Goal: Task Accomplishment & Management: Manage account settings

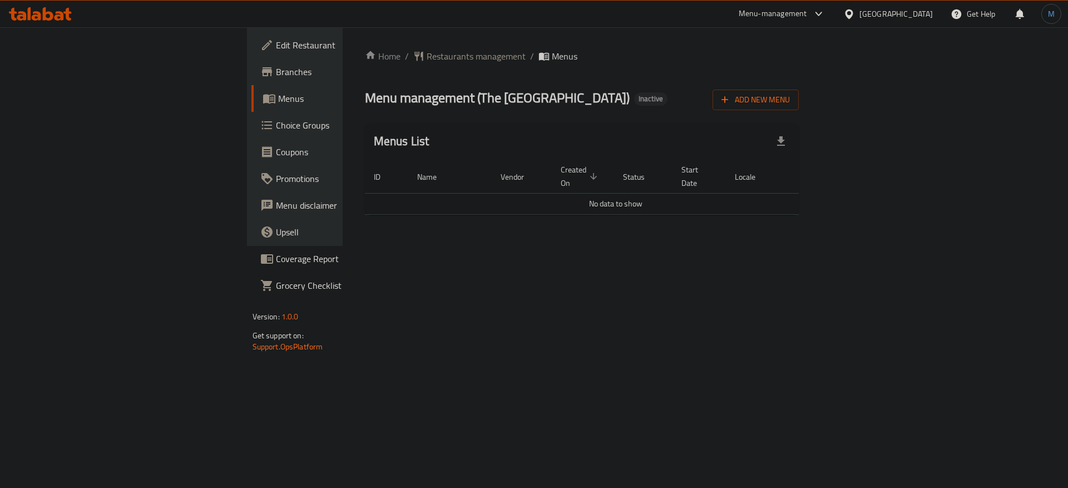
click at [799, 87] on div "Add New Menu" at bounding box center [756, 97] width 86 height 25
click at [790, 94] on span "Add New Menu" at bounding box center [756, 100] width 68 height 14
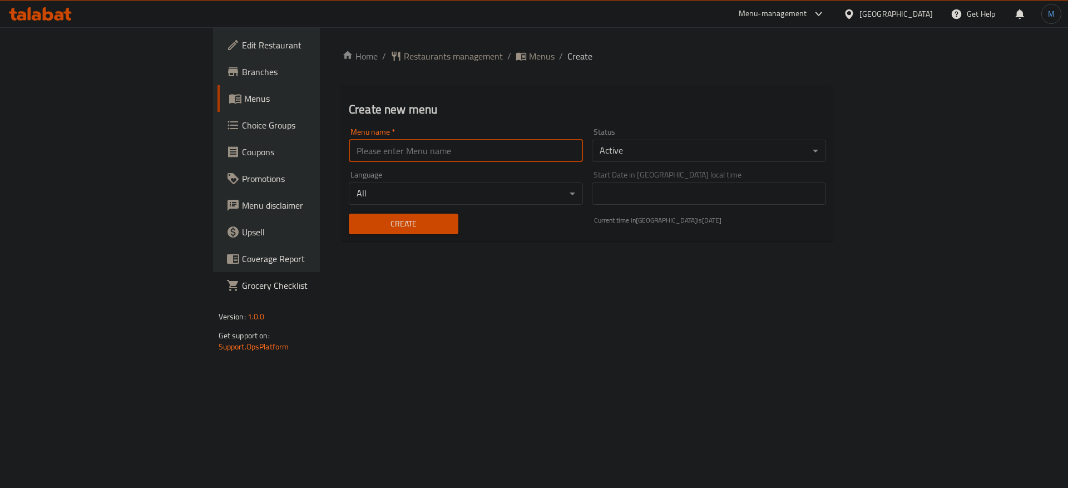
drag, startPoint x: 455, startPoint y: 151, endPoint x: 425, endPoint y: 165, distance: 33.6
click at [455, 152] on input "text" at bounding box center [466, 151] width 234 height 22
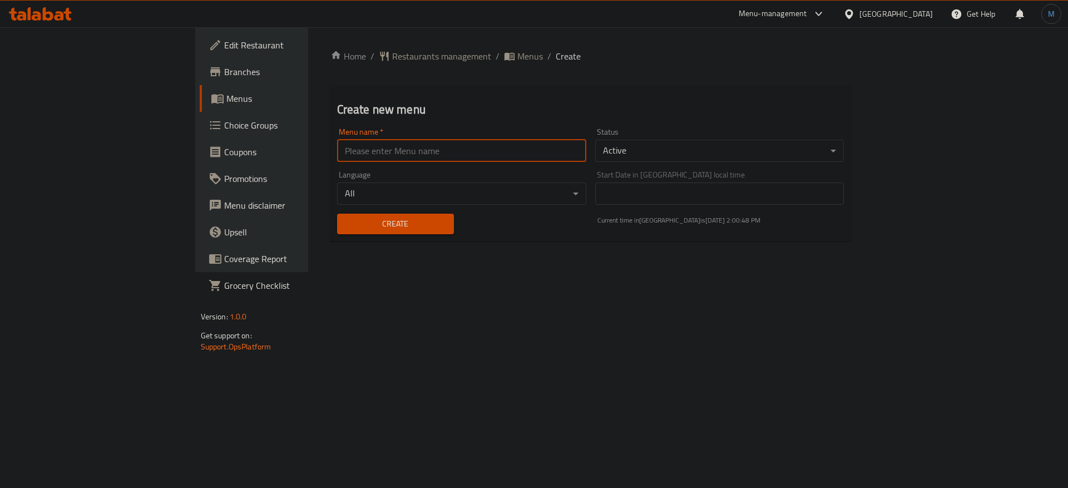
type input "1"
click at [331, 236] on div "Create" at bounding box center [396, 224] width 130 height 34
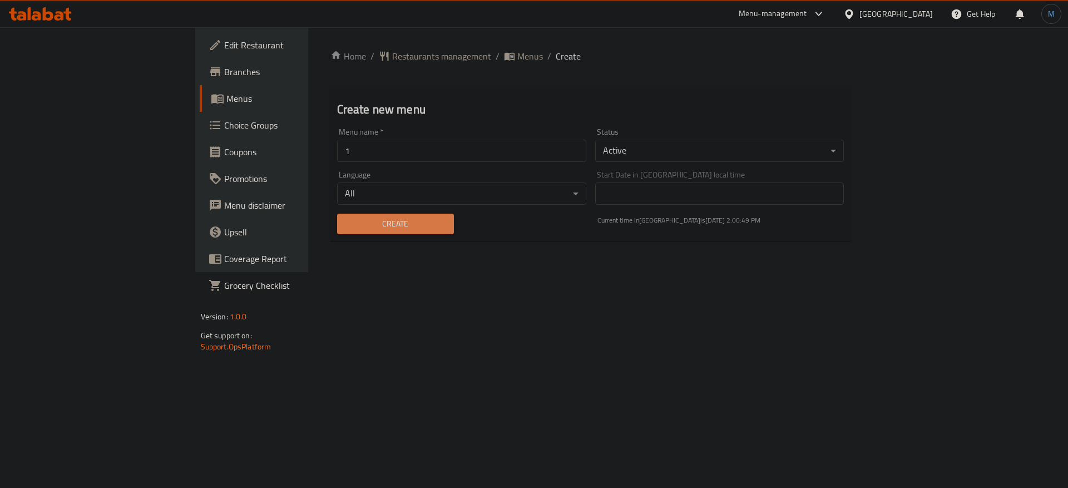
click at [346, 228] on span "Create" at bounding box center [395, 224] width 99 height 14
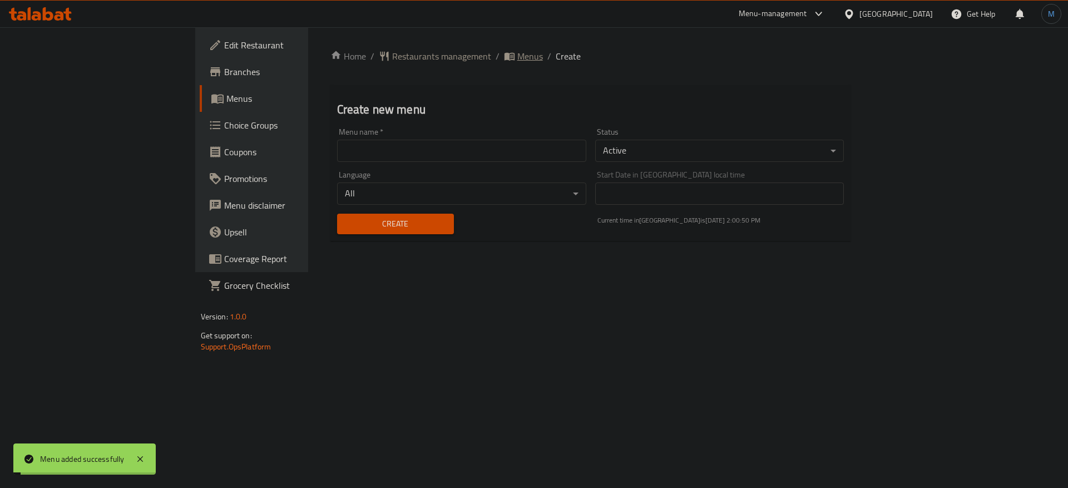
click at [517, 53] on span "Menus" at bounding box center [530, 56] width 26 height 13
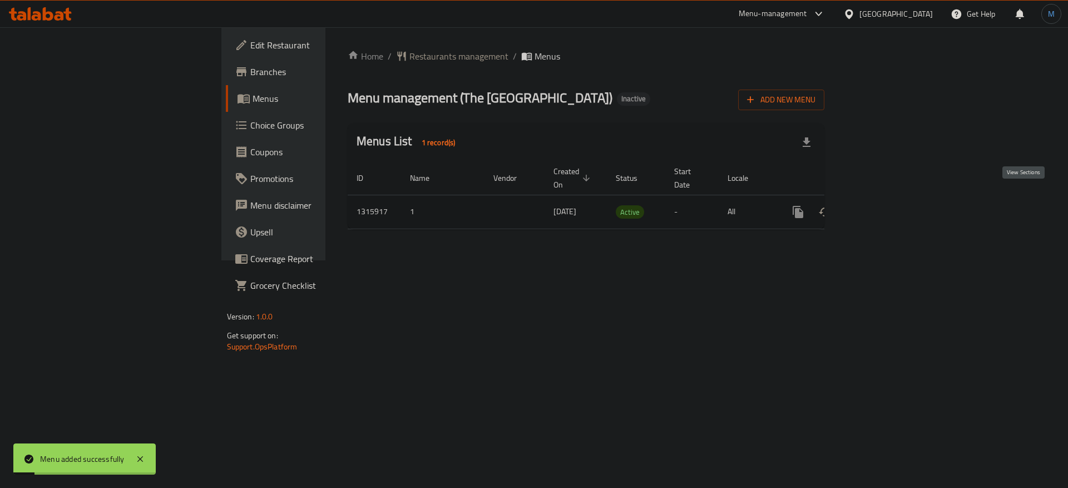
click at [885, 205] on icon "enhanced table" at bounding box center [878, 211] width 13 height 13
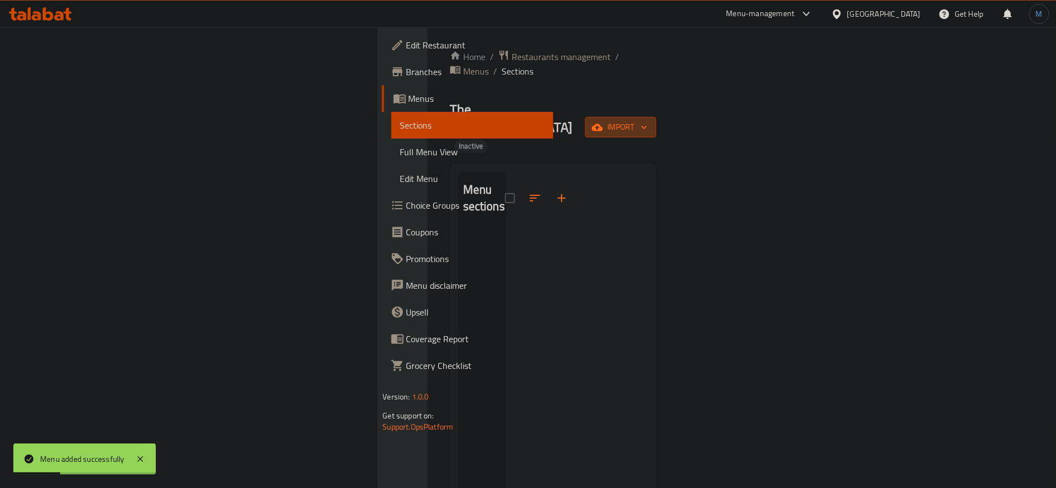
click at [647, 120] on span "import" at bounding box center [620, 127] width 53 height 14
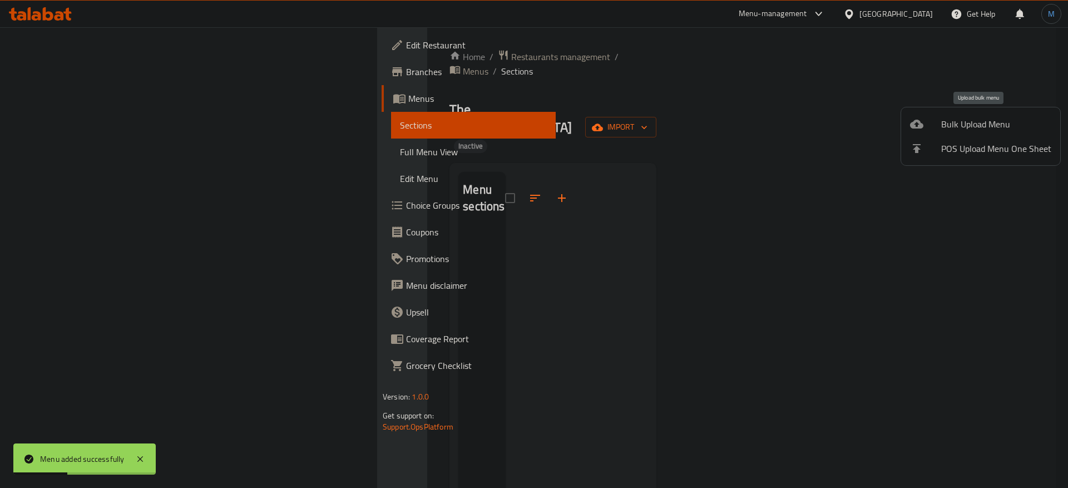
click at [939, 129] on div at bounding box center [925, 123] width 31 height 13
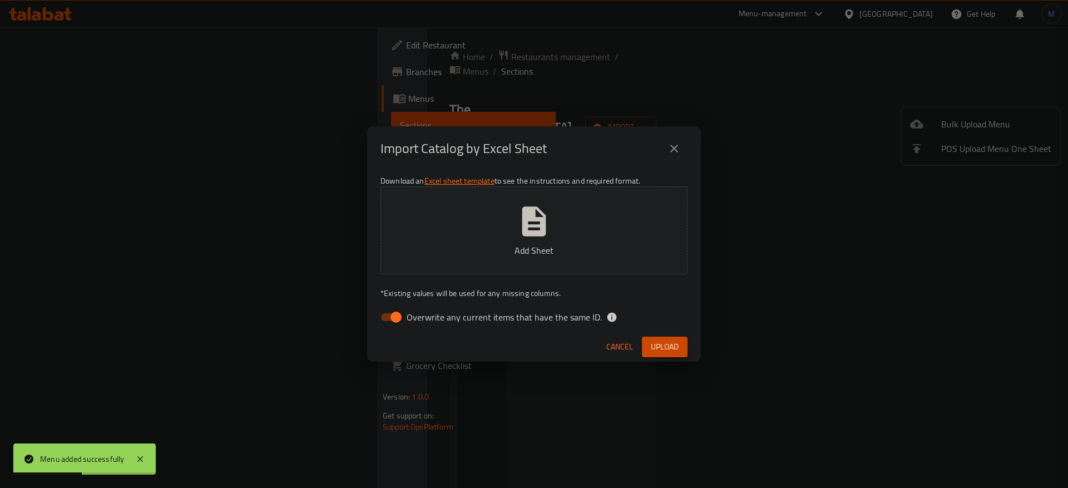
click at [448, 318] on span "Overwrite any current items that have the same ID." at bounding box center [504, 316] width 195 height 13
click at [428, 318] on input "Overwrite any current items that have the same ID." at bounding box center [395, 317] width 63 height 21
checkbox input "false"
click at [657, 339] on button "Upload" at bounding box center [665, 347] width 46 height 21
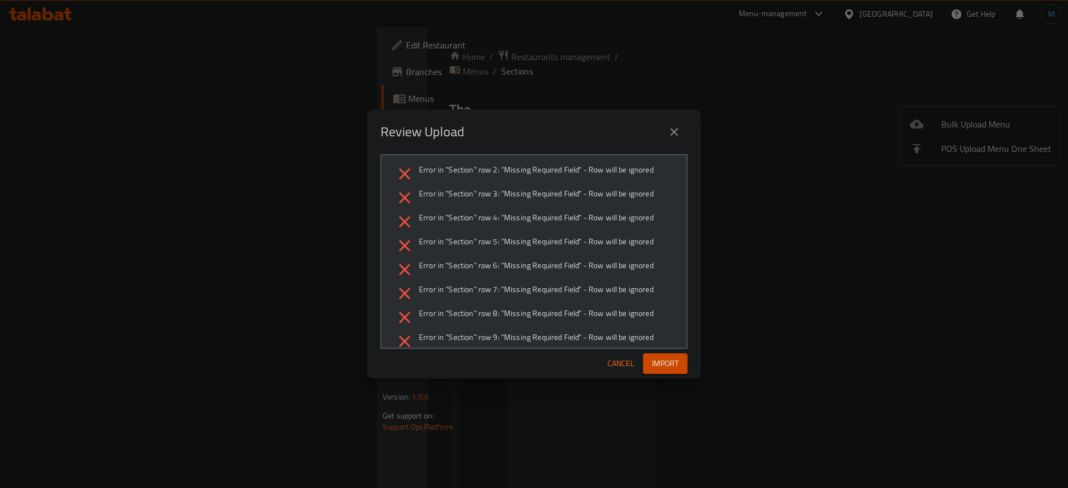
click at [627, 361] on span "Cancel" at bounding box center [621, 364] width 27 height 14
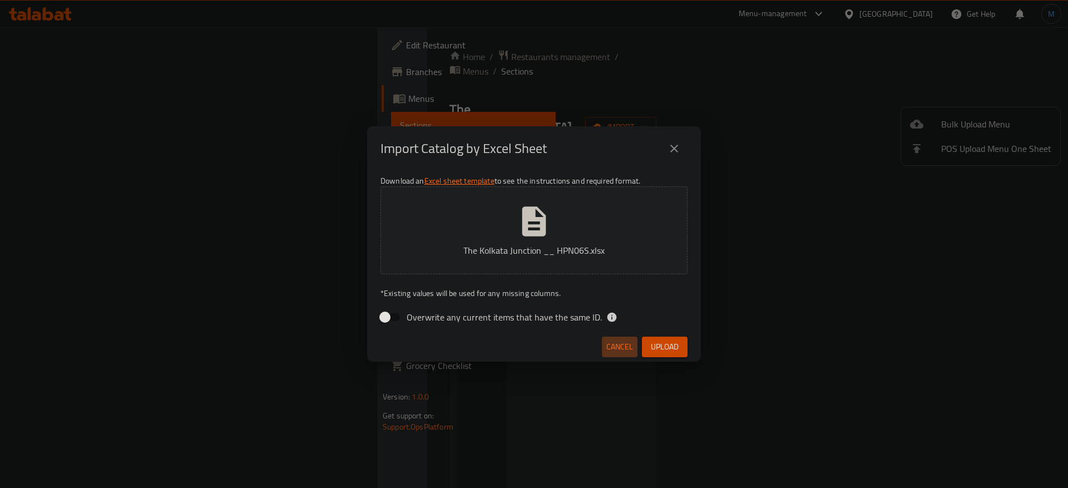
click at [621, 348] on span "Cancel" at bounding box center [619, 347] width 27 height 14
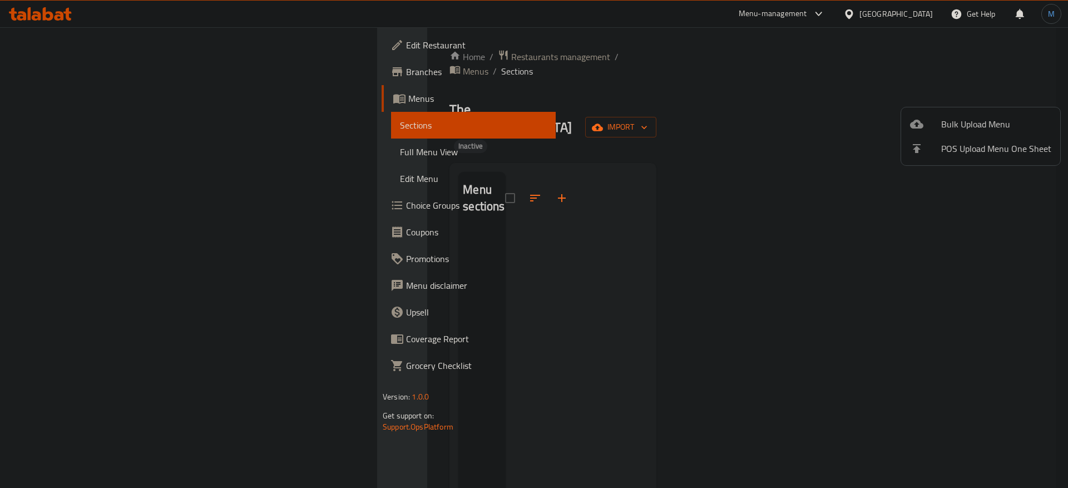
click at [47, 67] on div at bounding box center [534, 244] width 1068 height 488
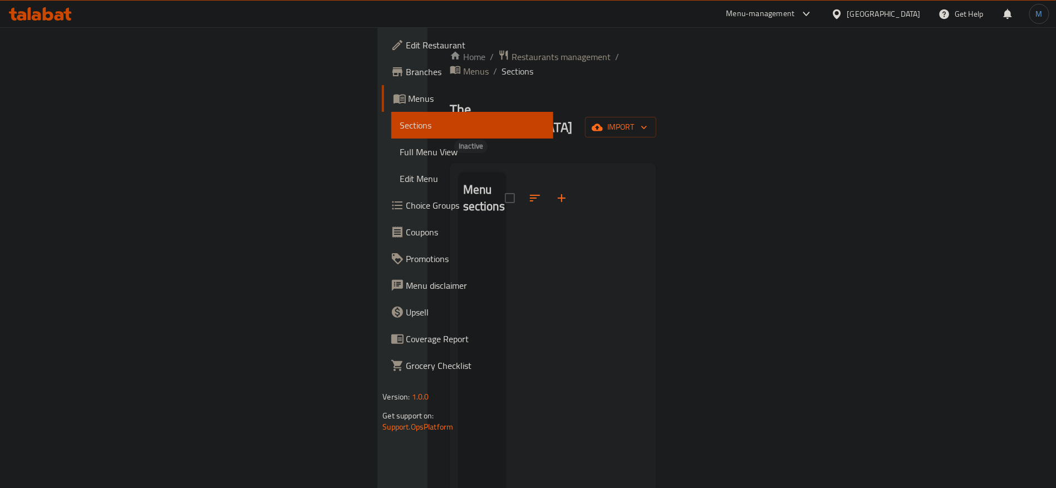
click at [406, 67] on span "Branches" at bounding box center [475, 71] width 139 height 13
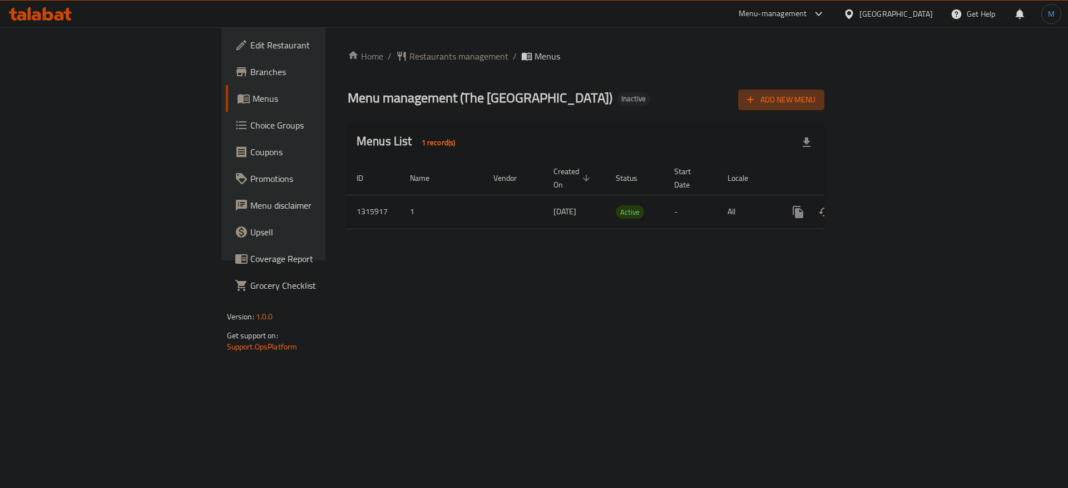
click at [756, 95] on icon "button" at bounding box center [750, 99] width 11 height 11
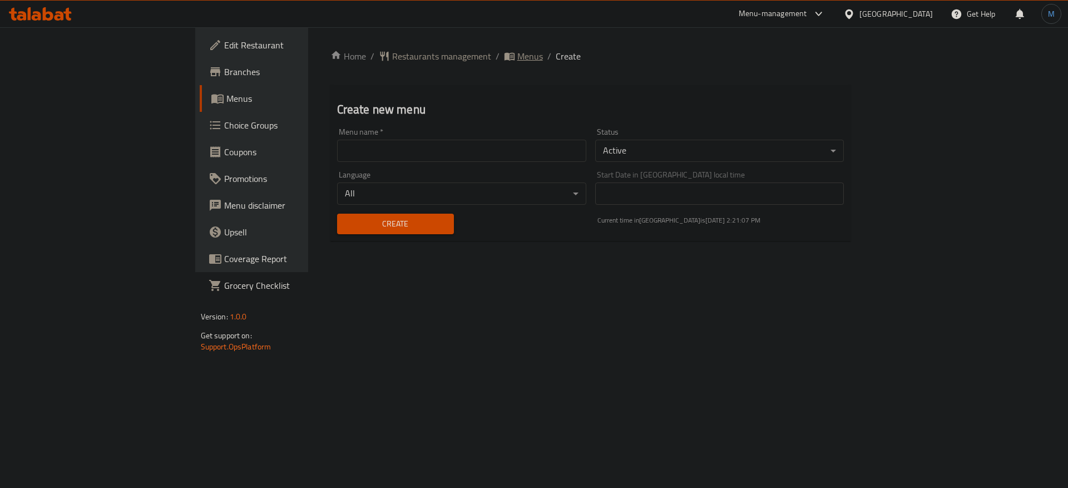
click at [517, 52] on span "Menus" at bounding box center [530, 56] width 26 height 13
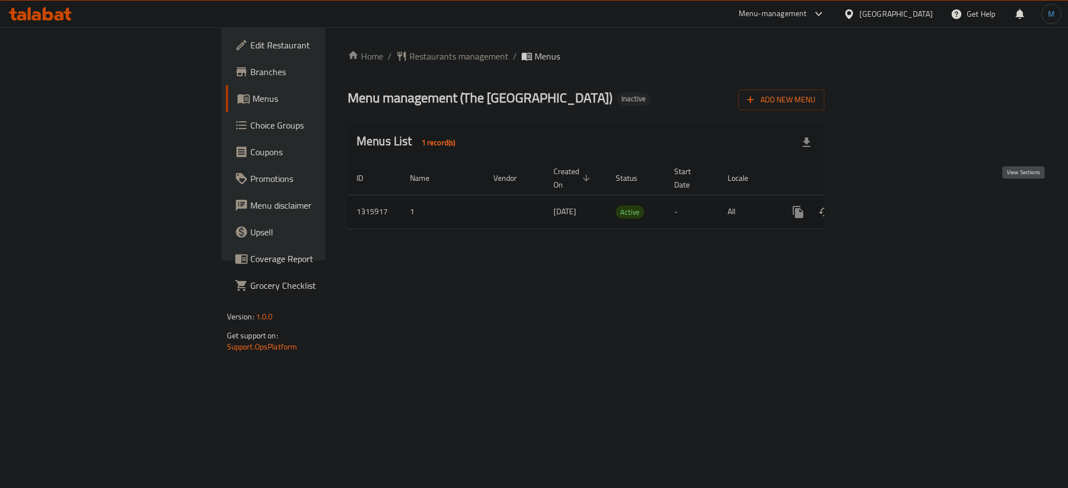
click at [892, 200] on link "enhanced table" at bounding box center [878, 212] width 27 height 27
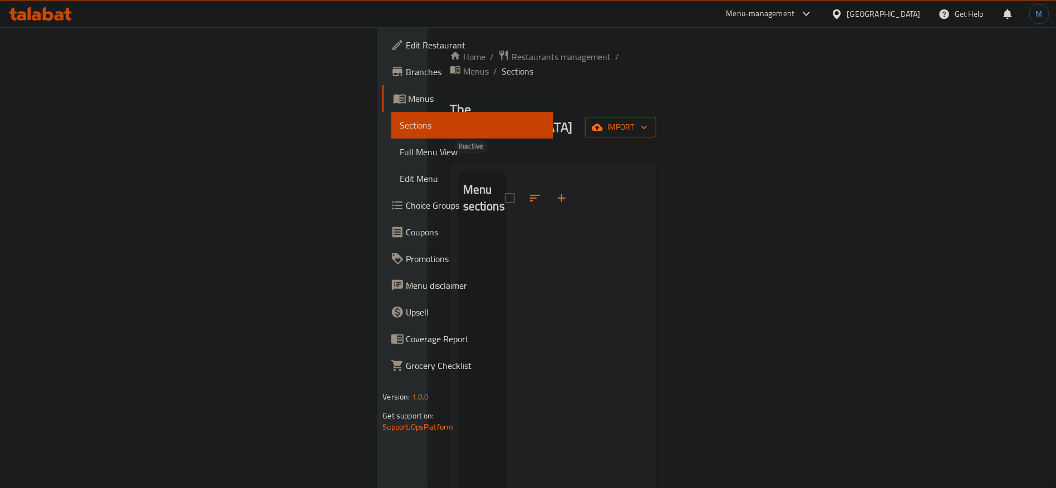
click at [647, 120] on span "import" at bounding box center [620, 127] width 53 height 14
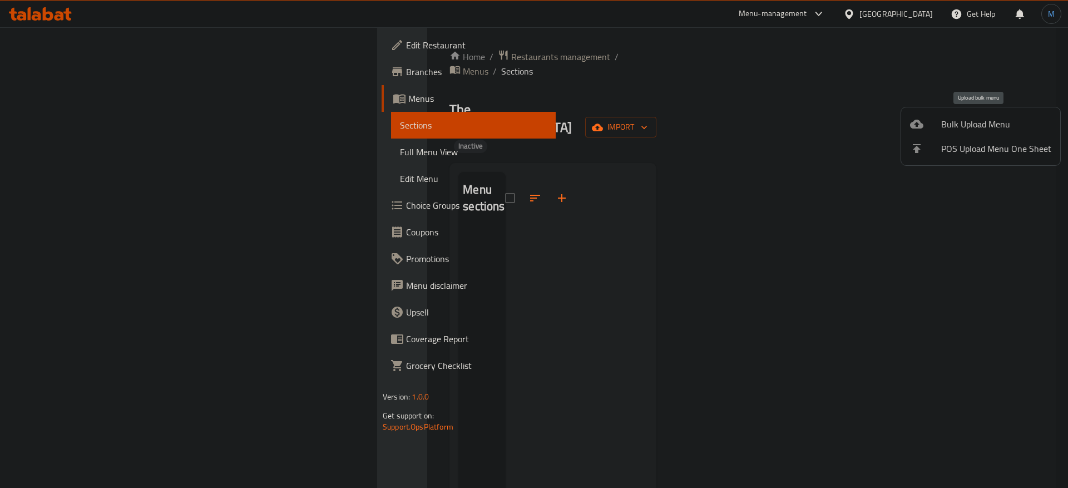
click at [909, 124] on li "Bulk Upload Menu" at bounding box center [980, 124] width 159 height 24
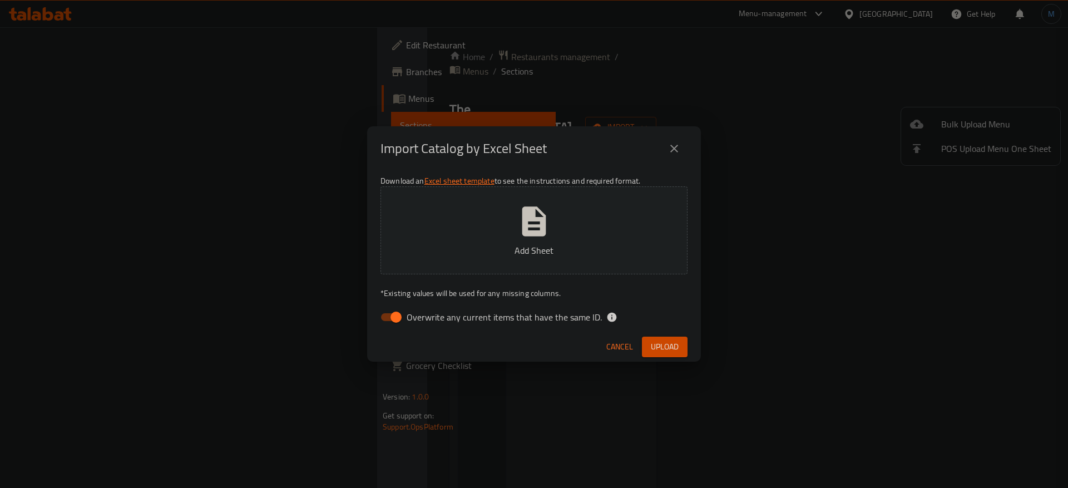
click at [480, 323] on span "Overwrite any current items that have the same ID." at bounding box center [504, 316] width 195 height 13
click at [428, 323] on input "Overwrite any current items that have the same ID." at bounding box center [395, 317] width 63 height 21
checkbox input "false"
click at [644, 349] on button "Upload" at bounding box center [665, 347] width 46 height 21
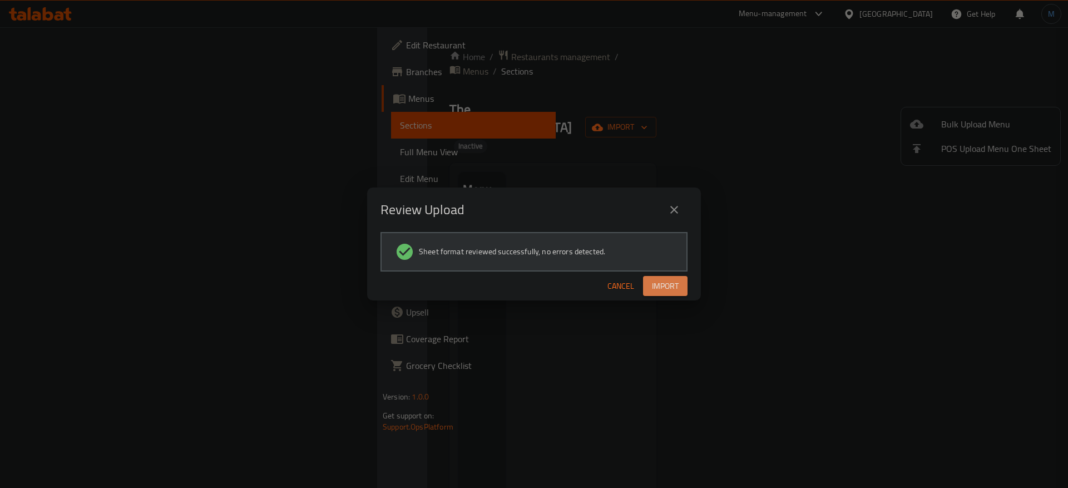
click at [683, 291] on button "Import" at bounding box center [665, 286] width 45 height 21
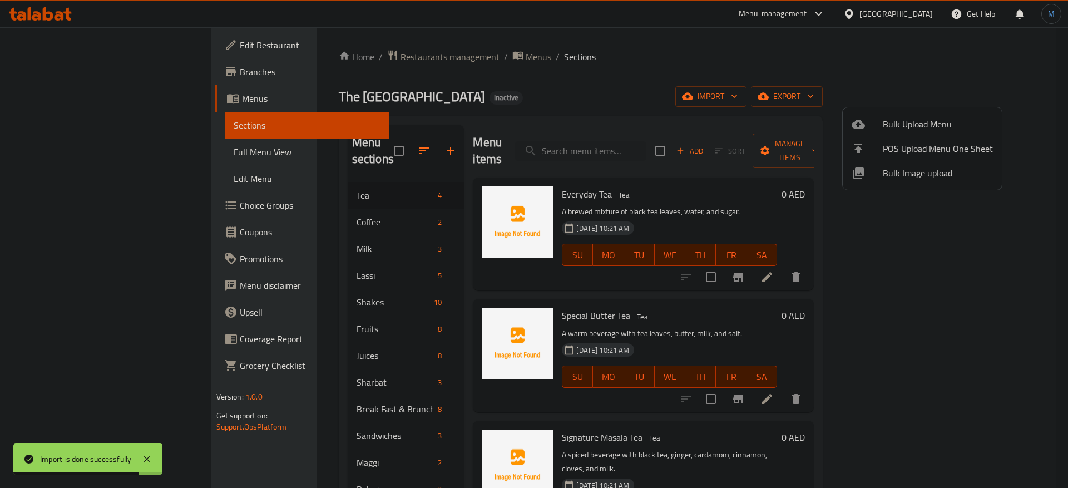
click at [642, 194] on div at bounding box center [534, 244] width 1068 height 488
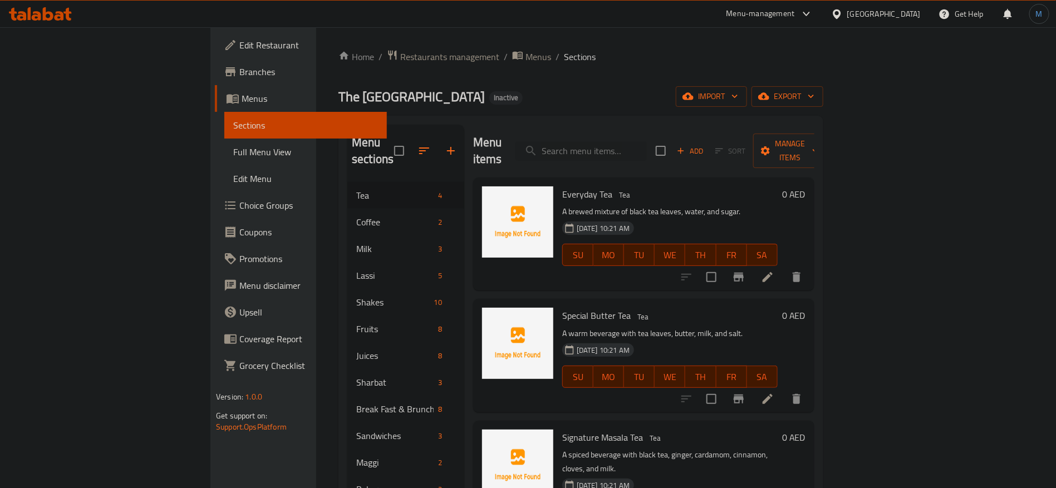
click at [774, 270] on icon at bounding box center [767, 276] width 13 height 13
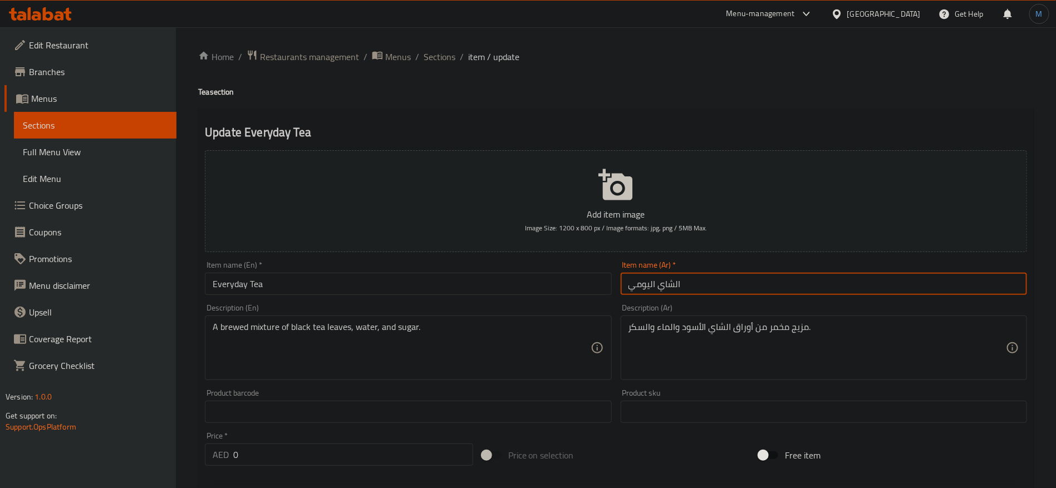
click at [721, 289] on input "الشاي اليومي" at bounding box center [823, 284] width 406 height 22
type input "ا"
paste input "داي"
type input "شاي ايفري داي"
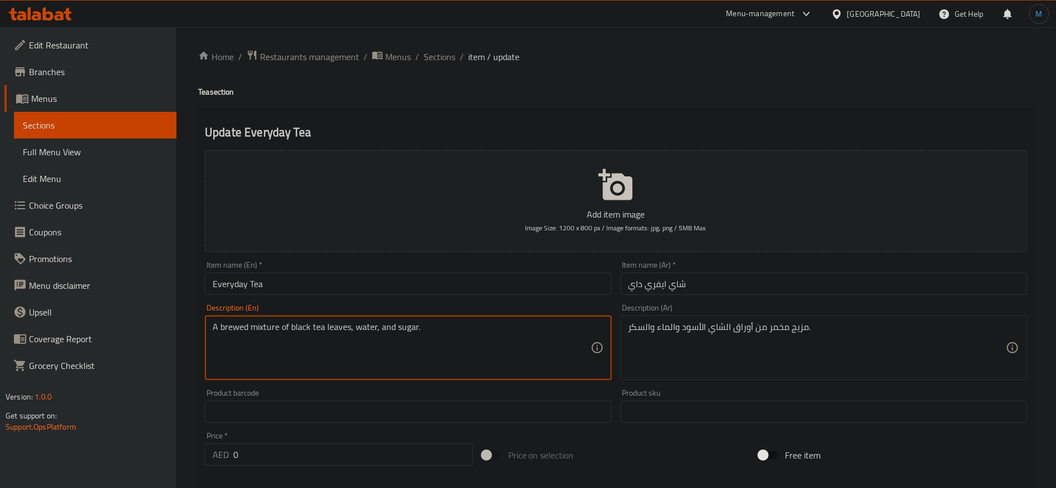
click at [267, 334] on textarea "A brewed mixture of black tea leaves, water, and sugar." at bounding box center [401, 348] width 377 height 53
click at [264, 329] on textarea "A brewed mixture of black tea leaves, water, and sugar." at bounding box center [401, 348] width 377 height 53
drag, startPoint x: 264, startPoint y: 329, endPoint x: 258, endPoint y: 328, distance: 6.3
click at [258, 328] on textarea "A brewed mixture of black tea leaves, water, and sugar." at bounding box center [401, 348] width 377 height 53
click at [242, 328] on textarea "A brewed mixture of black tea leaves, water, and sugar." at bounding box center [401, 348] width 377 height 53
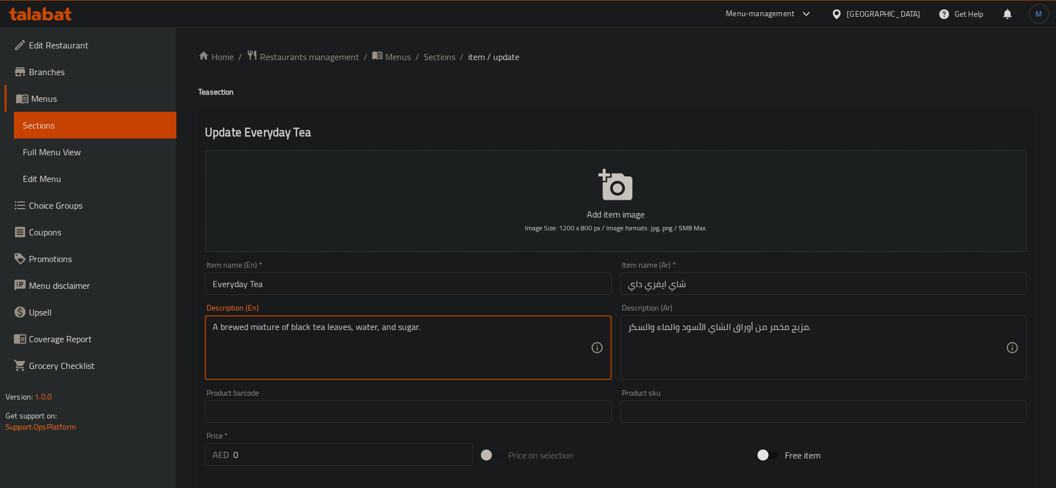
drag, startPoint x: 243, startPoint y: 328, endPoint x: 327, endPoint y: 332, distance: 84.1
click at [327, 332] on textarea "A brewed mixture of black tea leaves, water, and sugar." at bounding box center [401, 348] width 377 height 53
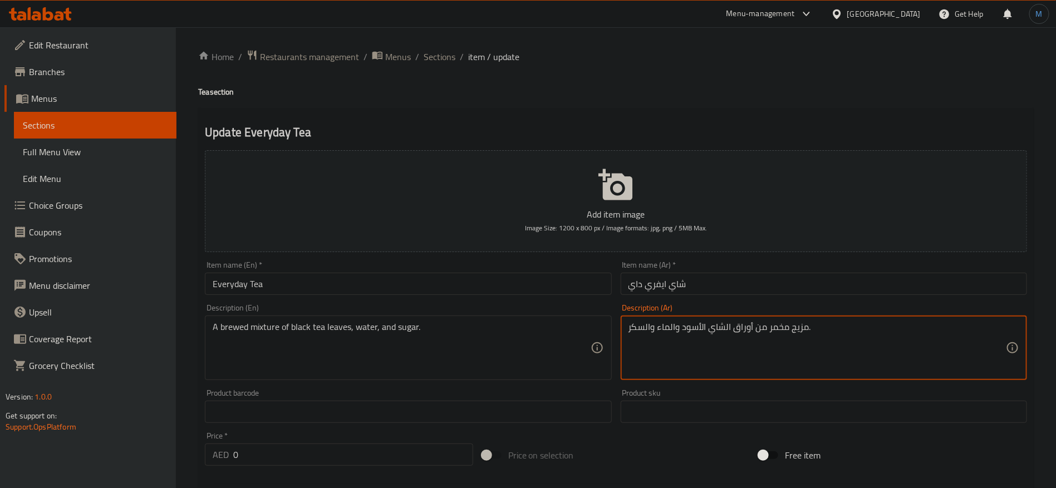
click at [790, 329] on textarea "مزيج مخمر من أوراق الشاي الأسود والماء والسكر." at bounding box center [816, 348] width 377 height 53
click at [797, 332] on textarea "مزيج مخمر من أوراق الشاي الأسود والماء والسكر." at bounding box center [816, 348] width 377 height 53
type textarea "خلطة مخمره من أوراق الشاي الأسود والماء والسكر."
click at [738, 304] on div "Description (Ar) خلطة مخمره من أوراق الشاي الأسود والماء والسكر. Description (A…" at bounding box center [823, 342] width 406 height 76
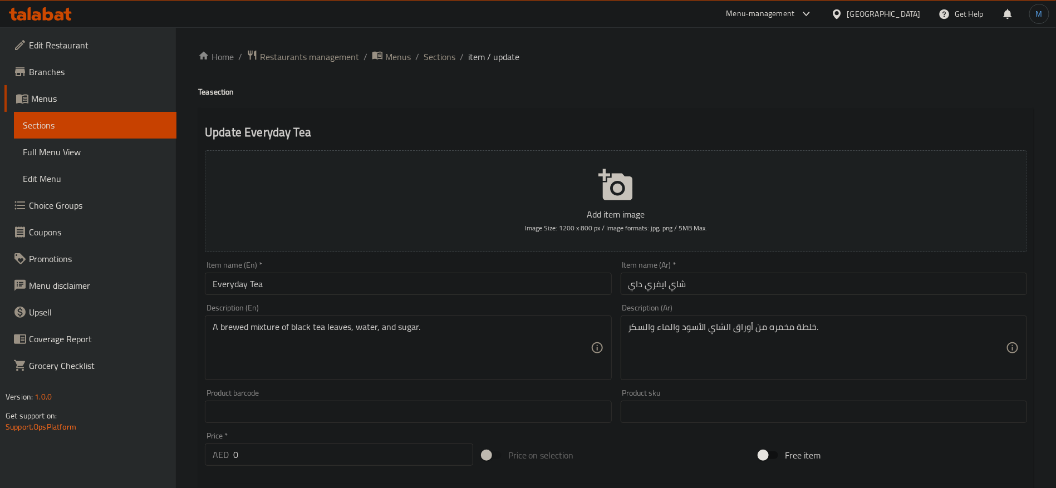
click at [736, 293] on input "شاي ايفري داي" at bounding box center [823, 284] width 406 height 22
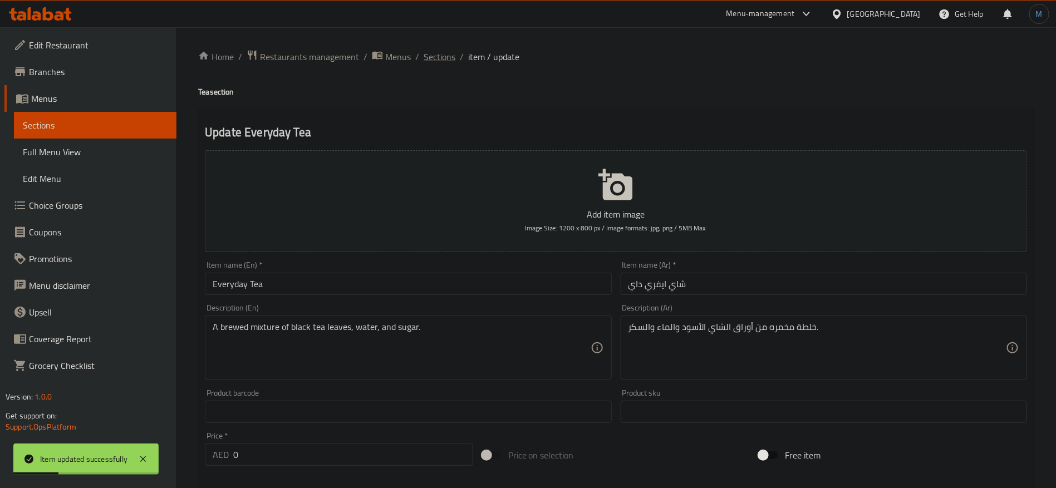
click at [451, 59] on span "Sections" at bounding box center [439, 56] width 32 height 13
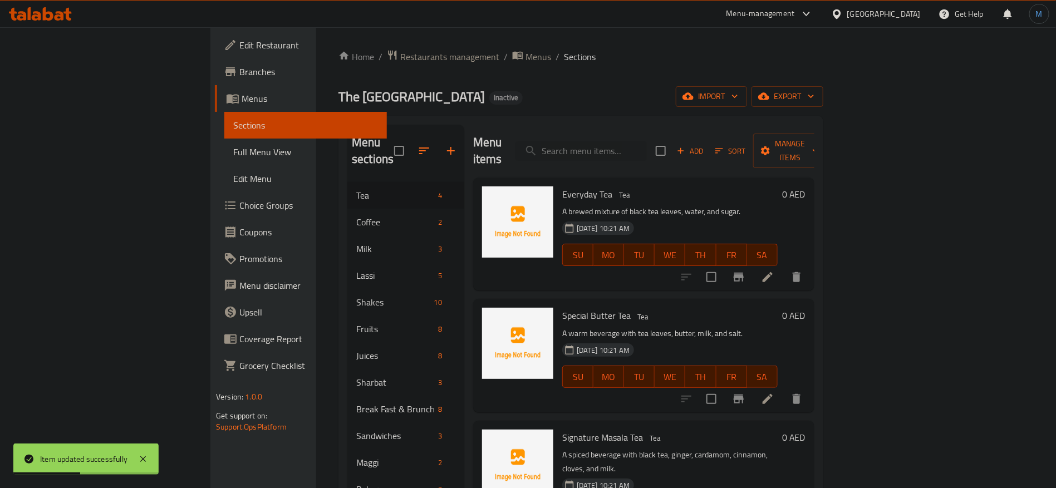
click at [774, 392] on icon at bounding box center [767, 398] width 13 height 13
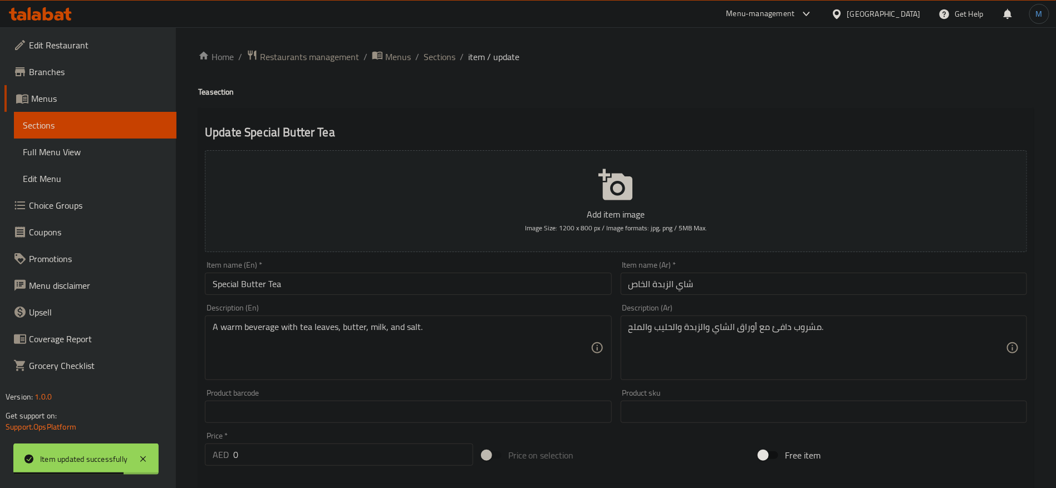
click at [815, 279] on input "شاي الزبدة الخاص" at bounding box center [823, 284] width 406 height 22
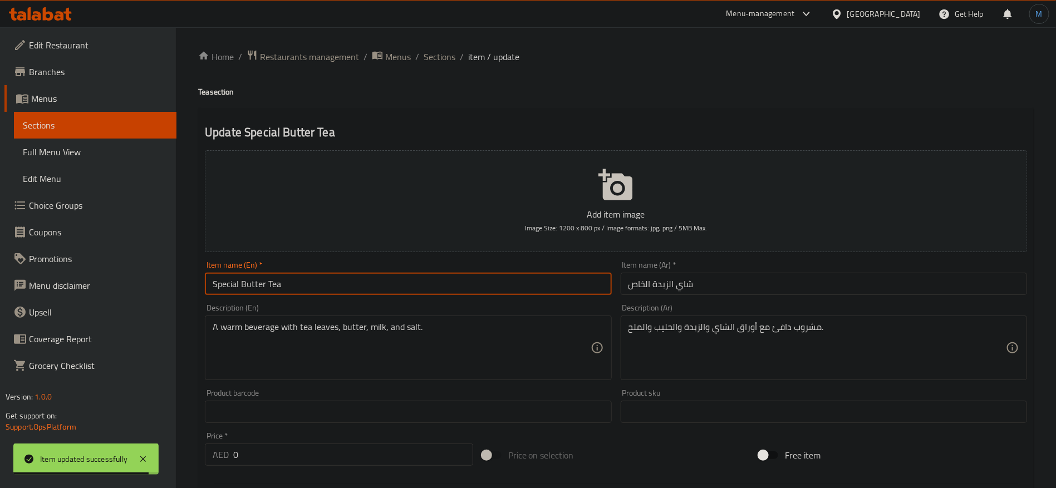
click at [233, 282] on input "Special Butter Tea" at bounding box center [408, 284] width 406 height 22
click at [639, 287] on input "شاي الزبدة الخاص" at bounding box center [823, 284] width 406 height 22
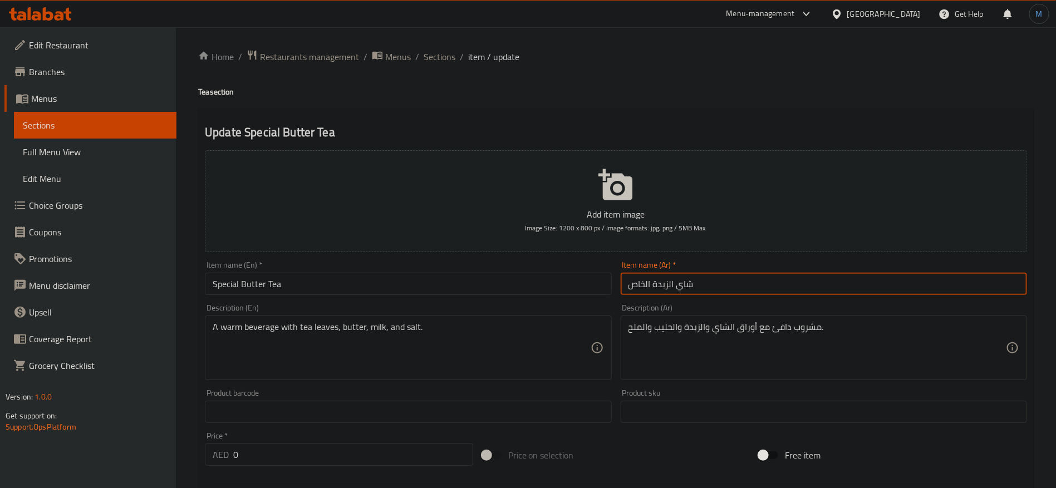
click at [639, 287] on input "شاي الزبدة الخاص" at bounding box center [823, 284] width 406 height 22
paste input "بيشيال"
type input "شاي زبدة سبيشيال"
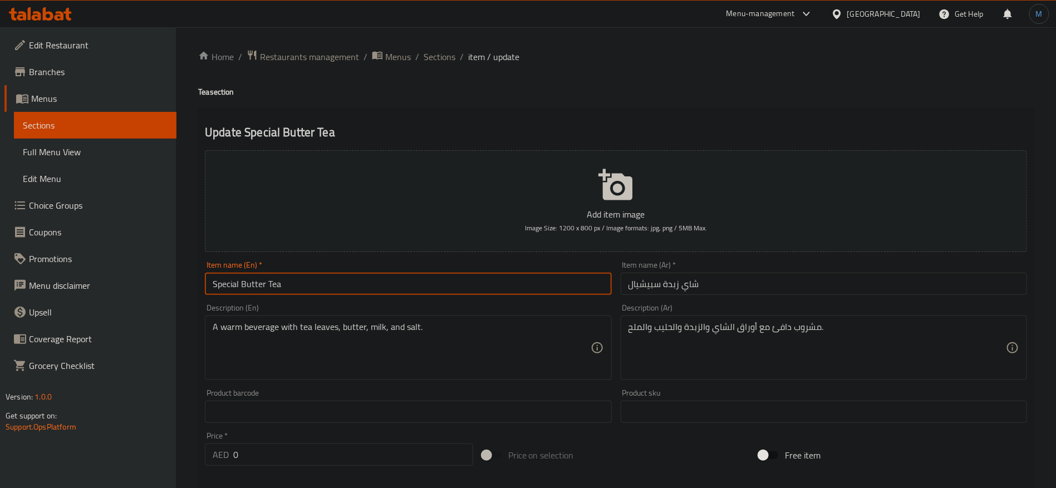
click at [495, 293] on input "Special Butter Tea" at bounding box center [408, 284] width 406 height 22
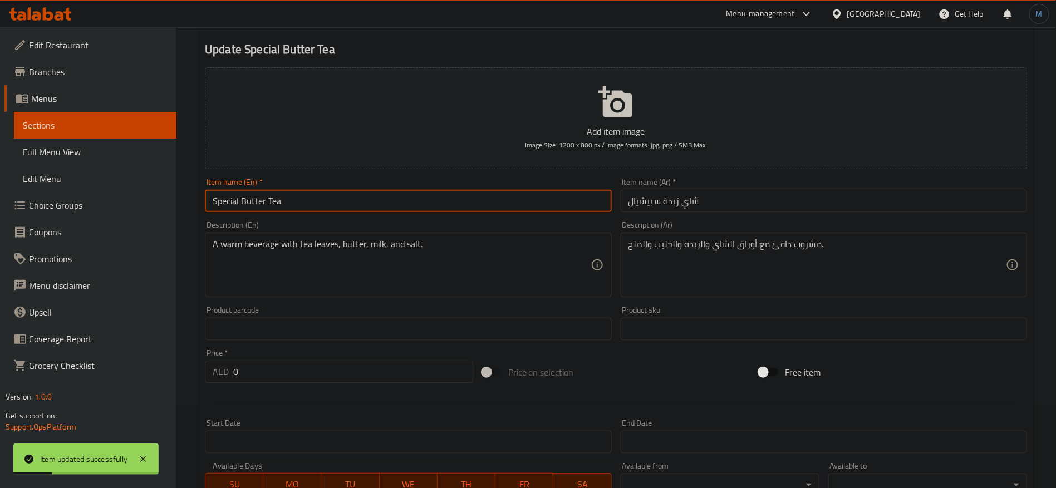
scroll to position [298, 0]
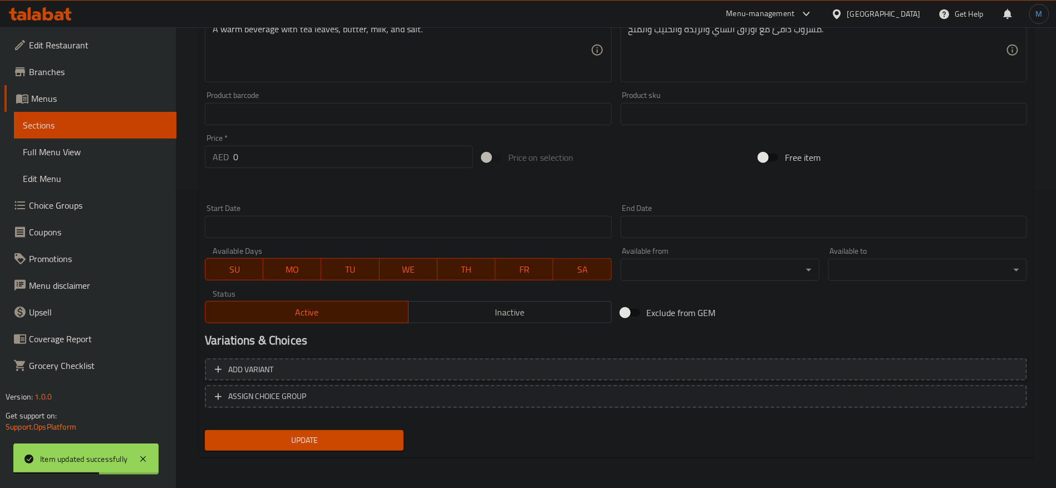
click at [993, 358] on button "Add variant" at bounding box center [616, 369] width 822 height 23
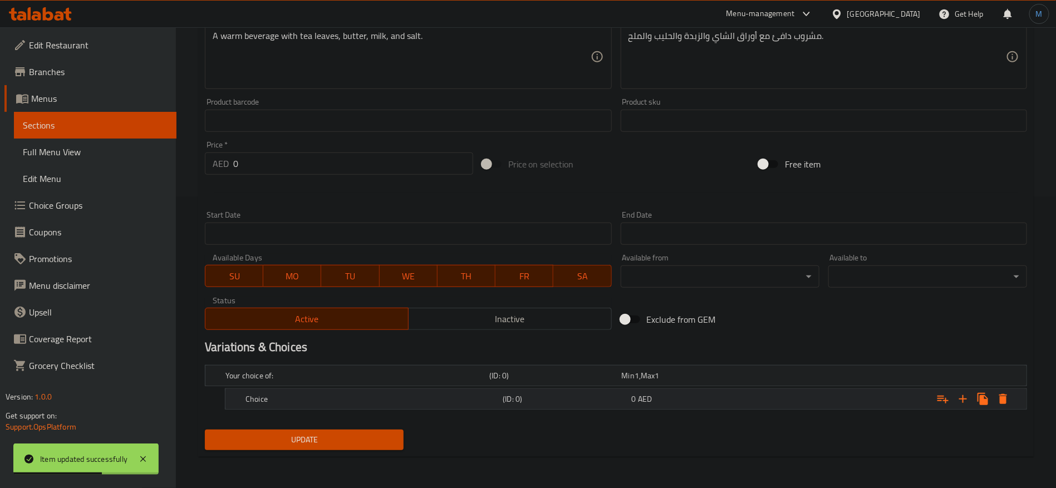
scroll to position [290, 0]
click at [967, 396] on icon "Expand" at bounding box center [962, 399] width 13 height 13
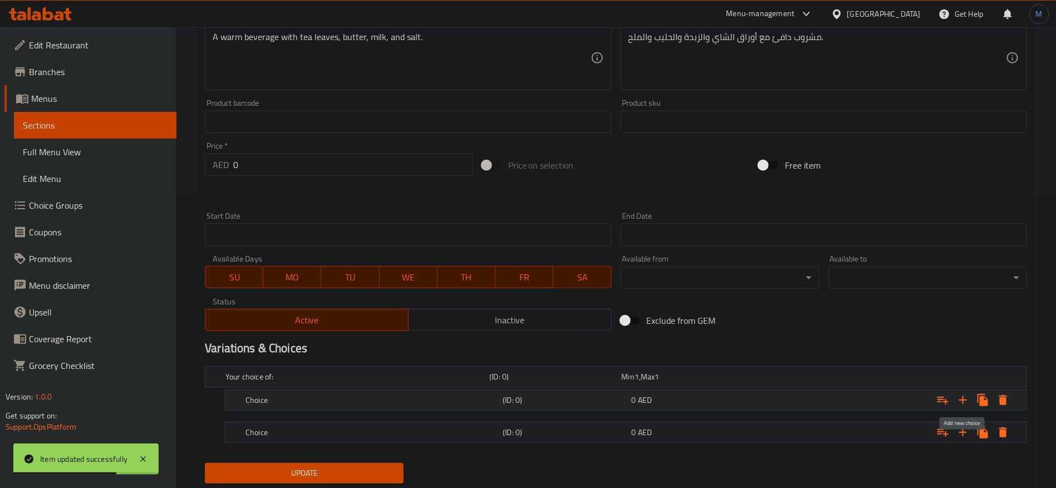
click at [967, 396] on icon "Expand" at bounding box center [962, 399] width 13 height 13
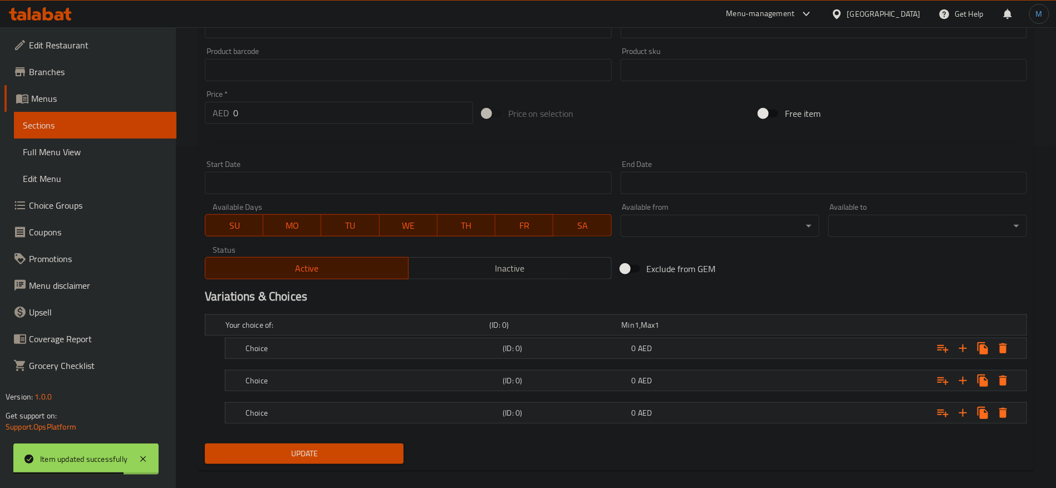
scroll to position [354, 0]
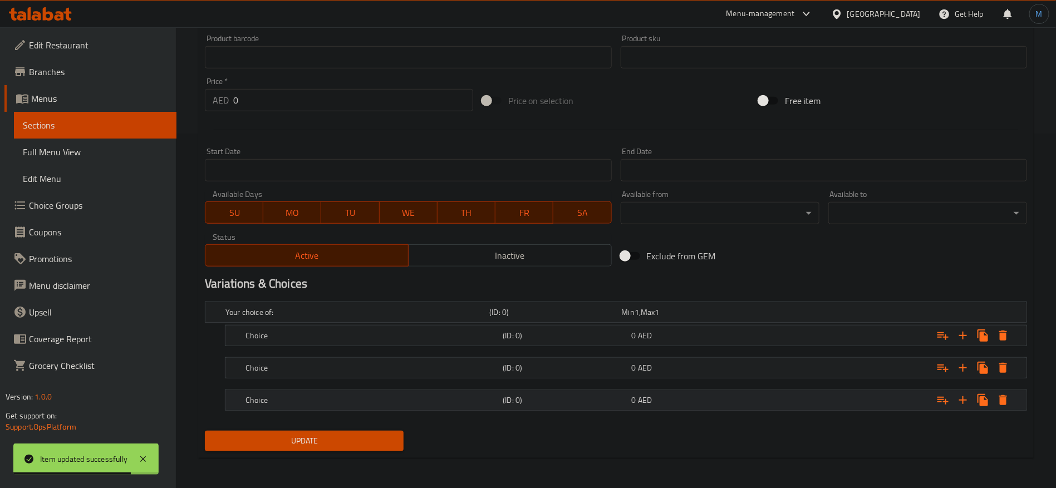
click at [591, 411] on div "Choice (ID: 0) 0 AED" at bounding box center [629, 400] width 772 height 24
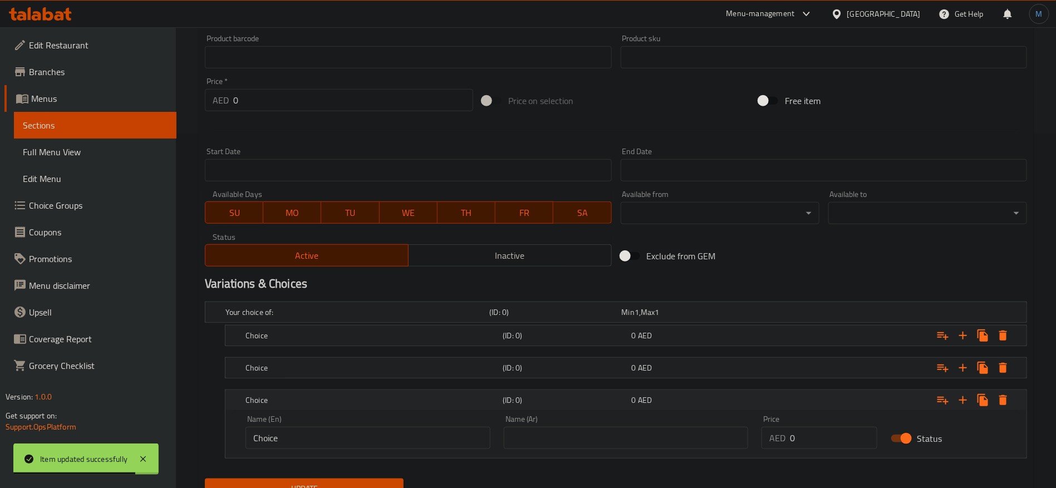
click at [605, 400] on h5 "(ID: 0)" at bounding box center [564, 400] width 124 height 11
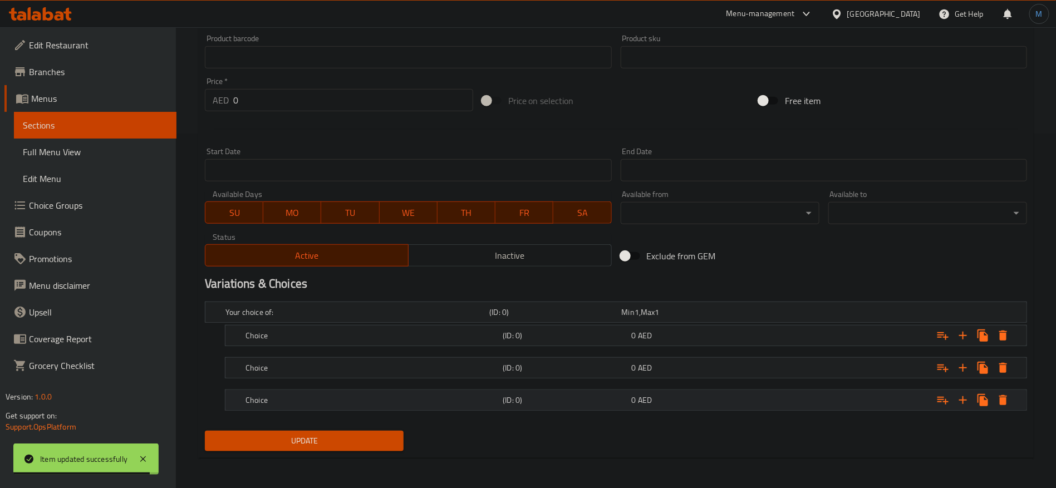
click at [614, 406] on div "(ID: 0)" at bounding box center [564, 400] width 129 height 16
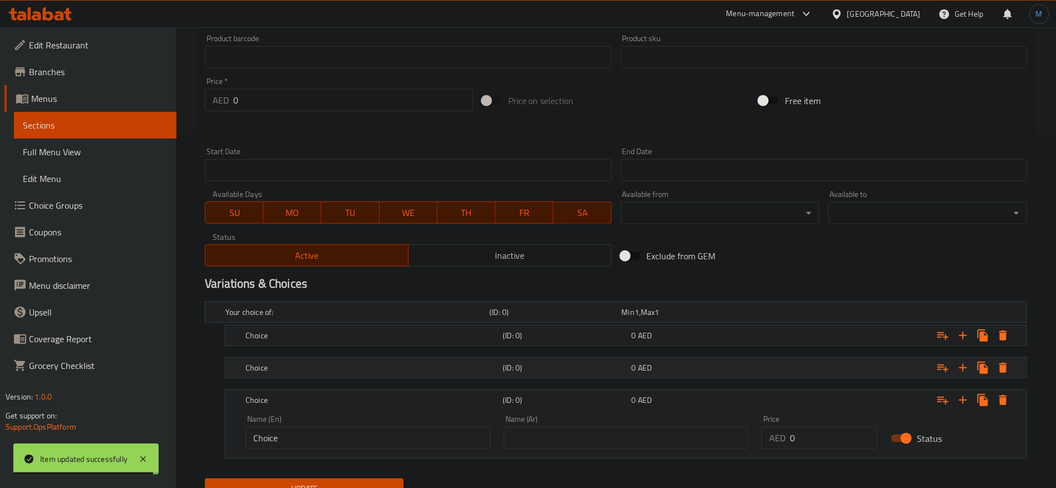
click at [612, 373] on div "(ID: 0)" at bounding box center [564, 368] width 129 height 16
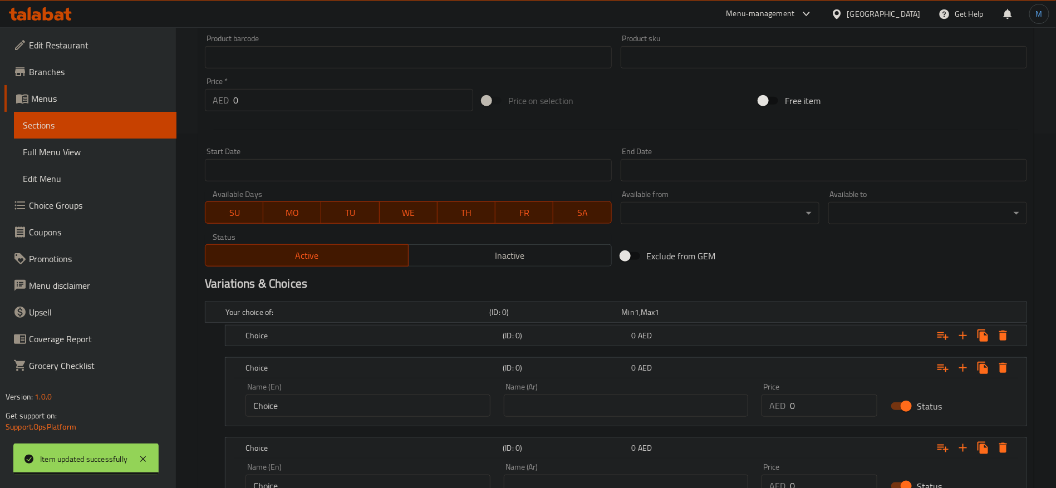
click at [606, 349] on div "Your choice of: (ID: 0) Min 1 , Max 1 Name (En) Your choice of: Name (En) Name …" at bounding box center [615, 409] width 831 height 225
click at [610, 339] on h5 "(ID: 0)" at bounding box center [564, 335] width 124 height 11
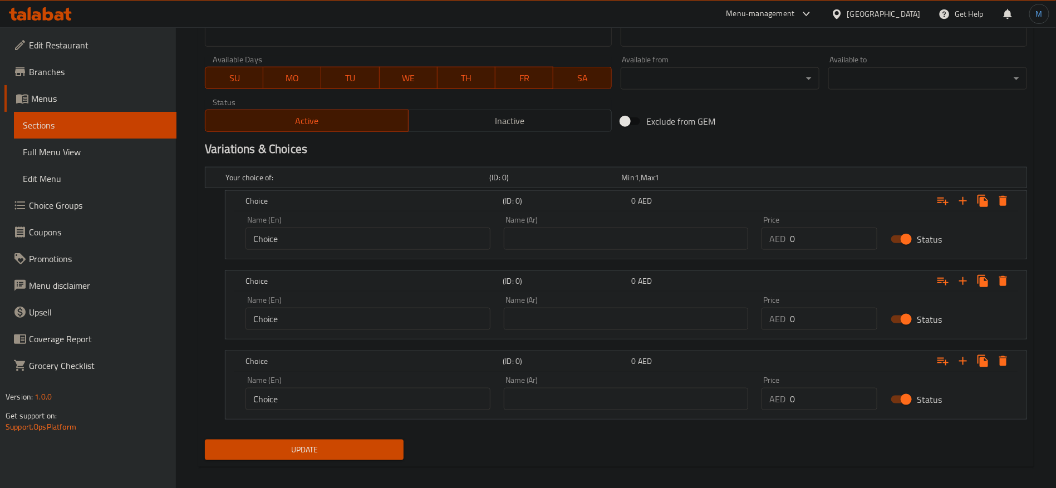
scroll to position [496, 0]
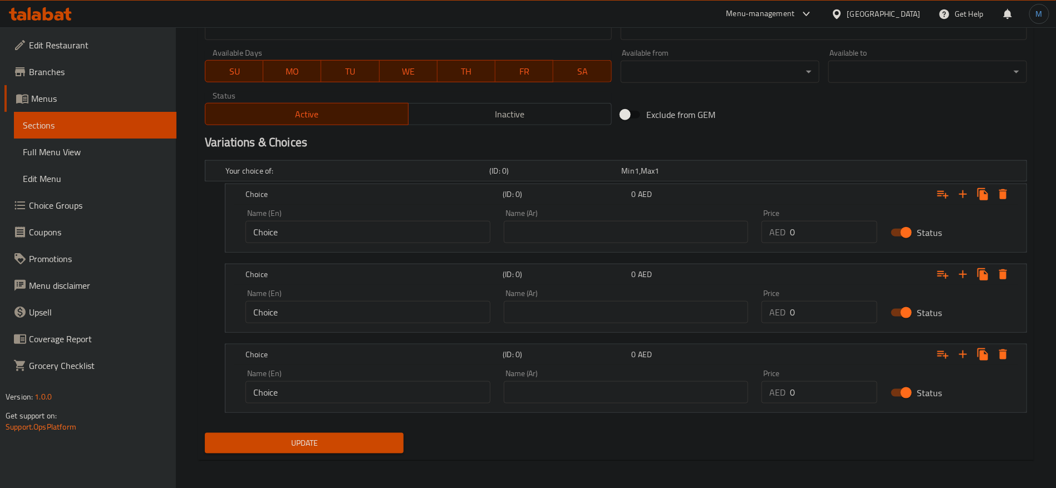
click at [679, 238] on input "text" at bounding box center [626, 232] width 245 height 22
type input "عادي"
click at [679, 328] on div "Name (Ar) Name (Ar)" at bounding box center [626, 306] width 258 height 47
click at [678, 322] on input "text" at bounding box center [626, 312] width 245 height 22
type input "ط"
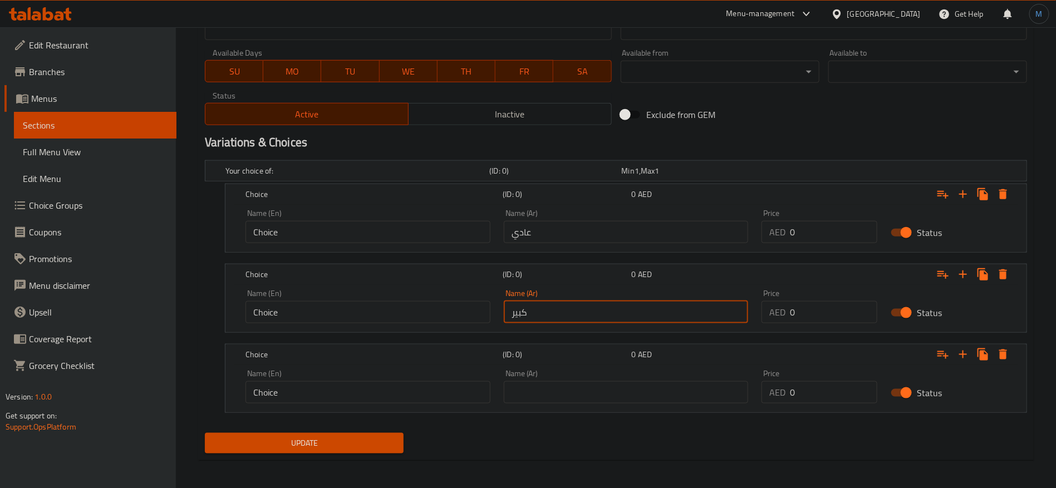
type input "كبير"
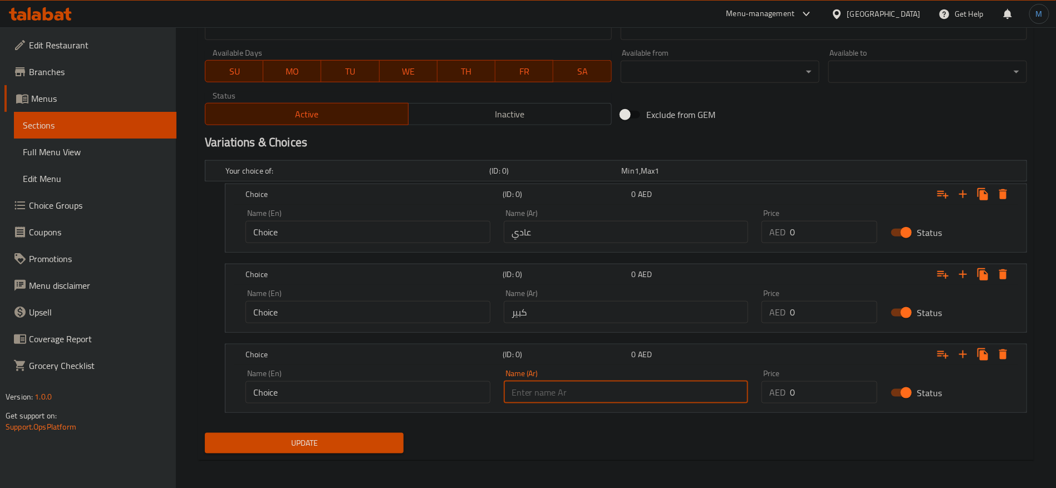
drag, startPoint x: 669, startPoint y: 398, endPoint x: 663, endPoint y: 402, distance: 7.6
click at [663, 403] on div "Name (Ar) Name (Ar)" at bounding box center [626, 386] width 258 height 47
type input "500 مل"
click at [388, 388] on input "Choice" at bounding box center [367, 392] width 245 height 22
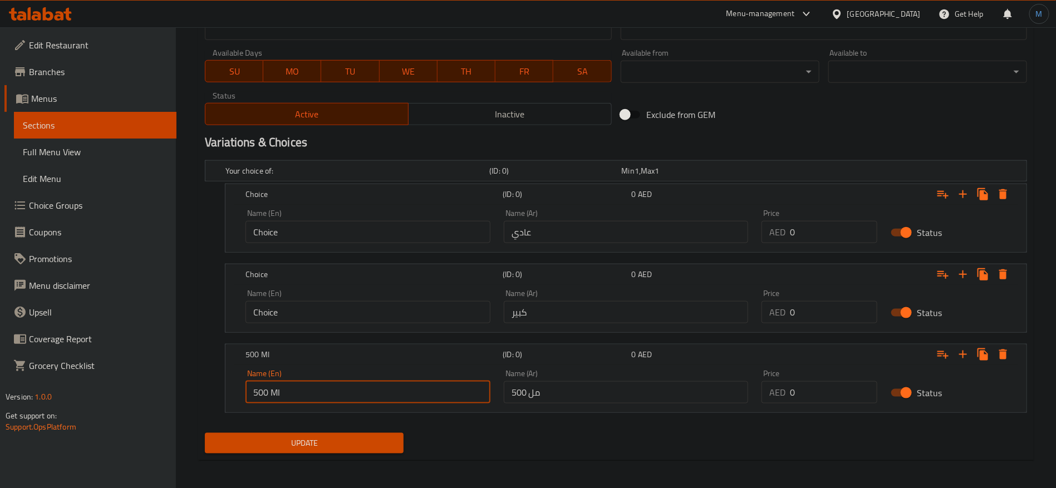
type input "500 Ml"
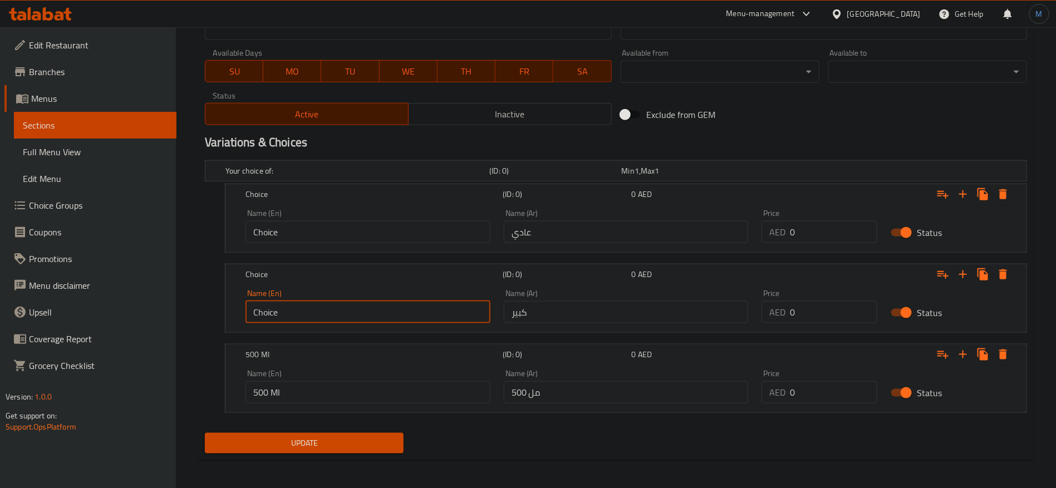
click at [411, 315] on input "Choice" at bounding box center [367, 312] width 245 height 22
type input "Large"
click at [441, 234] on input "Choice" at bounding box center [367, 232] width 245 height 22
type input "Regular"
click at [835, 245] on div "Price AED 0 Price" at bounding box center [819, 226] width 129 height 47
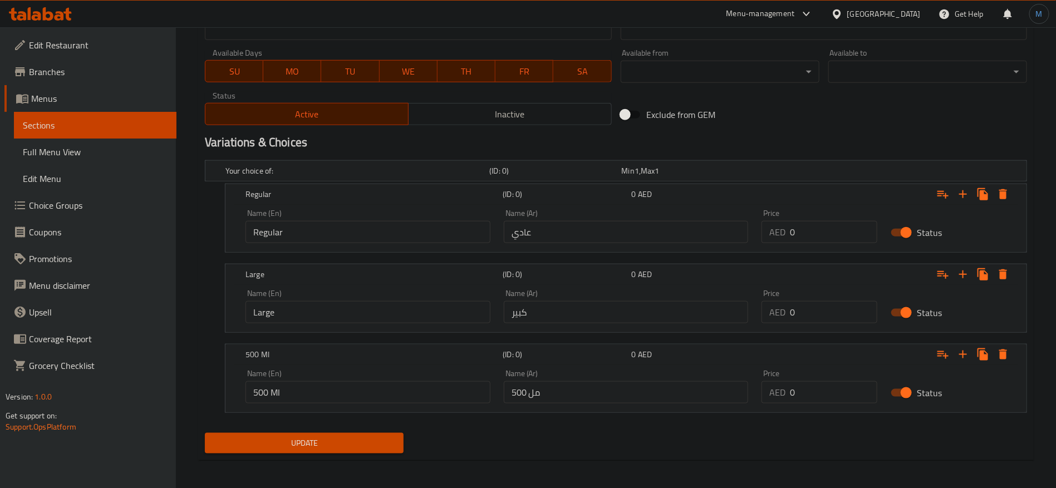
drag, startPoint x: 831, startPoint y: 236, endPoint x: 825, endPoint y: 238, distance: 6.0
click at [826, 238] on input "0" at bounding box center [833, 232] width 87 height 22
type input "6"
click at [822, 306] on input "0" at bounding box center [833, 312] width 87 height 22
type input "8"
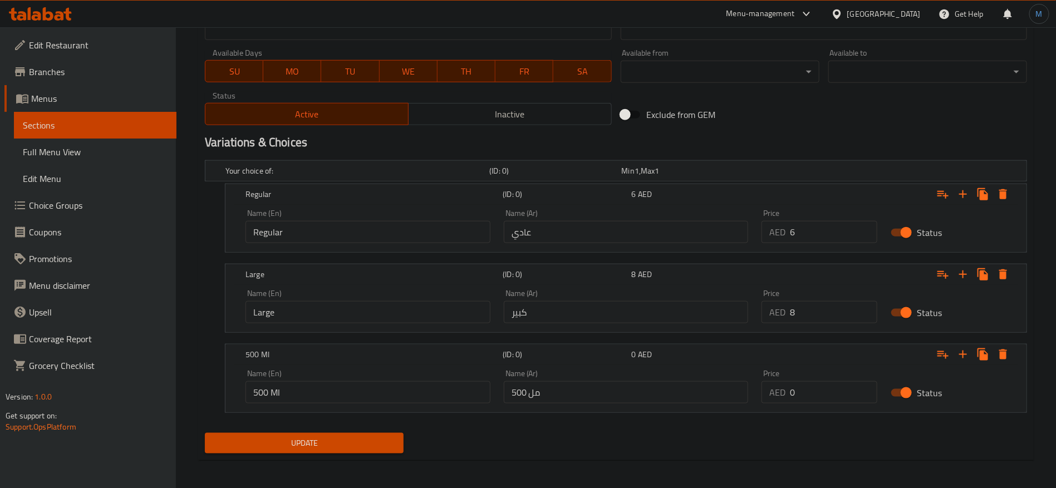
click at [835, 380] on div "Price AED 0 Price" at bounding box center [819, 386] width 116 height 34
click at [821, 405] on div "Price AED 0 Price" at bounding box center [819, 386] width 129 height 47
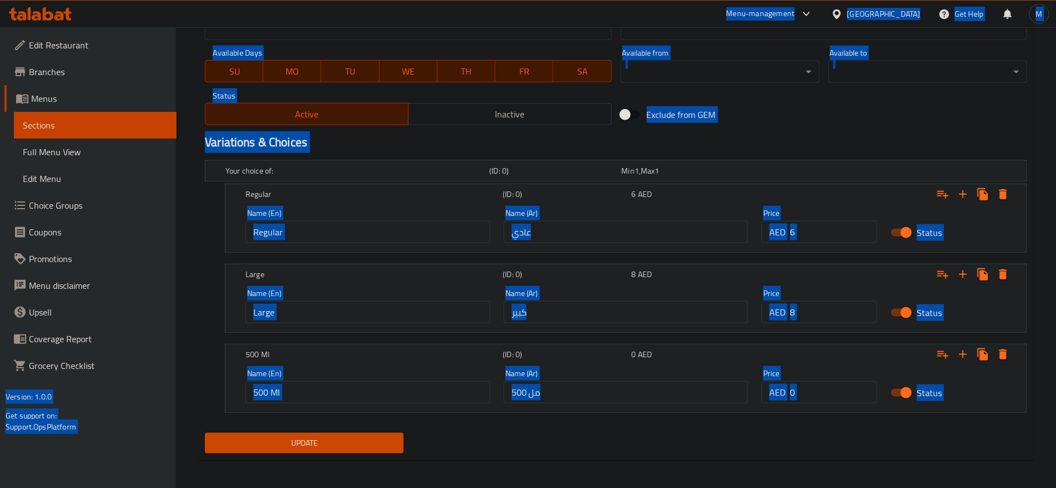
click at [829, 384] on input "0" at bounding box center [833, 392] width 87 height 22
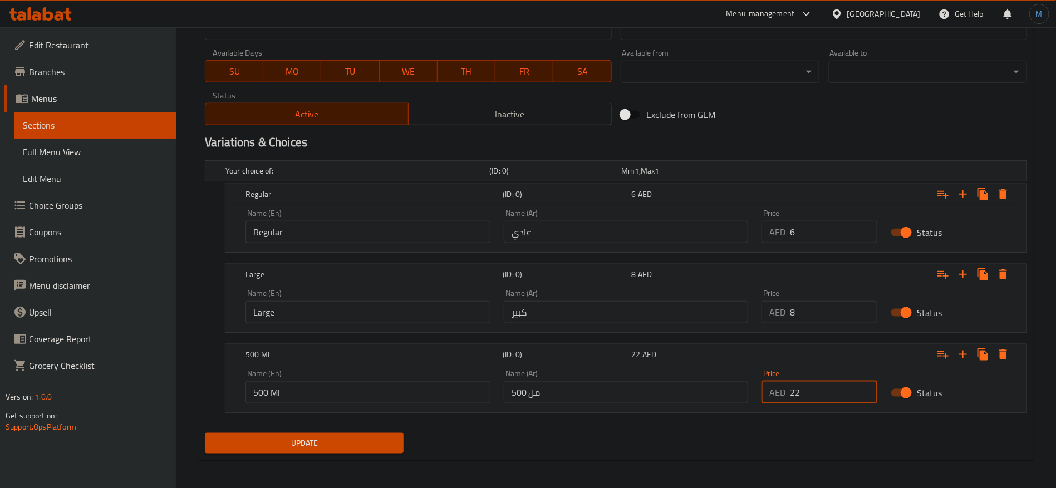
type input "22"
click at [205, 433] on button "Update" at bounding box center [304, 443] width 199 height 21
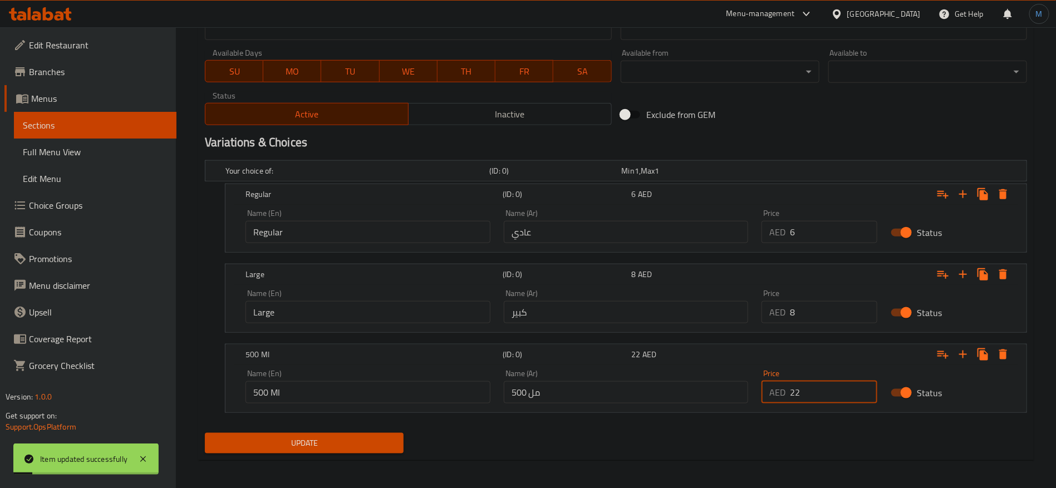
click at [714, 135] on h2 "Variations & Choices" at bounding box center [616, 142] width 822 height 17
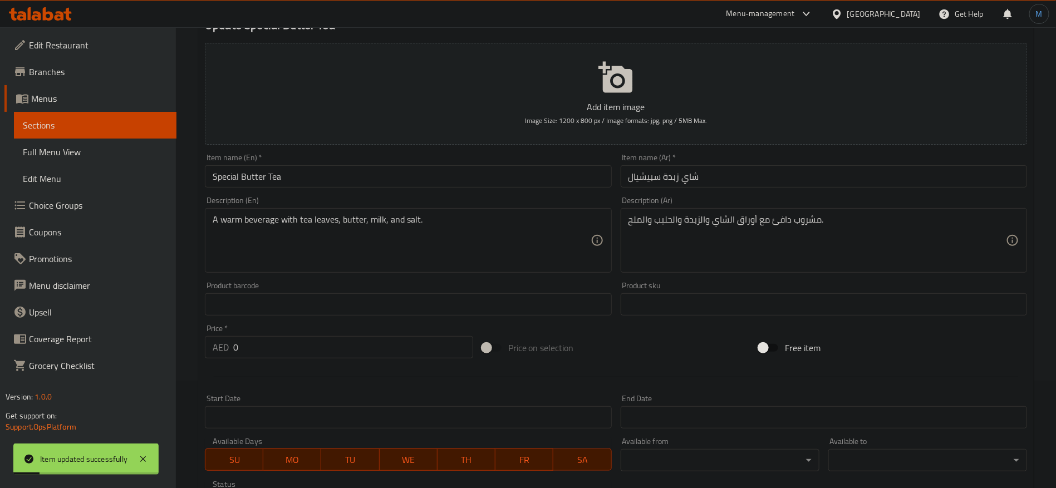
scroll to position [0, 0]
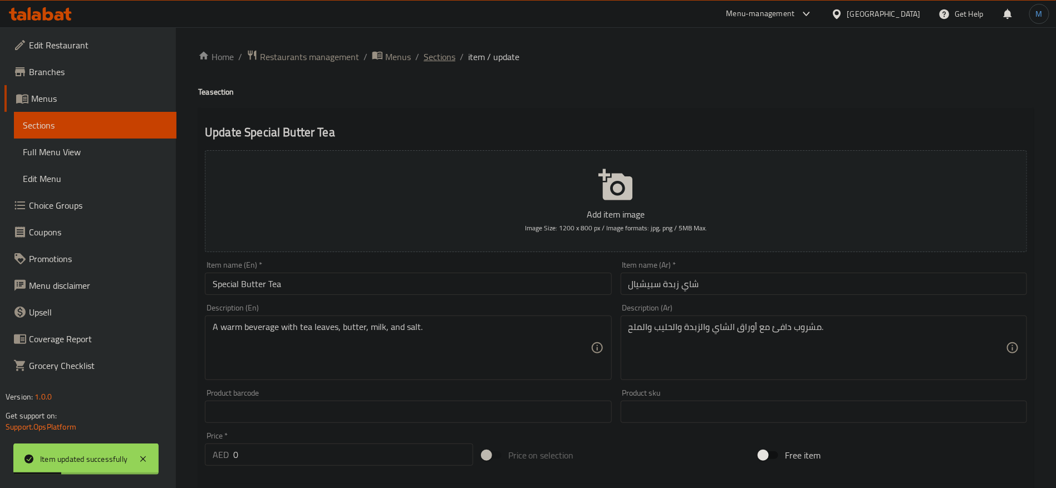
click at [430, 62] on span "Sections" at bounding box center [439, 56] width 32 height 13
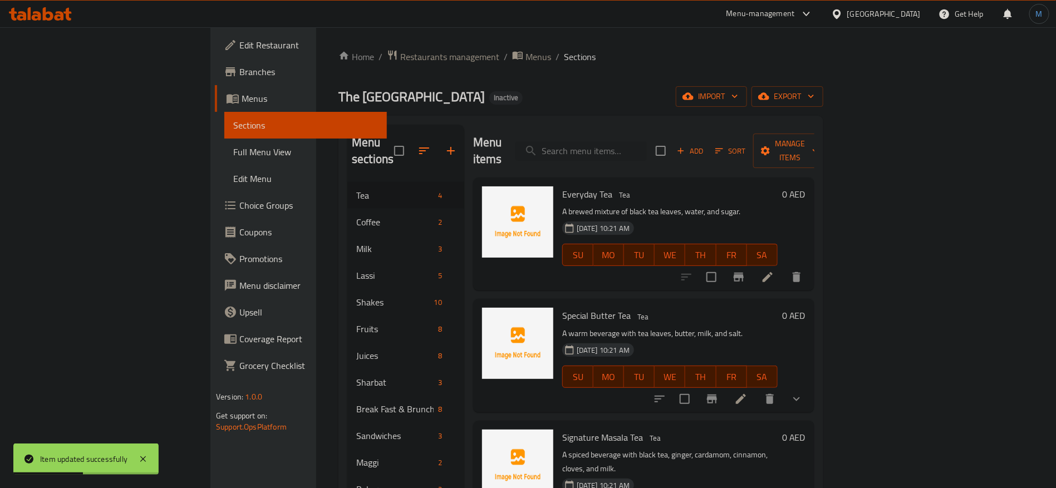
click at [814, 130] on div "Menu items Add Sort Manage items" at bounding box center [643, 151] width 341 height 53
click at [827, 134] on button "Manage items" at bounding box center [790, 151] width 75 height 34
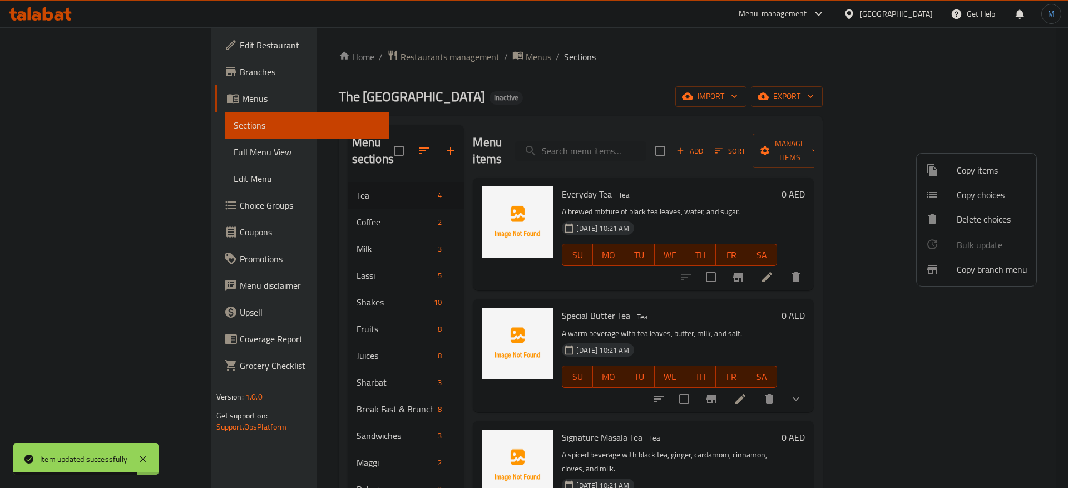
click at [987, 195] on span "Copy choices" at bounding box center [992, 194] width 71 height 13
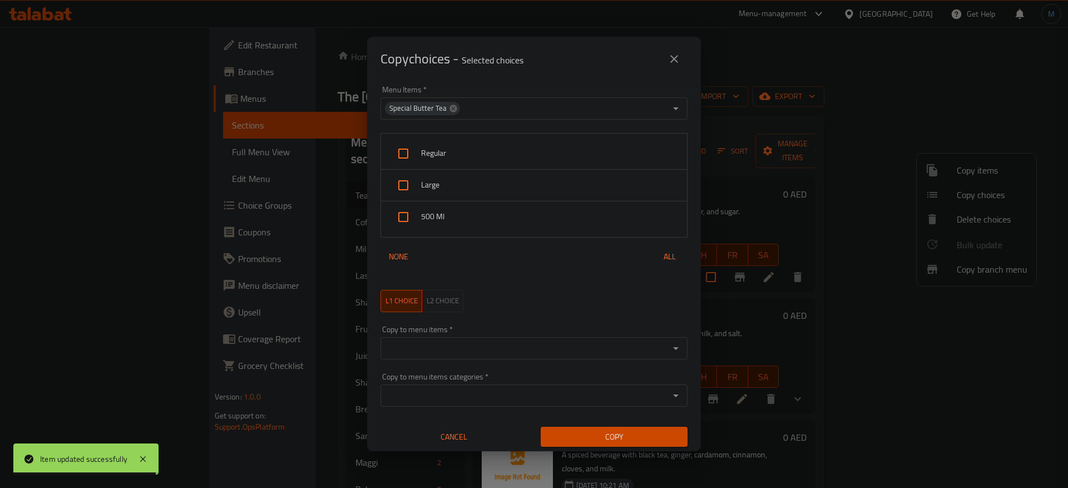
click at [433, 161] on div "Regular" at bounding box center [534, 154] width 306 height 32
checkbox input "true"
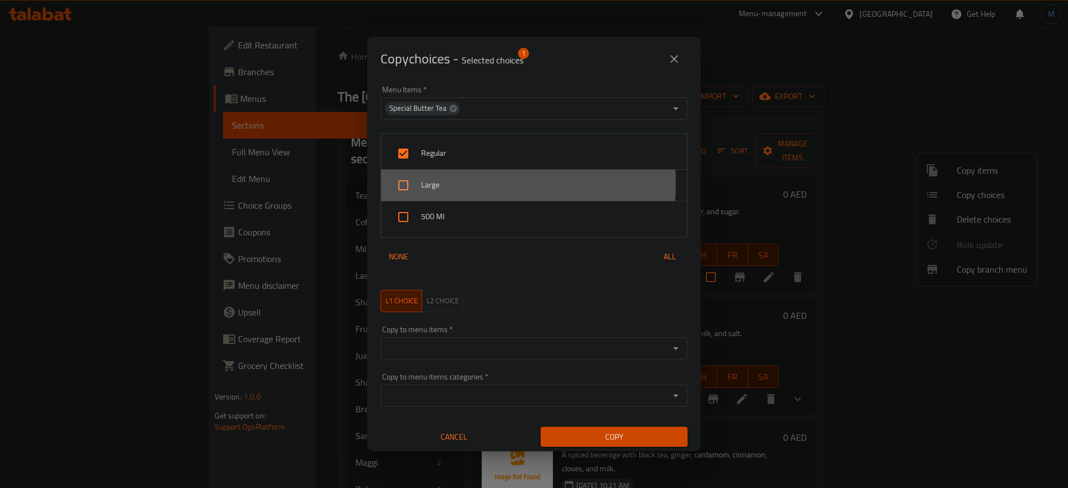
click at [432, 184] on span "Large" at bounding box center [549, 185] width 257 height 14
checkbox input "true"
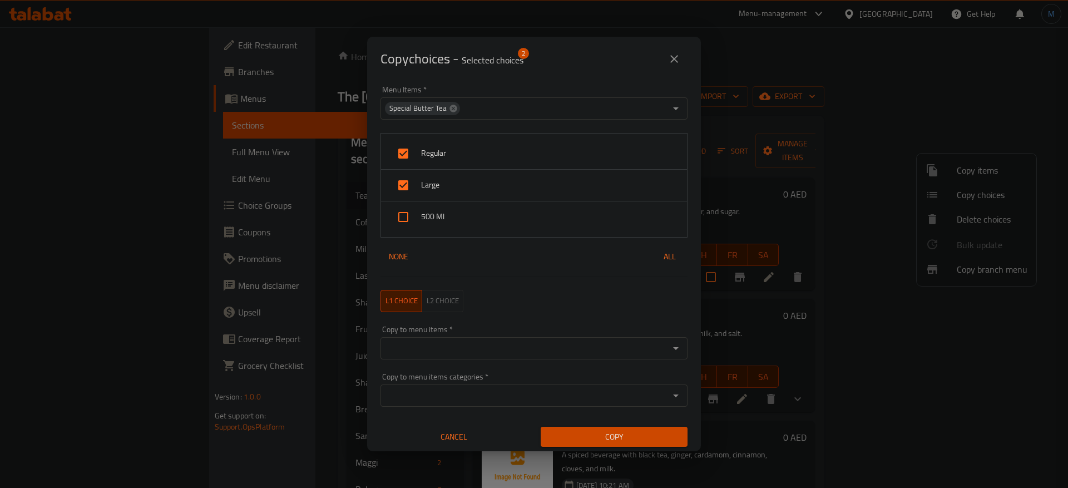
click at [436, 211] on span "500 Ml" at bounding box center [549, 217] width 257 height 14
checkbox input "true"
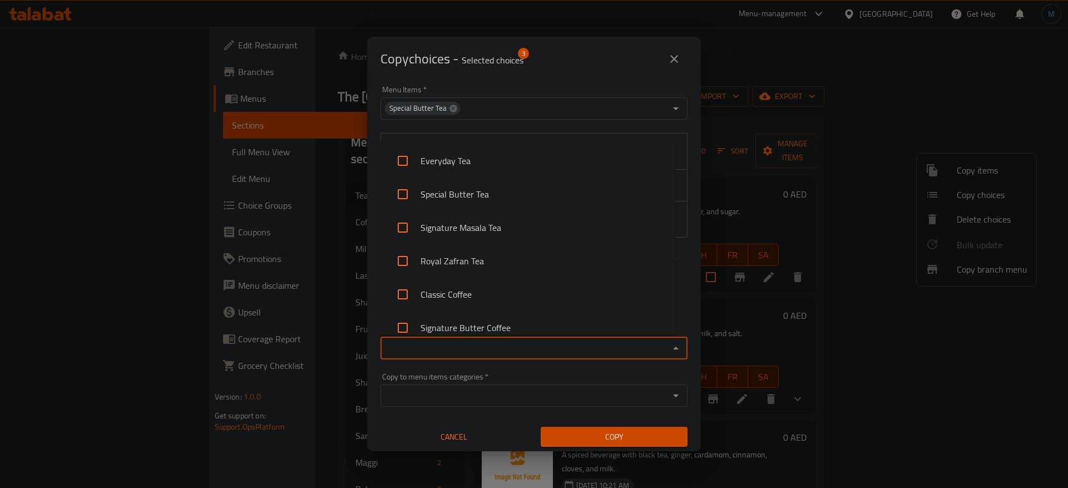
click at [540, 343] on input "Copy to menu items   *" at bounding box center [525, 349] width 282 height 16
click at [509, 157] on li "Everyday Tea" at bounding box center [528, 160] width 295 height 33
checkbox input "true"
click at [507, 221] on li "Signature Masala Tea" at bounding box center [528, 227] width 295 height 33
checkbox input "true"
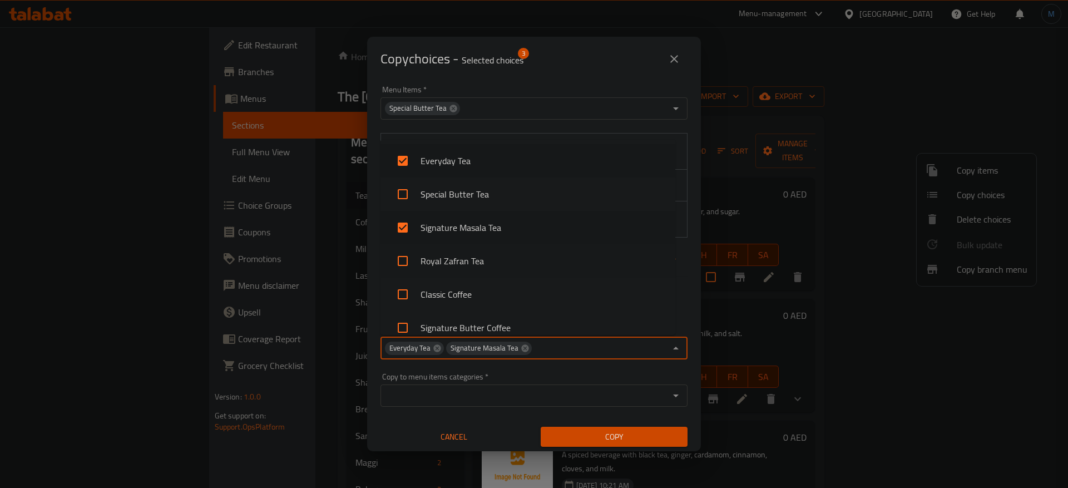
click at [505, 274] on li "Royal Zafran Tea" at bounding box center [528, 260] width 295 height 33
checkbox input "true"
click at [629, 355] on input "Copy to menu items   *" at bounding box center [635, 349] width 61 height 16
click at [560, 289] on li "Classic Coffee" at bounding box center [528, 294] width 295 height 33
checkbox input "true"
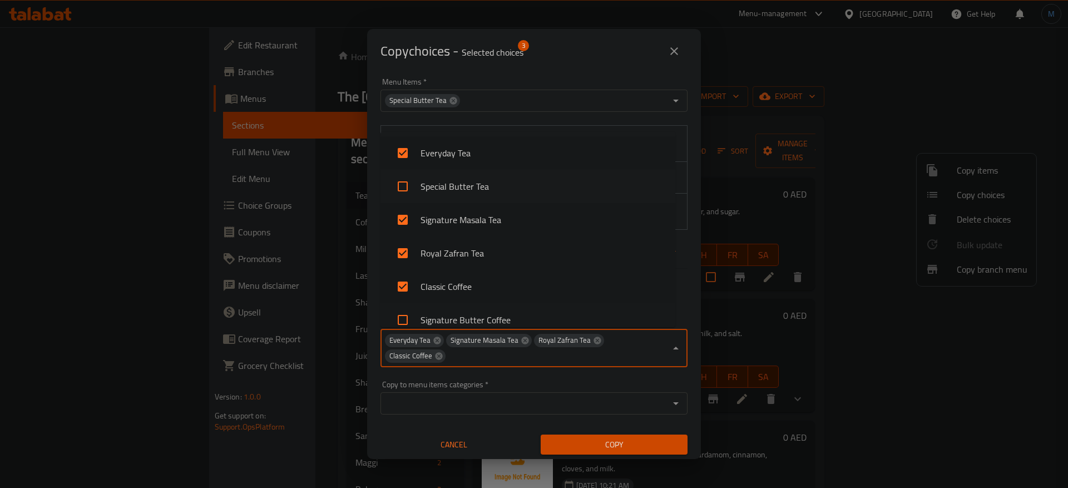
click at [545, 314] on li "Signature Butter Coffee" at bounding box center [528, 319] width 295 height 33
checkbox input "true"
click at [652, 447] on button "Copy" at bounding box center [614, 445] width 147 height 21
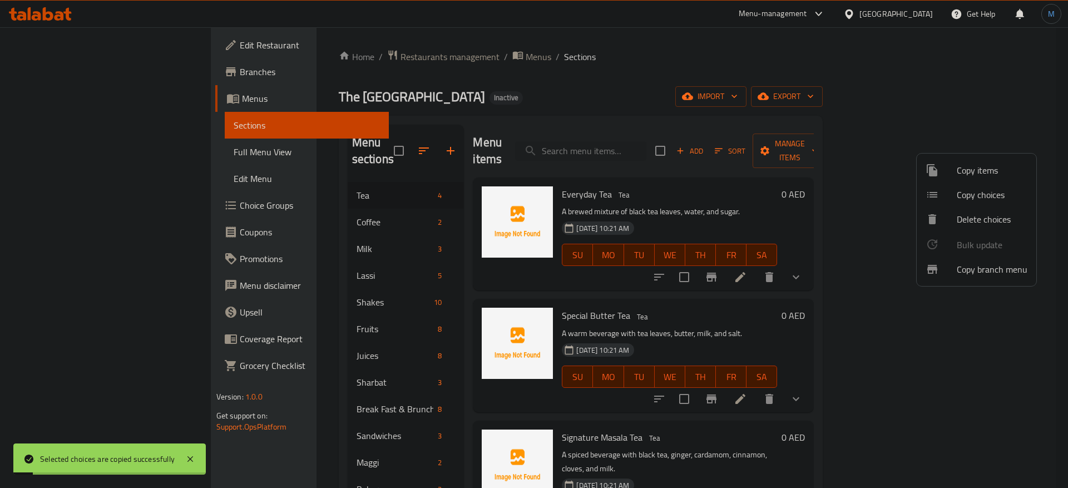
click at [691, 293] on div at bounding box center [534, 244] width 1068 height 488
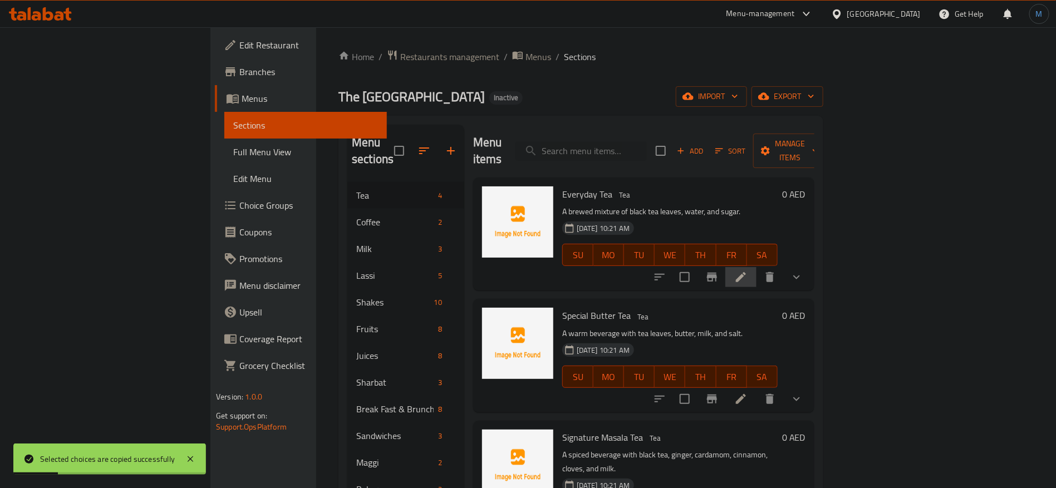
click at [756, 267] on li at bounding box center [740, 277] width 31 height 20
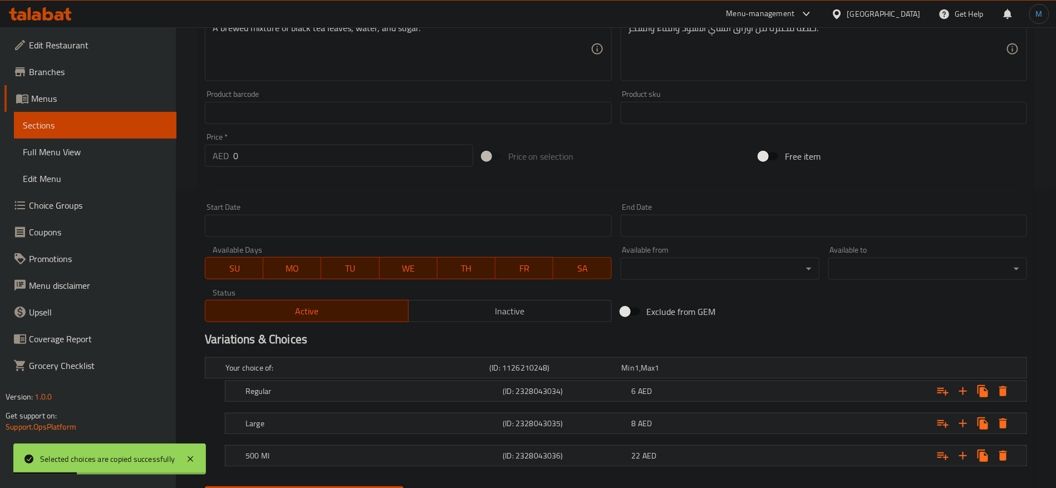
scroll to position [354, 0]
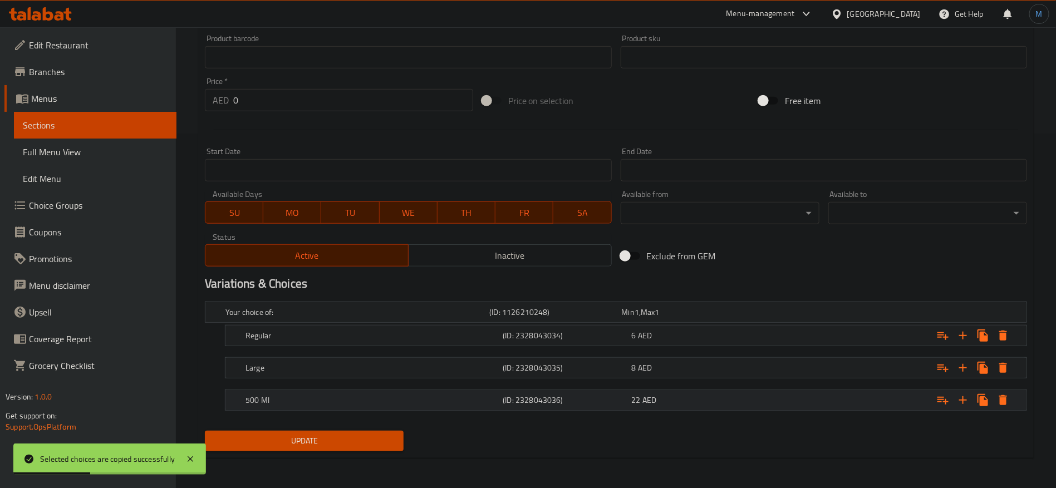
click at [744, 388] on div "500 Ml (ID: 2328043036) 22 AED" at bounding box center [629, 400] width 772 height 24
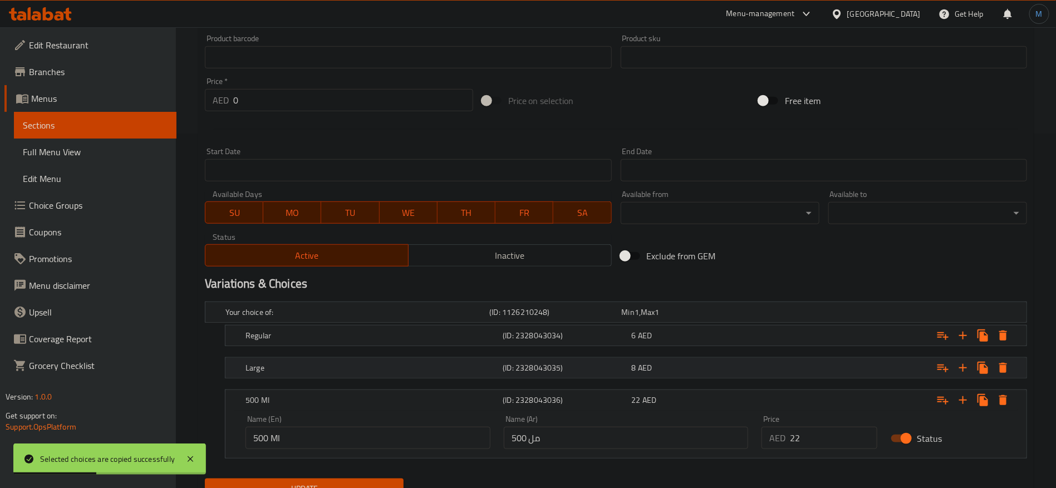
click at [742, 371] on div "8 AED" at bounding box center [694, 367] width 124 height 11
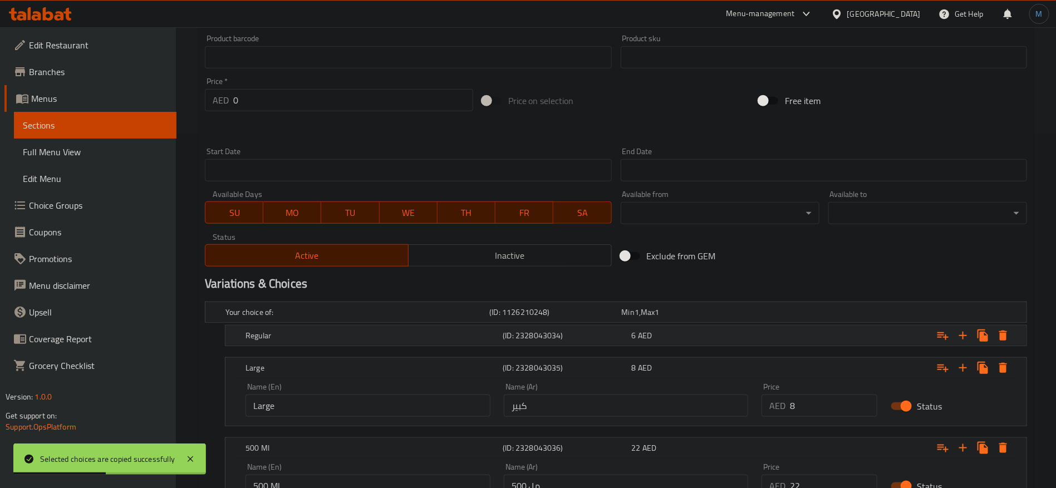
click at [737, 346] on div "Regular (ID: 2328043034) 6 AED" at bounding box center [629, 335] width 772 height 24
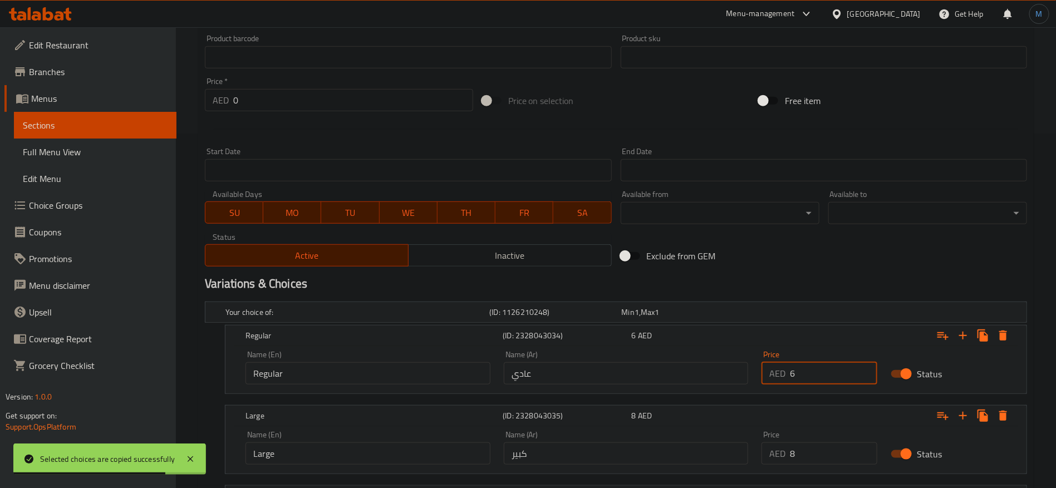
click at [802, 368] on input "6" at bounding box center [833, 373] width 87 height 22
type input "4"
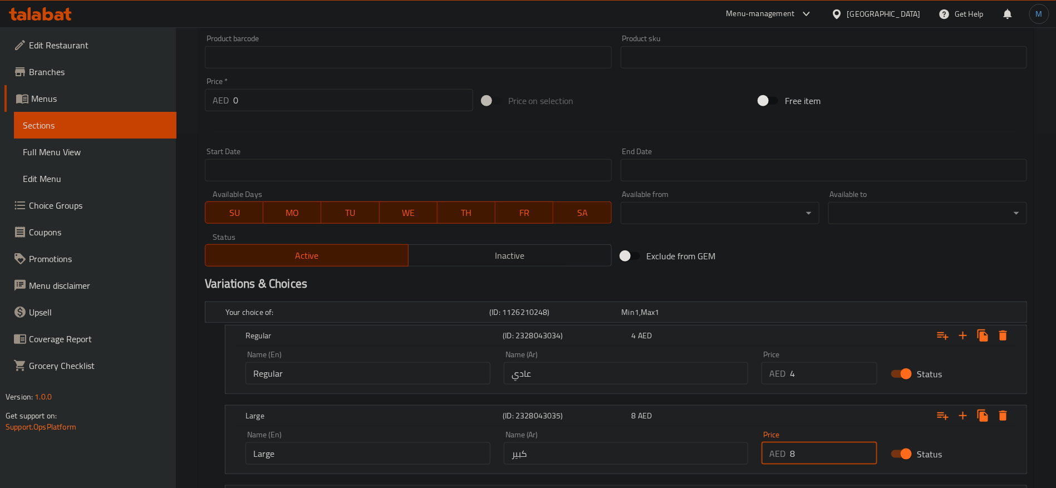
click at [811, 449] on input "8" at bounding box center [833, 453] width 87 height 22
type input "6"
click at [776, 272] on div "Variations & Choices" at bounding box center [615, 284] width 831 height 26
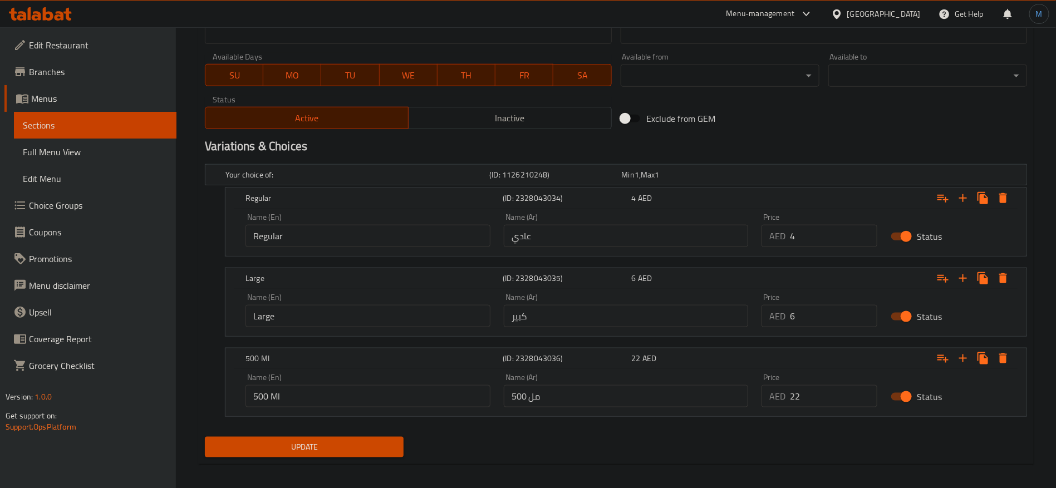
scroll to position [498, 0]
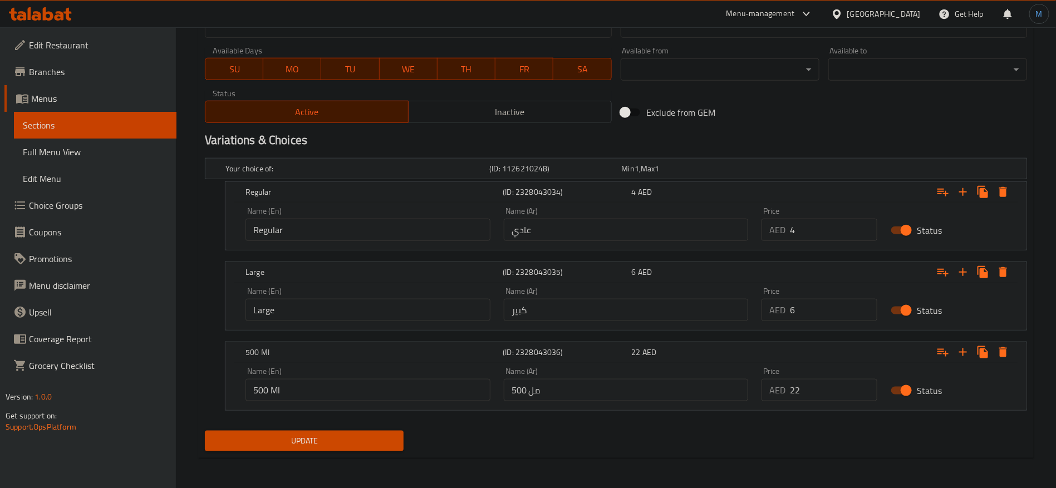
click at [832, 391] on input "22" at bounding box center [833, 390] width 87 height 22
type input "16"
click at [205, 431] on button "Update" at bounding box center [304, 441] width 199 height 21
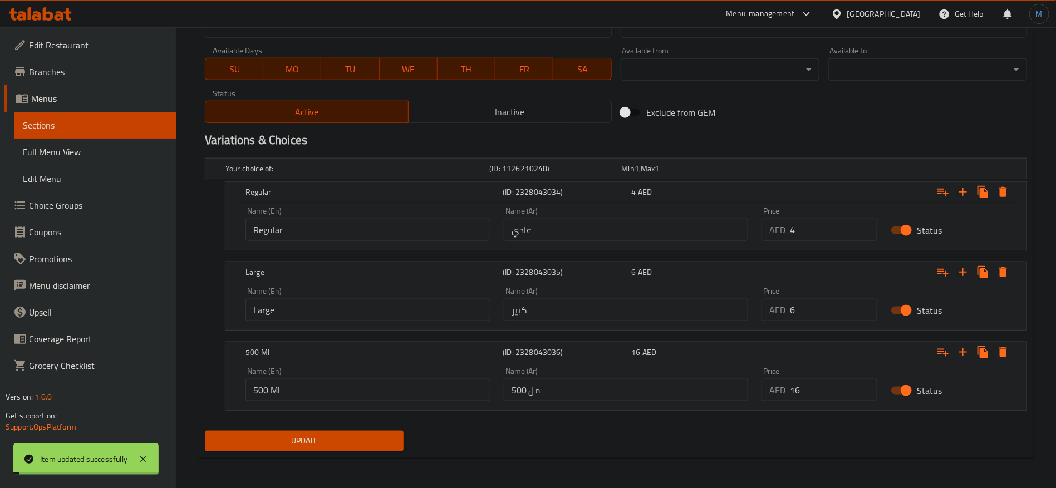
click at [761, 107] on div "Exclude from GEM" at bounding box center [754, 112] width 277 height 30
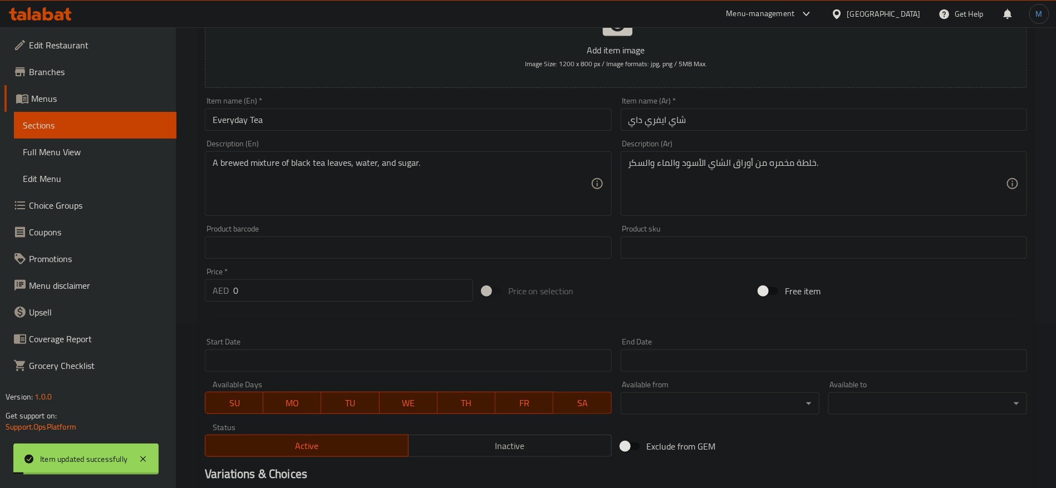
scroll to position [0, 0]
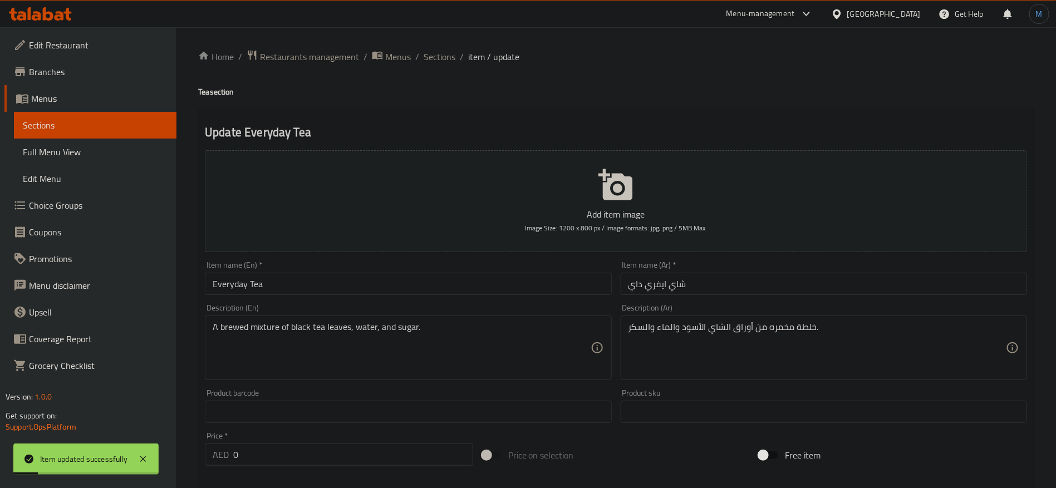
click at [447, 50] on span "Sections" at bounding box center [439, 56] width 32 height 13
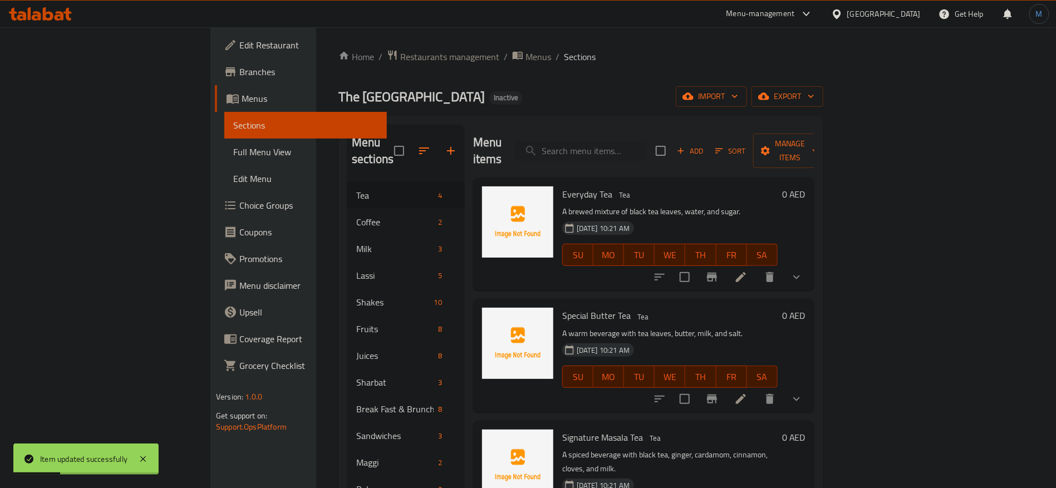
scroll to position [83, 0]
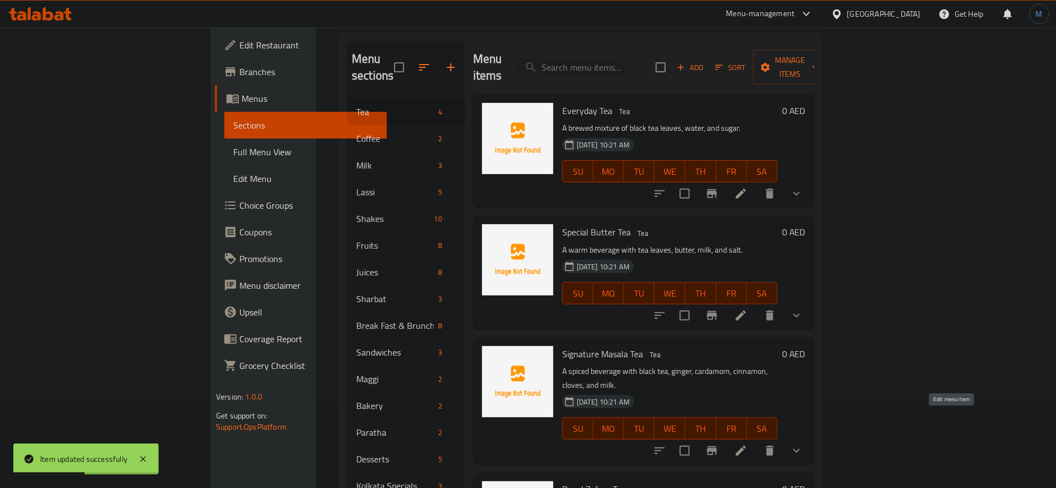
click at [747, 444] on icon at bounding box center [740, 450] width 13 height 13
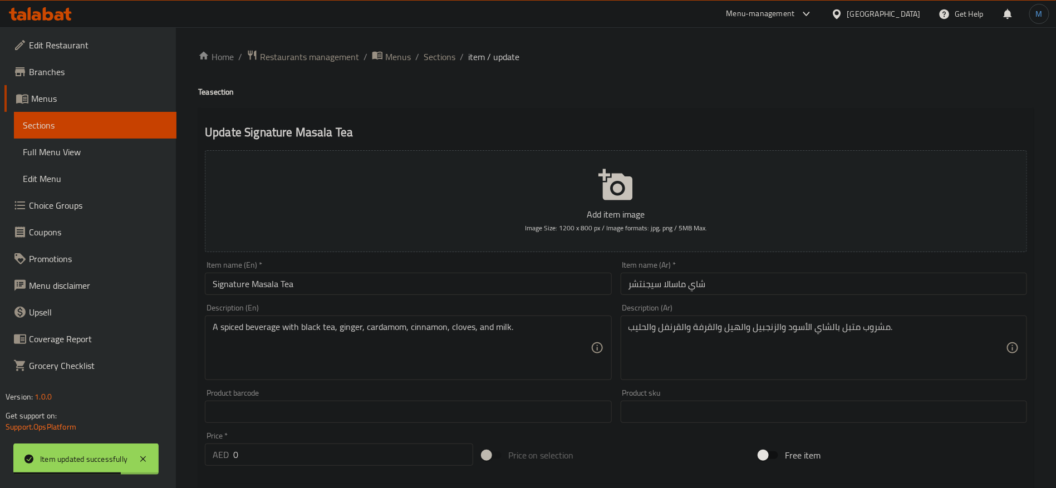
click at [759, 294] on input "شاي ماسالا سيجنتشر" at bounding box center [823, 284] width 406 height 22
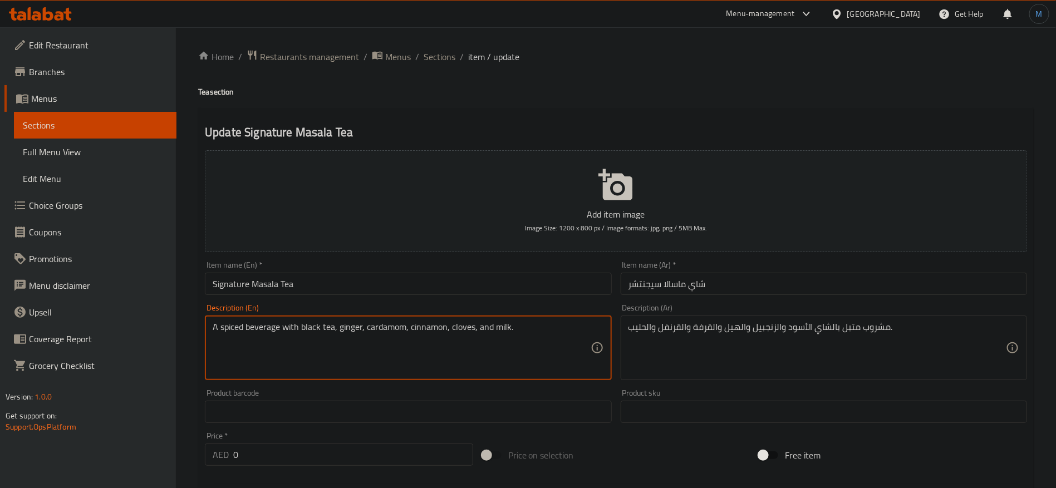
click at [466, 329] on textarea "A spiced beverage with black tea, ginger, cardamom, cinnamon, cloves, and milk." at bounding box center [401, 348] width 377 height 53
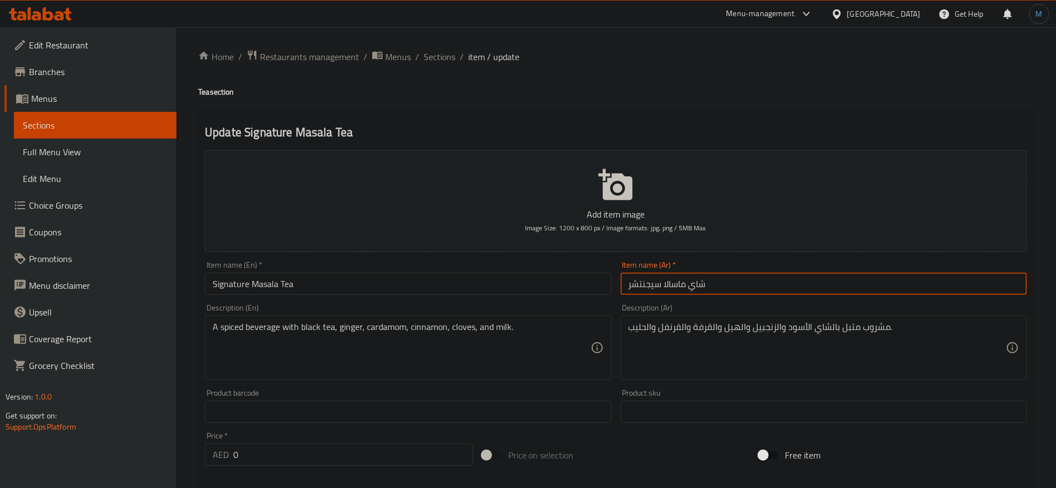
click at [773, 274] on input "شاي ماسالا سيجنتشر" at bounding box center [823, 284] width 406 height 22
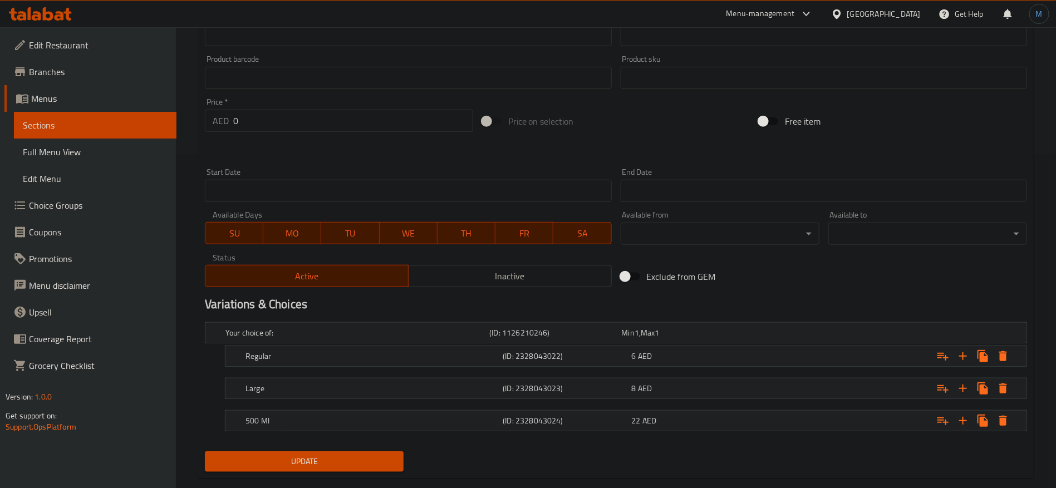
scroll to position [354, 0]
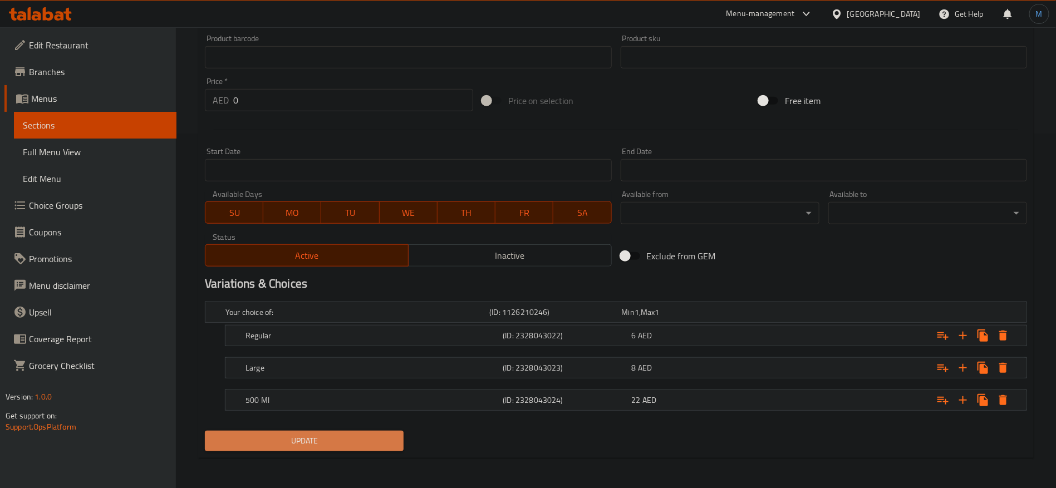
click at [252, 440] on span "Update" at bounding box center [304, 441] width 181 height 14
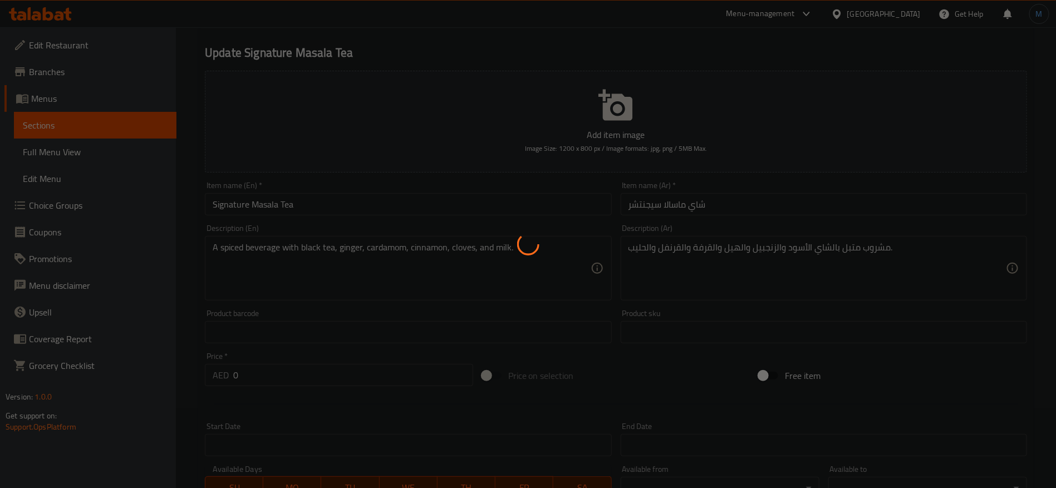
scroll to position [0, 0]
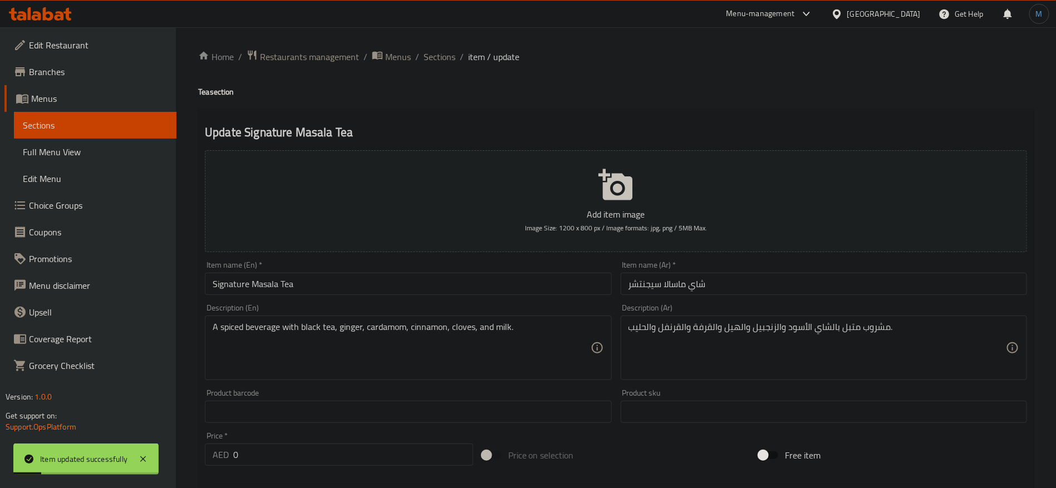
click at [455, 58] on ol "Home / Restaurants management / Menus / Sections / item / update" at bounding box center [615, 57] width 835 height 14
click at [451, 58] on span "Sections" at bounding box center [439, 56] width 32 height 13
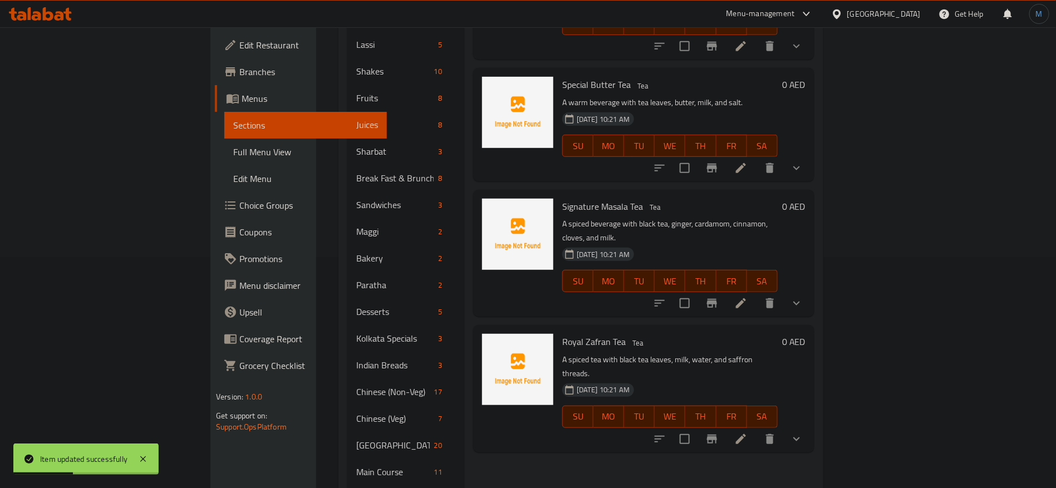
scroll to position [250, 0]
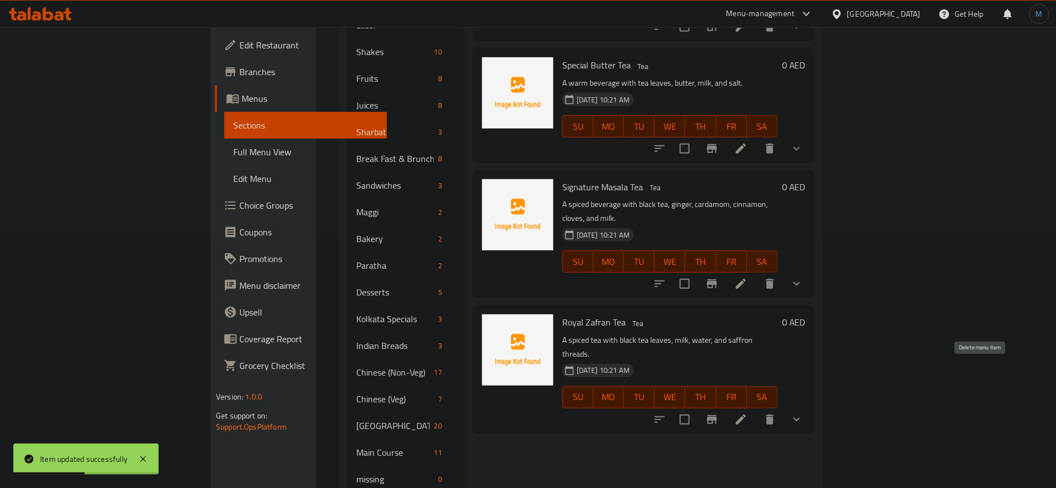
click at [783, 406] on button "delete" at bounding box center [769, 419] width 27 height 27
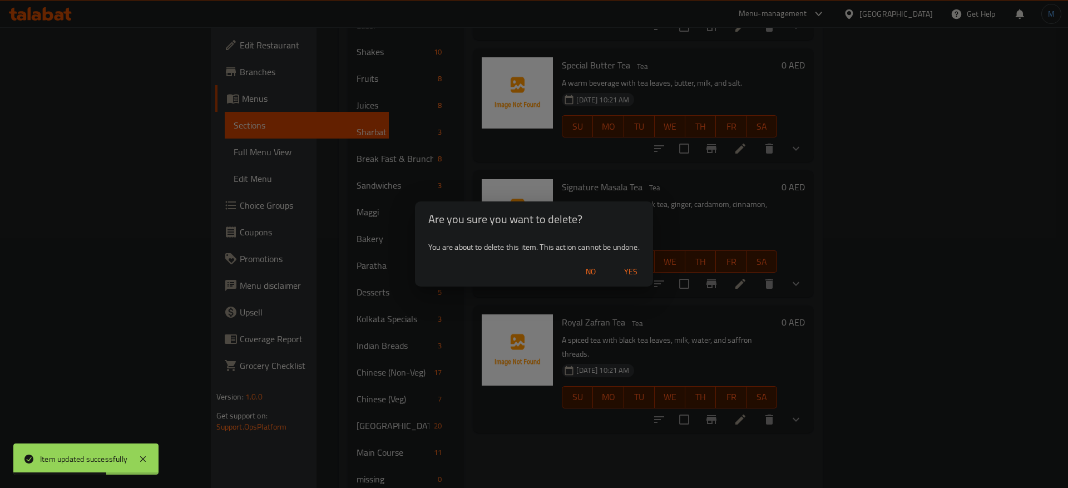
click at [575, 273] on button "No" at bounding box center [591, 272] width 36 height 21
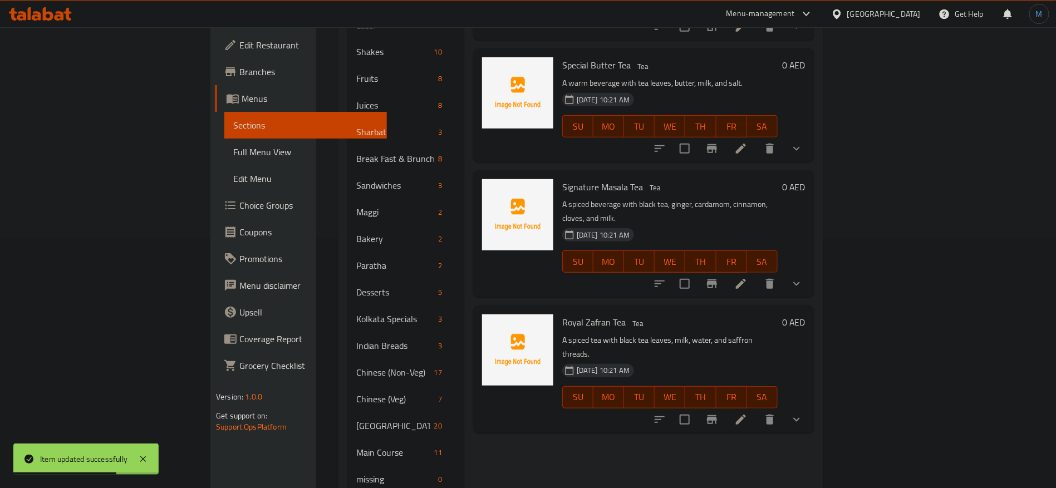
click at [756, 410] on li at bounding box center [740, 420] width 31 height 20
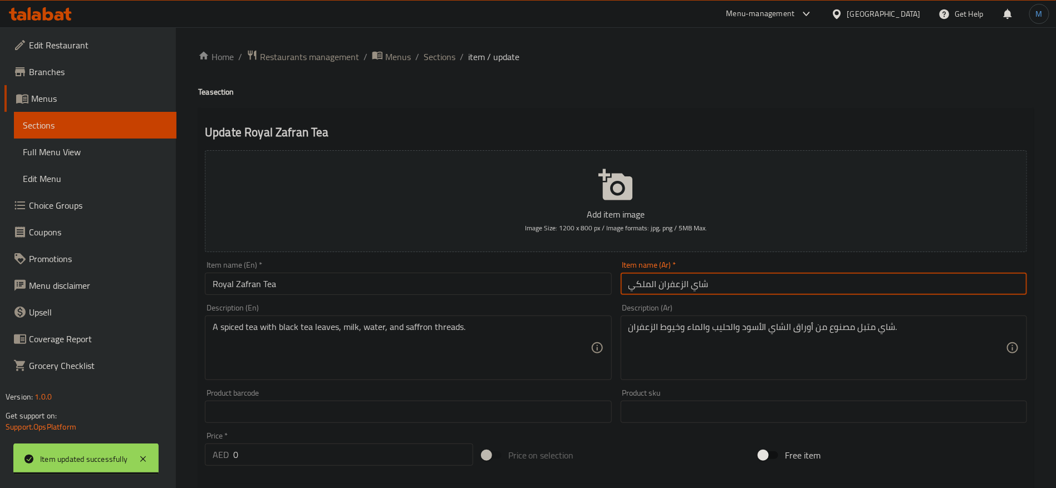
click at [656, 294] on input "شاي الزعفران الملكي" at bounding box center [823, 284] width 406 height 22
click at [650, 293] on input "شاي الزعفران الملكي" at bounding box center [823, 284] width 406 height 22
type input "شاي زعفران رويال"
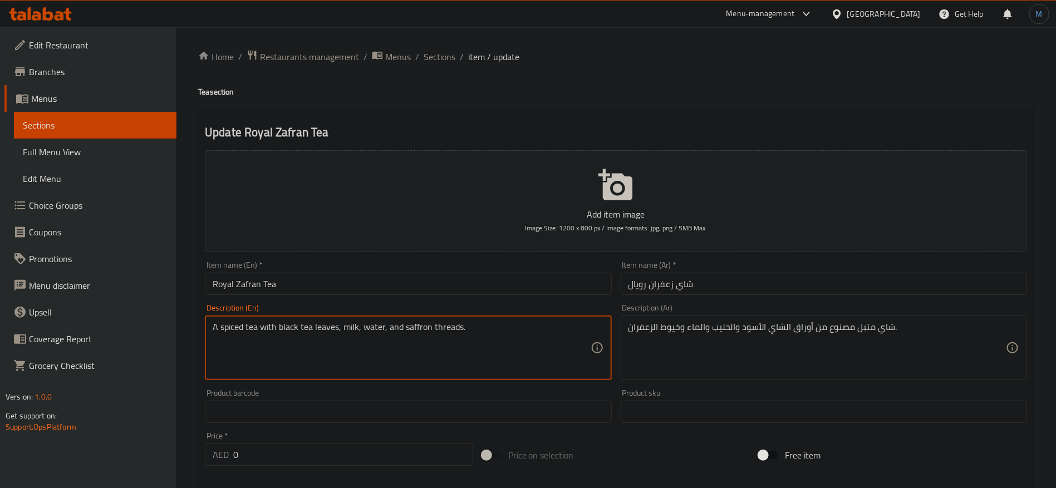
click at [442, 331] on textarea "A spiced tea with black tea leaves, milk, water, and saffron threads." at bounding box center [401, 348] width 377 height 53
click at [416, 330] on textarea "A spiced tea with black tea leaves, milk, water, and saffron threads." at bounding box center [401, 348] width 377 height 53
drag, startPoint x: 416, startPoint y: 330, endPoint x: 434, endPoint y: 328, distance: 17.9
click at [434, 328] on textarea "A spiced tea with black tea leaves, milk, water, and saffron threads." at bounding box center [401, 348] width 377 height 53
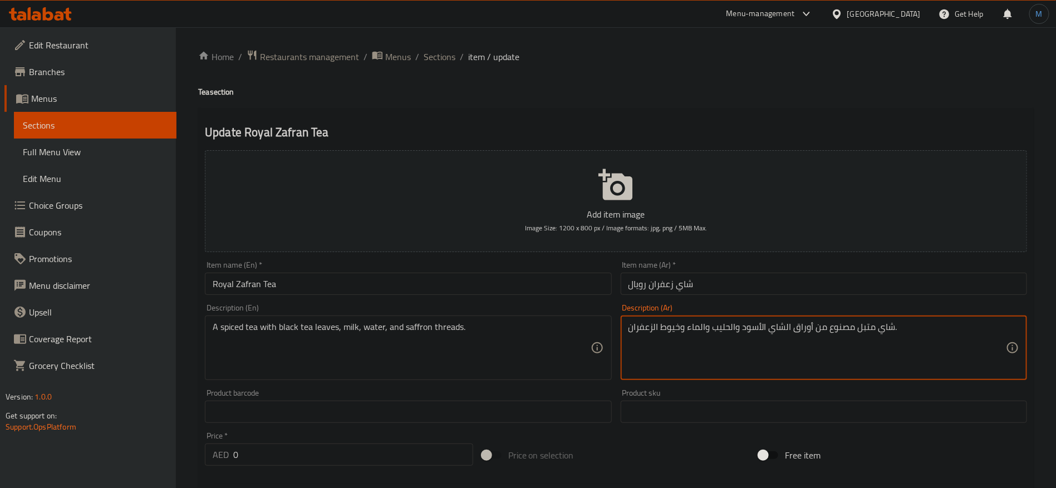
click at [672, 331] on textarea "شاي متبل مصنوع من أوراق الشاي الأسود والحليب والماء وخيوط الزعفران." at bounding box center [816, 348] width 377 height 53
click at [658, 331] on textarea "شاي متبل مصنوع من أوراق الشاي الأسود والحليب والماء وخيوط الزعفران." at bounding box center [816, 348] width 377 height 53
drag, startPoint x: 697, startPoint y: 295, endPoint x: 722, endPoint y: 285, distance: 26.5
click at [696, 295] on div "Item name (Ar)   * شاي زعفران رويال Item name (Ar) *" at bounding box center [823, 278] width 415 height 43
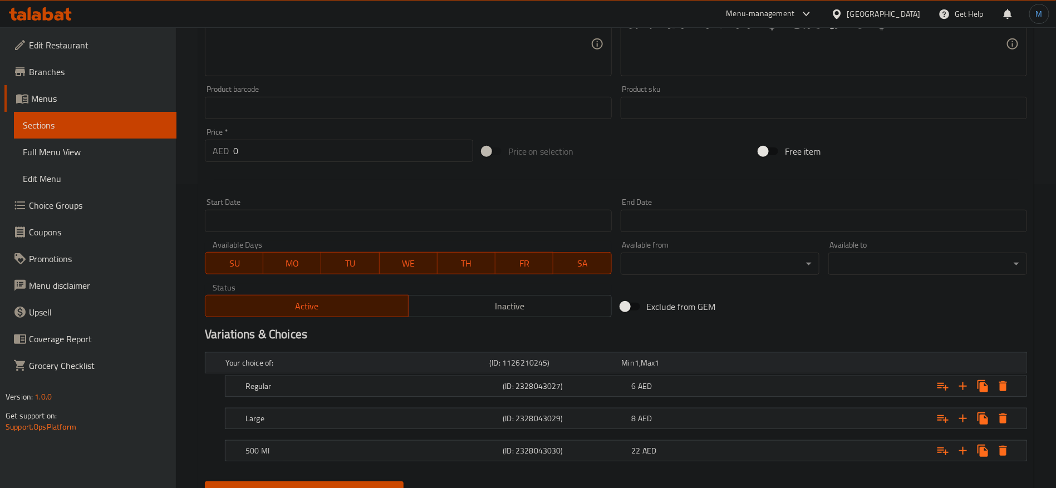
scroll to position [354, 0]
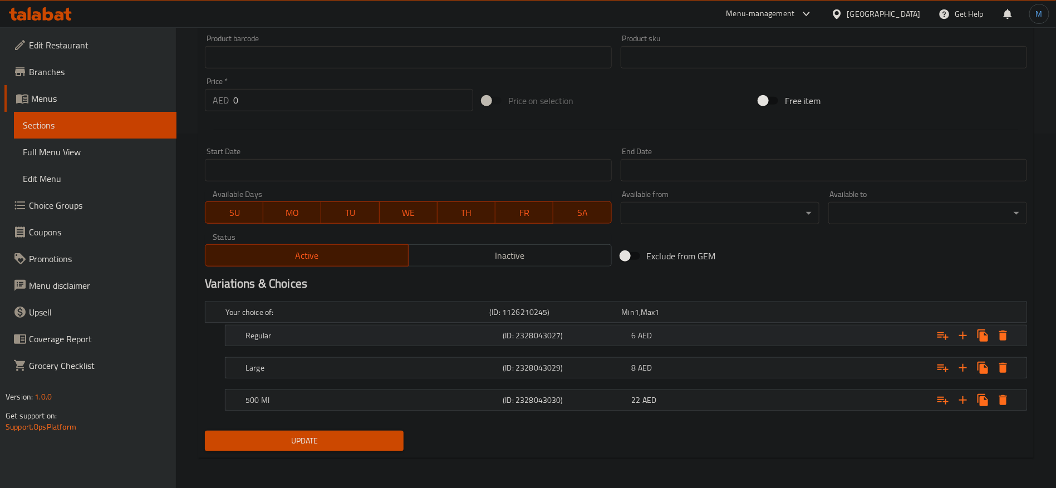
click at [737, 328] on div "6 AED" at bounding box center [693, 336] width 129 height 16
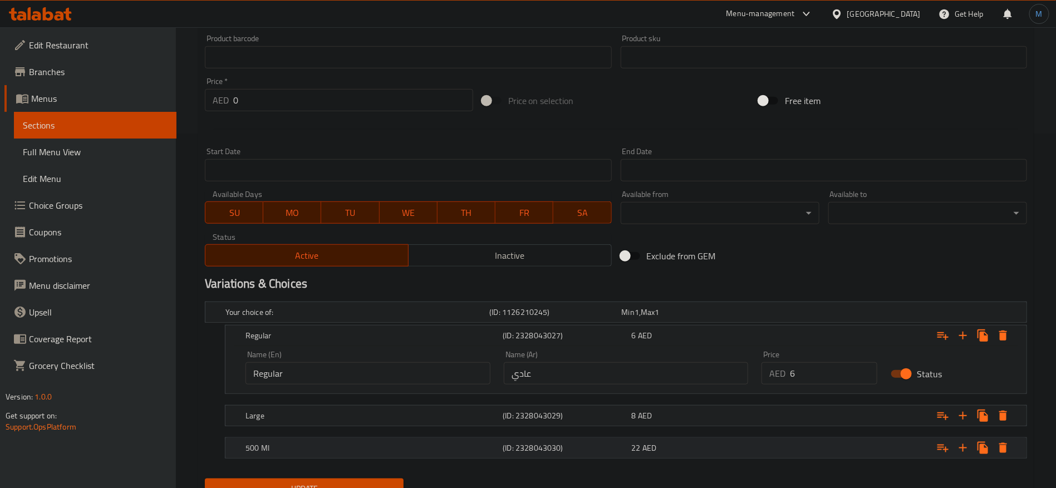
click at [730, 456] on div "500 Ml (ID: 2328043030) 22 AED" at bounding box center [629, 448] width 772 height 24
click at [732, 418] on div "8 AED" at bounding box center [694, 415] width 124 height 11
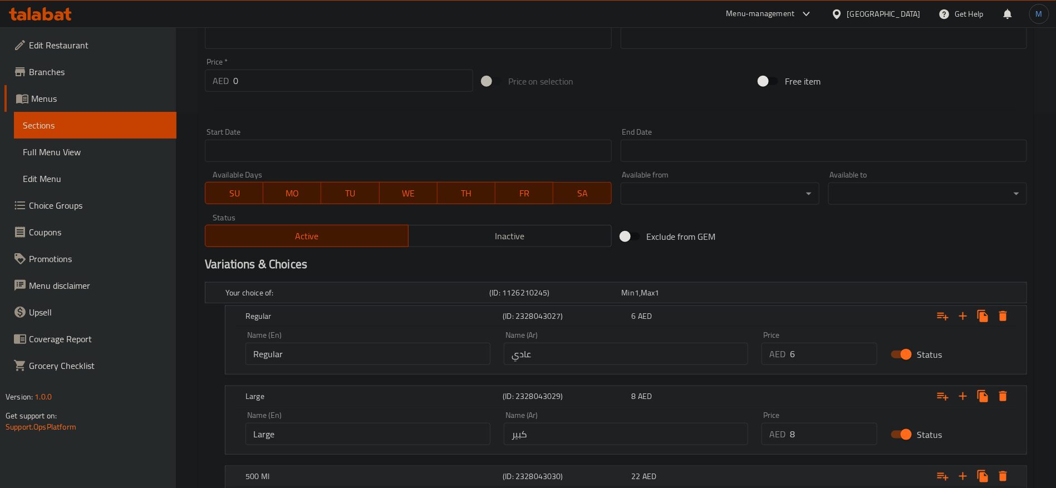
scroll to position [498, 0]
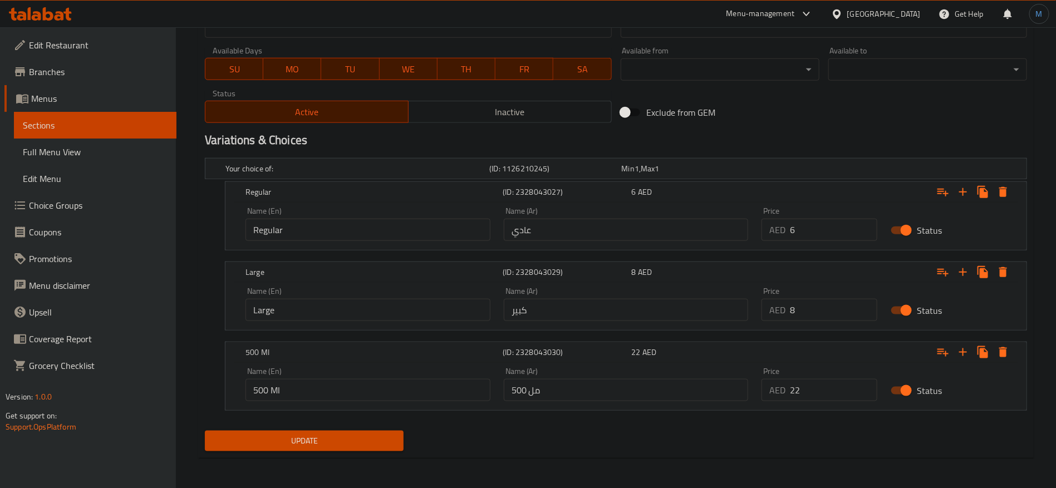
click at [831, 231] on input "6" at bounding box center [833, 230] width 87 height 22
type input "8"
click at [826, 305] on input "8" at bounding box center [833, 310] width 87 height 22
type input "10"
click at [803, 387] on input "22" at bounding box center [833, 390] width 87 height 22
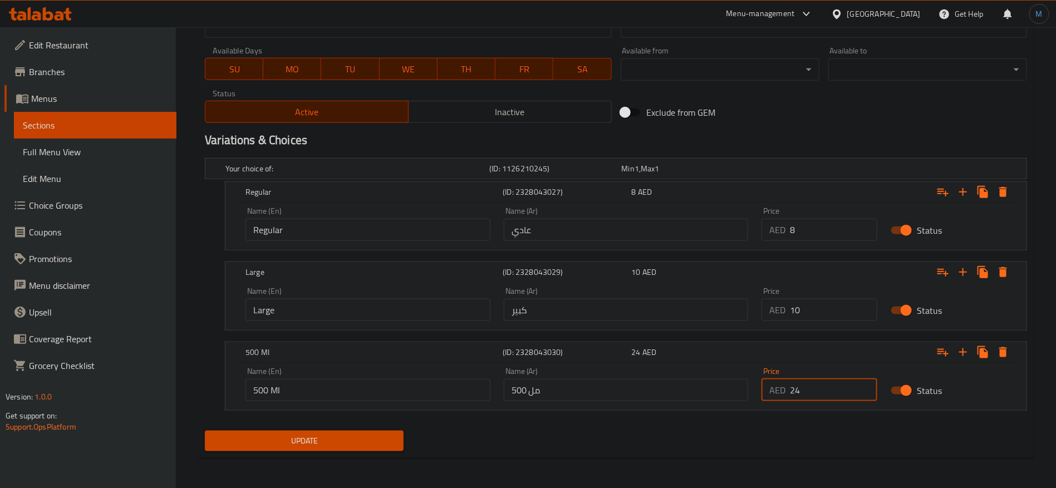
type input "24"
click at [205, 431] on button "Update" at bounding box center [304, 441] width 199 height 21
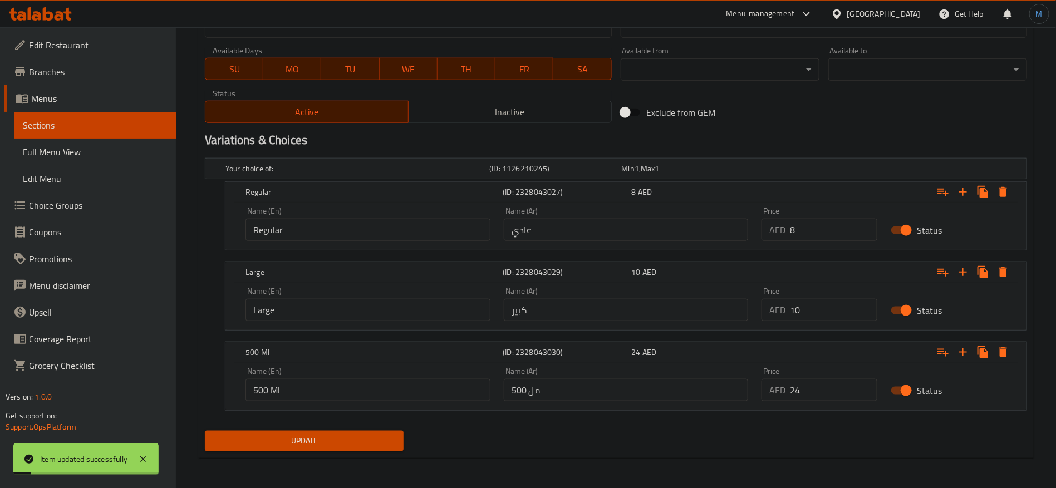
click at [792, 129] on div "Variations & Choices" at bounding box center [615, 140] width 831 height 26
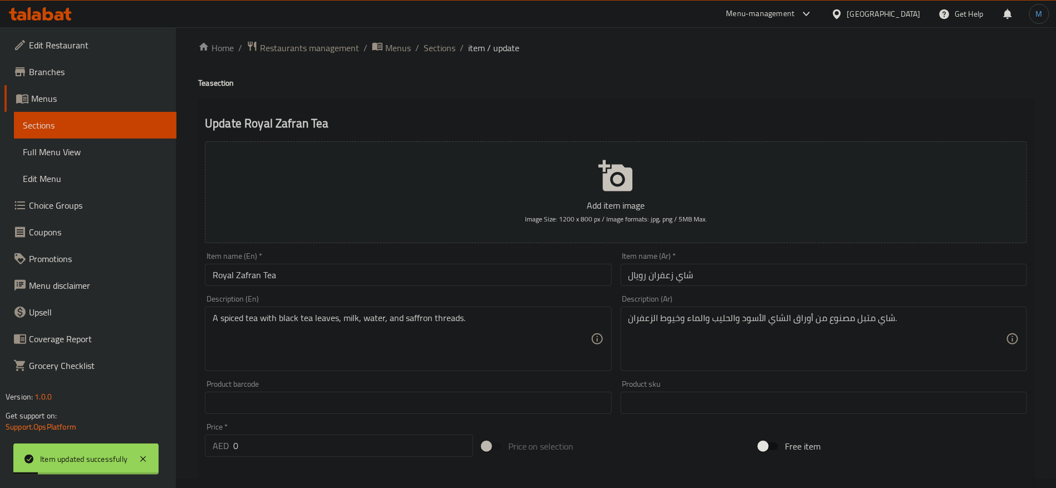
scroll to position [0, 0]
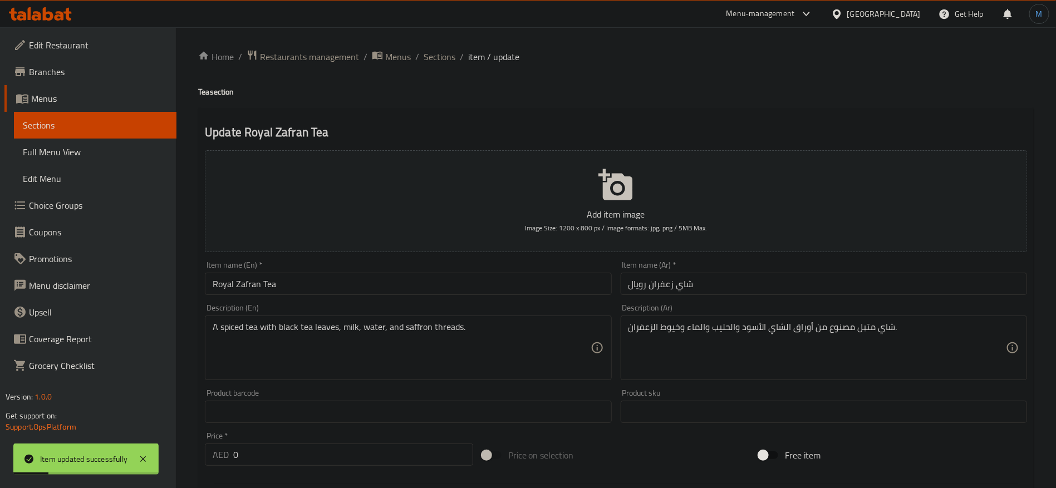
click at [469, 58] on span "item / update" at bounding box center [493, 56] width 51 height 13
click at [461, 60] on li "/" at bounding box center [462, 56] width 4 height 13
click at [451, 58] on span "Sections" at bounding box center [439, 56] width 32 height 13
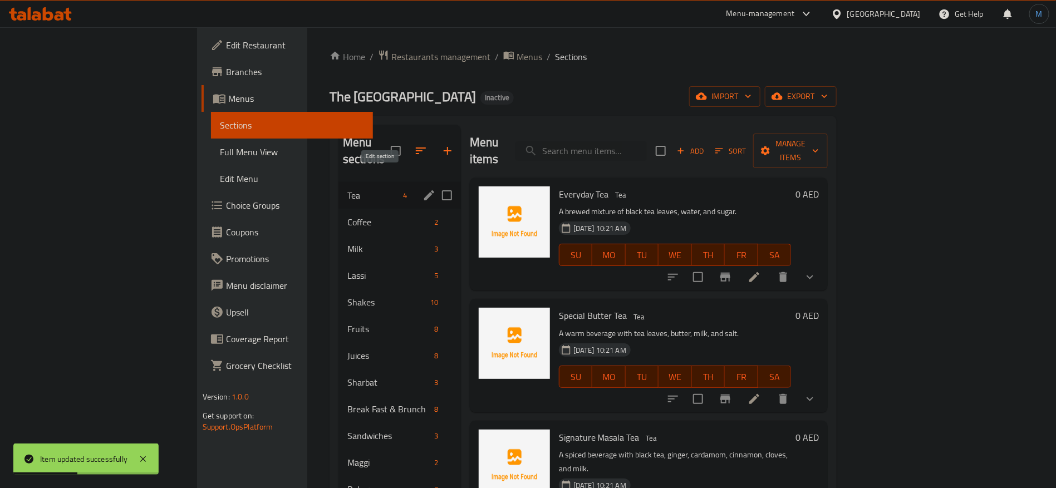
click at [424, 190] on icon "edit" at bounding box center [429, 195] width 10 height 10
click at [338, 209] on div "Coffee 2" at bounding box center [399, 222] width 122 height 27
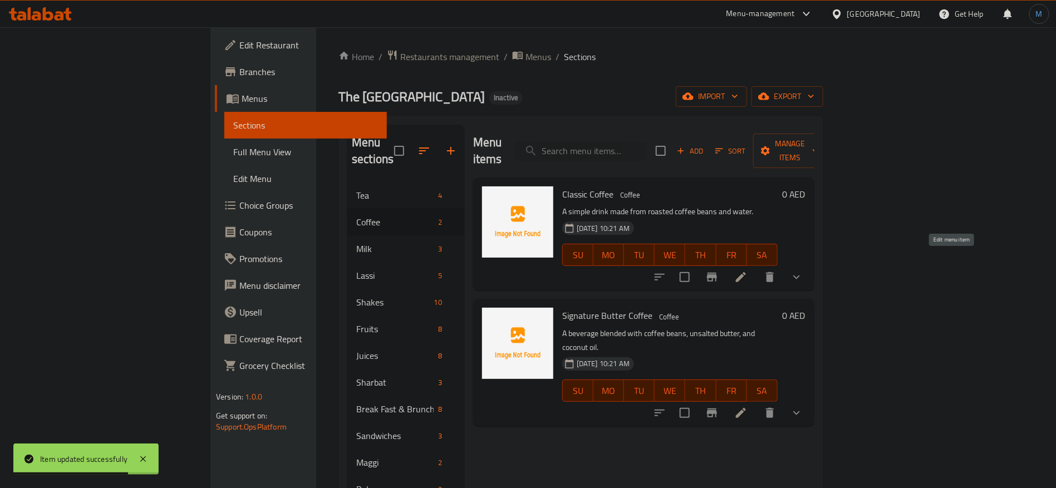
click at [747, 270] on icon at bounding box center [740, 276] width 13 height 13
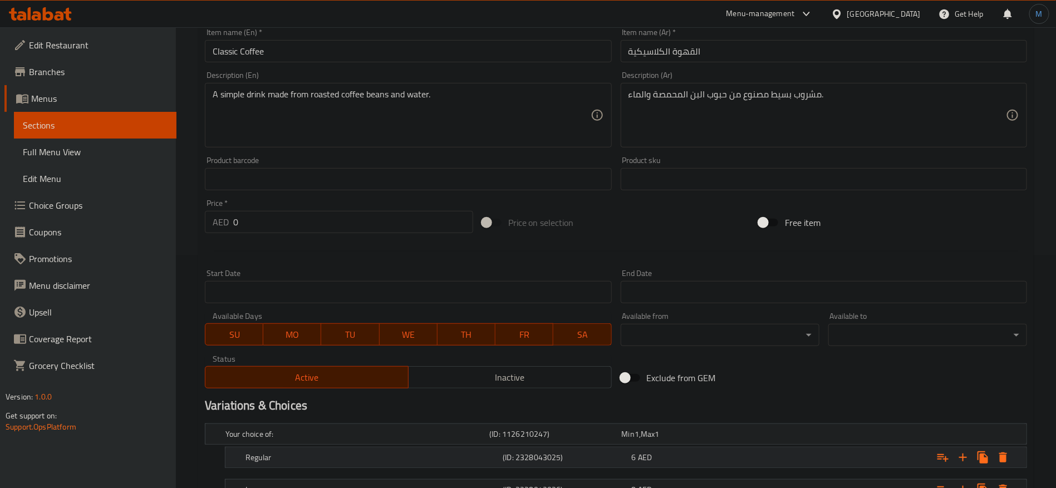
scroll to position [354, 0]
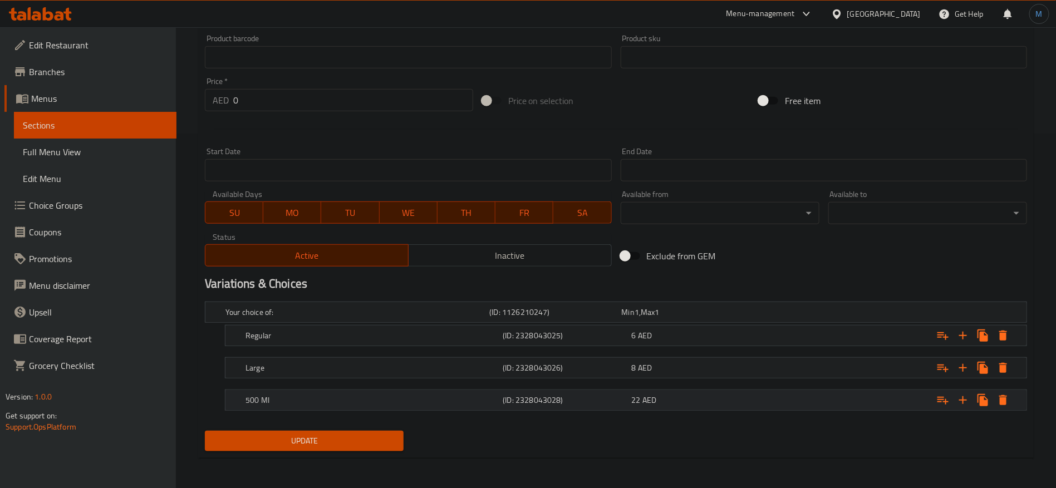
click at [808, 388] on div "Expand" at bounding box center [886, 400] width 257 height 24
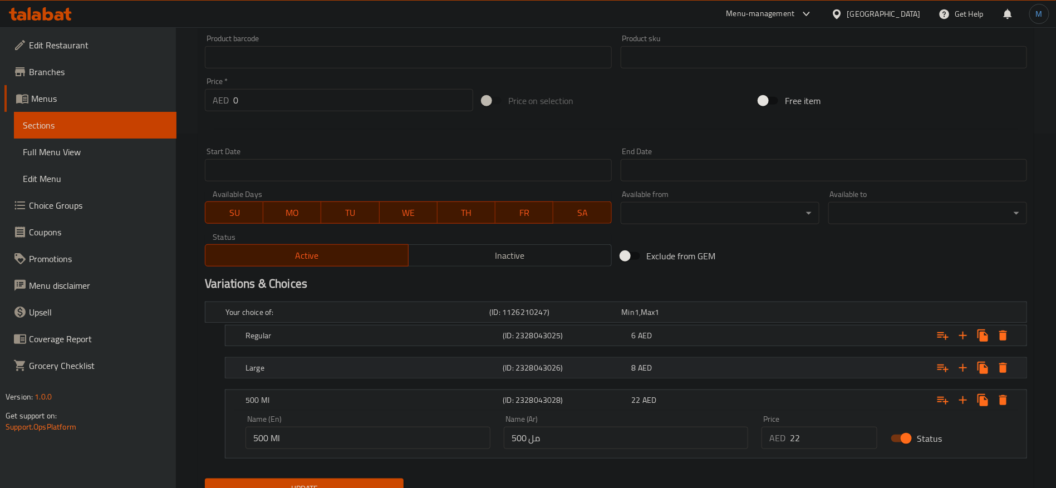
click at [799, 369] on div "Expand" at bounding box center [886, 368] width 257 height 24
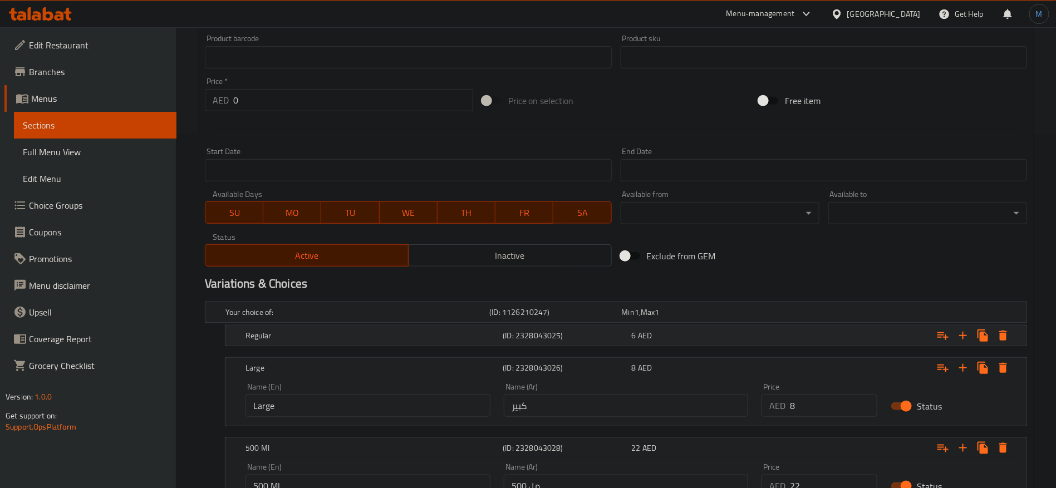
click at [793, 334] on div "Expand" at bounding box center [886, 335] width 257 height 24
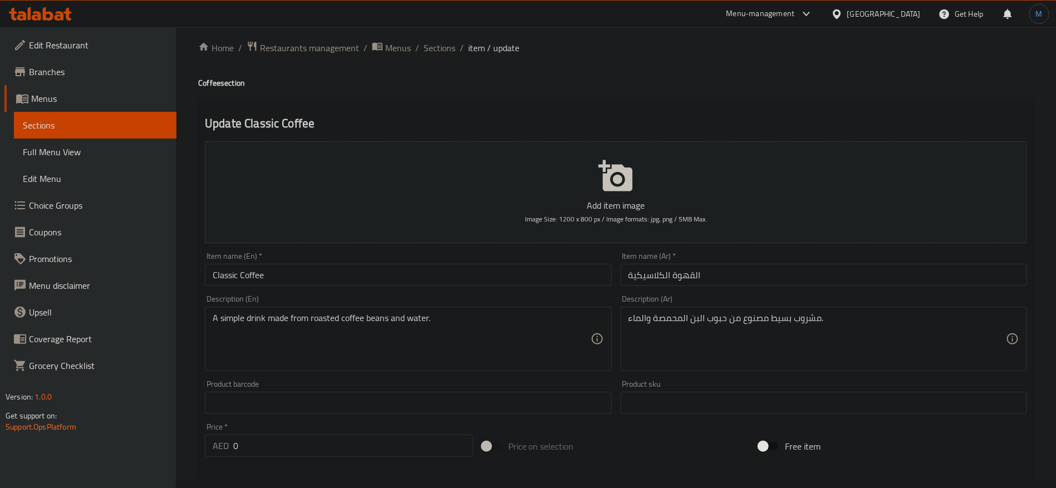
scroll to position [0, 0]
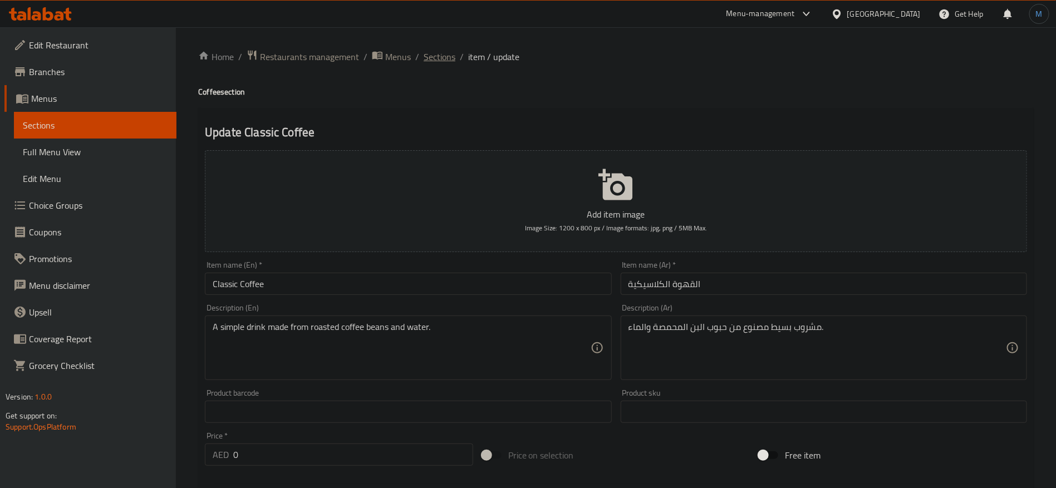
click at [451, 61] on span "Sections" at bounding box center [439, 56] width 32 height 13
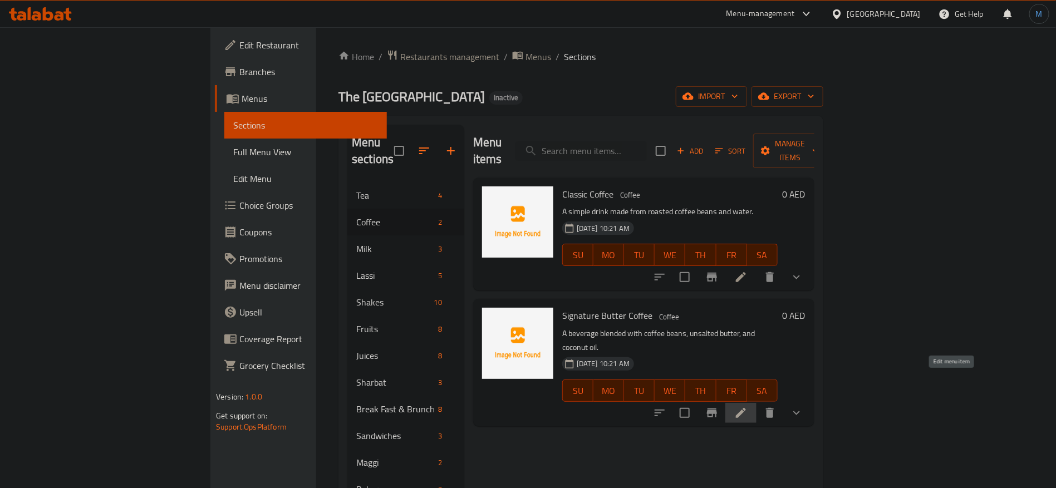
click at [747, 406] on icon at bounding box center [740, 412] width 13 height 13
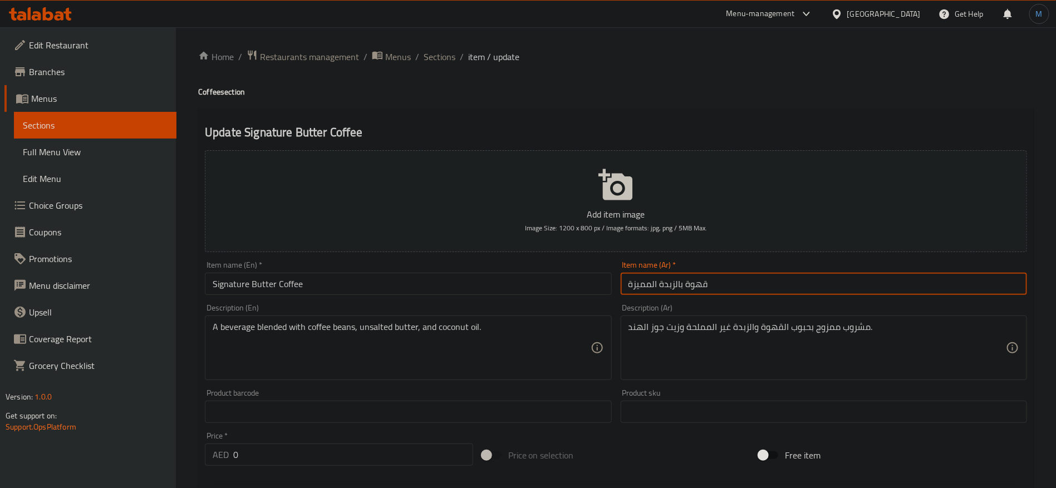
click at [656, 286] on input "قهوة بالزبدة المميزة" at bounding box center [823, 284] width 406 height 22
type input "قهوة بالزبدة سيجنتشر"
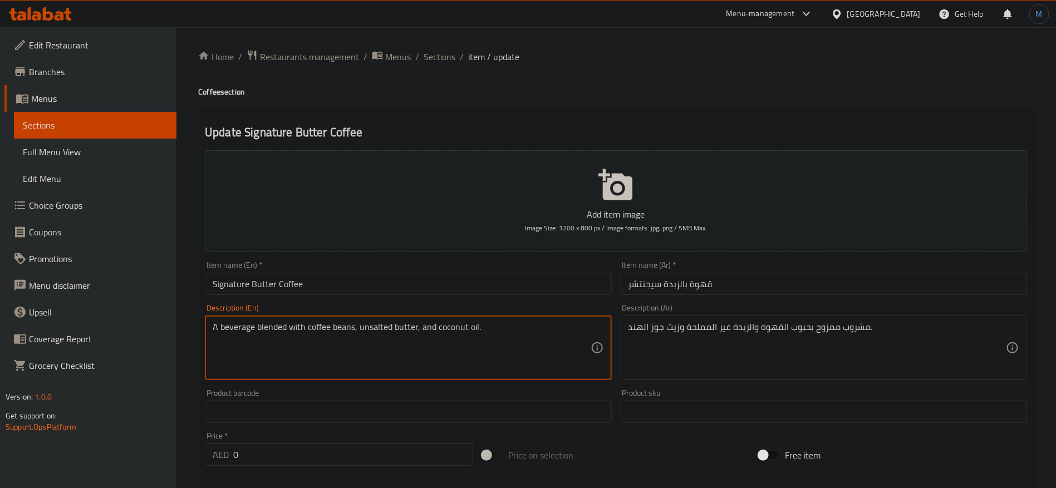
click at [375, 324] on textarea "A beverage blended with coffee beans, unsalted butter, and coconut oil." at bounding box center [401, 348] width 377 height 53
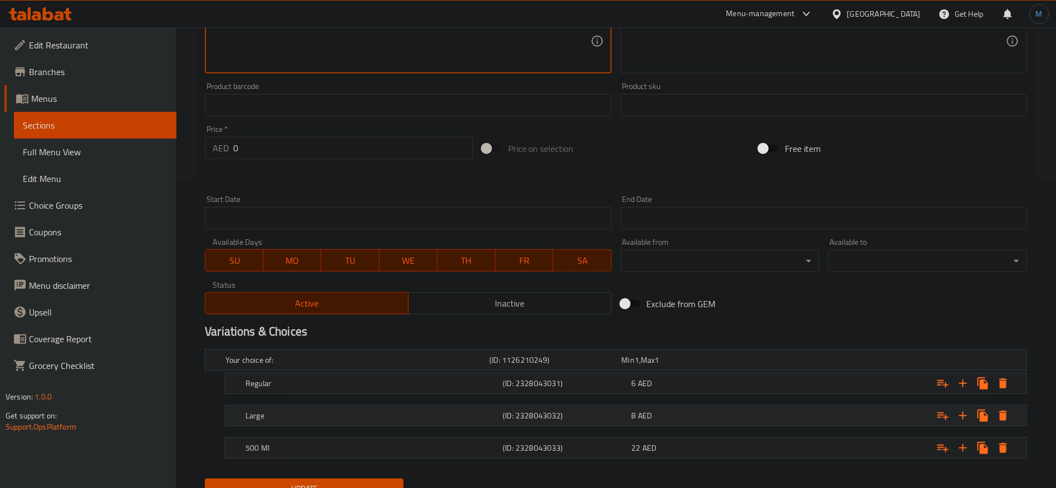
scroll to position [354, 0]
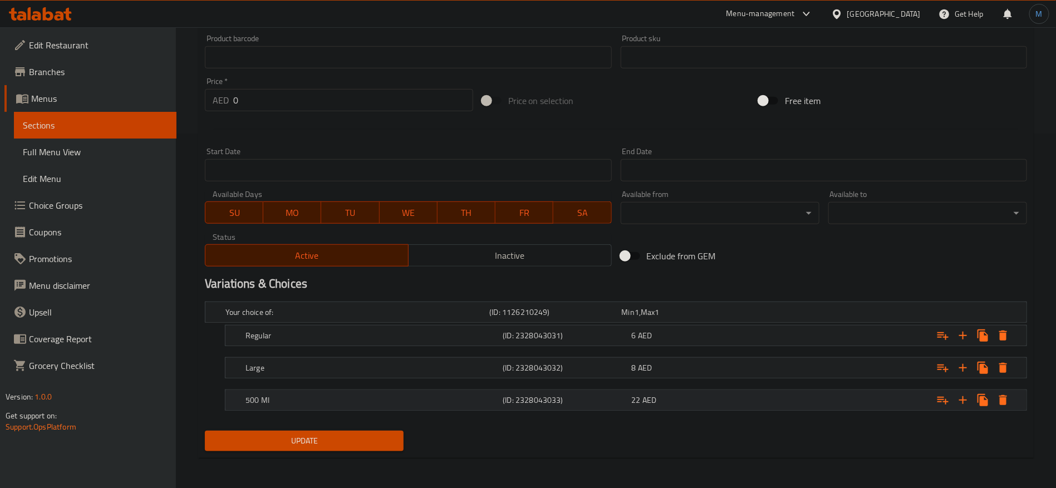
click at [766, 397] on div "Expand" at bounding box center [886, 400] width 257 height 24
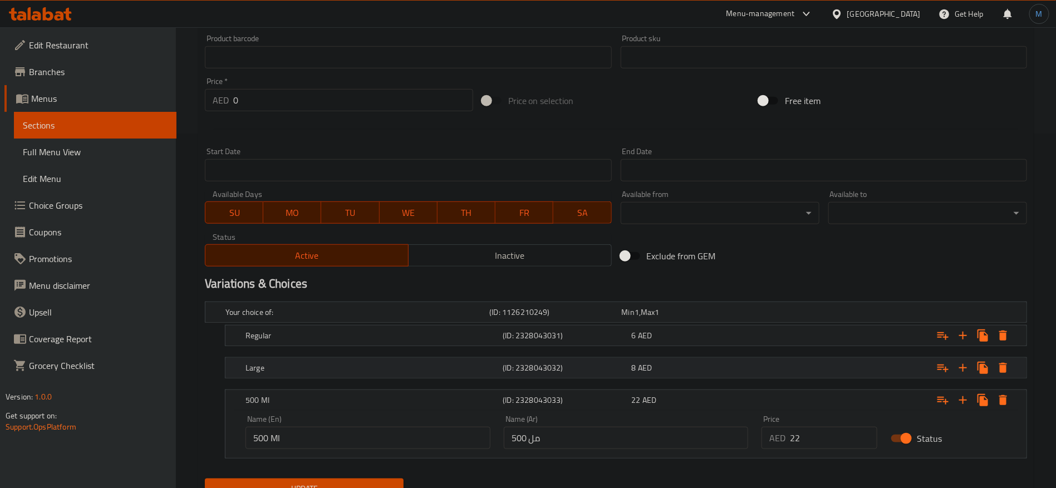
click at [761, 365] on div "Expand" at bounding box center [886, 368] width 257 height 24
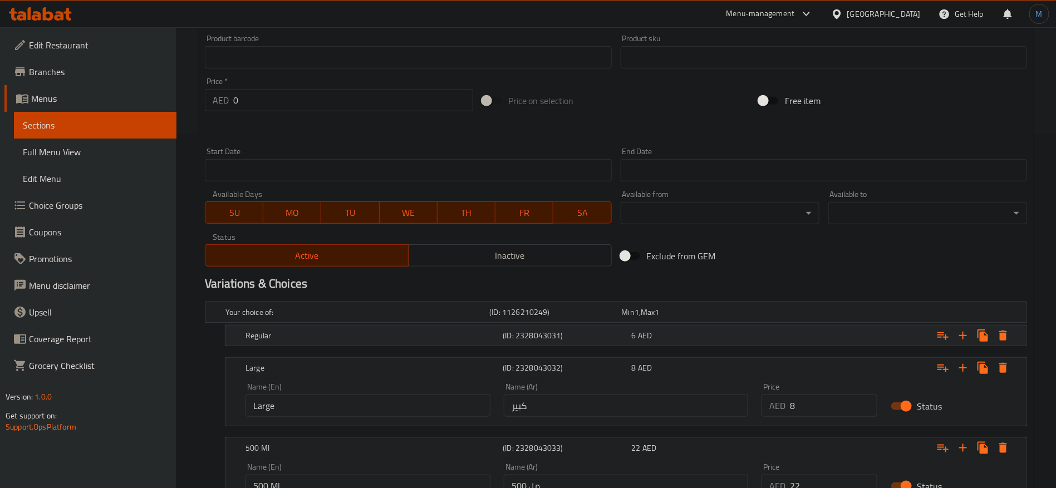
click at [760, 343] on div "Expand" at bounding box center [886, 335] width 257 height 24
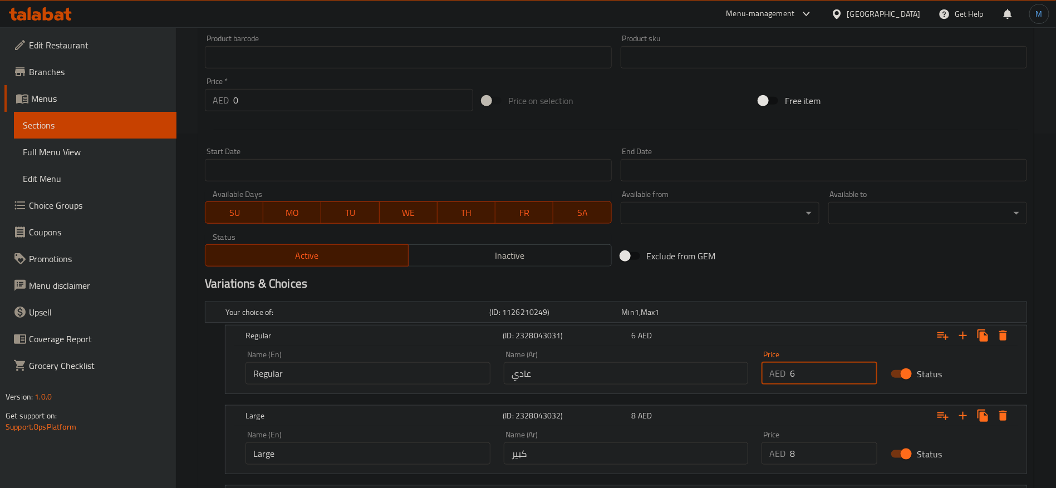
click at [827, 366] on input "6" at bounding box center [833, 373] width 87 height 22
type input "8"
click at [820, 450] on input "8" at bounding box center [833, 453] width 87 height 22
type input "10"
click at [863, 263] on div "Exclude from GEM" at bounding box center [754, 256] width 277 height 30
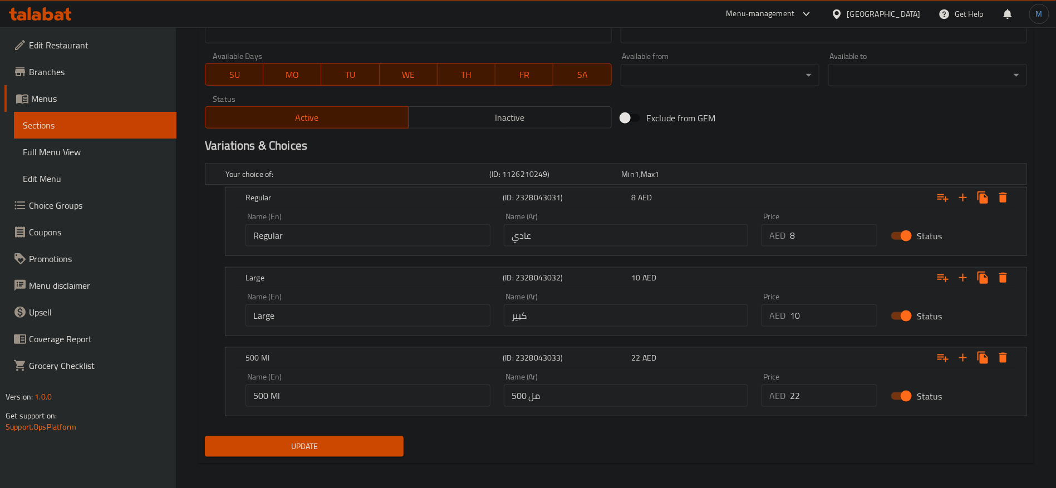
scroll to position [498, 0]
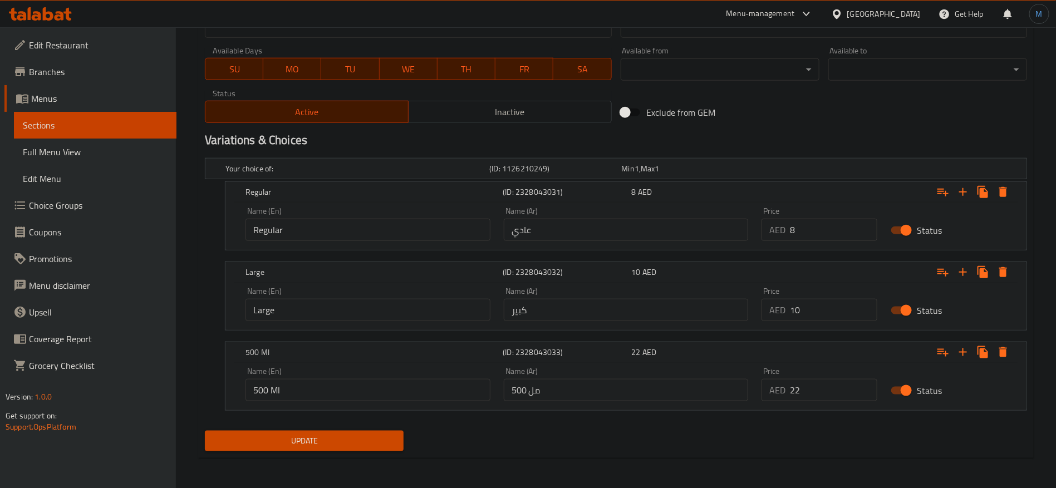
click at [832, 378] on div "Price AED 22 Price" at bounding box center [819, 384] width 116 height 34
click at [826, 396] on input "22" at bounding box center [833, 390] width 87 height 22
type input "24"
click at [205, 431] on button "Update" at bounding box center [304, 441] width 199 height 21
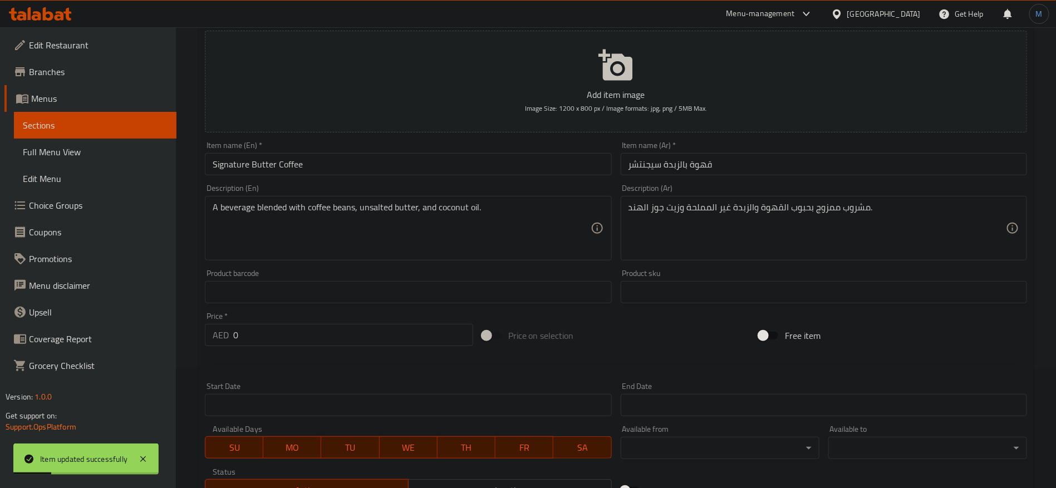
scroll to position [0, 0]
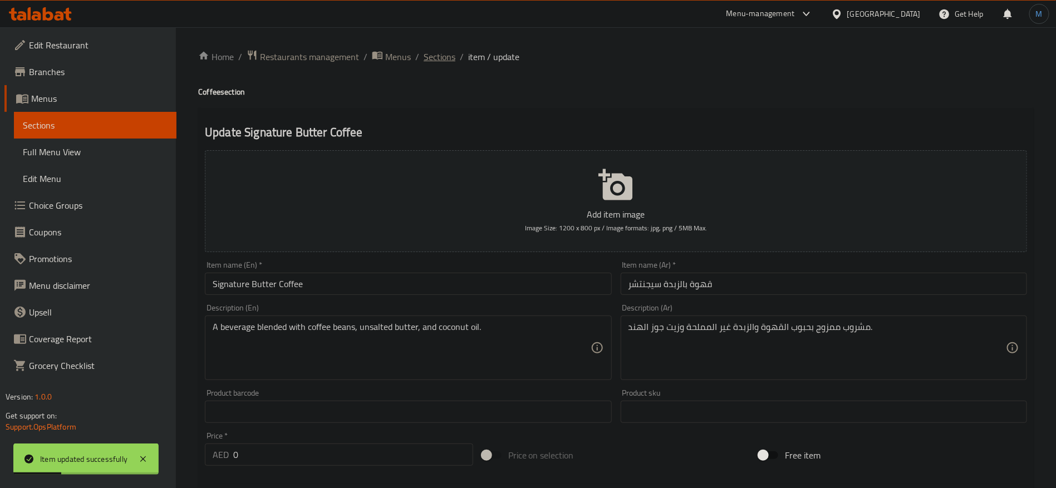
click at [448, 59] on span "Sections" at bounding box center [439, 56] width 32 height 13
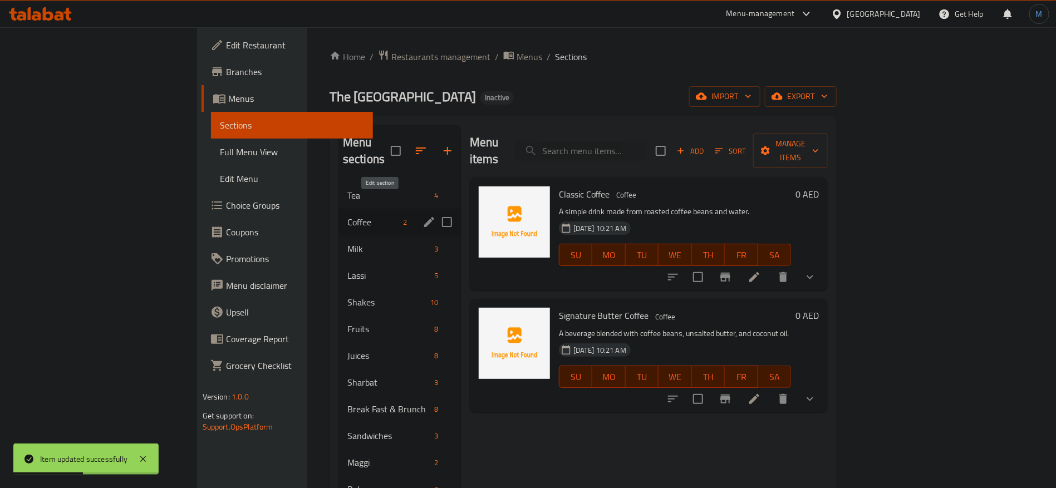
click at [422, 215] on icon "edit" at bounding box center [428, 221] width 13 height 13
click at [347, 242] on span "Milk" at bounding box center [373, 248] width 52 height 13
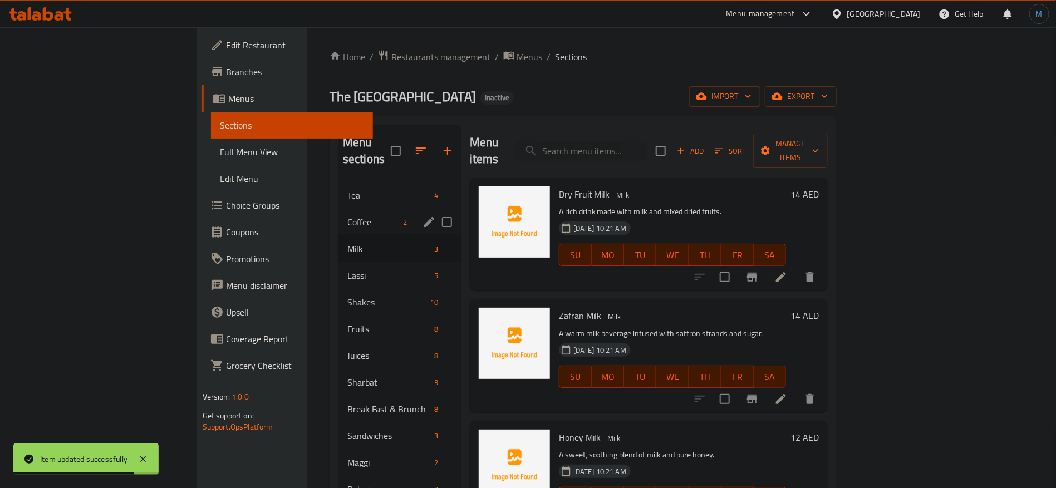
click at [796, 267] on li at bounding box center [780, 277] width 31 height 20
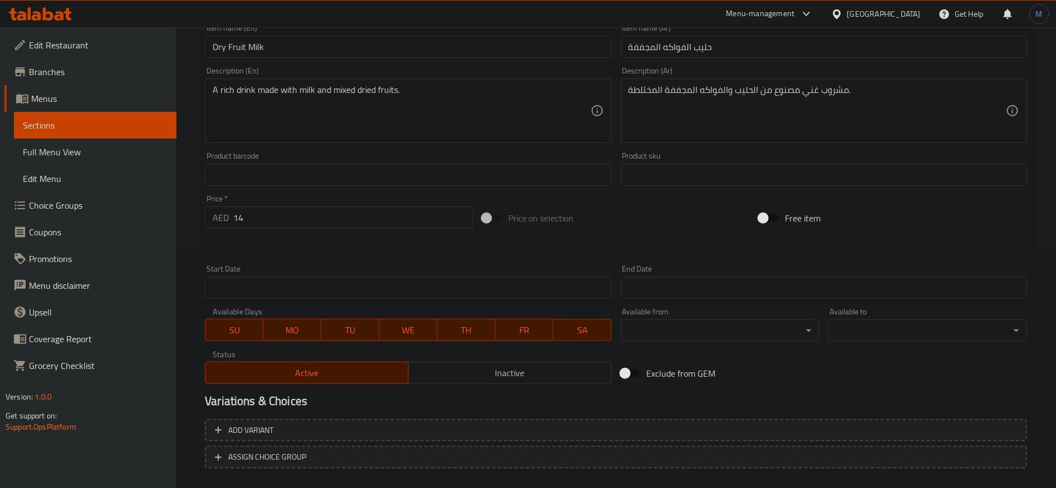
scroll to position [298, 0]
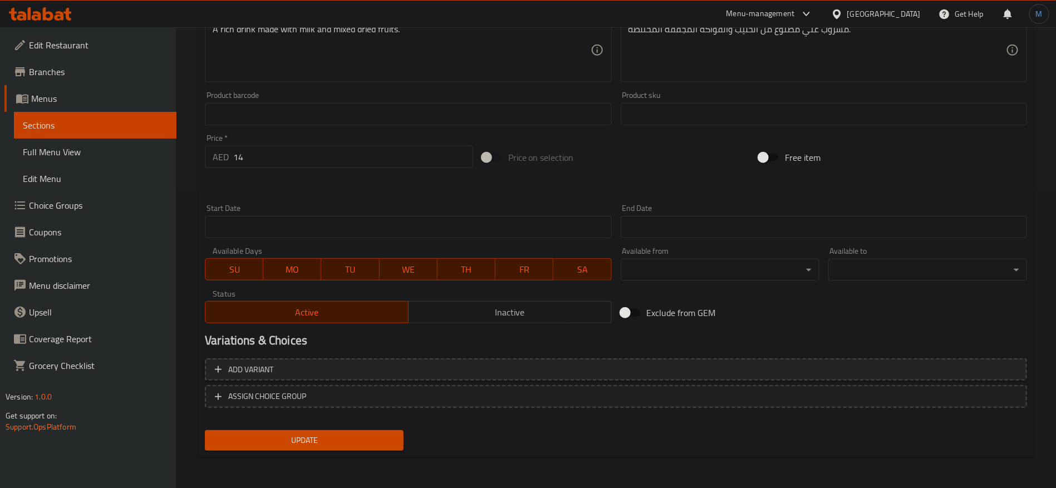
click at [841, 368] on span "Add variant" at bounding box center [616, 370] width 802 height 14
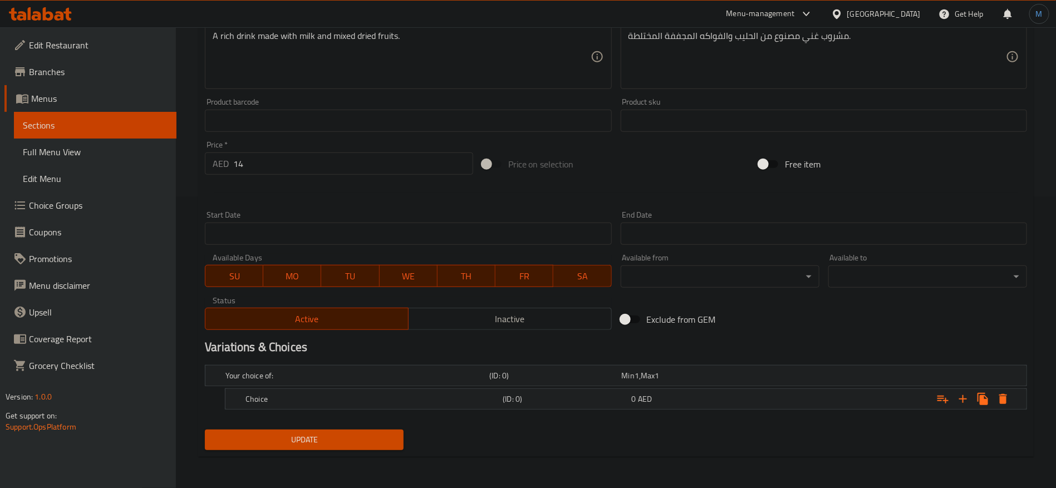
scroll to position [290, 0]
click at [807, 403] on div "Expand" at bounding box center [886, 400] width 257 height 24
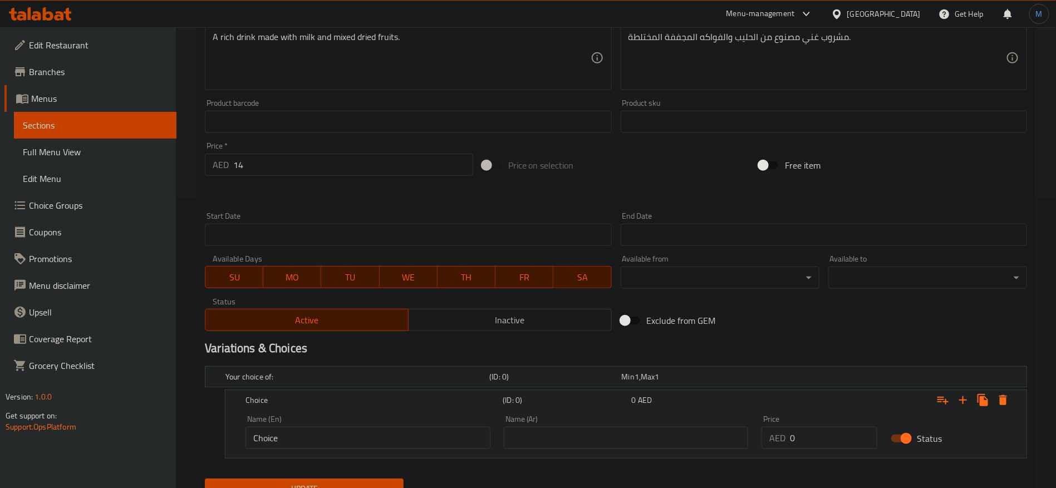
click at [294, 160] on input "14" at bounding box center [353, 165] width 240 height 22
type input "0"
click at [706, 181] on div at bounding box center [615, 193] width 831 height 27
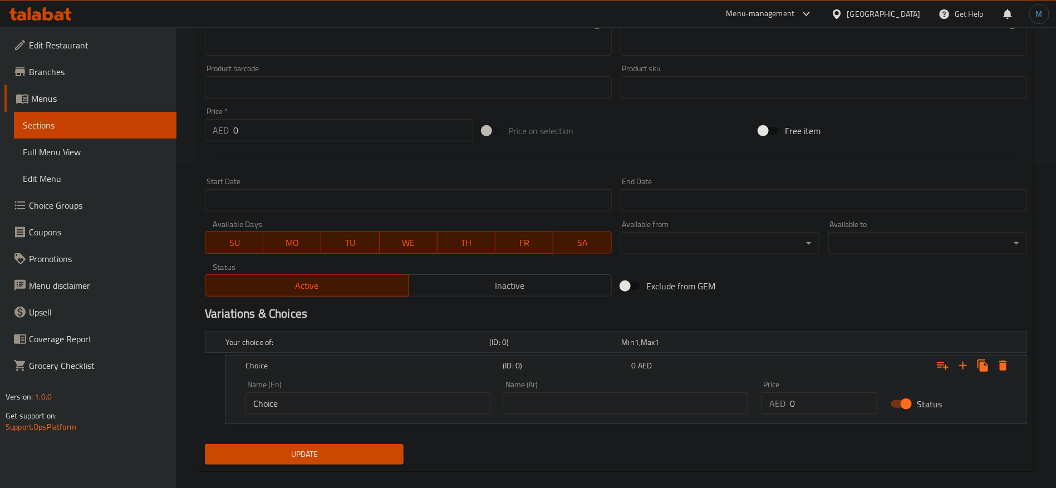
scroll to position [338, 0]
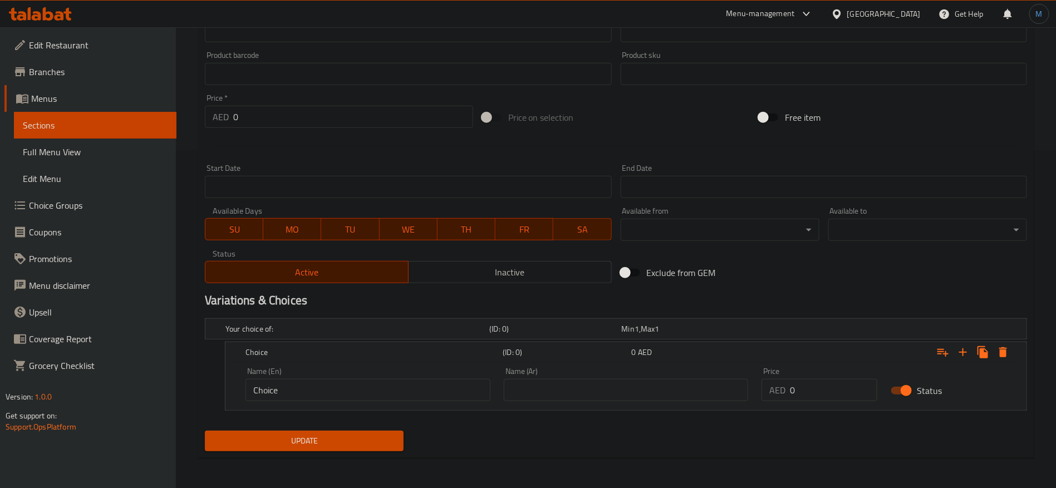
click at [809, 386] on input "0" at bounding box center [833, 390] width 87 height 22
paste input "14"
type input "14"
click at [658, 376] on div "Name (Ar) Name (Ar)" at bounding box center [626, 384] width 245 height 34
click at [654, 383] on input "text" at bounding box center [626, 390] width 245 height 22
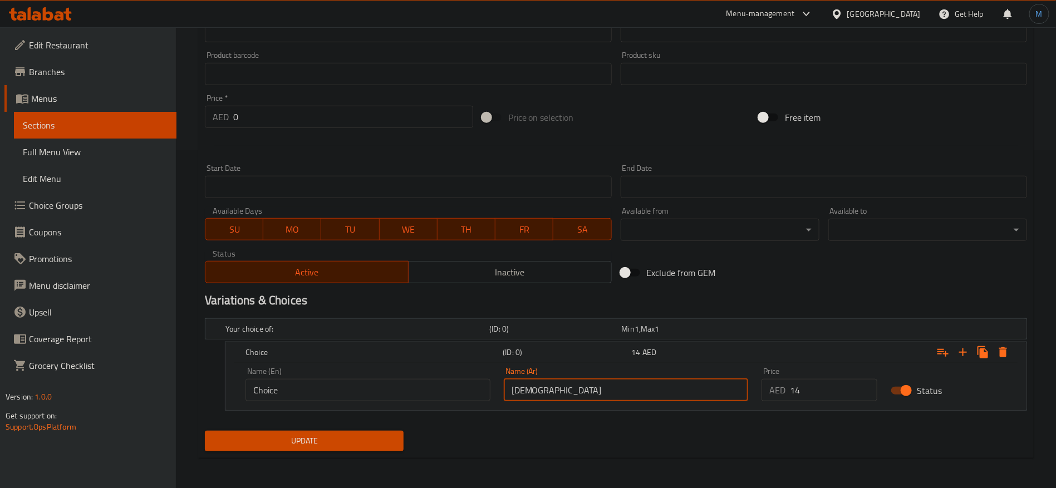
type input "عادي"
click at [430, 387] on input "Choice" at bounding box center [367, 390] width 245 height 22
type input "Regular"
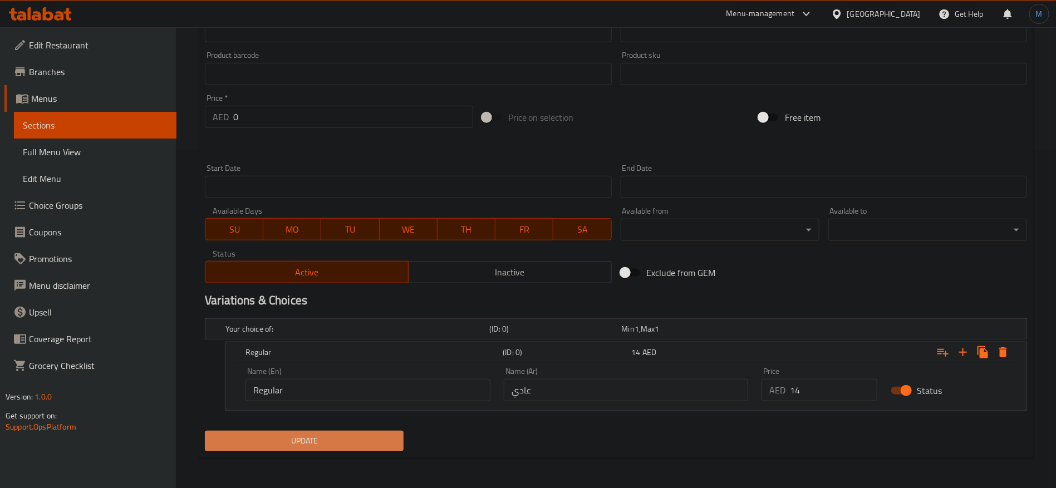
click at [370, 443] on span "Update" at bounding box center [304, 441] width 181 height 14
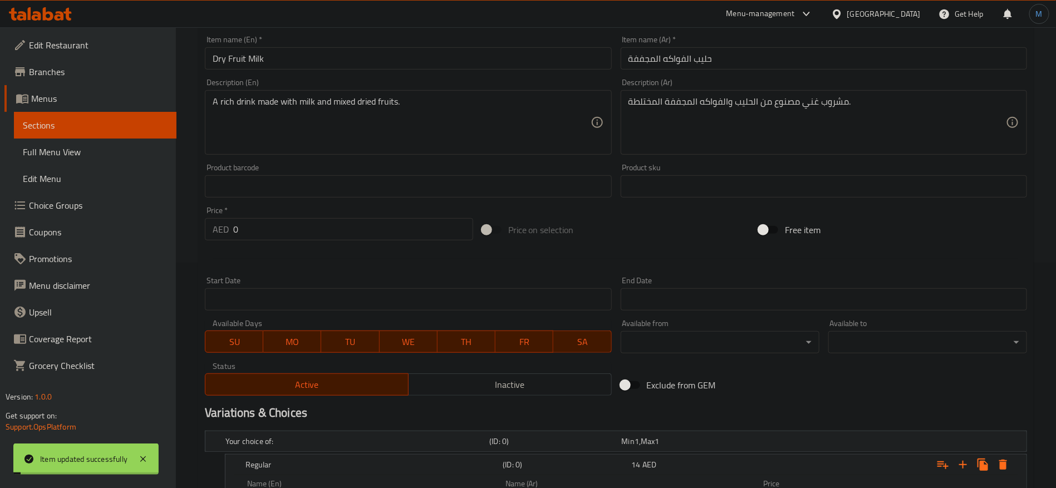
scroll to position [0, 0]
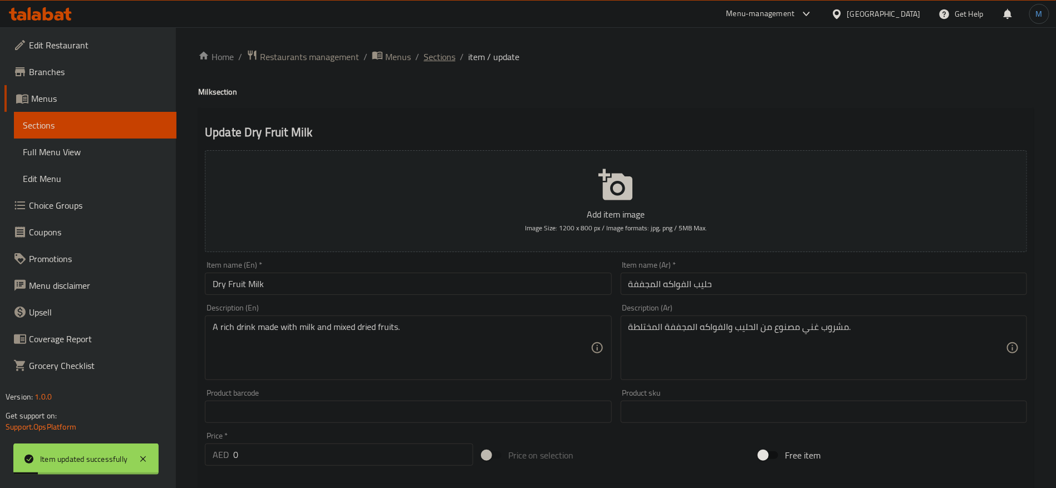
click at [446, 60] on span "Sections" at bounding box center [439, 56] width 32 height 13
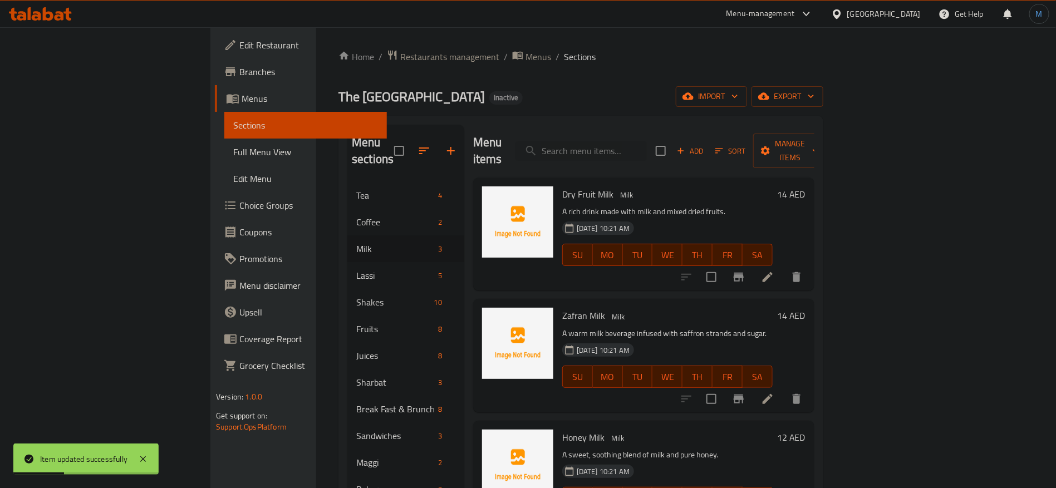
click at [783, 389] on li at bounding box center [767, 399] width 31 height 20
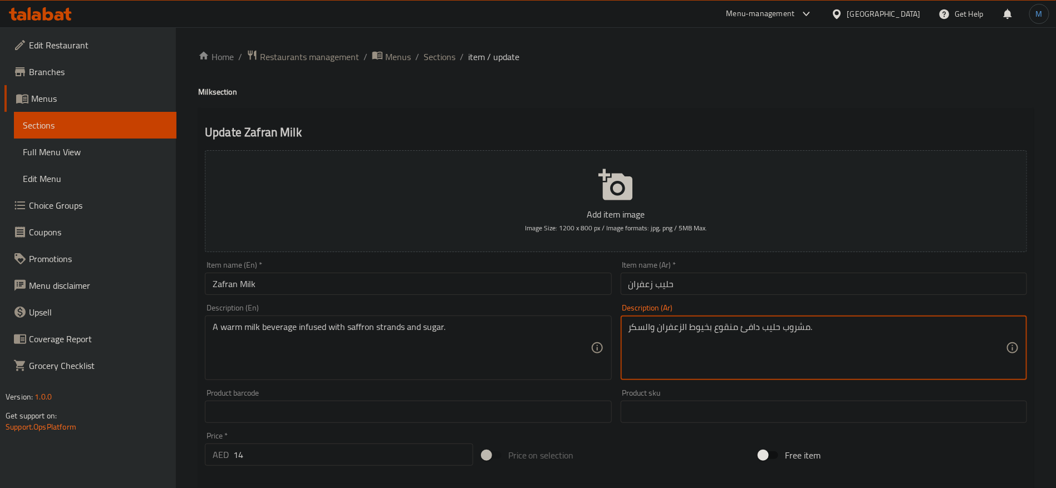
click at [726, 336] on textarea "مشروب حليب دافئ منقوع بخيوط الزعفران والسكر." at bounding box center [816, 348] width 377 height 53
type textarea "مشروب حليب دافئ مشبع بخيوط الزعفران والسكر."
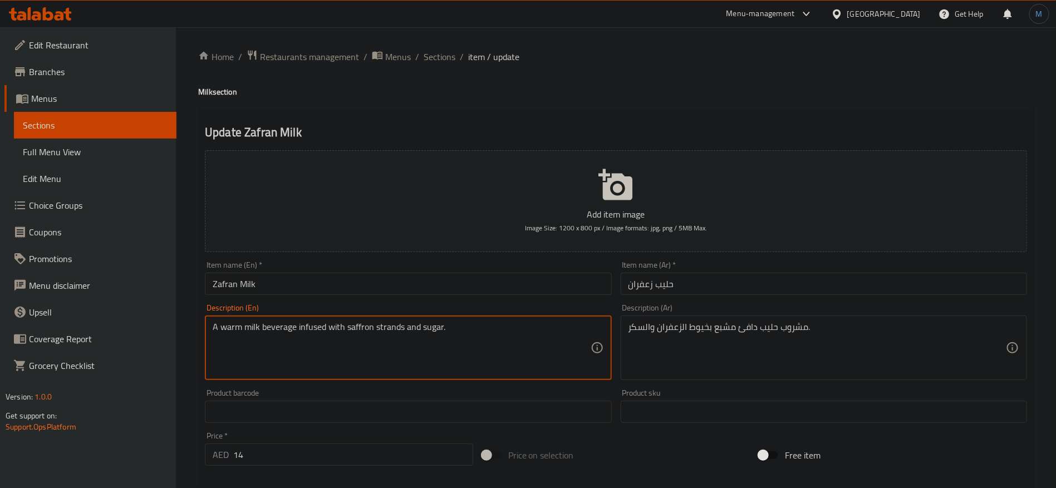
drag, startPoint x: 361, startPoint y: 327, endPoint x: 379, endPoint y: 324, distance: 18.6
click at [379, 324] on textarea "A warm milk beverage infused with saffron strands and sugar." at bounding box center [401, 348] width 377 height 53
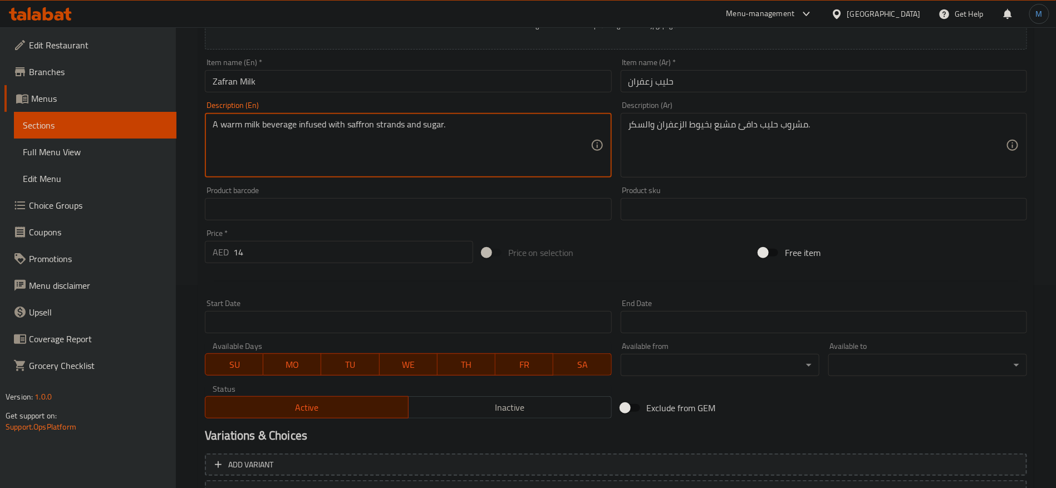
scroll to position [298, 0]
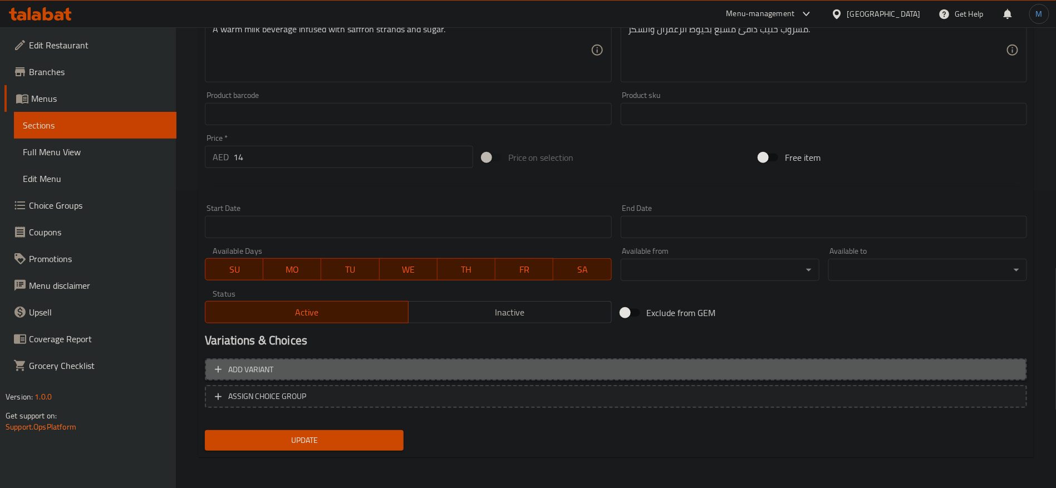
click at [874, 369] on span "Add variant" at bounding box center [616, 370] width 802 height 14
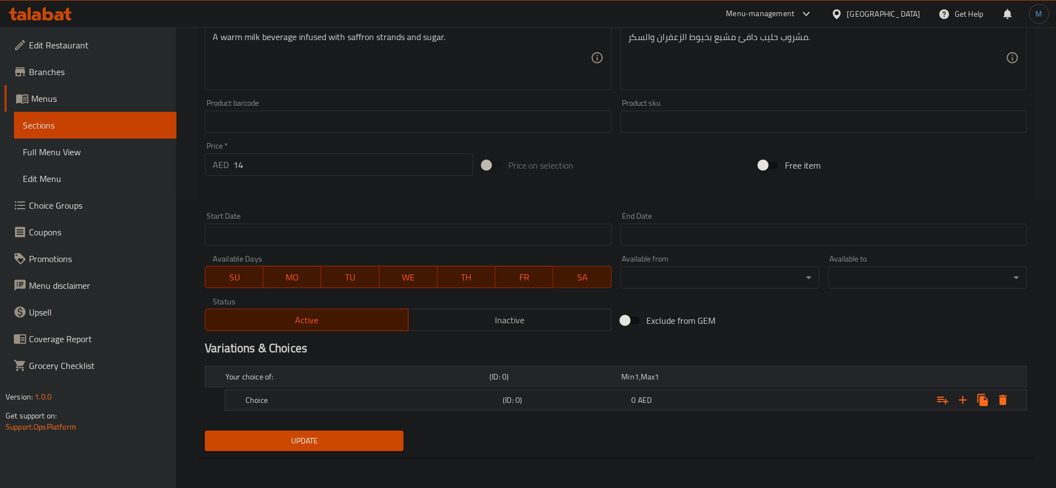
click at [589, 372] on h5 "(ID: 0)" at bounding box center [552, 376] width 127 height 11
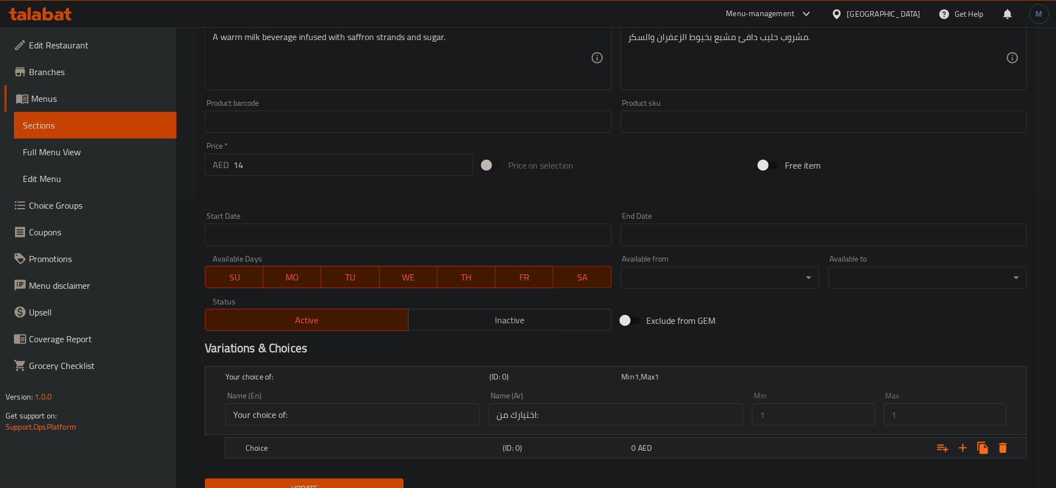
click at [600, 432] on div "Name (En) Your choice of: Name (En) Name (Ar) اختيارك من: Name (Ar) Min 1 Min M…" at bounding box center [615, 410] width 821 height 47
drag, startPoint x: 608, startPoint y: 448, endPoint x: 529, endPoint y: 391, distance: 98.4
click at [605, 446] on h5 "(ID: 0)" at bounding box center [564, 447] width 124 height 11
click at [297, 173] on input "14" at bounding box center [353, 165] width 240 height 22
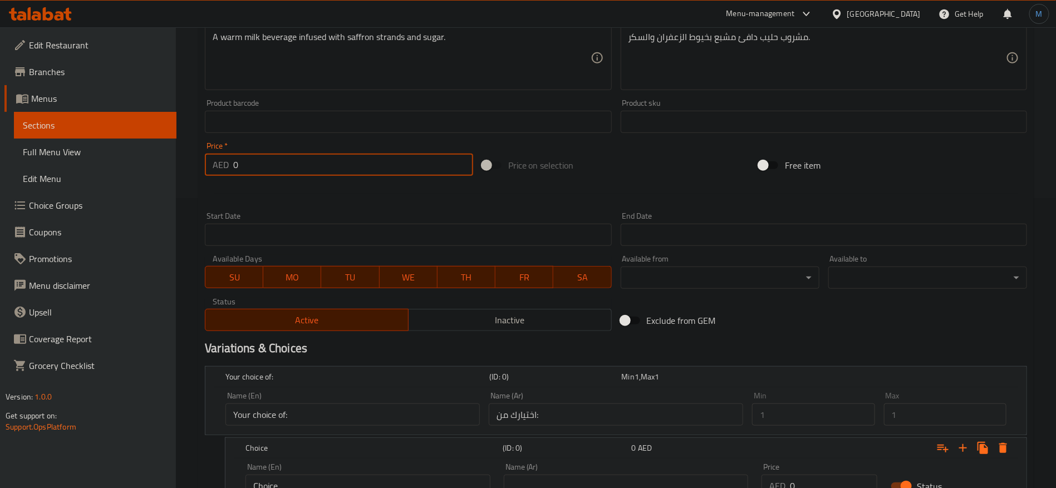
type input "0"
click at [670, 183] on div at bounding box center [615, 193] width 831 height 27
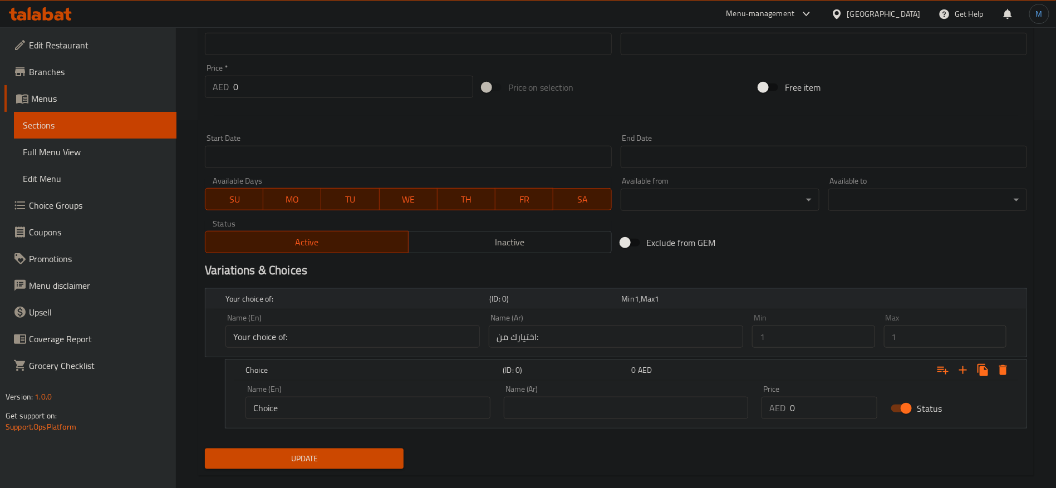
scroll to position [386, 0]
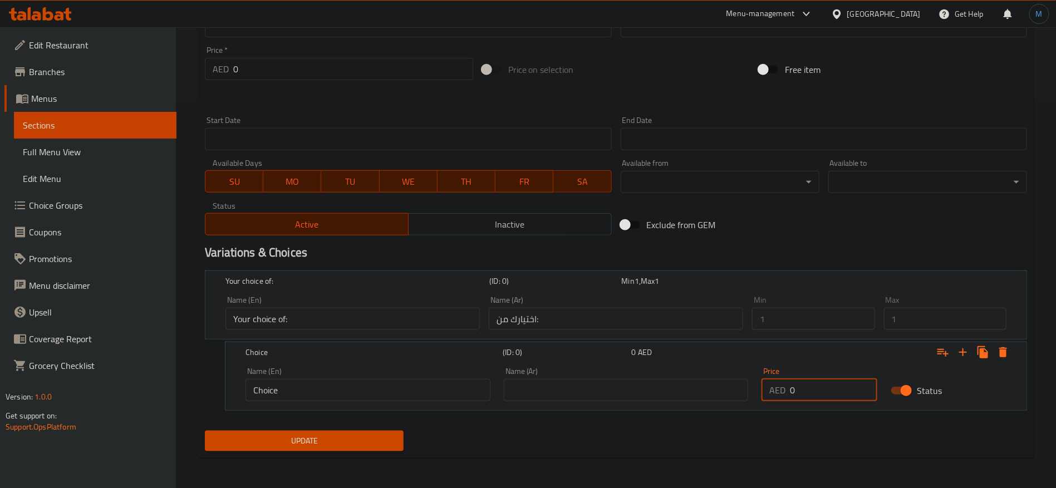
click at [811, 395] on input "0" at bounding box center [833, 390] width 87 height 22
paste input "14"
type input "14"
click at [637, 391] on input "text" at bounding box center [626, 390] width 245 height 22
type input "عادي"
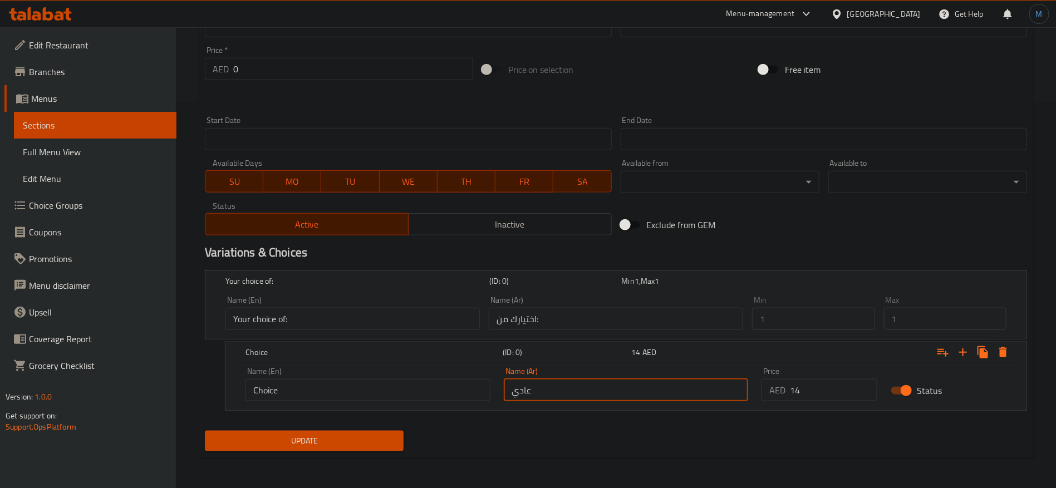
click at [439, 384] on input "Choice" at bounding box center [367, 390] width 245 height 22
type input "Regular"
click at [332, 443] on span "Update" at bounding box center [304, 441] width 181 height 14
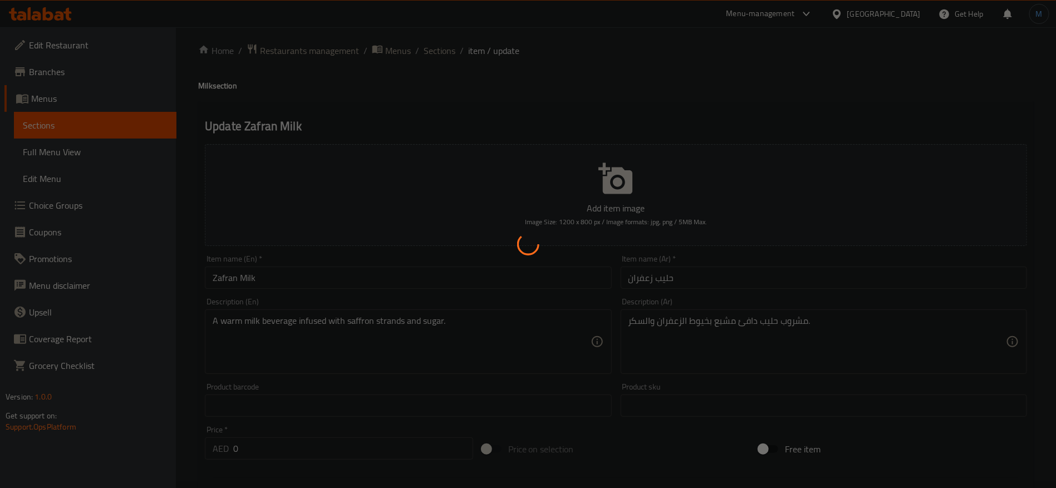
scroll to position [0, 0]
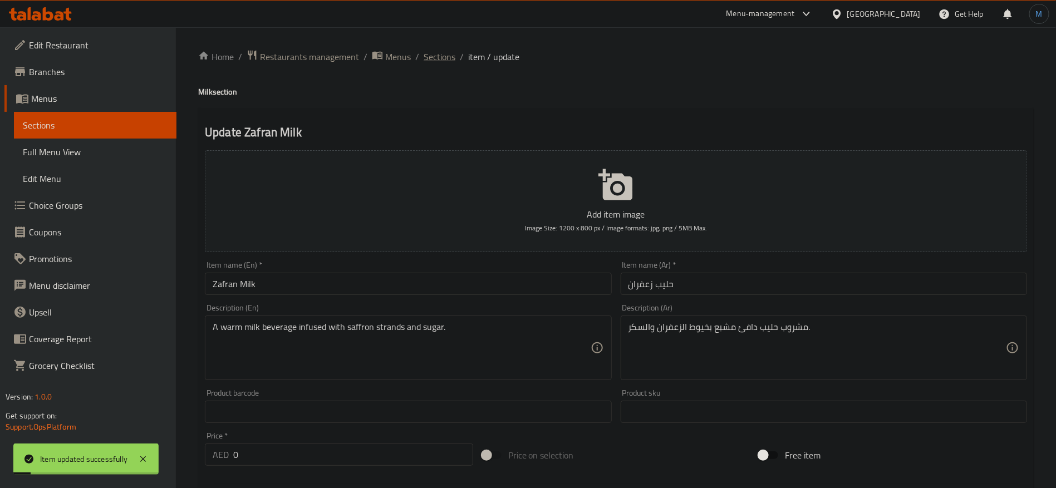
click at [430, 55] on span "Sections" at bounding box center [439, 56] width 32 height 13
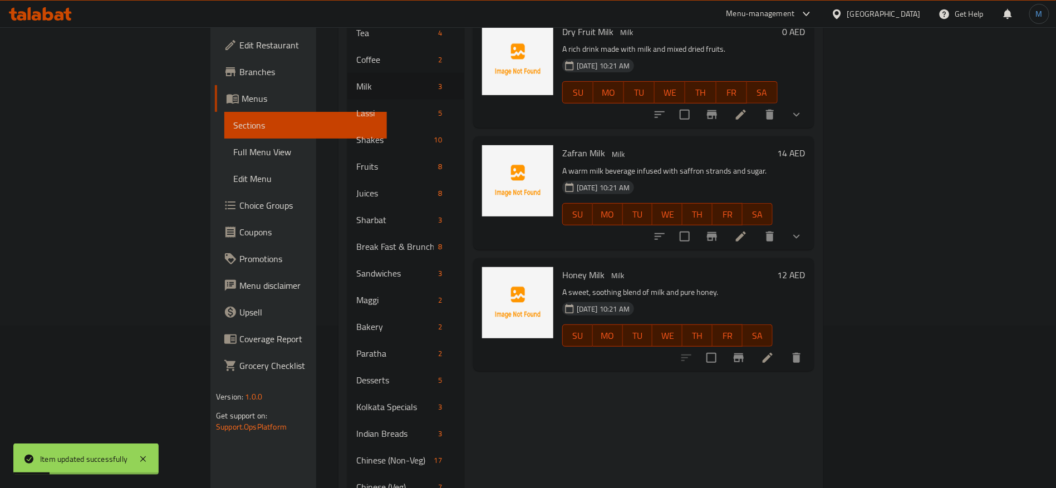
scroll to position [167, 0]
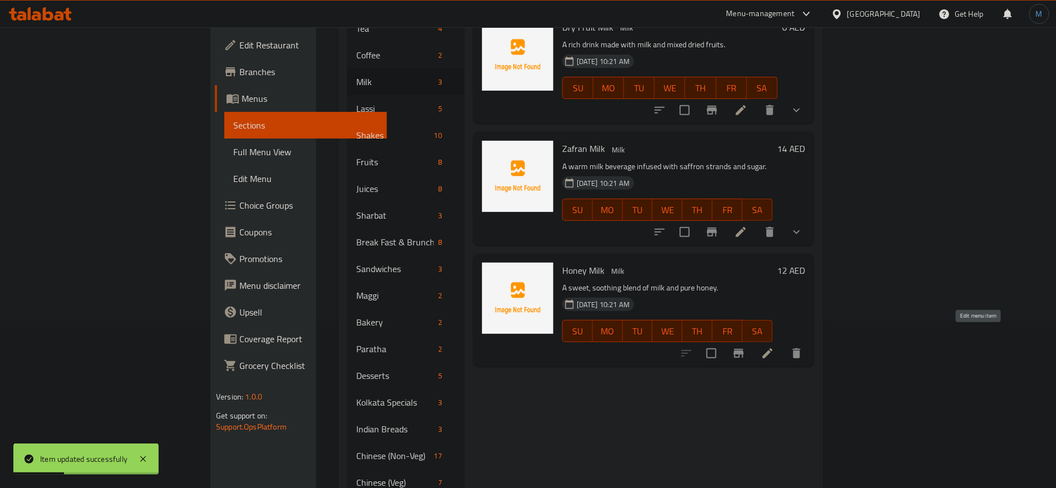
click at [774, 347] on icon at bounding box center [767, 353] width 13 height 13
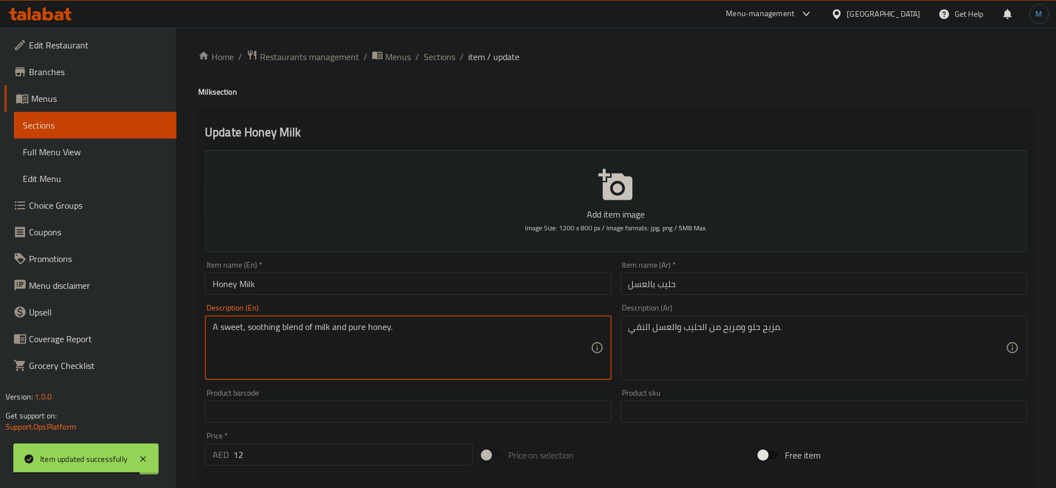
click at [279, 333] on textarea "A sweet, soothing blend of milk and pure honey." at bounding box center [401, 348] width 377 height 53
click at [268, 329] on textarea "A sweet, soothing blend of milk and pure honey." at bounding box center [401, 348] width 377 height 53
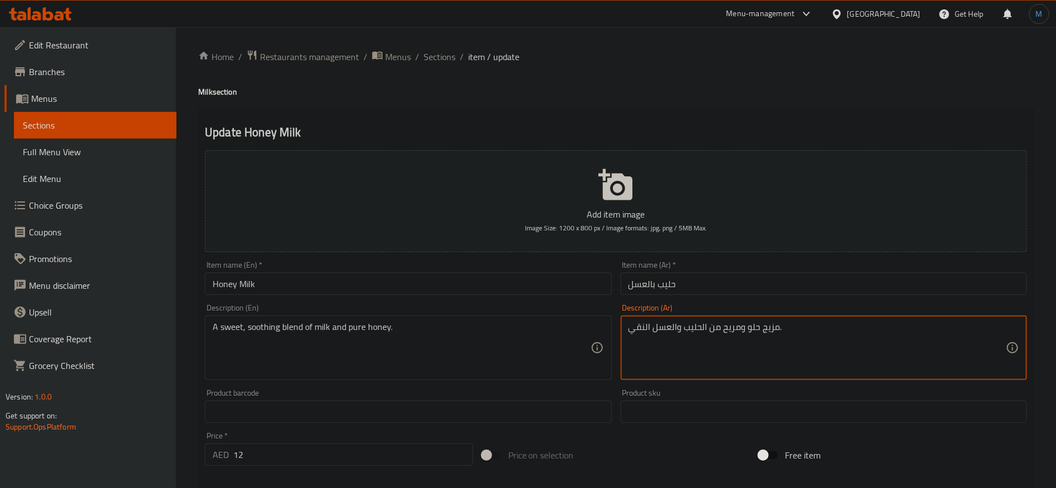
click at [640, 328] on textarea "مزيج حلو ومريح من الحليب والعسل النقي." at bounding box center [816, 348] width 377 height 53
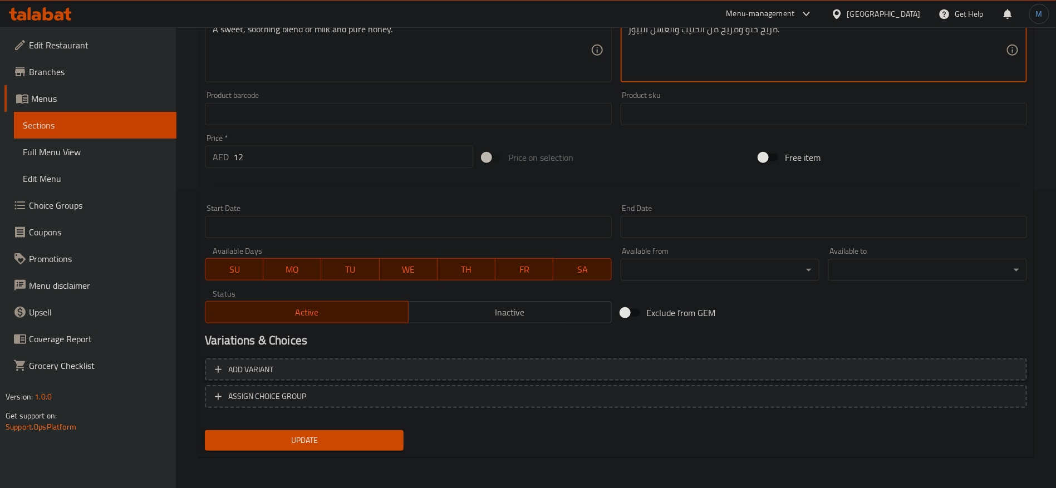
type textarea "مزيج حلو ومريح من الحليب والعسل البيور."
click at [838, 371] on span "Add variant" at bounding box center [616, 370] width 802 height 14
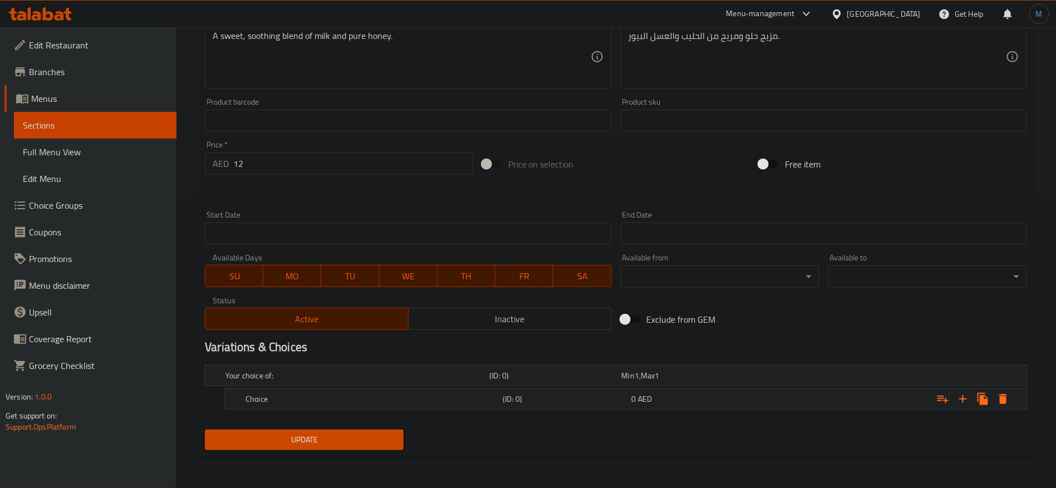
scroll to position [290, 0]
click at [962, 402] on icon "Expand" at bounding box center [963, 400] width 8 height 8
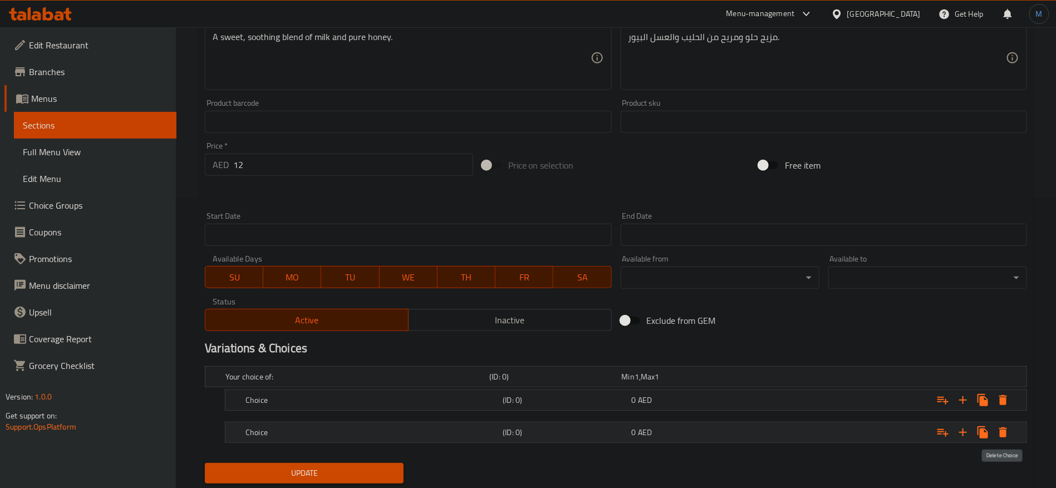
click at [1005, 435] on icon "Expand" at bounding box center [1003, 432] width 8 height 10
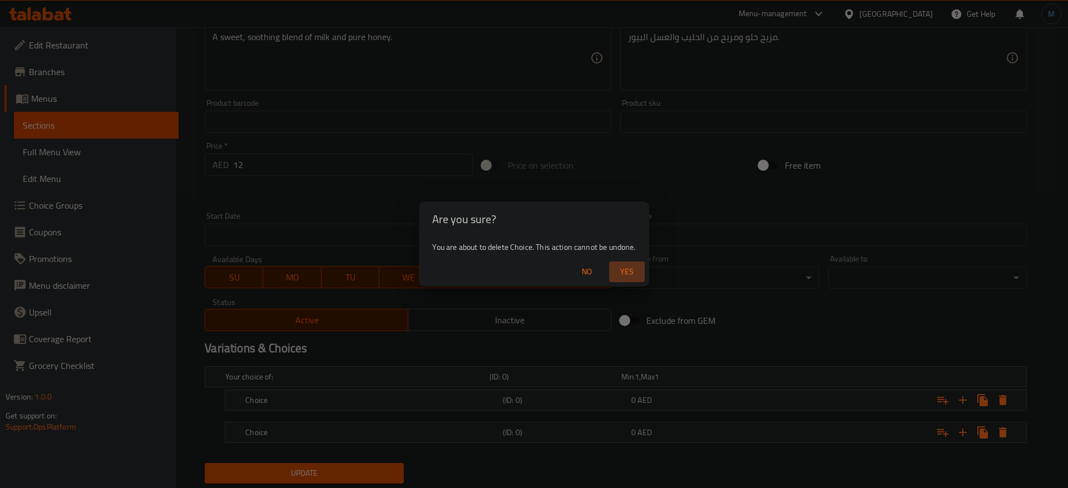
click at [642, 267] on button "Yes" at bounding box center [627, 272] width 36 height 21
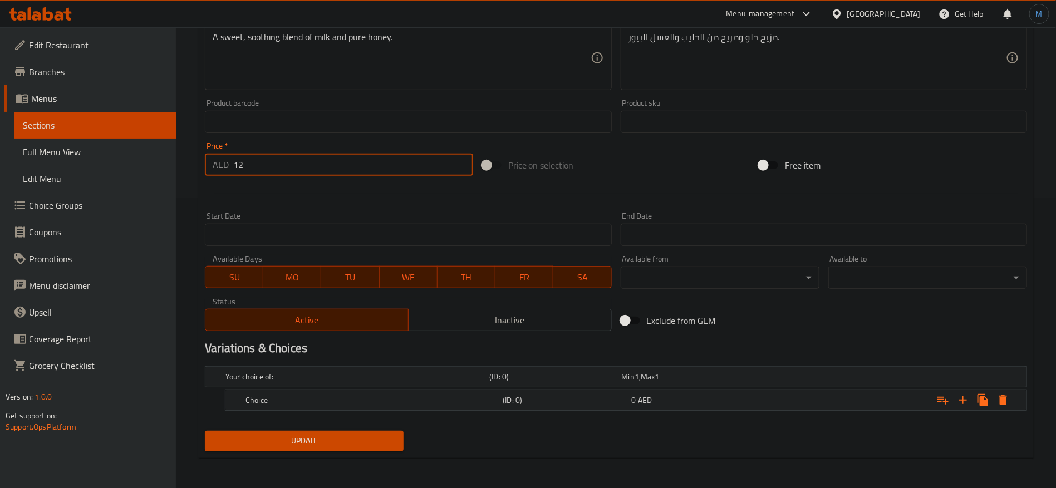
click at [295, 162] on input "12" at bounding box center [353, 165] width 240 height 22
type input "12"
click at [731, 406] on div "0 AED" at bounding box center [693, 400] width 129 height 16
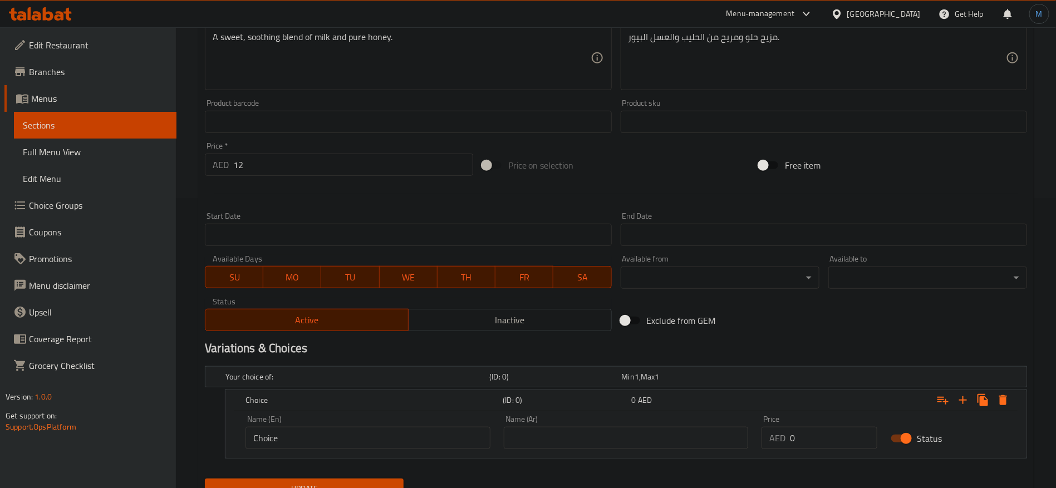
click at [811, 447] on input "0" at bounding box center [833, 438] width 87 height 22
paste input "12"
type input "12"
click at [649, 425] on div "Name (Ar) Name (Ar)" at bounding box center [626, 432] width 245 height 34
click at [644, 436] on input "text" at bounding box center [626, 438] width 245 height 22
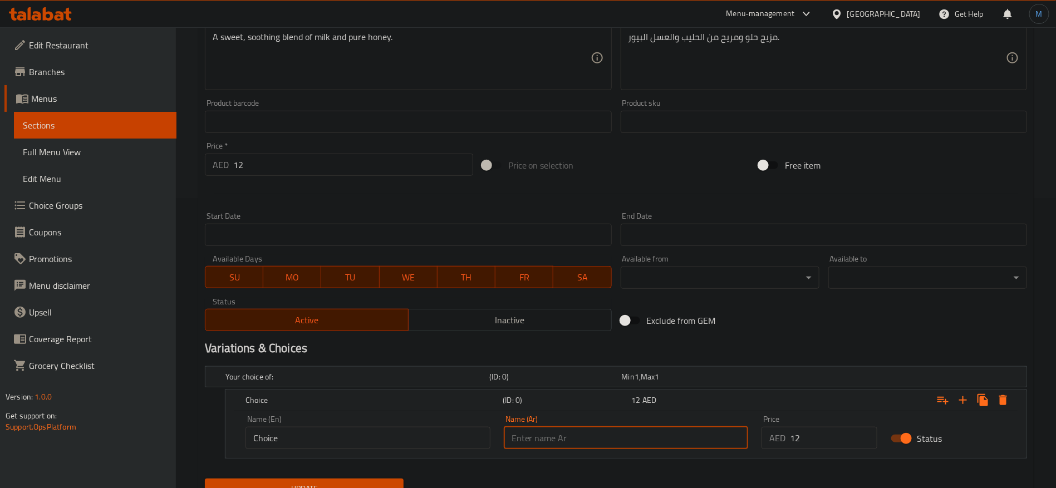
type input "عادي"
click at [354, 441] on input "Choice" at bounding box center [367, 438] width 245 height 22
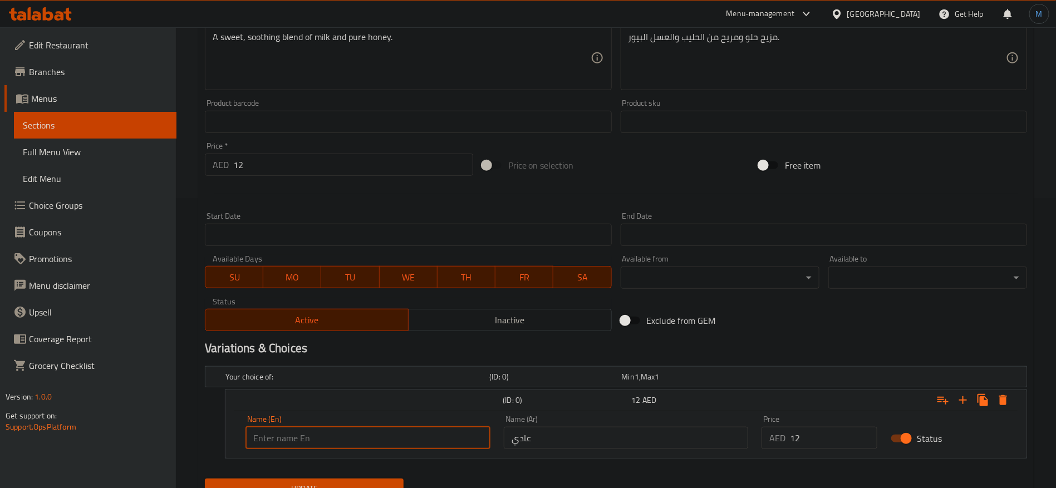
click at [354, 441] on input "text" at bounding box center [367, 438] width 245 height 22
type input "Regular"
click at [328, 480] on button "Update" at bounding box center [304, 489] width 199 height 21
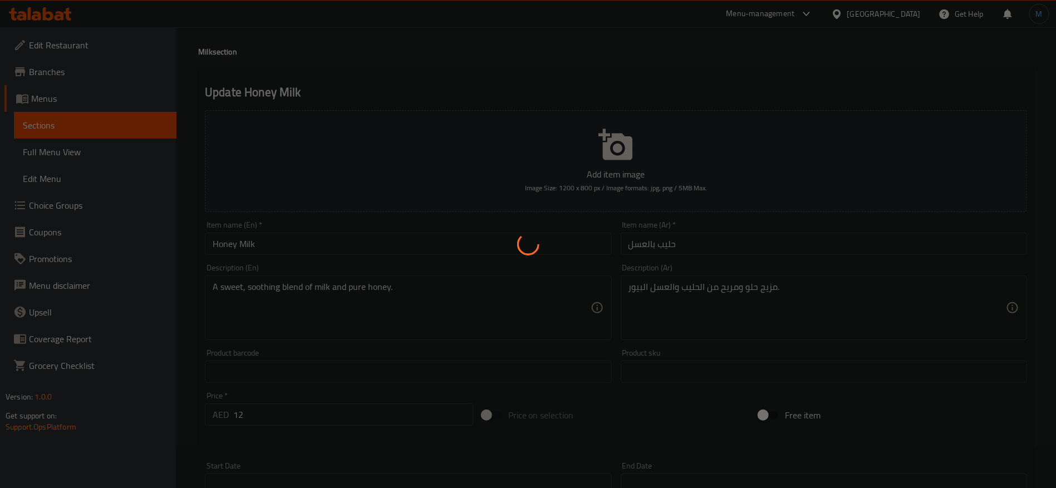
scroll to position [0, 0]
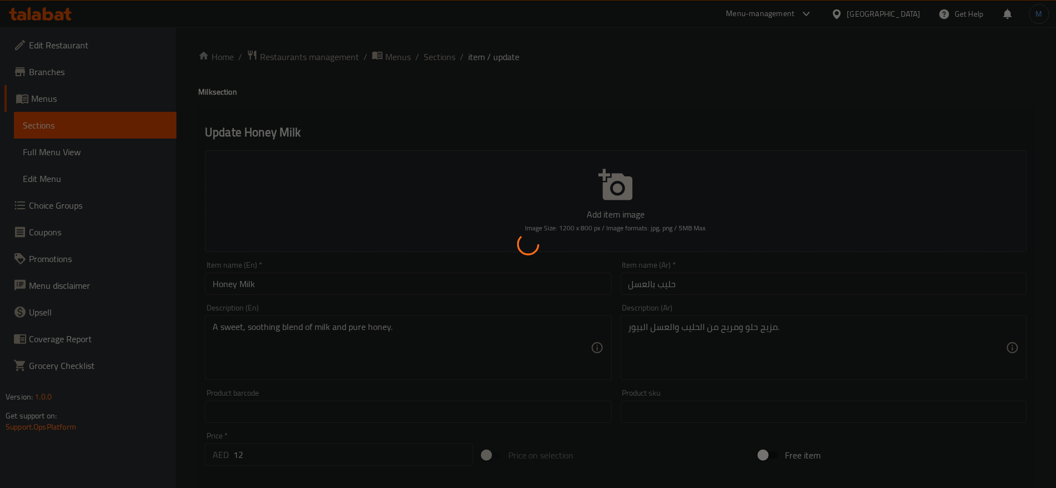
click at [442, 66] on div at bounding box center [528, 244] width 1056 height 488
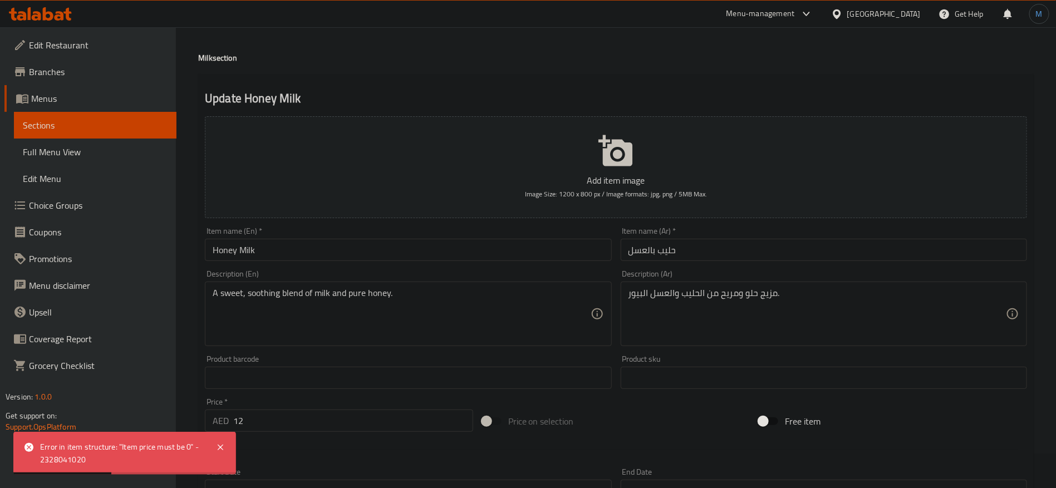
scroll to position [83, 0]
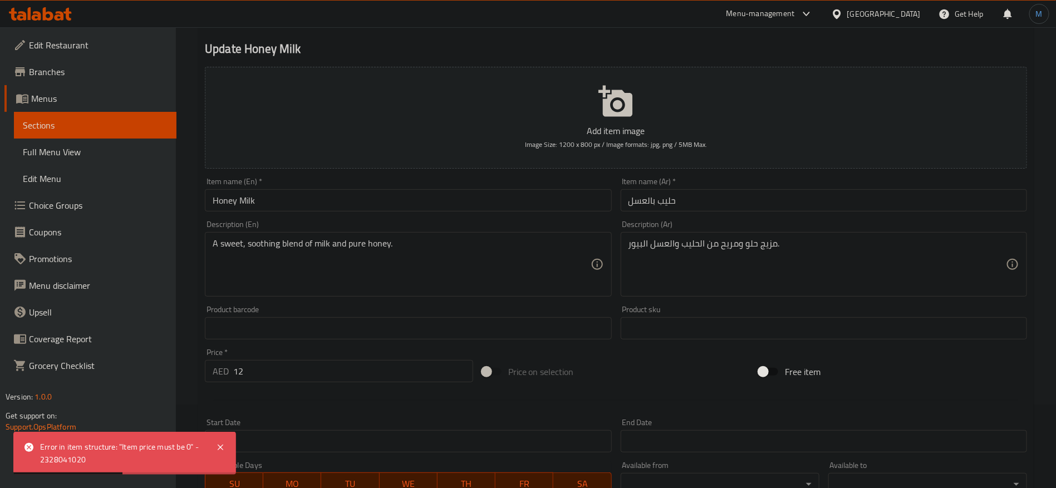
click at [347, 373] on input "12" at bounding box center [353, 371] width 240 height 22
type input "0"
click at [590, 369] on div "Price on selection" at bounding box center [615, 372] width 277 height 30
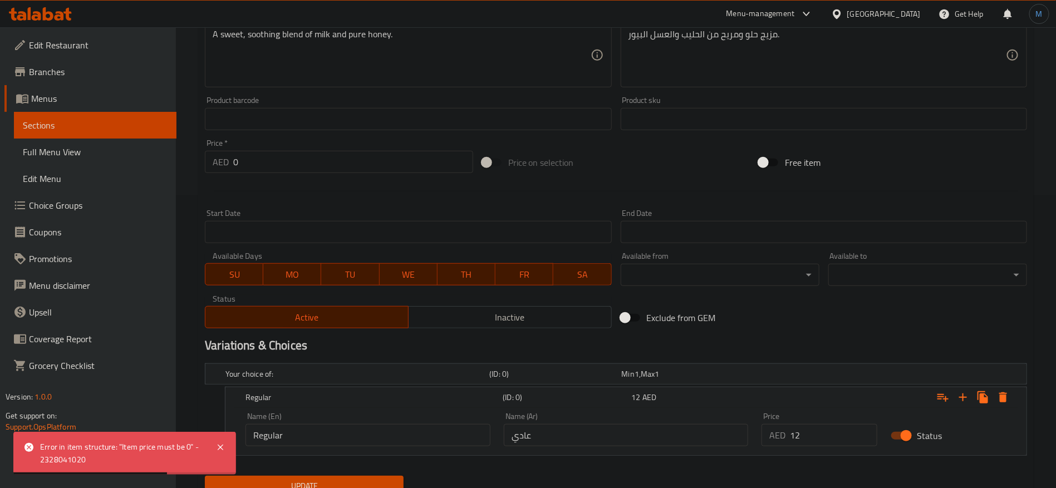
scroll to position [338, 0]
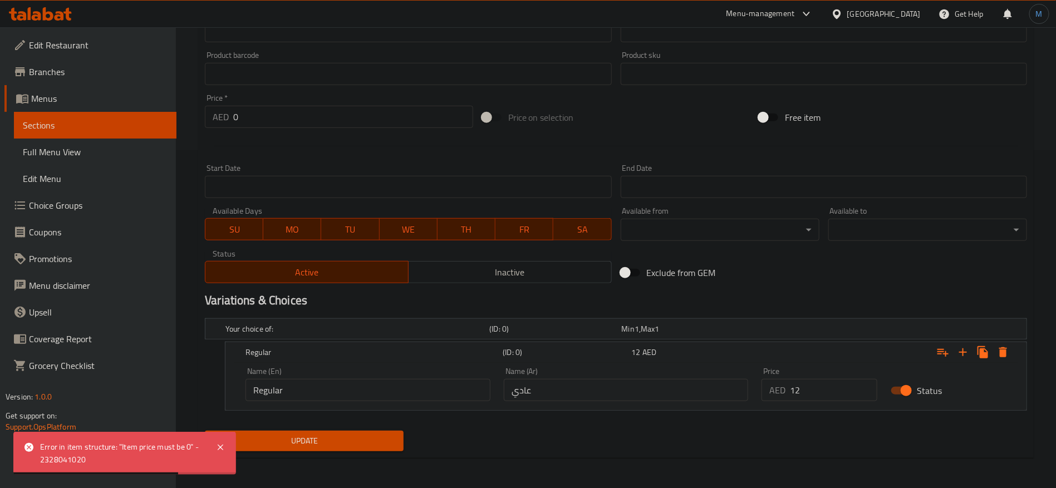
click at [397, 432] on button "Update" at bounding box center [304, 441] width 199 height 21
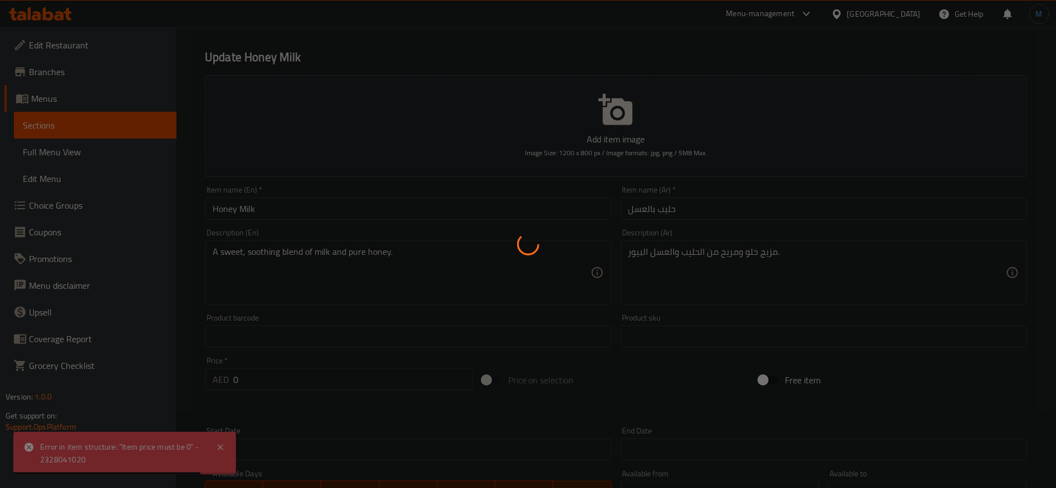
scroll to position [0, 0]
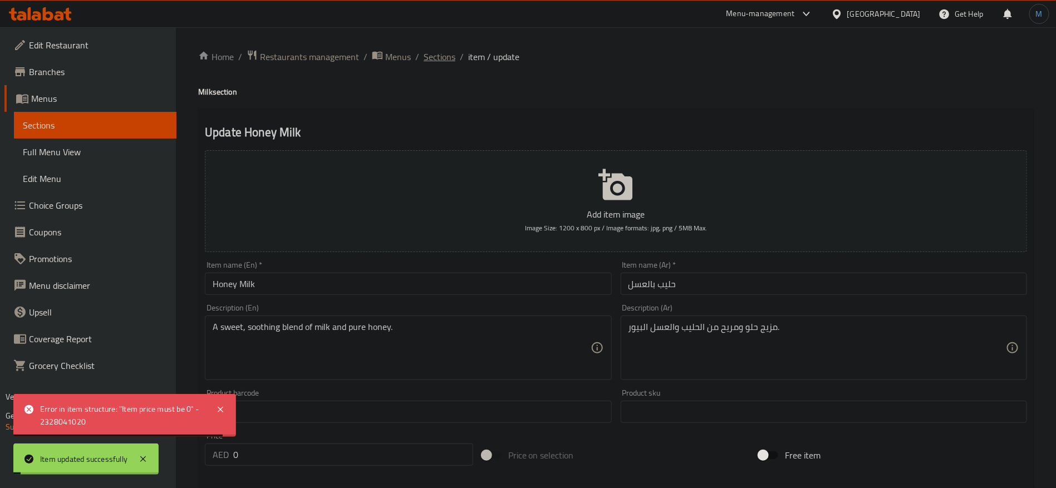
click at [453, 53] on span "Sections" at bounding box center [439, 56] width 32 height 13
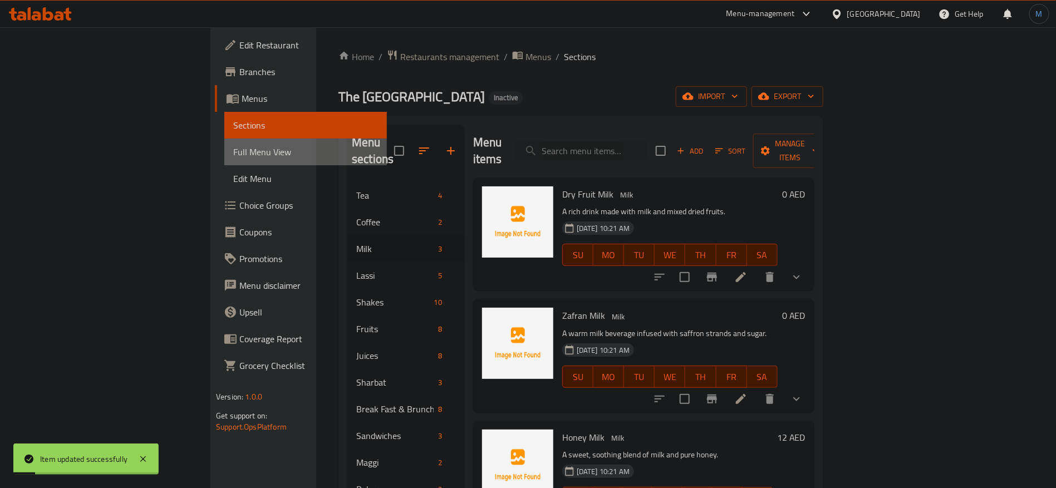
click at [224, 162] on link "Full Menu View" at bounding box center [305, 152] width 162 height 27
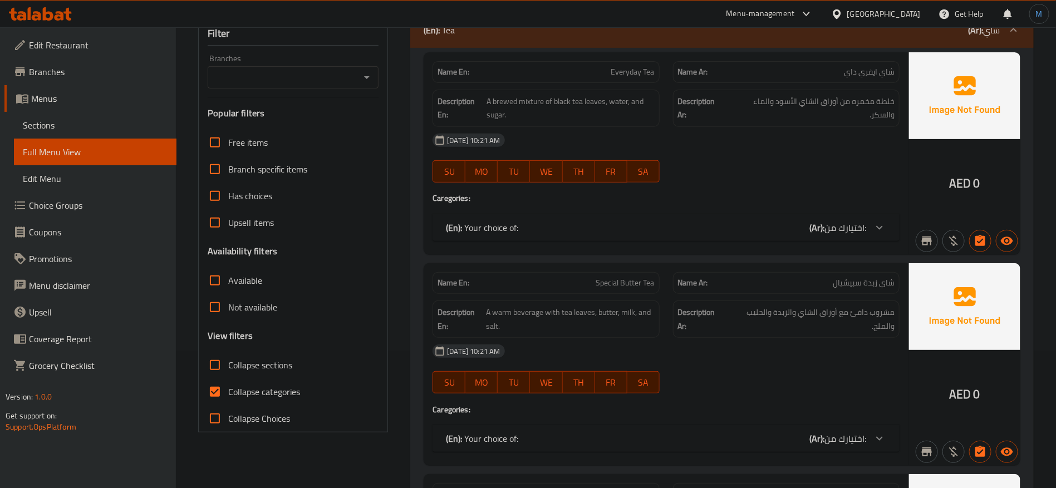
scroll to position [250, 0]
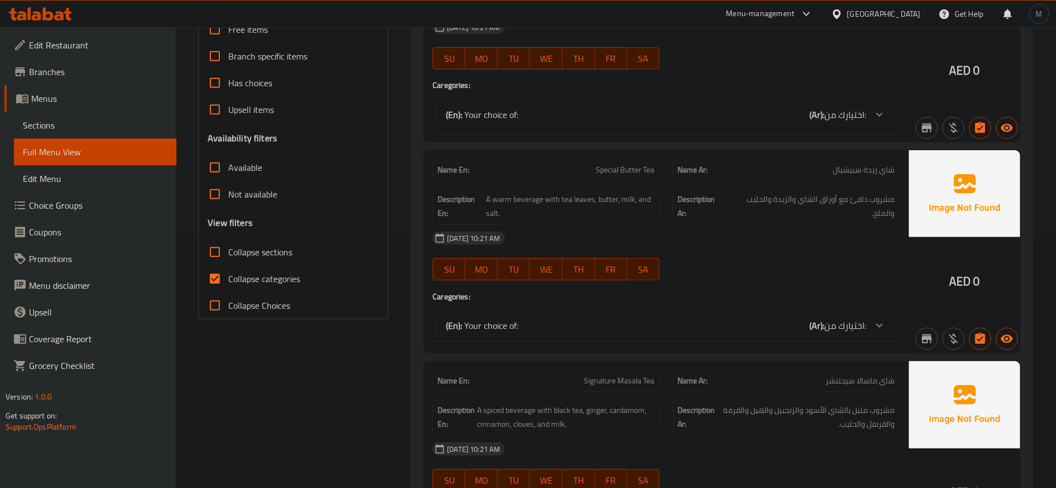
click at [243, 288] on label "Collapse categories" at bounding box center [250, 278] width 98 height 27
click at [228, 288] on input "Collapse categories" at bounding box center [214, 278] width 27 height 27
checkbox input "false"
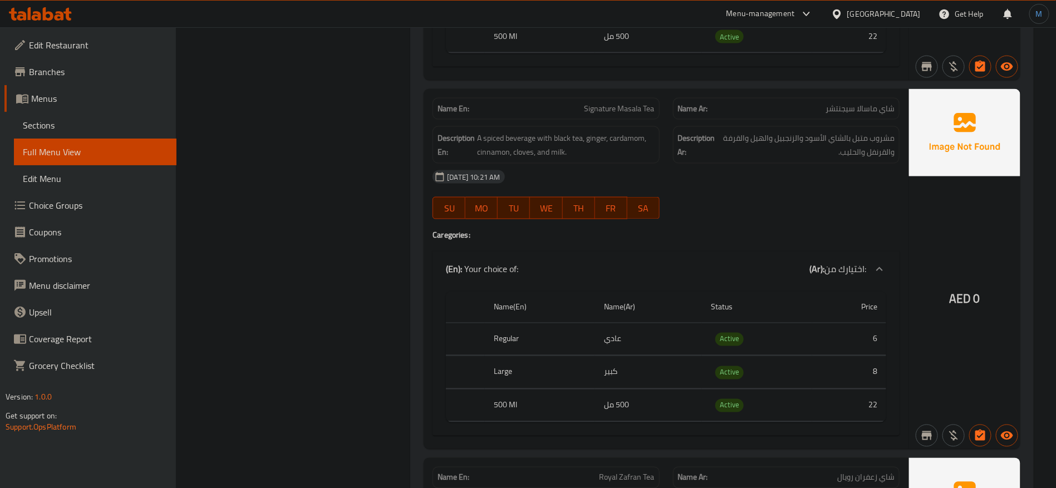
scroll to position [835, 0]
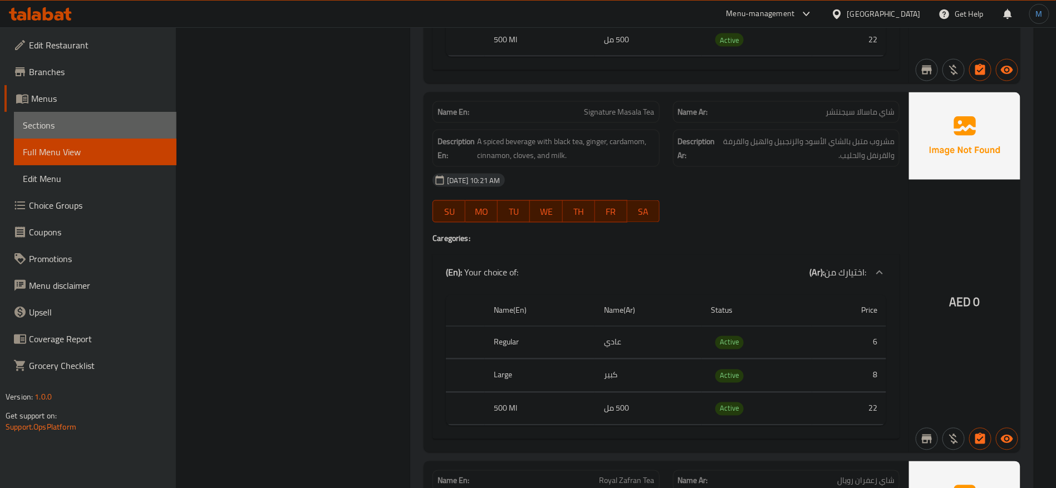
click at [78, 132] on link "Sections" at bounding box center [95, 125] width 162 height 27
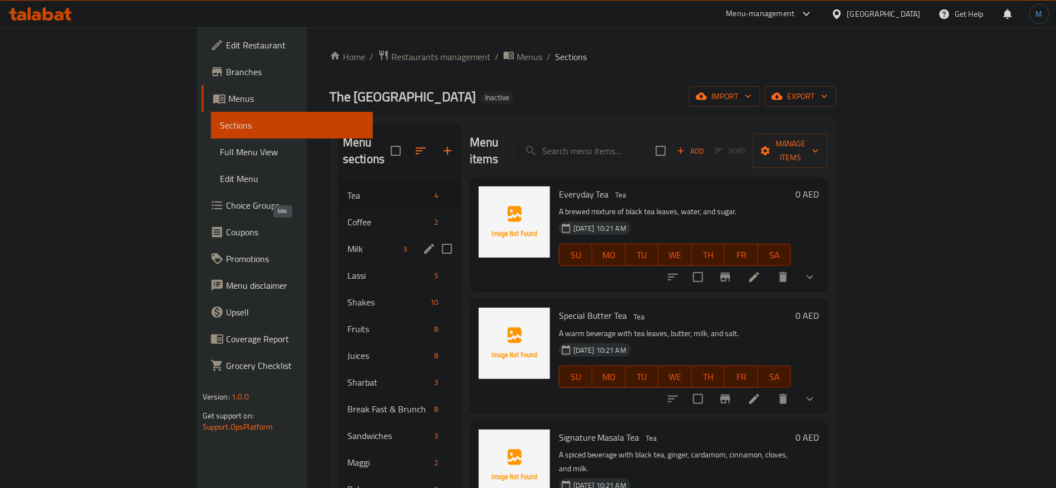
click at [347, 242] on span "Milk" at bounding box center [373, 248] width 52 height 13
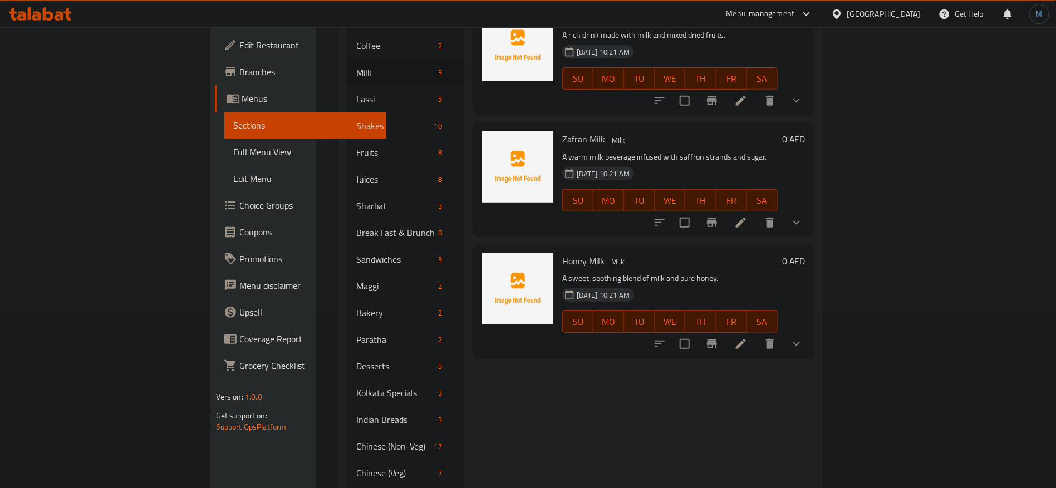
scroll to position [250, 0]
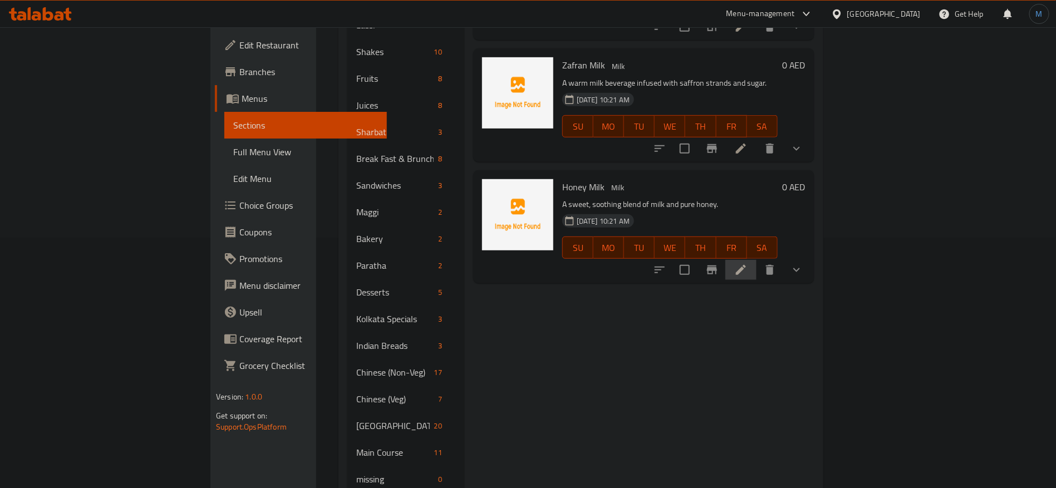
click at [747, 263] on icon at bounding box center [740, 269] width 13 height 13
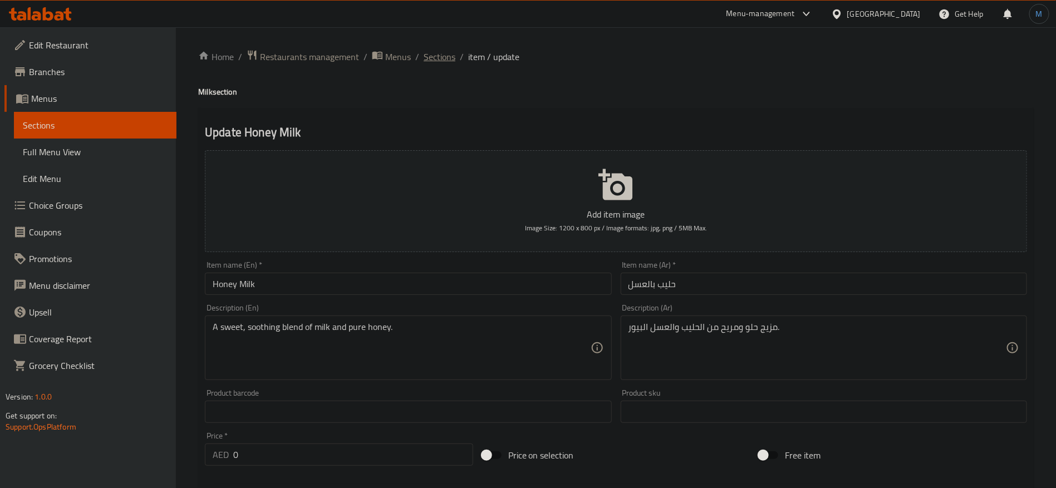
click at [441, 51] on span "Sections" at bounding box center [439, 56] width 32 height 13
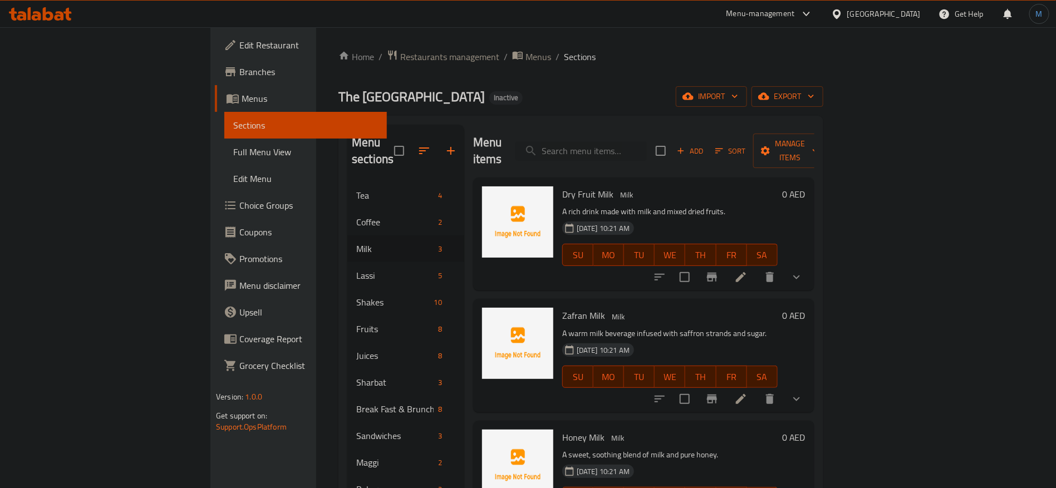
click at [810, 390] on button "show more" at bounding box center [796, 399] width 27 height 27
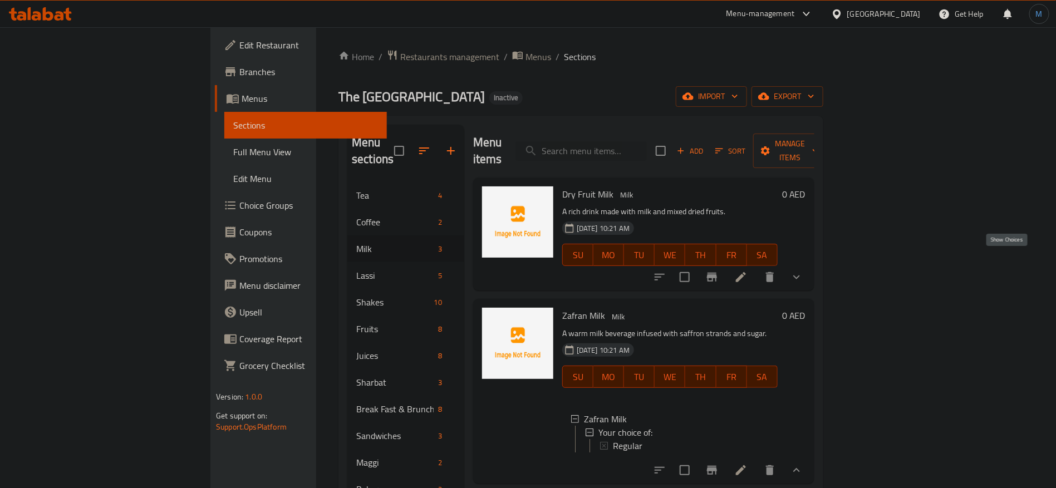
click at [803, 270] on icon "show more" at bounding box center [796, 276] width 13 height 13
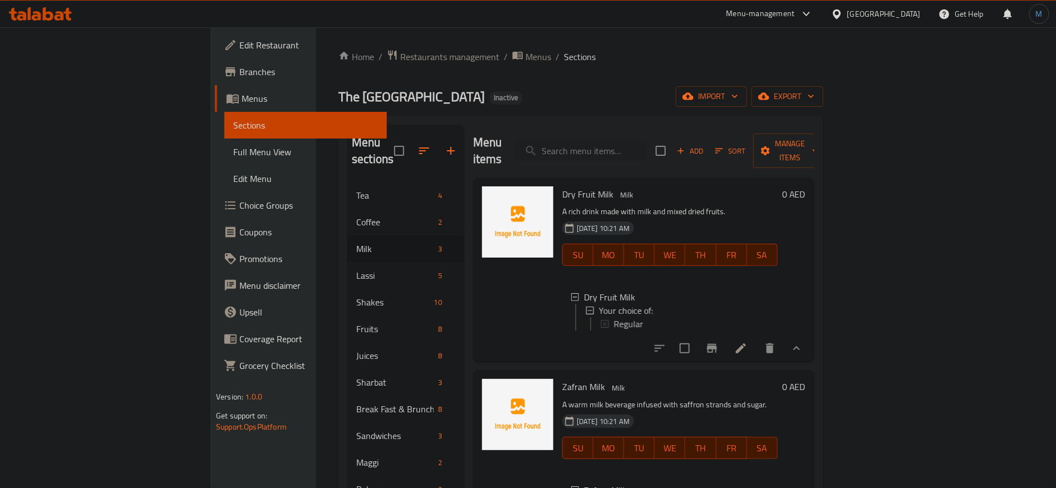
scroll to position [2, 0]
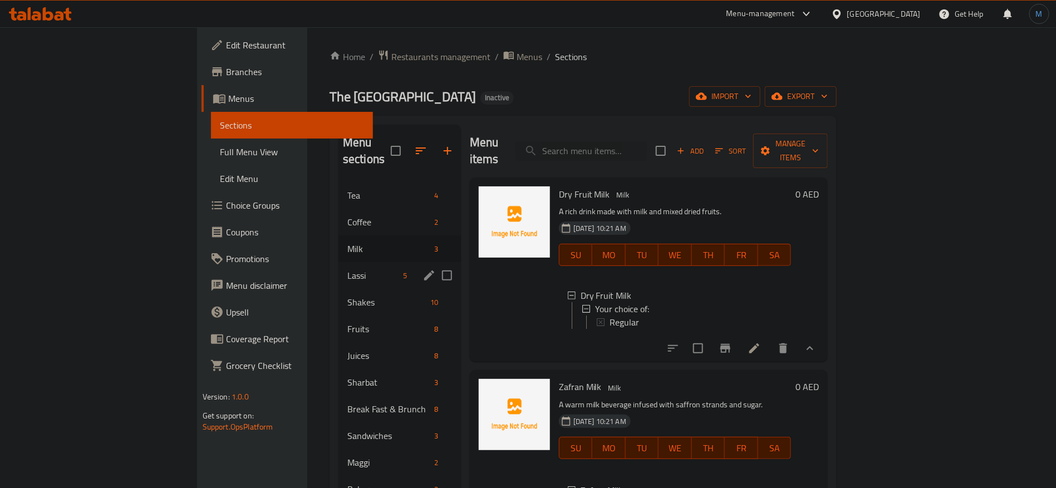
click at [347, 269] on span "Lassi" at bounding box center [373, 275] width 52 height 13
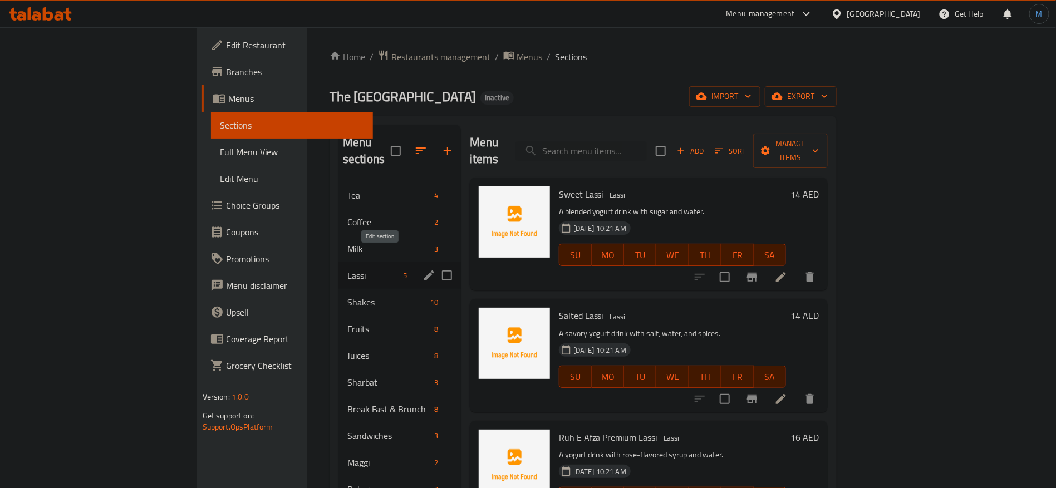
click at [424, 270] on icon "edit" at bounding box center [429, 275] width 10 height 10
click at [422, 242] on icon "edit" at bounding box center [428, 248] width 13 height 13
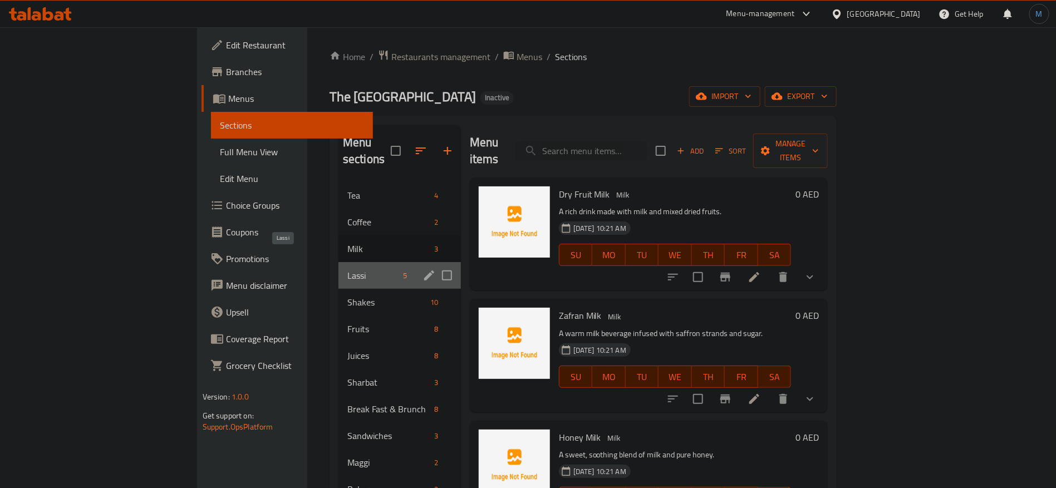
click at [347, 269] on span "Lassi" at bounding box center [373, 275] width 52 height 13
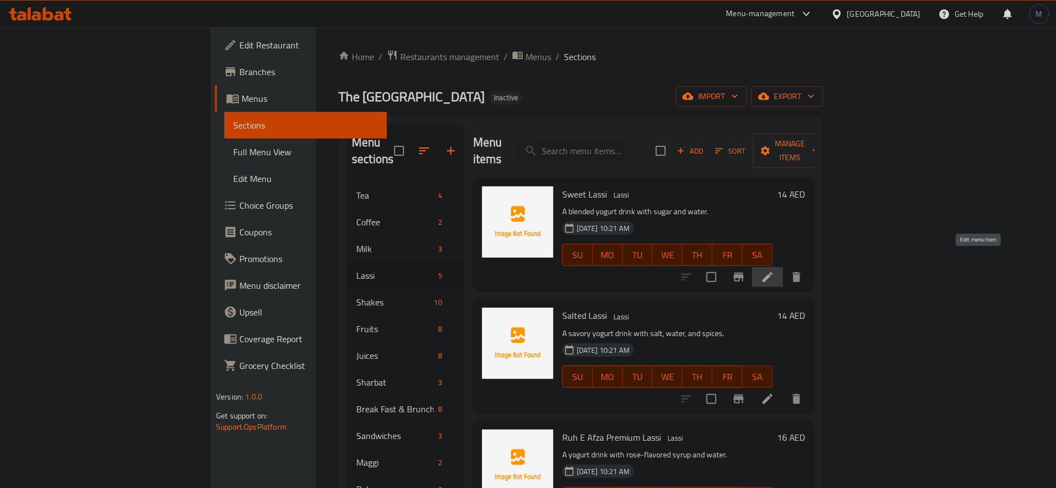
click at [772, 272] on icon at bounding box center [767, 277] width 10 height 10
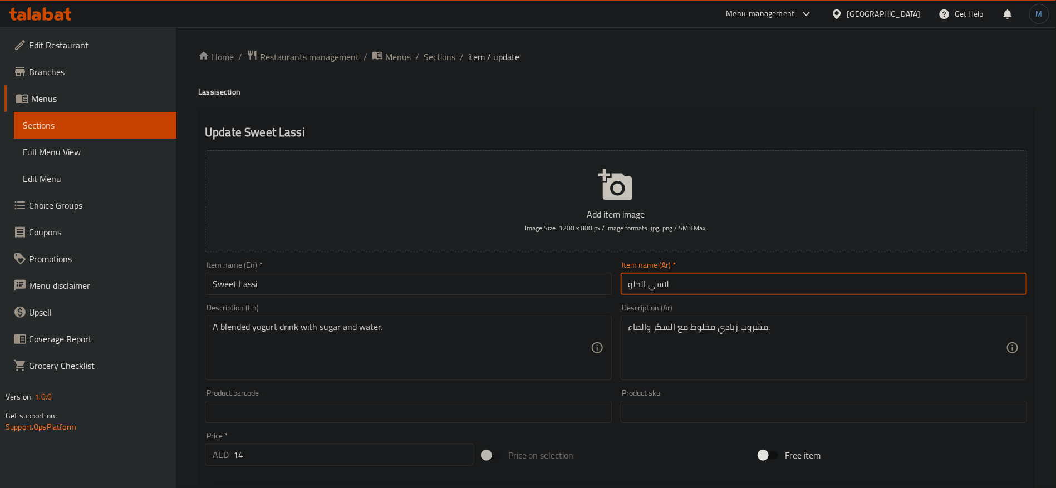
click at [640, 288] on input "لاسي الحلو" at bounding box center [823, 284] width 406 height 22
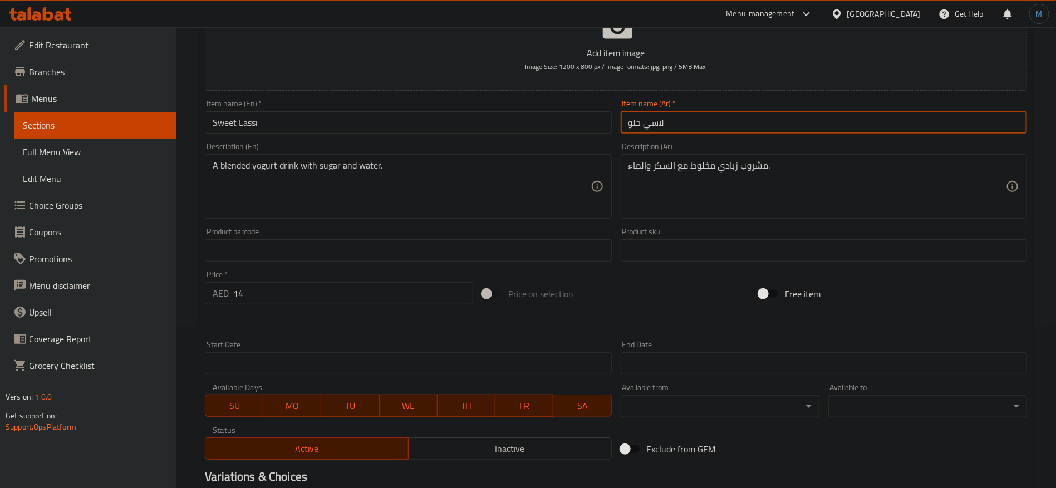
scroll to position [298, 0]
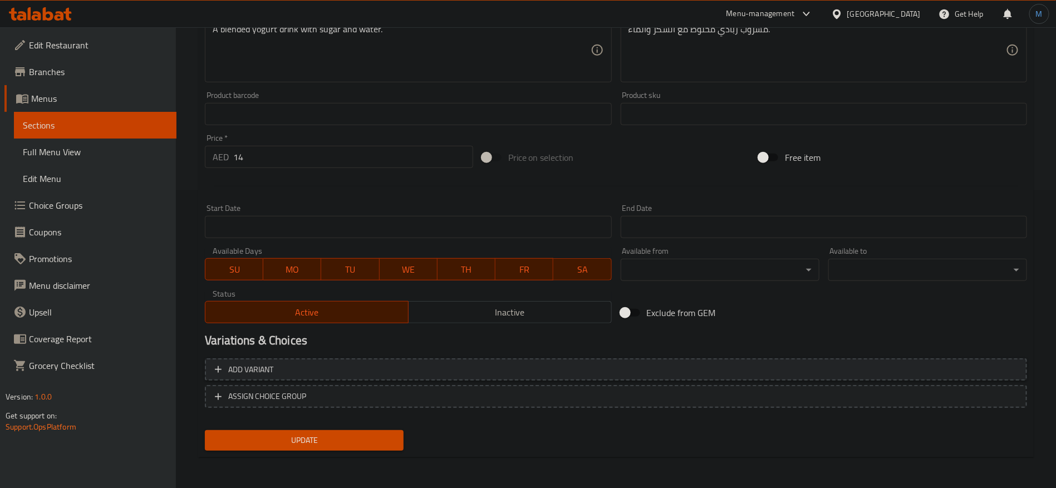
type input "لاسي حلو"
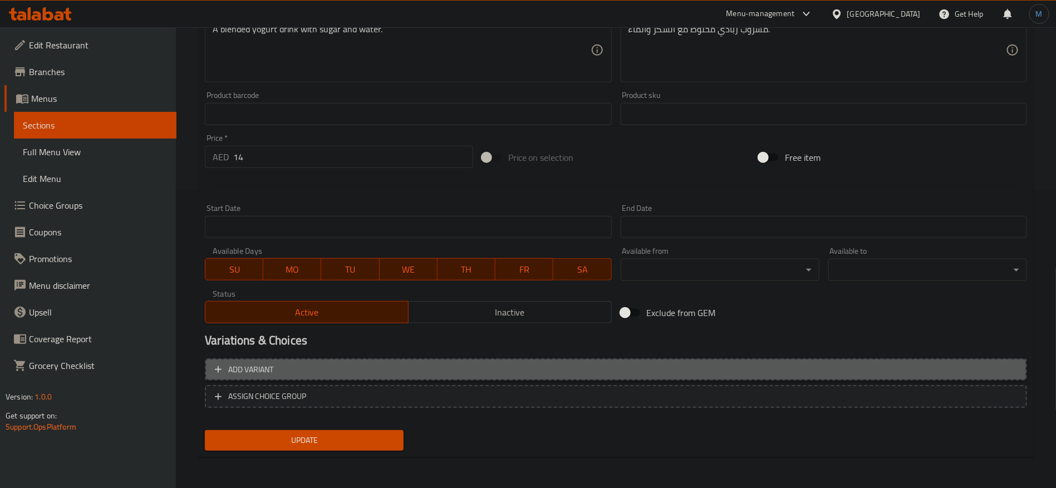
click at [875, 364] on span "Add variant" at bounding box center [616, 370] width 802 height 14
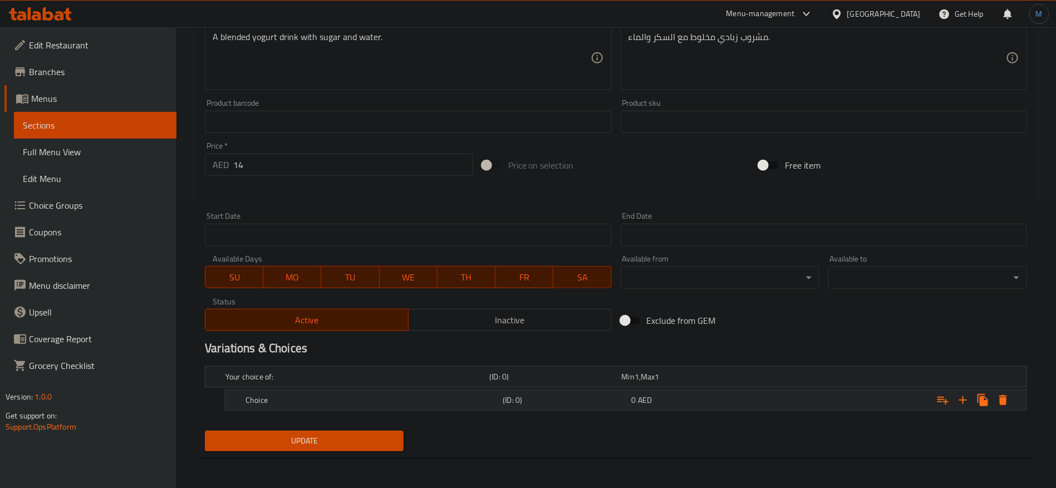
click at [762, 394] on div "Expand" at bounding box center [886, 400] width 257 height 24
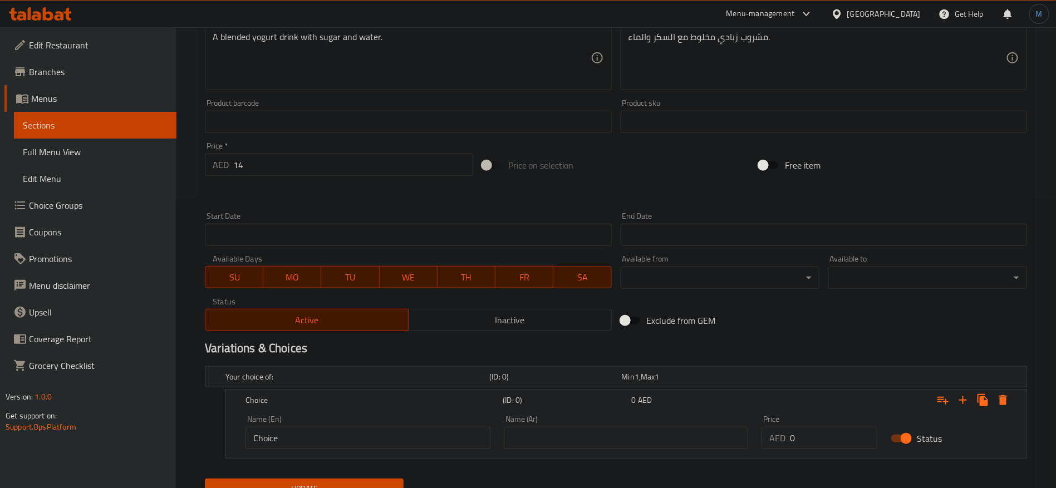
click at [361, 435] on input "Choice" at bounding box center [367, 438] width 245 height 22
type input "Regular"
click at [611, 443] on input "text" at bounding box center [626, 438] width 245 height 22
type input "عادي"
click at [379, 172] on input "14" at bounding box center [353, 165] width 240 height 22
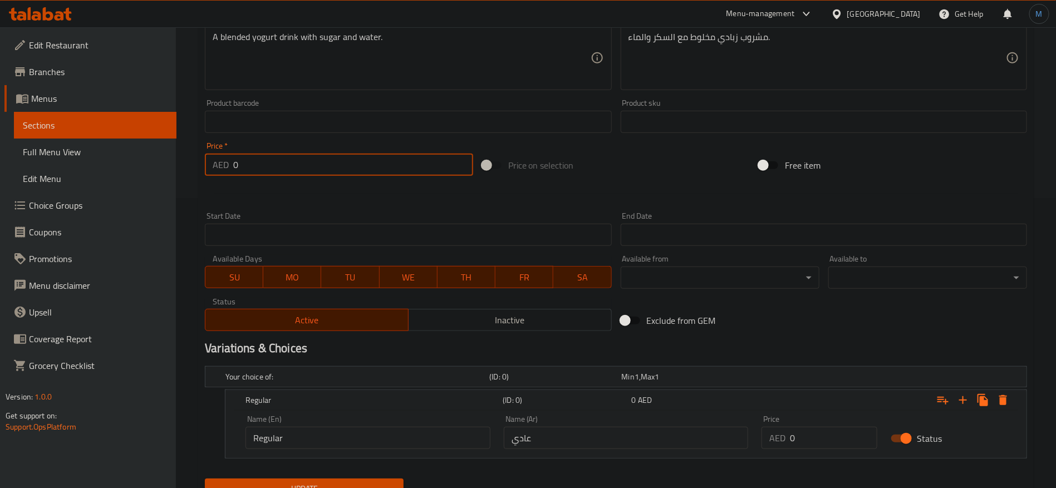
type input "0"
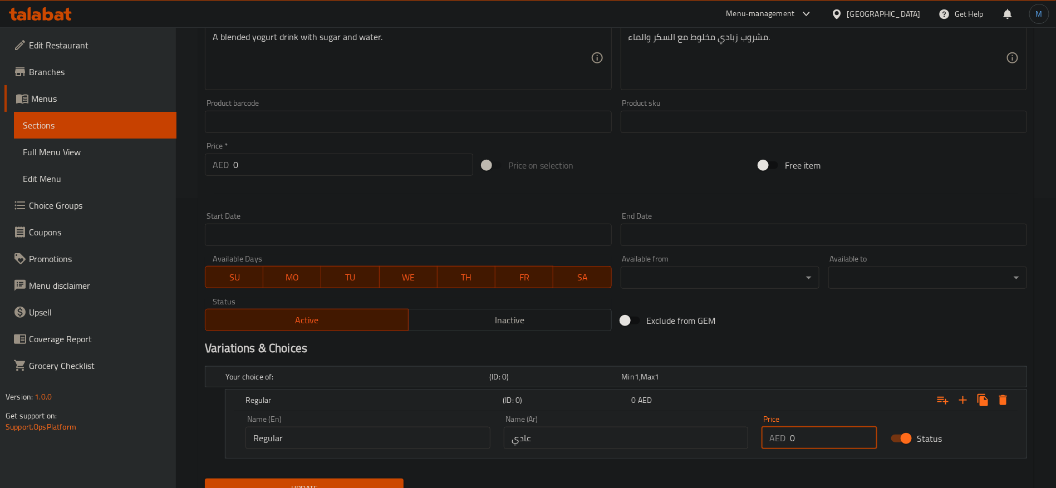
click at [829, 427] on input "0" at bounding box center [833, 438] width 87 height 22
paste input "14"
type input "14"
click at [205, 479] on button "Update" at bounding box center [304, 489] width 199 height 21
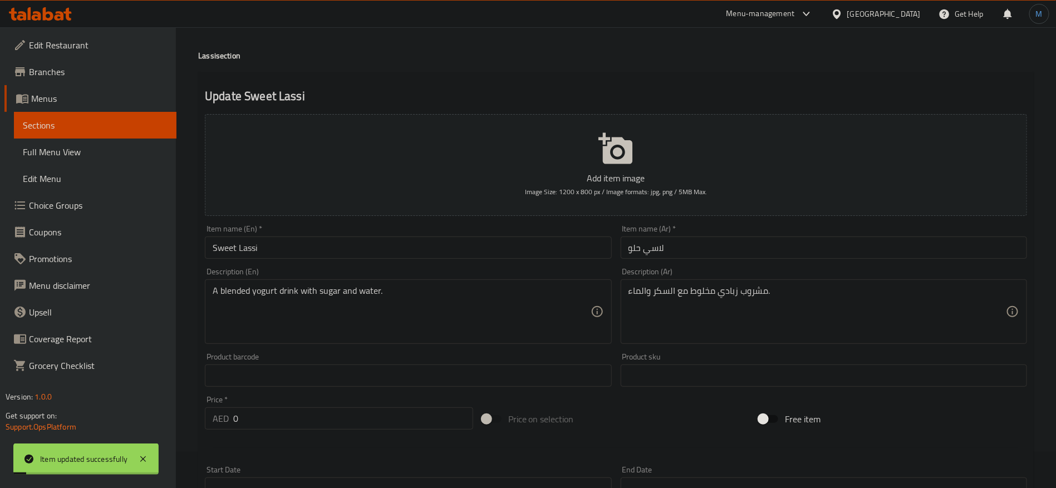
scroll to position [0, 0]
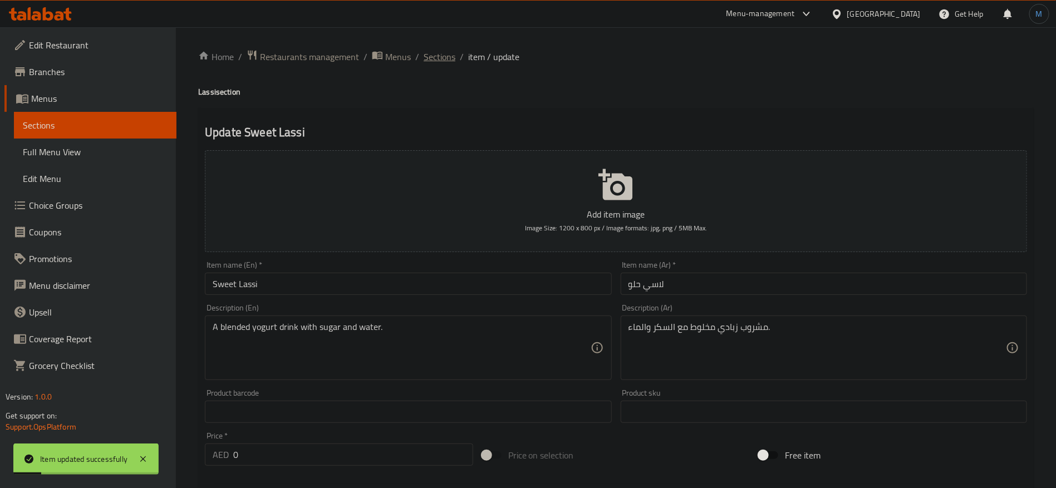
click at [447, 61] on span "Sections" at bounding box center [439, 56] width 32 height 13
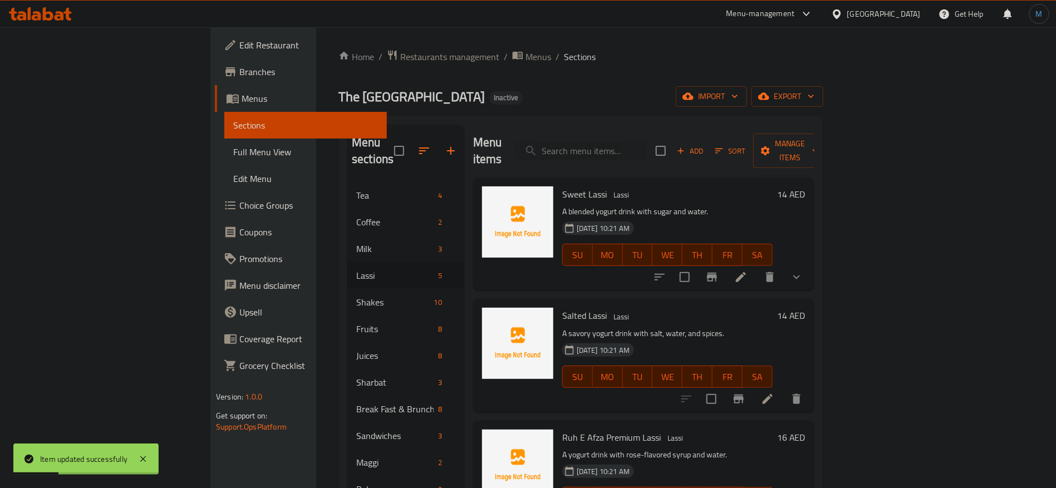
click at [774, 392] on icon at bounding box center [767, 398] width 13 height 13
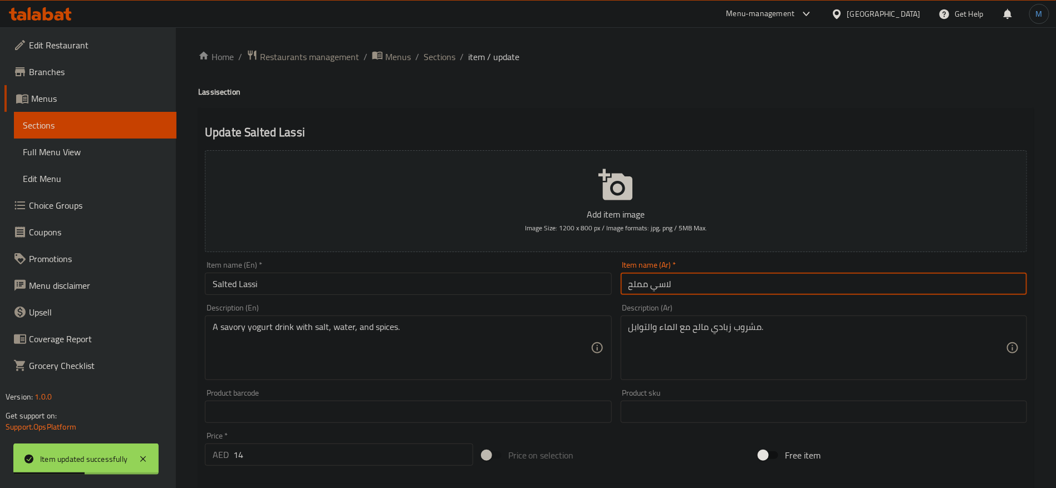
click at [748, 287] on input "لاسي مملح" at bounding box center [823, 284] width 406 height 22
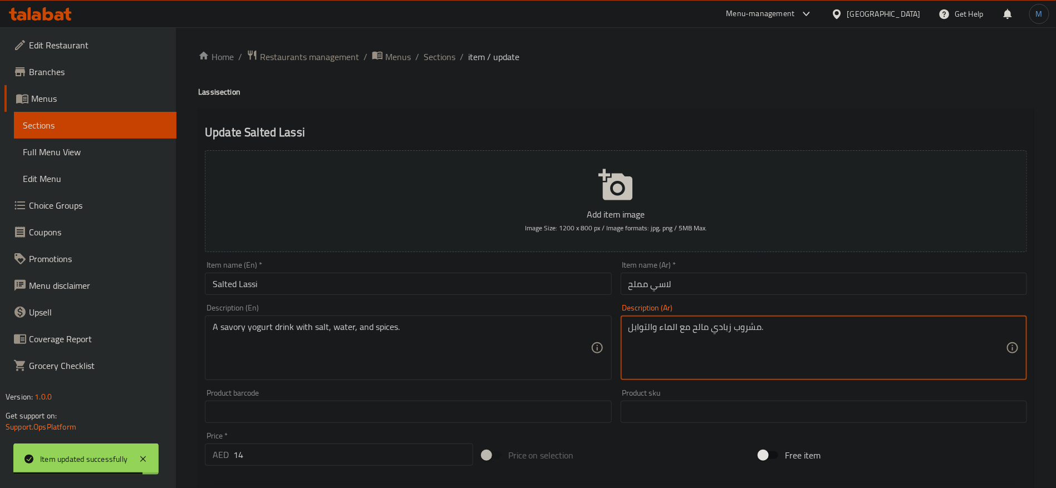
click at [702, 334] on textarea "مشروب زبادي مالح مع الماء والتوابل." at bounding box center [816, 348] width 377 height 53
type textarea "مشروب زبادي لذيذ مع الملح والماء والتوابل."
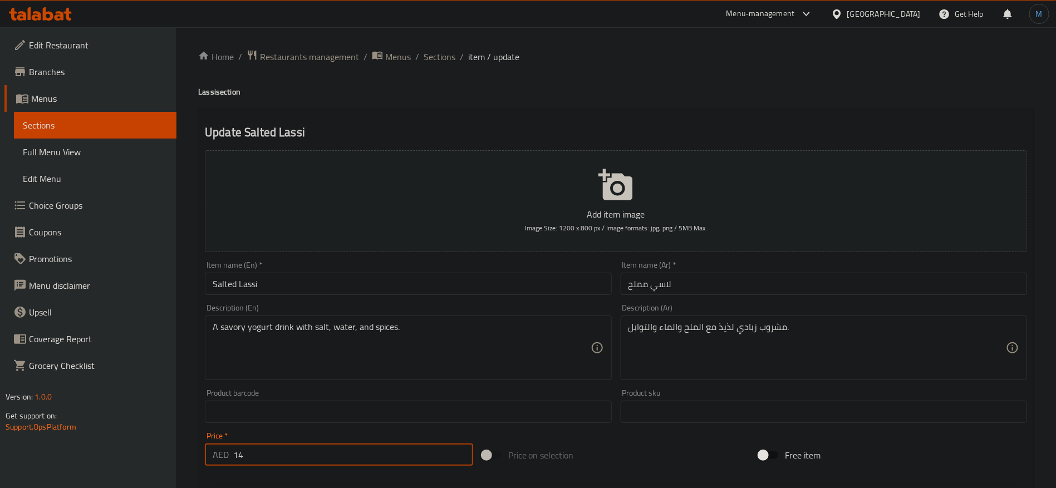
click at [323, 466] on input "14" at bounding box center [353, 454] width 240 height 22
type input "0"
click at [776, 482] on div at bounding box center [615, 483] width 831 height 27
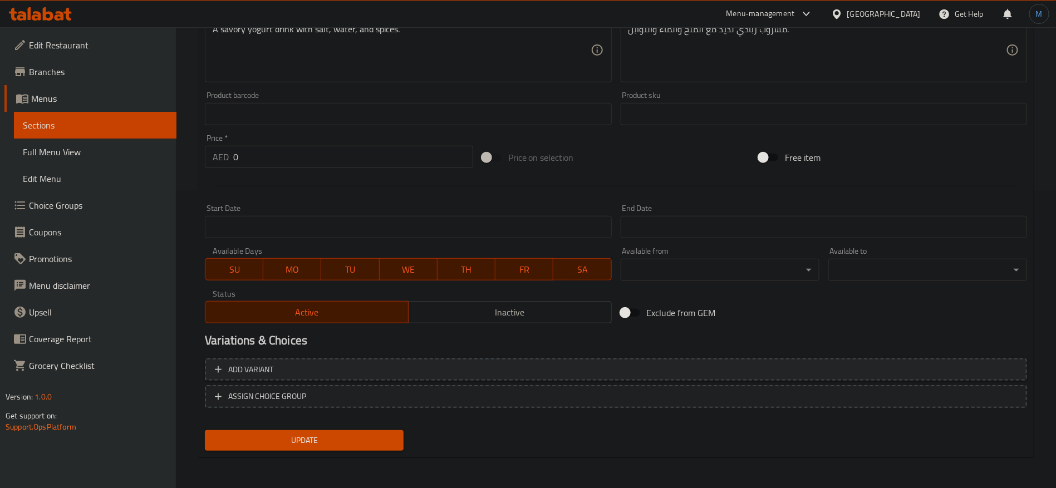
click at [856, 369] on span "Add variant" at bounding box center [616, 370] width 802 height 14
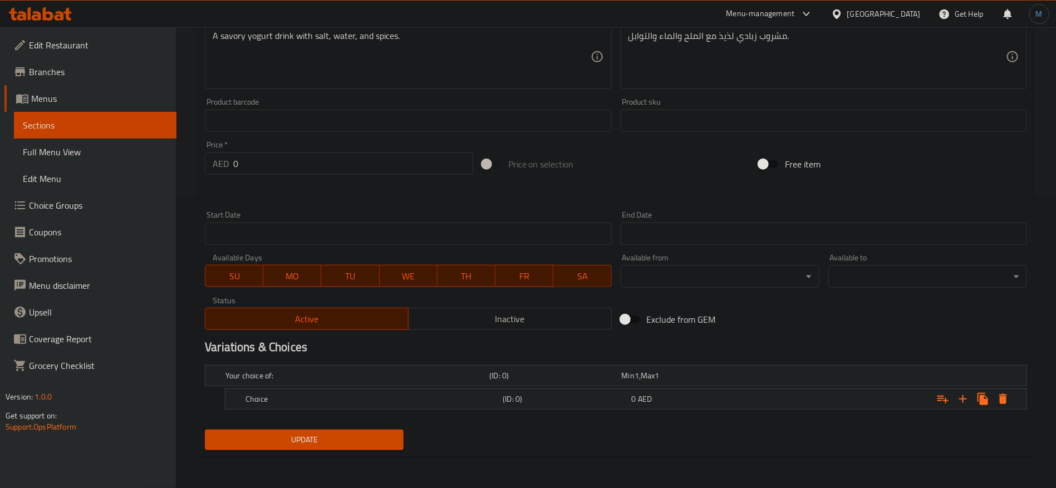
scroll to position [290, 0]
click at [866, 402] on div "Expand" at bounding box center [886, 400] width 257 height 24
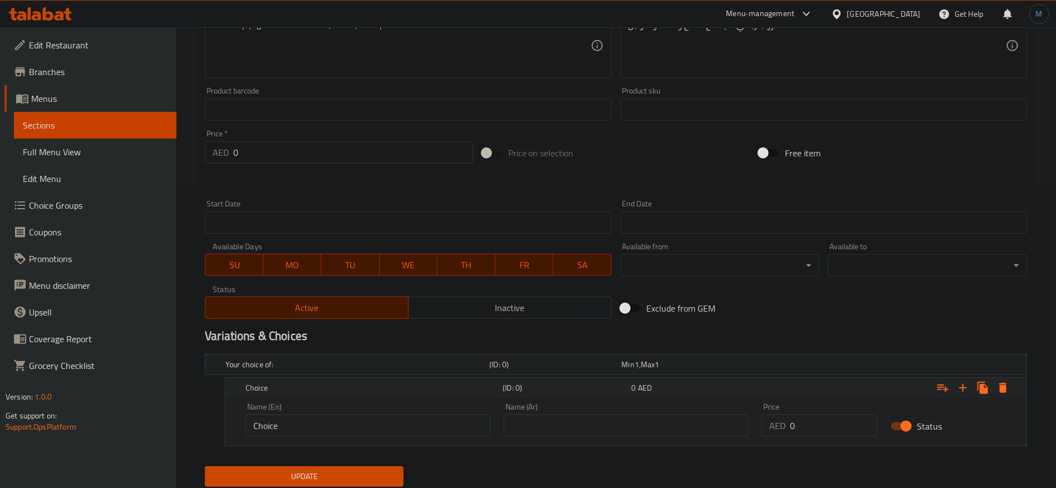
scroll to position [328, 0]
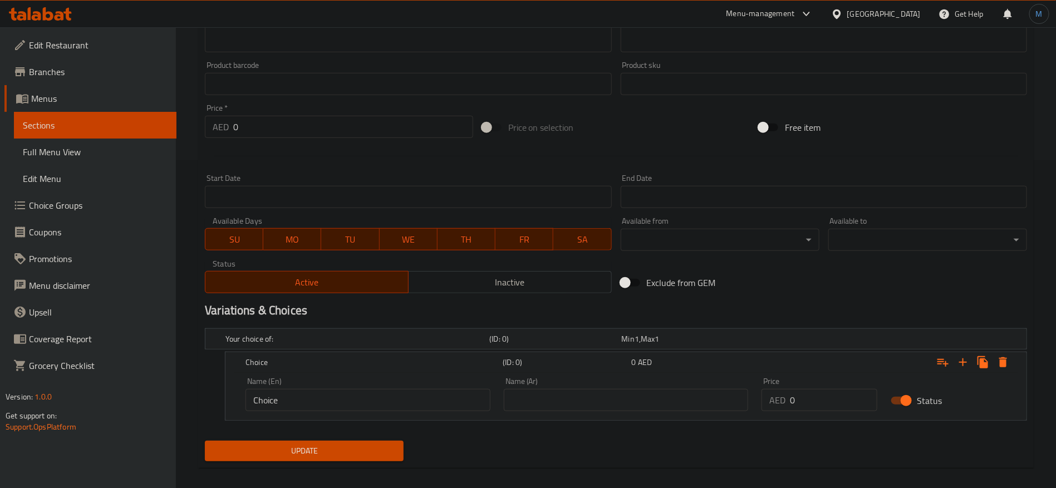
click at [824, 398] on input "0" at bounding box center [833, 400] width 87 height 22
paste input "14"
type input "14"
click at [622, 406] on input "text" at bounding box center [626, 400] width 245 height 22
type input "عادي"
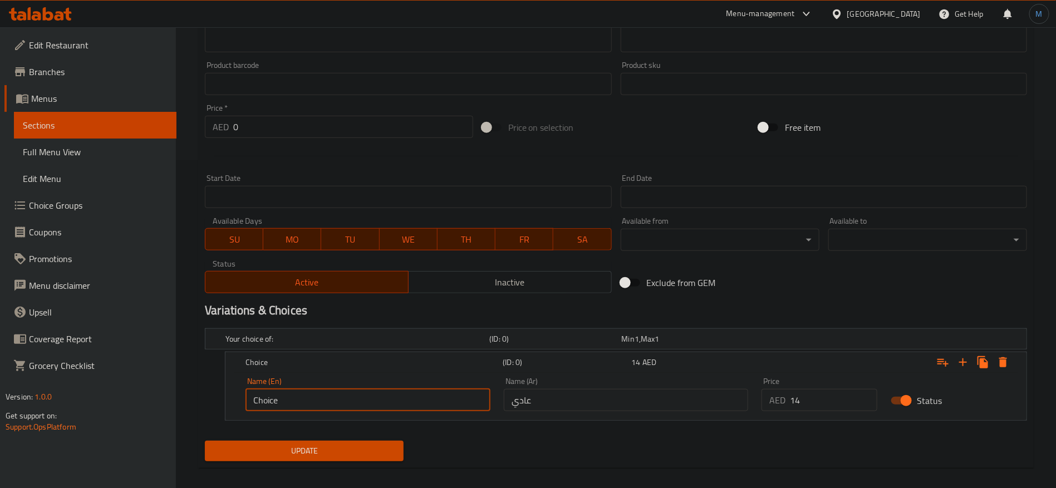
click at [344, 402] on input "Choice" at bounding box center [367, 400] width 245 height 22
click at [344, 402] on input "text" at bounding box center [367, 400] width 245 height 22
type input "Regular"
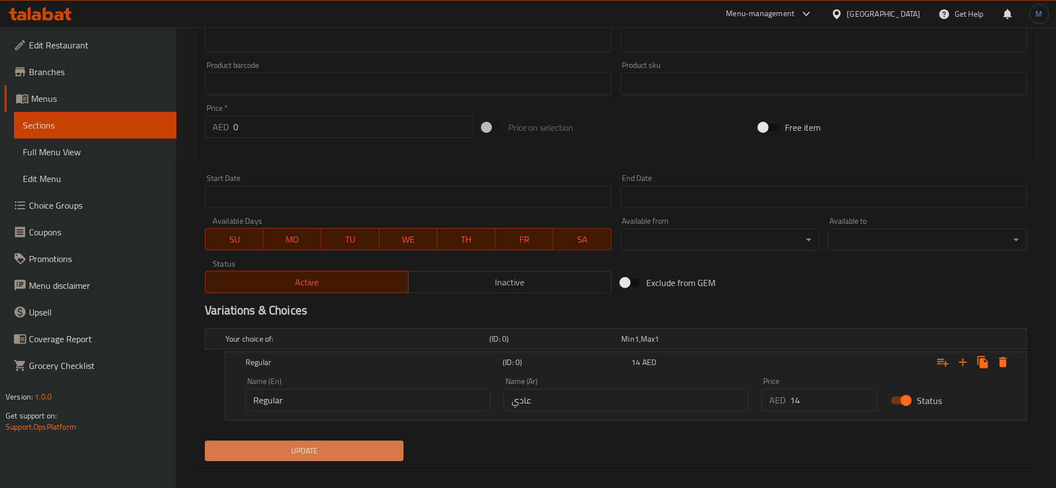
click at [380, 456] on span "Update" at bounding box center [304, 451] width 181 height 14
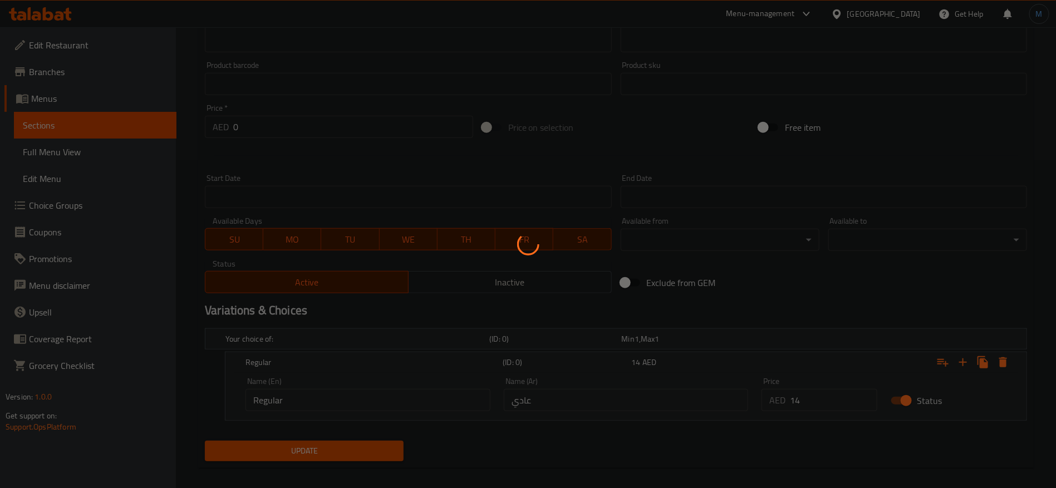
scroll to position [0, 0]
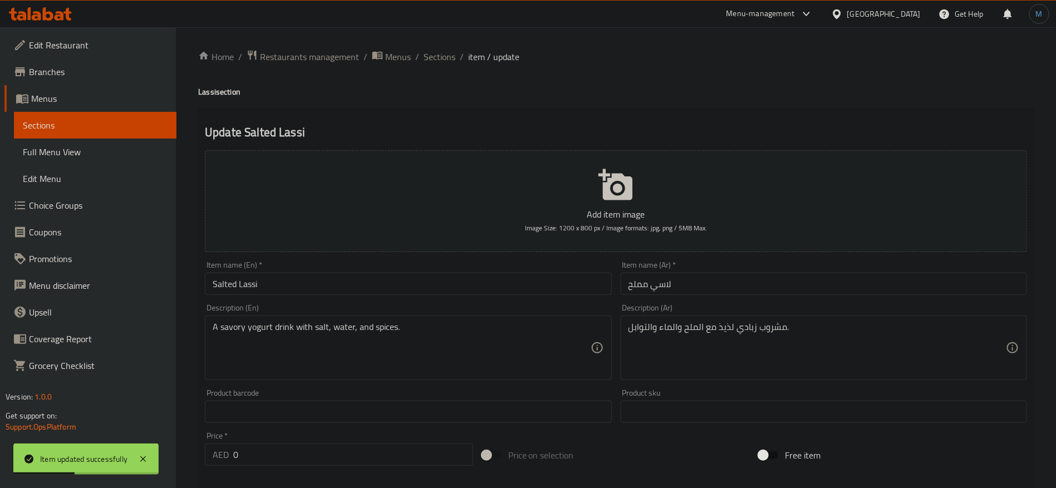
click at [455, 56] on ol "Home / Restaurants management / Menus / Sections / item / update" at bounding box center [615, 57] width 835 height 14
click at [447, 52] on span "Sections" at bounding box center [439, 56] width 32 height 13
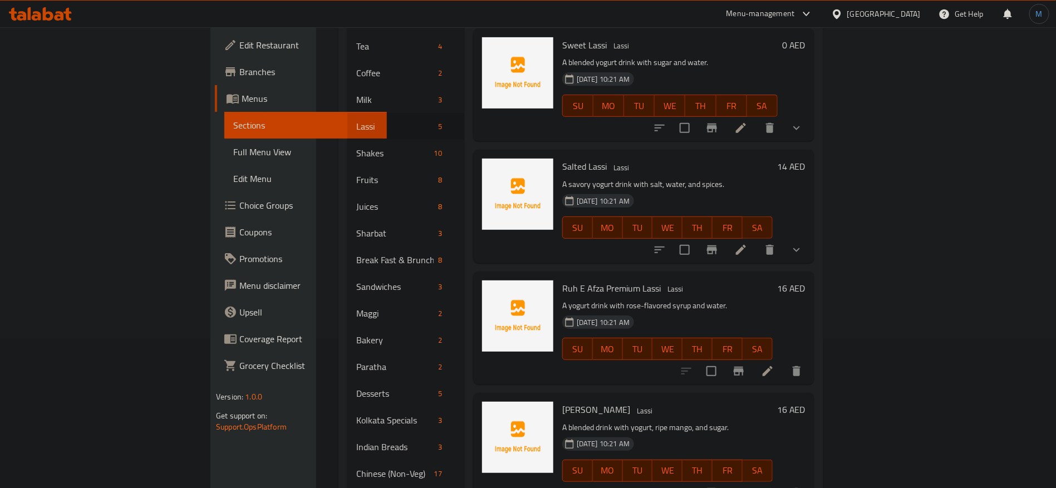
scroll to position [167, 0]
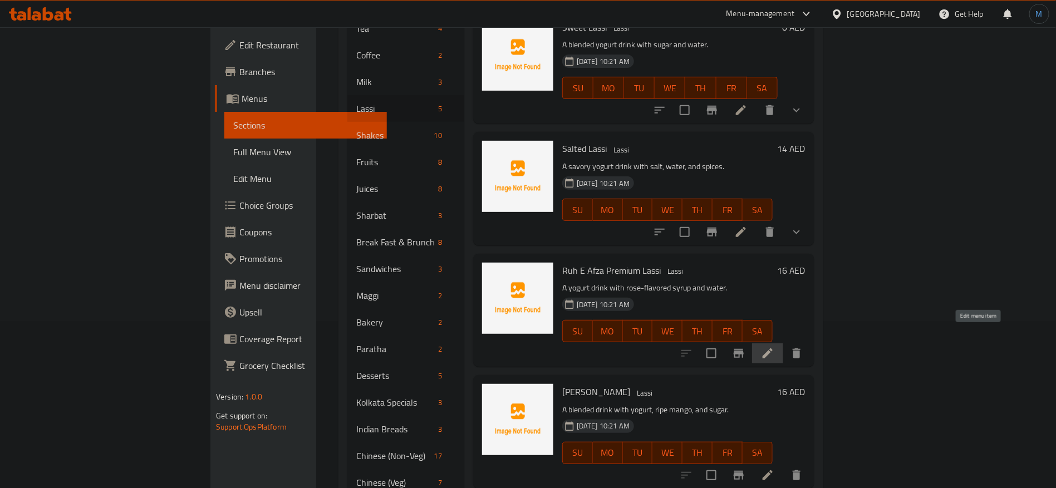
click at [774, 347] on icon at bounding box center [767, 353] width 13 height 13
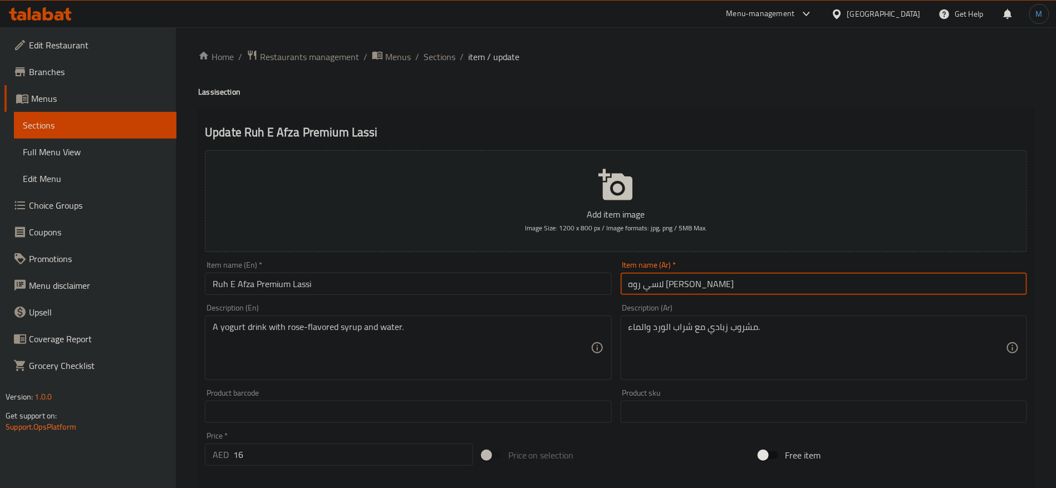
click at [788, 294] on input "لاسي روه أفزا بريميوم" at bounding box center [823, 284] width 406 height 22
click at [222, 287] on input "Ruh E Afza Premium Lassi" at bounding box center [408, 284] width 406 height 22
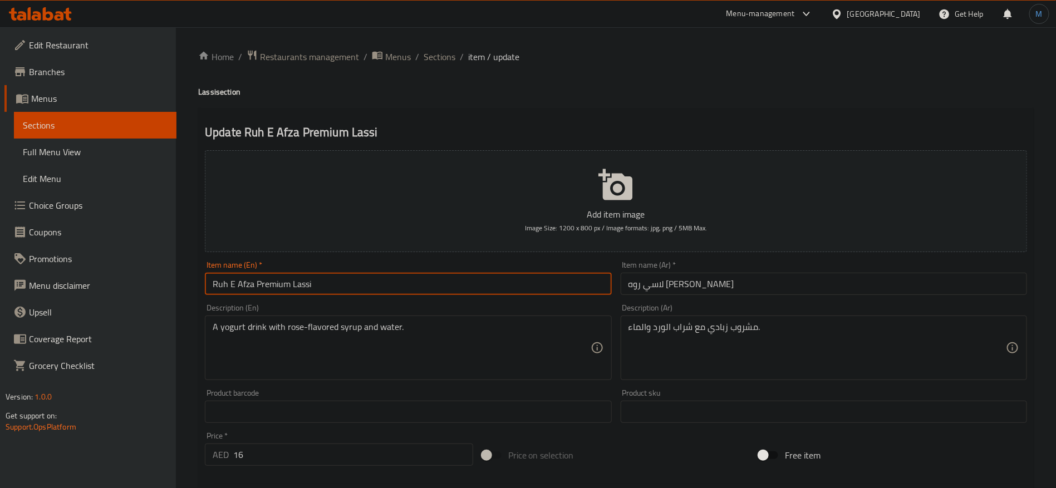
drag, startPoint x: 222, startPoint y: 287, endPoint x: 235, endPoint y: 287, distance: 13.4
click at [235, 287] on input "Ruh E Afza Premium Lassi" at bounding box center [408, 284] width 406 height 22
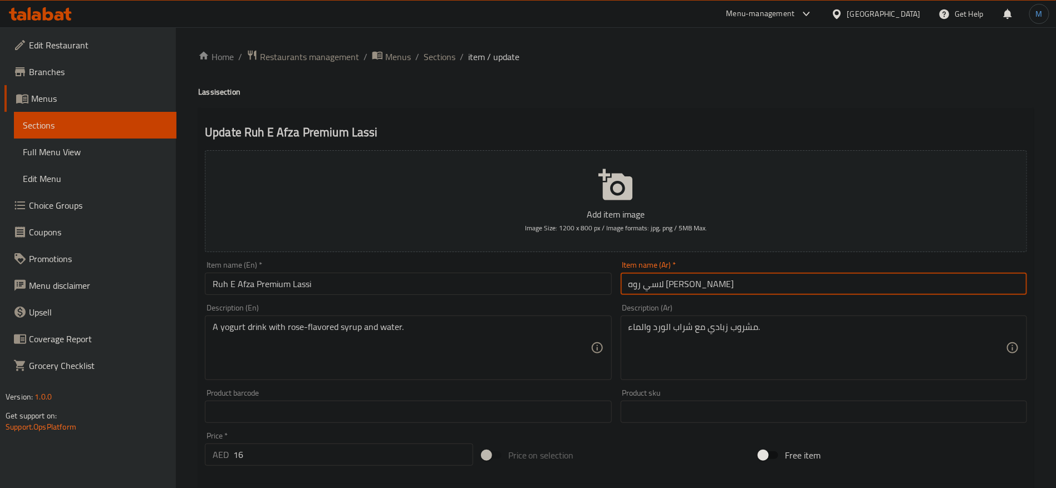
click at [682, 284] on input "لاسي روه أفزا بريميوم" at bounding box center [823, 284] width 406 height 22
click at [668, 285] on input "لاسي روه أفزا بريميوم" at bounding box center [823, 284] width 406 height 22
paste input "ح إي"
type input "لاسي روح إي أفزا بريميوم"
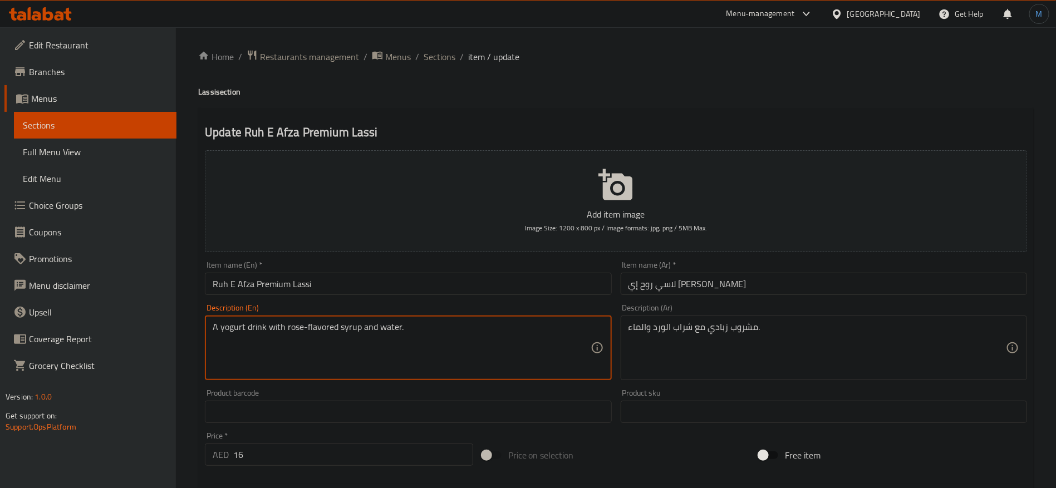
click at [395, 333] on textarea "A yogurt drink with rose-flavored syrup and water." at bounding box center [401, 348] width 377 height 53
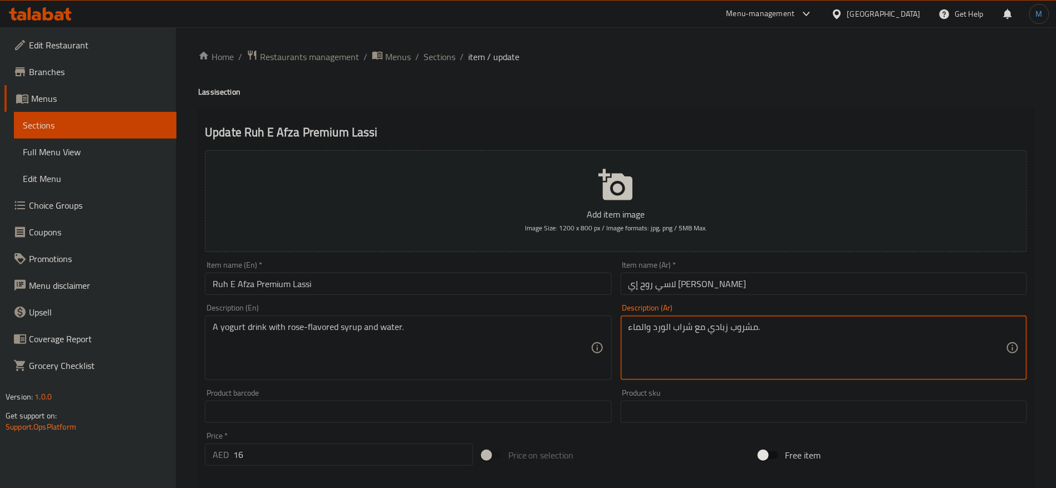
paste textarea "لزبادي مع شراب بنكهة"
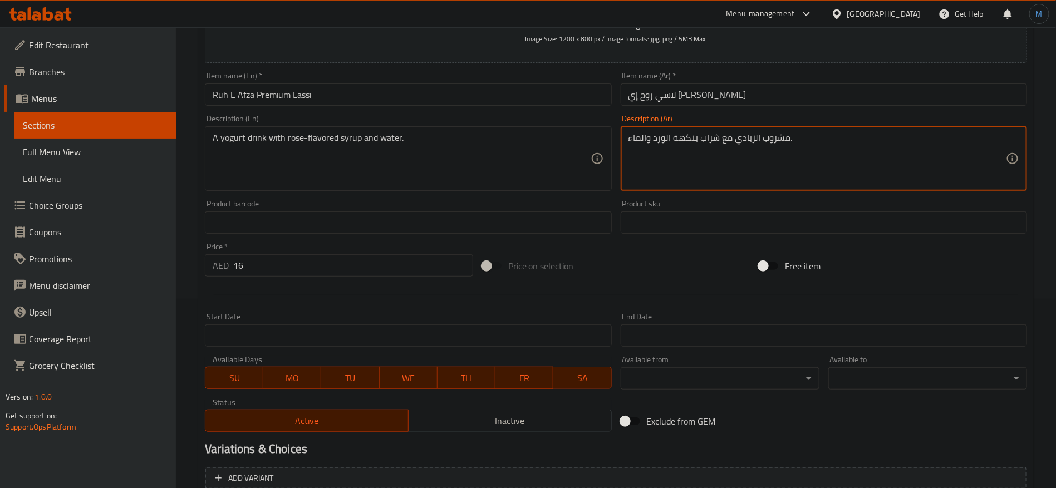
scroll to position [298, 0]
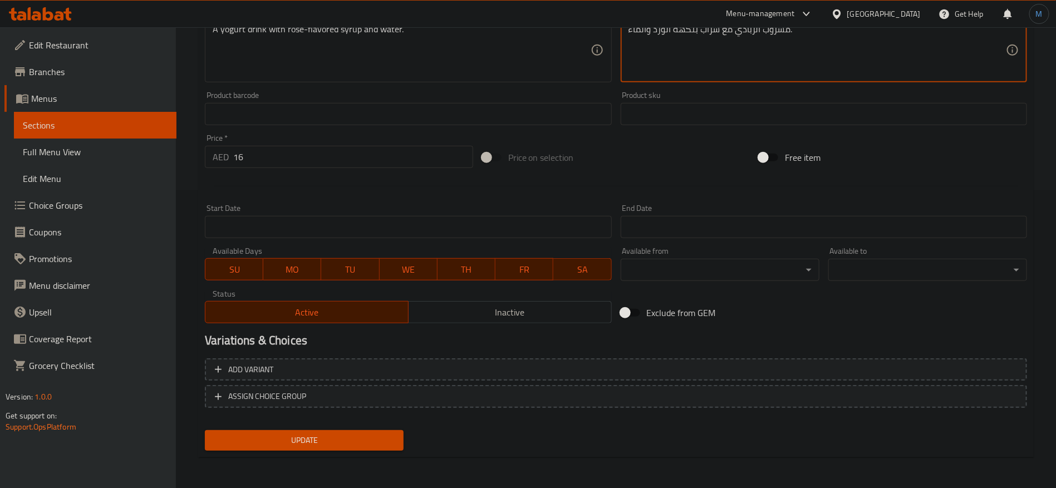
type textarea "مشروب الزبادي مع شراب بنكهة الورد والماء."
click at [383, 142] on div "Price   * AED 16 Price *" at bounding box center [339, 151] width 268 height 34
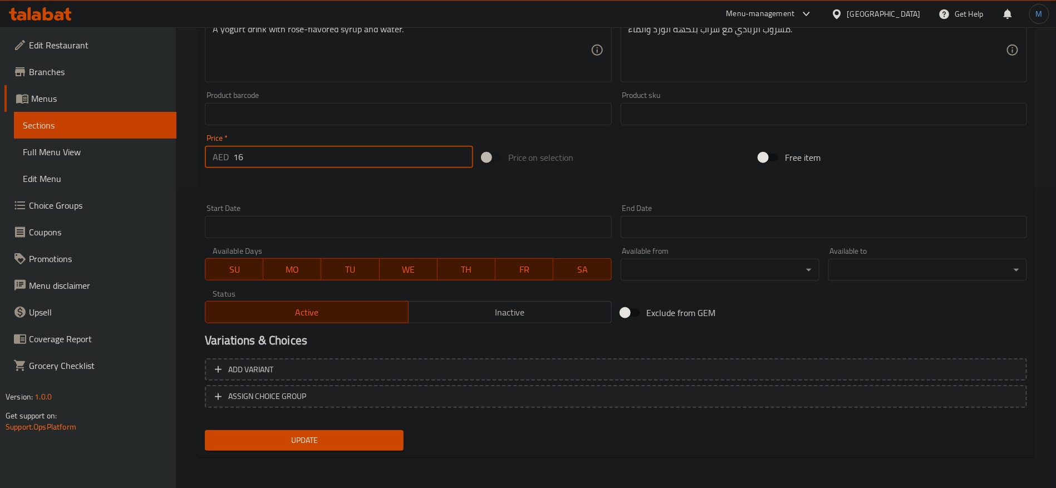
click at [393, 166] on input "16" at bounding box center [353, 157] width 240 height 22
type input "0"
click at [742, 371] on span "Add variant" at bounding box center [616, 370] width 802 height 14
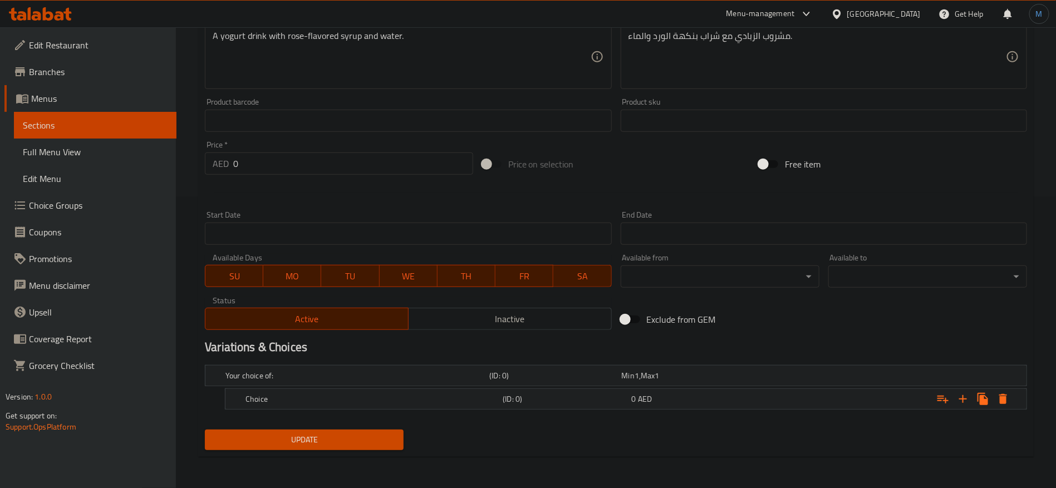
scroll to position [290, 0]
click at [795, 404] on div "Expand" at bounding box center [886, 400] width 257 height 24
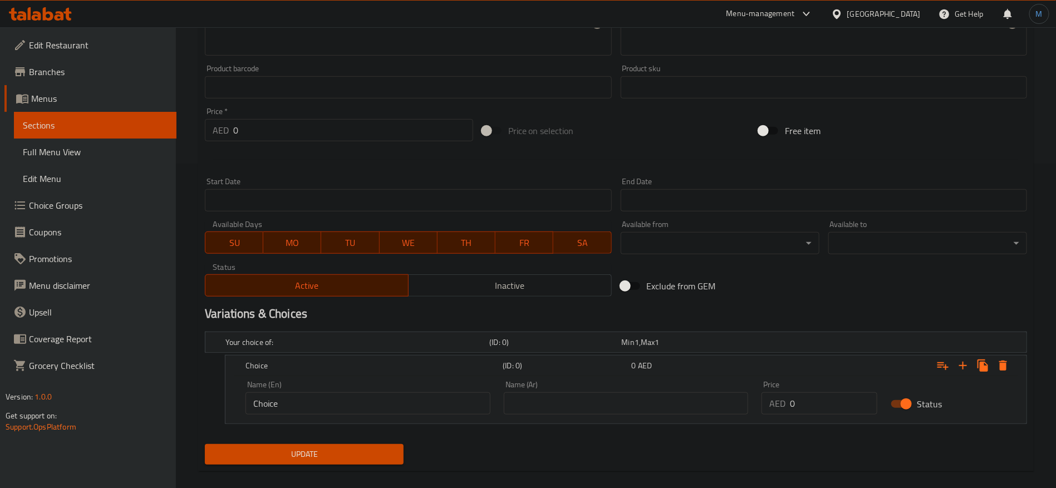
scroll to position [338, 0]
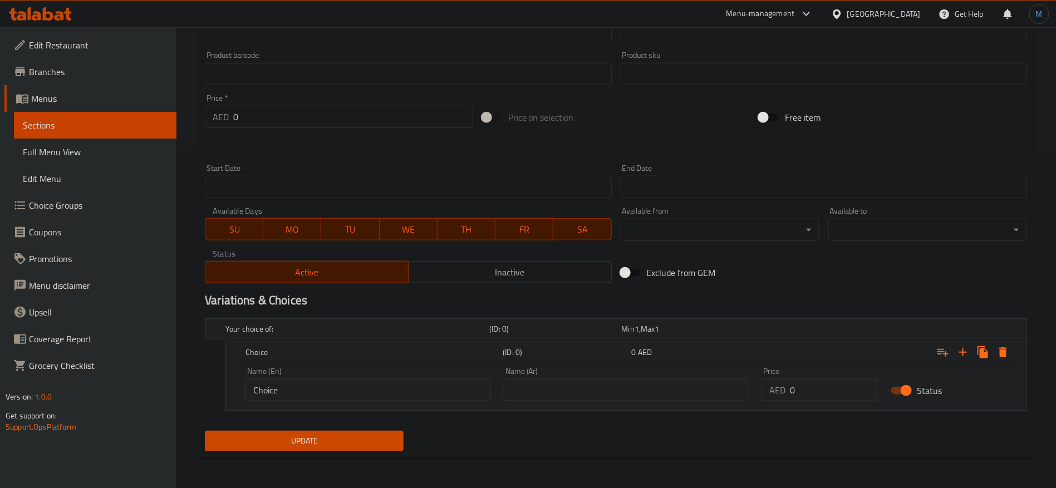
click at [772, 386] on p "AED" at bounding box center [777, 389] width 16 height 13
click at [821, 390] on input "0" at bounding box center [833, 390] width 87 height 22
paste input "16"
type input "16"
click at [382, 393] on input "Choice" at bounding box center [367, 390] width 245 height 22
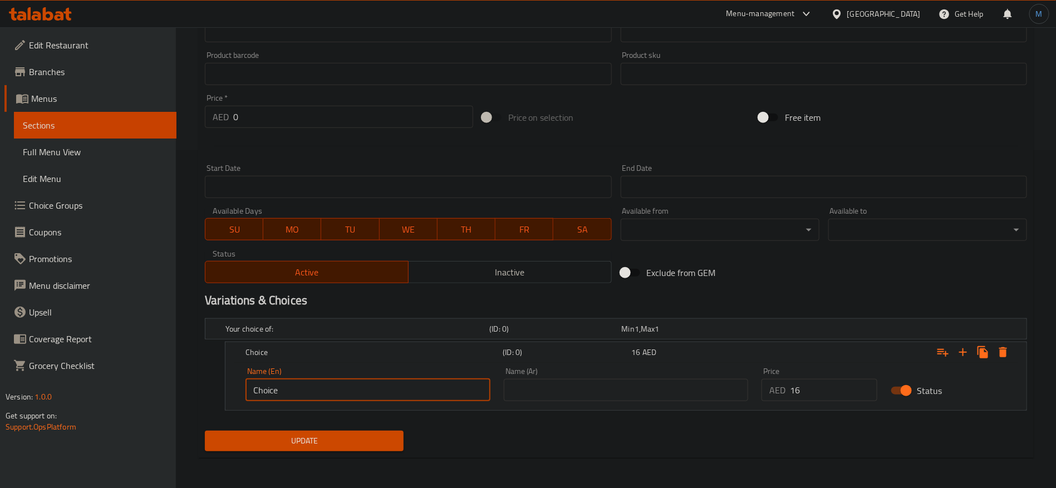
click at [382, 393] on input "Choice" at bounding box center [367, 390] width 245 height 22
click at [382, 393] on input "text" at bounding box center [367, 390] width 245 height 22
type input "Regular"
click at [561, 388] on input "text" at bounding box center [626, 390] width 245 height 22
type input "عادي"
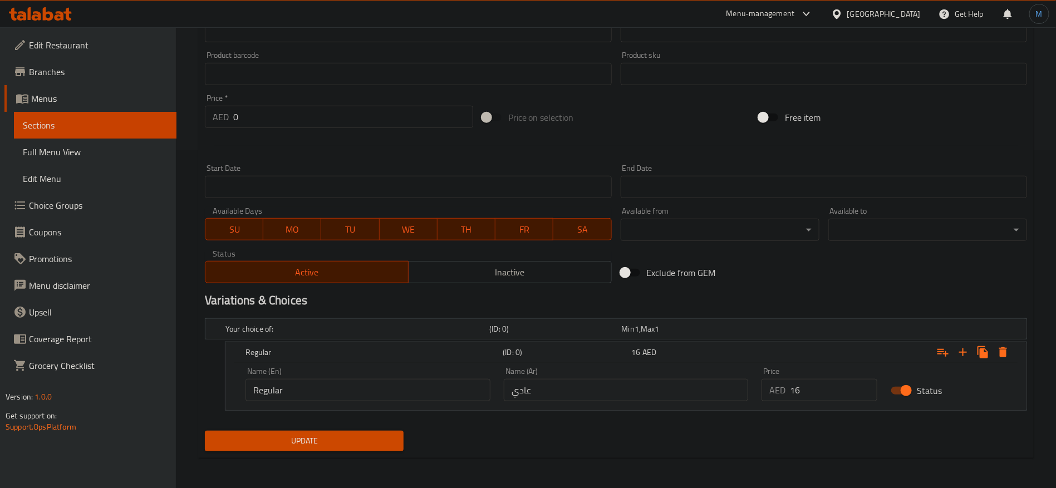
click at [317, 430] on div "Update" at bounding box center [304, 440] width 208 height 29
click at [332, 445] on span "Update" at bounding box center [304, 441] width 181 height 14
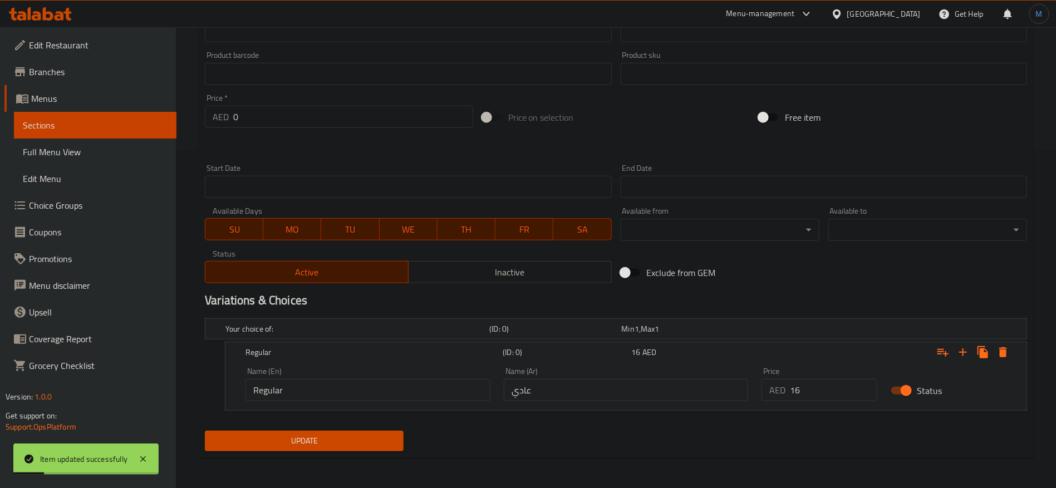
drag, startPoint x: 790, startPoint y: 293, endPoint x: 783, endPoint y: 292, distance: 6.7
click at [789, 292] on h2 "Variations & Choices" at bounding box center [616, 300] width 822 height 17
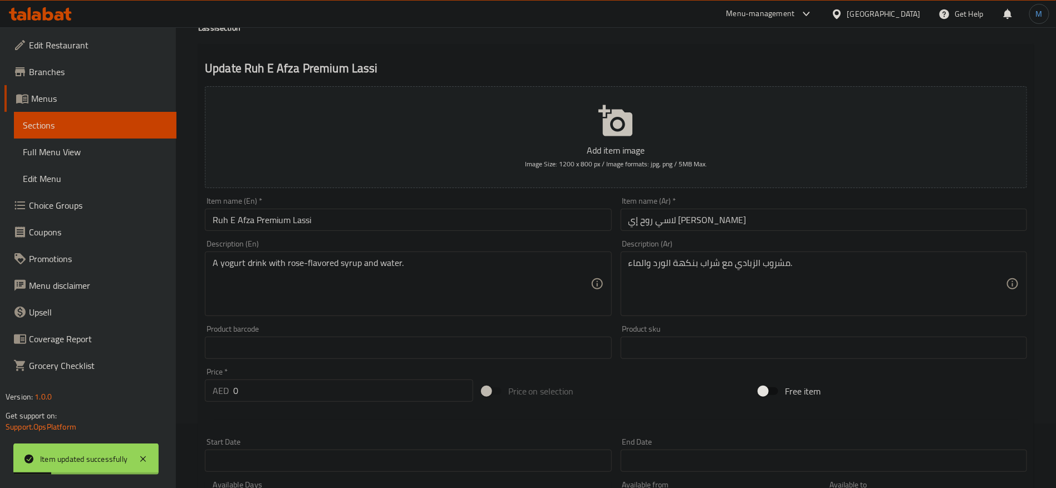
scroll to position [0, 0]
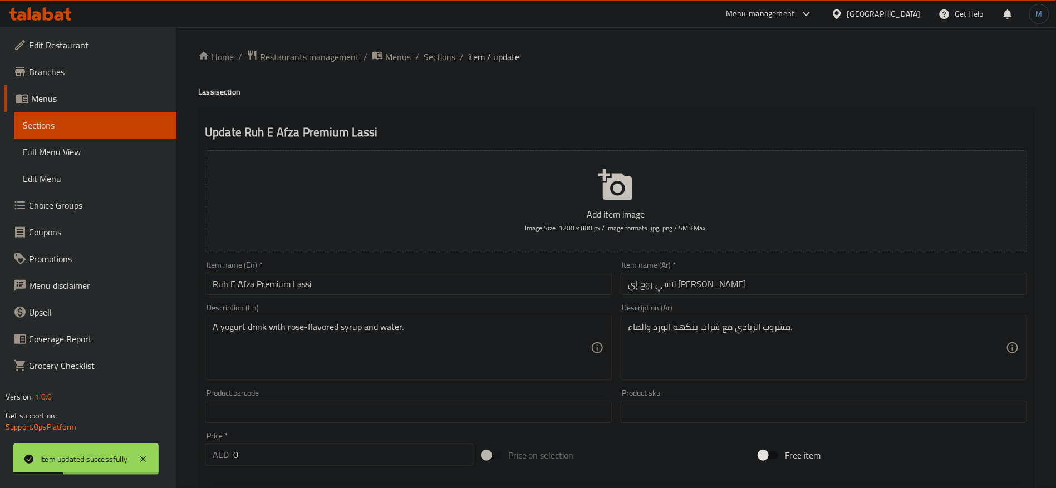
click at [447, 58] on span "Sections" at bounding box center [439, 56] width 32 height 13
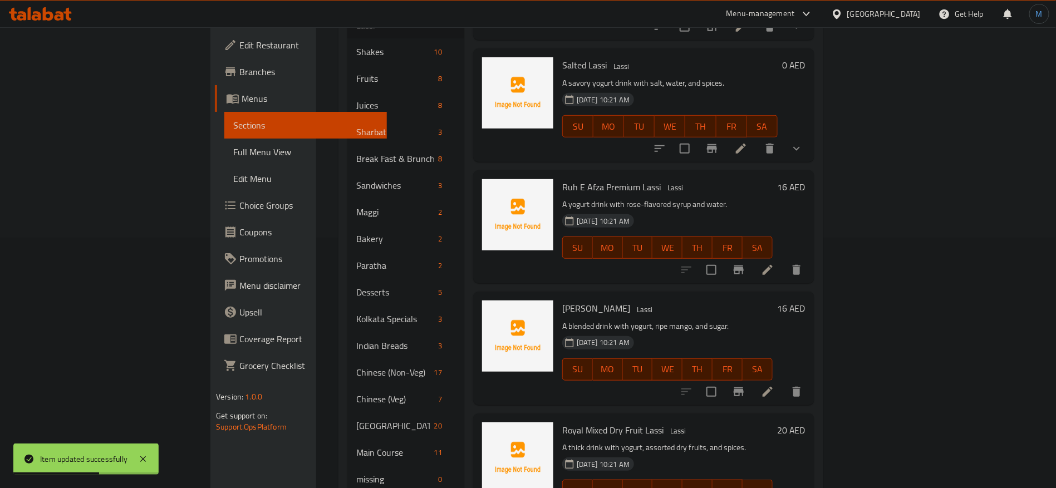
scroll to position [334, 0]
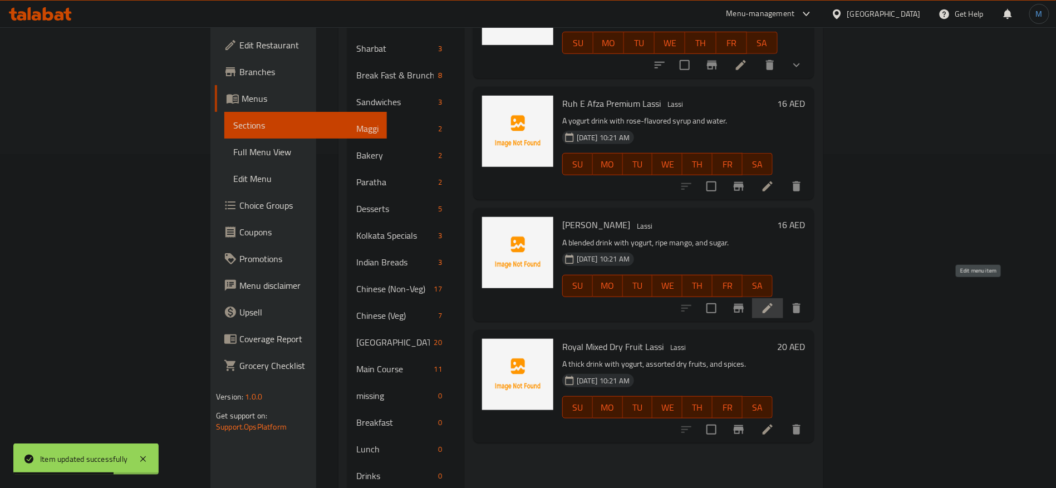
click at [772, 303] on icon at bounding box center [767, 308] width 10 height 10
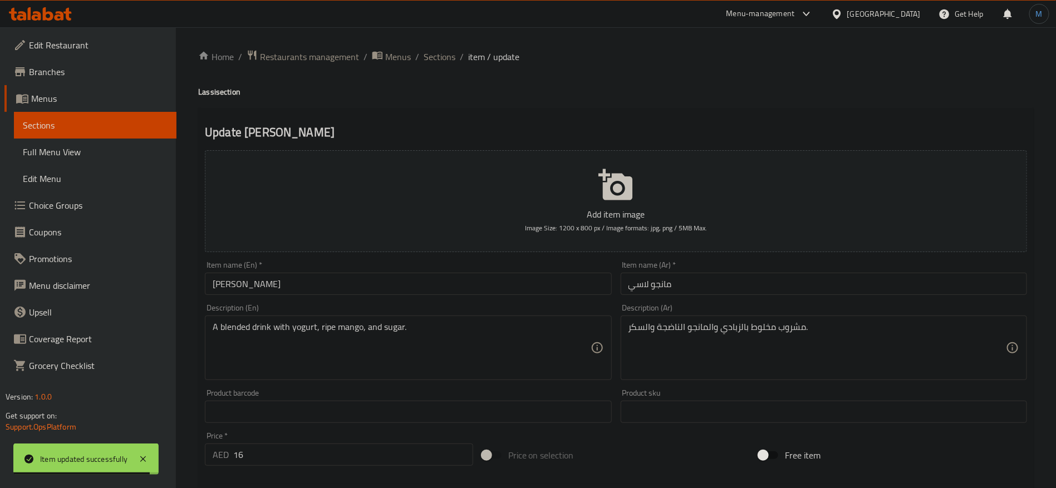
click at [627, 282] on input "مانجو لاسي" at bounding box center [823, 284] width 406 height 22
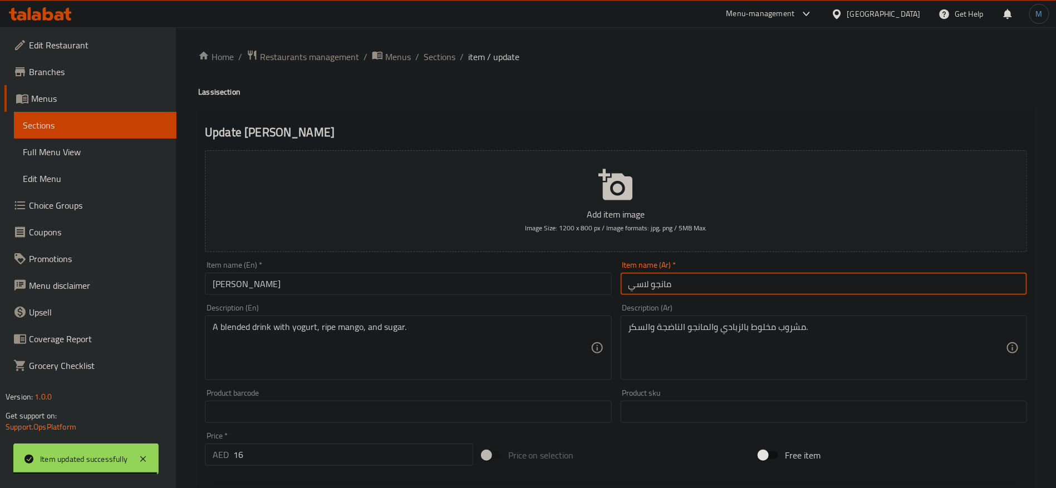
click at [644, 283] on input "مانجو لاسي" at bounding box center [823, 284] width 406 height 22
paste input "لاسي"
type input "لاسي مانجو"
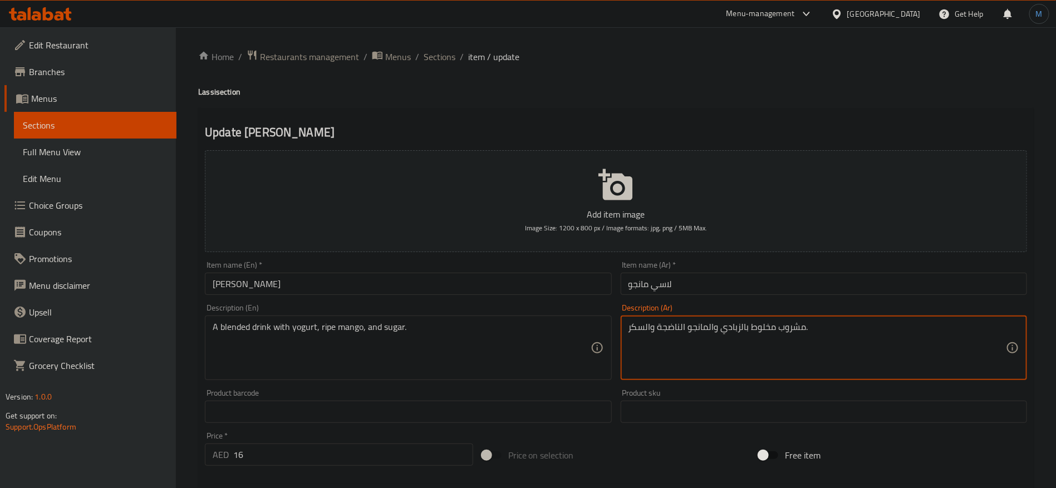
click at [761, 324] on textarea "مشروب مخلوط بالزبادي والمانجو الناضجة والسكر." at bounding box center [816, 348] width 377 height 53
type textarea "مشروب ممزوج بالزبادي والمانجو الناضجة والسكر."
click at [392, 297] on div "Item name (En)   * Mango Lassi Item name (En) *" at bounding box center [407, 278] width 415 height 43
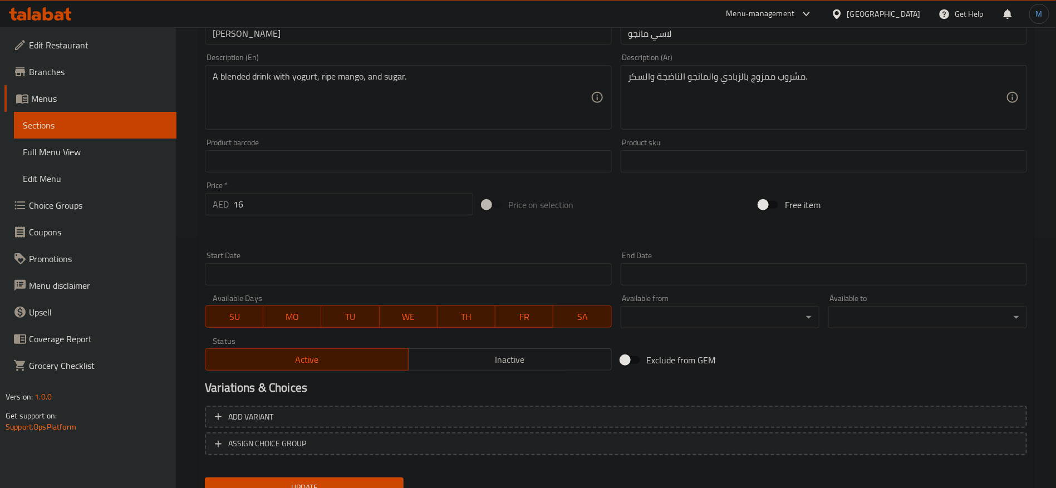
scroll to position [298, 0]
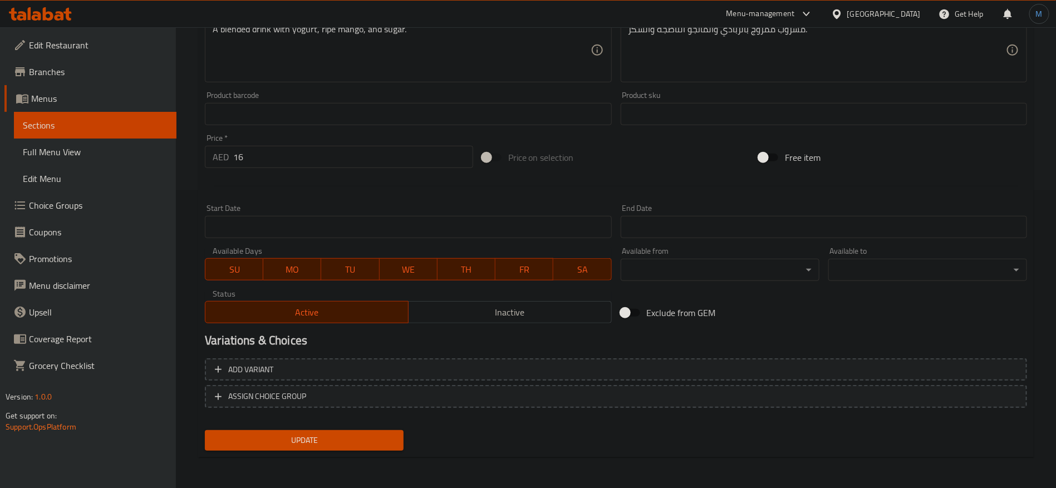
click at [319, 157] on input "16" at bounding box center [353, 157] width 240 height 22
type input "0"
click at [848, 368] on span "Add variant" at bounding box center [616, 370] width 802 height 14
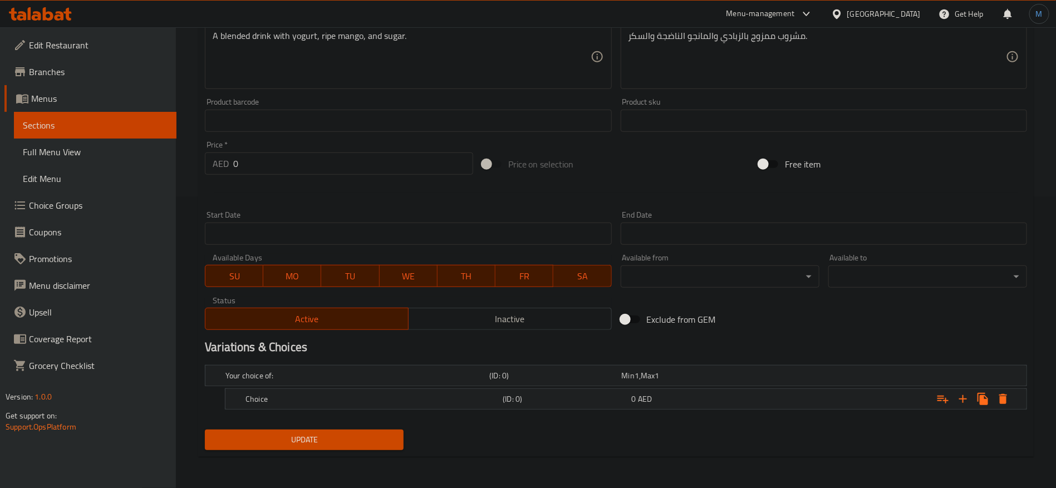
scroll to position [290, 0]
click at [765, 398] on div "Expand" at bounding box center [886, 400] width 257 height 24
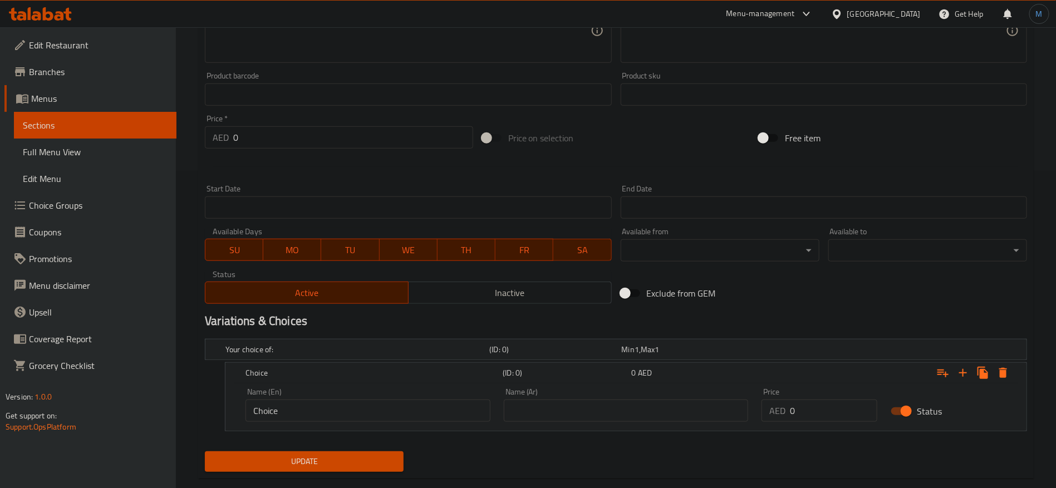
scroll to position [338, 0]
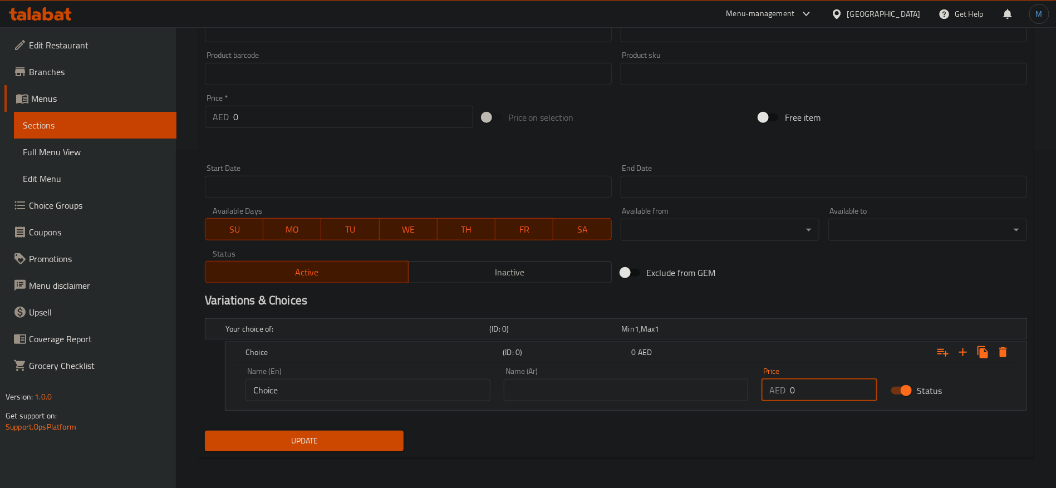
click at [826, 387] on input "0" at bounding box center [833, 390] width 87 height 22
paste input "16"
type input "16"
click at [410, 397] on input "Choice" at bounding box center [367, 390] width 245 height 22
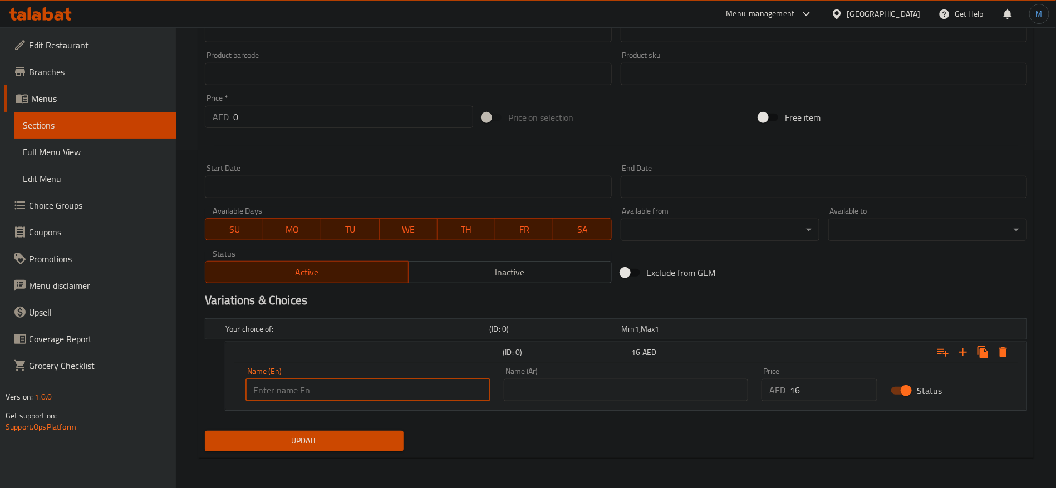
click at [410, 397] on input "text" at bounding box center [367, 390] width 245 height 22
type input "Regular"
click at [614, 391] on input "text" at bounding box center [626, 390] width 245 height 22
type input "عادي"
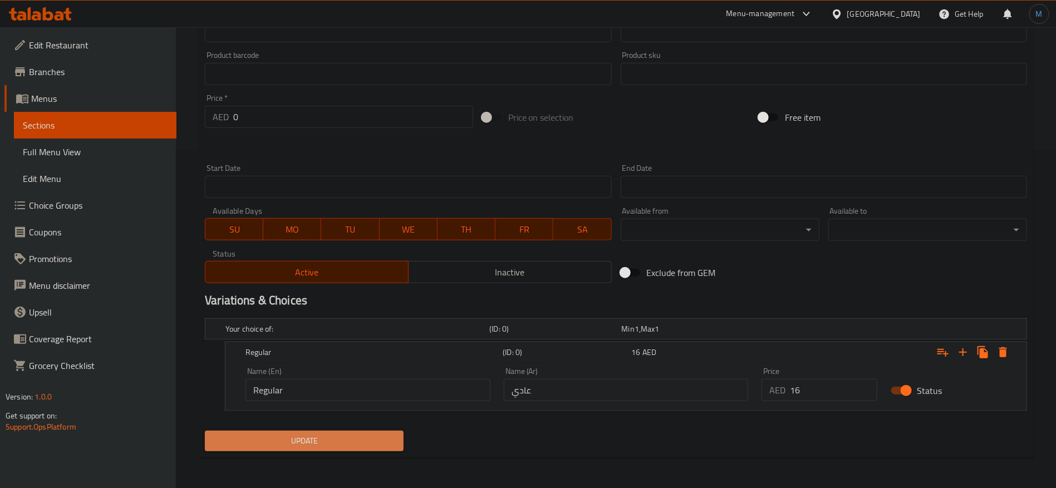
click at [364, 446] on span "Update" at bounding box center [304, 441] width 181 height 14
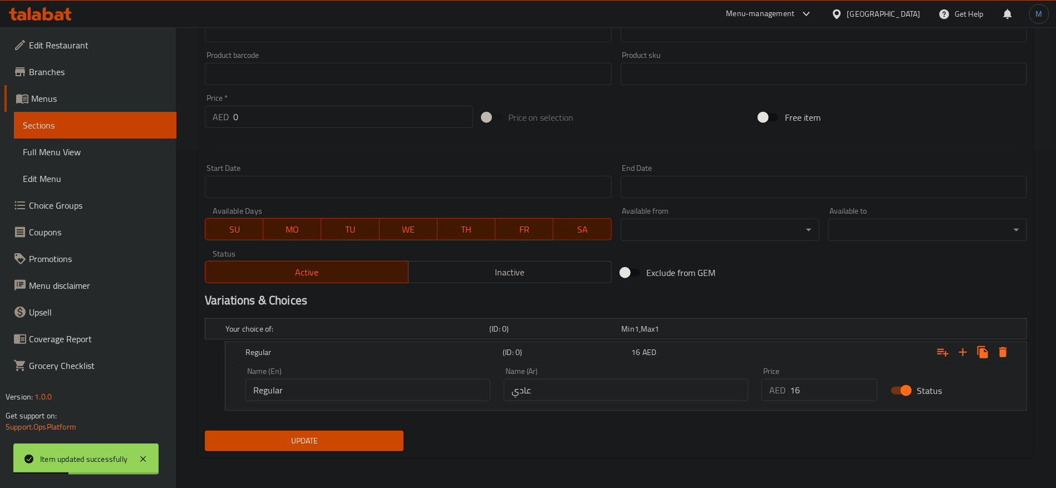
click at [384, 432] on button "Update" at bounding box center [304, 441] width 199 height 21
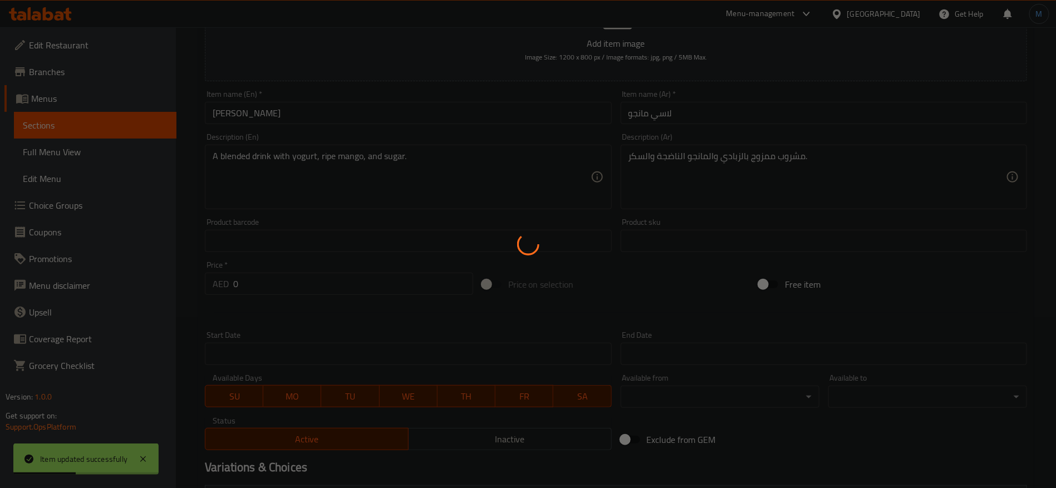
scroll to position [0, 0]
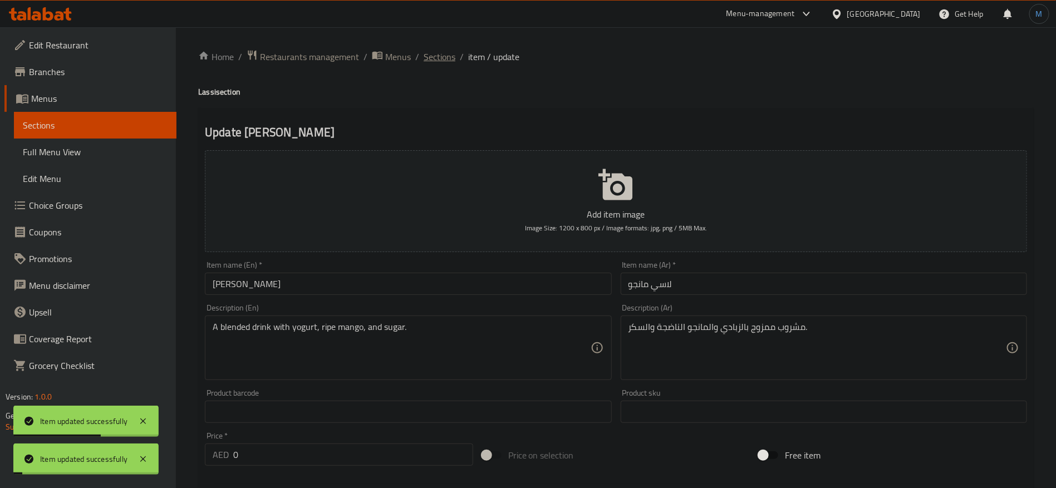
click at [436, 56] on span "Sections" at bounding box center [439, 56] width 32 height 13
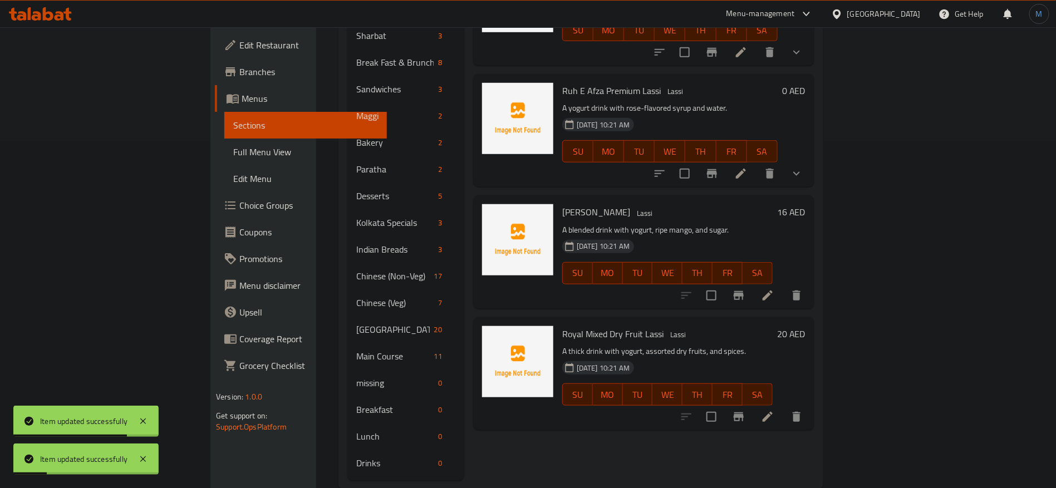
scroll to position [353, 0]
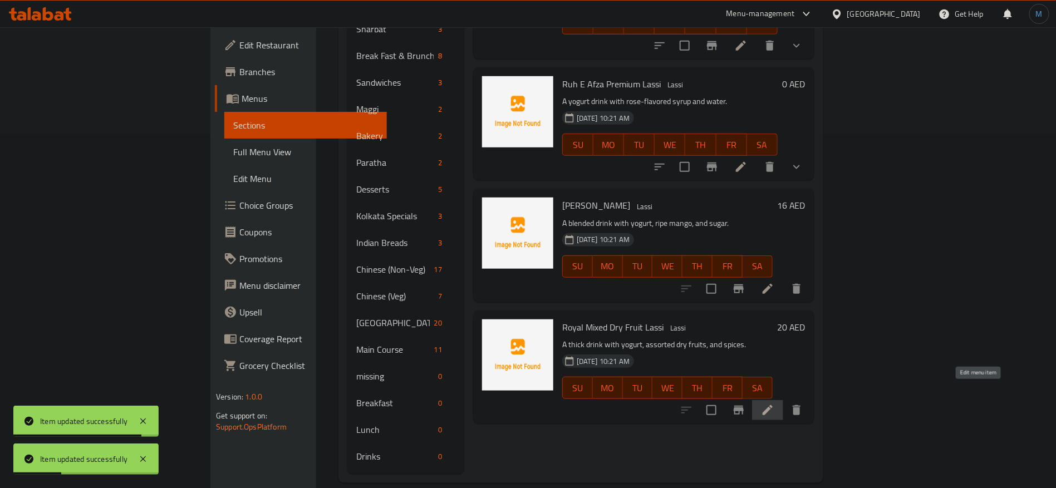
click at [774, 403] on icon at bounding box center [767, 409] width 13 height 13
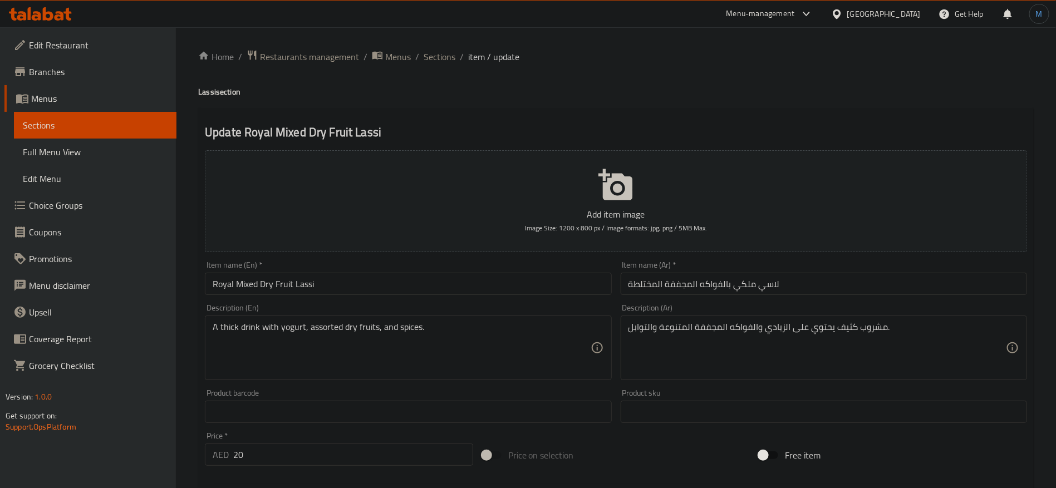
click at [749, 288] on input "لاسي ملكي بالفواكه المجففة المختلطة" at bounding box center [823, 284] width 406 height 22
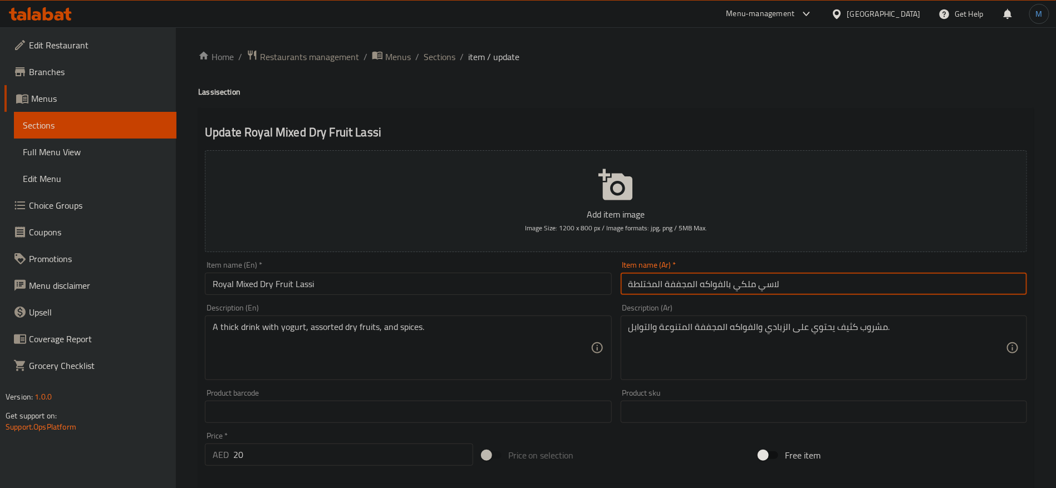
click at [749, 288] on input "لاسي ملكي بالفواكه المجففة المختلطة" at bounding box center [823, 284] width 406 height 22
click at [656, 284] on input "لاسي رويال بالفواكه المجففة المختلطة" at bounding box center [823, 284] width 406 height 22
type input "لاسي رويال بالفواكه المجففة المشكلة"
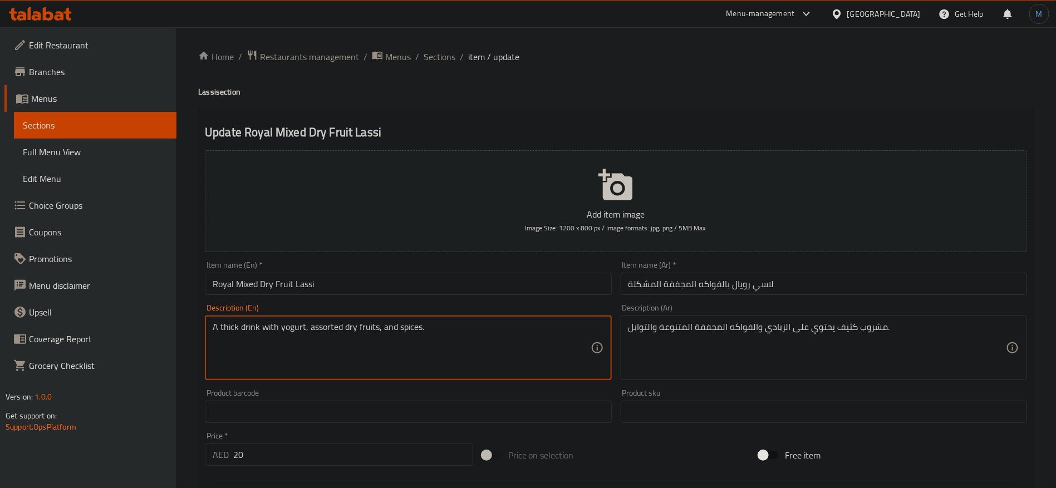
click at [312, 353] on textarea "A thick drink with yogurt, assorted dry fruits, and spices." at bounding box center [401, 348] width 377 height 53
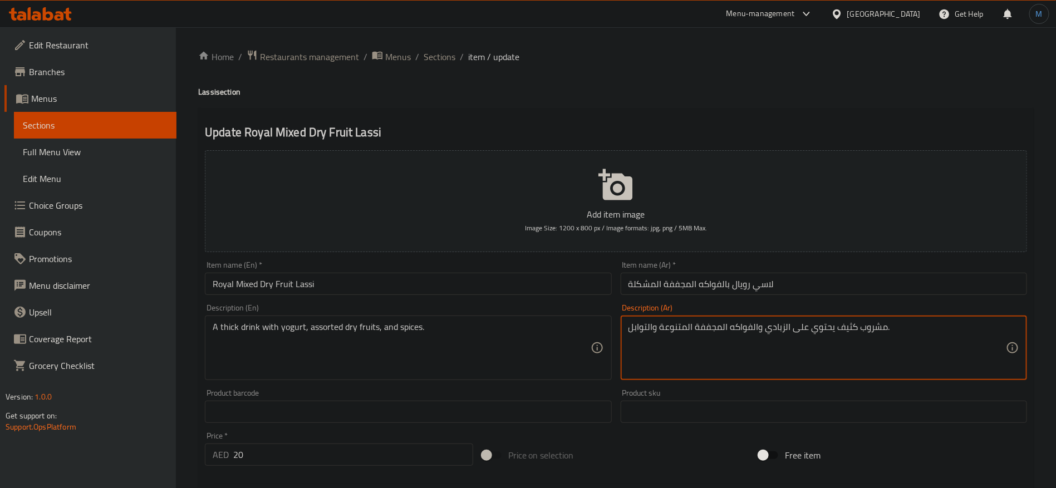
paste textarea
click at [821, 332] on textarea "مشروب كثيف يحتوي على الزبادي والفواكه المجففة المتنوعة والتوابل." at bounding box center [816, 348] width 377 height 53
click at [798, 328] on textarea "مشروب كثيف يحتوي على الزبادي والفواكه المجففة المتنوعة والتوابل." at bounding box center [816, 348] width 377 height 53
type textarea "مشروب كثيف بالزبادي والفواكه المجففة المتنوعة والتوابل."
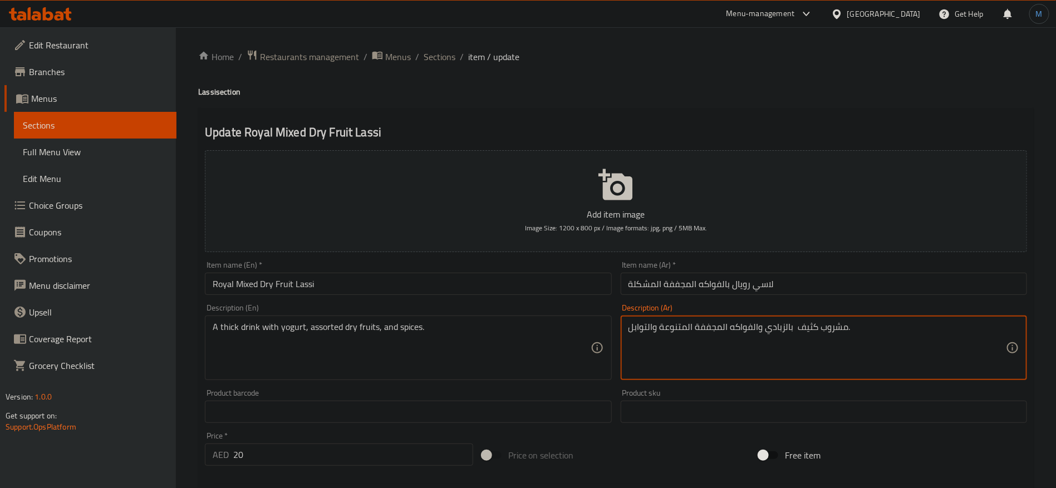
click at [324, 447] on input "20" at bounding box center [353, 454] width 240 height 22
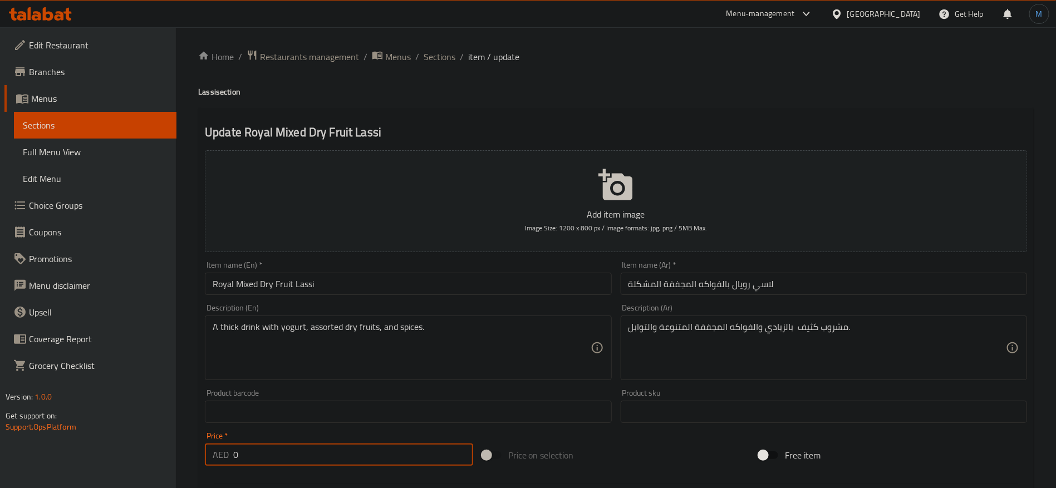
type input "0"
click at [424, 309] on div "Description (En) A thick drink with yogurt, assorted dry fruits, and spices. De…" at bounding box center [408, 342] width 406 height 76
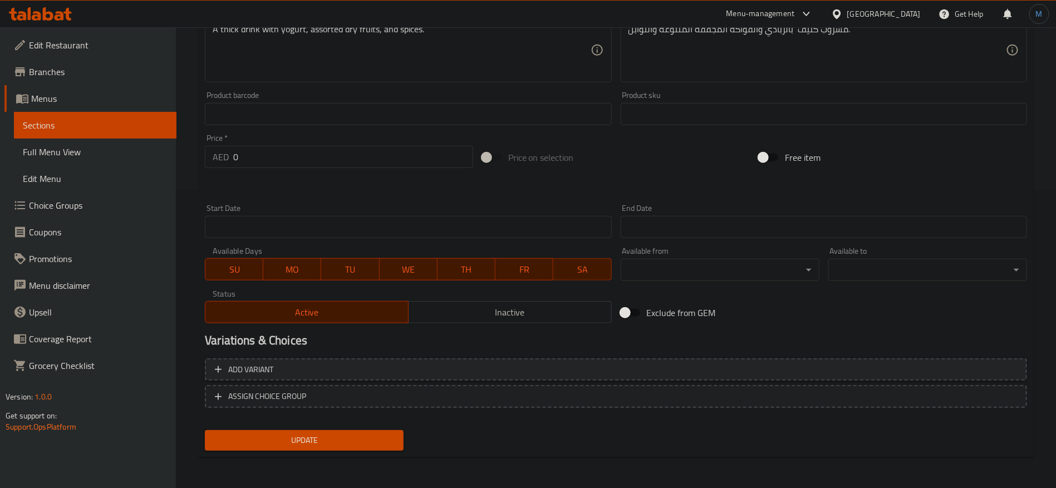
click at [867, 371] on span "Add variant" at bounding box center [616, 370] width 802 height 14
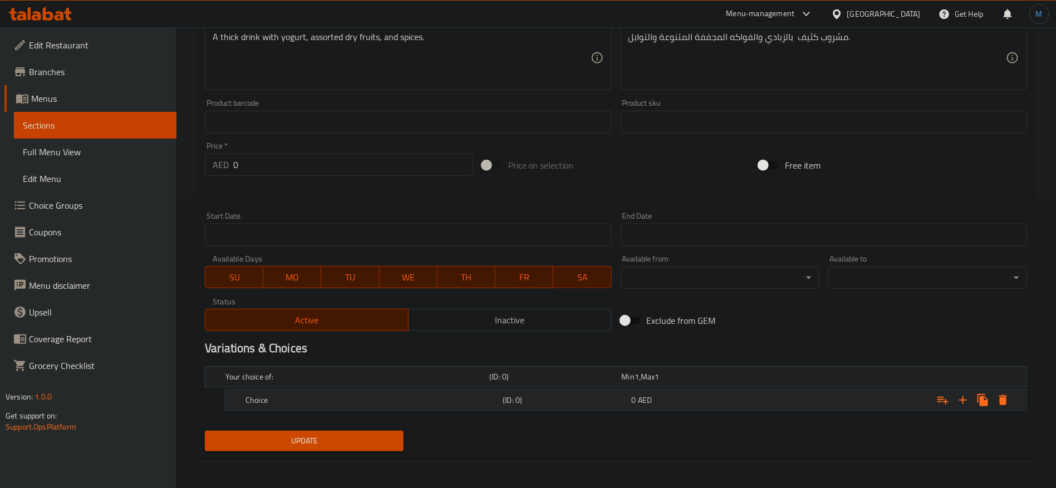
click at [788, 405] on div "Expand" at bounding box center [886, 400] width 257 height 24
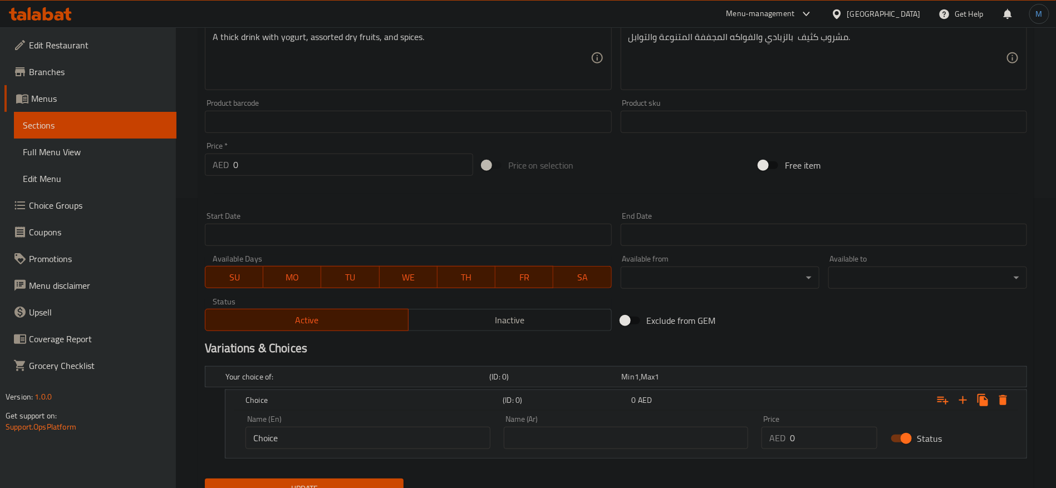
click at [818, 436] on input "0" at bounding box center [833, 438] width 87 height 22
paste input "2"
type input "20"
click at [458, 445] on input "Choice" at bounding box center [367, 438] width 245 height 22
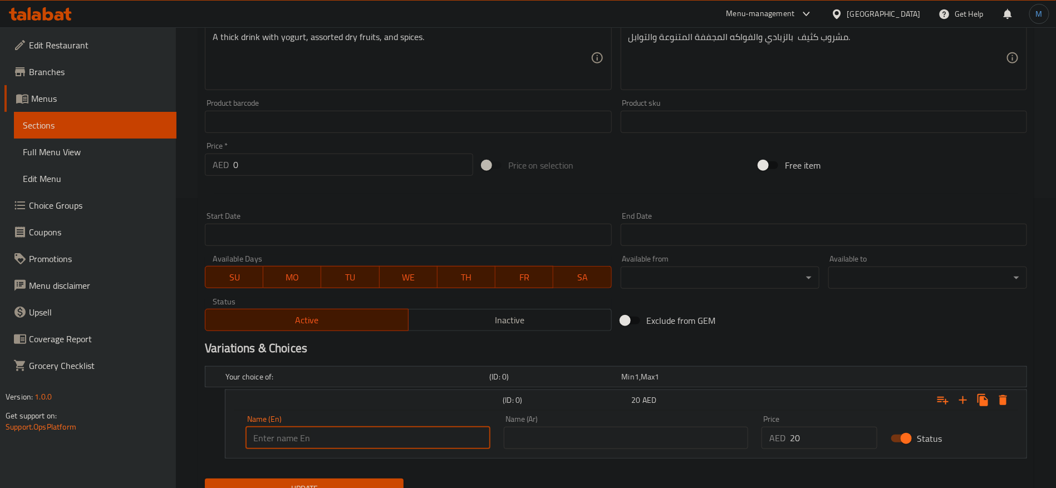
click at [435, 442] on input "text" at bounding box center [367, 438] width 245 height 22
type input "Regular"
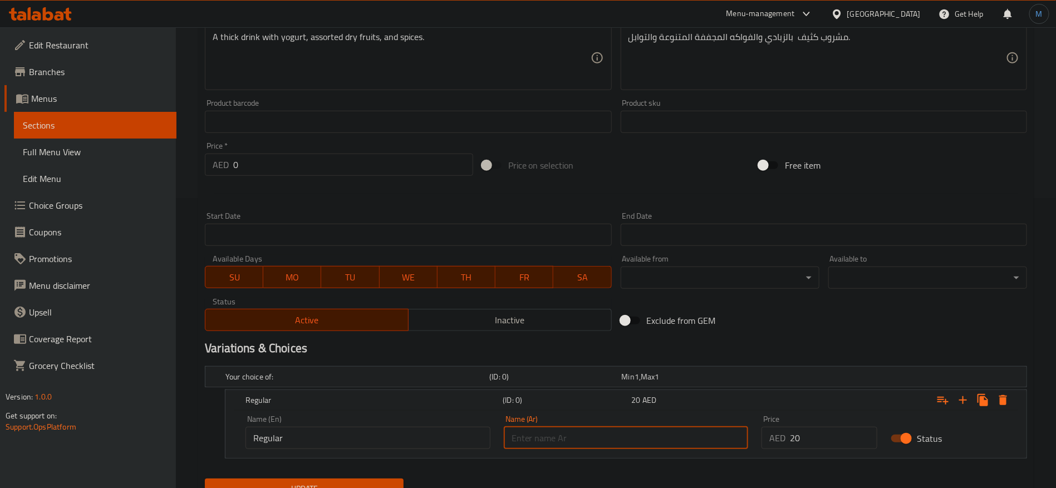
click at [563, 433] on input "text" at bounding box center [626, 438] width 245 height 22
type input "عادي"
click at [348, 482] on span "Update" at bounding box center [304, 489] width 181 height 14
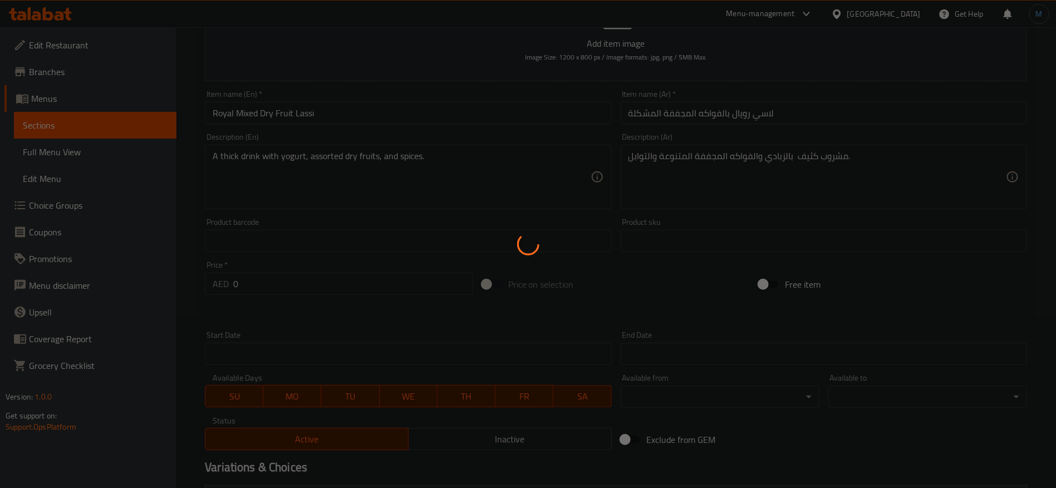
scroll to position [0, 0]
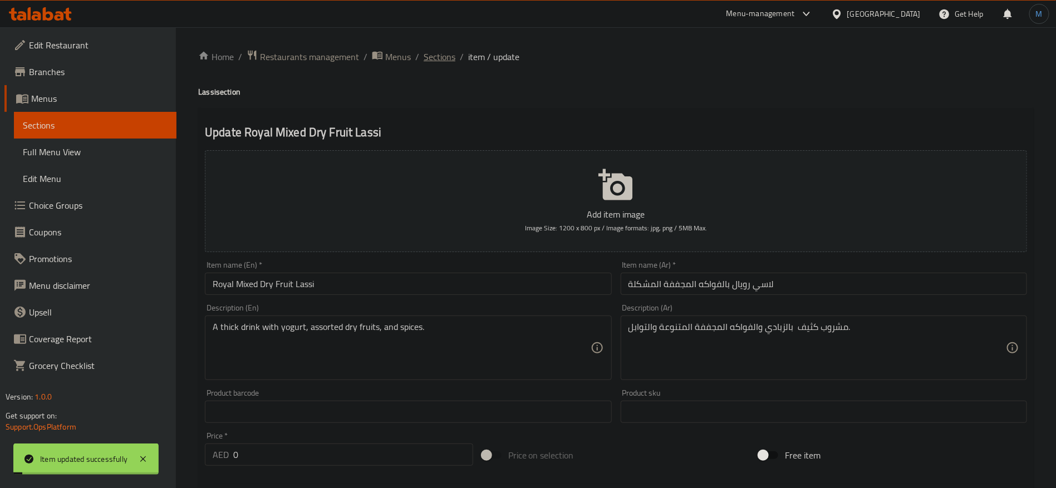
click at [432, 58] on span "Sections" at bounding box center [439, 56] width 32 height 13
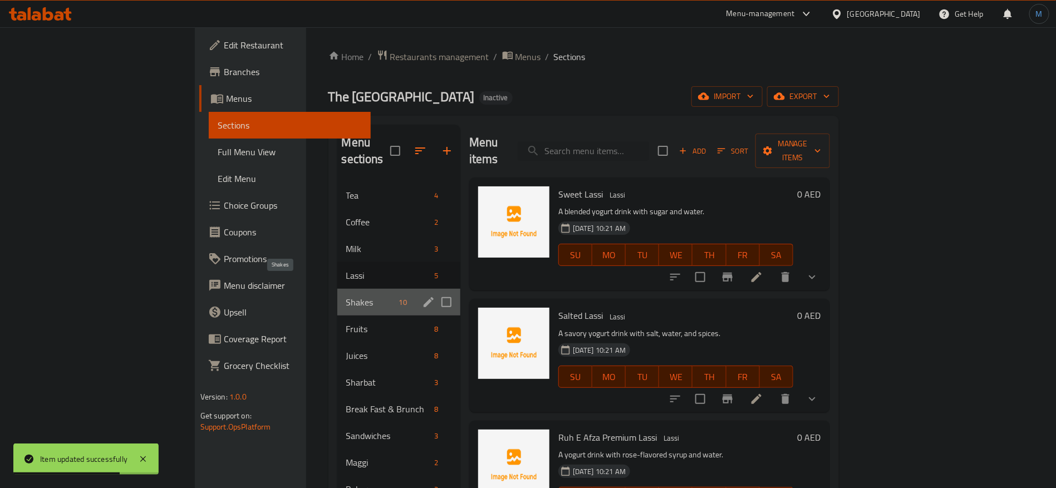
click at [346, 295] on span "Shakes" at bounding box center [370, 301] width 48 height 13
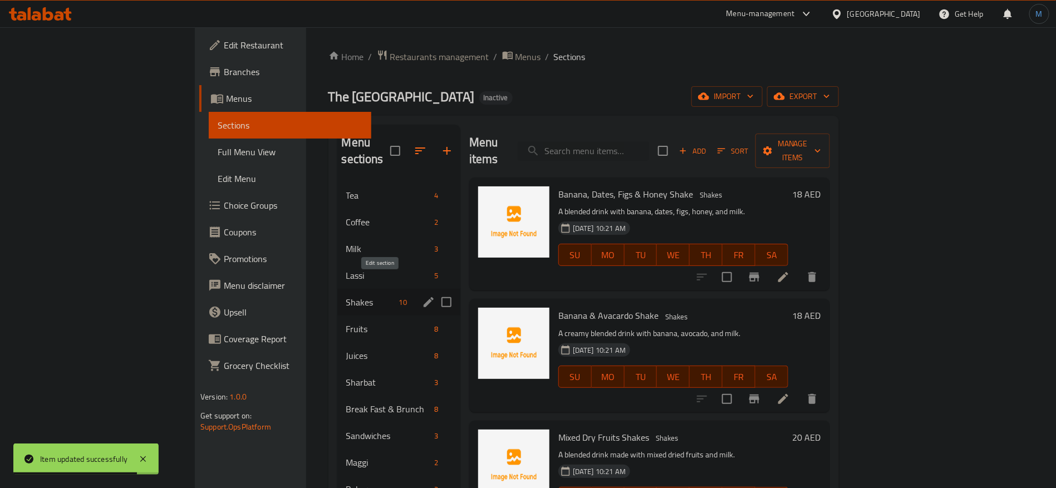
click at [423, 297] on icon "edit" at bounding box center [428, 302] width 10 height 10
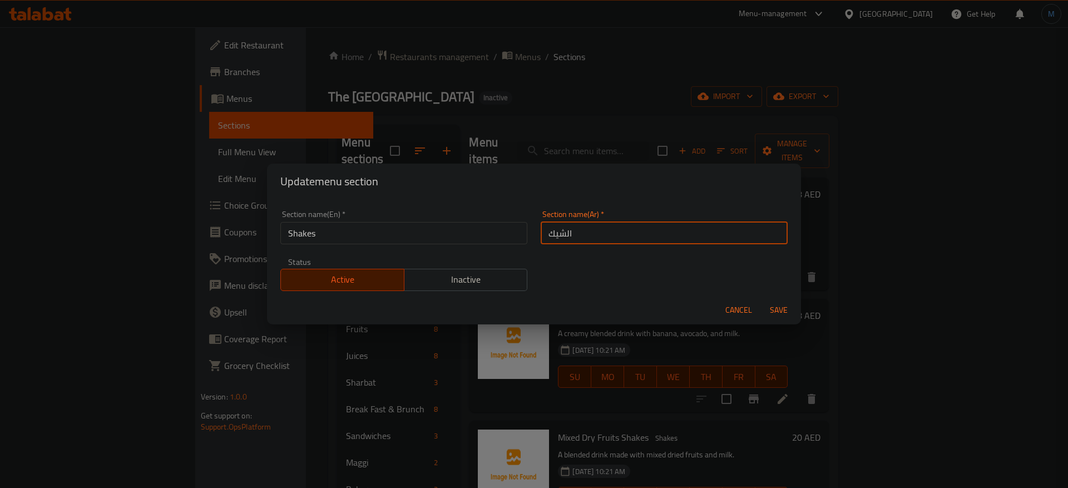
click at [591, 234] on input "الشيك" at bounding box center [664, 233] width 247 height 22
type input "الشيك"
click at [761, 300] on button "Save" at bounding box center [779, 310] width 36 height 21
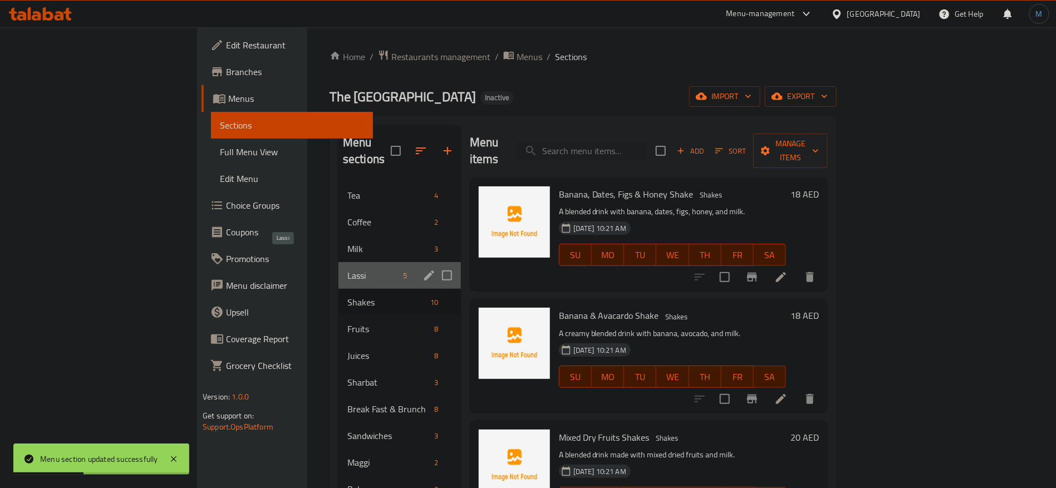
click at [347, 269] on span "Lassi" at bounding box center [373, 275] width 52 height 13
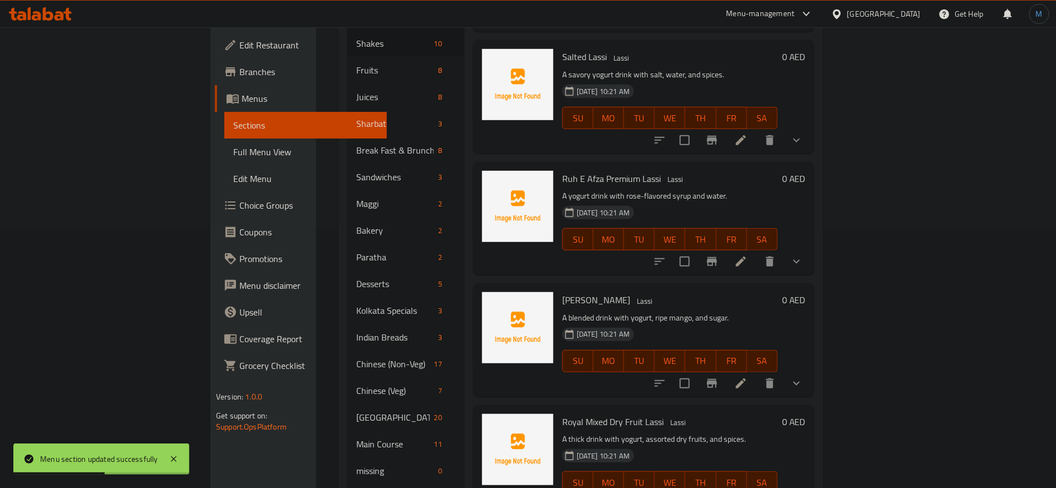
scroll to position [250, 0]
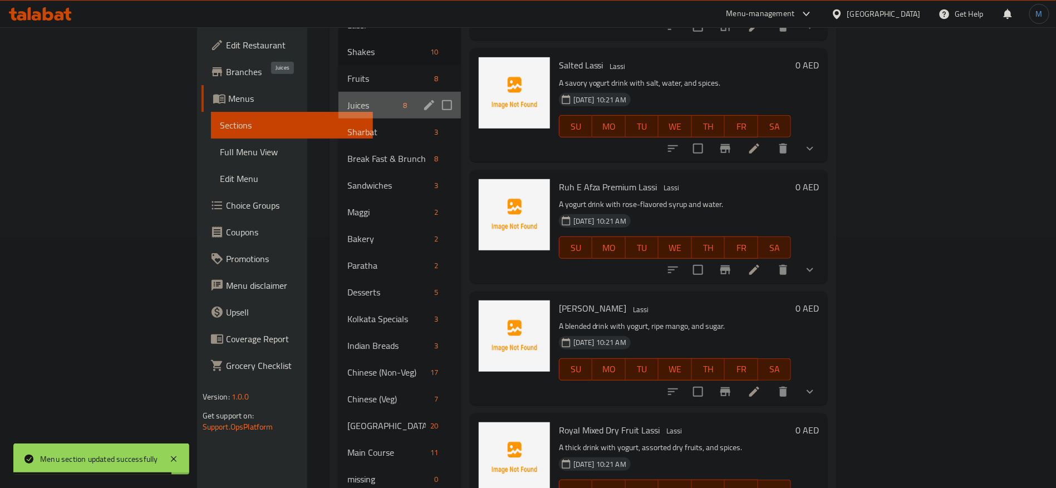
click at [347, 98] on span "Juices" at bounding box center [373, 104] width 52 height 13
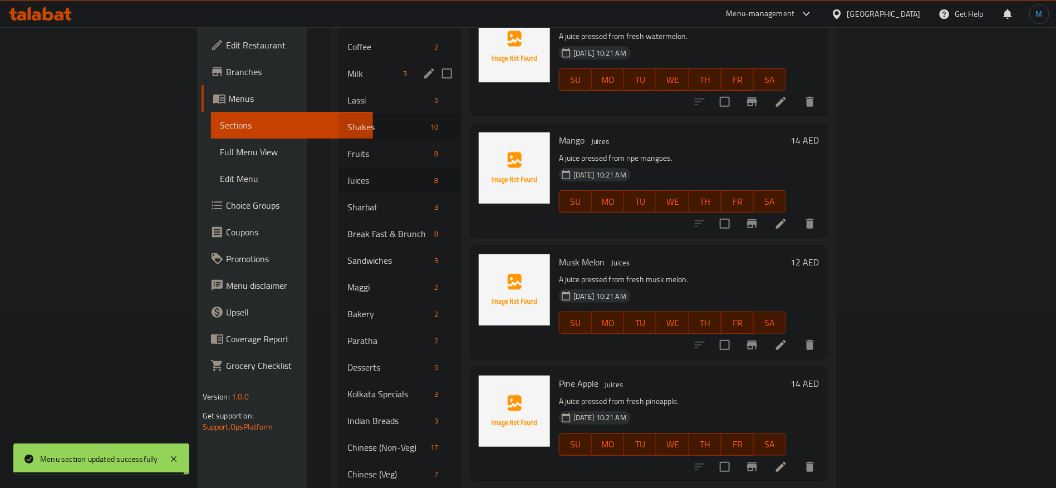
scroll to position [83, 0]
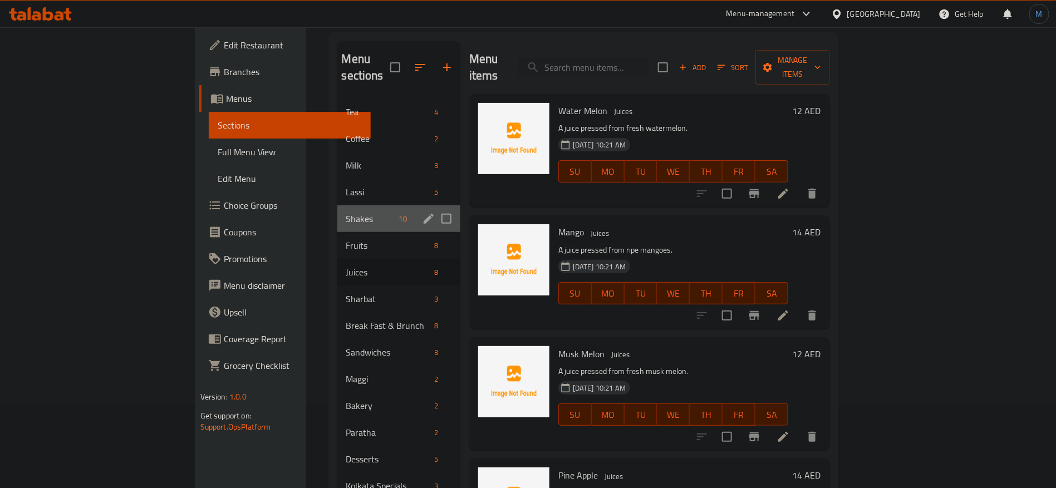
click at [337, 205] on div "Shakes 10" at bounding box center [398, 218] width 123 height 27
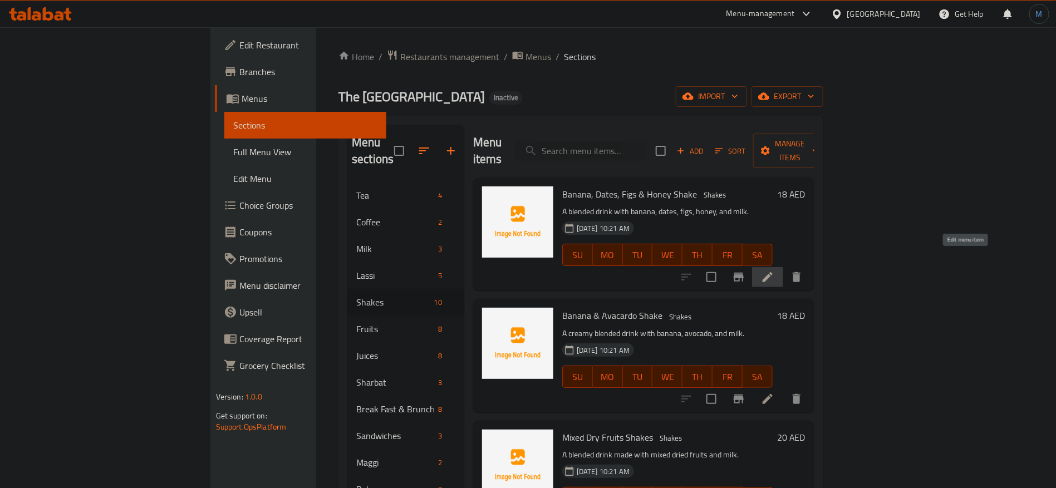
click at [774, 270] on icon at bounding box center [767, 276] width 13 height 13
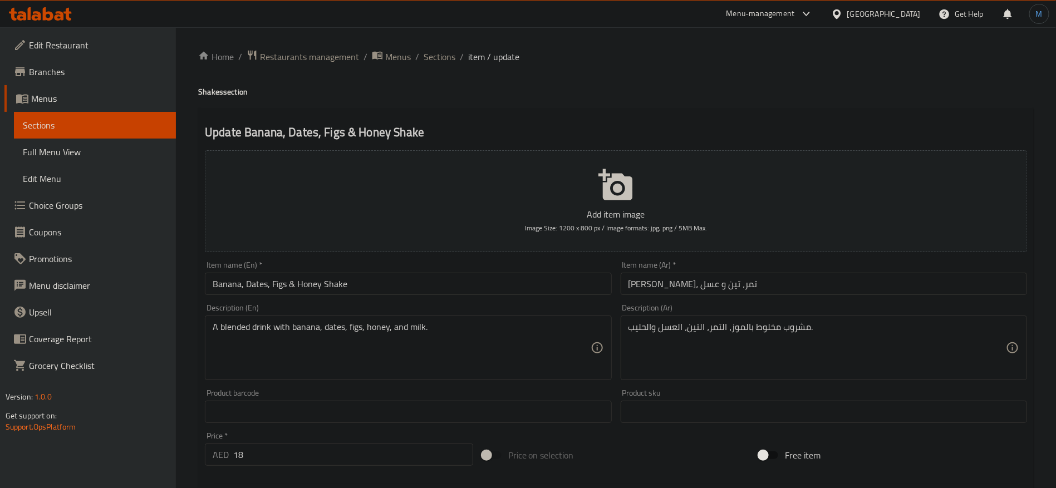
click at [804, 281] on input "شیک موز، تمر، تين و عسل" at bounding box center [823, 284] width 406 height 22
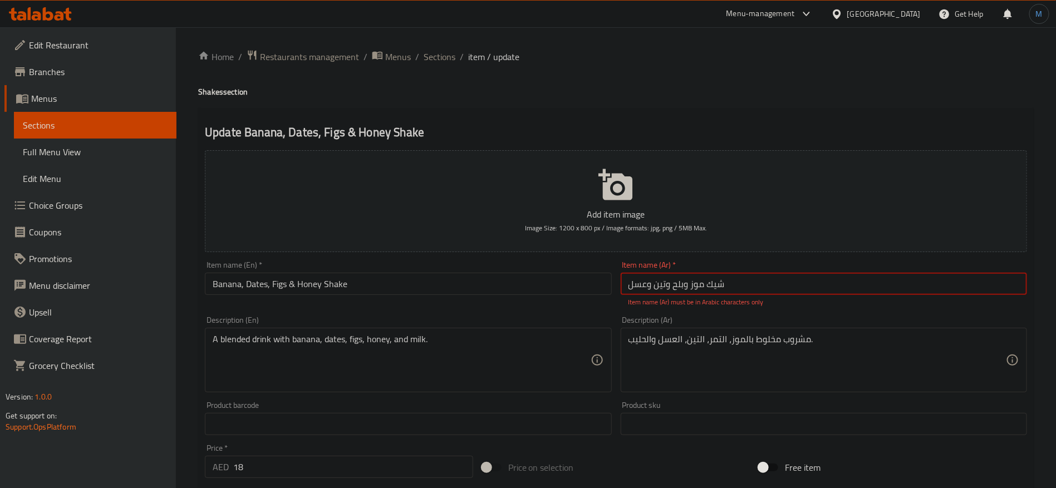
type input "شيك موز وبلح وتين وعسل"
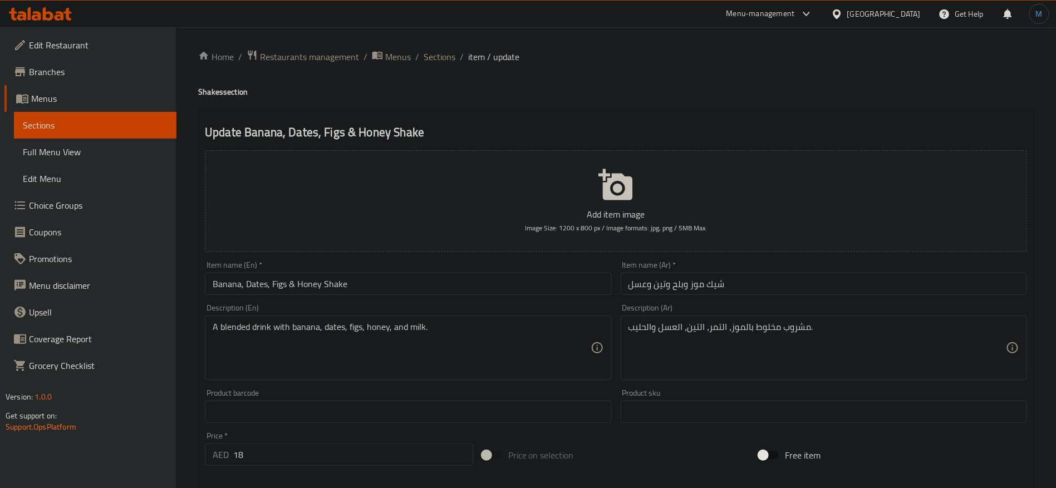
click at [485, 295] on div "Item name (En)   * Banana, Dates, Figs & Honey Shake Item name (En) *" at bounding box center [407, 278] width 415 height 43
click at [480, 282] on input "Banana, Dates, Figs & Honey Shake" at bounding box center [408, 284] width 406 height 22
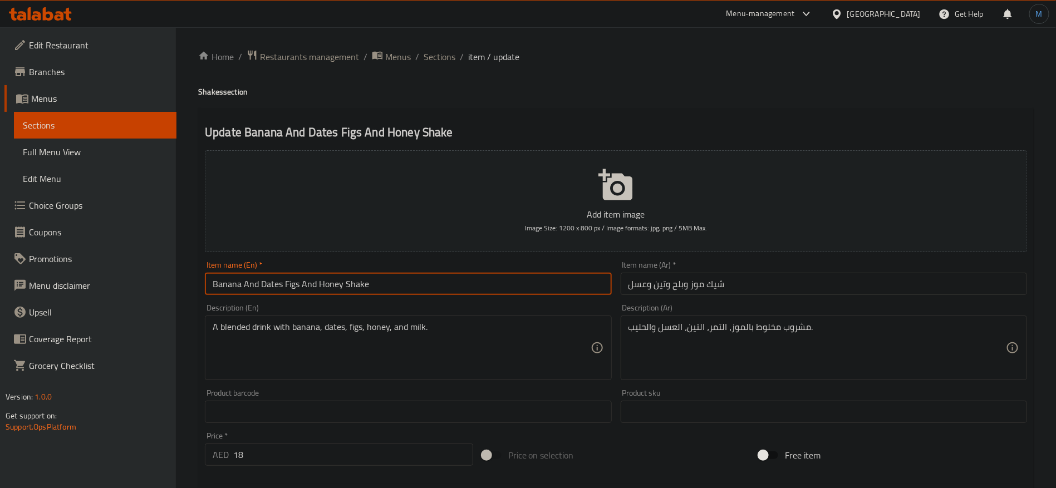
type input "Banana And Dates Figs And Honey Shake"
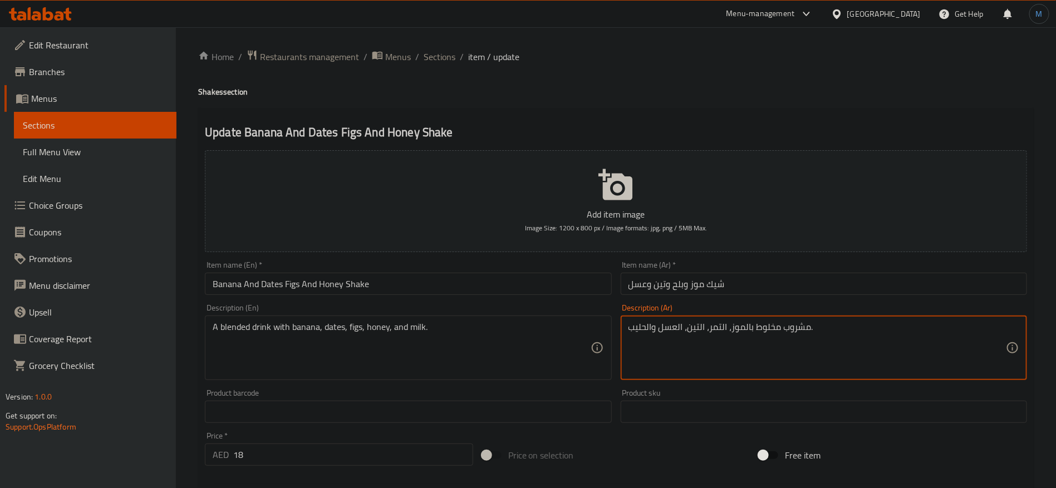
click at [773, 326] on textarea "مشروب مخلوط بالموز، التمر، التين، العسل والحليب." at bounding box center [816, 348] width 377 height 53
type textarea "مشروب ممزوج بالموز، التمر، التين، العسل والحليب."
click at [494, 298] on div "Item name (En)   * Banana And Dates Figs And Honey Shake Item name (En) *" at bounding box center [407, 278] width 415 height 43
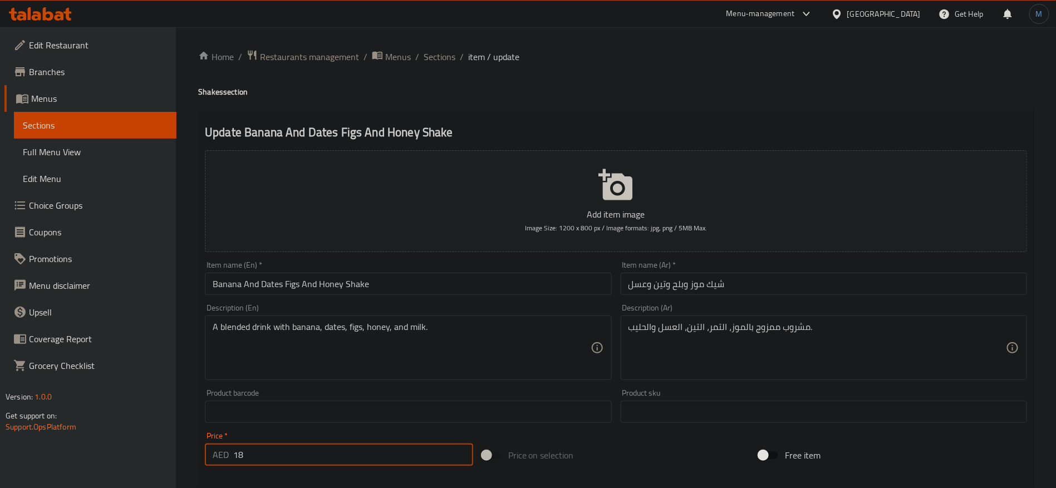
click at [304, 457] on input "18" at bounding box center [353, 454] width 240 height 22
type input "0"
click at [706, 471] on div at bounding box center [615, 483] width 831 height 27
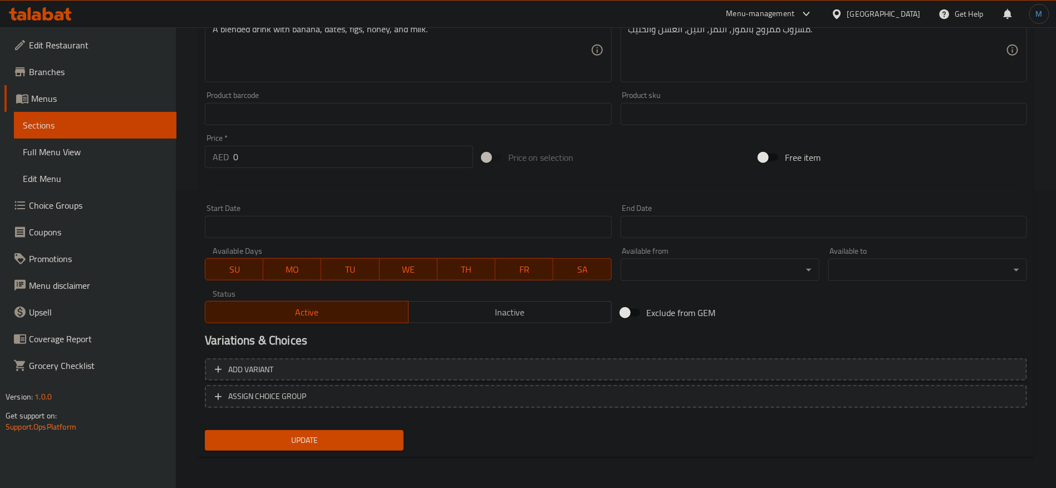
click at [824, 378] on button "Add variant" at bounding box center [616, 369] width 822 height 23
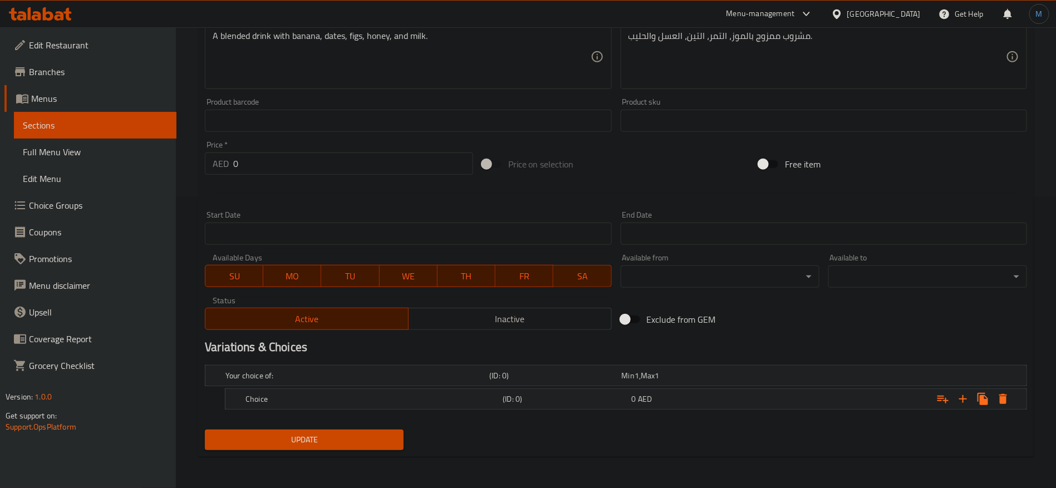
scroll to position [290, 0]
click at [840, 405] on div "Expand" at bounding box center [886, 400] width 257 height 24
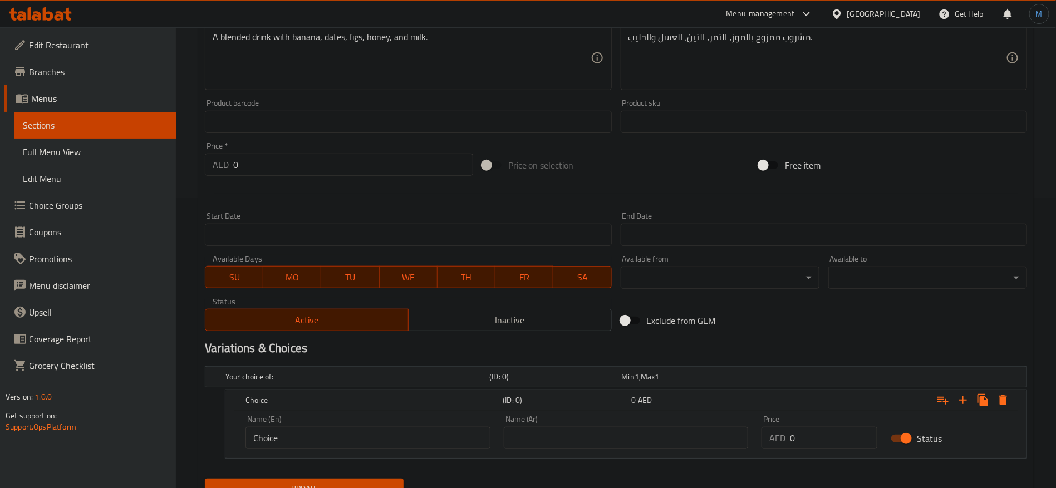
click at [831, 441] on input "0" at bounding box center [833, 438] width 87 height 22
paste input "18"
type input "18"
click at [653, 436] on input "text" at bounding box center [626, 438] width 245 height 22
type input "عادي"
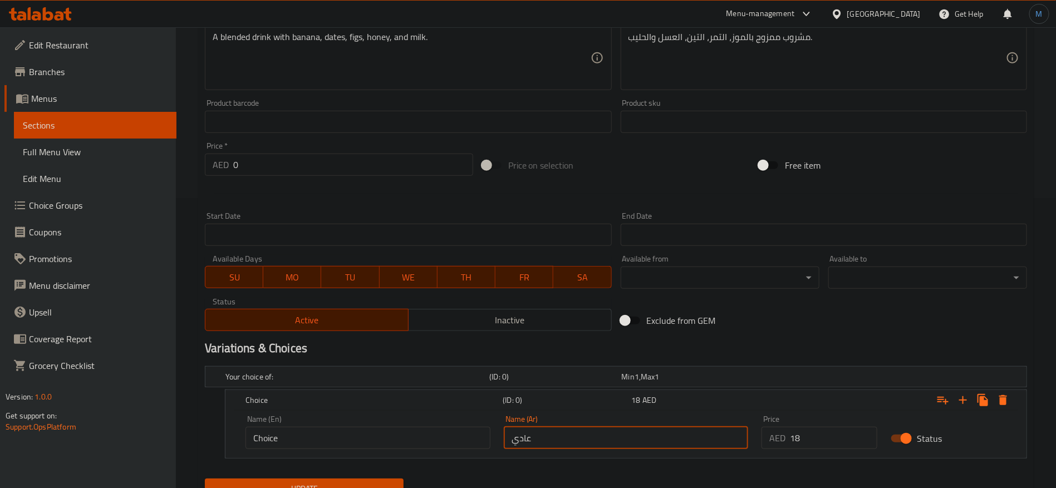
click at [385, 435] on input "Choice" at bounding box center [367, 438] width 245 height 22
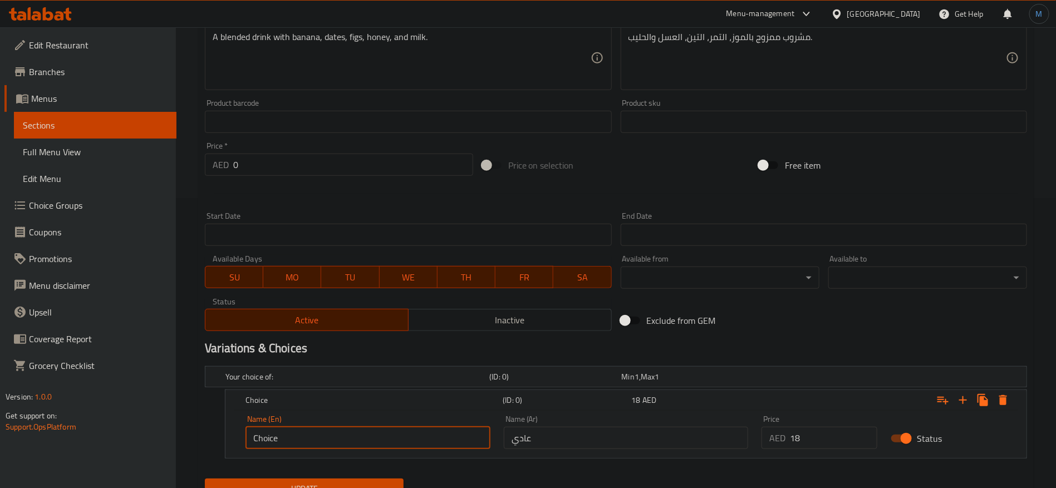
click at [385, 435] on input "Choice" at bounding box center [367, 438] width 245 height 22
click at [385, 435] on input "text" at bounding box center [367, 438] width 245 height 22
type input "Regular"
click at [377, 487] on span "Update" at bounding box center [304, 489] width 181 height 14
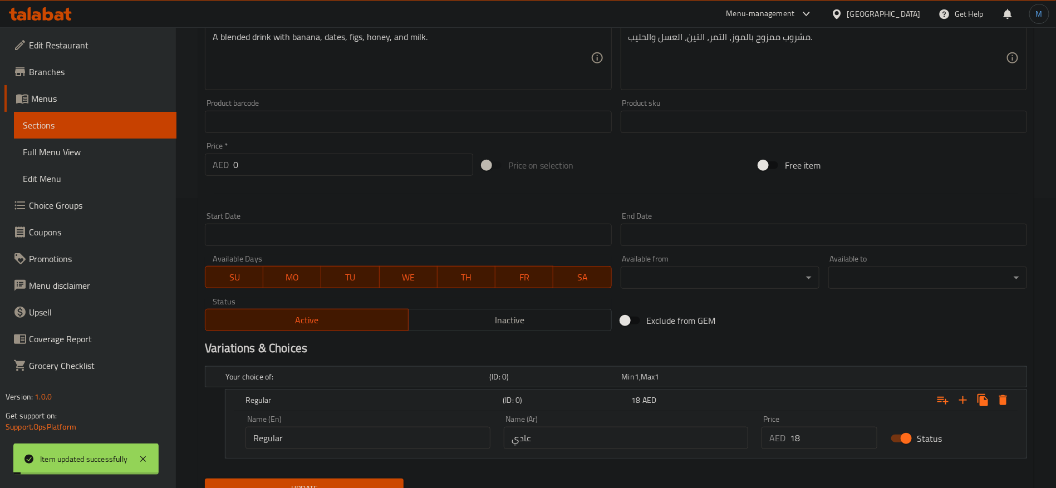
click at [691, 180] on div at bounding box center [615, 193] width 831 height 27
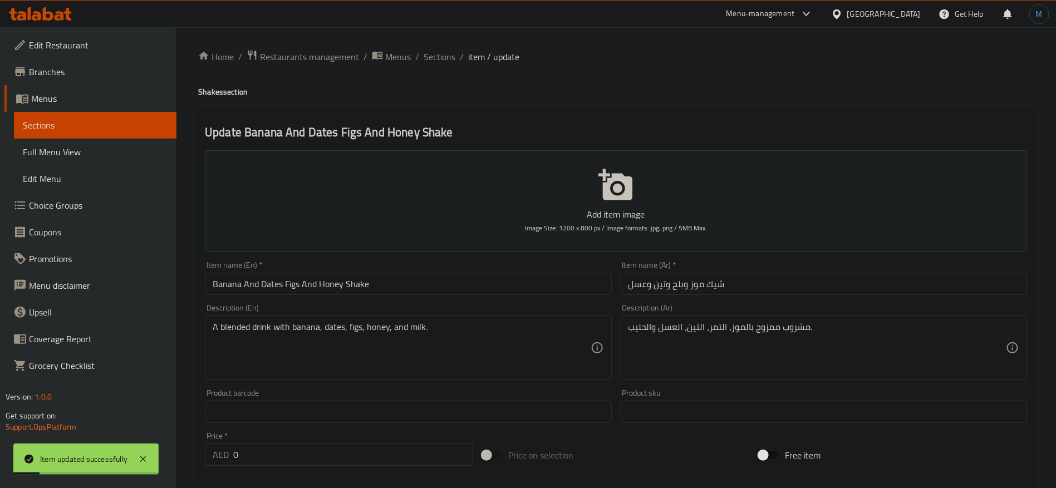
click at [456, 62] on ol "Home / Restaurants management / Menus / Sections / item / update" at bounding box center [615, 57] width 835 height 14
click at [452, 59] on span "Sections" at bounding box center [439, 56] width 32 height 13
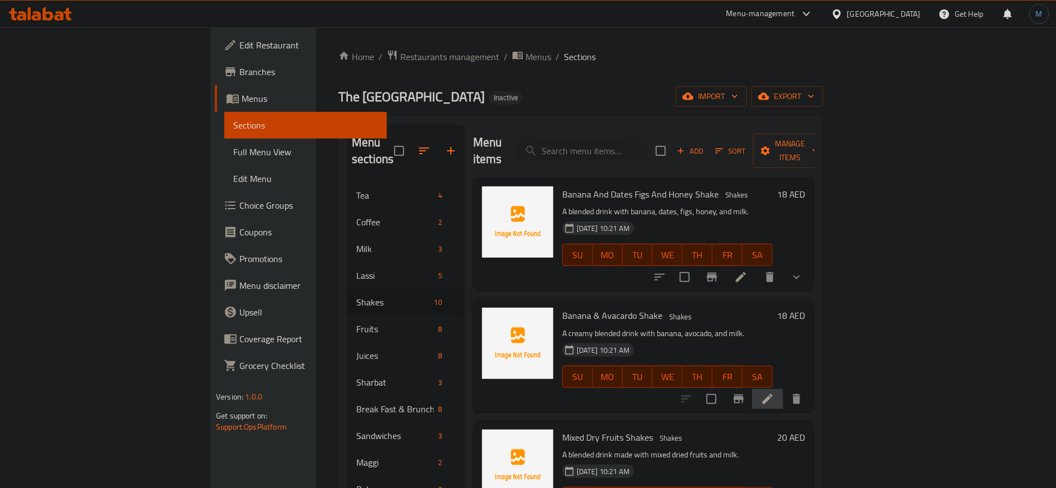
click at [783, 389] on li at bounding box center [767, 399] width 31 height 20
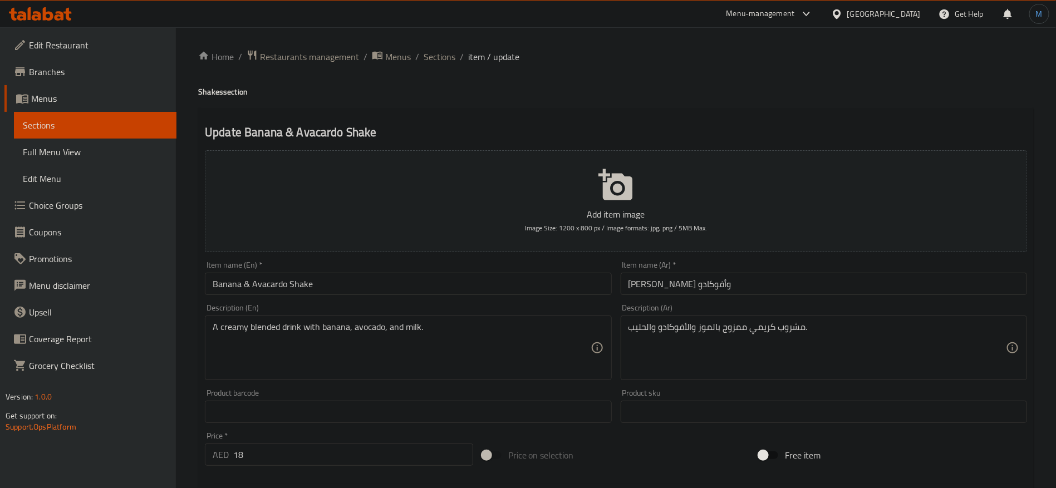
click at [473, 300] on div "Description (En) A creamy blended drink with banana, avocado, and milk. Descrip…" at bounding box center [407, 341] width 415 height 85
click at [467, 294] on input "Banana & Avacardo Shake" at bounding box center [408, 284] width 406 height 22
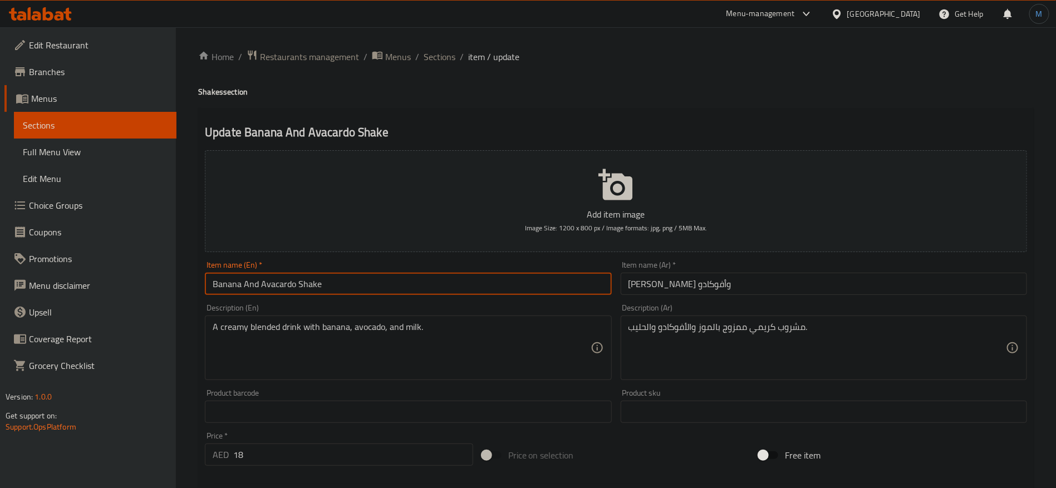
click at [293, 282] on input "Banana And Avacardo Shake" at bounding box center [408, 284] width 406 height 22
click at [279, 280] on input "Banana And Avacardo Shake" at bounding box center [408, 284] width 406 height 22
paste input "ocado"
type input "Banana And Avocado Shake"
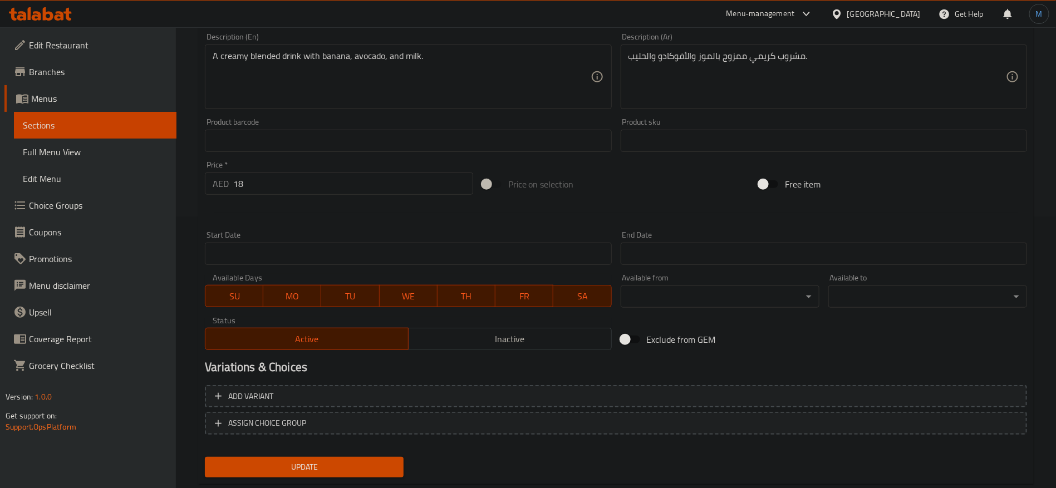
scroll to position [298, 0]
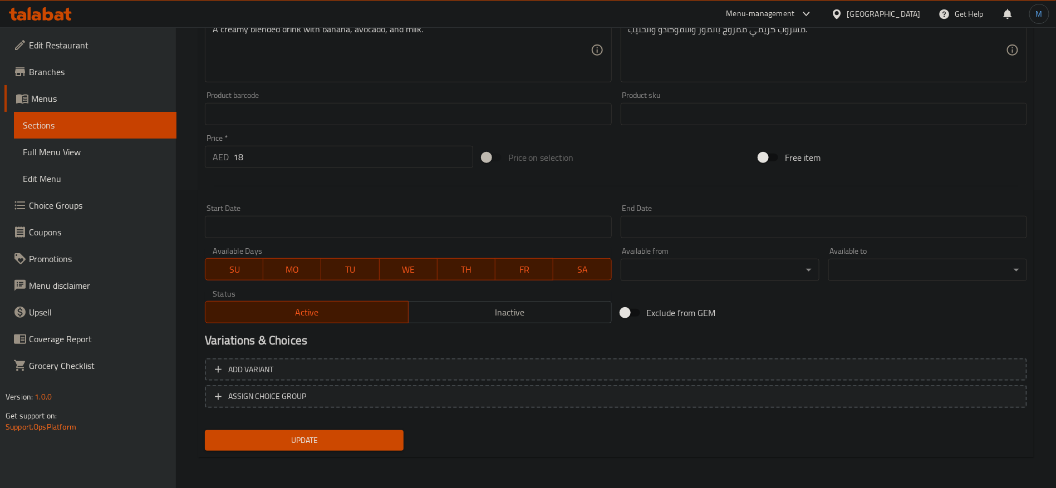
click at [302, 169] on div "Price   * AED 18 Price *" at bounding box center [338, 151] width 277 height 43
click at [305, 161] on input "18" at bounding box center [353, 157] width 240 height 22
type input "0"
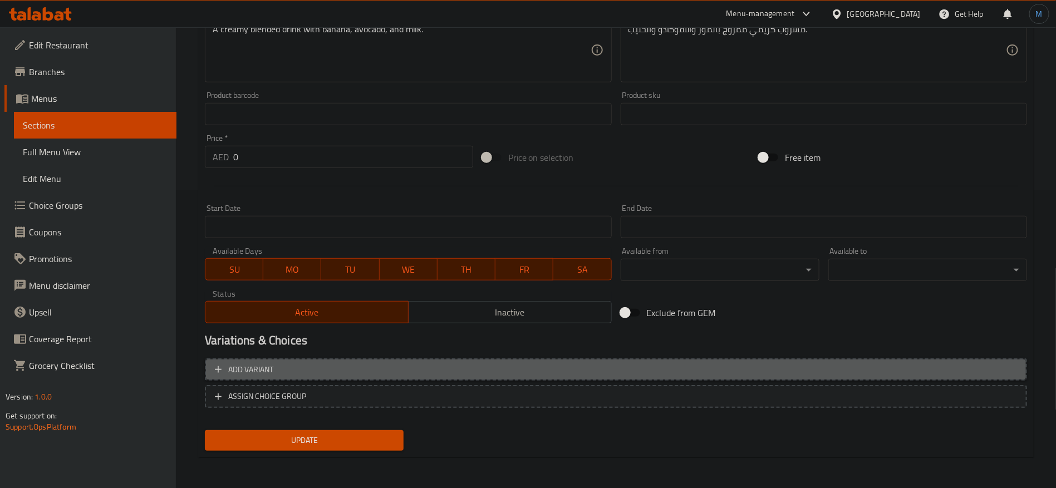
click at [981, 373] on span "Add variant" at bounding box center [616, 370] width 802 height 14
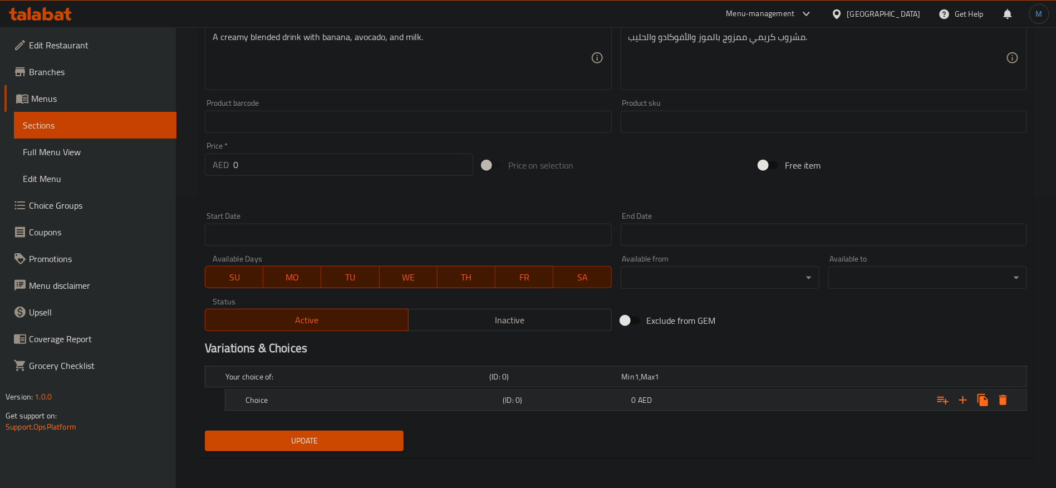
click at [838, 403] on div "Expand" at bounding box center [886, 400] width 257 height 24
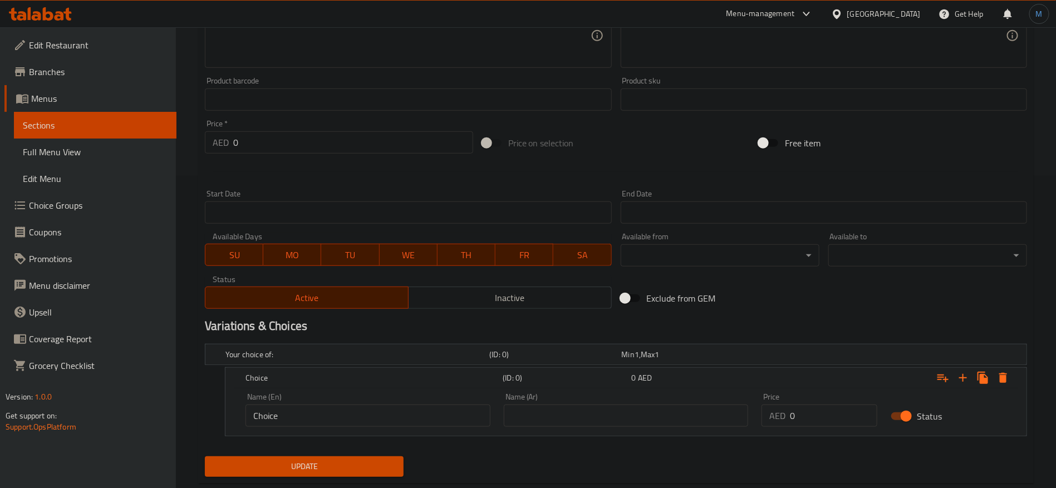
scroll to position [338, 0]
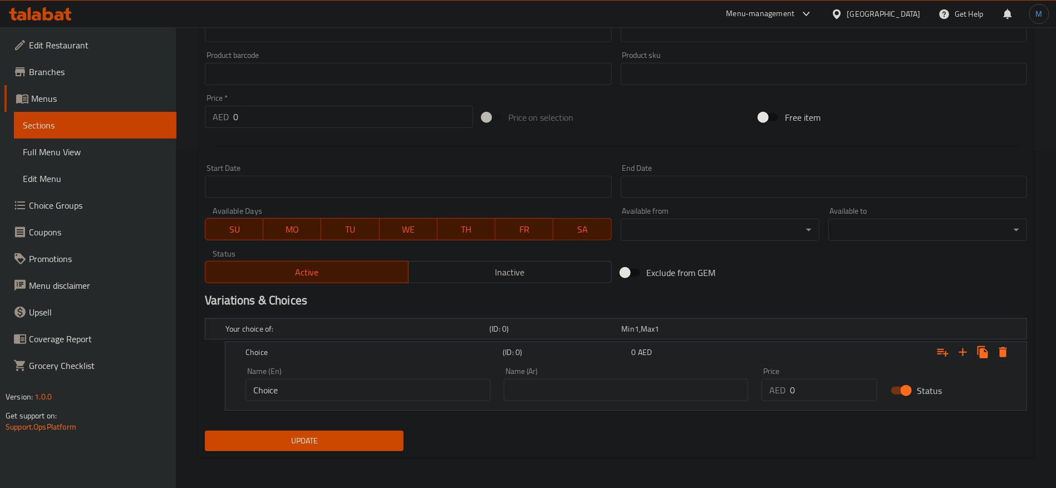
click at [828, 376] on div "Price AED 0 Price" at bounding box center [819, 384] width 116 height 34
click at [828, 383] on input "0" at bounding box center [833, 390] width 87 height 22
paste input "18"
type input "18"
click at [645, 389] on input "text" at bounding box center [626, 390] width 245 height 22
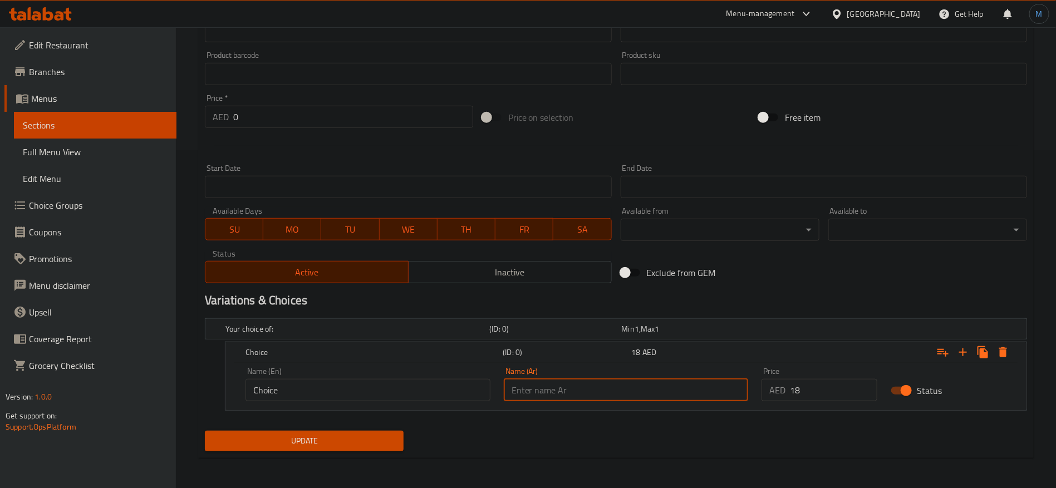
type input "عادي"
click at [426, 390] on input "Choice" at bounding box center [367, 390] width 245 height 22
click at [426, 390] on input "text" at bounding box center [367, 390] width 245 height 22
type input "Regular"
click at [369, 443] on span "Update" at bounding box center [304, 441] width 181 height 14
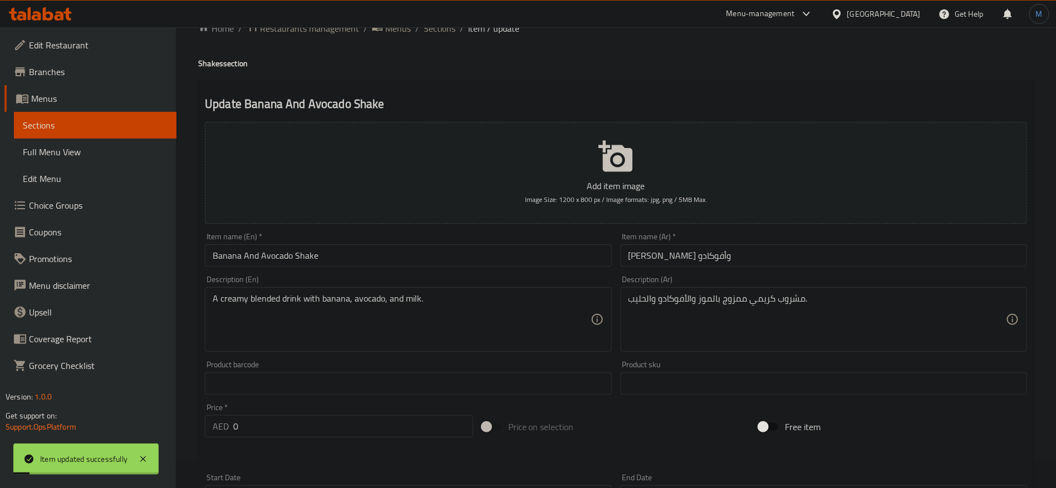
scroll to position [0, 0]
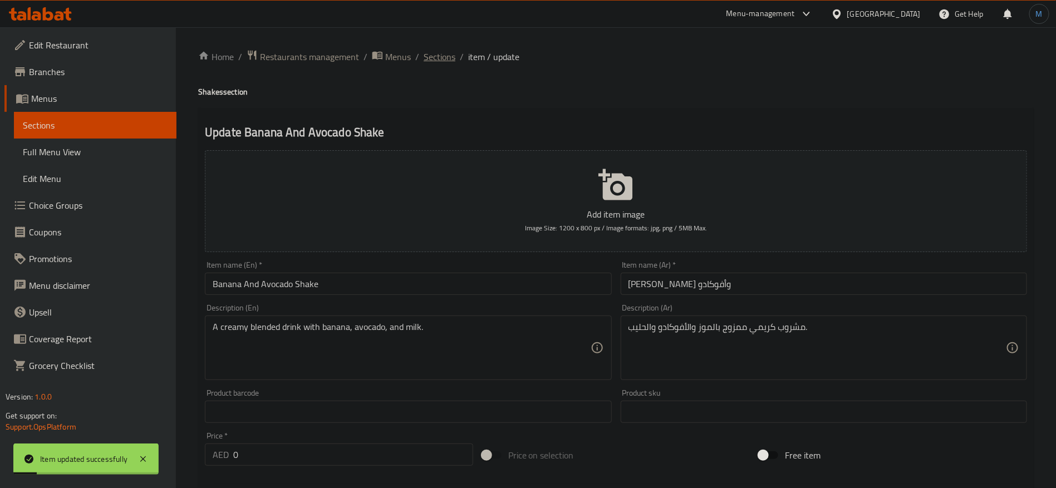
click at [443, 52] on span "Sections" at bounding box center [439, 56] width 32 height 13
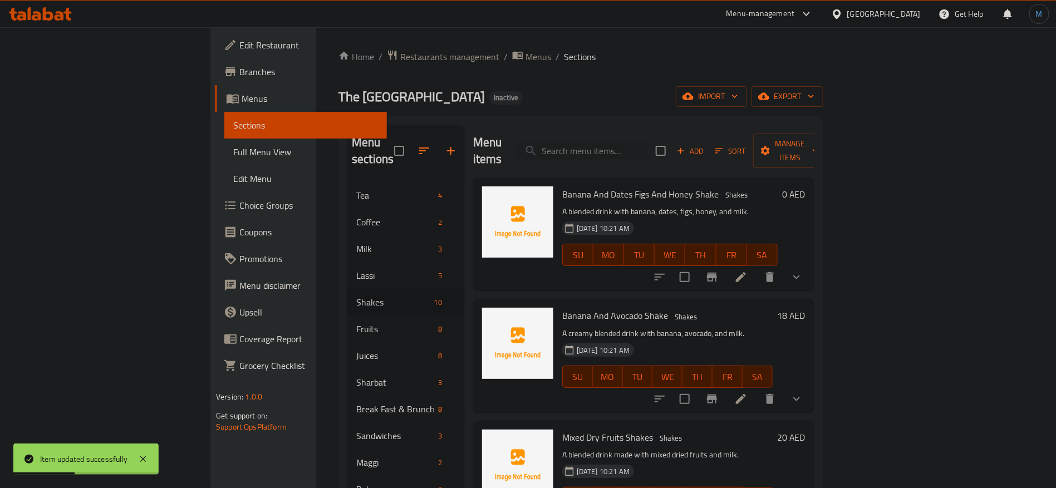
click at [756, 267] on li at bounding box center [740, 277] width 31 height 20
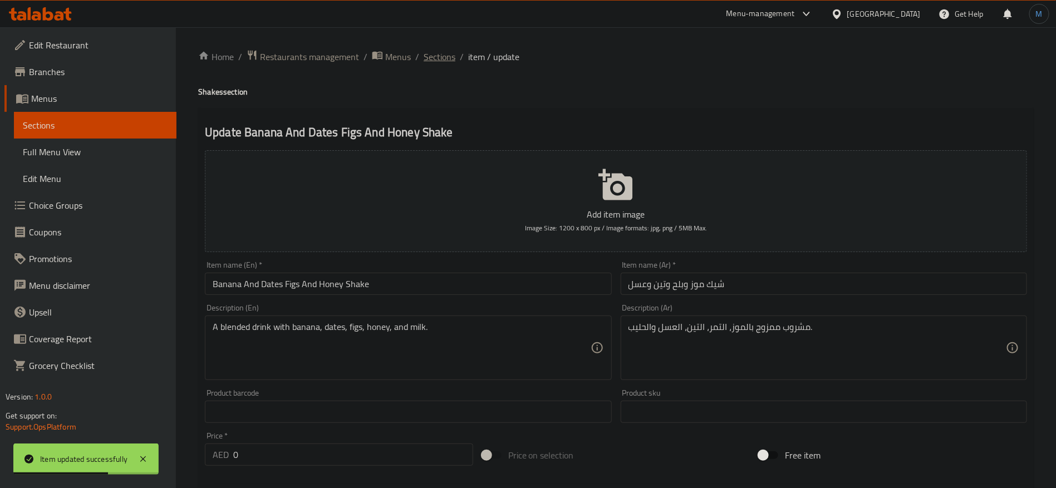
click at [436, 55] on span "Sections" at bounding box center [439, 56] width 32 height 13
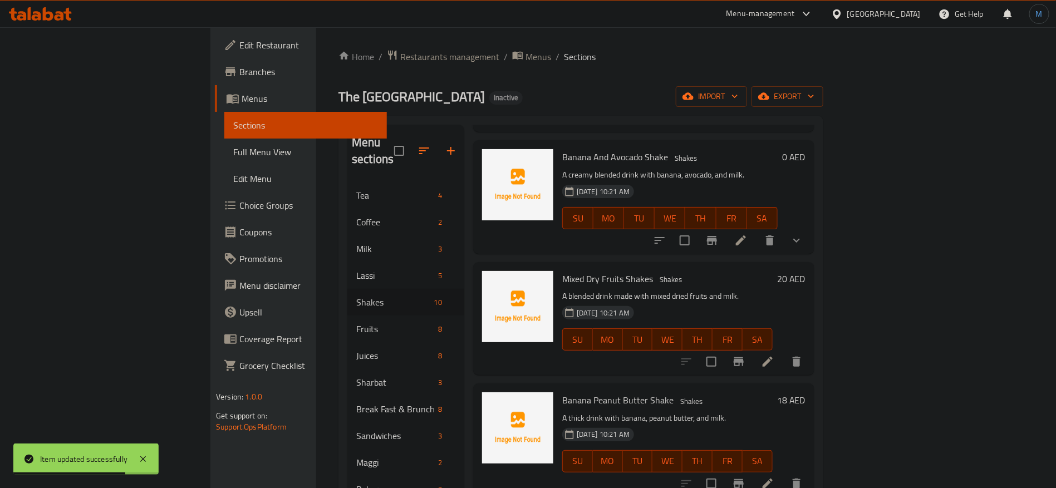
scroll to position [167, 0]
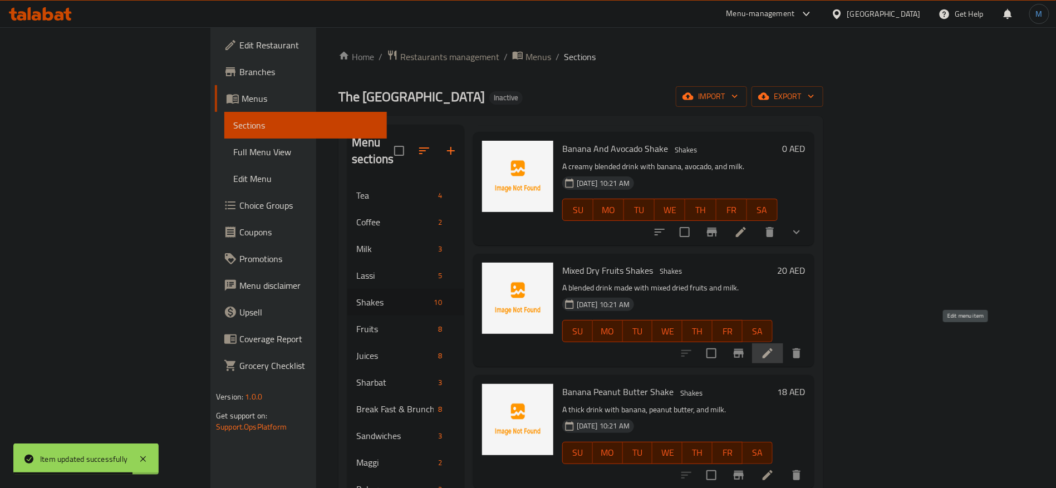
click at [774, 347] on icon at bounding box center [767, 353] width 13 height 13
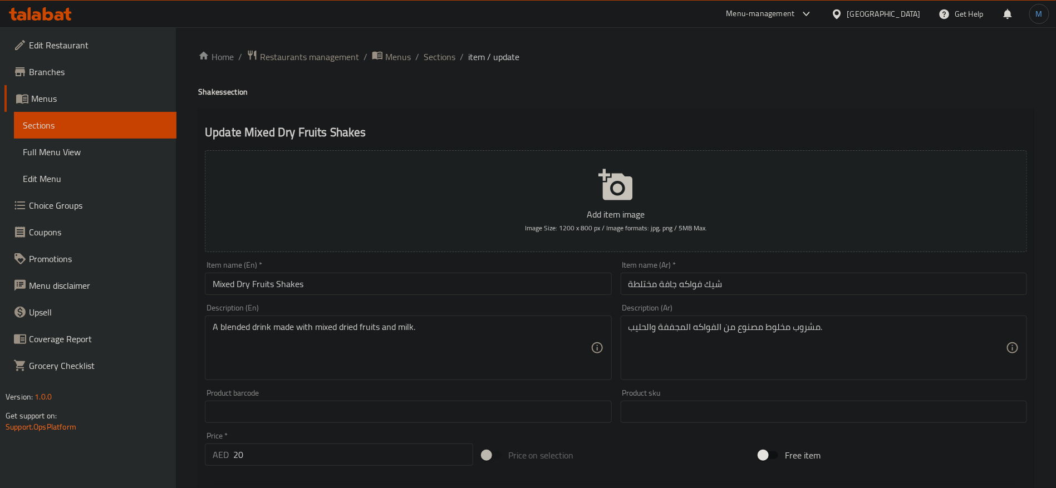
click at [654, 279] on input "شيك فواكه جافة مختلطة" at bounding box center [823, 284] width 406 height 22
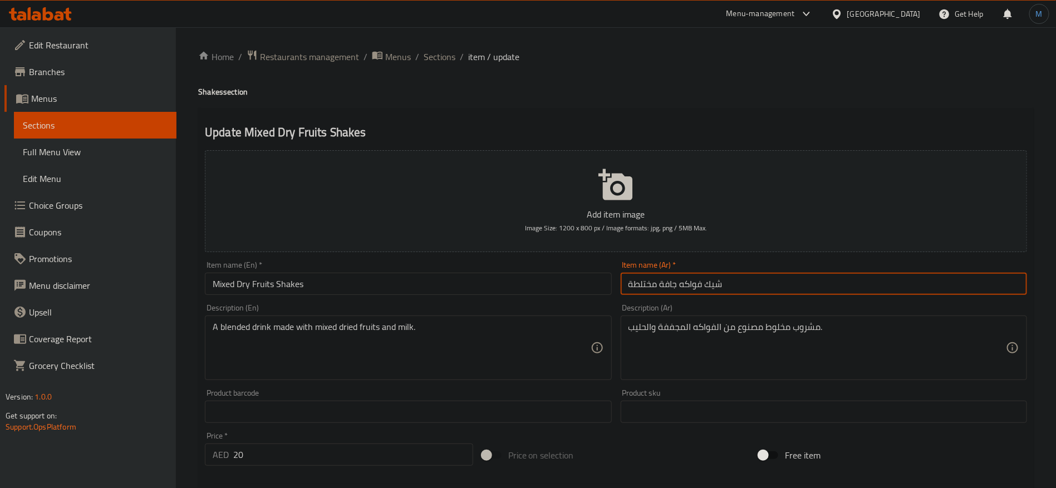
click at [654, 279] on input "شيك فواكه جافة مختلطة" at bounding box center [823, 284] width 406 height 22
type input "شيك فواكه جافة مشكلة"
click at [483, 285] on input "Mixed Dry Fruits Shakes" at bounding box center [408, 284] width 406 height 22
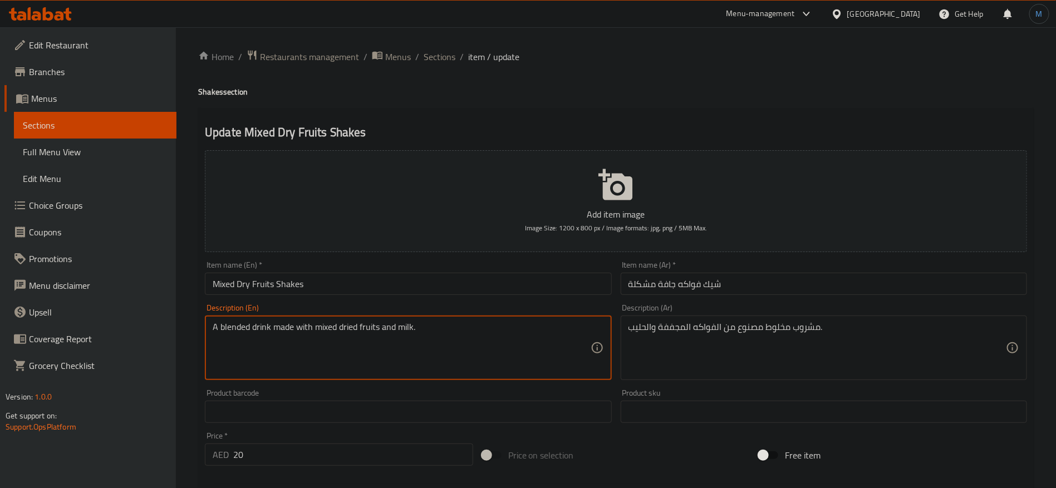
click at [644, 281] on input "شيك فواكه جافة مشكلة" at bounding box center [823, 284] width 406 height 22
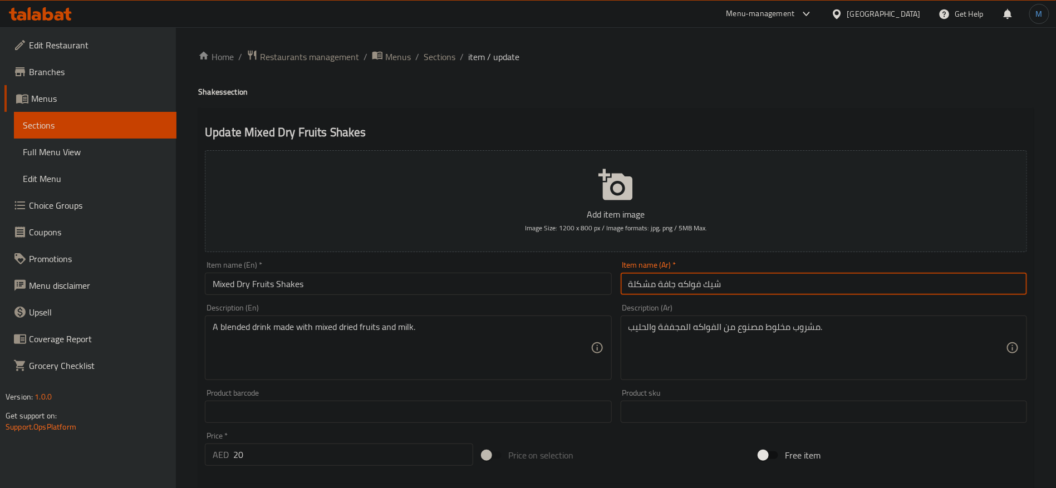
click at [644, 281] on input "شيك فواكه جافة مشكلة" at bounding box center [823, 284] width 406 height 22
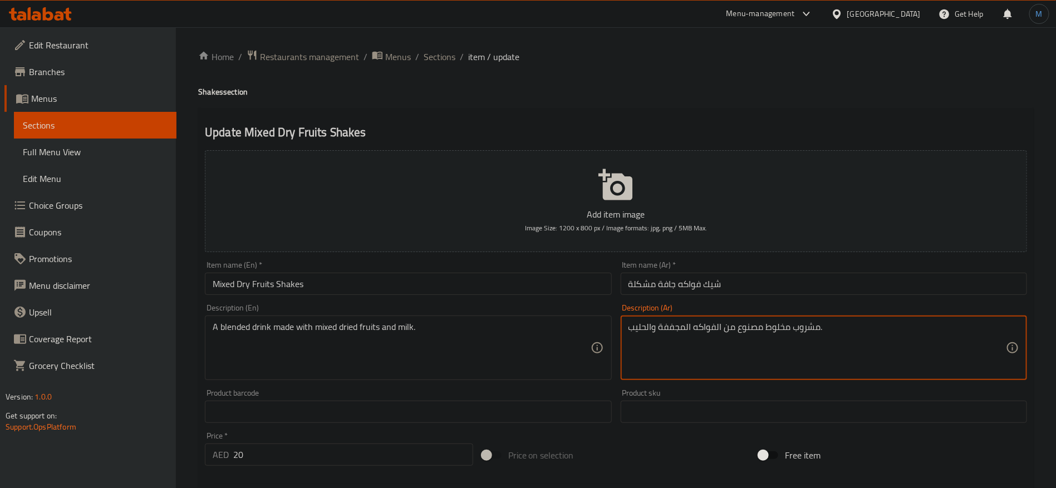
click at [785, 326] on textarea "مشروب مخلوط مصنوع من الفواكه المجففة والحليب." at bounding box center [816, 348] width 377 height 53
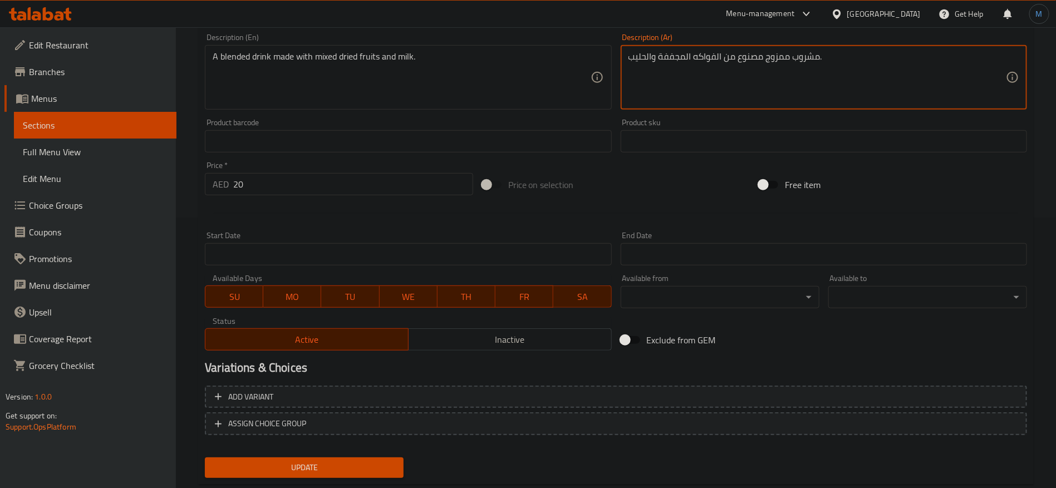
scroll to position [298, 0]
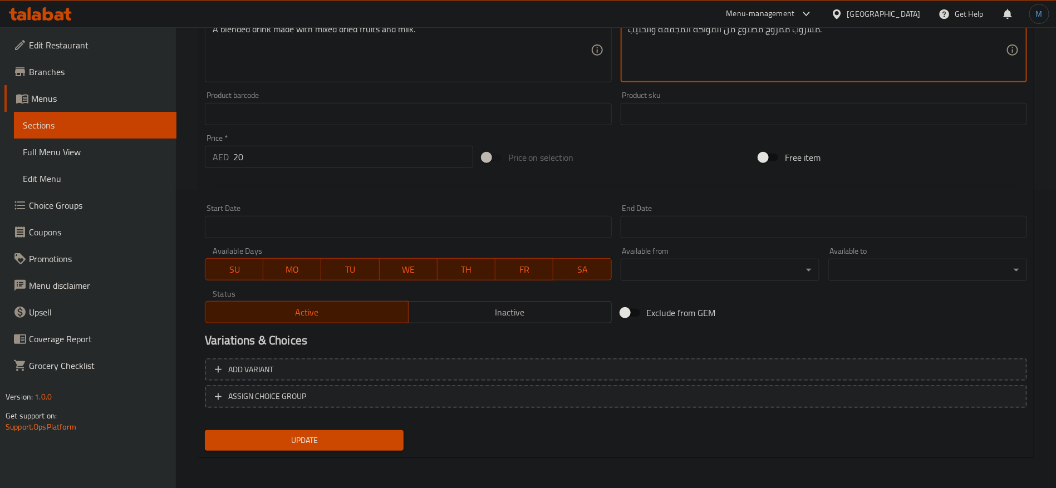
type textarea "مشروب ممزوج مصنوع من الفواكه المجففة والحليب."
click at [378, 169] on div "Price   * AED 20 Price *" at bounding box center [338, 151] width 277 height 43
click at [378, 167] on input "20" at bounding box center [353, 157] width 240 height 22
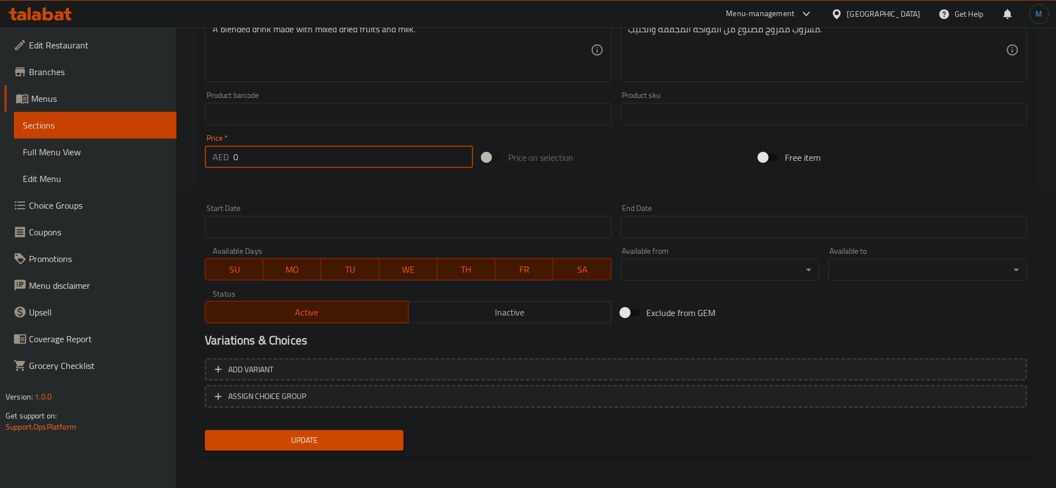
type input "0"
click at [754, 166] on input "Free item" at bounding box center [762, 157] width 63 height 21
click at [773, 154] on input "Free item" at bounding box center [773, 157] width 63 height 21
checkbox input "false"
click at [820, 373] on span "Add variant" at bounding box center [616, 370] width 802 height 14
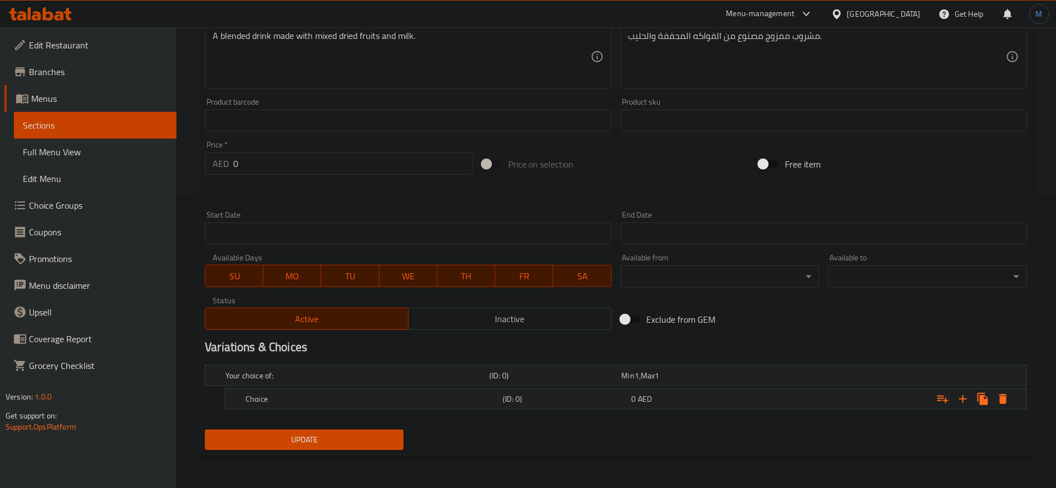
scroll to position [290, 0]
click at [884, 403] on div "Expand" at bounding box center [886, 400] width 257 height 24
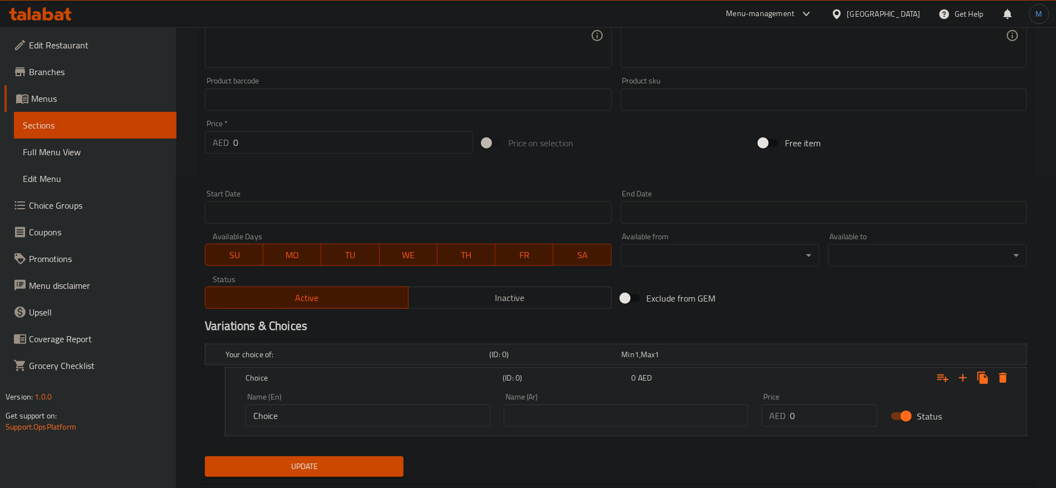
scroll to position [338, 0]
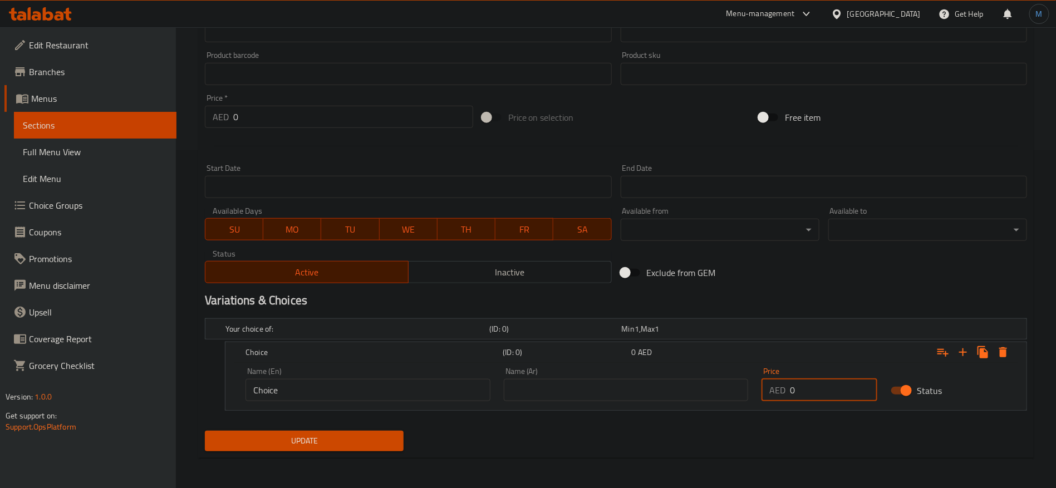
click at [808, 397] on input "0" at bounding box center [833, 390] width 87 height 22
paste input "2"
type input "20"
click at [632, 393] on input "text" at bounding box center [626, 390] width 245 height 22
type input "عادي"
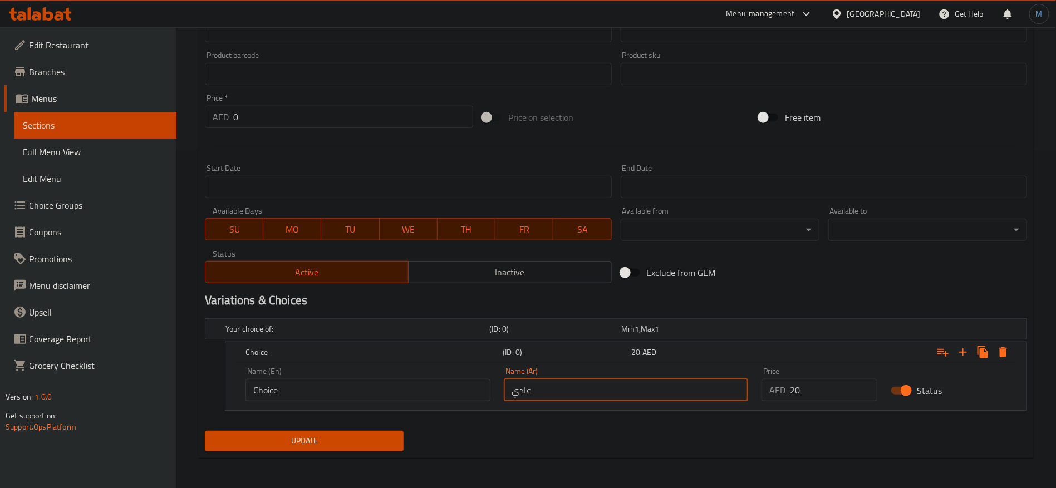
click at [419, 392] on input "Choice" at bounding box center [367, 390] width 245 height 22
click at [419, 392] on input "text" at bounding box center [367, 390] width 245 height 22
type input "Regular"
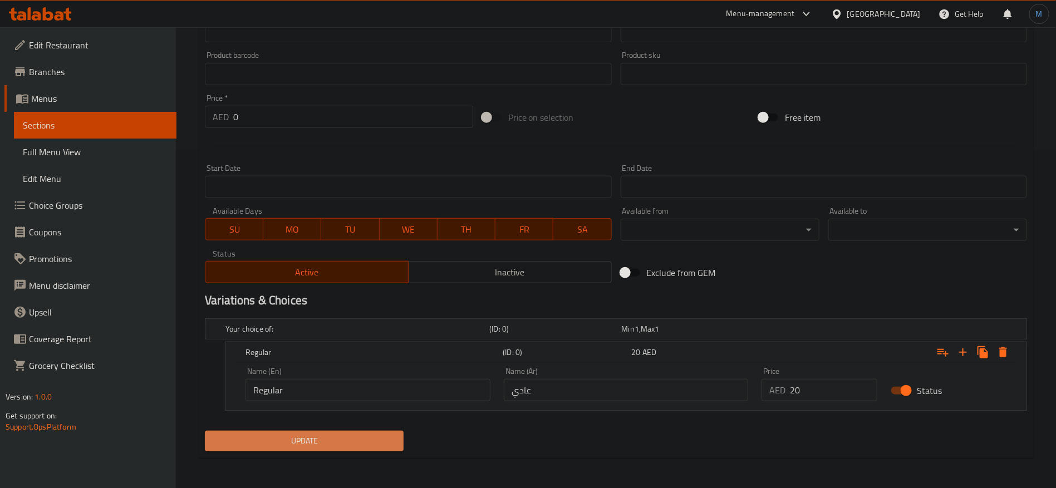
click at [342, 434] on span "Update" at bounding box center [304, 441] width 181 height 14
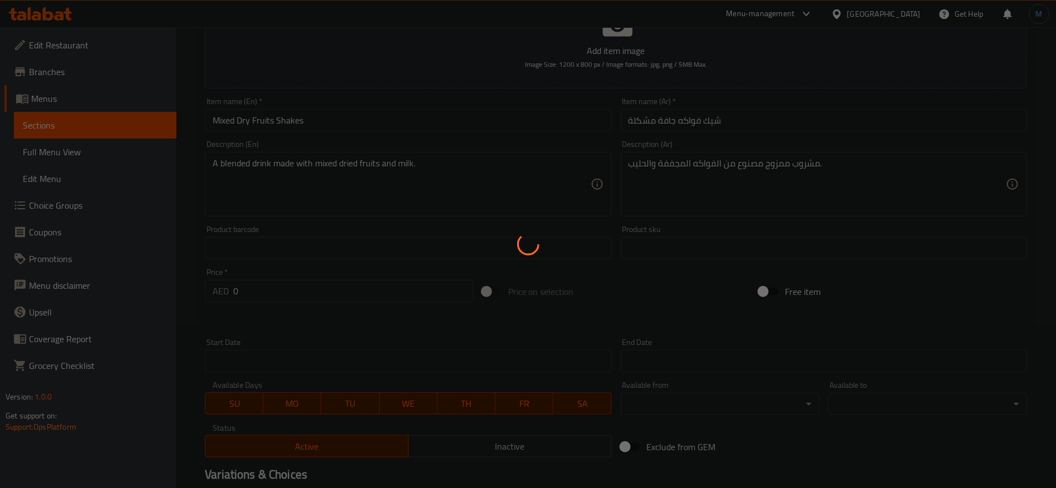
scroll to position [4, 0]
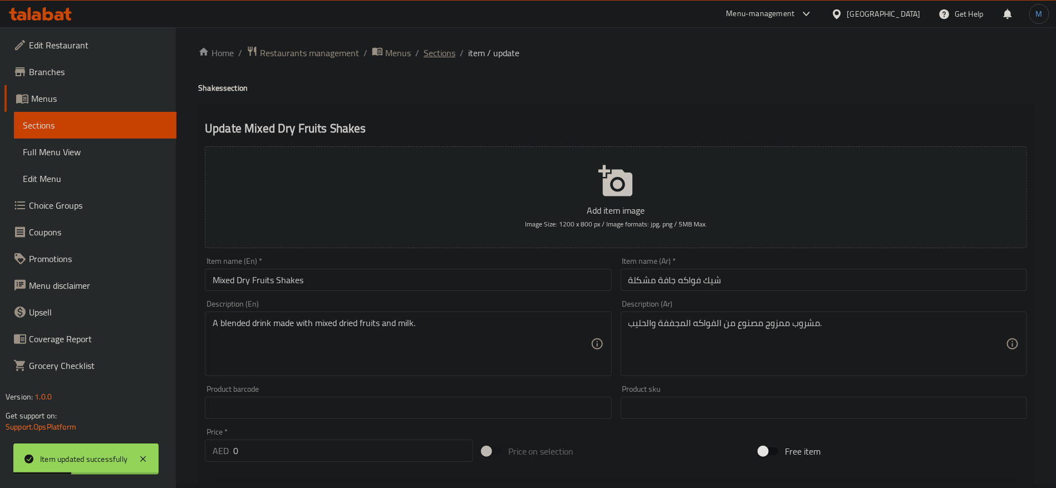
click at [440, 53] on span "Sections" at bounding box center [439, 52] width 32 height 13
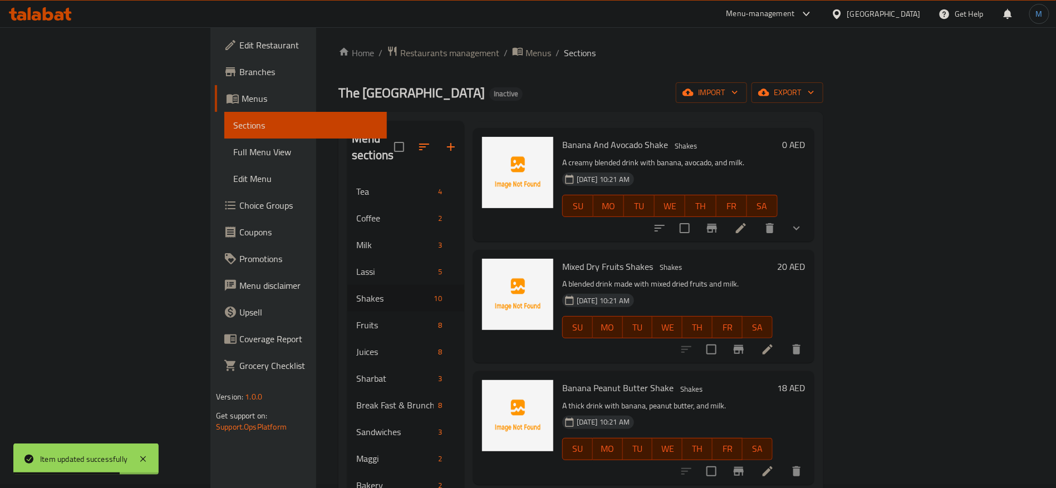
scroll to position [250, 0]
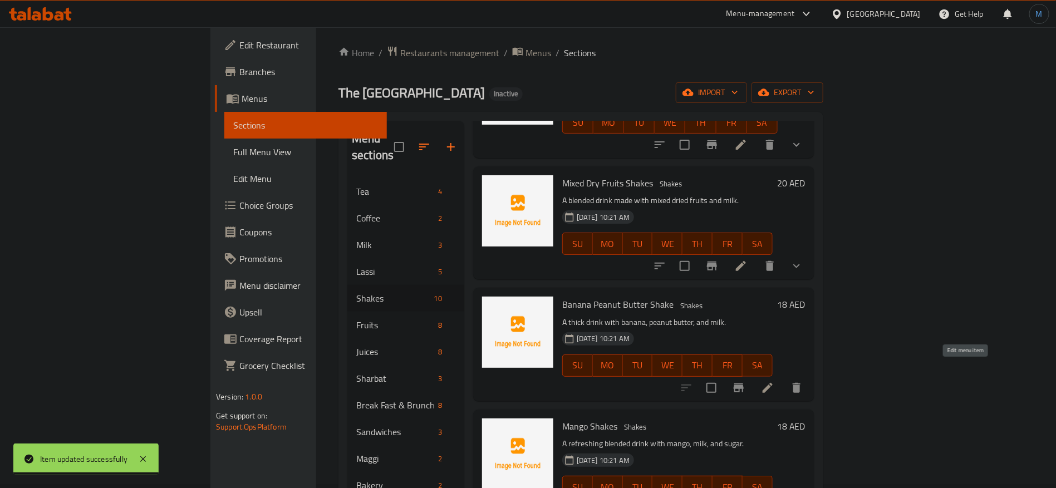
click at [772, 383] on icon at bounding box center [767, 388] width 10 height 10
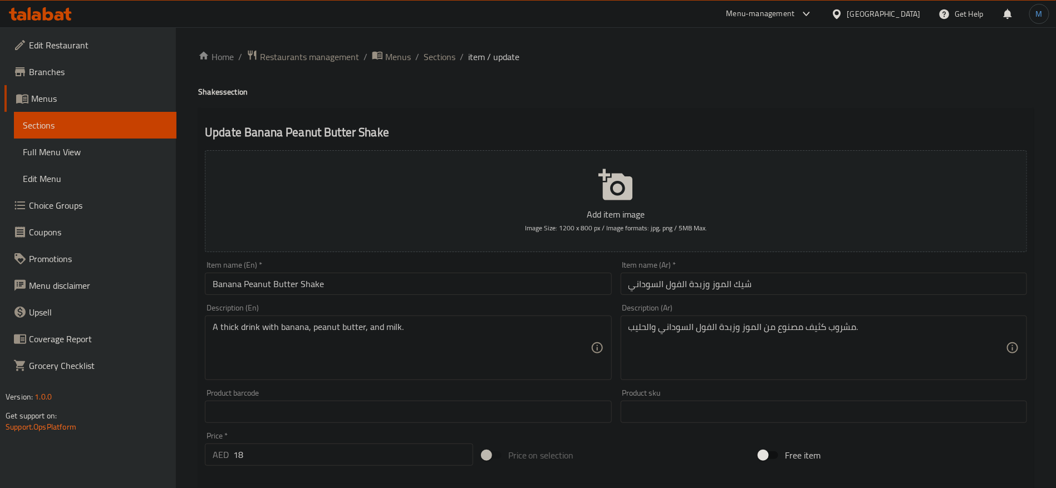
click at [793, 279] on input "شيك الموز وزبدة الفول السوداني" at bounding box center [823, 284] width 406 height 22
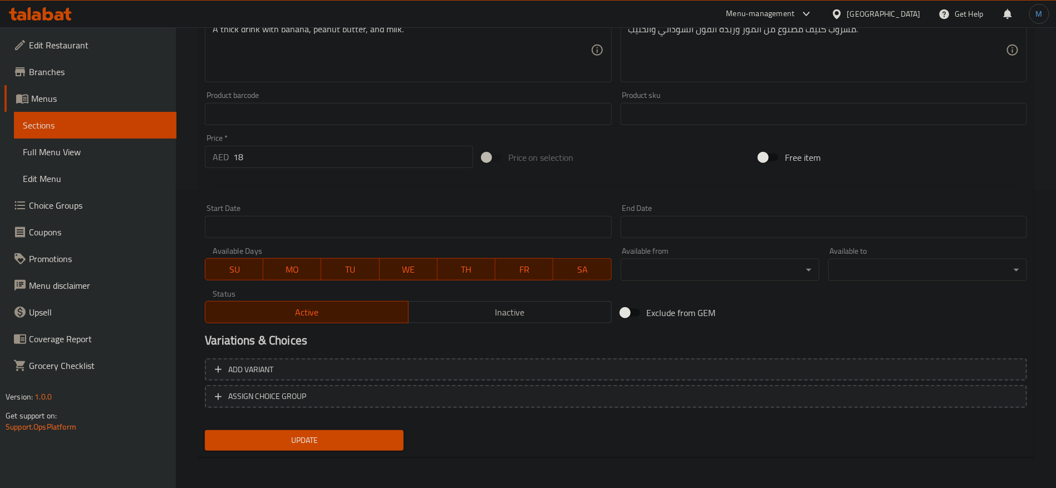
click at [257, 142] on div "Price   * AED 18 Price *" at bounding box center [339, 151] width 268 height 34
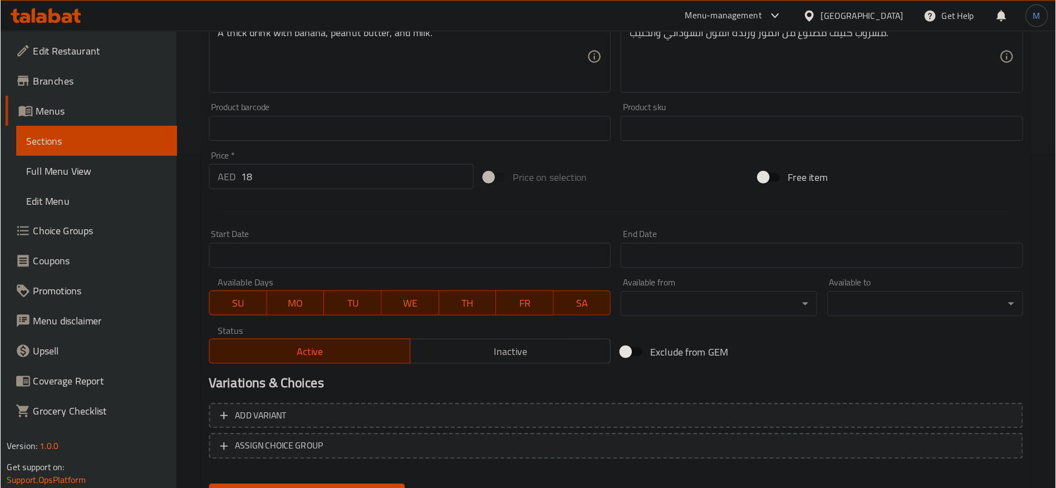
scroll to position [297, 0]
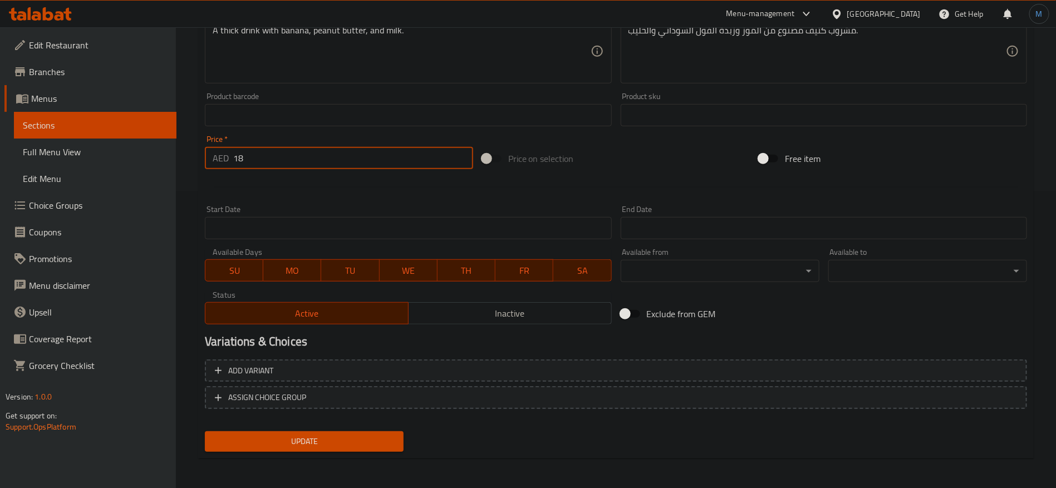
click at [285, 159] on input "18" at bounding box center [353, 158] width 240 height 22
type input "0"
click at [669, 182] on div at bounding box center [615, 187] width 831 height 27
click at [829, 362] on button "Add variant" at bounding box center [616, 370] width 822 height 23
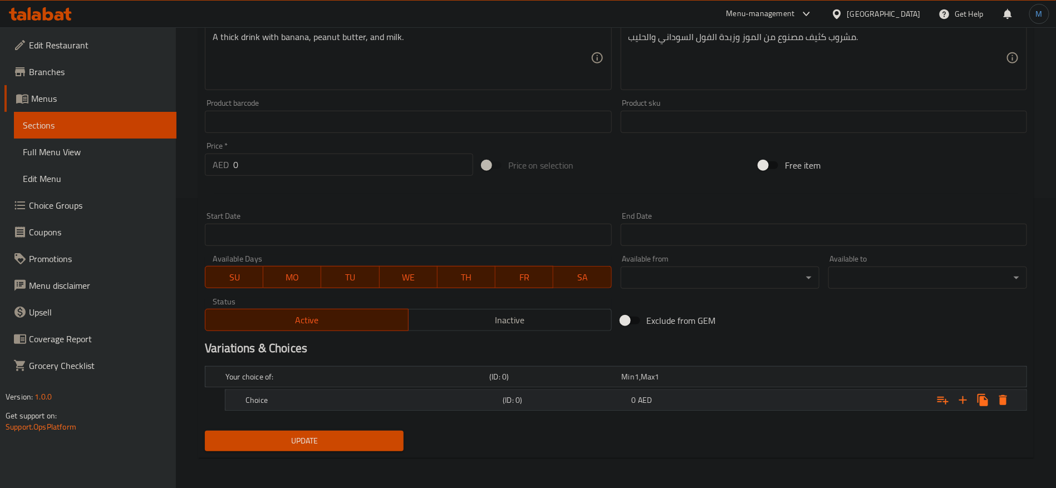
click at [872, 405] on div "Expand" at bounding box center [886, 400] width 257 height 24
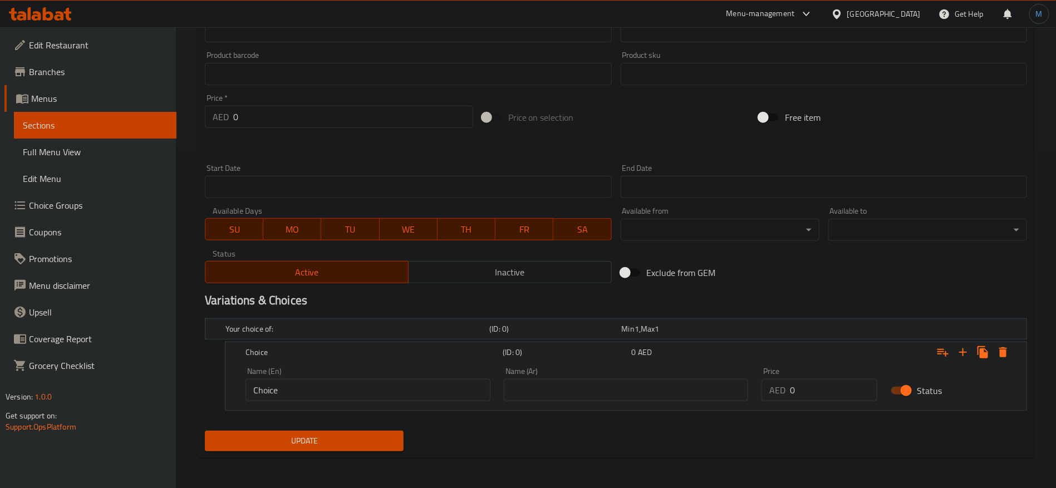
scroll to position [338, 0]
click at [838, 386] on input "0" at bounding box center [833, 390] width 87 height 22
paste input "18"
type input "18"
click at [632, 389] on input "text" at bounding box center [626, 390] width 245 height 22
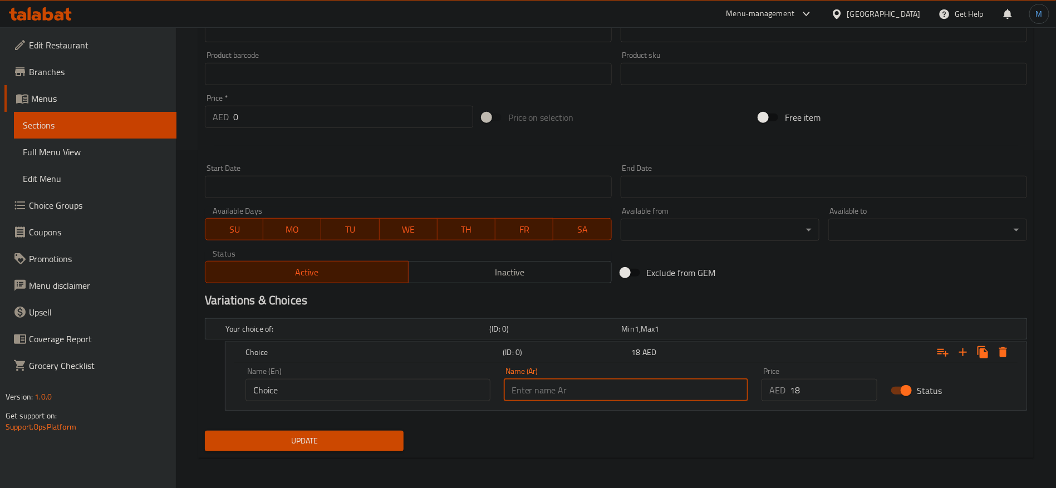
type input "عادي"
click at [342, 395] on input "Choice" at bounding box center [367, 390] width 245 height 22
click at [342, 395] on input "text" at bounding box center [367, 390] width 245 height 22
type input "Regular"
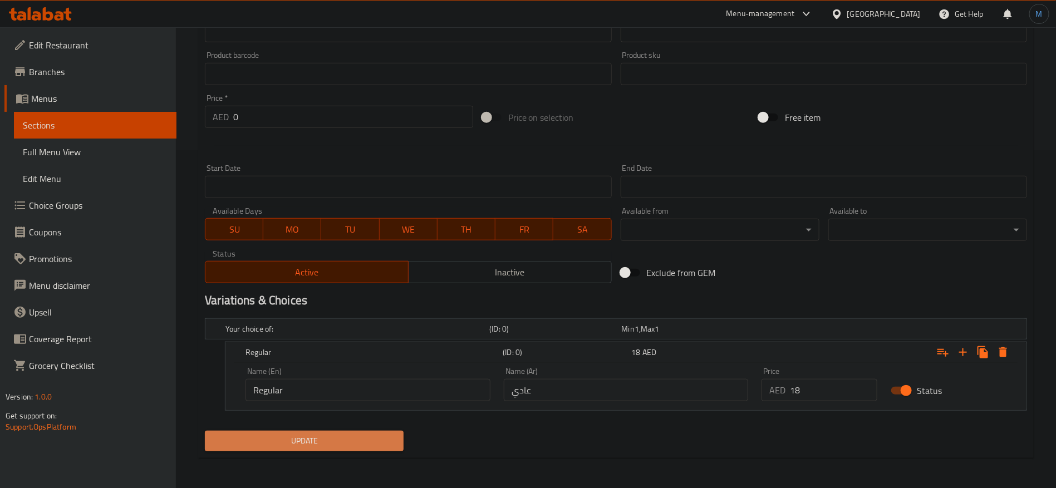
click at [366, 447] on span "Update" at bounding box center [304, 441] width 181 height 14
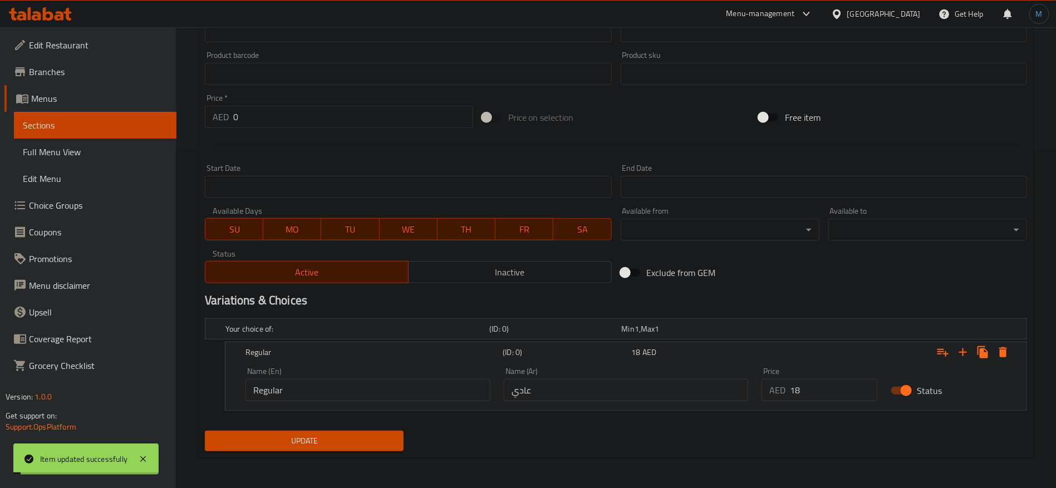
drag, startPoint x: 421, startPoint y: 293, endPoint x: 407, endPoint y: 306, distance: 18.9
click at [407, 306] on h2 "Variations & Choices" at bounding box center [616, 300] width 822 height 17
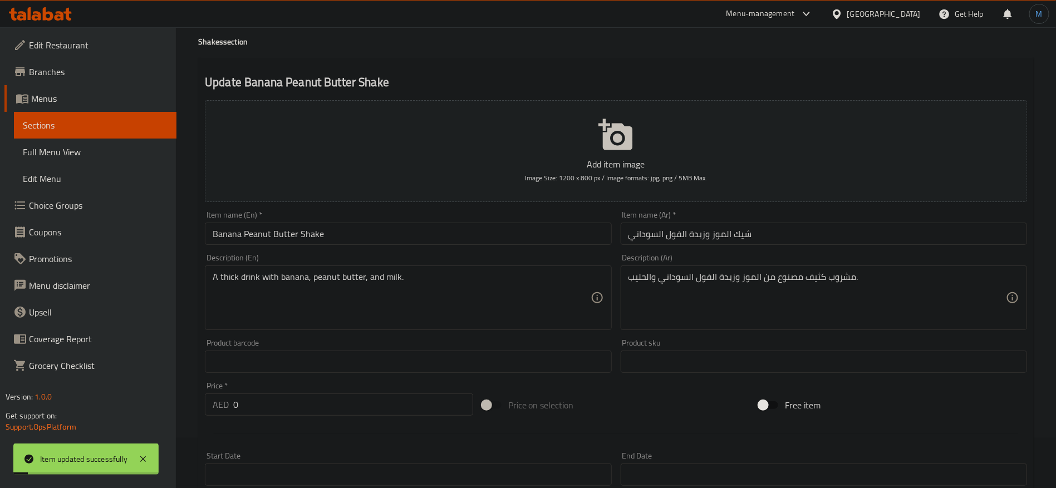
scroll to position [0, 0]
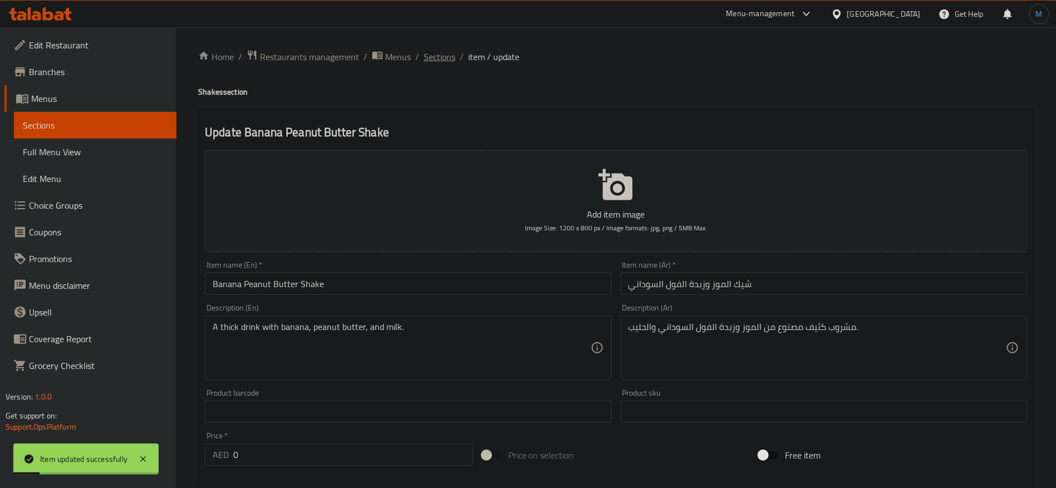
click at [445, 63] on span "Sections" at bounding box center [439, 56] width 32 height 13
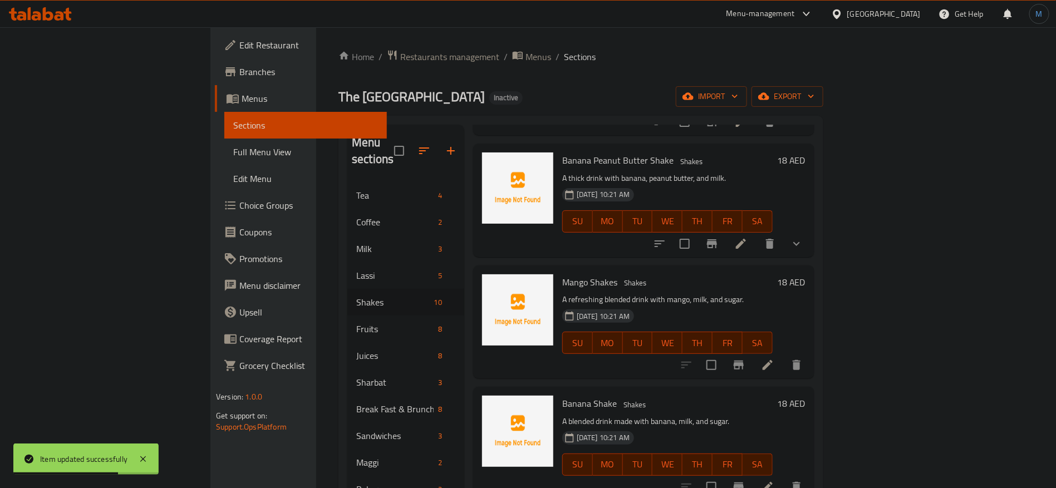
scroll to position [417, 0]
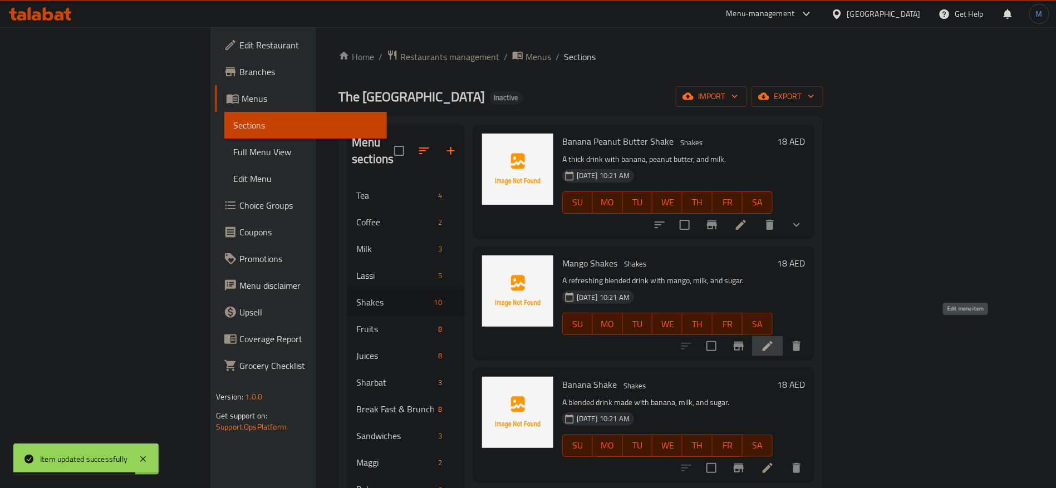
click at [774, 339] on icon at bounding box center [767, 345] width 13 height 13
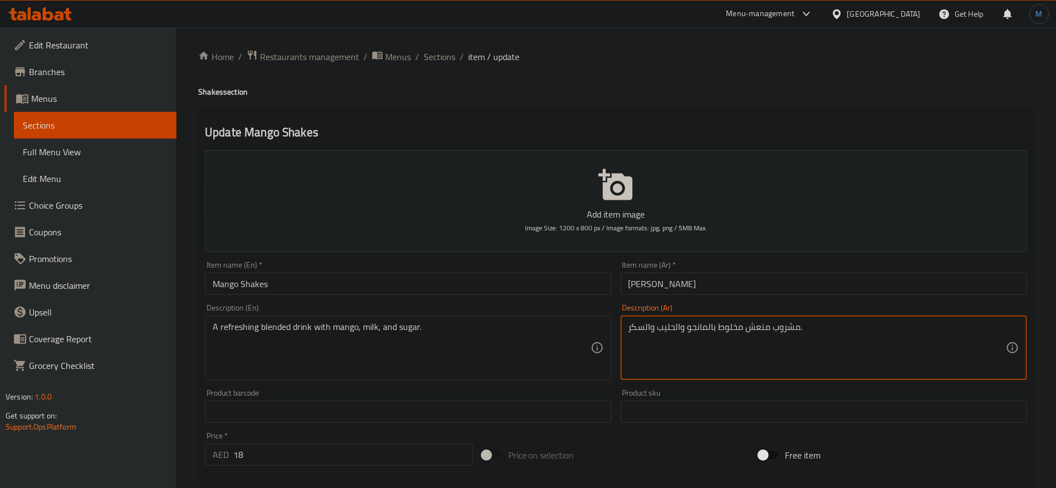
click at [745, 329] on textarea "مشروب منعش مخلوط بالمانجو والحليب والسكر." at bounding box center [816, 348] width 377 height 53
click at [745, 320] on div "مشروب منعش مخلوط بالمانجو والحليب والسكر. Description (Ar)" at bounding box center [823, 347] width 406 height 65
click at [737, 322] on textarea "مشروب منعش مخلوط بالمانجو والحليب والسكر." at bounding box center [816, 348] width 377 height 53
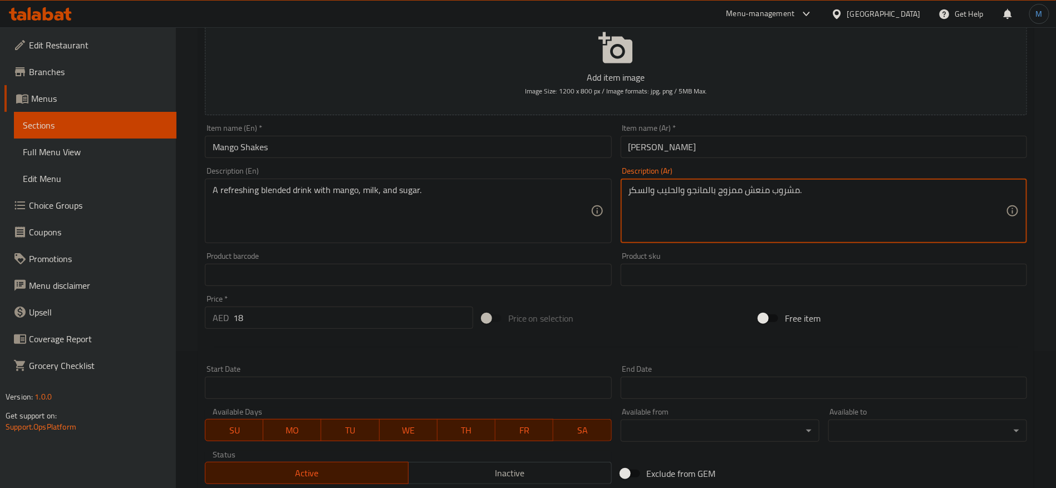
scroll to position [298, 0]
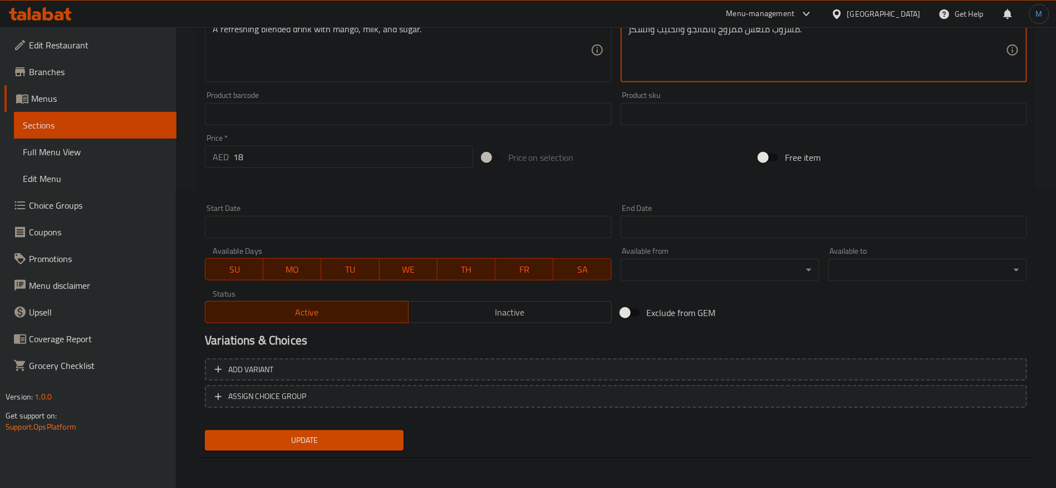
type textarea "مشروب منعش ممزوج بالمانجو والحليب والسكر."
click at [317, 159] on input "18" at bounding box center [353, 157] width 240 height 22
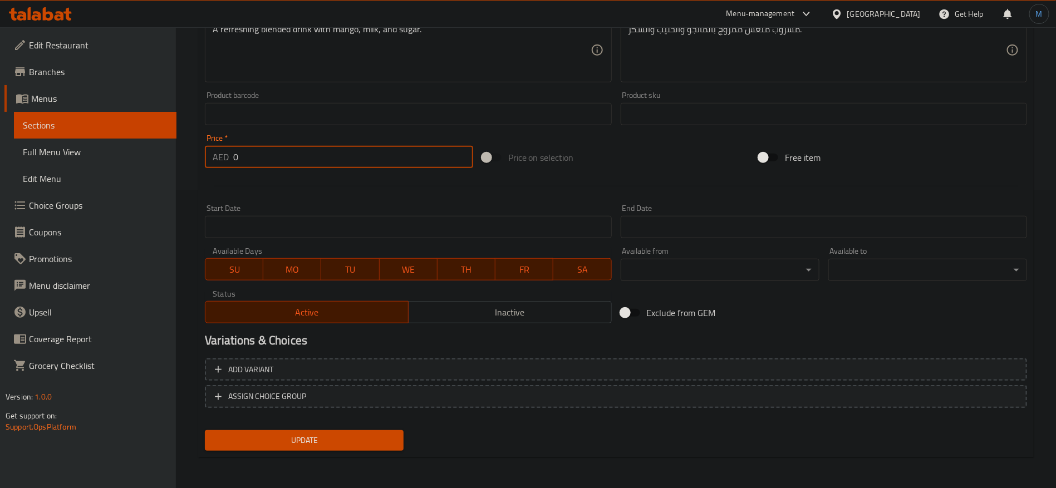
type input "0"
click at [779, 180] on div at bounding box center [615, 185] width 831 height 27
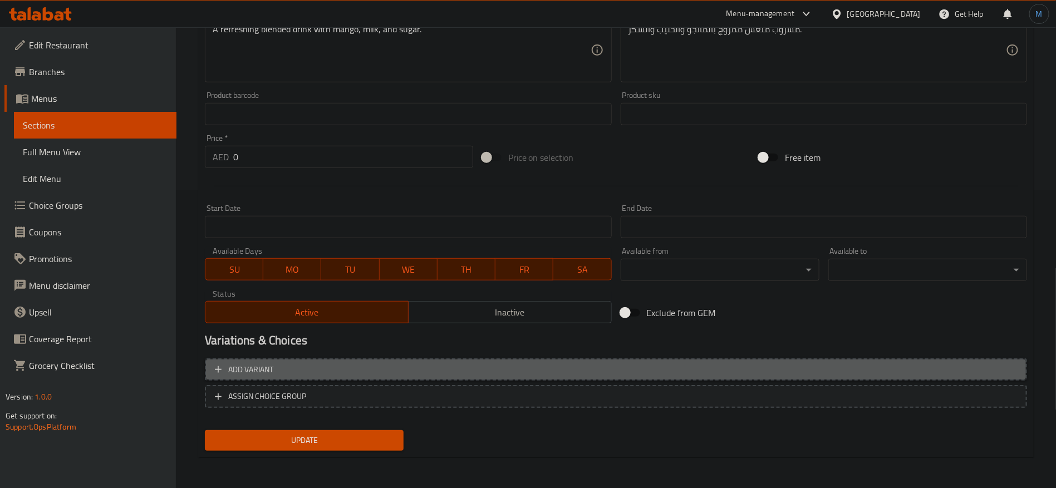
click at [877, 371] on span "Add variant" at bounding box center [616, 370] width 802 height 14
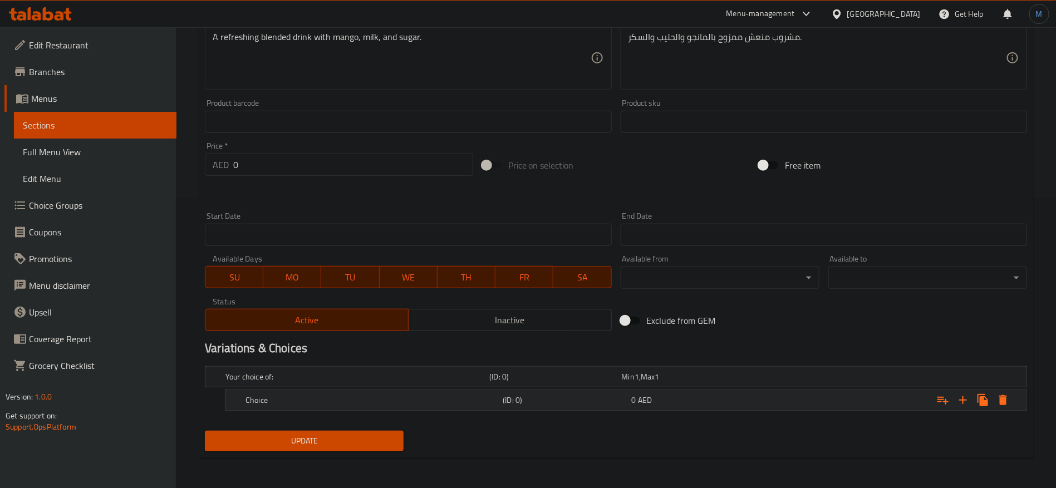
click at [864, 410] on div "Expand" at bounding box center [886, 400] width 257 height 24
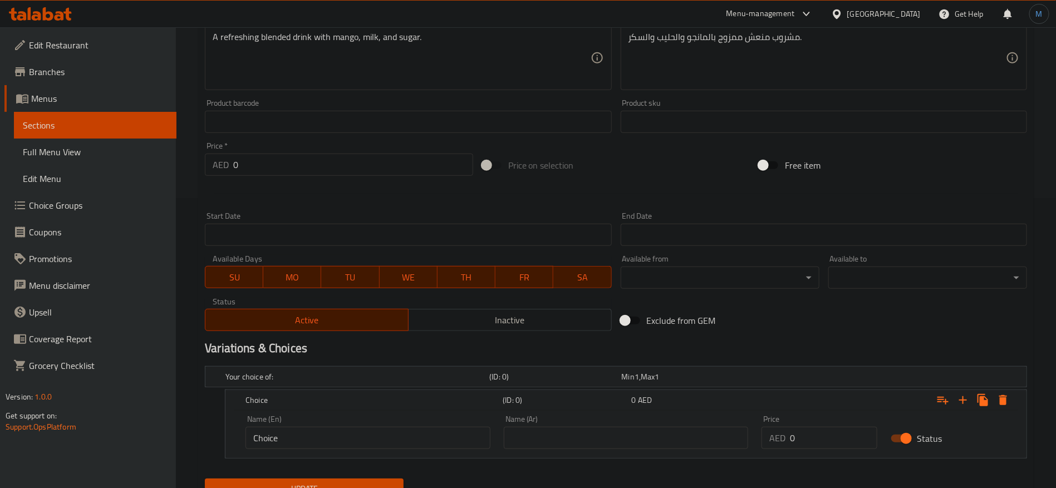
click at [799, 435] on input "0" at bounding box center [833, 438] width 87 height 22
paste input "18"
type input "18"
click at [665, 428] on input "text" at bounding box center [626, 438] width 245 height 22
type input "عادي"
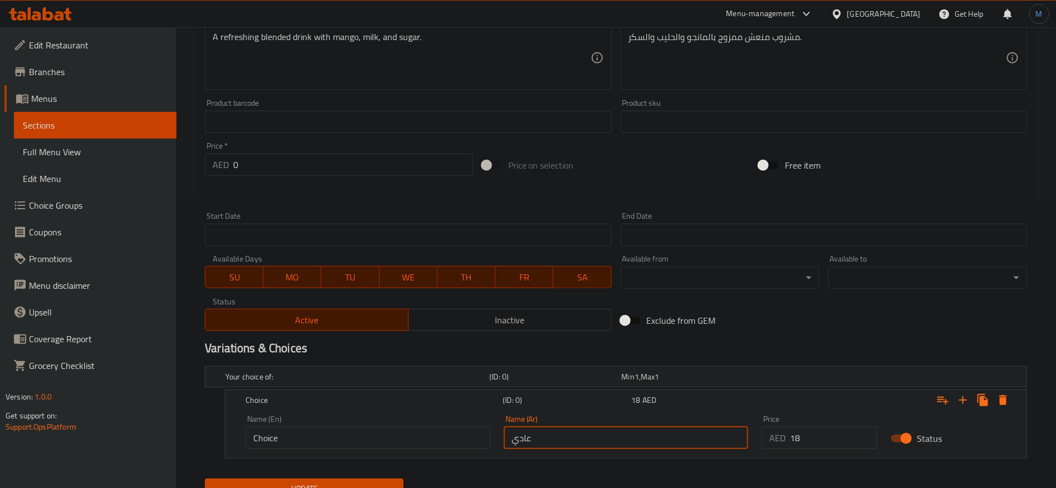
click at [421, 435] on input "Choice" at bounding box center [367, 438] width 245 height 22
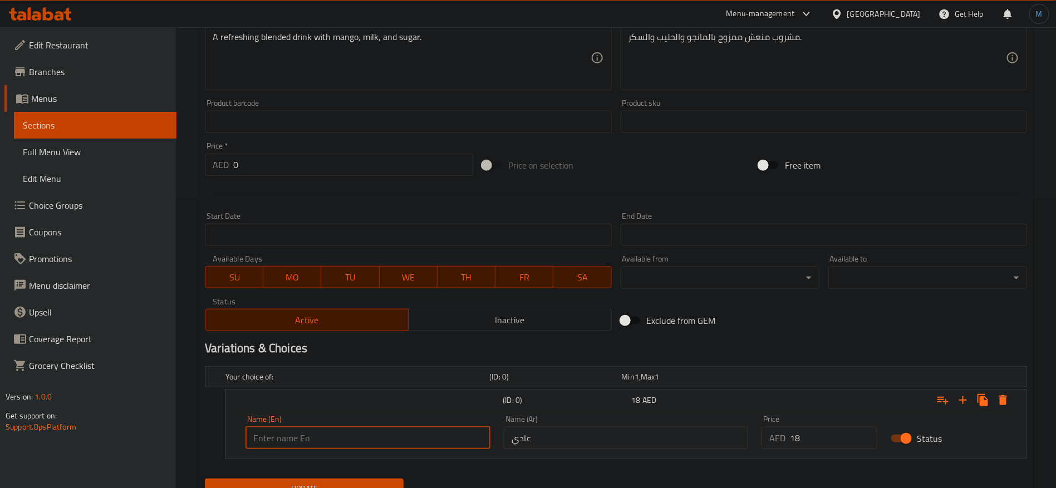
click at [421, 435] on input "text" at bounding box center [367, 438] width 245 height 22
type input "Regular"
click at [401, 480] on button "Update" at bounding box center [304, 489] width 199 height 21
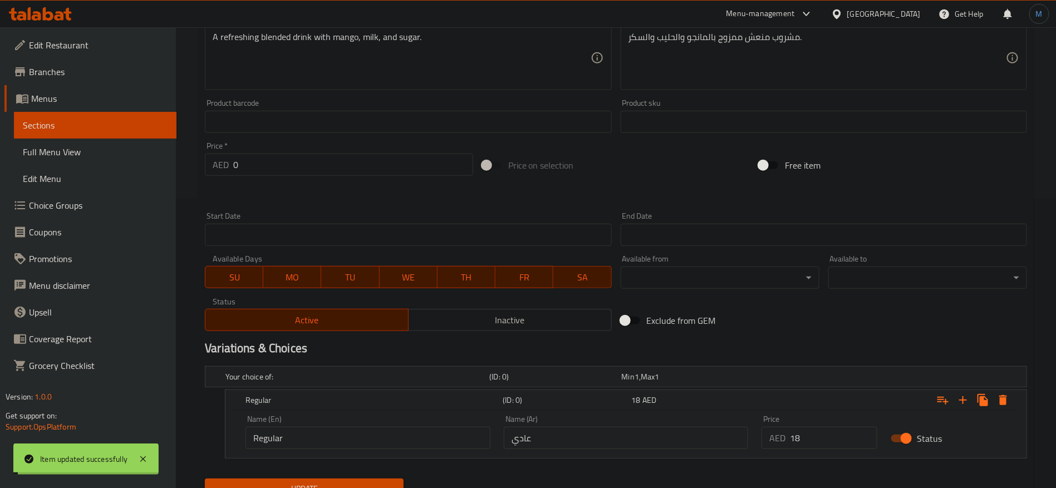
click at [672, 159] on div "Price on selection" at bounding box center [615, 165] width 277 height 30
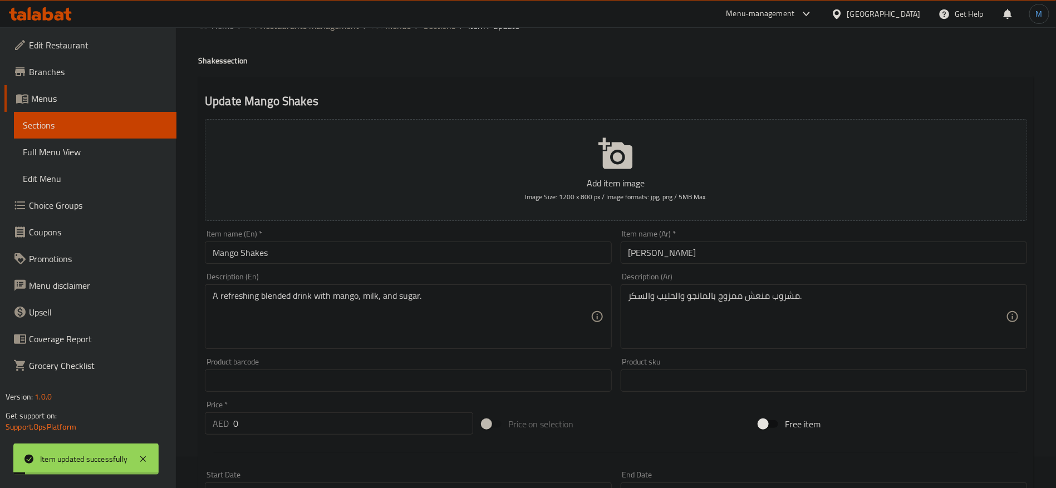
scroll to position [0, 0]
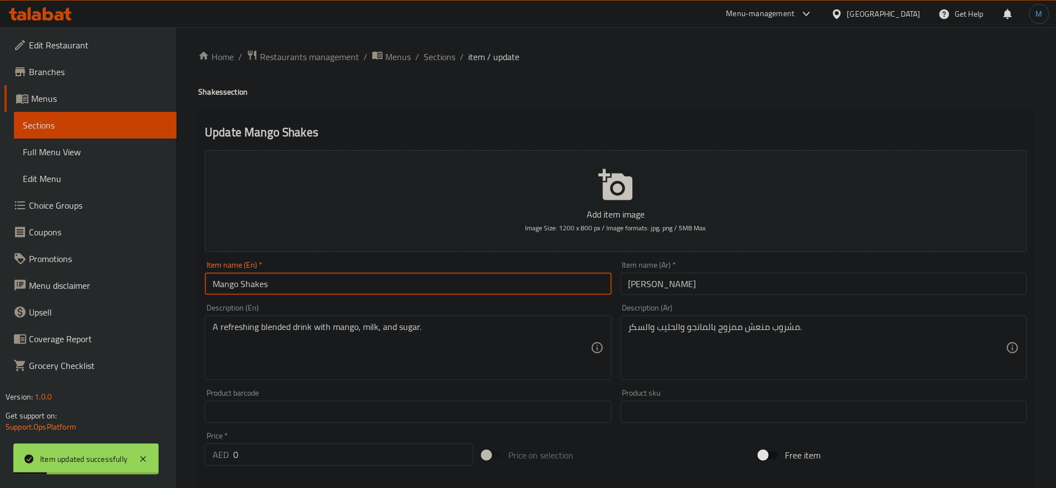
click at [426, 273] on input "Mango Shakes" at bounding box center [408, 284] width 406 height 22
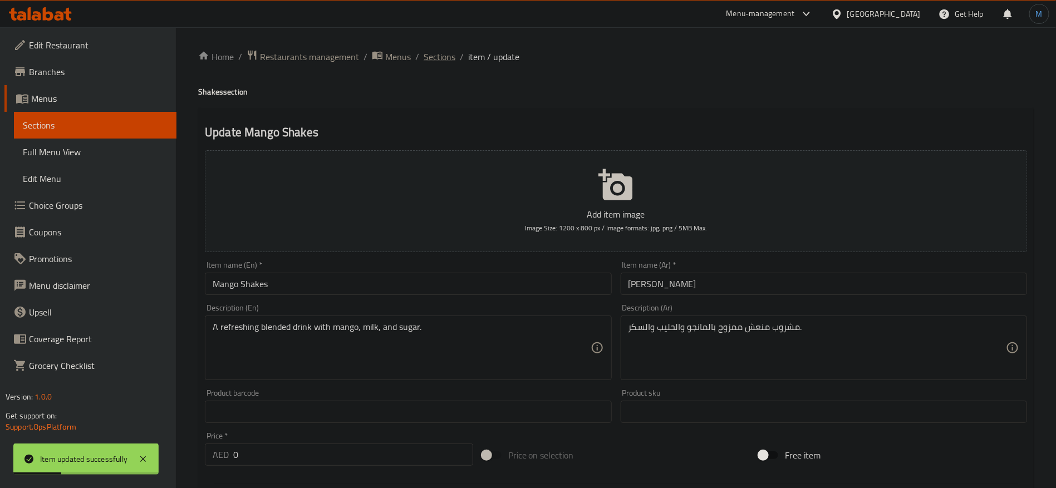
click at [450, 59] on span "Sections" at bounding box center [439, 56] width 32 height 13
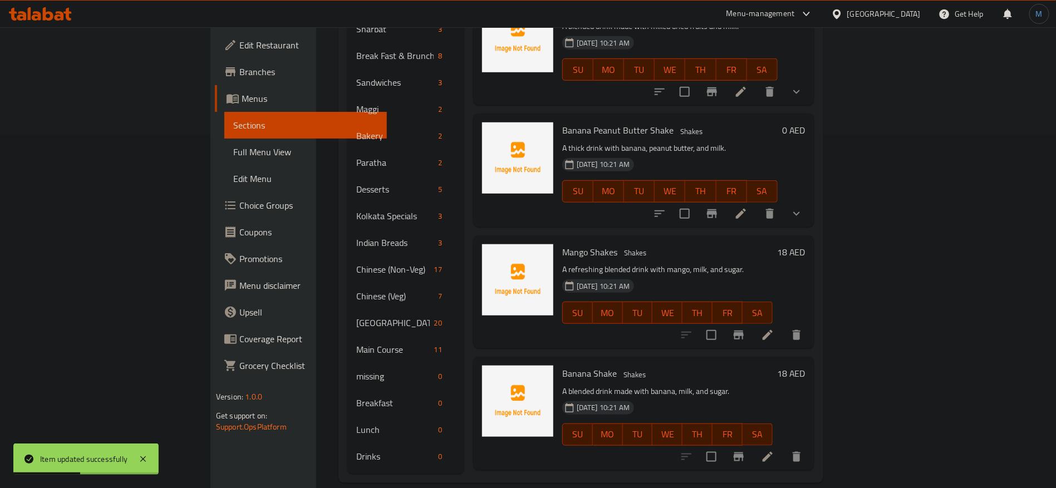
scroll to position [83, 0]
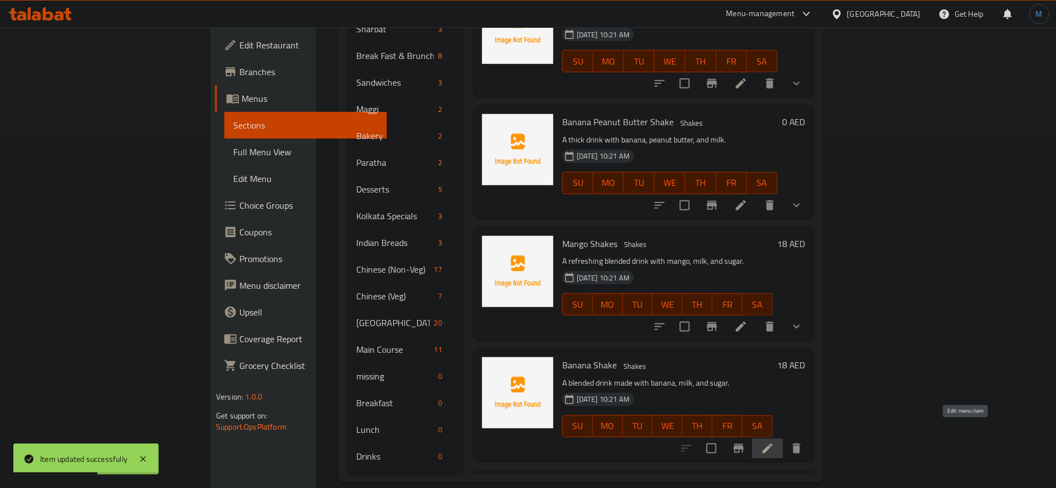
click at [774, 442] on icon at bounding box center [767, 448] width 13 height 13
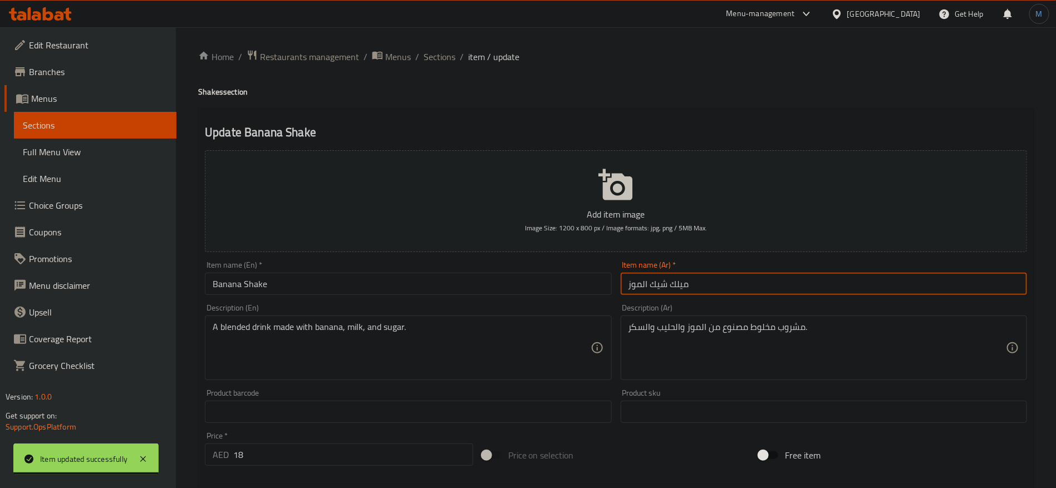
click at [673, 287] on input "ميلك شيك الموز" at bounding box center [823, 284] width 406 height 22
click at [691, 290] on input "ميلك شيك الموز" at bounding box center [823, 284] width 406 height 22
click at [680, 287] on input "ميلك شيك الموز" at bounding box center [823, 284] width 406 height 22
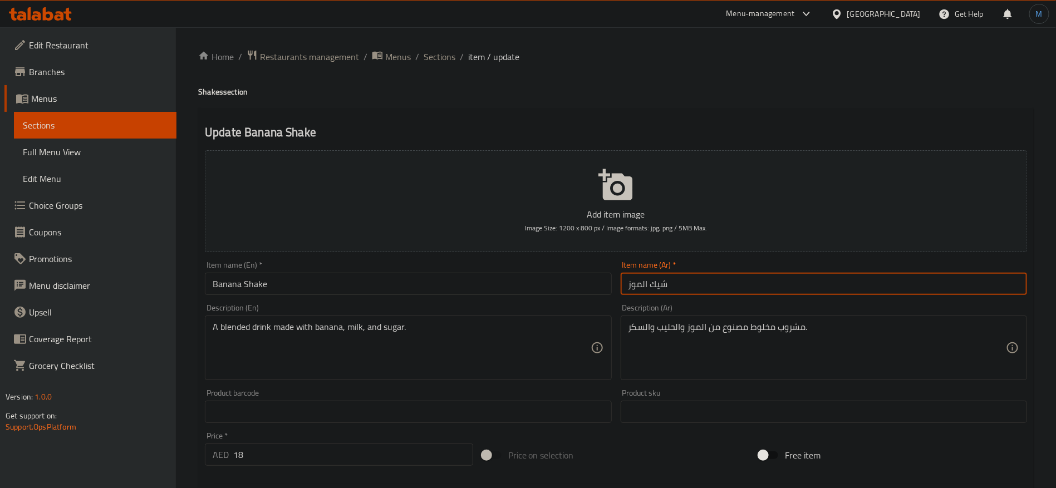
type input "شيك الموز"
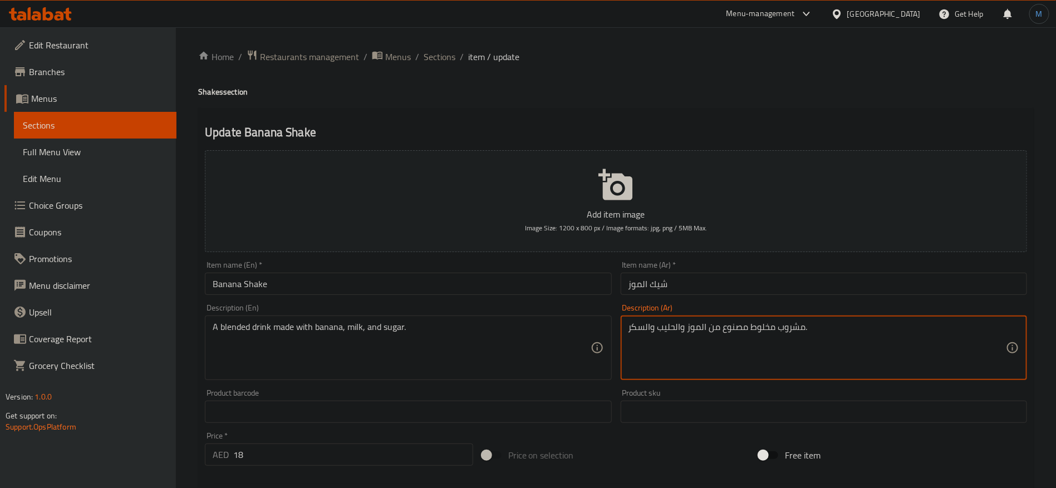
click at [763, 329] on textarea "مشروب مخلوط مصنوع من الموز والحليب والسكر." at bounding box center [816, 348] width 377 height 53
type textarea "مشروب ممزوج مصنوع من الموز والحليب والسكر."
click at [501, 285] on input "Banana Shake" at bounding box center [408, 284] width 406 height 22
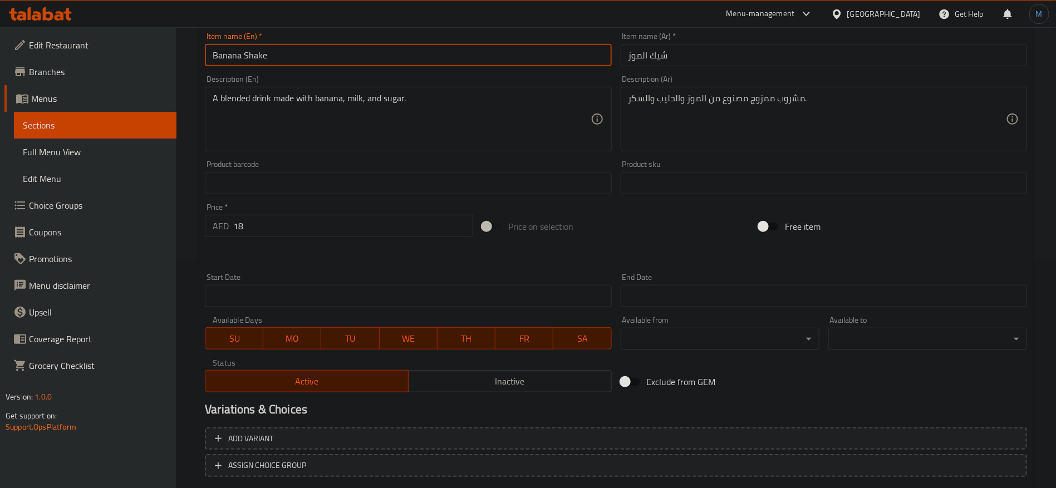
scroll to position [298, 0]
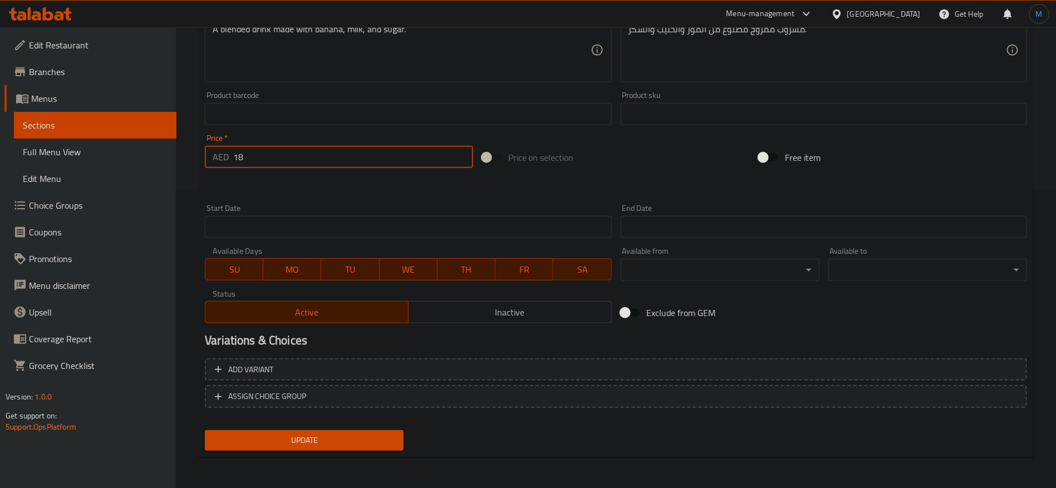
click at [280, 152] on input "18" at bounding box center [353, 157] width 240 height 22
type input "0"
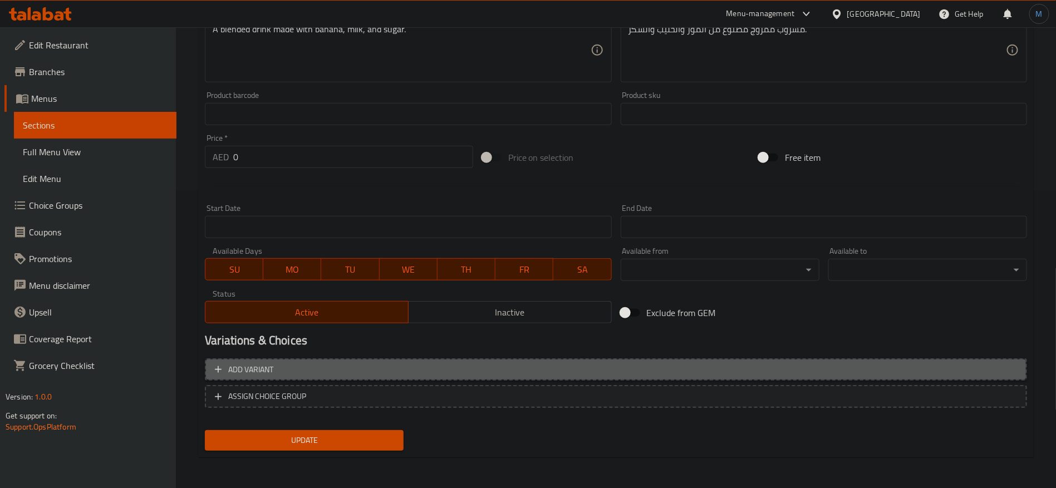
click at [734, 366] on span "Add variant" at bounding box center [616, 370] width 802 height 14
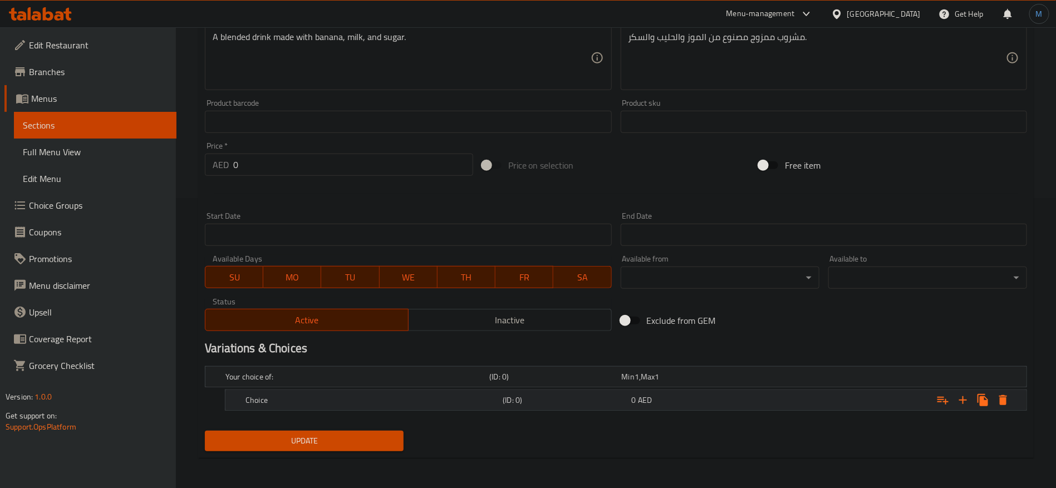
click at [779, 407] on div "Expand" at bounding box center [886, 400] width 257 height 24
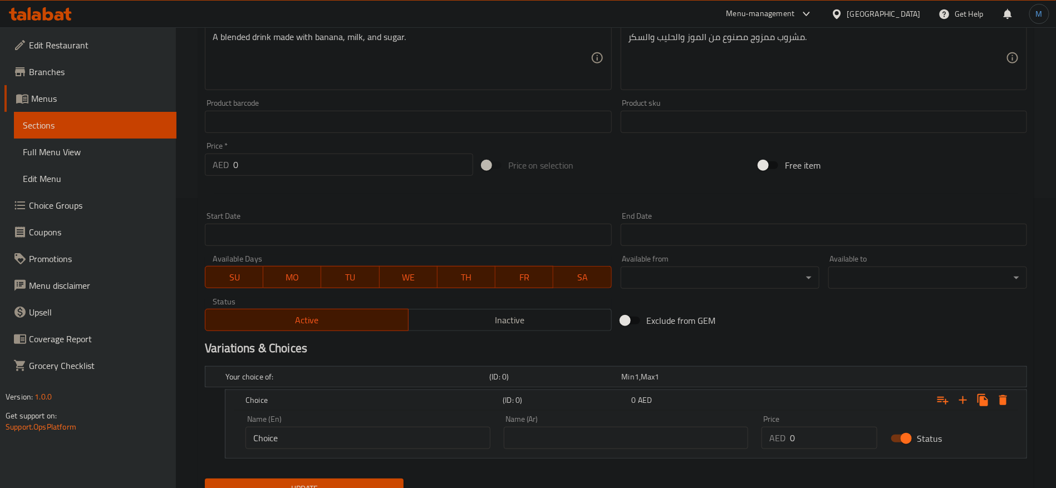
scroll to position [338, 0]
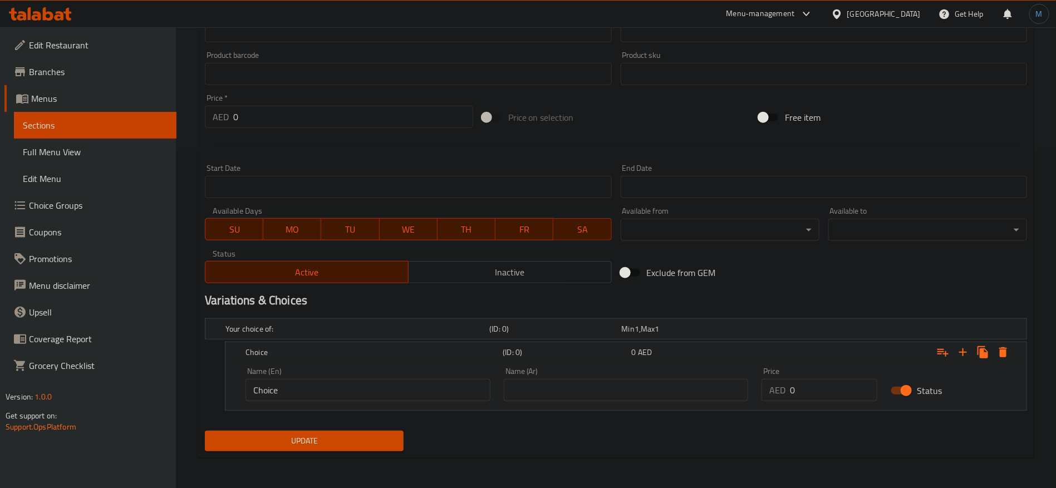
click at [823, 391] on input "0" at bounding box center [833, 390] width 87 height 22
paste input "18"
type input "18"
click at [630, 381] on input "text" at bounding box center [626, 390] width 245 height 22
type input "عادي"
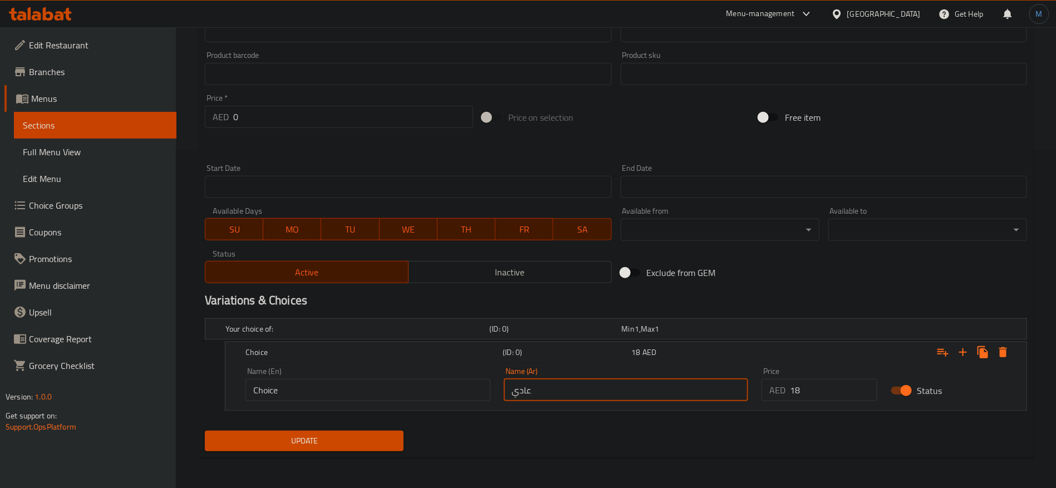
click at [376, 387] on input "Choice" at bounding box center [367, 390] width 245 height 22
click at [376, 387] on input "text" at bounding box center [367, 390] width 245 height 22
type input "Regular"
click at [379, 432] on button "Update" at bounding box center [304, 441] width 199 height 21
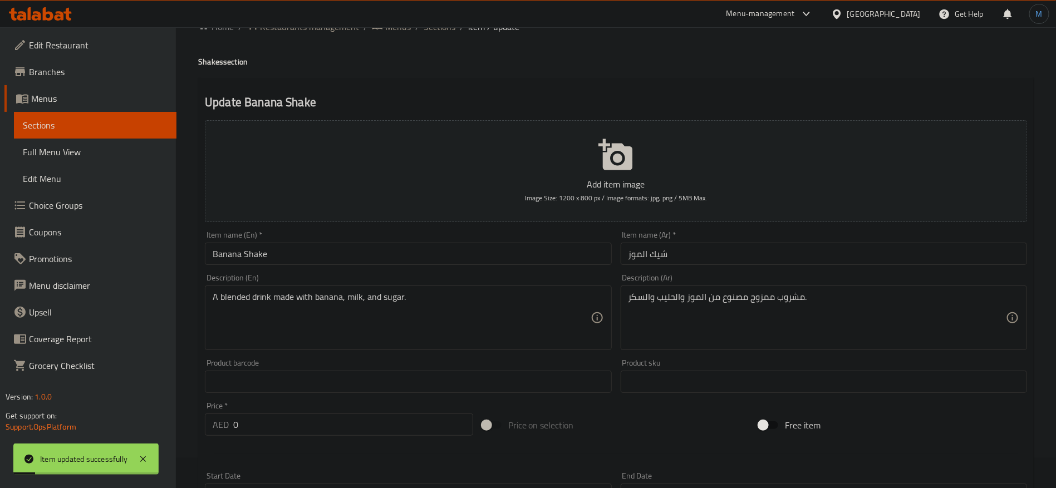
scroll to position [0, 0]
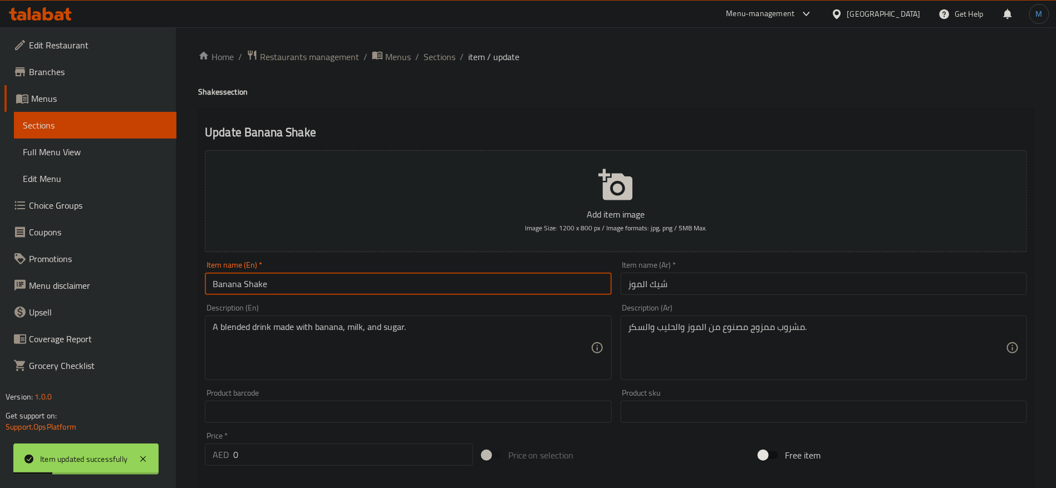
click at [394, 291] on input "Banana Shake" at bounding box center [408, 284] width 406 height 22
click at [441, 62] on span "Sections" at bounding box center [439, 56] width 32 height 13
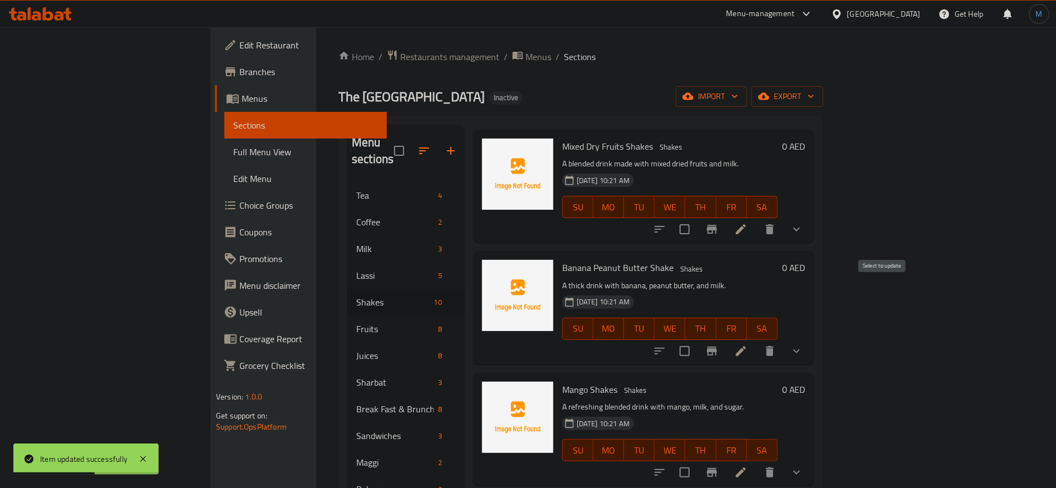
scroll to position [334, 0]
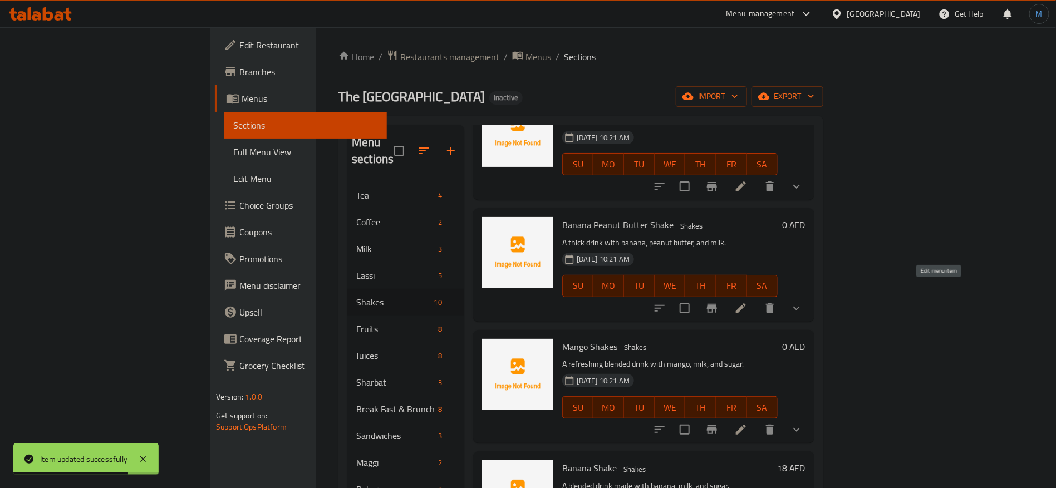
click at [747, 302] on icon at bounding box center [740, 308] width 13 height 13
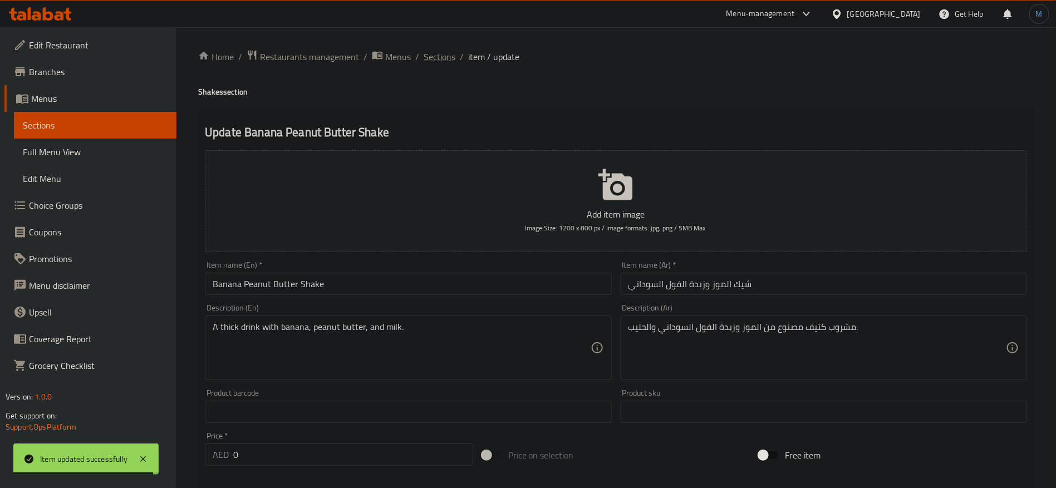
click at [432, 54] on span "Sections" at bounding box center [439, 56] width 32 height 13
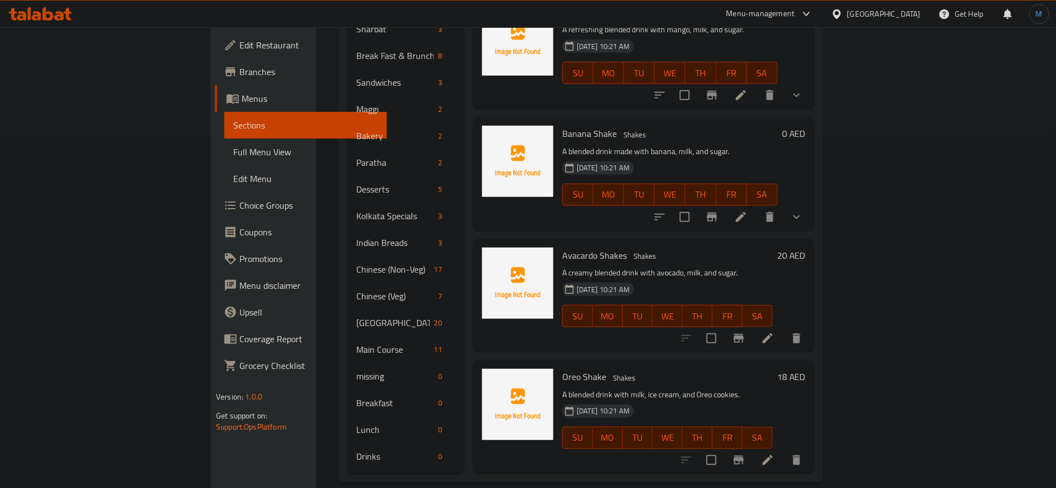
scroll to position [307, 0]
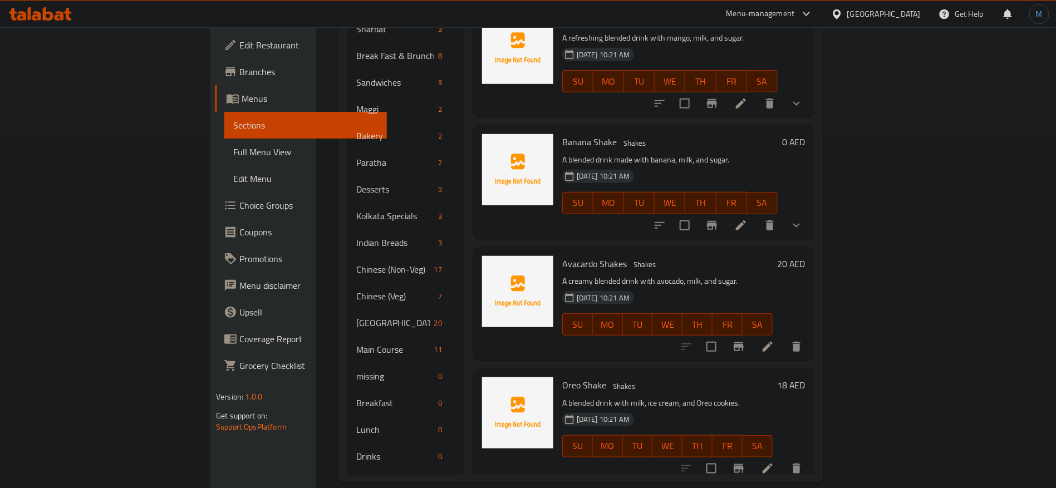
click at [783, 337] on li at bounding box center [767, 347] width 31 height 20
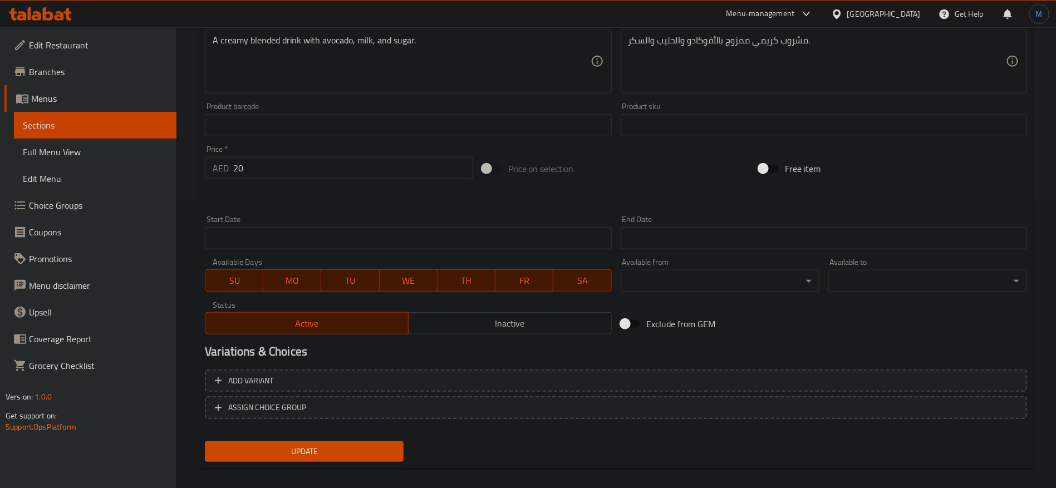
scroll to position [298, 0]
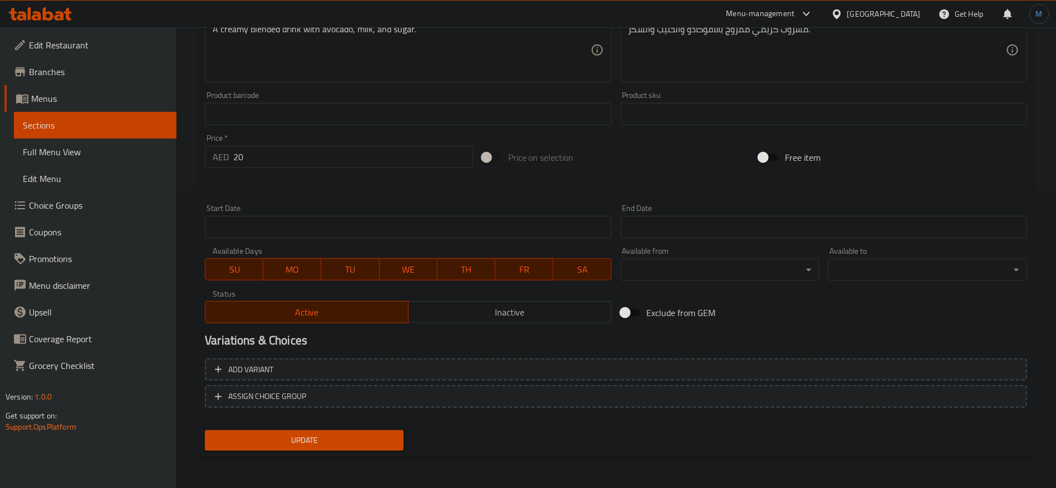
click at [367, 170] on div "Price   * AED 20 Price *" at bounding box center [338, 151] width 277 height 43
click at [366, 170] on div "Price   * AED 20 Price *" at bounding box center [338, 151] width 277 height 43
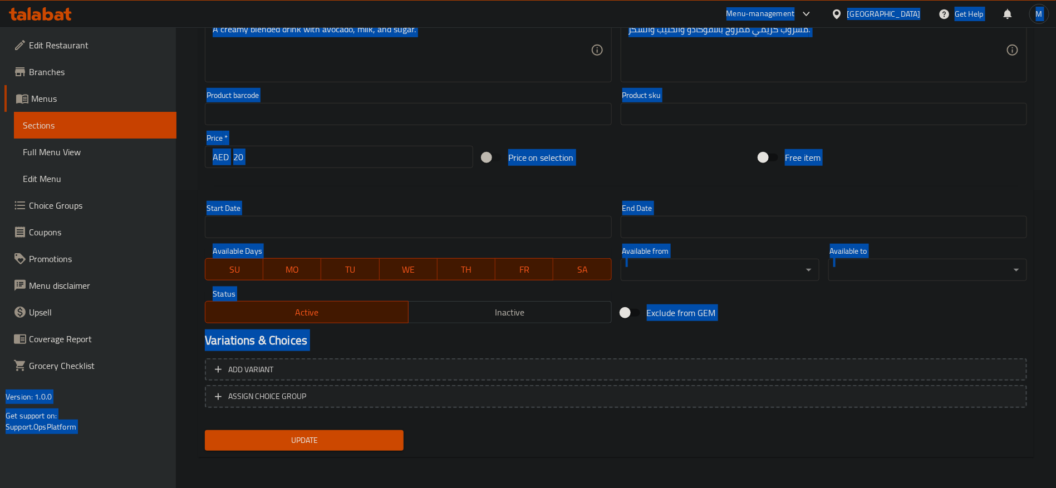
copy body "Menu-management United Arab Emirates Get Help M Edit Restaurant Branches Menus …"
click at [364, 162] on input "20" at bounding box center [353, 157] width 240 height 22
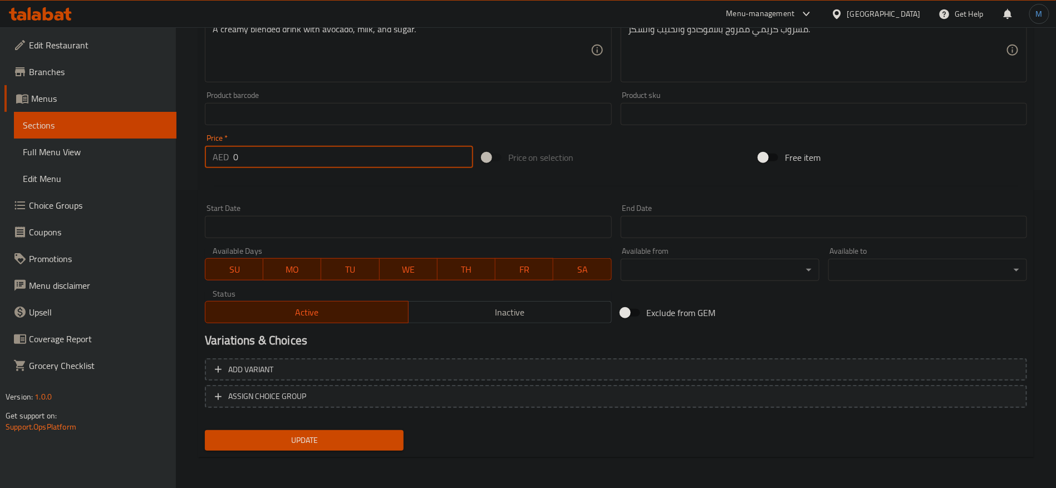
type input "0"
click at [690, 172] on div at bounding box center [615, 185] width 831 height 27
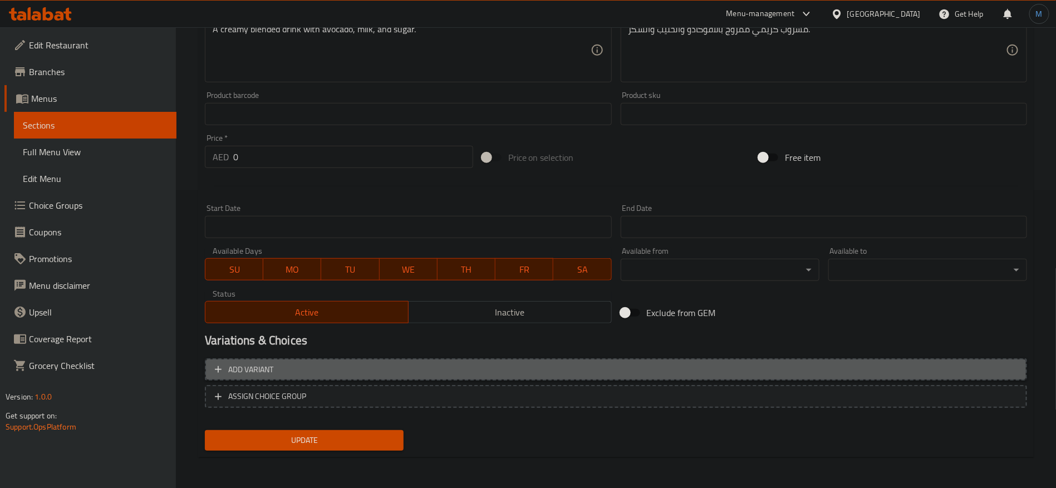
click at [767, 373] on span "Add variant" at bounding box center [616, 370] width 802 height 14
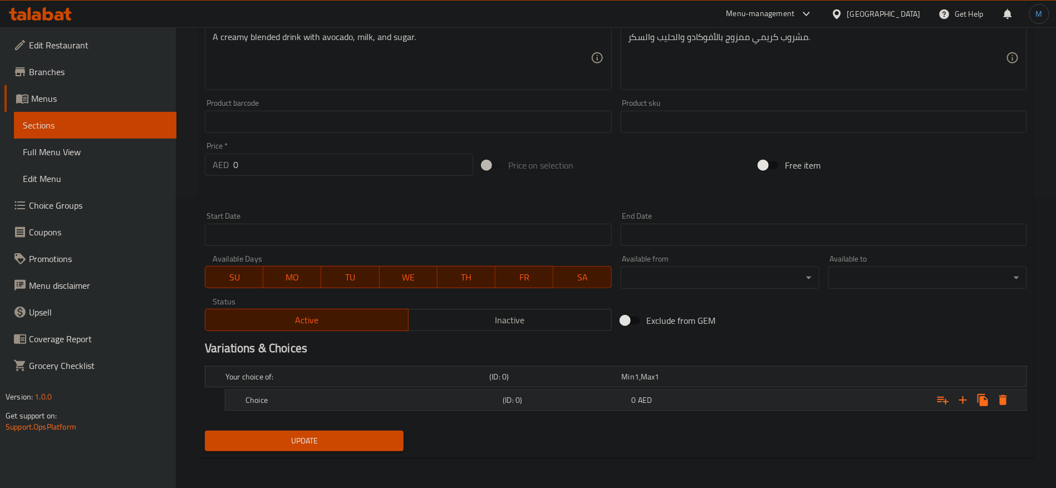
click at [777, 392] on div "Expand" at bounding box center [886, 400] width 257 height 24
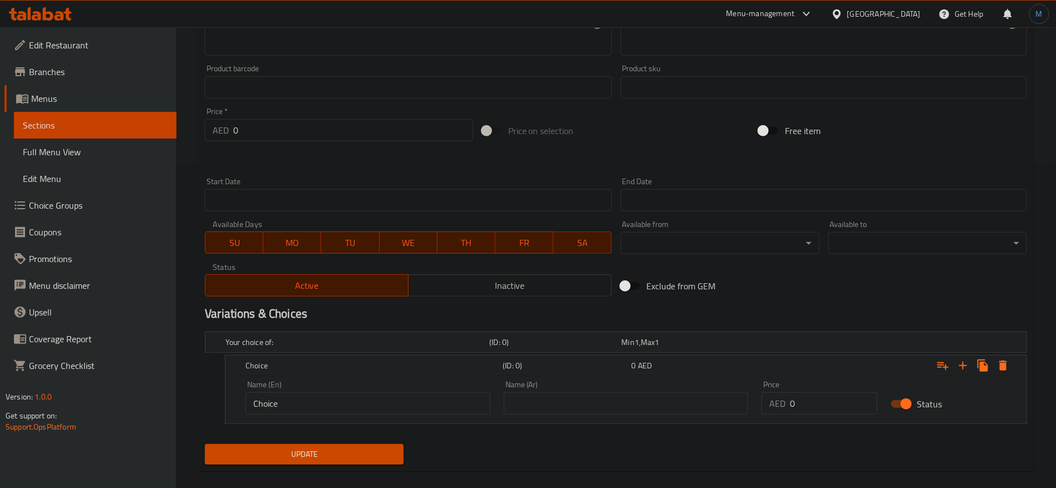
scroll to position [338, 0]
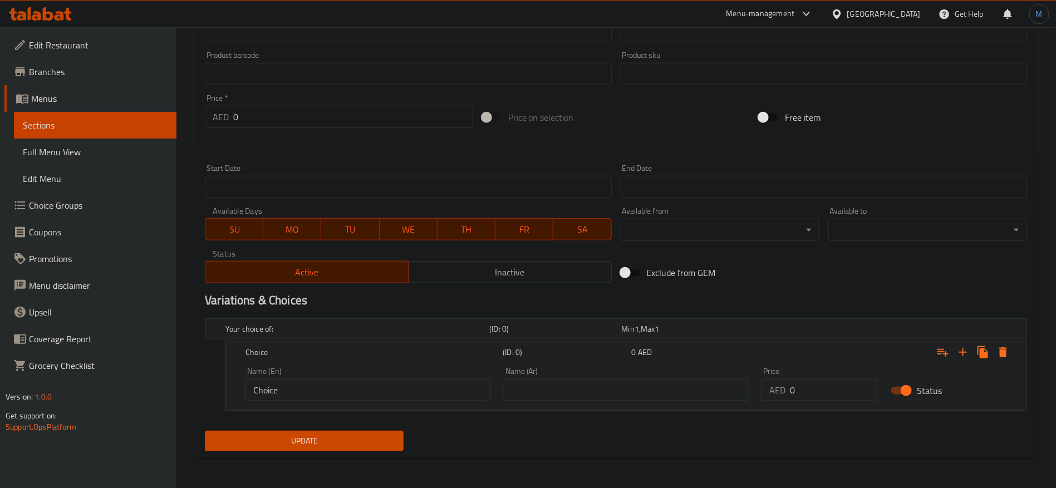
click at [787, 393] on div "AED 0 Price" at bounding box center [819, 390] width 116 height 22
paste input "2"
type input "20"
click at [637, 380] on input "text" at bounding box center [626, 390] width 245 height 22
type input "عادي"
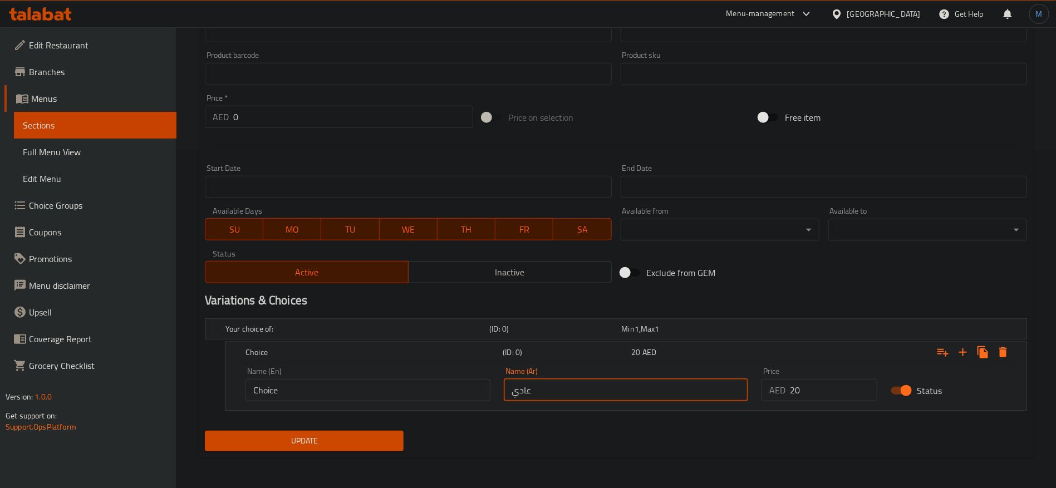
click at [353, 396] on input "Choice" at bounding box center [367, 390] width 245 height 22
click at [353, 396] on input "text" at bounding box center [367, 390] width 245 height 22
type input "Regular"
click at [352, 440] on span "Update" at bounding box center [304, 441] width 181 height 14
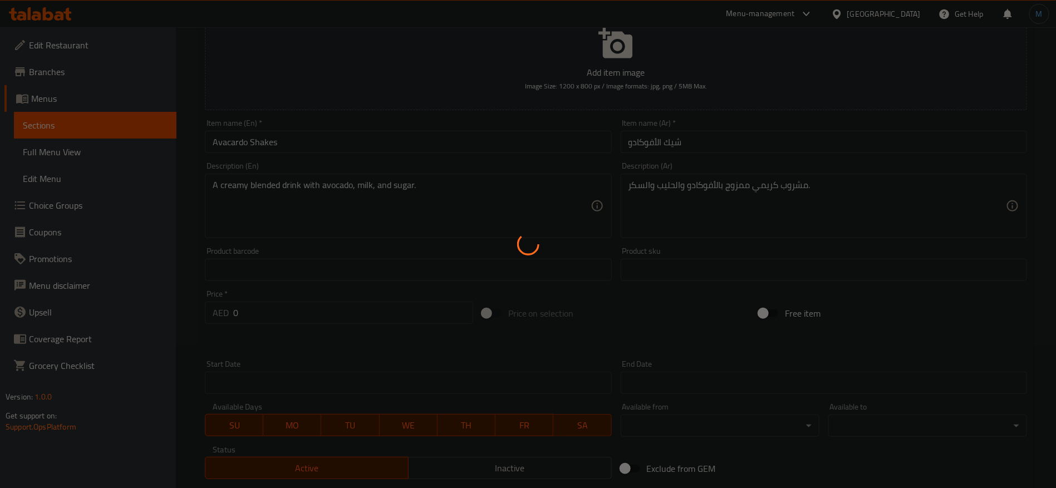
scroll to position [0, 0]
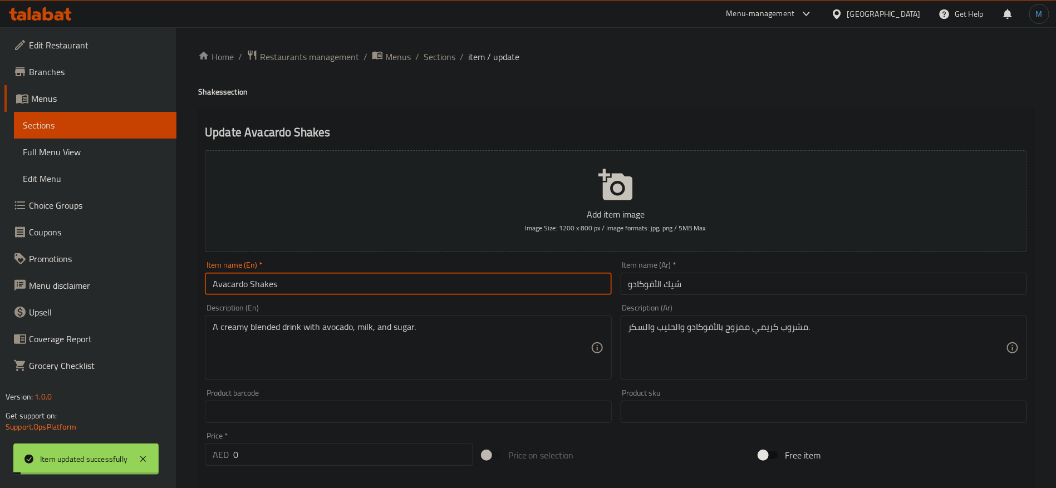
click at [484, 279] on input "Avacardo Shakes" at bounding box center [408, 284] width 406 height 22
click at [320, 289] on input "Avacardo Shakes" at bounding box center [408, 284] width 406 height 22
type input "Avocado Shakes"
click at [424, 63] on span "Sections" at bounding box center [439, 56] width 32 height 13
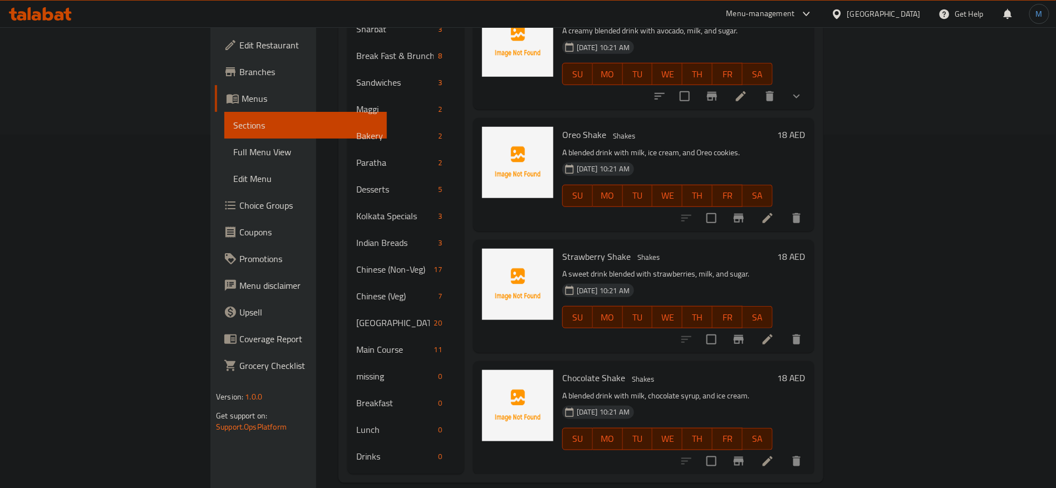
scroll to position [474, 0]
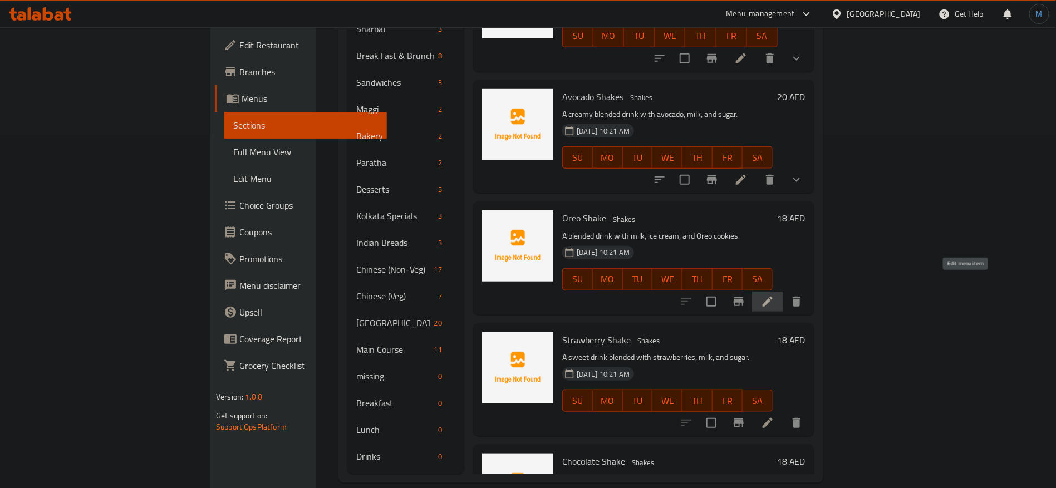
click at [772, 297] on icon at bounding box center [767, 302] width 10 height 10
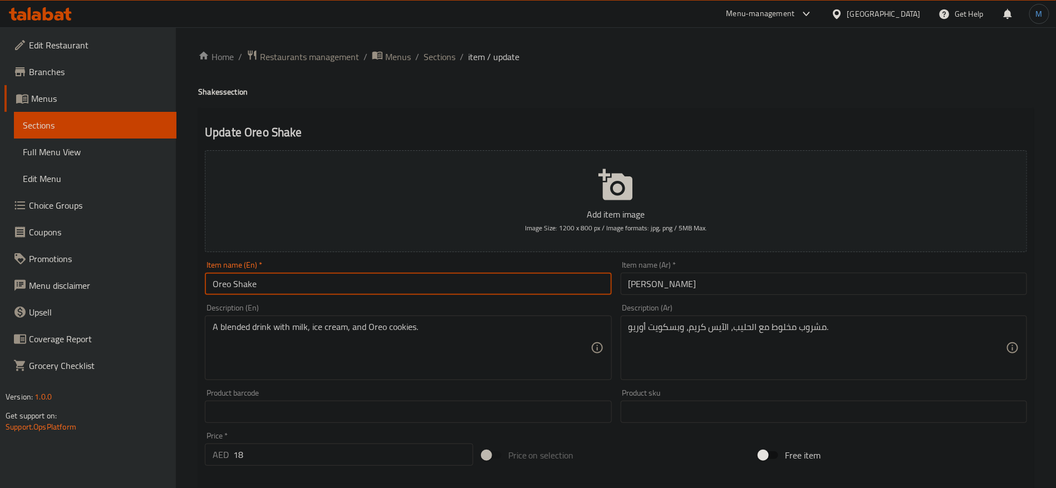
click at [527, 283] on input "Oreo Shake" at bounding box center [408, 284] width 406 height 22
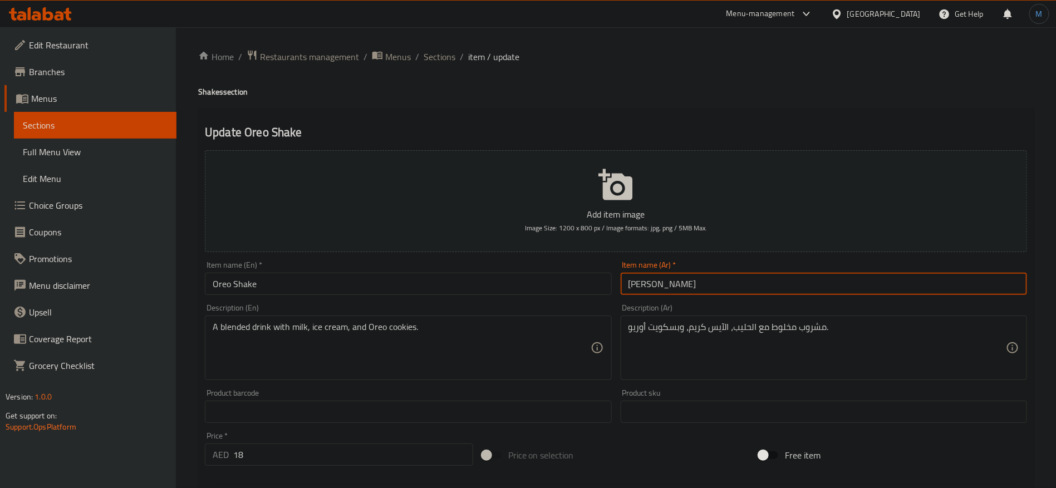
click at [717, 281] on input "شيك أوريو" at bounding box center [823, 284] width 406 height 22
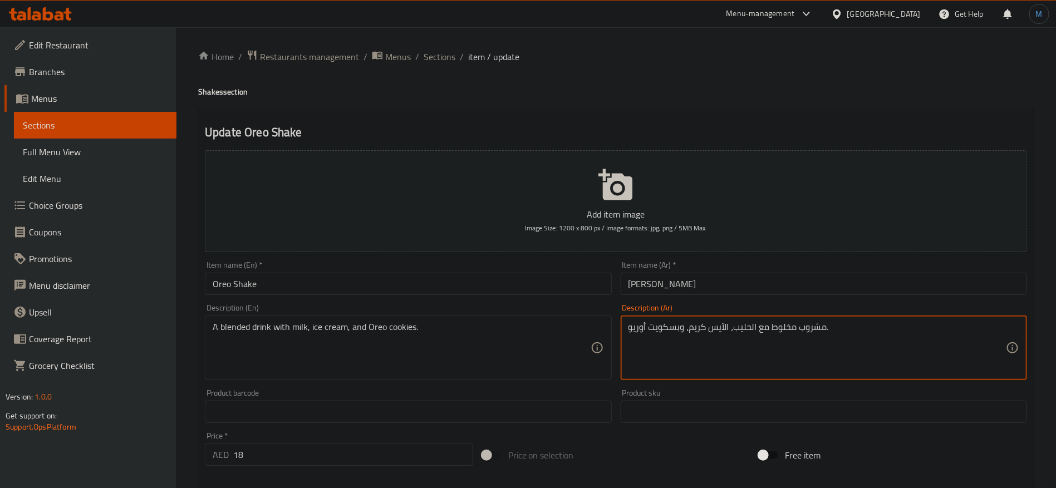
click at [776, 326] on textarea "مشروب مخلوط مع الحليب، الآيس كريم، وبسكويت أوريو." at bounding box center [816, 348] width 377 height 53
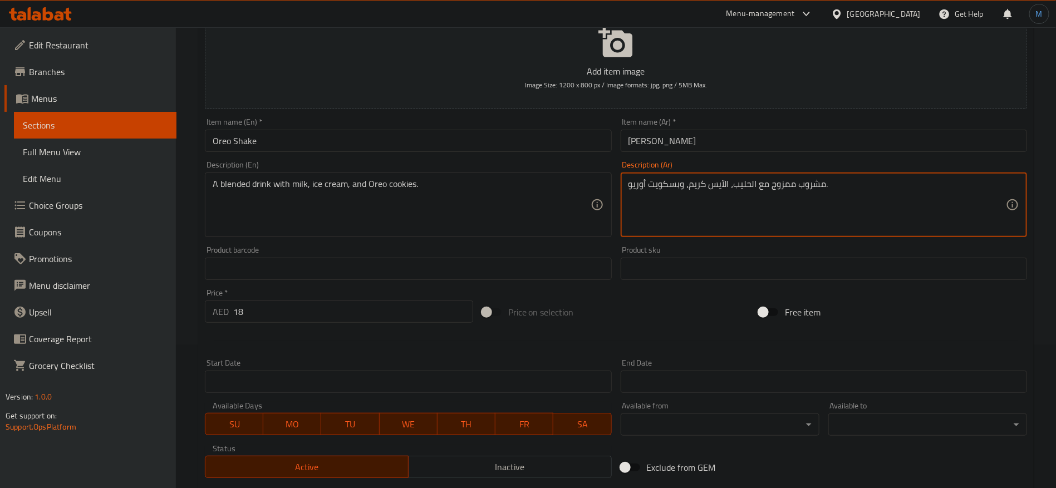
scroll to position [298, 0]
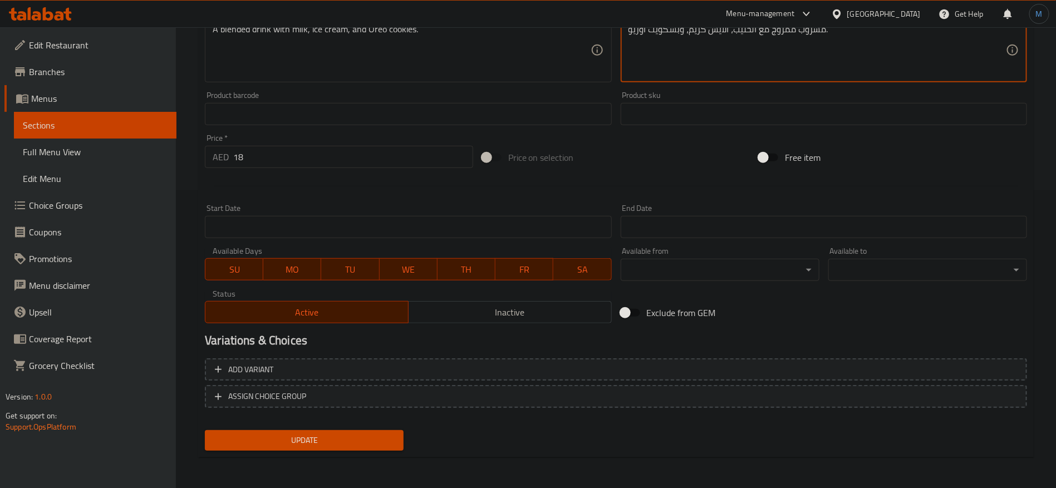
type textarea "مشروب ممزوج مع الحليب، الآيس كريم، وبسكويت أوريو."
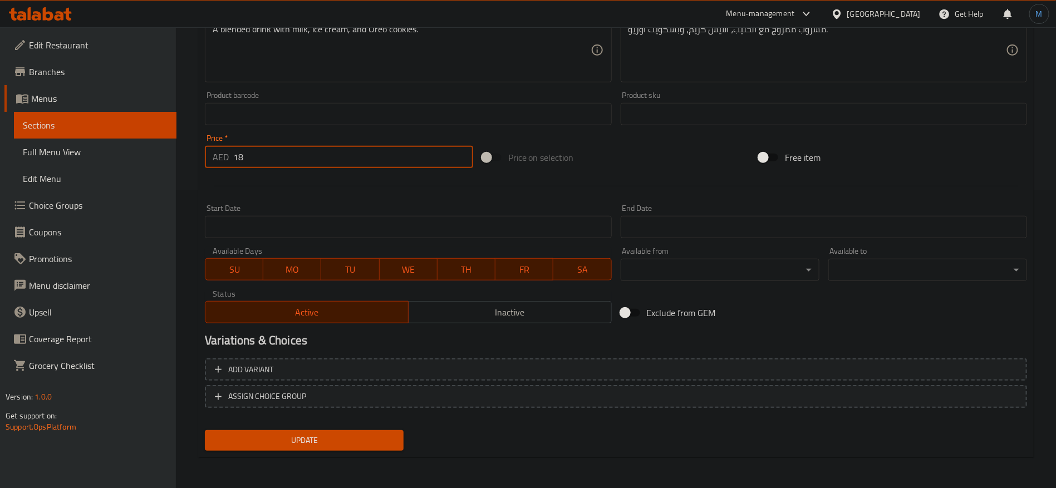
click at [305, 163] on input "18" at bounding box center [353, 157] width 240 height 22
type input "0"
click at [792, 367] on span "Add variant" at bounding box center [616, 370] width 802 height 14
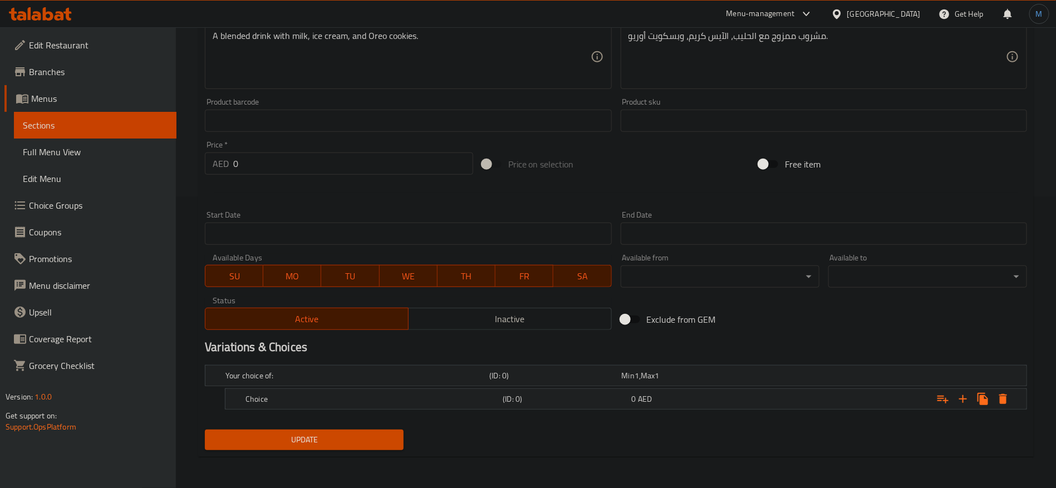
scroll to position [290, 0]
click at [849, 406] on div "Expand" at bounding box center [886, 400] width 257 height 24
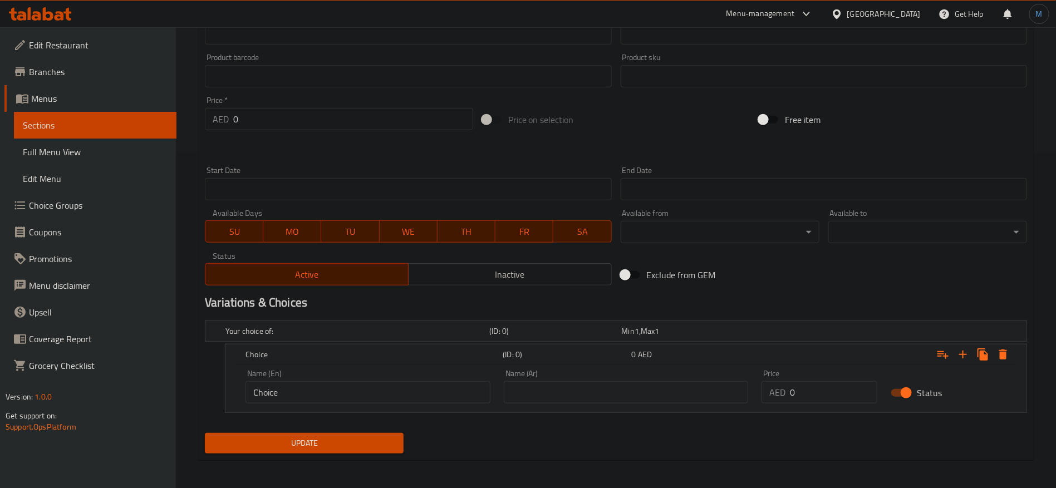
scroll to position [337, 0]
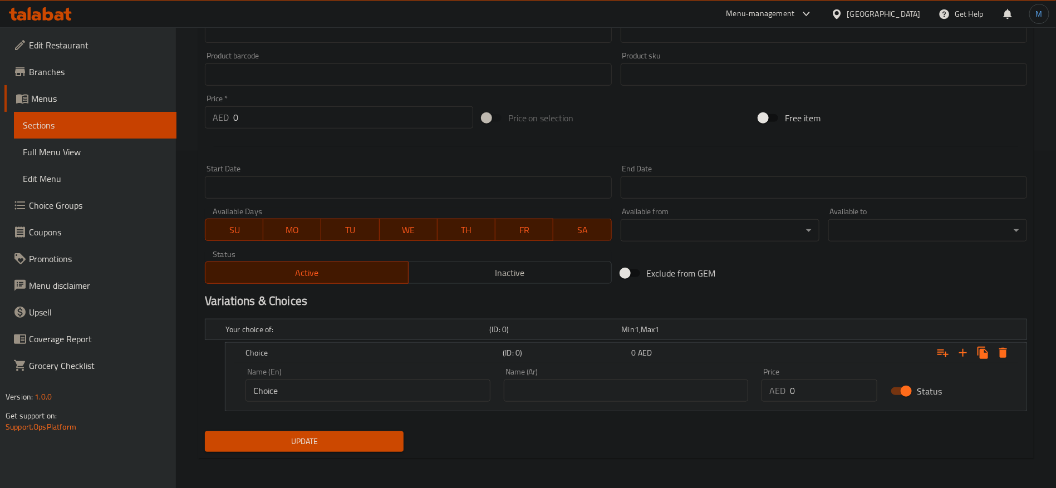
click at [812, 383] on input "0" at bounding box center [833, 390] width 87 height 22
paste input "18"
type input "18"
click at [642, 394] on input "text" at bounding box center [626, 390] width 245 height 22
type input "عادي"
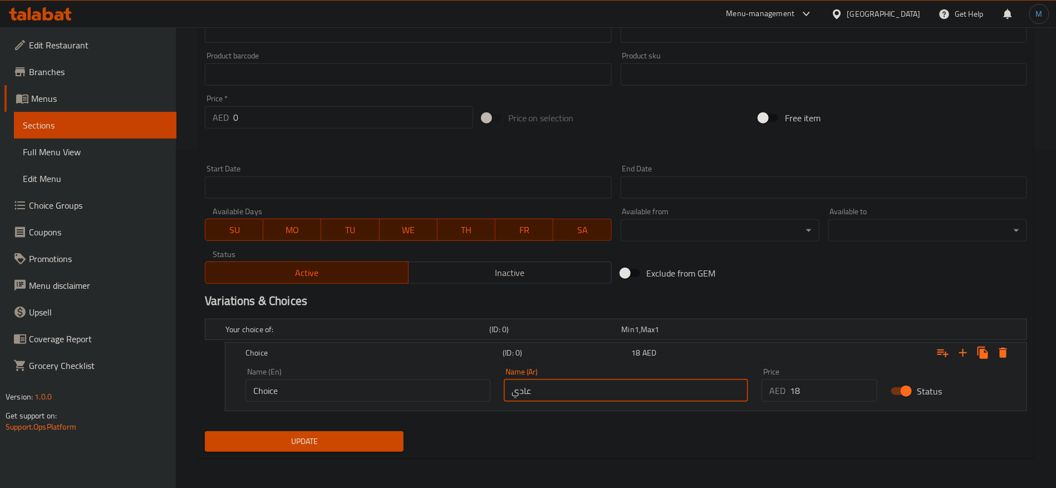
click at [395, 375] on div "Name (En) Choice Name (En)" at bounding box center [367, 385] width 245 height 34
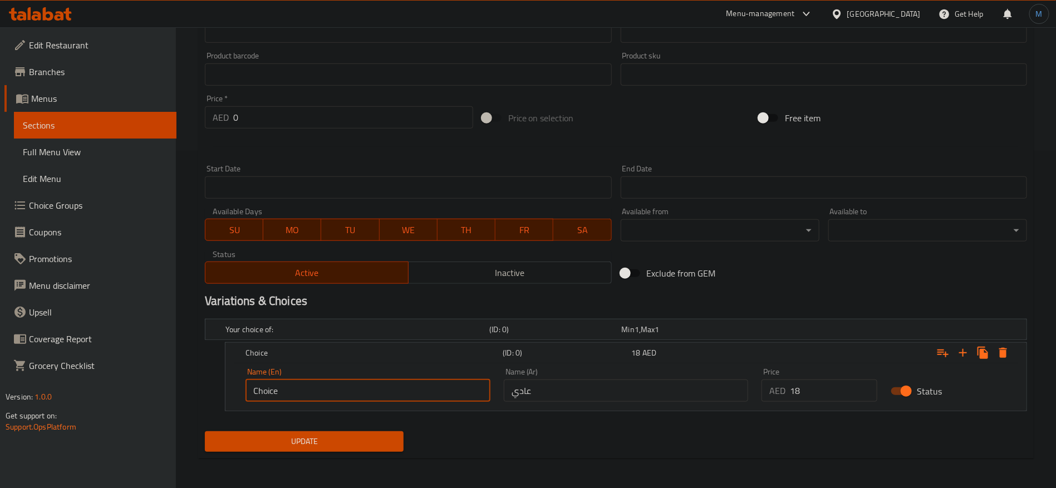
click at [395, 388] on input "Choice" at bounding box center [367, 390] width 245 height 22
click at [395, 388] on input "text" at bounding box center [367, 390] width 245 height 22
type input "Regular"
click at [344, 438] on span "Update" at bounding box center [304, 442] width 181 height 14
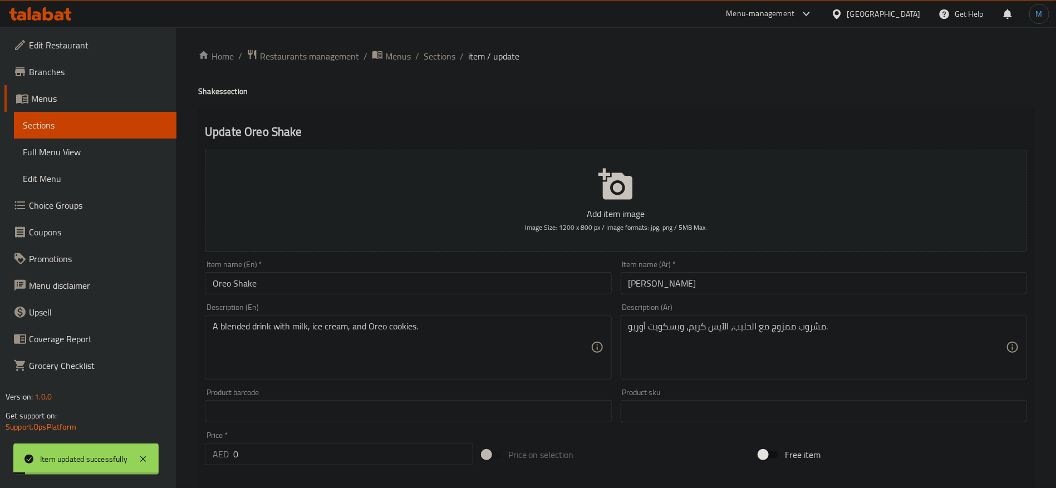
scroll to position [0, 0]
click at [443, 66] on div "Home / Restaurants management / Menus / Sections / item / update Shakes section…" at bounding box center [615, 427] width 835 height 755
click at [442, 58] on span "Sections" at bounding box center [439, 56] width 32 height 13
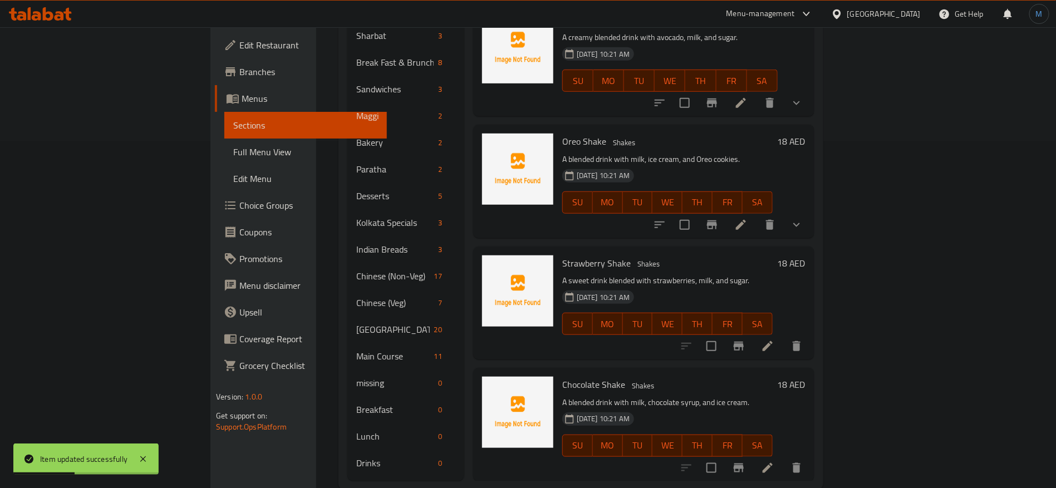
scroll to position [353, 0]
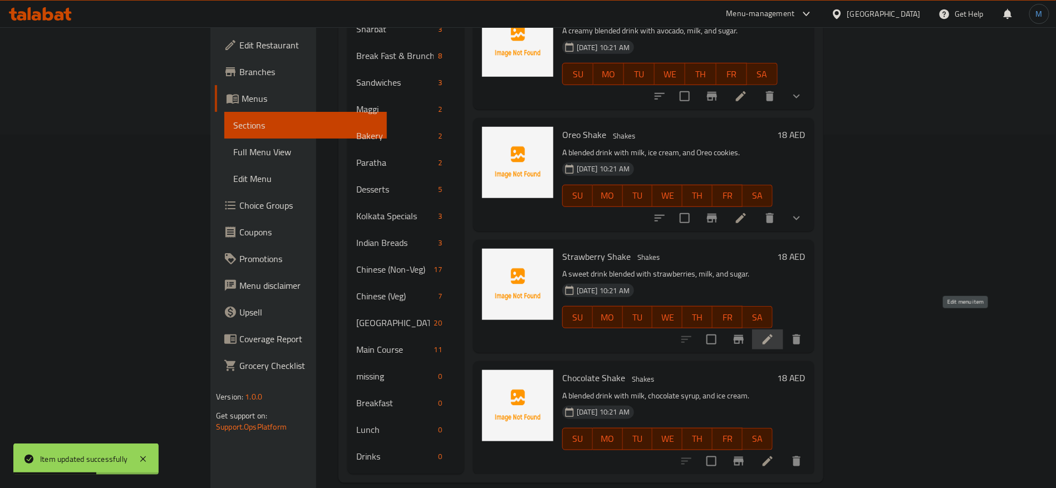
click at [774, 333] on icon at bounding box center [767, 339] width 13 height 13
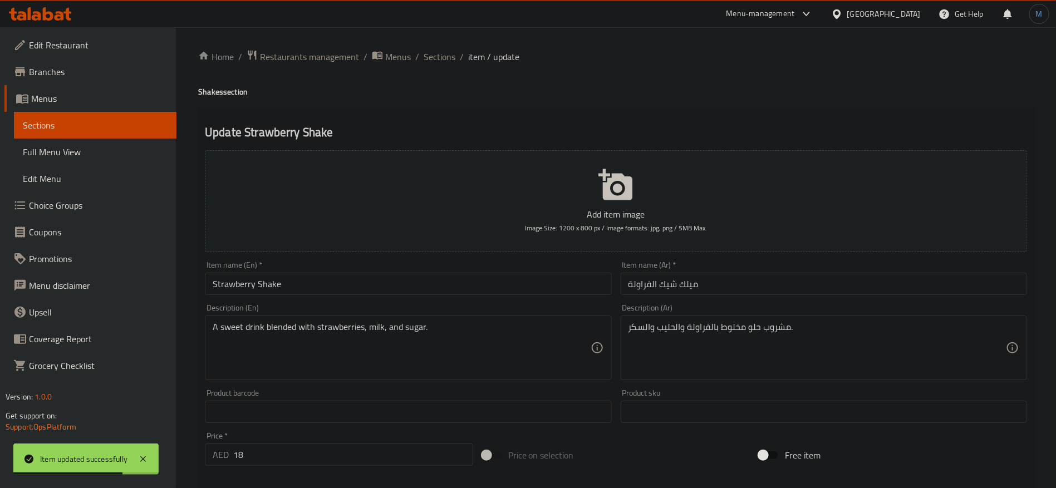
click at [678, 287] on input "ميلك شيك الفراولة" at bounding box center [823, 284] width 406 height 22
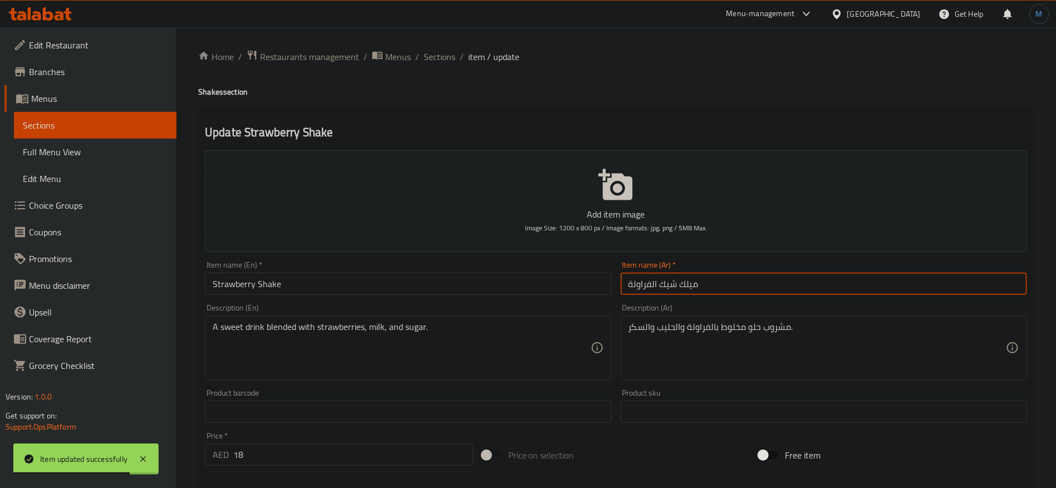
click at [670, 284] on input "ميلك شيك الفراولة" at bounding box center [823, 284] width 406 height 22
type input "ميلك فراولة"
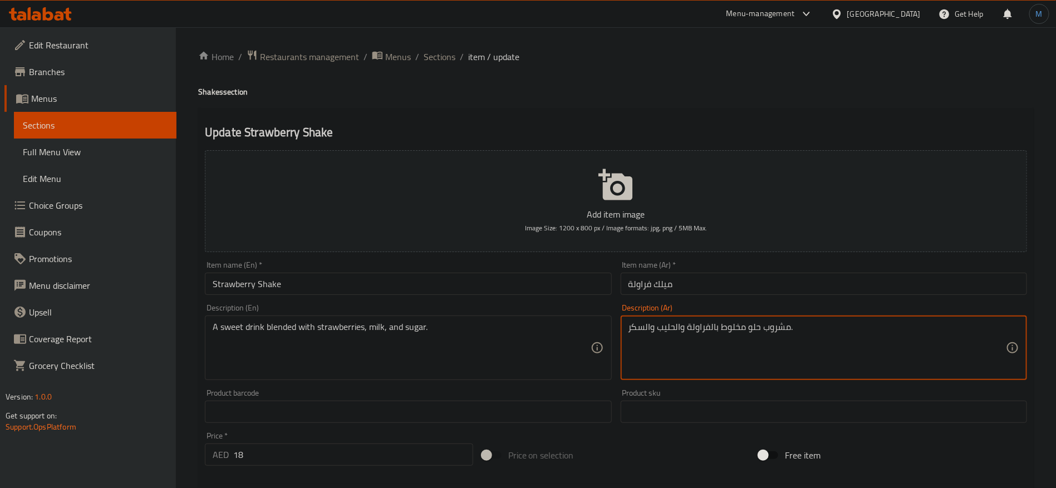
click at [724, 331] on textarea "مشروب حلو مخلوط بالفراولة والحليب والسكر." at bounding box center [816, 348] width 377 height 53
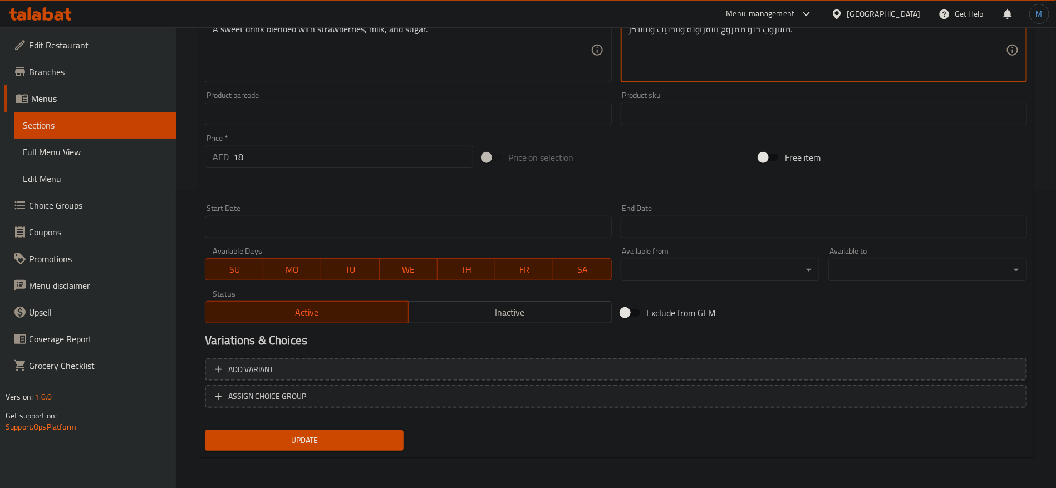
type textarea "مشروب حلو ممزوج بالفراولة والحليب والسكر."
click at [702, 369] on span "Add variant" at bounding box center [616, 370] width 802 height 14
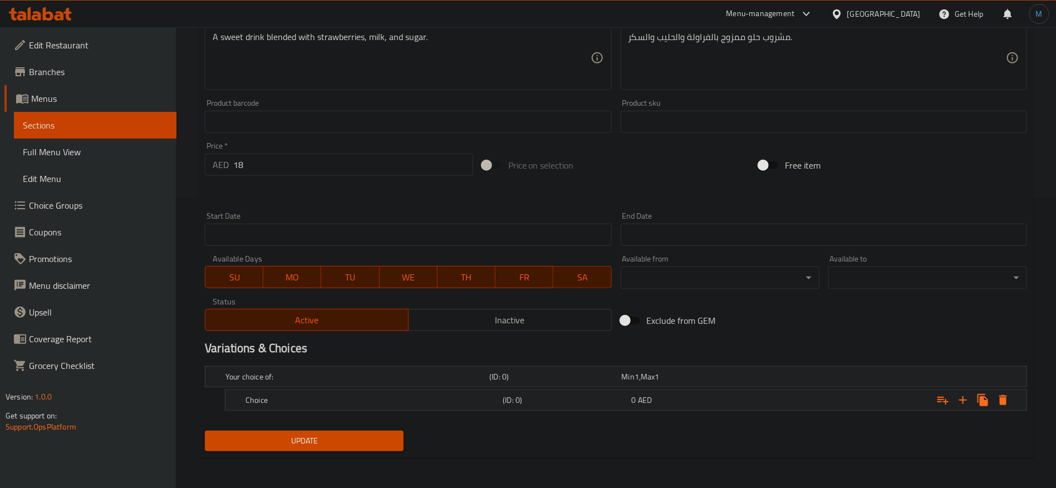
click at [312, 167] on input "18" at bounding box center [353, 165] width 240 height 22
type input "0"
click at [849, 392] on div "Expand" at bounding box center [886, 400] width 257 height 24
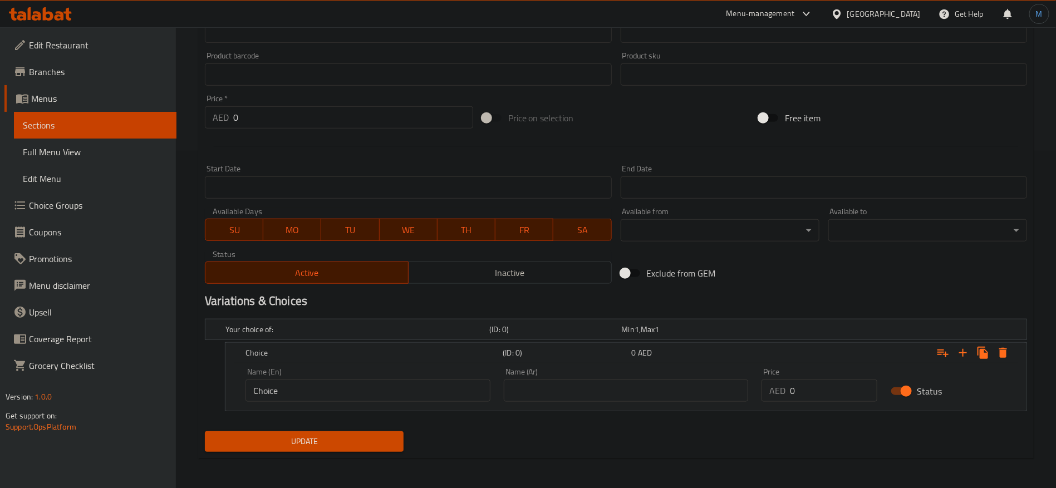
scroll to position [338, 0]
click at [815, 381] on input "0" at bounding box center [833, 390] width 87 height 22
paste input "18"
type input "18"
click at [649, 393] on input "text" at bounding box center [626, 390] width 245 height 22
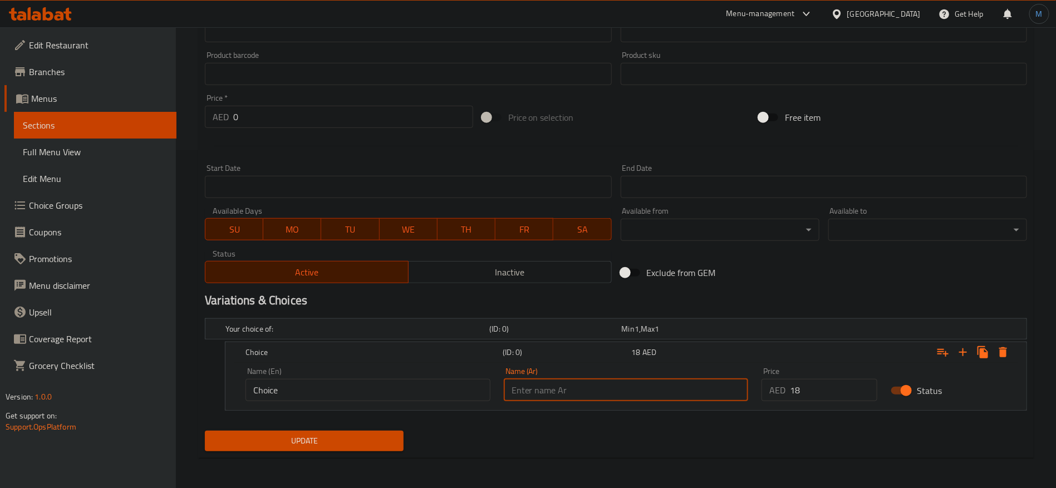
type input "عادي"
click at [387, 383] on input "Choice" at bounding box center [367, 390] width 245 height 22
click at [387, 383] on input "text" at bounding box center [367, 390] width 245 height 22
type input "Regular"
click at [374, 434] on span "Update" at bounding box center [304, 441] width 181 height 14
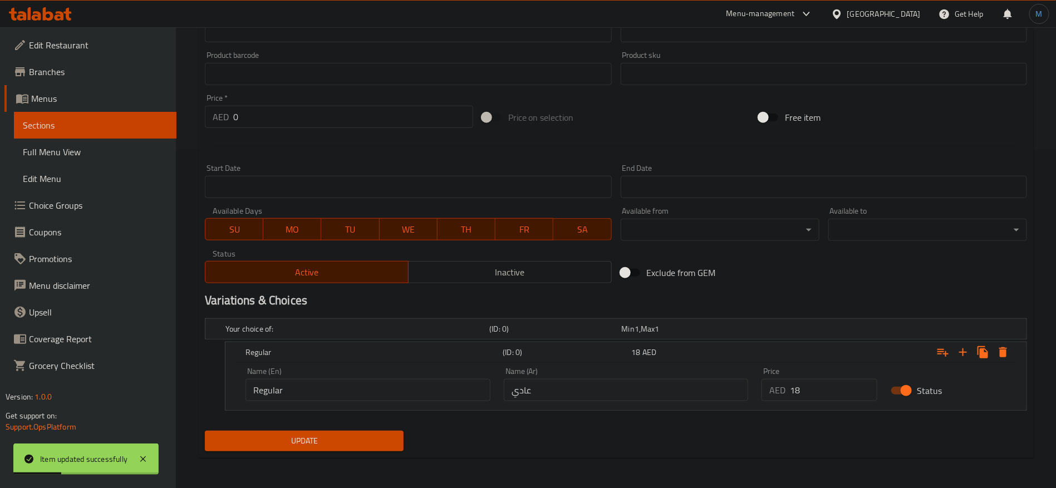
click at [761, 279] on div "Exclude from GEM" at bounding box center [754, 273] width 277 height 30
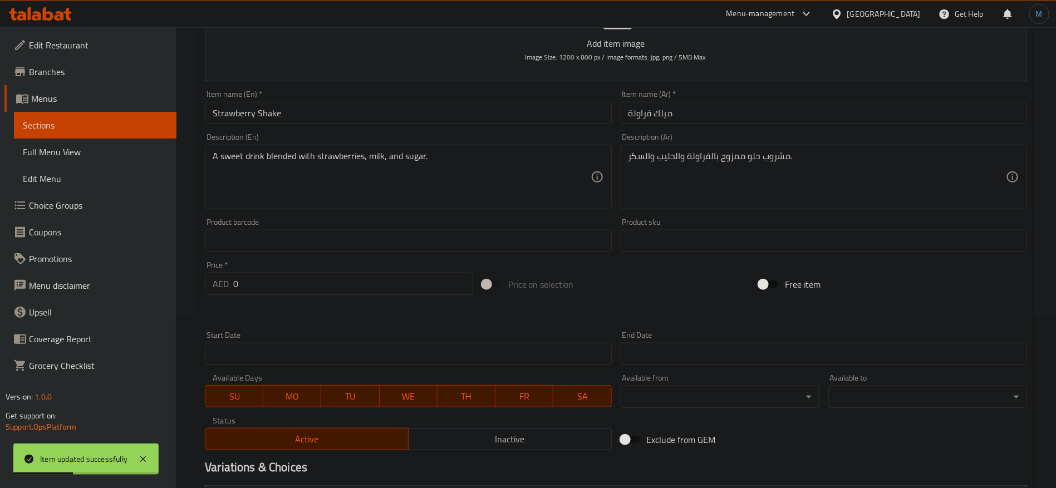
scroll to position [4, 0]
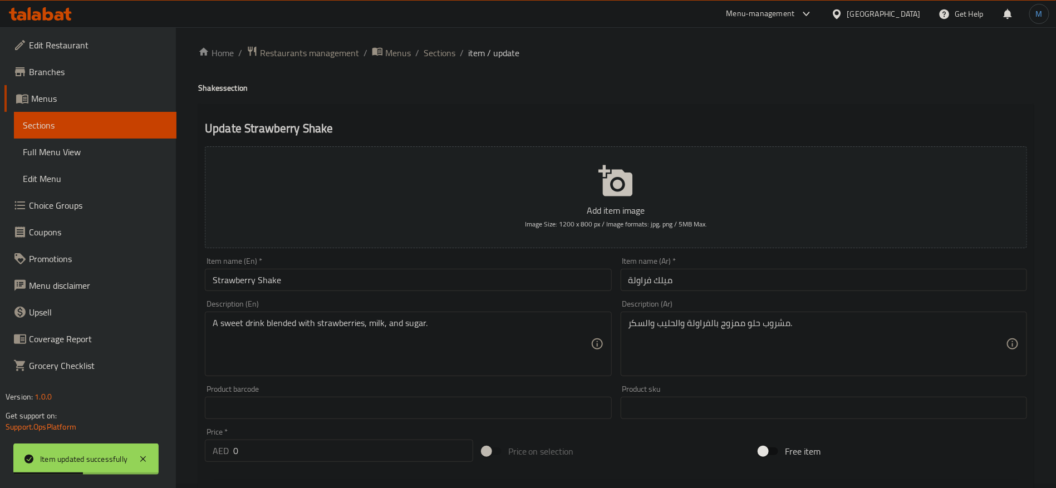
click at [368, 280] on input "Strawberry Shake" at bounding box center [408, 280] width 406 height 22
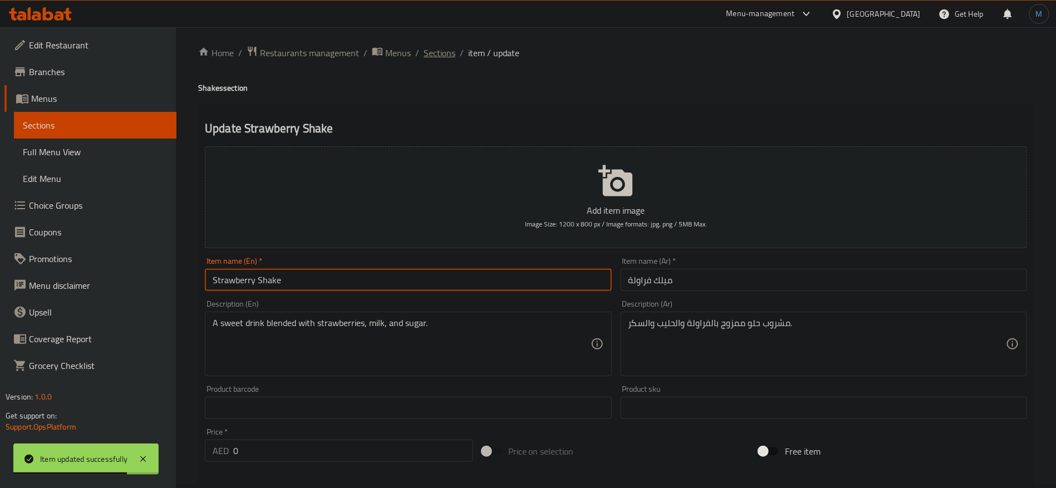
click at [440, 48] on span "Sections" at bounding box center [439, 52] width 32 height 13
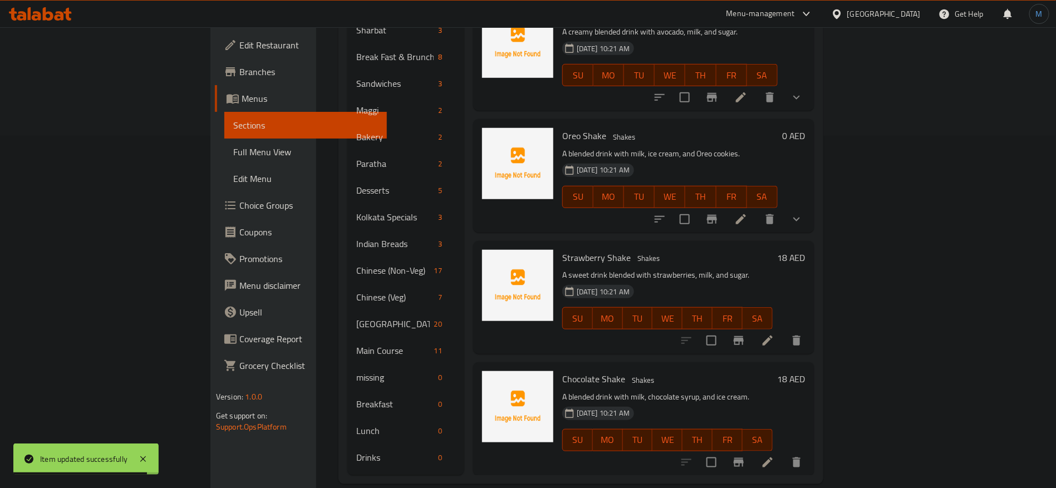
scroll to position [353, 0]
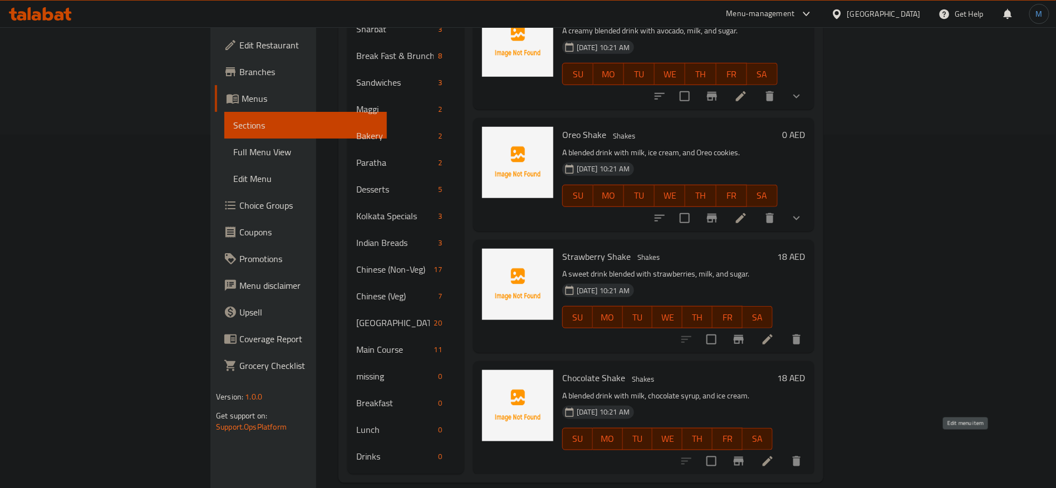
click at [774, 455] on icon at bounding box center [767, 461] width 13 height 13
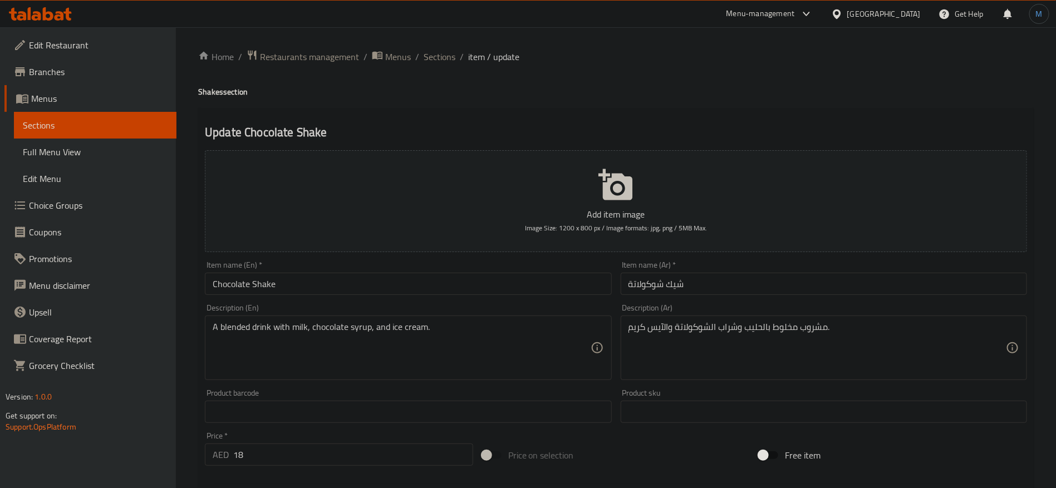
click at [548, 287] on input "Chocolate Shake" at bounding box center [408, 284] width 406 height 22
click at [788, 326] on textarea "مشروب مخلوط بالحليب وشراب الشوكولاتة والآيس كريم." at bounding box center [816, 348] width 377 height 53
type textarea "مشروب ممزوج بالحليب وشراب الشوكولاتة والآيس كريم."
click at [409, 454] on input "18" at bounding box center [353, 454] width 240 height 22
type input "0"
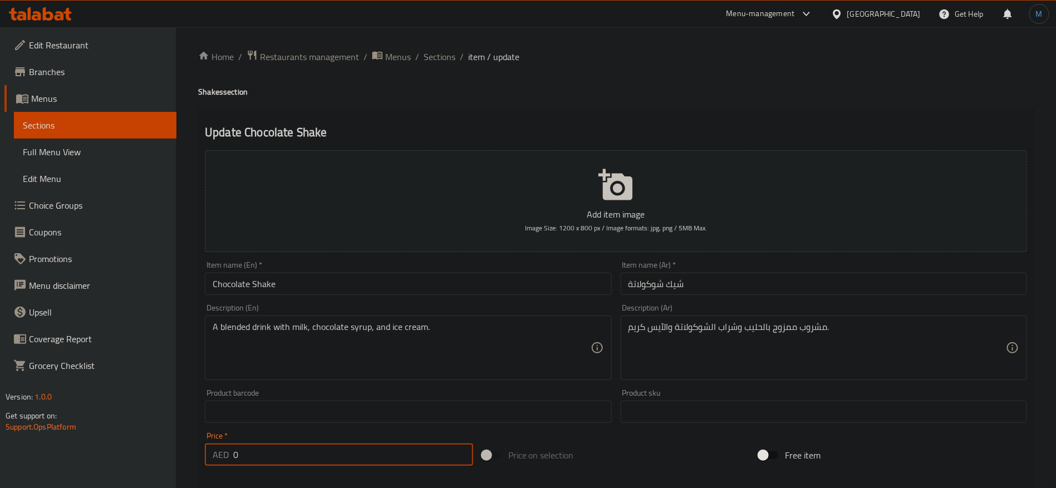
drag, startPoint x: 640, startPoint y: 463, endPoint x: 782, endPoint y: 486, distance: 144.2
click at [642, 463] on div "Price on selection" at bounding box center [615, 455] width 277 height 30
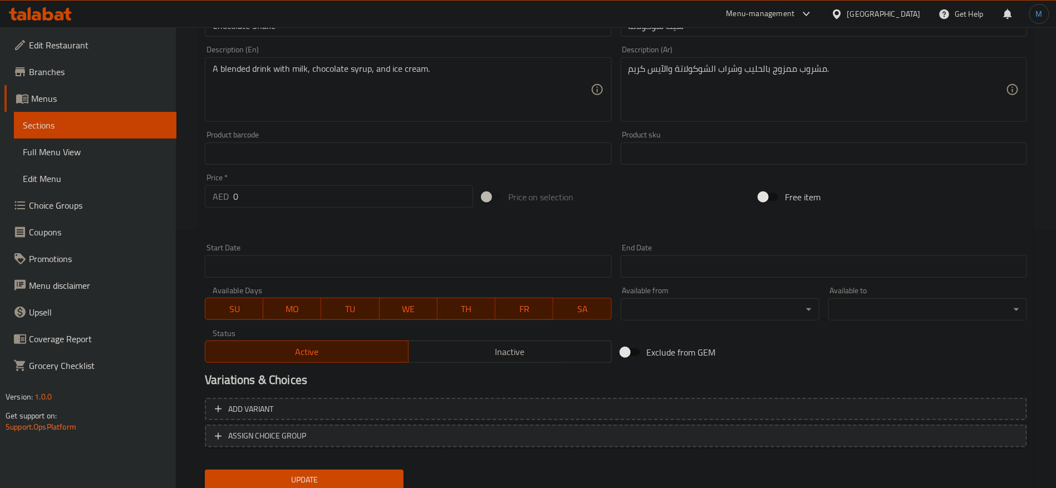
scroll to position [298, 0]
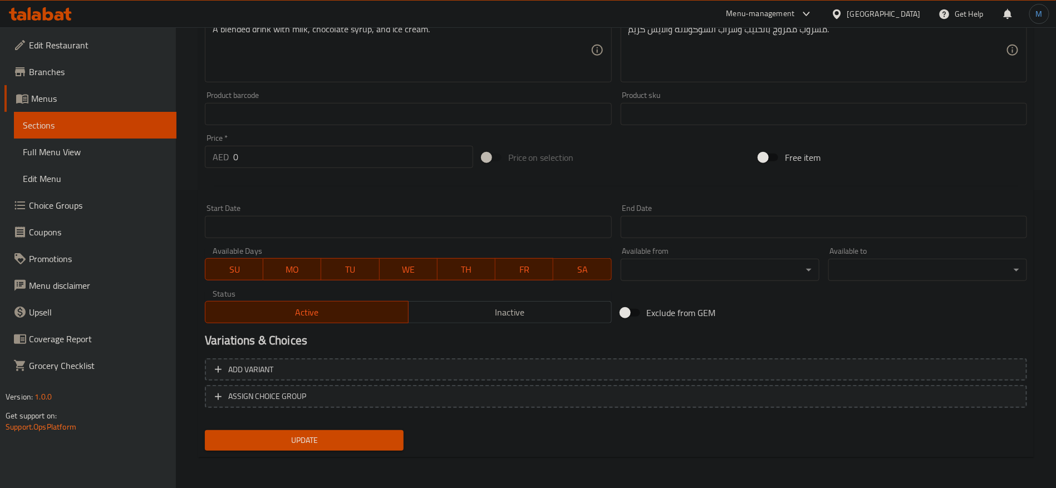
click at [825, 348] on h2 "Variations & Choices" at bounding box center [616, 340] width 822 height 17
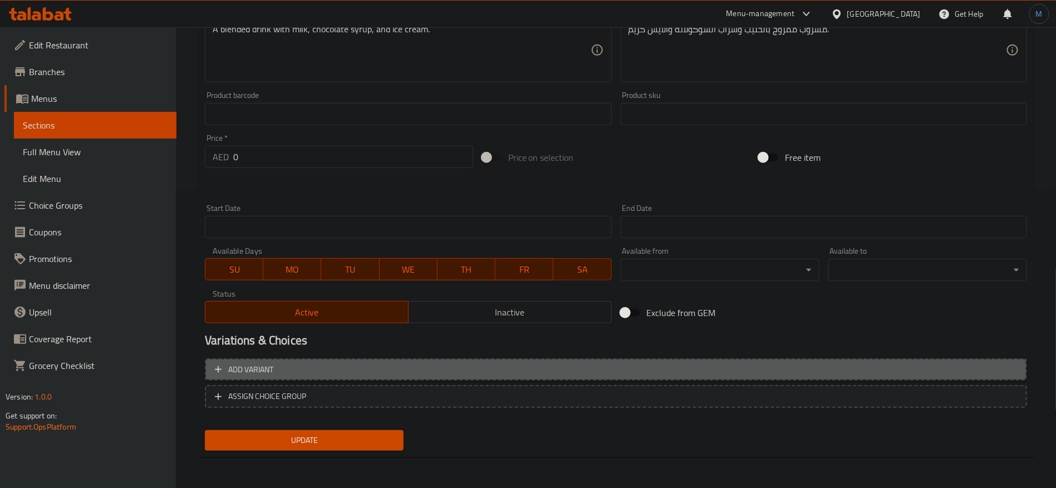
click at [829, 359] on button "Add variant" at bounding box center [616, 369] width 822 height 23
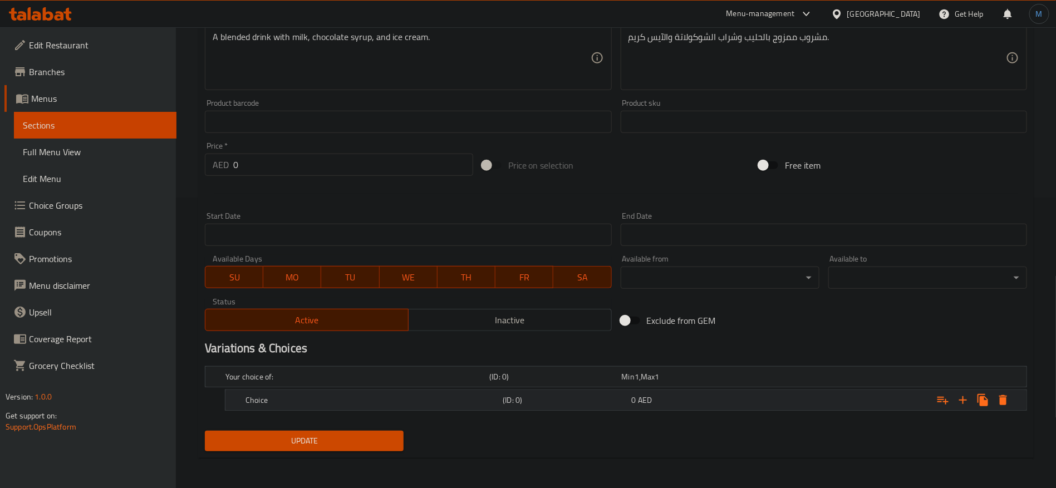
click at [813, 392] on div "Expand" at bounding box center [886, 400] width 257 height 24
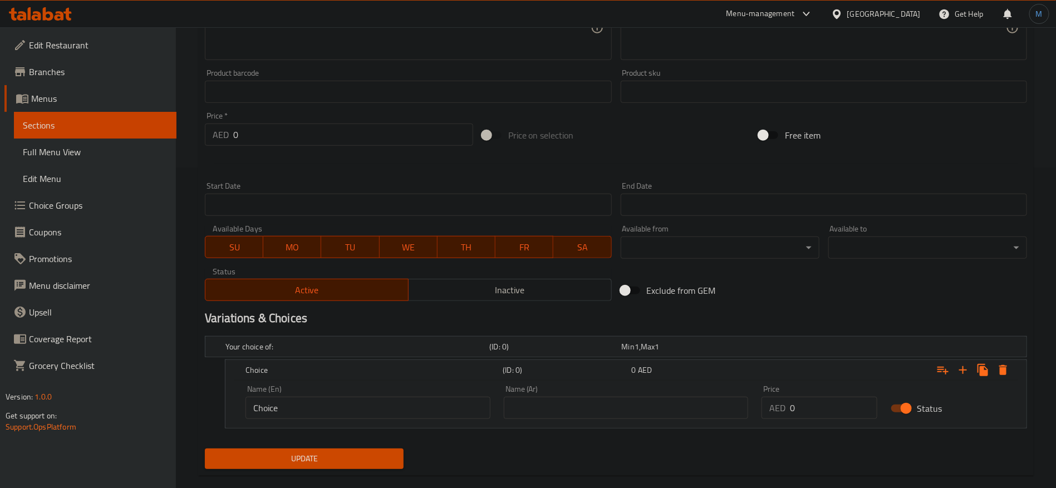
scroll to position [338, 0]
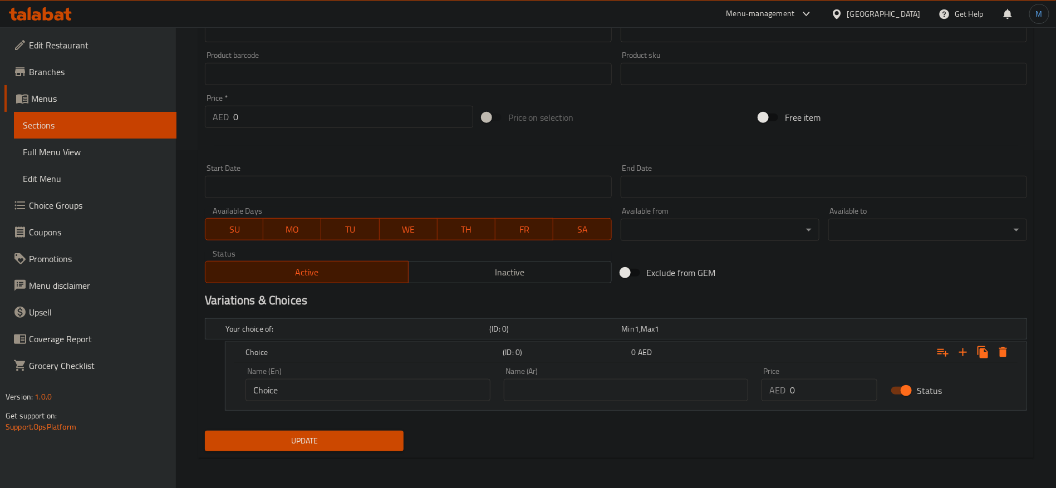
click at [433, 377] on div "Name (En) Choice Name (En)" at bounding box center [367, 384] width 245 height 34
click at [810, 392] on input "0" at bounding box center [833, 390] width 87 height 22
paste input "18"
type input "18"
click at [617, 391] on input "text" at bounding box center [626, 390] width 245 height 22
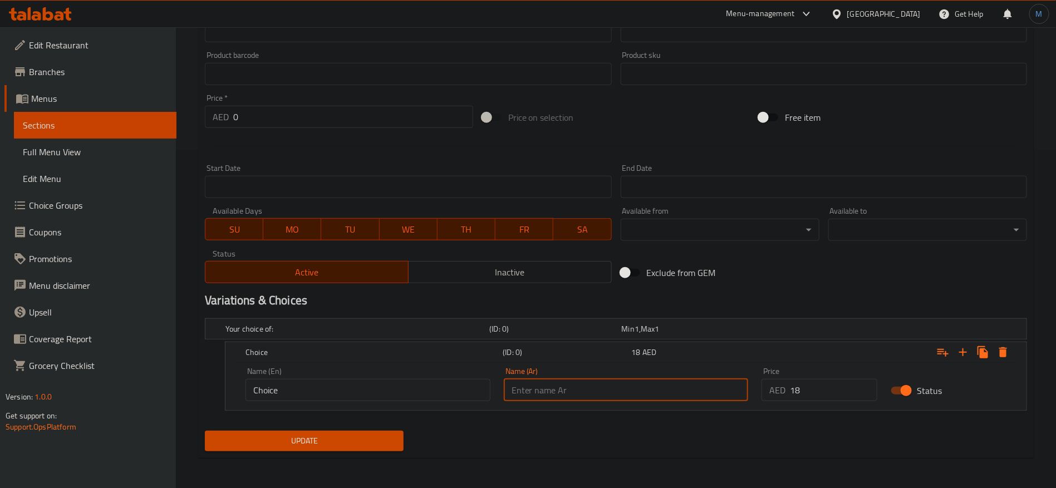
type input "عادي"
click at [368, 386] on input "Choice" at bounding box center [367, 390] width 245 height 22
click at [368, 386] on input "text" at bounding box center [367, 390] width 245 height 22
type input "Regular"
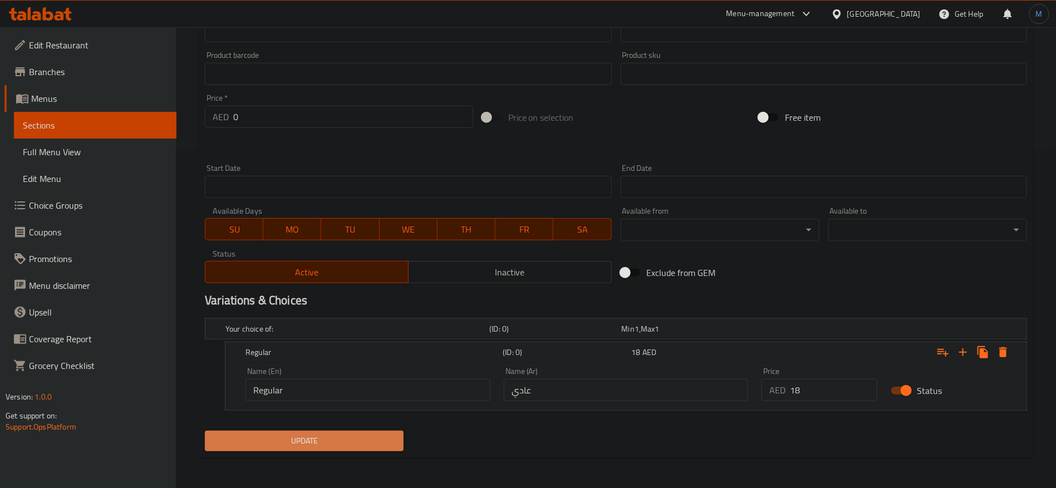
click at [323, 445] on span "Update" at bounding box center [304, 441] width 181 height 14
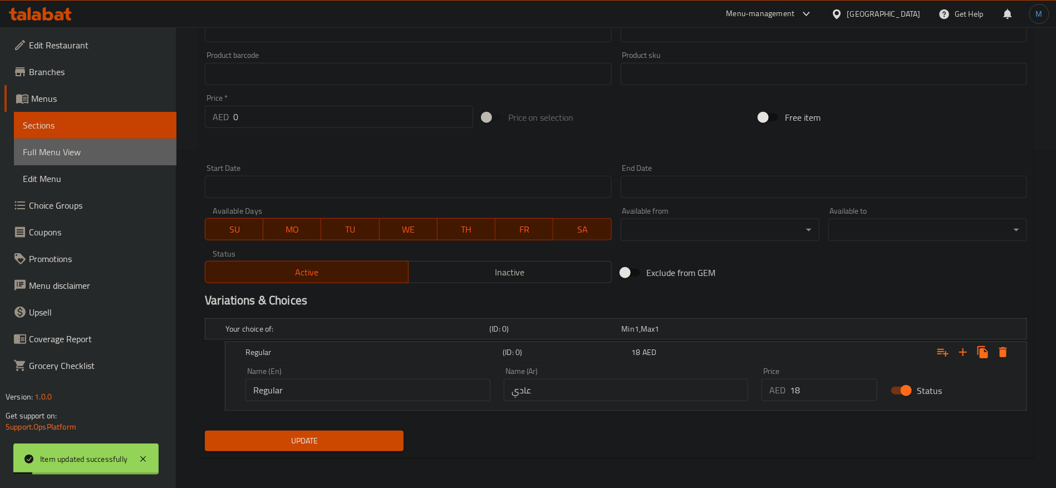
click at [114, 144] on link "Full Menu View" at bounding box center [95, 152] width 162 height 27
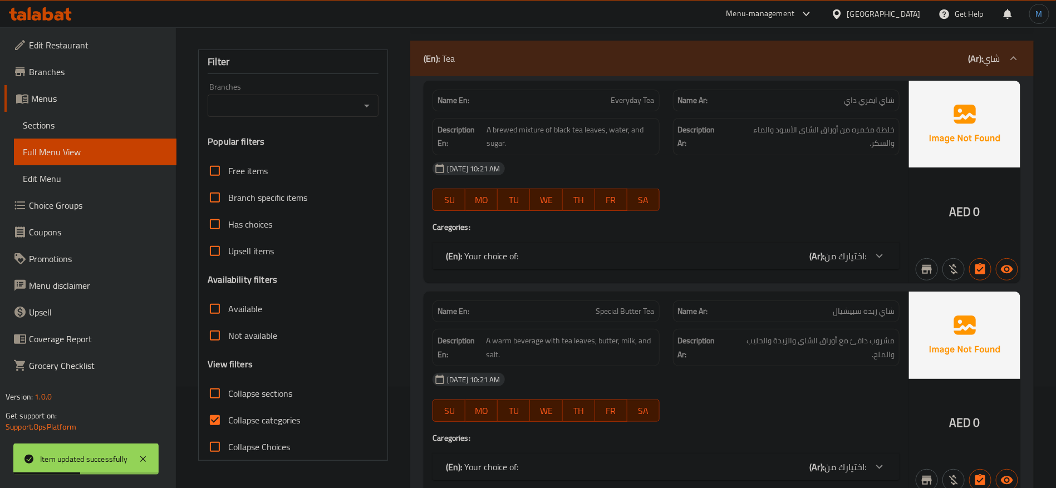
scroll to position [167, 0]
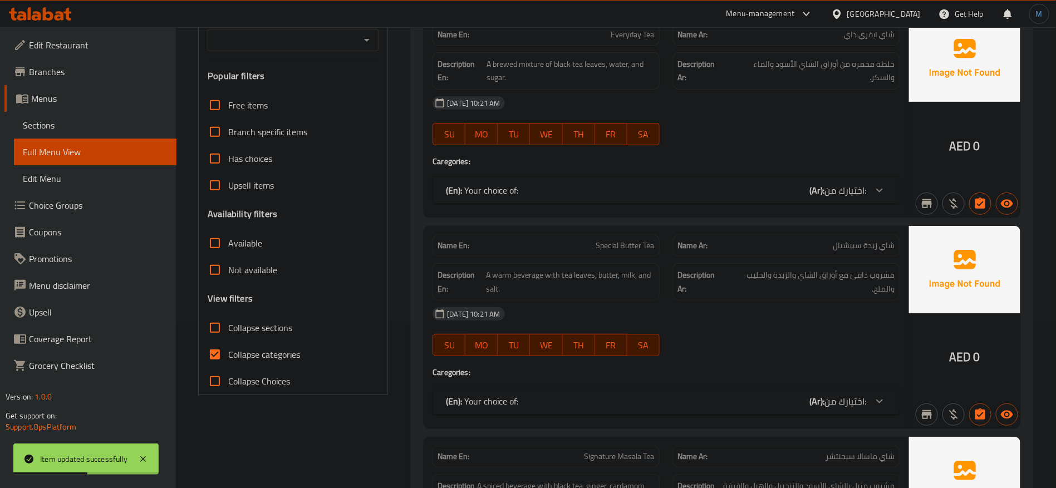
click at [243, 349] on label "Collapse categories" at bounding box center [250, 354] width 98 height 27
click at [228, 349] on input "Collapse categories" at bounding box center [214, 354] width 27 height 27
checkbox input "false"
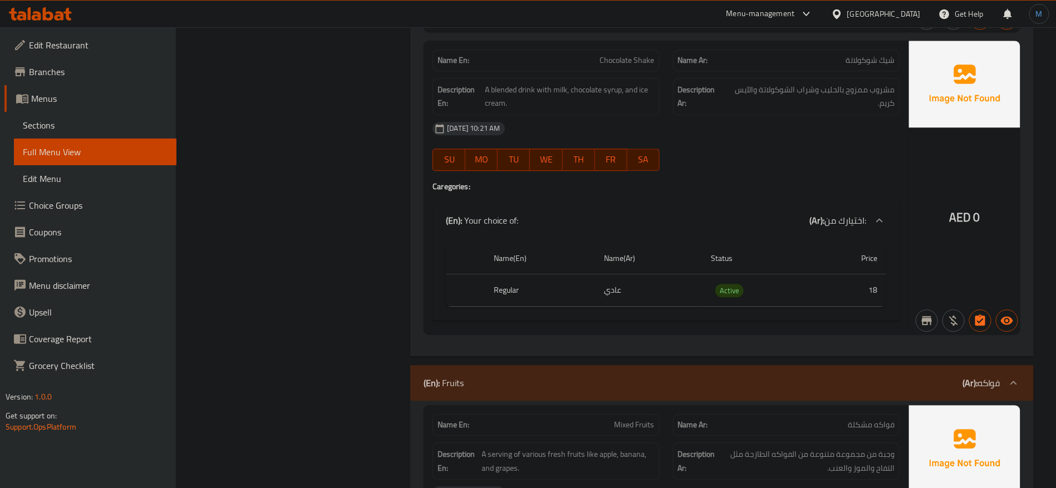
scroll to position [7762, 0]
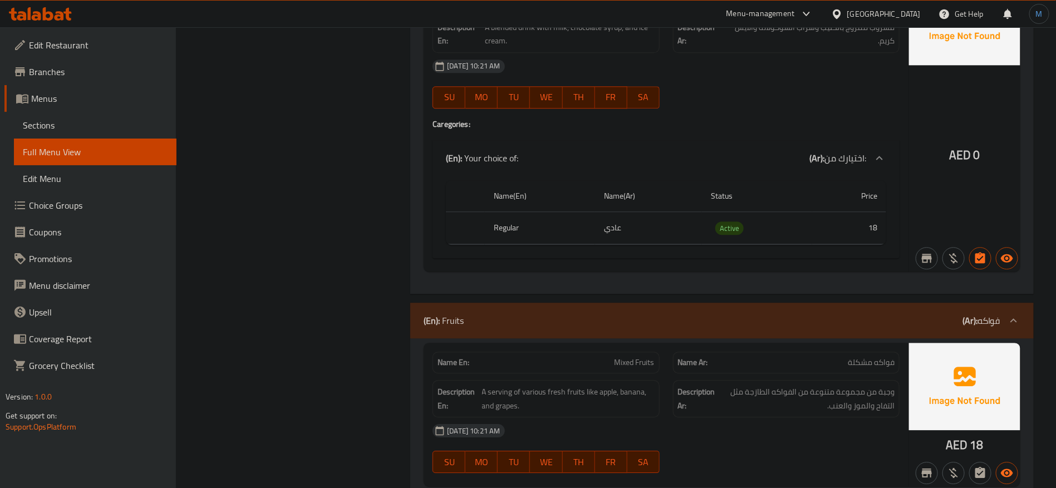
drag, startPoint x: 85, startPoint y: 131, endPoint x: 92, endPoint y: 113, distance: 19.5
click at [86, 131] on span "Sections" at bounding box center [95, 125] width 145 height 13
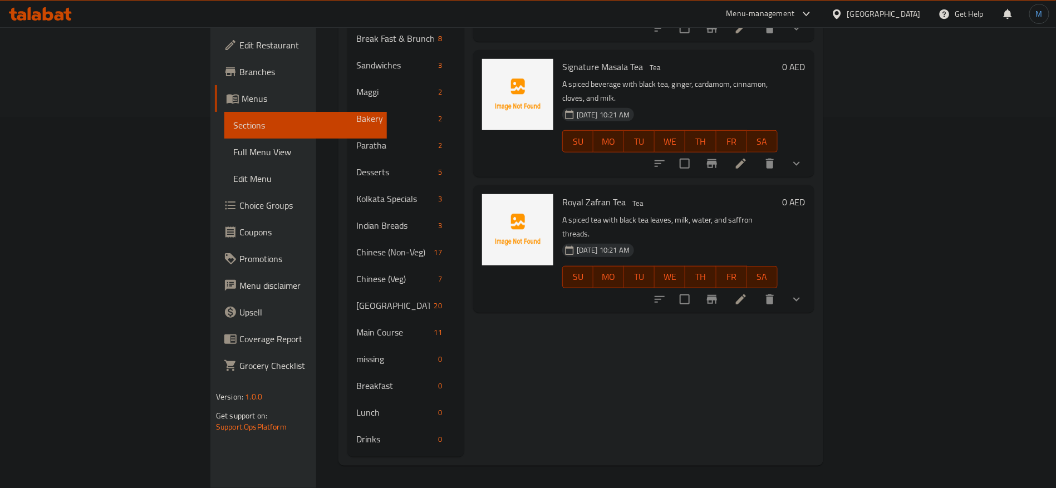
scroll to position [156, 0]
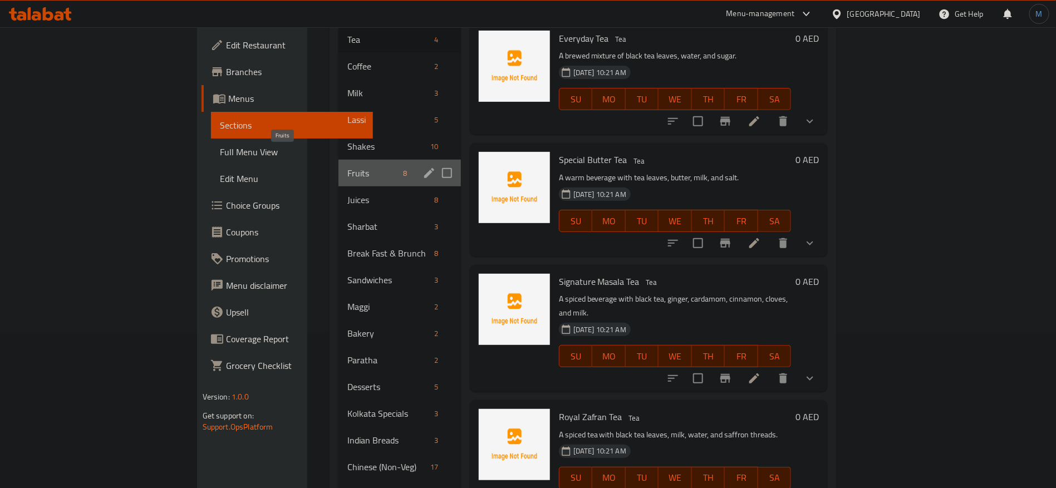
click at [347, 166] on span "Fruits" at bounding box center [373, 172] width 52 height 13
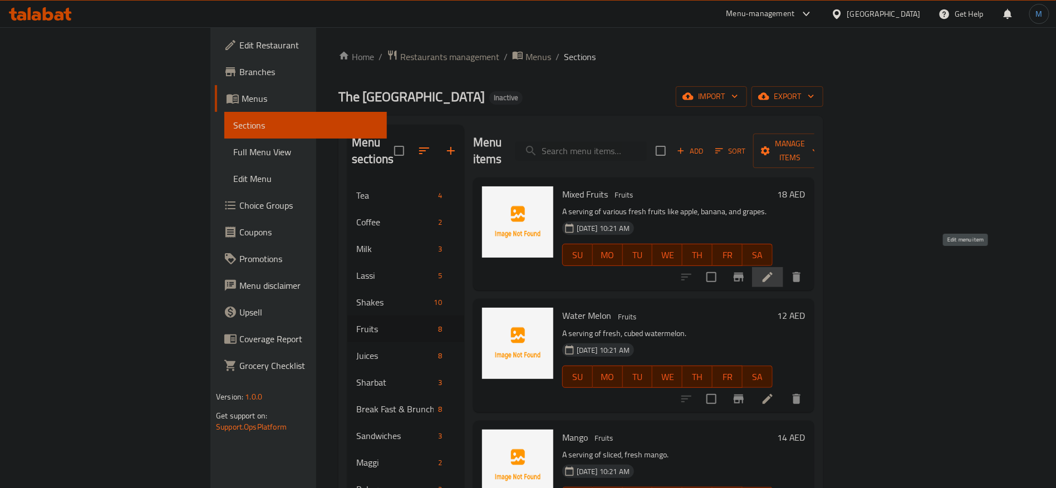
click at [772, 272] on icon at bounding box center [767, 277] width 10 height 10
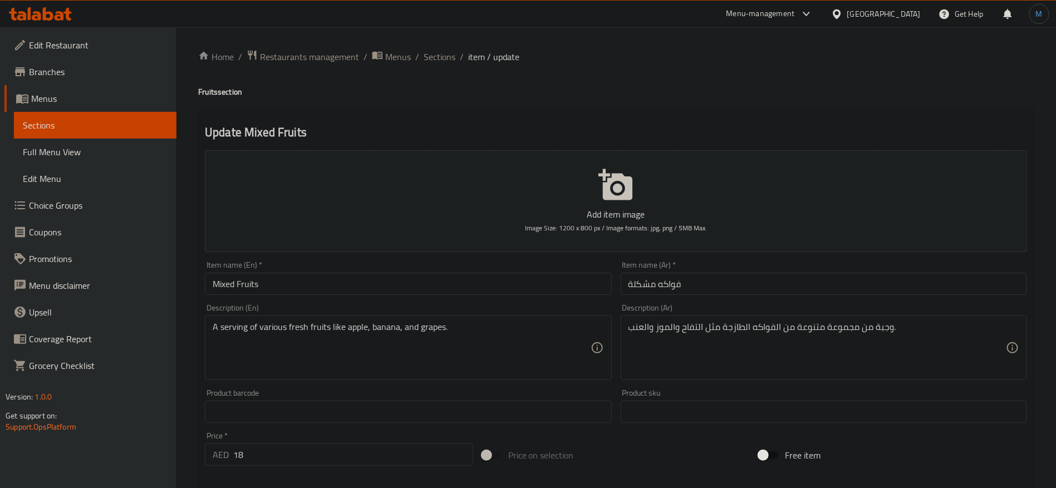
click at [745, 280] on input "فواكه مشكلة" at bounding box center [823, 284] width 406 height 22
click at [505, 343] on textarea "A serving of various fresh fruits like apple, banana, and grapes." at bounding box center [401, 348] width 377 height 53
click at [442, 288] on input "Mixed Fruits" at bounding box center [408, 284] width 406 height 22
paste textarea "Juice made from a combination of different types of fruit"
type textarea "Juice made from a combination of different types of fruit."
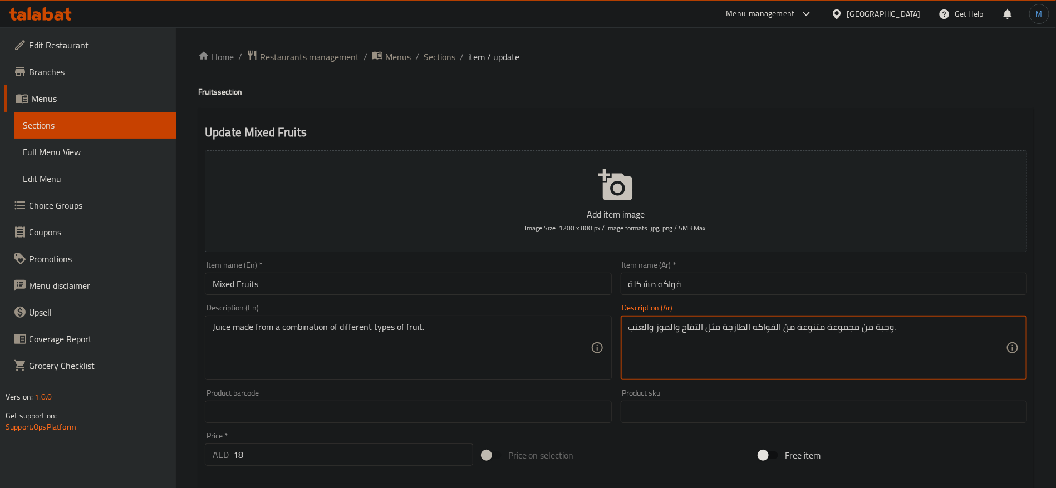
paste textarea "عصير مصنوع من مزيج من مختلف أنواع الفواكه"
type textarea "عصير مصنوع من مزيج من مختلف أنواع الفواكه."
click at [491, 271] on div "Item name (En)   * Mixed Fruits Item name (En) *" at bounding box center [408, 278] width 406 height 34
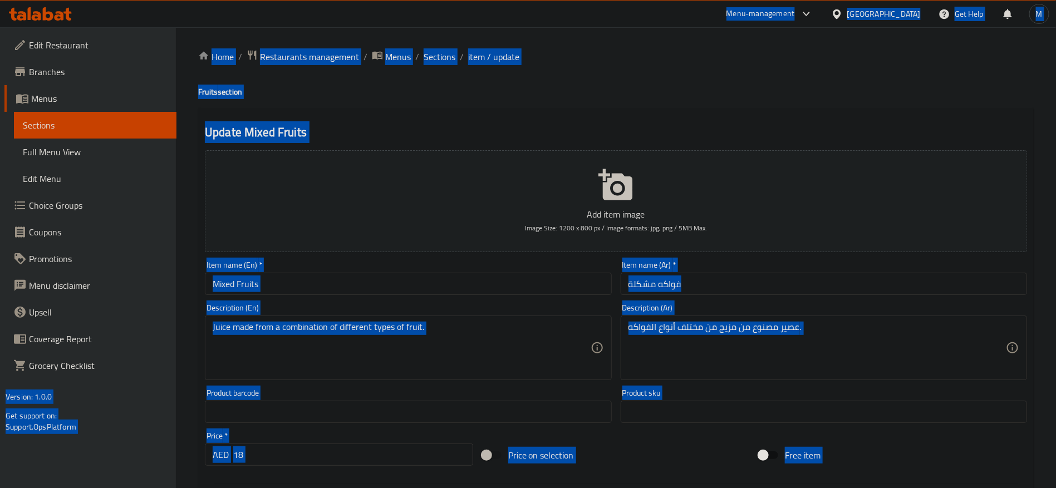
copy body "Menu-management United Arab Emirates Get Help M Edit Restaurant Branches Menus …"
click at [489, 279] on input "Mixed Fruits" at bounding box center [408, 284] width 406 height 22
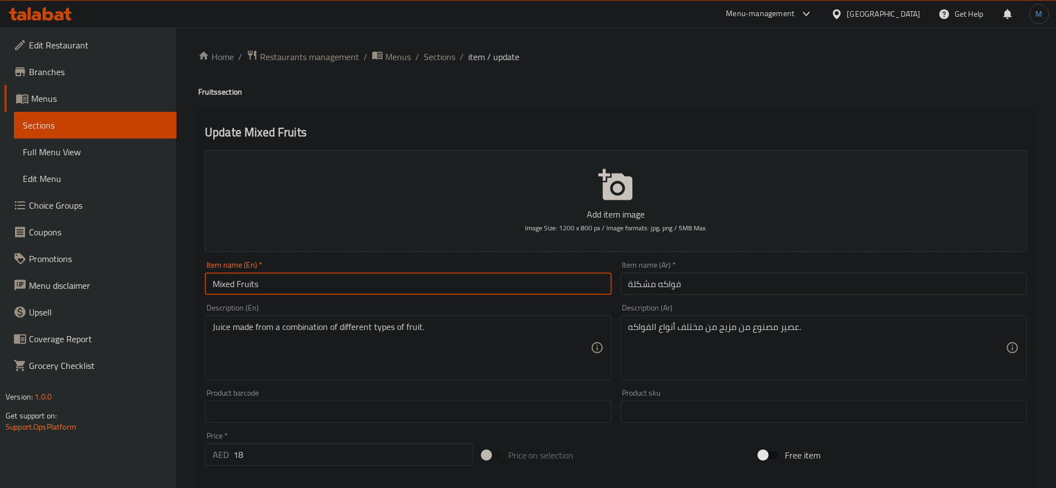
click at [435, 277] on input "Mixed Fruits" at bounding box center [408, 284] width 406 height 22
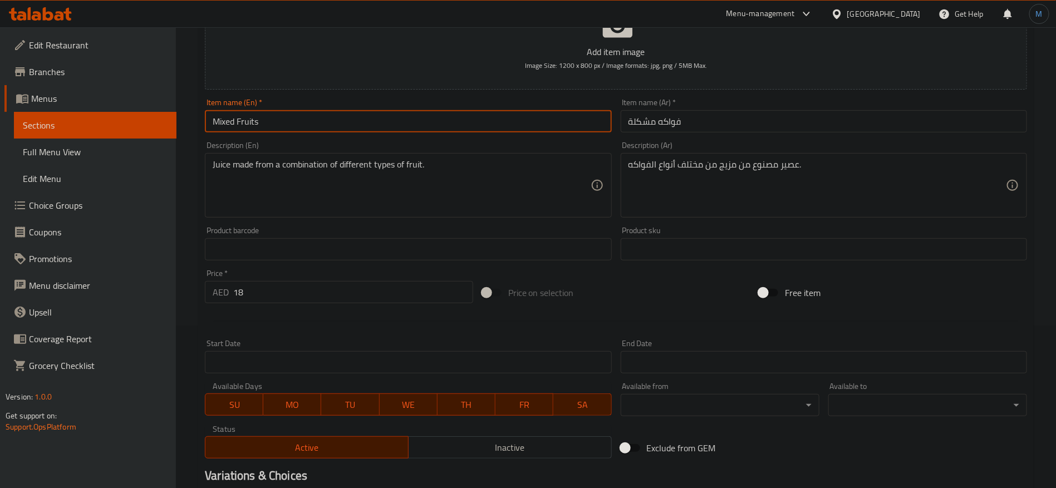
scroll to position [298, 0]
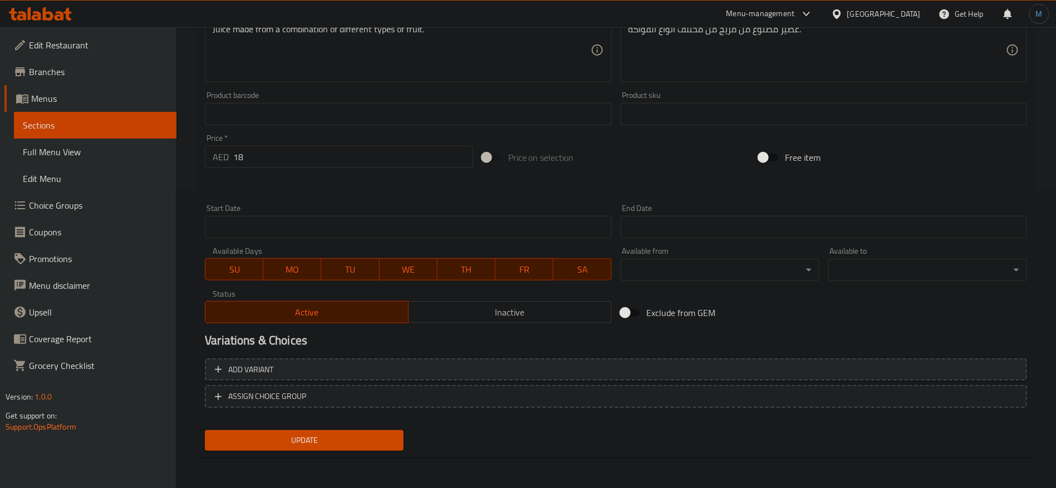
click at [892, 371] on span "Add variant" at bounding box center [616, 370] width 802 height 14
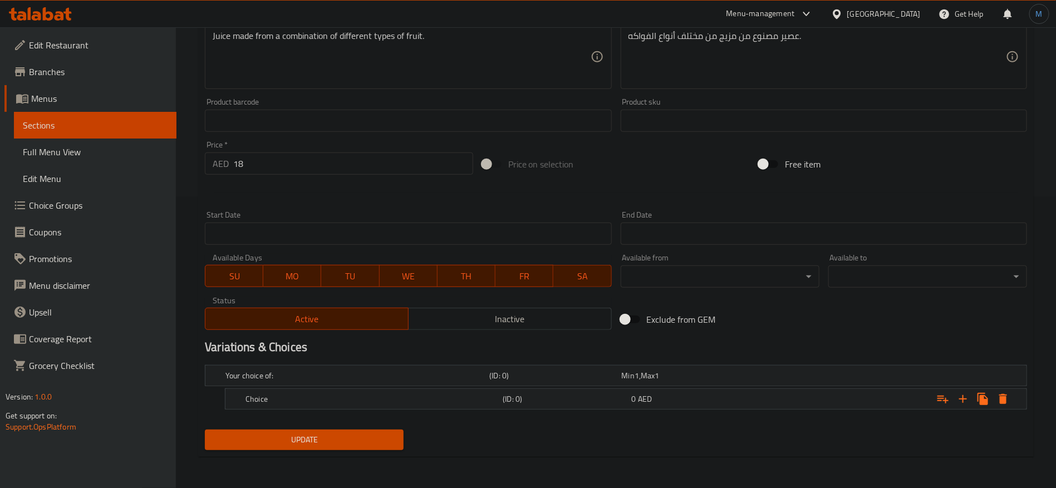
scroll to position [290, 0]
click at [747, 393] on div "0 AED" at bounding box center [693, 400] width 129 height 16
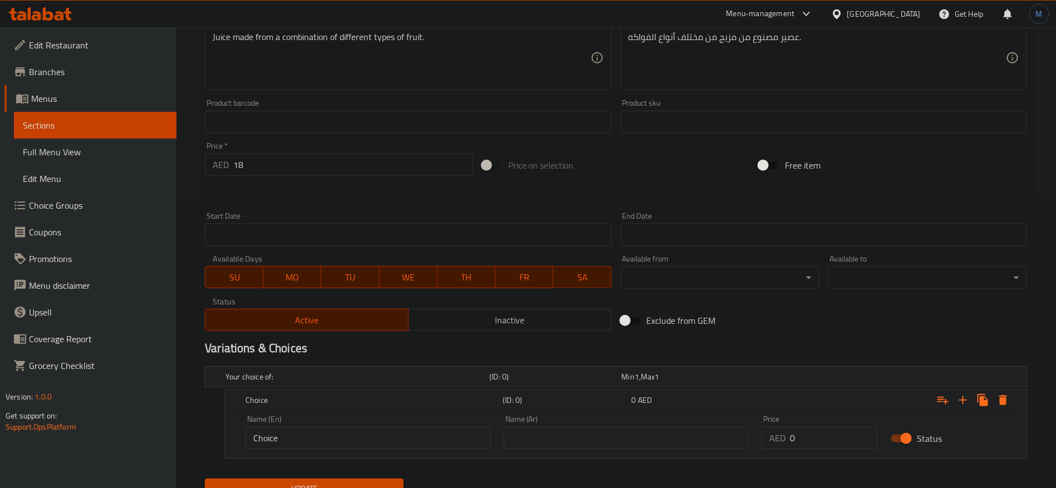
click at [656, 425] on div "Name (Ar) Name (Ar)" at bounding box center [626, 432] width 245 height 34
click at [660, 439] on input "text" at bounding box center [626, 438] width 245 height 22
type input "c"
type input "كبير"
click at [382, 436] on input "Choice" at bounding box center [367, 438] width 245 height 22
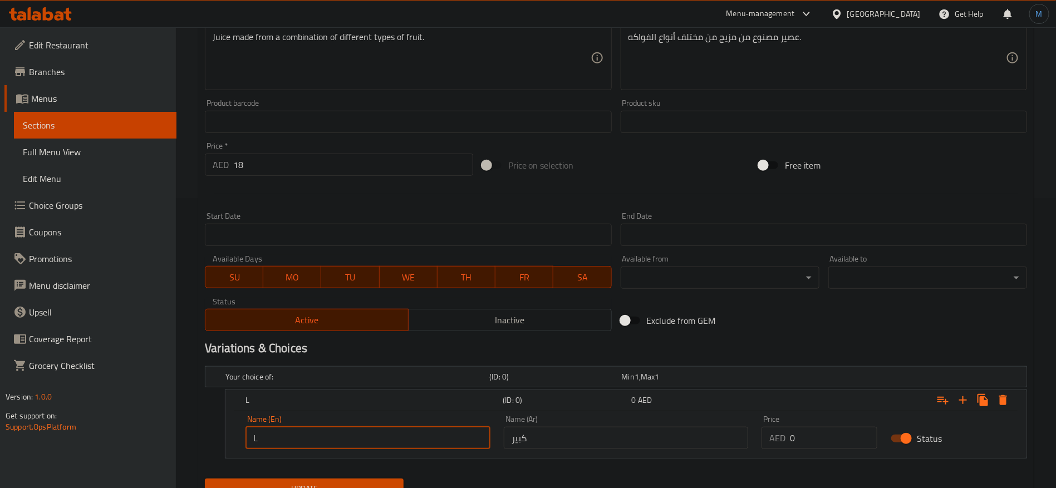
type input "Large"
click at [327, 155] on input "18" at bounding box center [353, 165] width 240 height 22
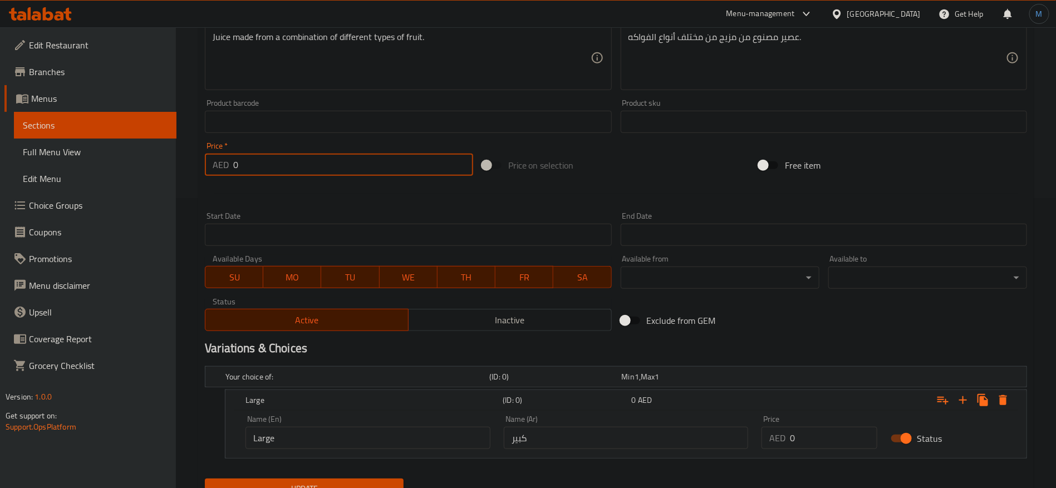
type input "0"
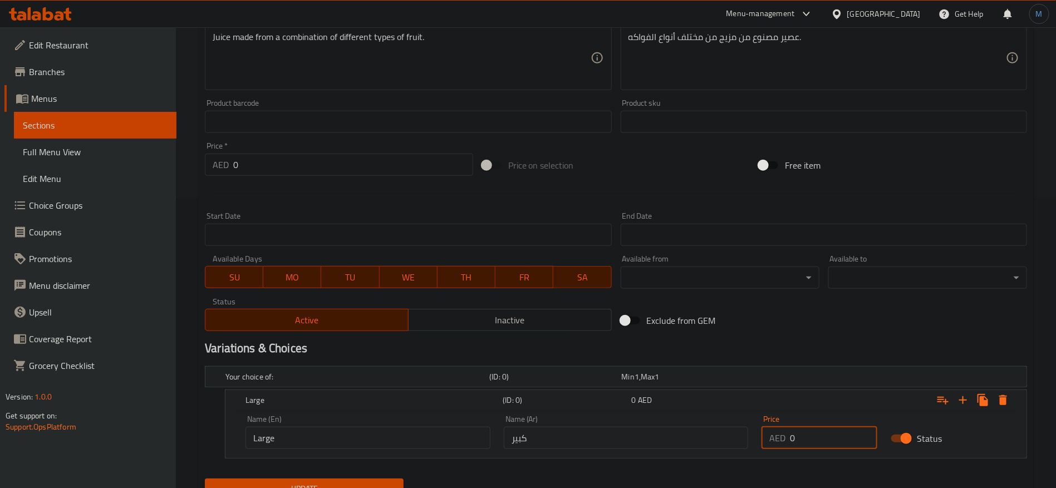
click at [802, 428] on input "0" at bounding box center [833, 438] width 87 height 22
paste input "18"
type input "18"
click at [205, 479] on button "Update" at bounding box center [304, 489] width 199 height 21
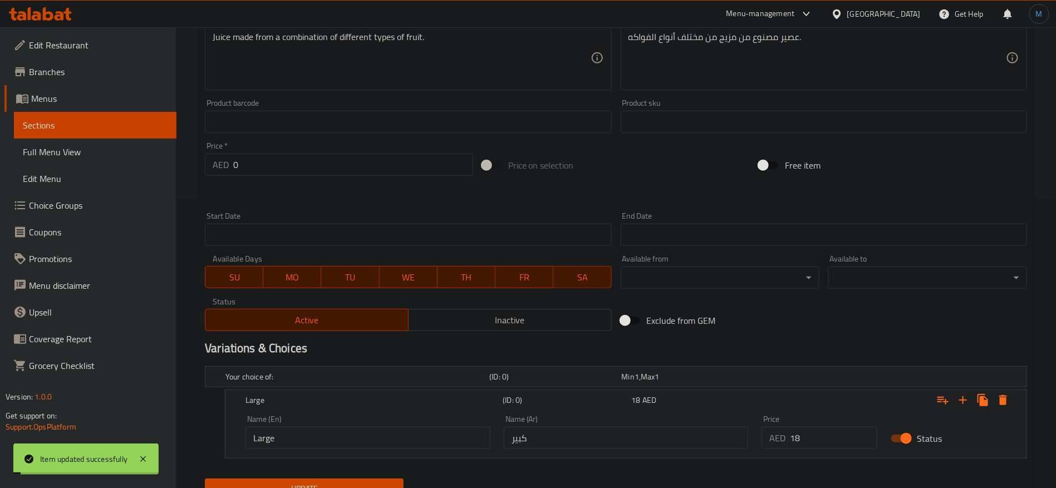
click at [757, 346] on h2 "Variations & Choices" at bounding box center [616, 348] width 822 height 17
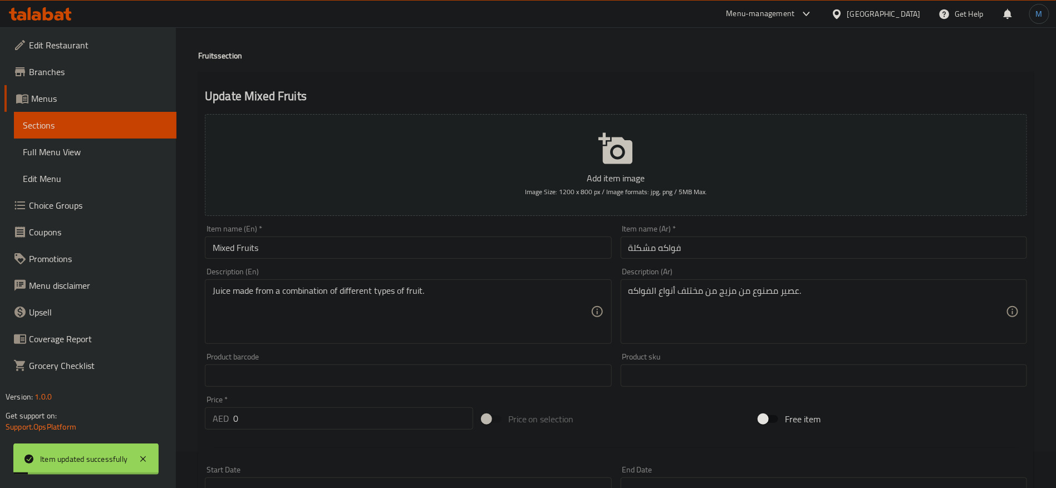
scroll to position [0, 0]
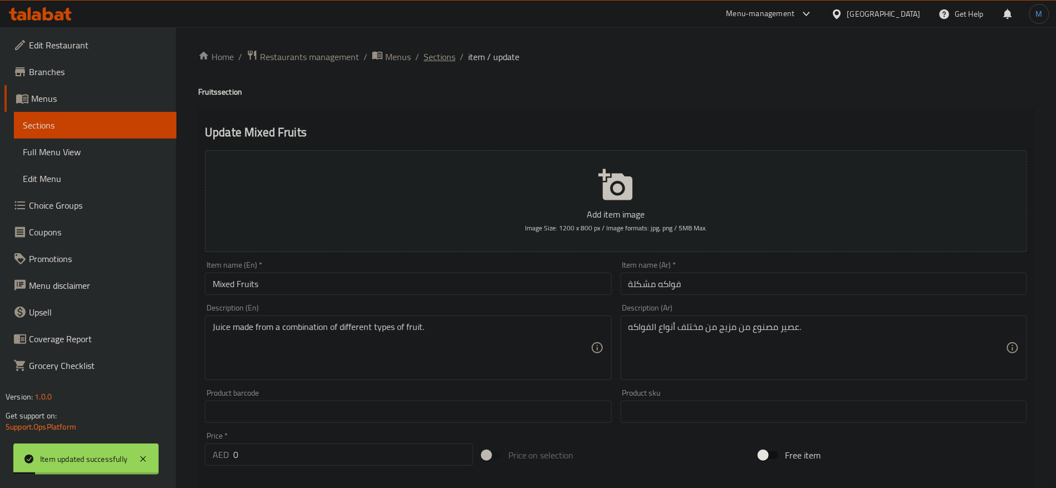
click at [440, 58] on span "Sections" at bounding box center [439, 56] width 32 height 13
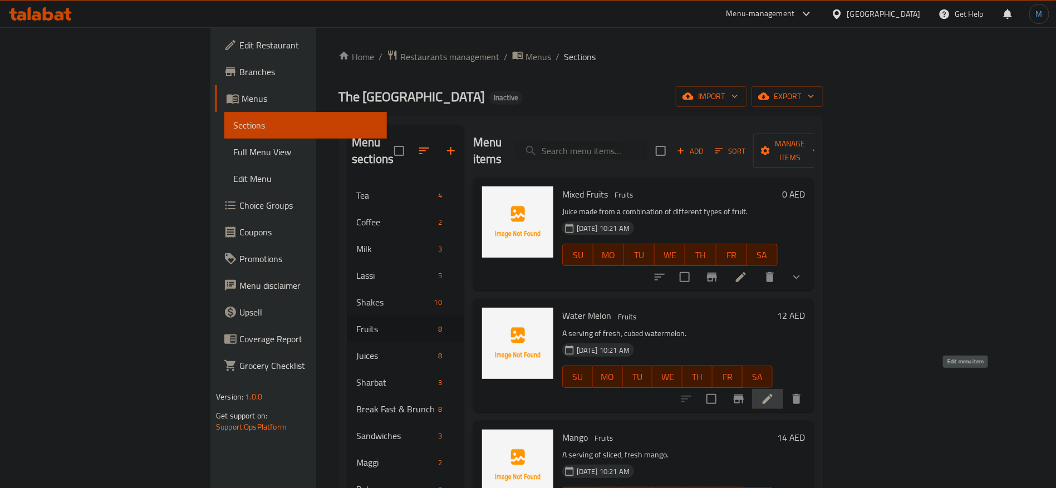
click at [772, 394] on icon at bounding box center [767, 399] width 10 height 10
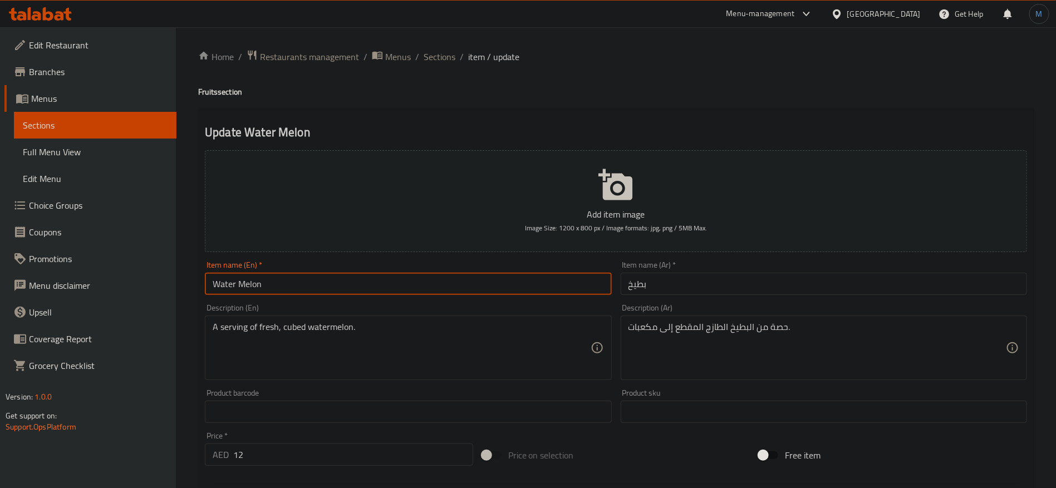
click at [575, 282] on input "Water Melon" at bounding box center [408, 284] width 406 height 22
paste input "m"
click at [200, 90] on h4 "Fruits section" at bounding box center [615, 91] width 835 height 11
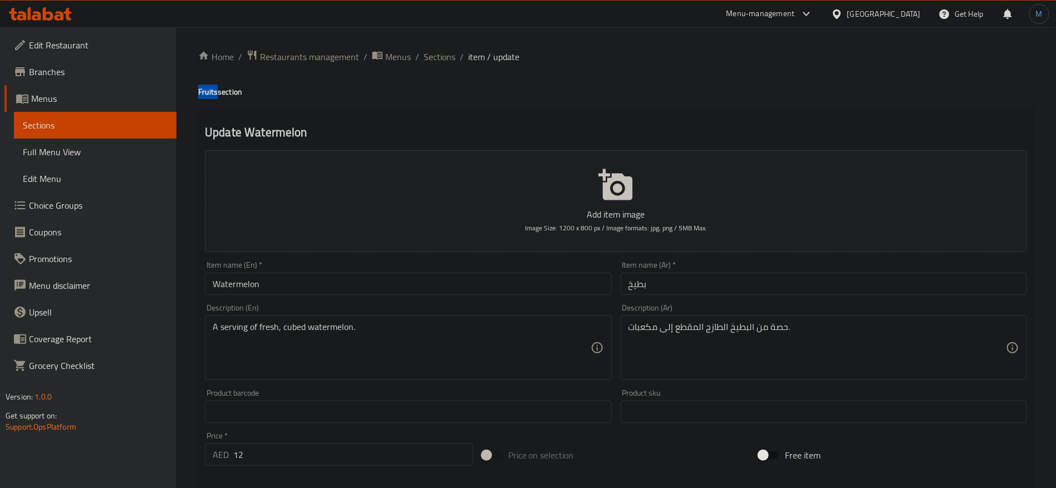
click at [200, 90] on h4 "Fruits section" at bounding box center [615, 91] width 835 height 11
copy h4 "Fruits"
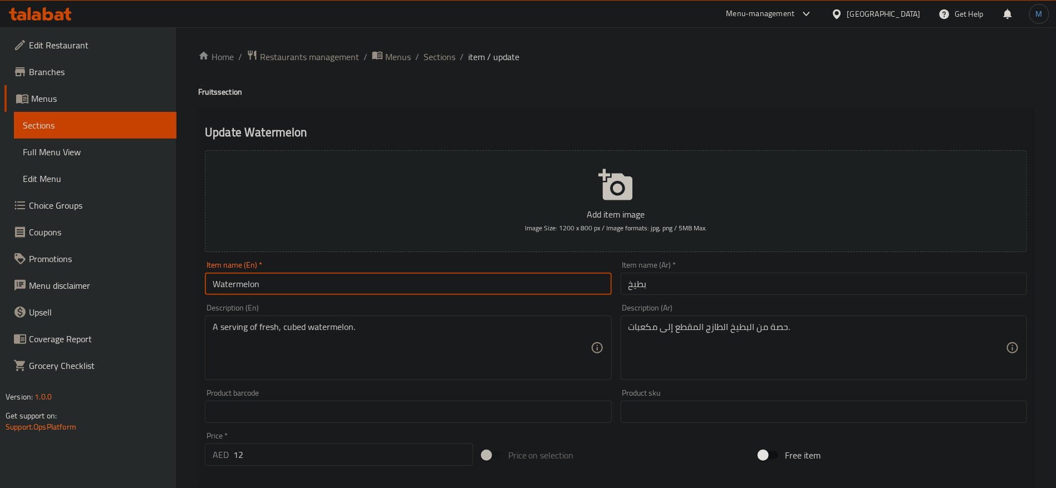
click at [284, 284] on input "Watermelon" at bounding box center [408, 284] width 406 height 22
paste input "Fruits"
type input "Watermelon Fruit"
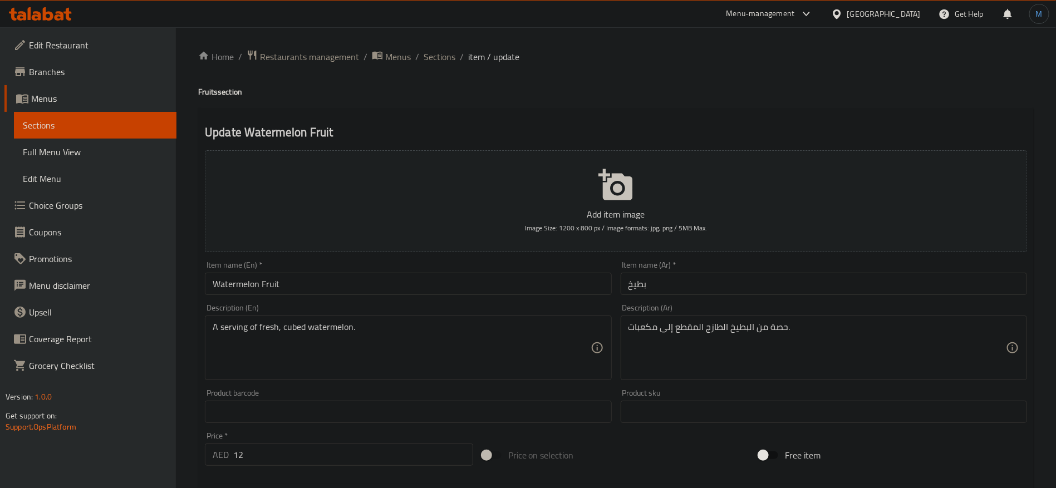
click at [748, 303] on div "Description (Ar) حصة من البطيخ الطازج المقطع إلى مكعبات. Description (Ar)" at bounding box center [823, 341] width 415 height 85
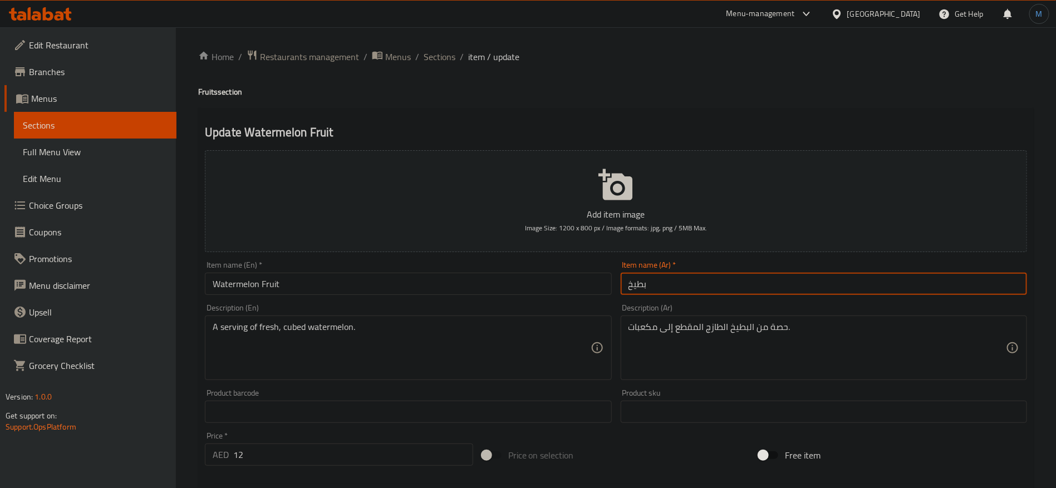
click at [751, 287] on input "بطيخ" at bounding box center [823, 284] width 406 height 22
paste input "فاكهة ال"
type input "فاكهة البطيخ"
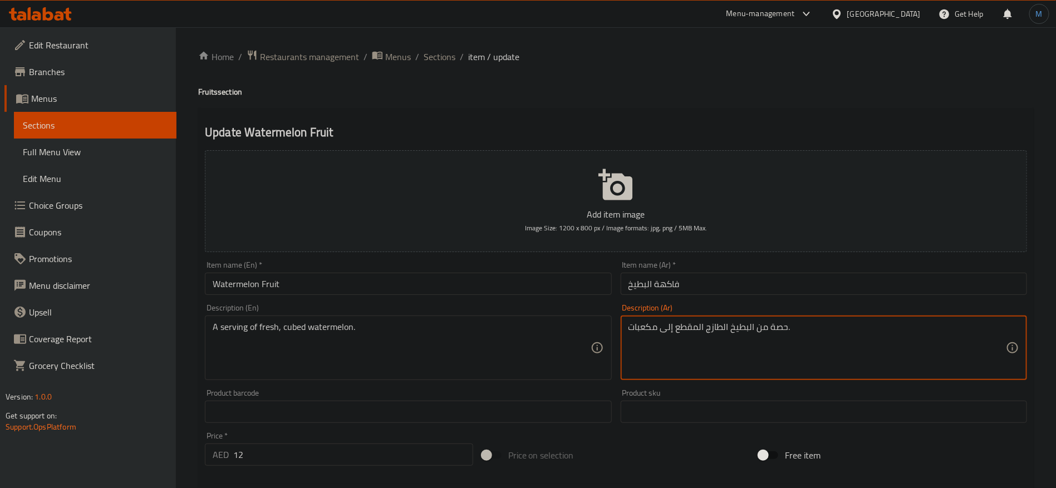
click at [686, 332] on textarea "حصة من البطيخ الطازج المقطع إلى مكعبات." at bounding box center [816, 348] width 377 height 53
click at [666, 328] on textarea "حصة من البطيخ الطازج المقطع إلى مكعبات." at bounding box center [816, 348] width 377 height 53
type textarea "حصة من البطيخ الطازج مكعبات."
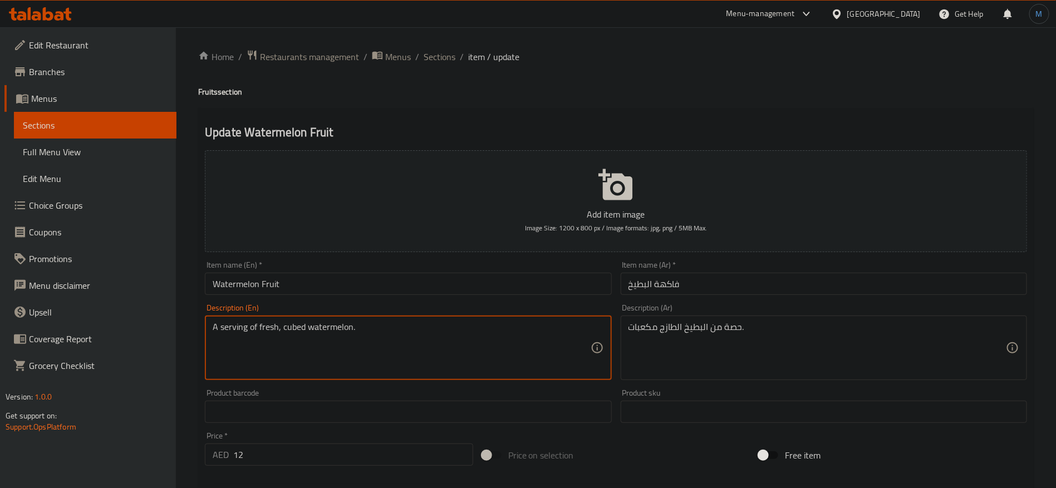
click at [282, 336] on textarea "A serving of fresh, cubed watermelon." at bounding box center [401, 348] width 377 height 53
click at [504, 287] on input "Watermelon Fruit" at bounding box center [408, 284] width 406 height 22
drag, startPoint x: 461, startPoint y: 372, endPoint x: 438, endPoint y: 423, distance: 56.6
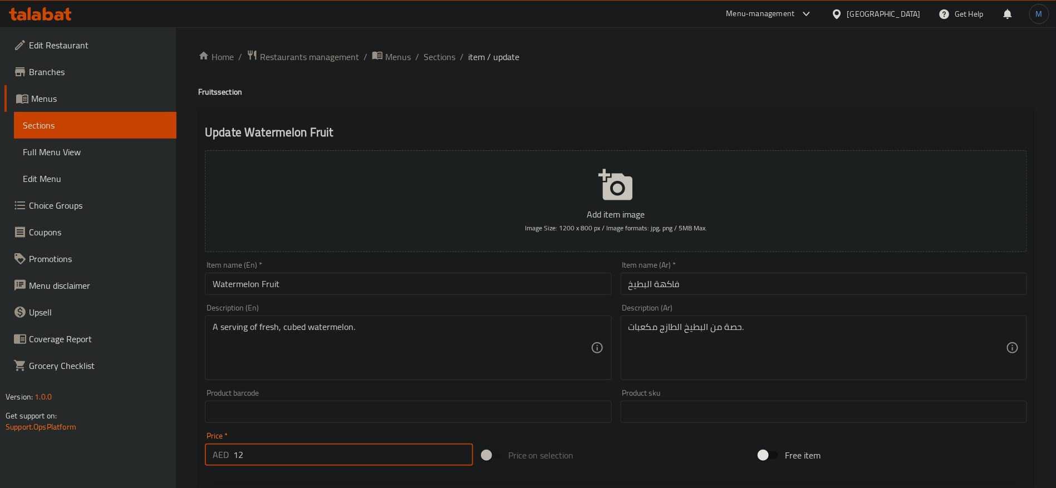
drag, startPoint x: 438, startPoint y: 423, endPoint x: 395, endPoint y: 449, distance: 50.9
click at [395, 449] on input "12" at bounding box center [353, 454] width 240 height 22
type input "0"
click at [712, 455] on div "Price on selection" at bounding box center [615, 455] width 277 height 30
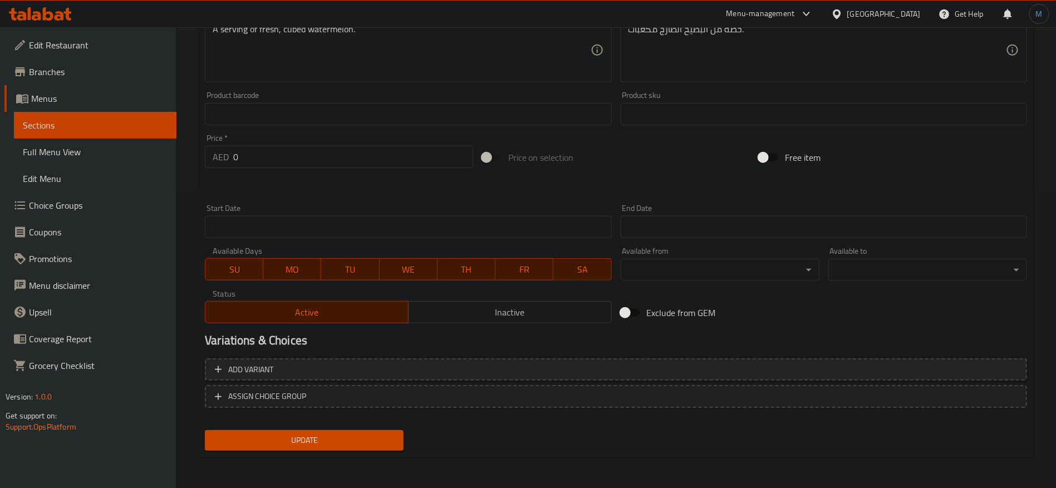
click at [842, 376] on button "Add variant" at bounding box center [616, 369] width 822 height 23
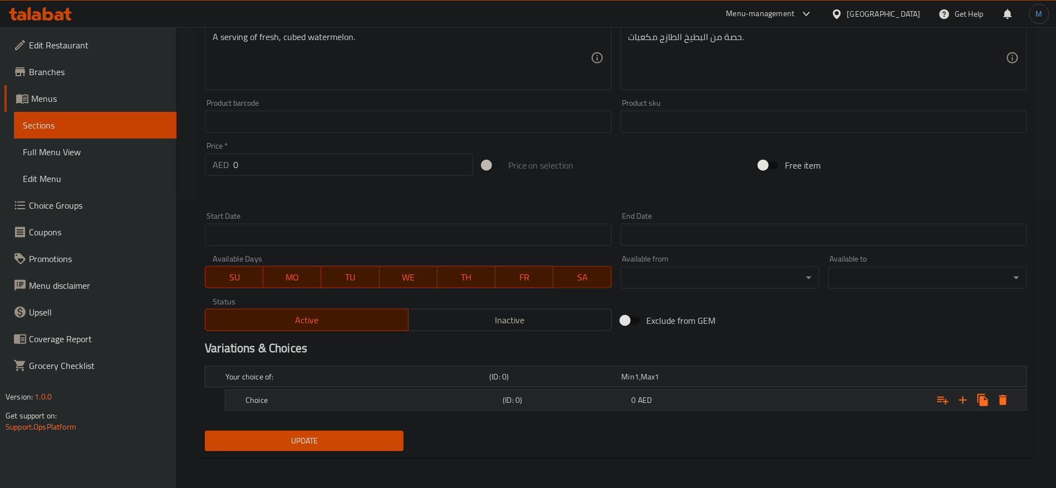
click at [876, 393] on div "Expand" at bounding box center [886, 400] width 257 height 24
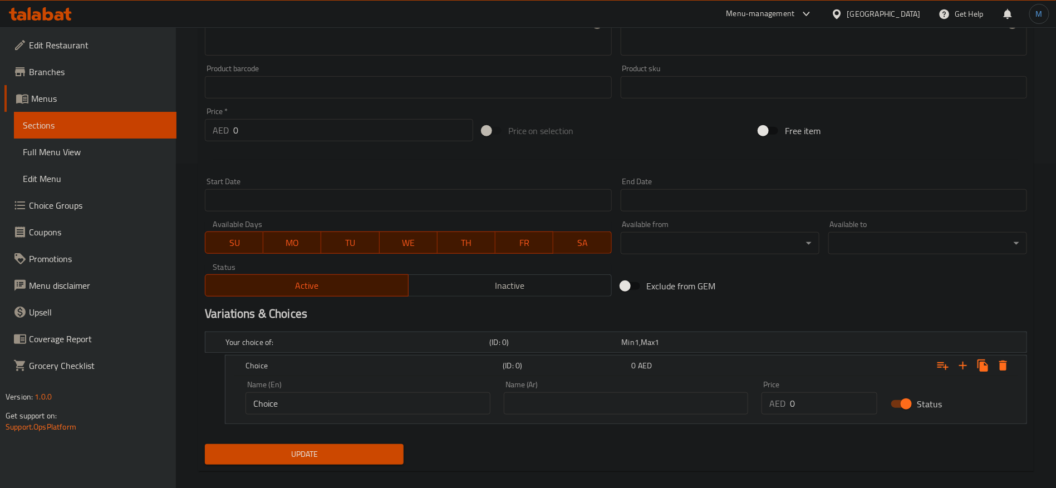
scroll to position [338, 0]
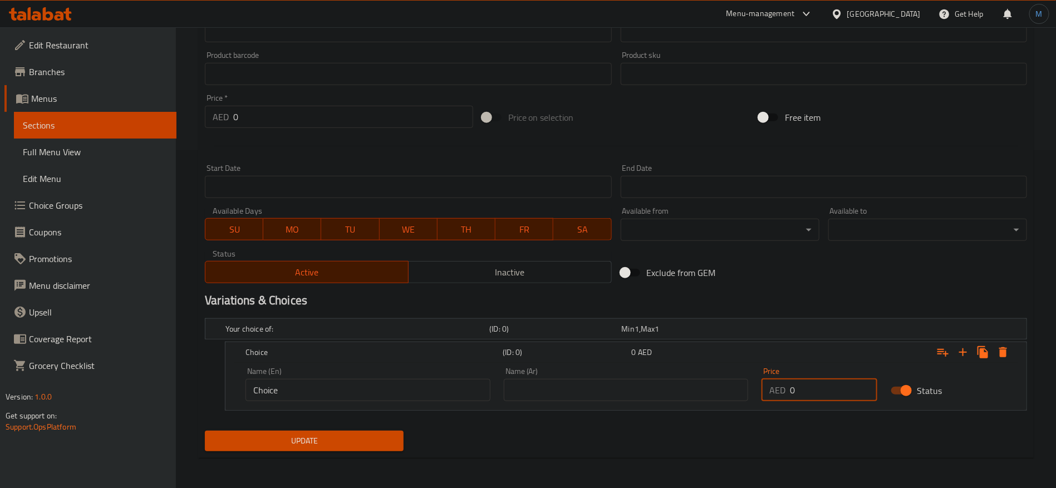
click at [800, 390] on input "0" at bounding box center [833, 390] width 87 height 22
paste input "12"
type input "12"
click at [616, 382] on input "text" at bounding box center [626, 390] width 245 height 22
type input "كبير"
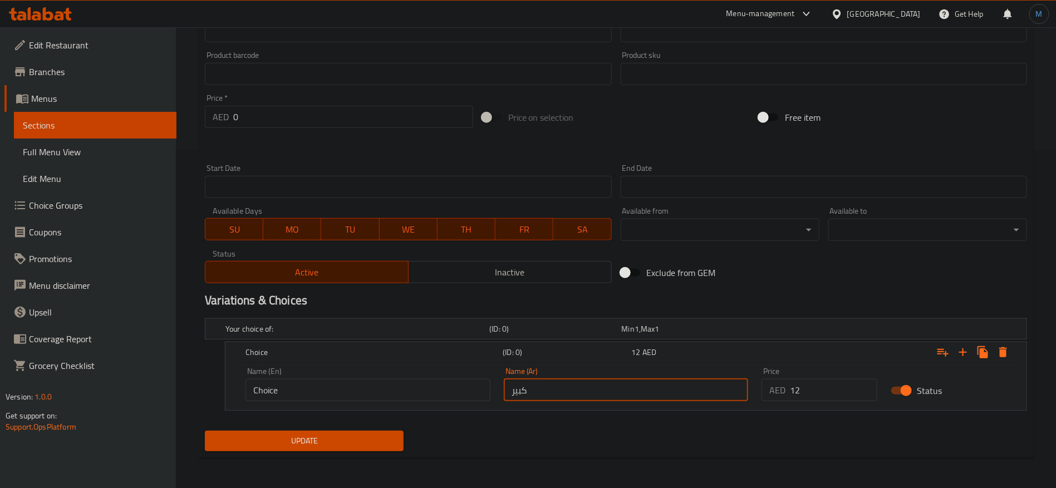
click at [387, 418] on nav at bounding box center [616, 417] width 822 height 9
click at [397, 388] on input "Choice" at bounding box center [367, 390] width 245 height 22
type input "Large"
click at [369, 441] on span "Update" at bounding box center [304, 441] width 181 height 14
click at [371, 439] on span "Update" at bounding box center [304, 441] width 181 height 14
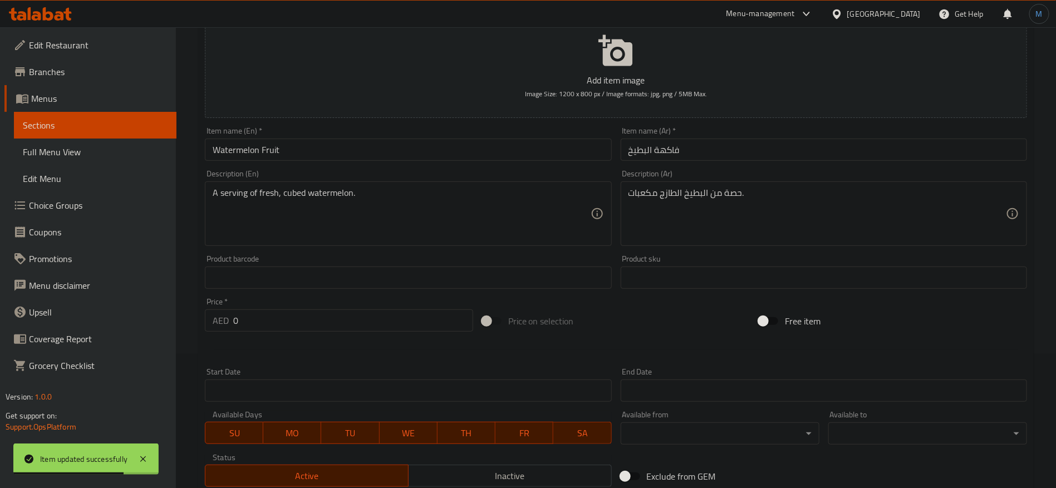
scroll to position [0, 0]
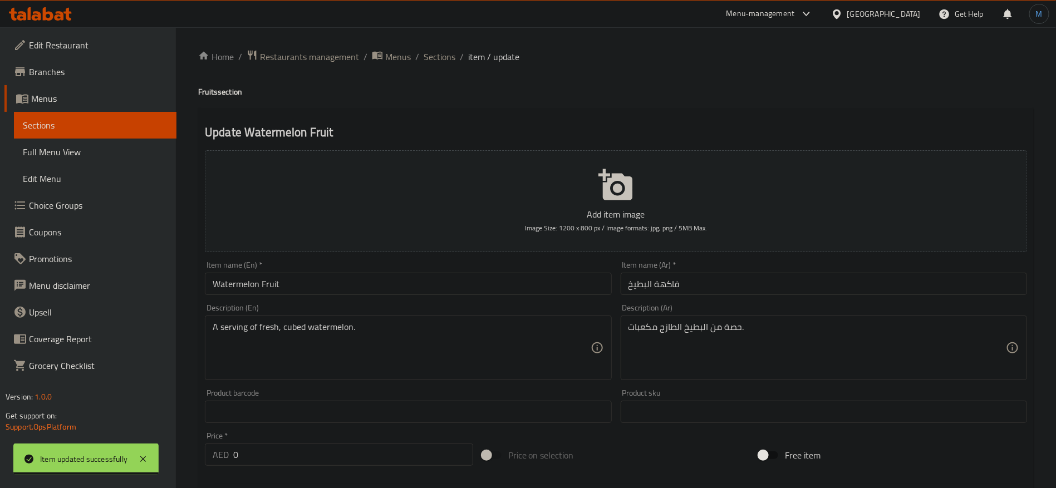
click at [455, 51] on ol "Home / Restaurants management / Menus / Sections / item / update" at bounding box center [615, 57] width 835 height 14
click at [447, 55] on span "Sections" at bounding box center [439, 56] width 32 height 13
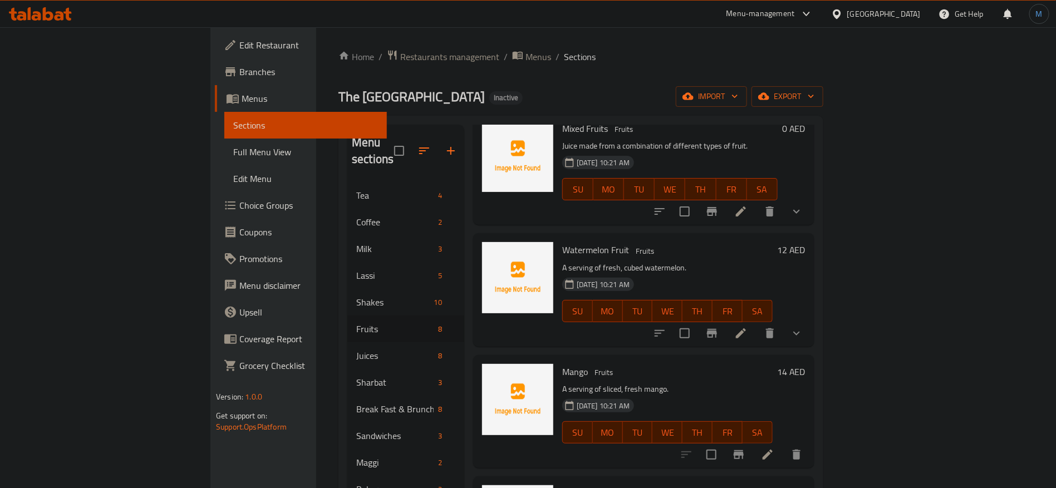
scroll to position [83, 0]
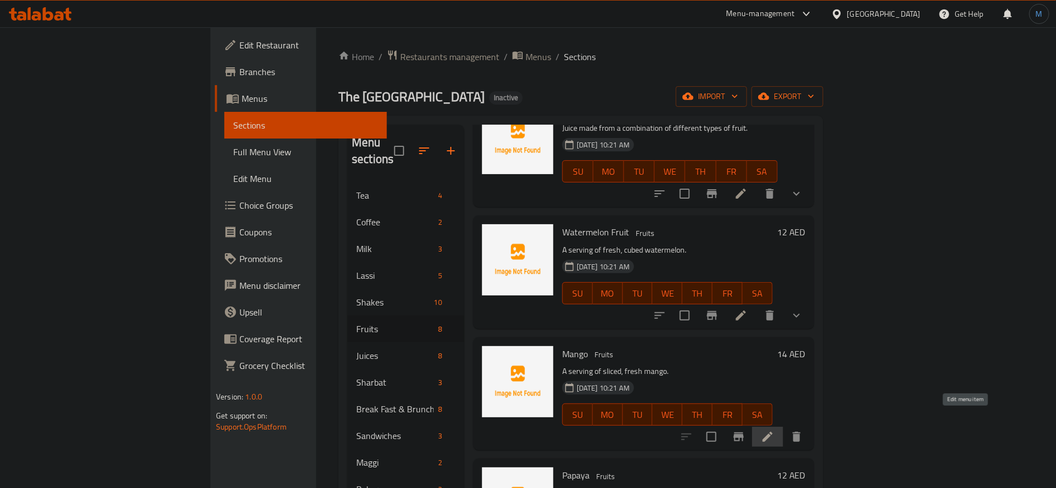
click at [774, 430] on icon at bounding box center [767, 436] width 13 height 13
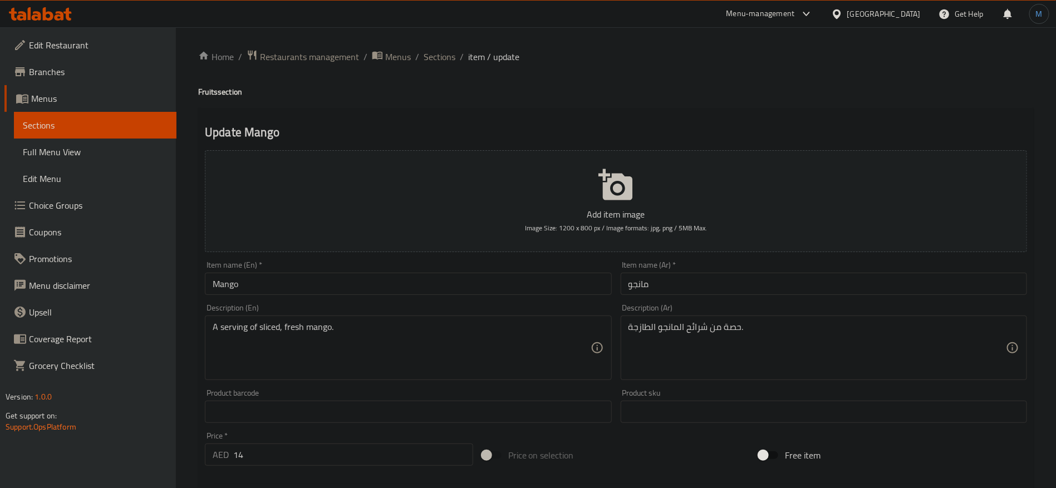
click at [209, 90] on h4 "Fruits section" at bounding box center [615, 91] width 835 height 11
click at [211, 93] on h4 "Fruits section" at bounding box center [615, 91] width 835 height 11
copy h4 "Fruits"
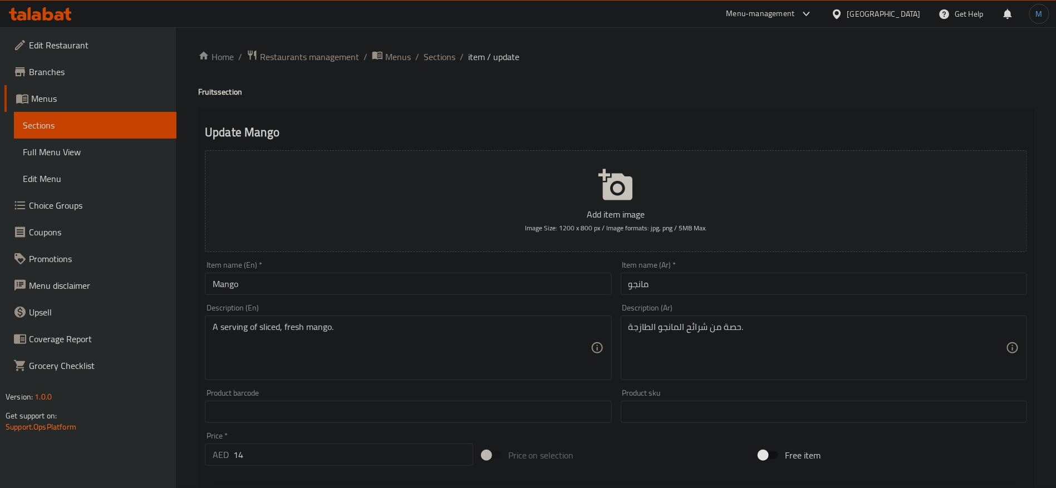
click at [342, 316] on div "A serving of sliced, fresh mango. Description (En)" at bounding box center [408, 347] width 406 height 65
click at [342, 300] on div "Description (En) A serving of sliced, fresh mango. Description (En)" at bounding box center [407, 341] width 415 height 85
click at [342, 298] on div "Item name (En)   * Mango Item name (En) *" at bounding box center [407, 278] width 415 height 43
click at [339, 285] on input "Mango" at bounding box center [408, 284] width 406 height 22
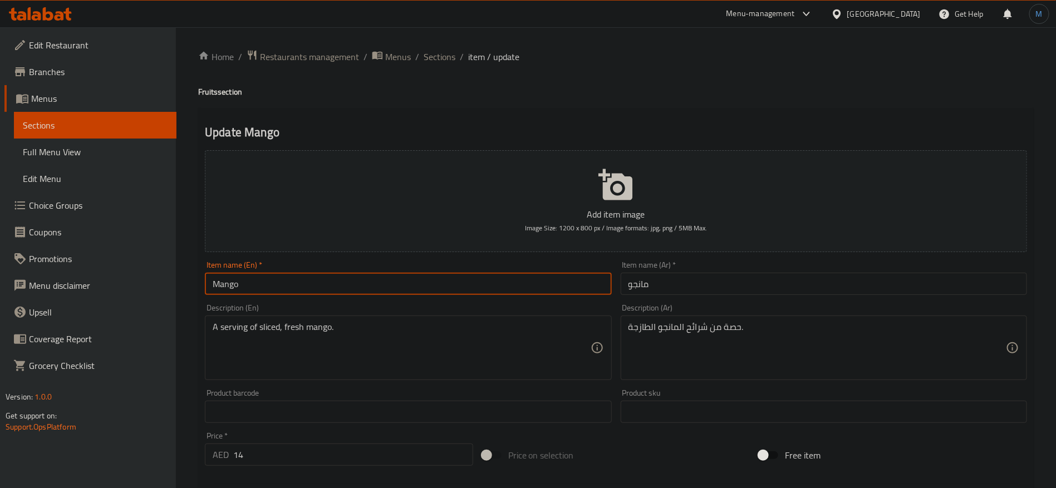
paste input "Fruits"
type input "Mango Fruit"
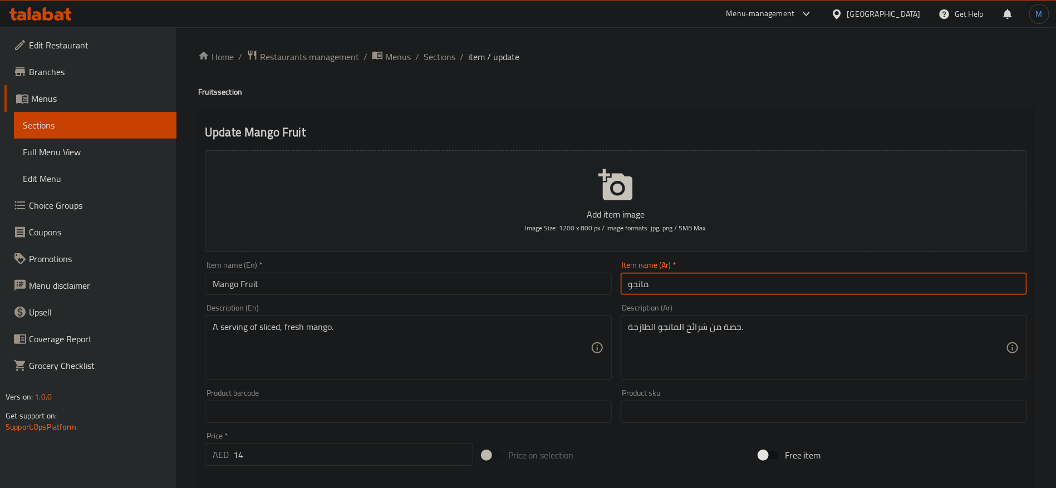
click at [719, 288] on input "مانجو" at bounding box center [823, 284] width 406 height 22
paste input "فاكهة ال"
type input "فاكهة المانجو"
click at [353, 463] on input "14" at bounding box center [353, 454] width 240 height 22
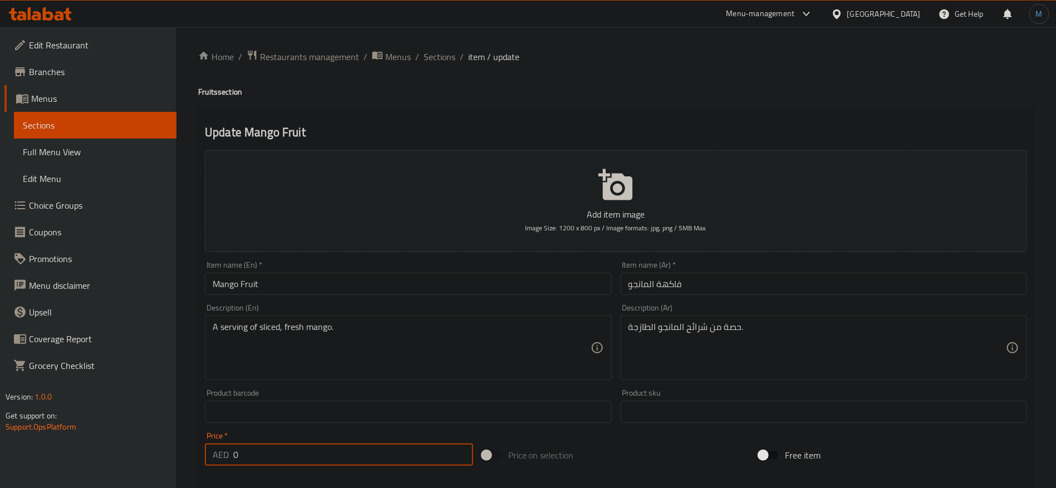
type input "0"
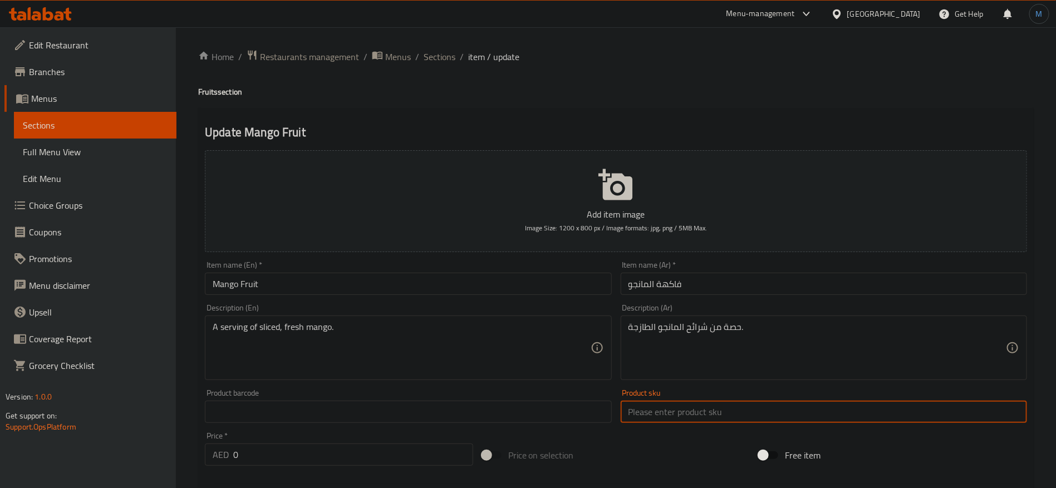
click at [697, 421] on input "text" at bounding box center [823, 412] width 406 height 22
click at [694, 456] on div "Price on selection" at bounding box center [615, 455] width 277 height 30
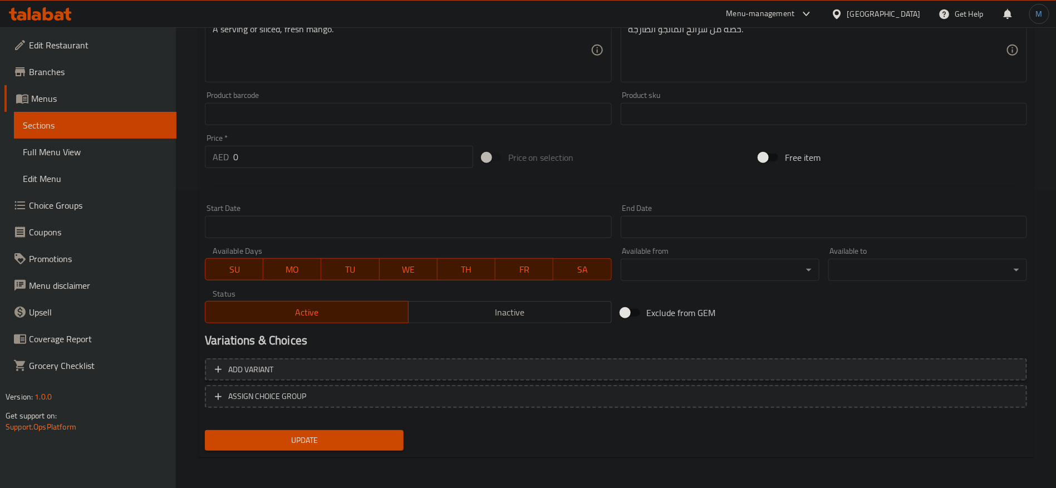
click at [849, 374] on span "Add variant" at bounding box center [616, 370] width 802 height 14
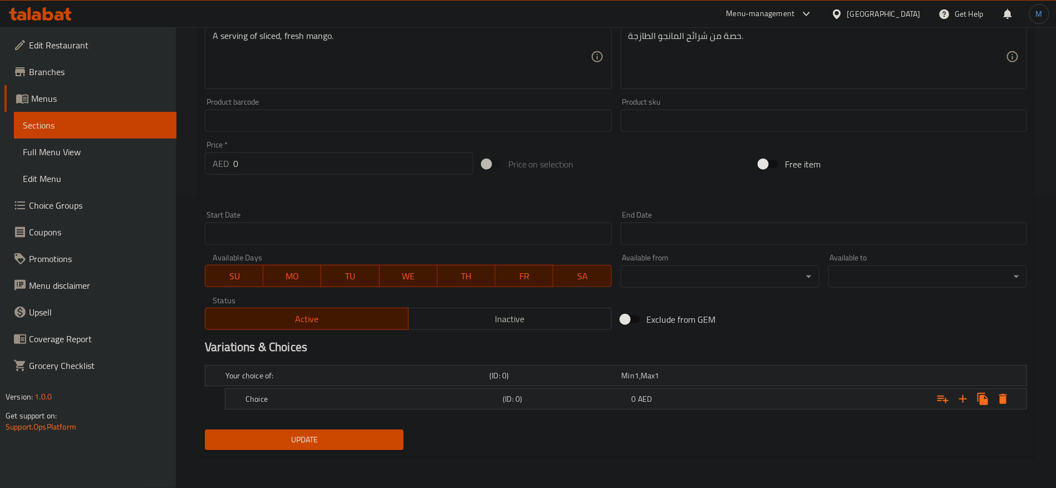
scroll to position [290, 0]
click at [874, 405] on div "Expand" at bounding box center [886, 400] width 257 height 24
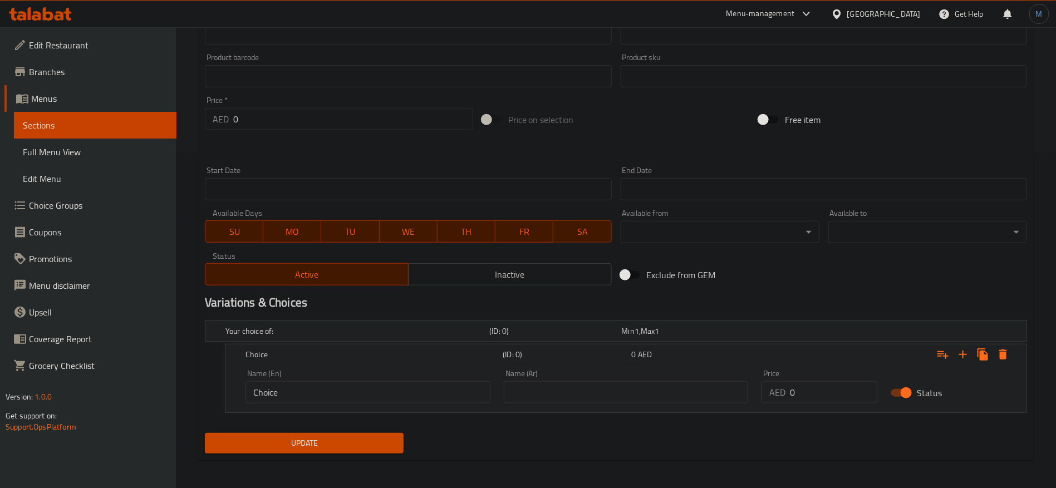
scroll to position [337, 0]
click at [702, 392] on input "text" at bounding box center [626, 391] width 245 height 22
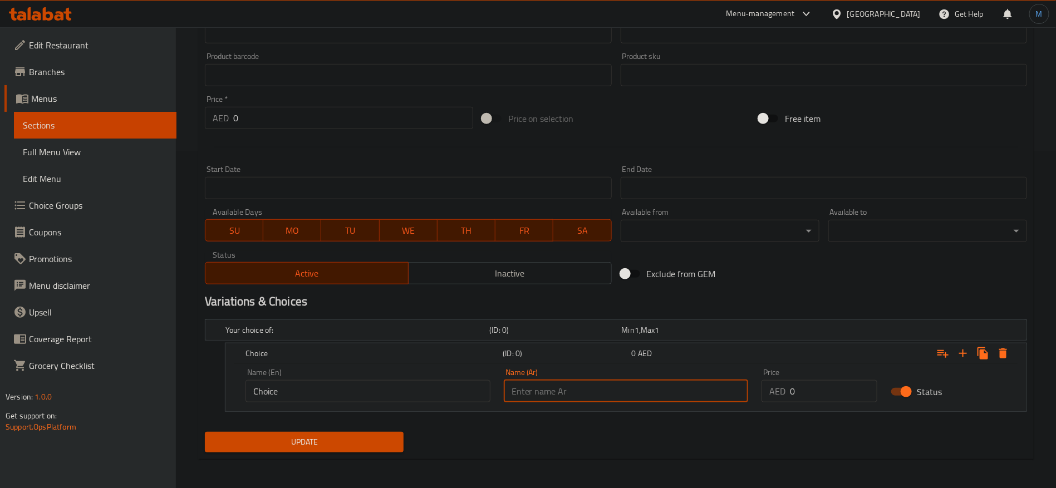
click at [826, 387] on input "0" at bounding box center [833, 391] width 87 height 22
paste input "14"
type input "14"
click at [613, 388] on input "text" at bounding box center [626, 391] width 245 height 22
type input "كبير"
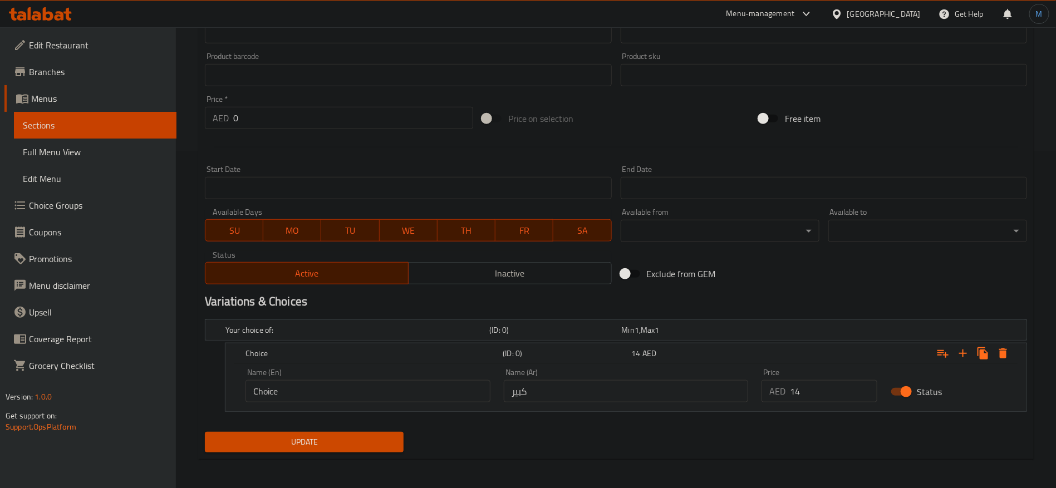
click at [417, 406] on div "Name (En) Choice Name (En)" at bounding box center [368, 385] width 258 height 47
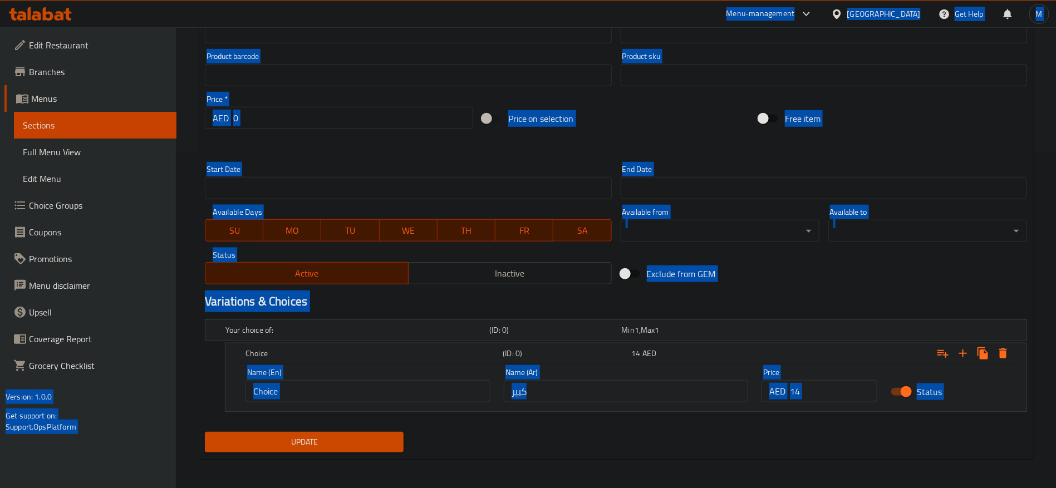
click at [412, 387] on input "Choice" at bounding box center [367, 391] width 245 height 22
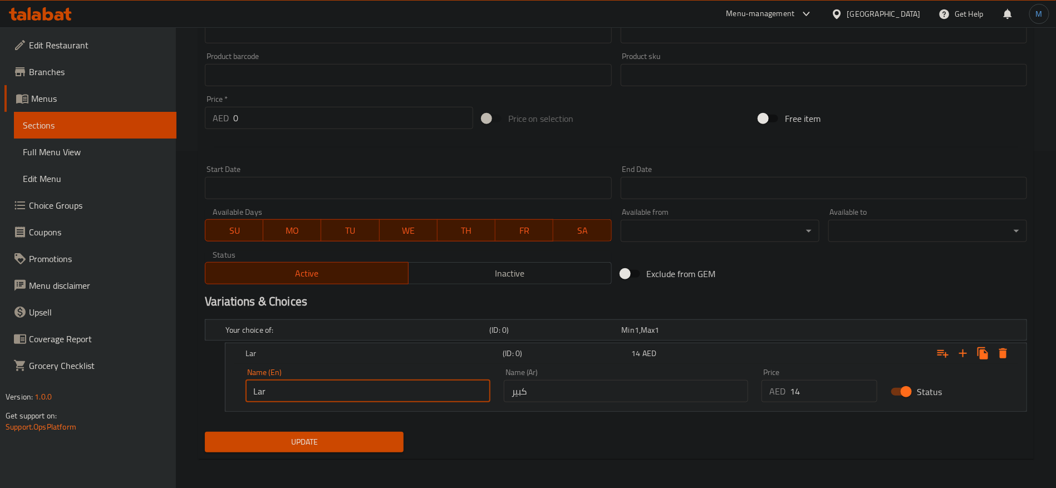
type input "Large"
click at [335, 437] on span "Update" at bounding box center [304, 442] width 181 height 14
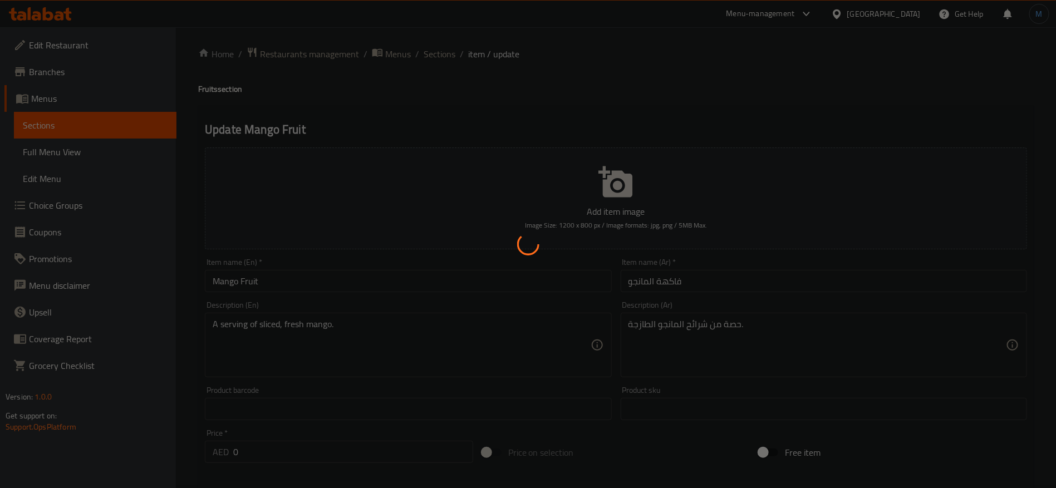
scroll to position [0, 0]
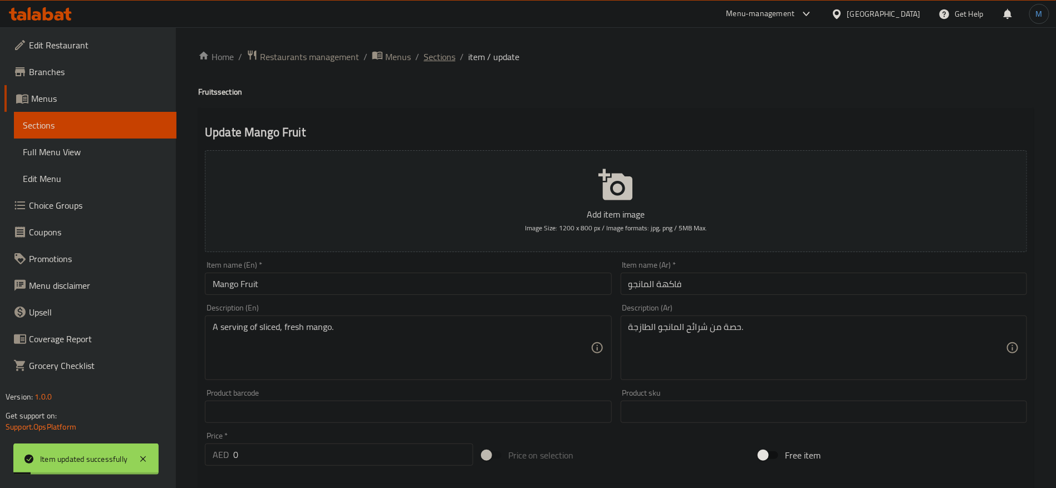
click at [436, 57] on span "Sections" at bounding box center [439, 56] width 32 height 13
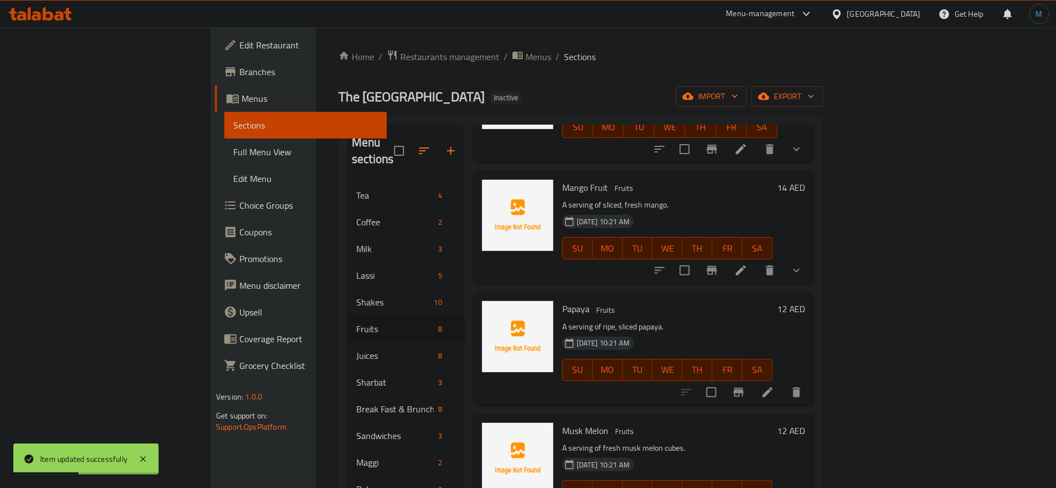
scroll to position [250, 0]
click at [562, 179] on span "Mango Fruit" at bounding box center [585, 187] width 46 height 17
copy h6 "Fruit"
click at [783, 382] on li at bounding box center [767, 392] width 31 height 20
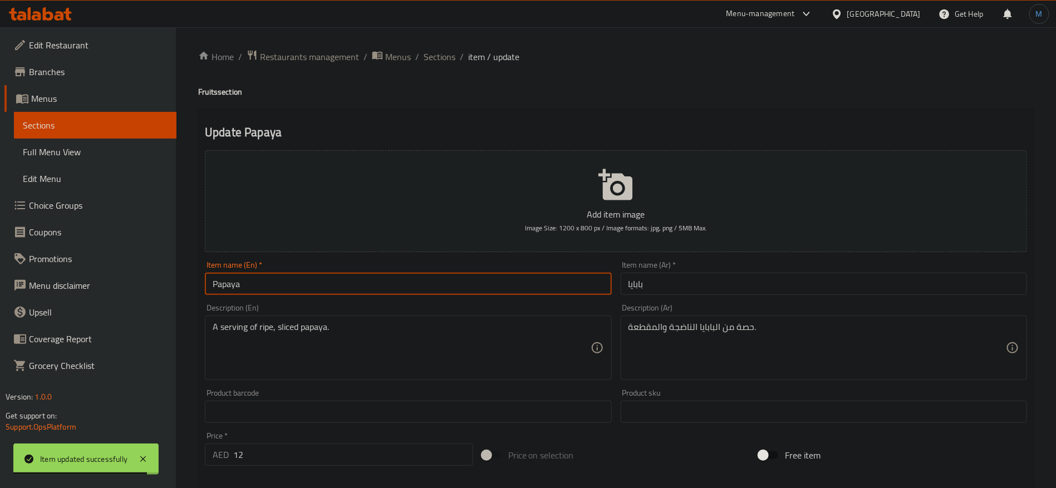
click at [352, 279] on input "Papaya" at bounding box center [408, 284] width 406 height 22
paste input "Fruit"
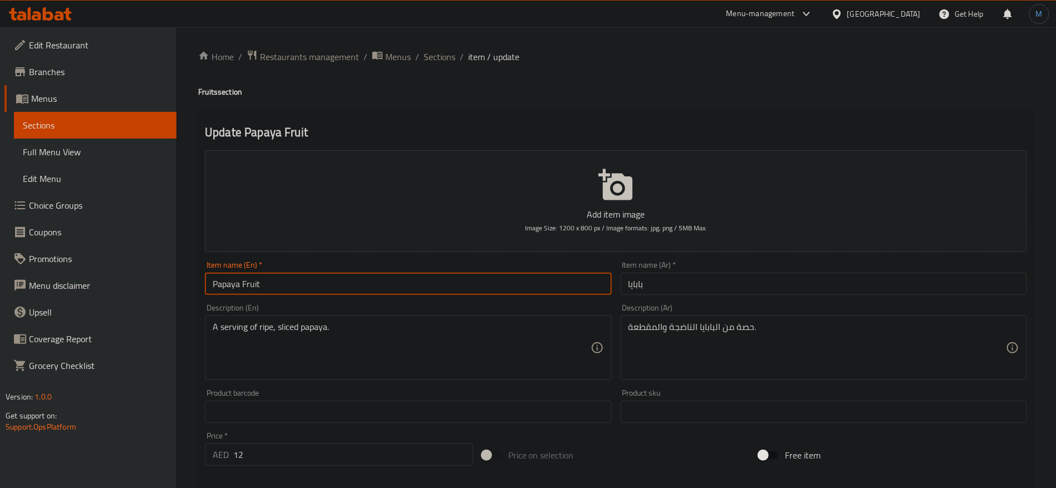
type input "Papaya Fruit"
click at [719, 277] on input "بابايا" at bounding box center [823, 284] width 406 height 22
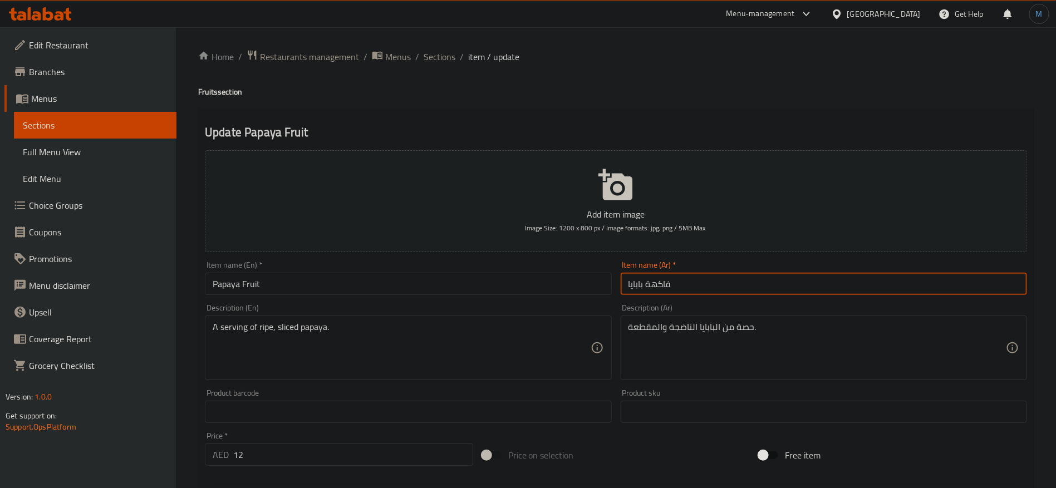
type input "فاكهة بابايا"
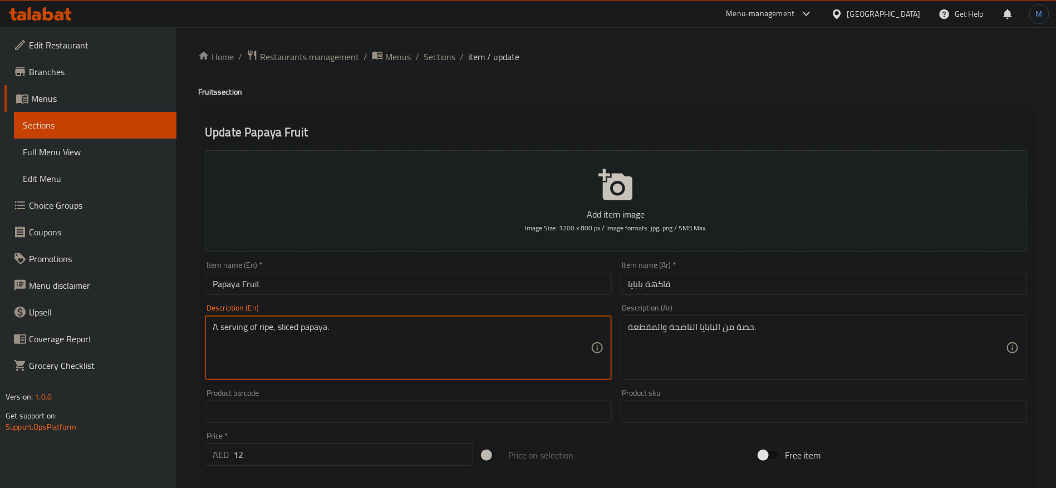
drag, startPoint x: 285, startPoint y: 335, endPoint x: 305, endPoint y: 335, distance: 19.5
click at [305, 335] on textarea "A serving of ripe, sliced papaya." at bounding box center [401, 348] width 377 height 53
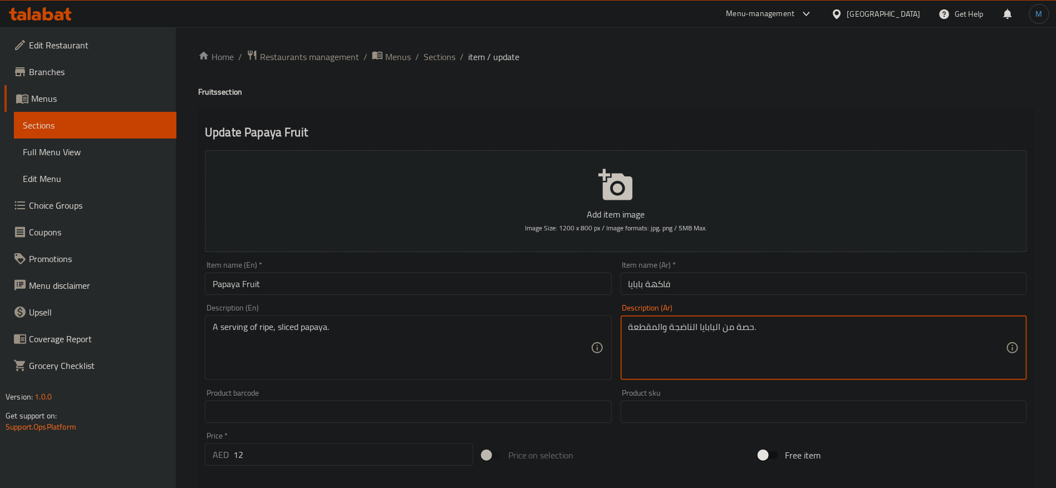
click at [657, 334] on textarea "حصة من البابايا الناضجة والمقطعة." at bounding box center [816, 348] width 377 height 53
paste textarea "شرائح البابايا"
click at [693, 336] on textarea "حصة من البابايا الناضجة شرائح البابايا." at bounding box center [816, 348] width 377 height 53
paste textarea "الناضجة"
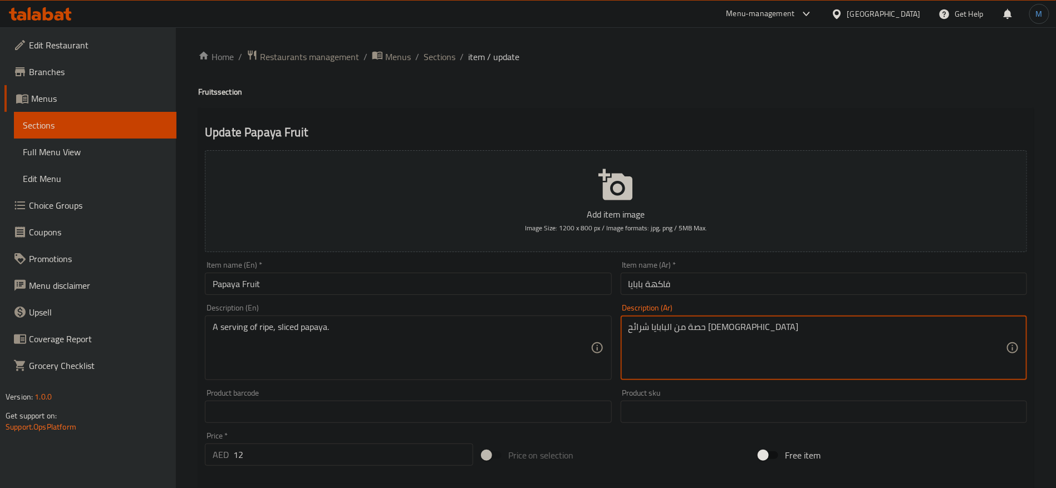
paste textarea "الناضجة"
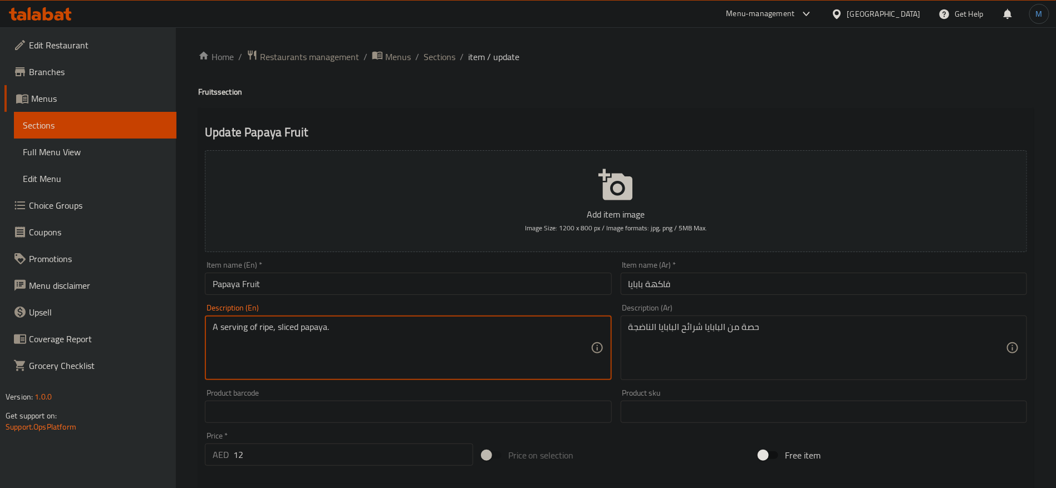
click at [225, 327] on textarea "A serving of ripe, sliced papaya." at bounding box center [401, 348] width 377 height 53
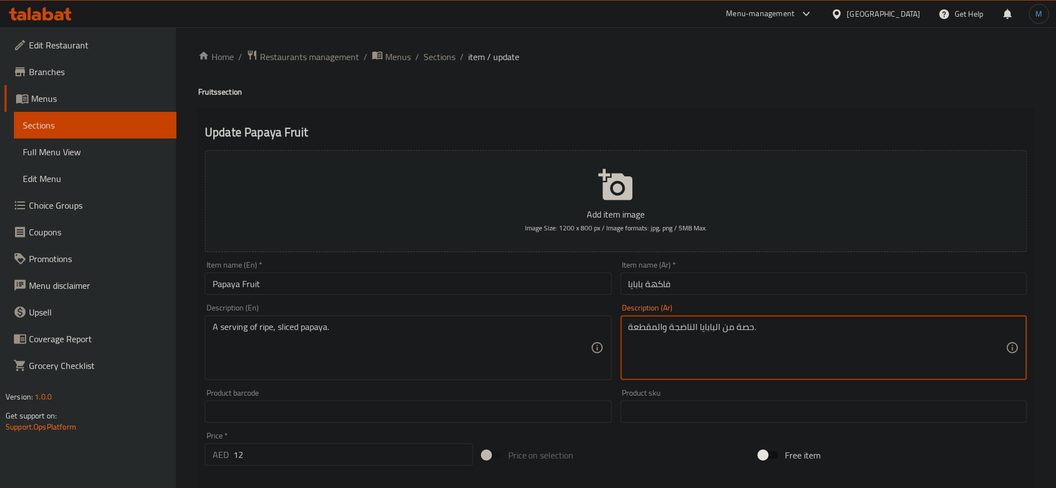
type textarea "حصة من البابايا الناضجة والمقطعة."
click at [676, 288] on input "فاكهة بابايا" at bounding box center [823, 284] width 406 height 22
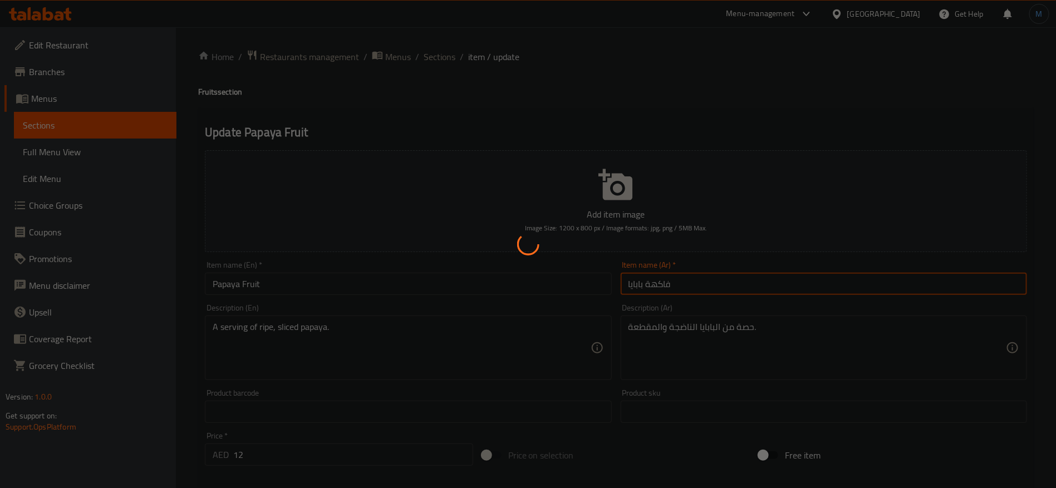
click at [388, 451] on div at bounding box center [528, 244] width 1056 height 488
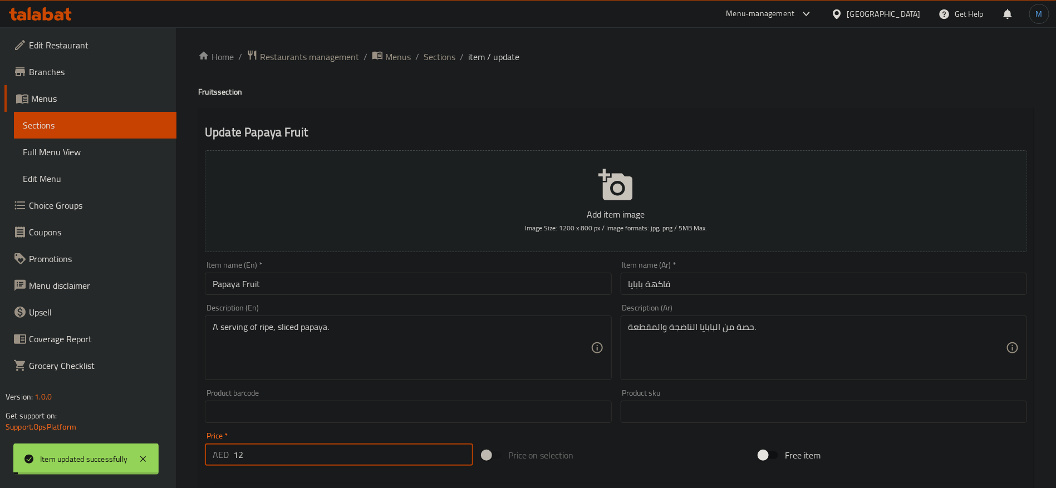
click at [388, 451] on input "12" at bounding box center [353, 454] width 240 height 22
type input "0"
click at [694, 440] on div "Price on selection" at bounding box center [615, 455] width 277 height 30
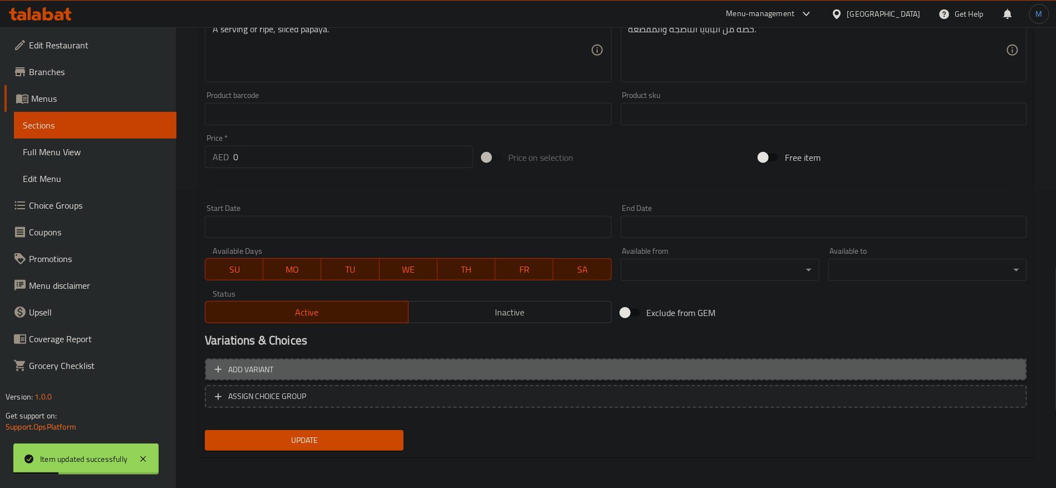
click at [913, 372] on span "Add variant" at bounding box center [616, 370] width 802 height 14
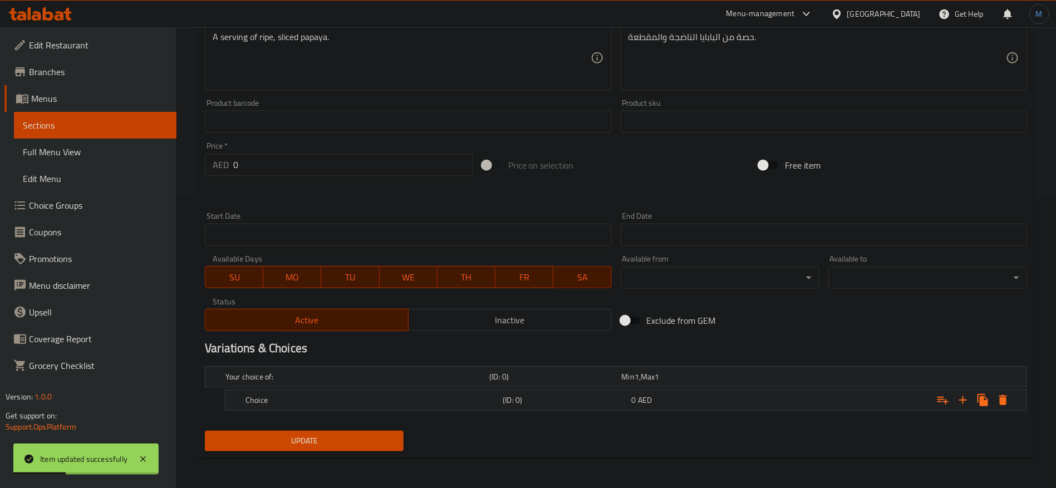
click at [910, 416] on nav at bounding box center [616, 417] width 822 height 9
click at [885, 407] on div "Expand" at bounding box center [886, 400] width 257 height 24
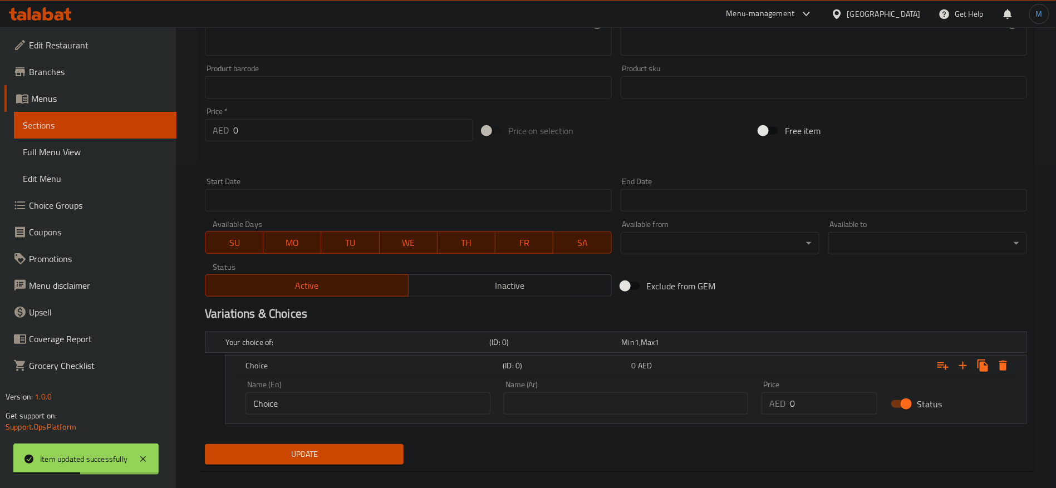
scroll to position [338, 0]
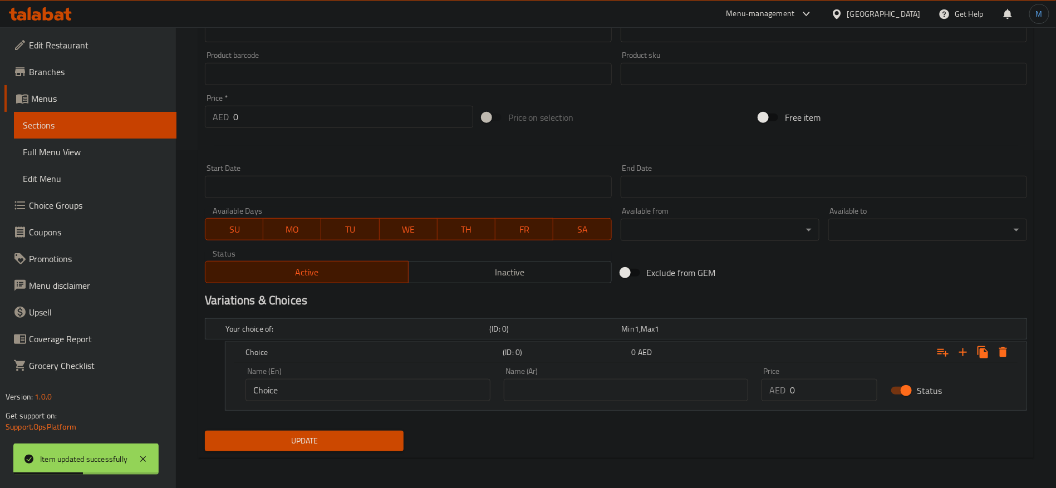
click at [845, 389] on input "0" at bounding box center [833, 390] width 87 height 22
paste input "12"
type input "12"
click at [640, 393] on input "text" at bounding box center [626, 390] width 245 height 22
type input "كبير"
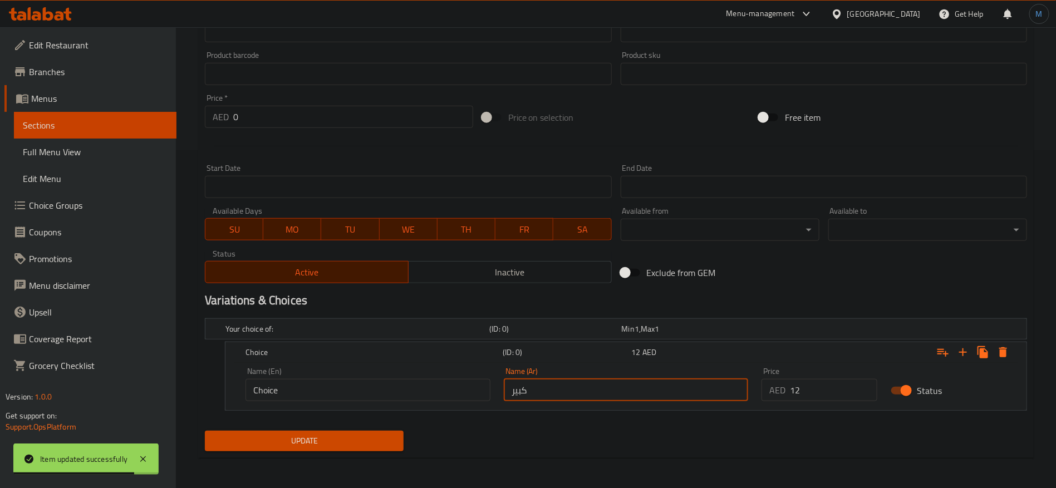
click at [373, 396] on input "Choice" at bounding box center [367, 390] width 245 height 22
click at [373, 396] on input "text" at bounding box center [367, 390] width 245 height 22
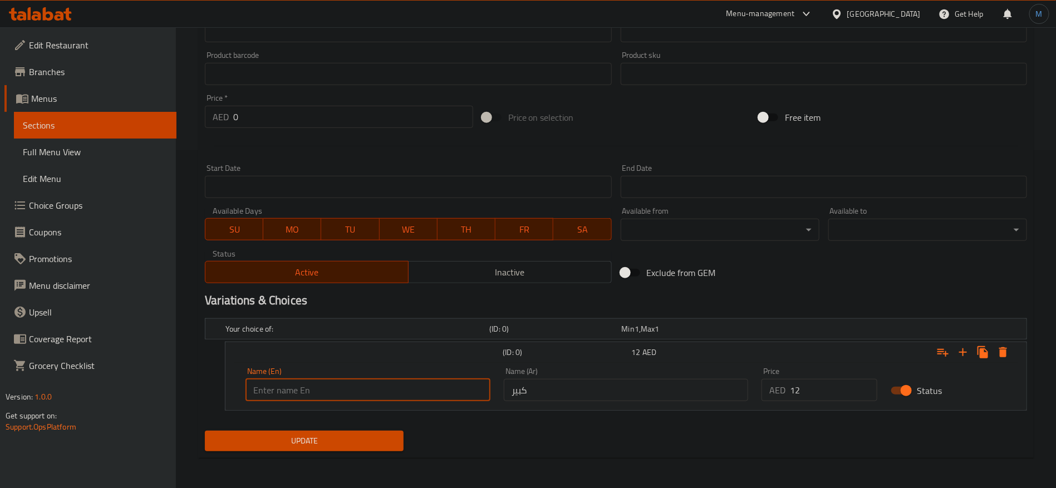
type input "Large"
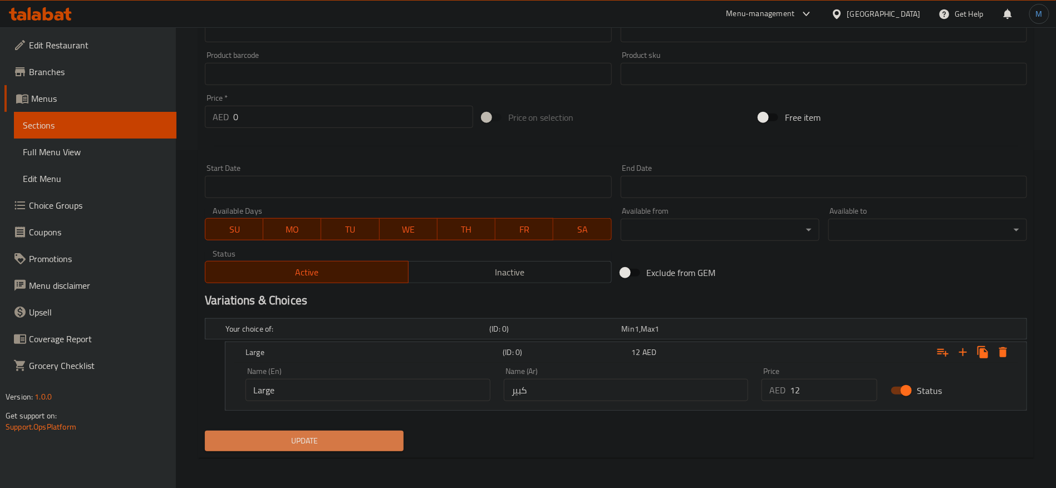
click at [364, 442] on span "Update" at bounding box center [304, 441] width 181 height 14
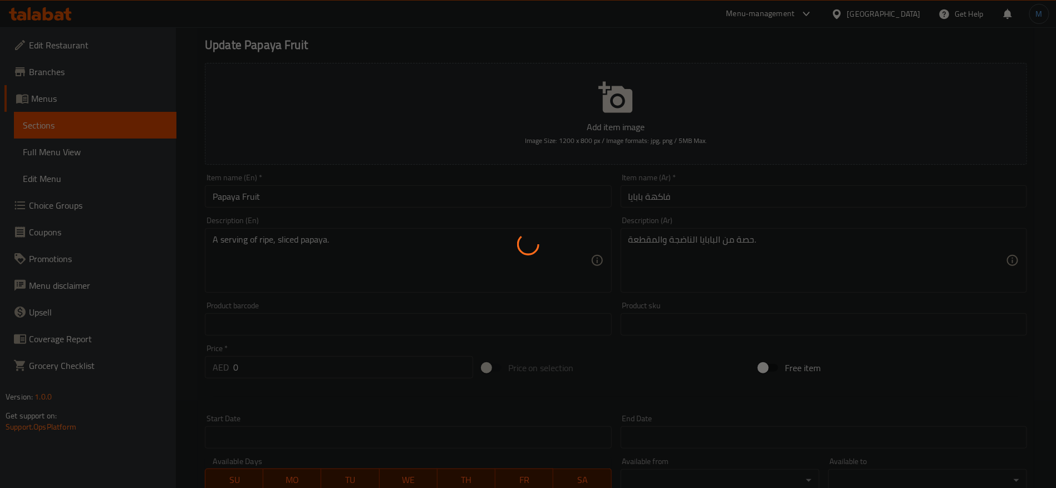
scroll to position [0, 0]
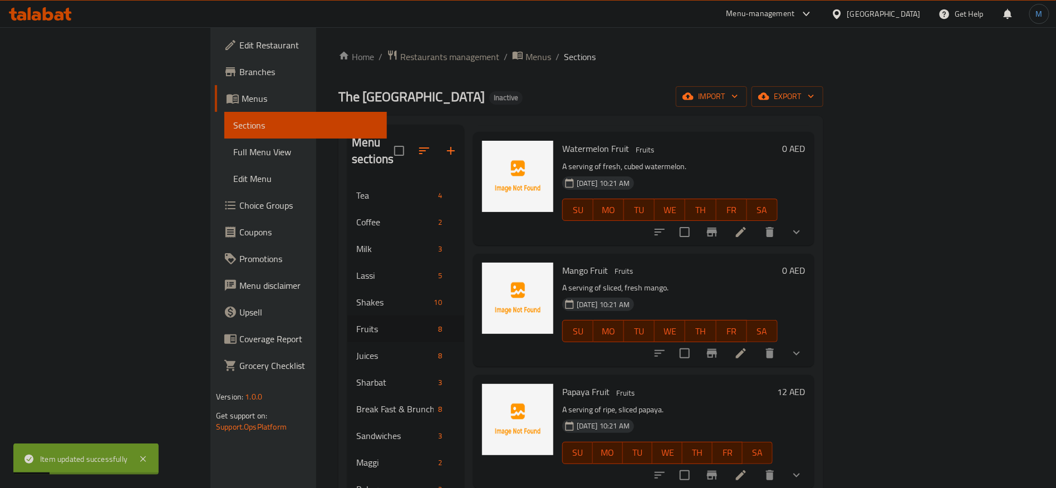
scroll to position [250, 0]
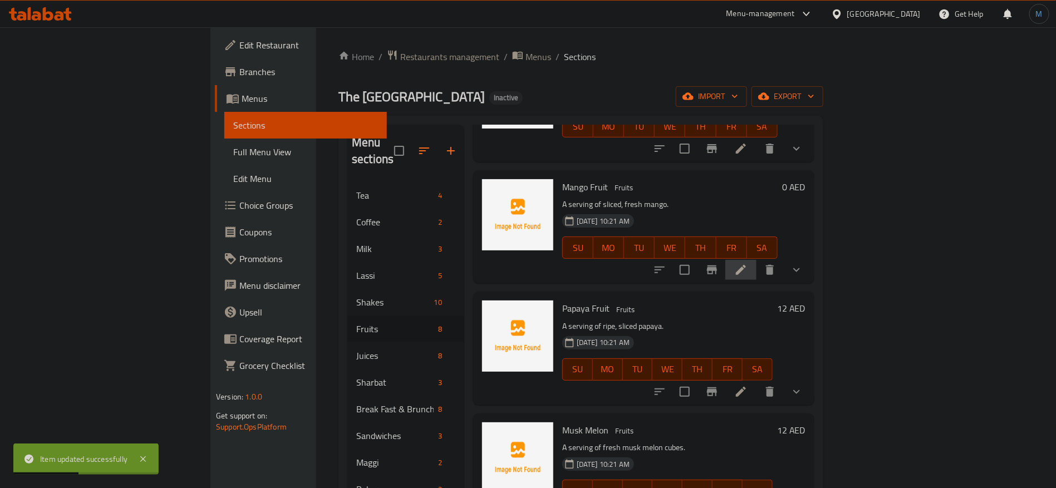
click at [756, 260] on li at bounding box center [740, 270] width 31 height 20
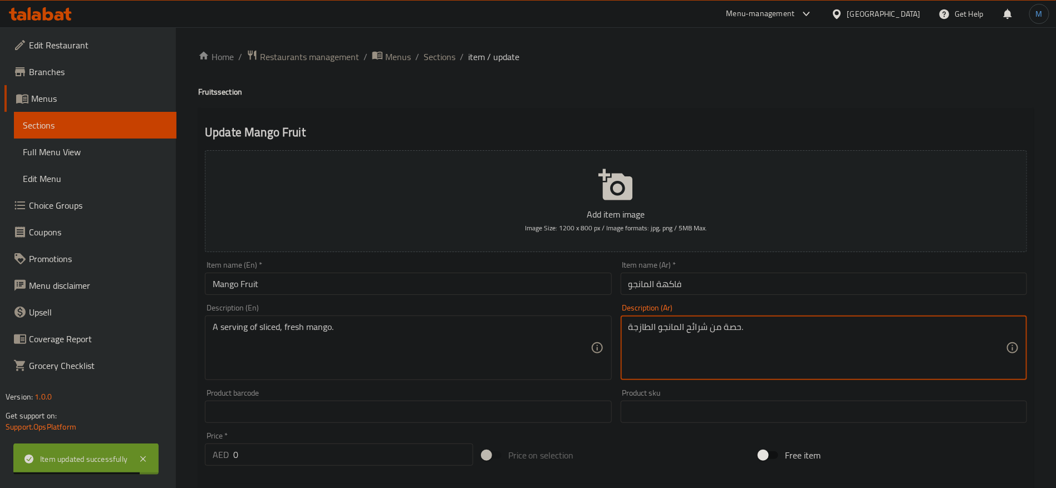
click at [698, 336] on textarea "حصة من شرائح المانجو الطازجة." at bounding box center [816, 348] width 377 height 53
type textarea "حصة من المانجو الطازجة المقطعة"
click at [739, 278] on input "فاكهة المانجو" at bounding box center [823, 284] width 406 height 22
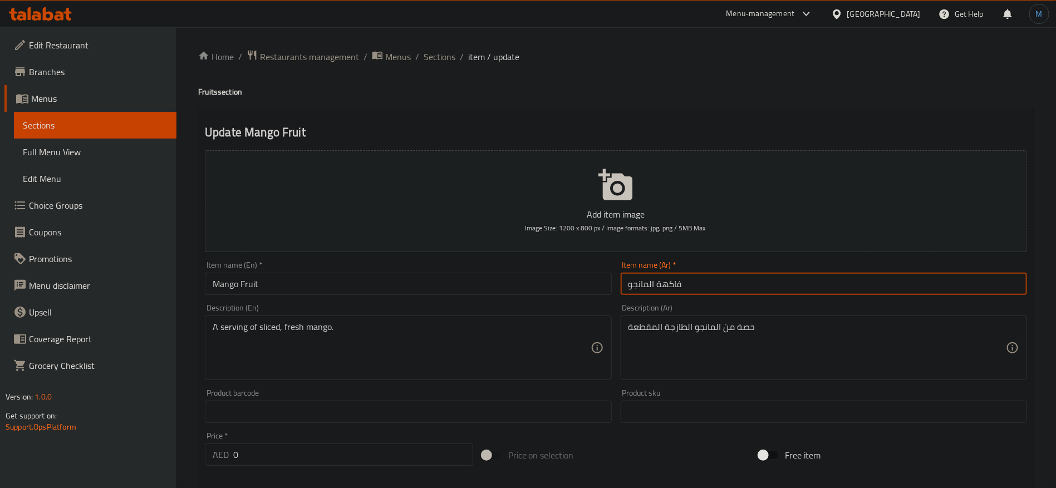
click at [739, 278] on input "فاكهة المانجو" at bounding box center [823, 284] width 406 height 22
click at [434, 52] on span "Sections" at bounding box center [439, 56] width 32 height 13
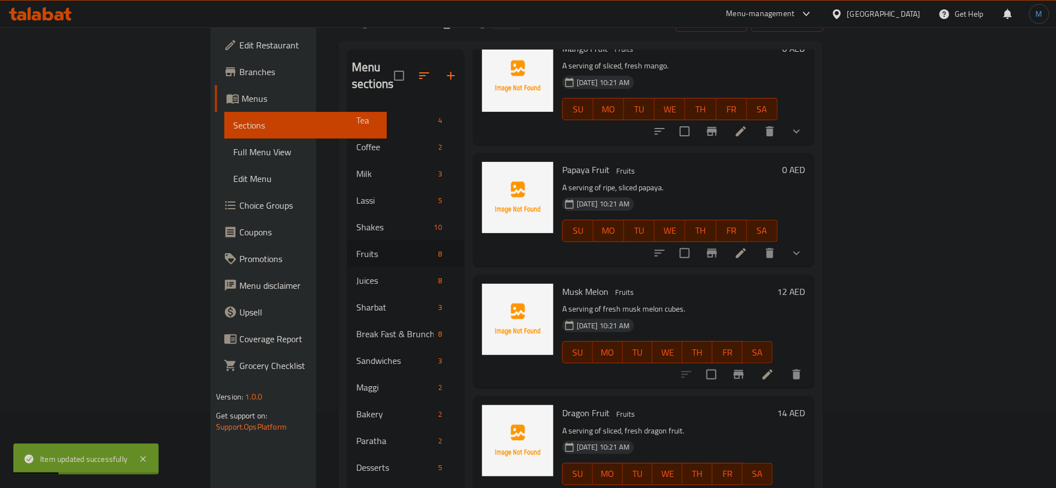
scroll to position [83, 0]
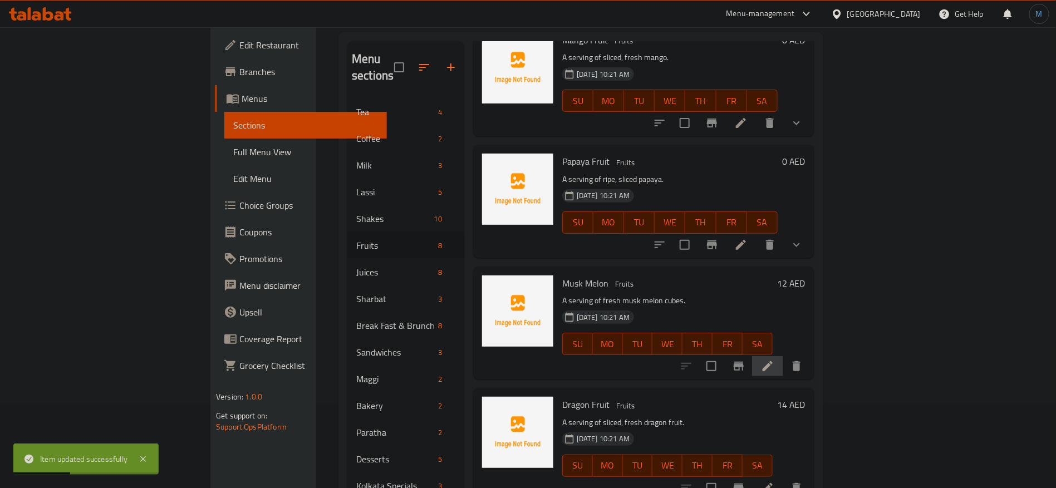
click at [783, 356] on li at bounding box center [767, 366] width 31 height 20
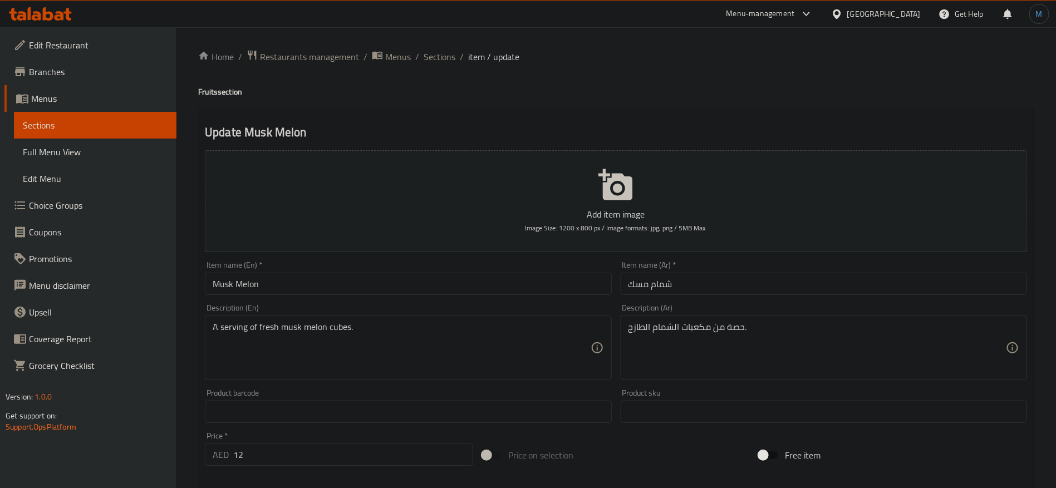
click at [223, 289] on input "Musk Melon" at bounding box center [408, 284] width 406 height 22
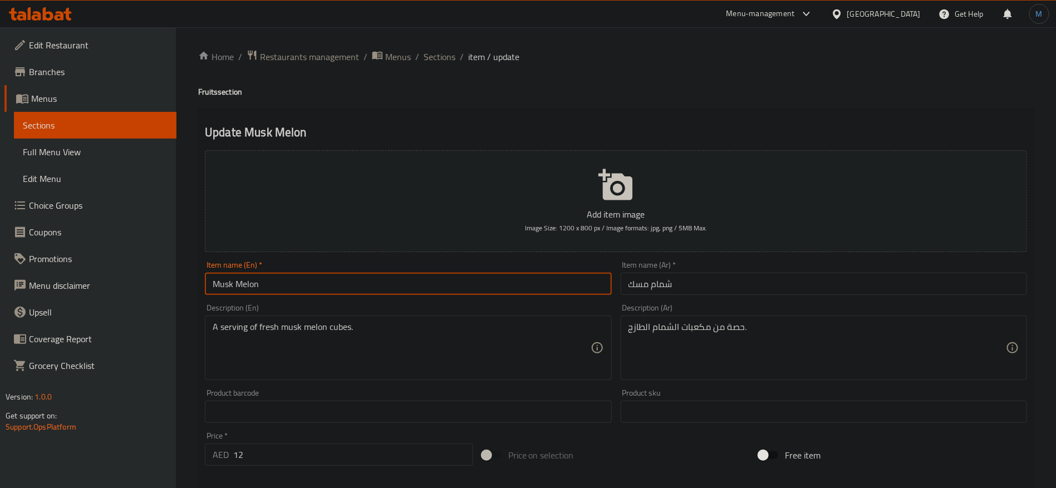
drag, startPoint x: 223, startPoint y: 290, endPoint x: 262, endPoint y: 289, distance: 39.0
click at [262, 289] on input "Musk Melon" at bounding box center [408, 284] width 406 height 22
paste input "m"
type input "Muskmelon"
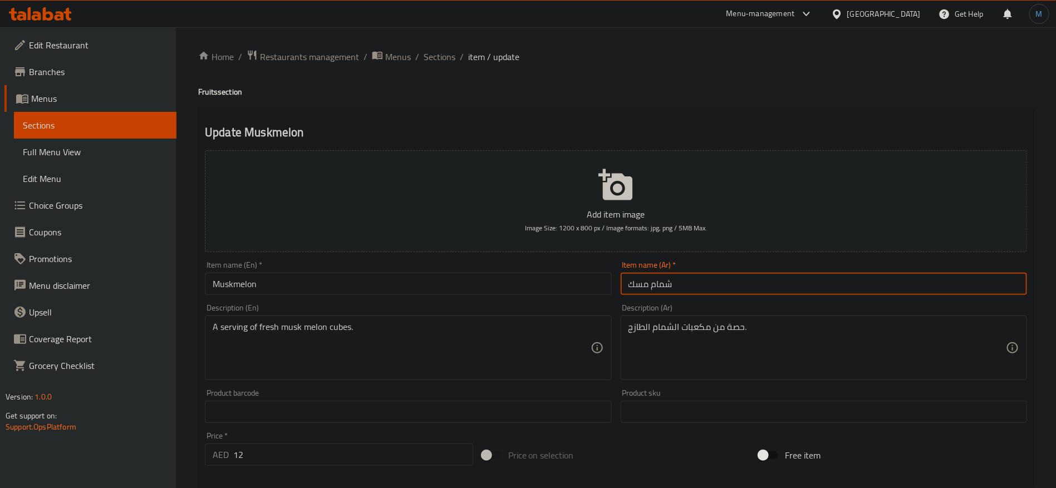
click at [709, 283] on input "شمام مسك" at bounding box center [823, 284] width 406 height 22
type input "فاكهة الشمام"
click at [211, 97] on h4 "Fruits section" at bounding box center [615, 91] width 835 height 11
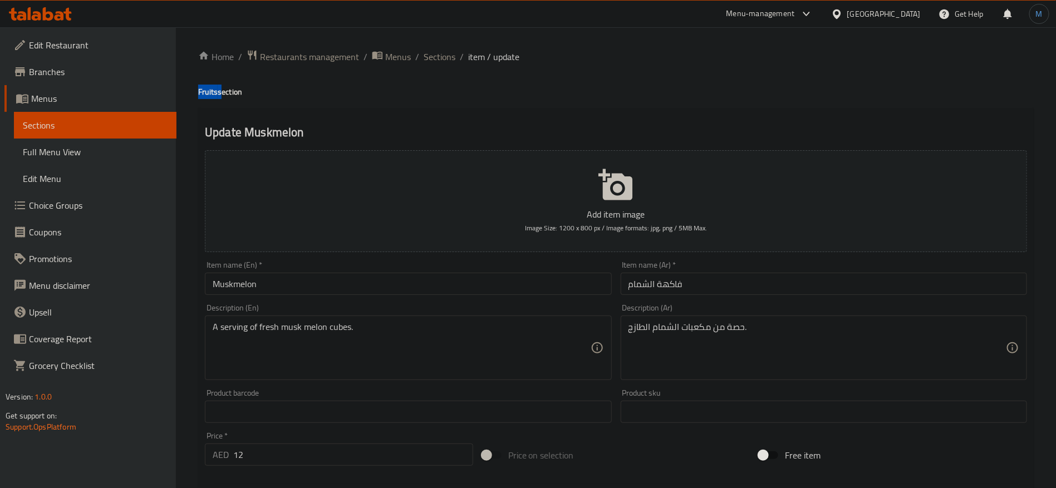
click at [211, 97] on h4 "Fruits section" at bounding box center [615, 91] width 835 height 11
copy h4 "Fruits"
click at [312, 290] on input "Muskmelon" at bounding box center [408, 284] width 406 height 22
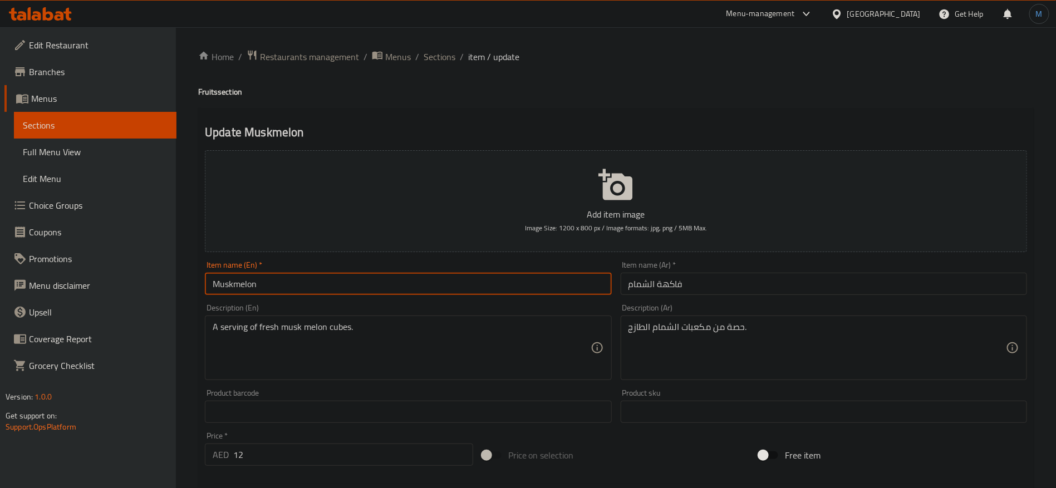
paste input "Fruits"
click at [460, 293] on input "Muskmelon Fruits" at bounding box center [408, 284] width 406 height 22
click at [214, 284] on input "Muskmelon Fruits" at bounding box center [408, 284] width 406 height 22
type input "Muskmelon Fruits"
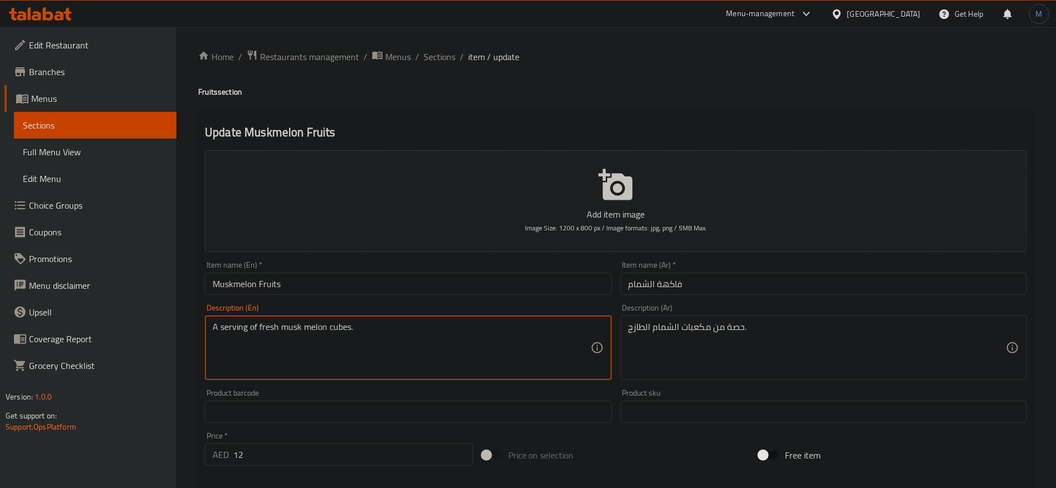
drag, startPoint x: 310, startPoint y: 324, endPoint x: 297, endPoint y: 324, distance: 13.9
click at [297, 324] on textarea "A serving of fresh musk melon cubes." at bounding box center [401, 348] width 377 height 53
paste textarea "Muskmelon"
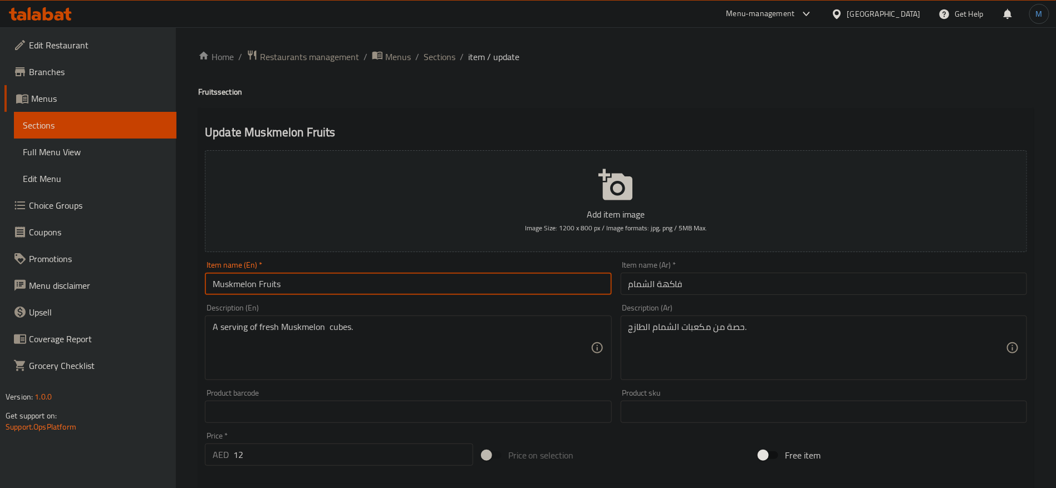
click at [363, 285] on input "Muskmelon Fruits" at bounding box center [408, 284] width 406 height 22
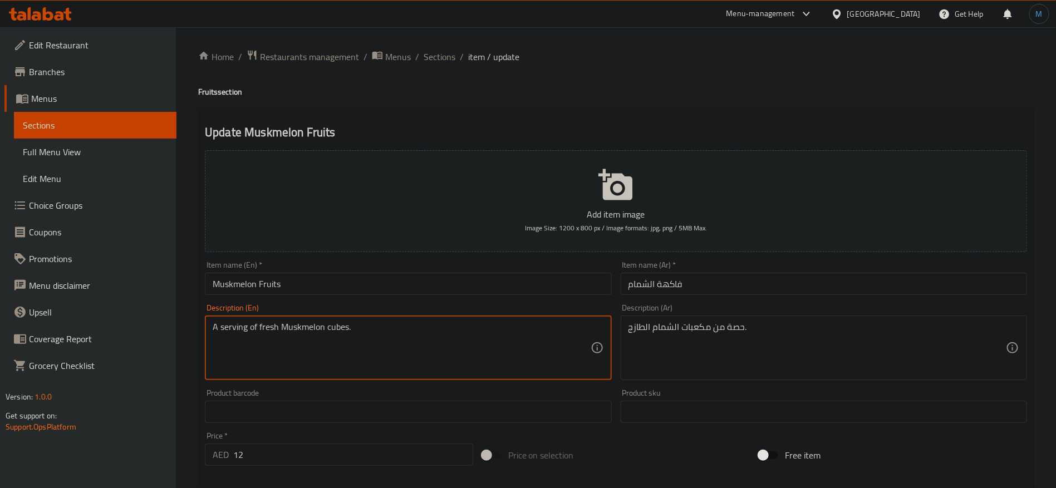
type textarea "A serving of fresh Muskmelon cubes."
click at [357, 308] on div "Description (En) A serving of fresh Muskmelon cubes. Description (En)" at bounding box center [408, 342] width 406 height 76
click at [366, 458] on input "12" at bounding box center [353, 454] width 240 height 22
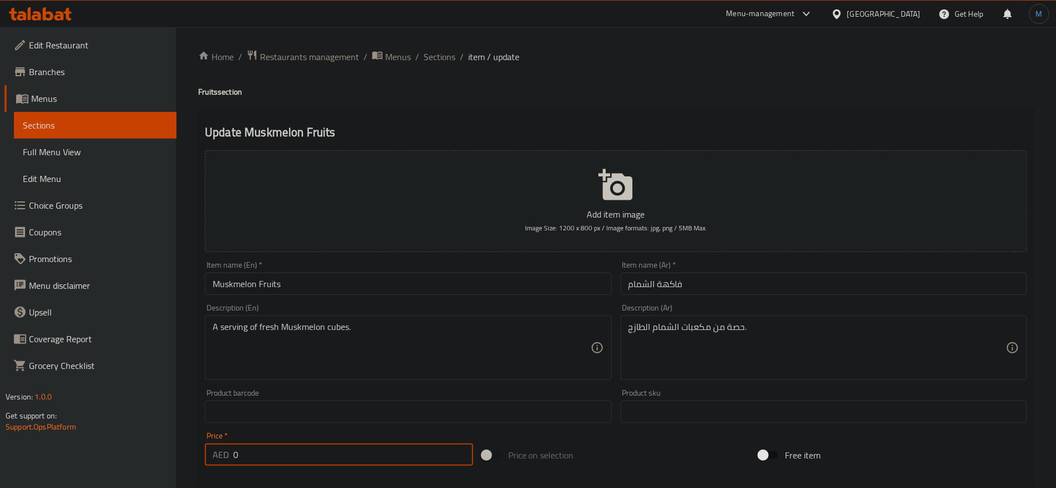
type input "0"
click at [650, 433] on div "Add item image Image Size: 1200 x 800 px / Image formats: jpg, png / 5MB Max. I…" at bounding box center [615, 386] width 831 height 480
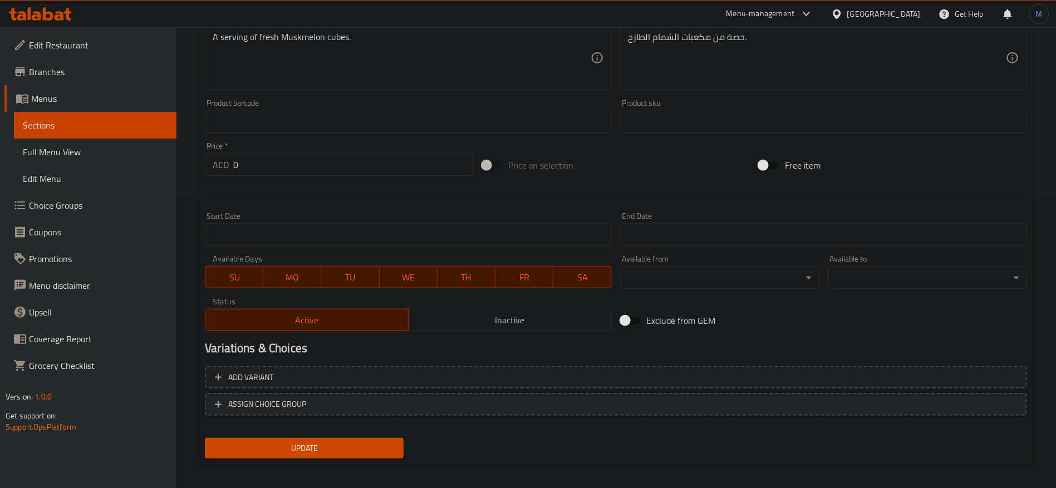
scroll to position [298, 0]
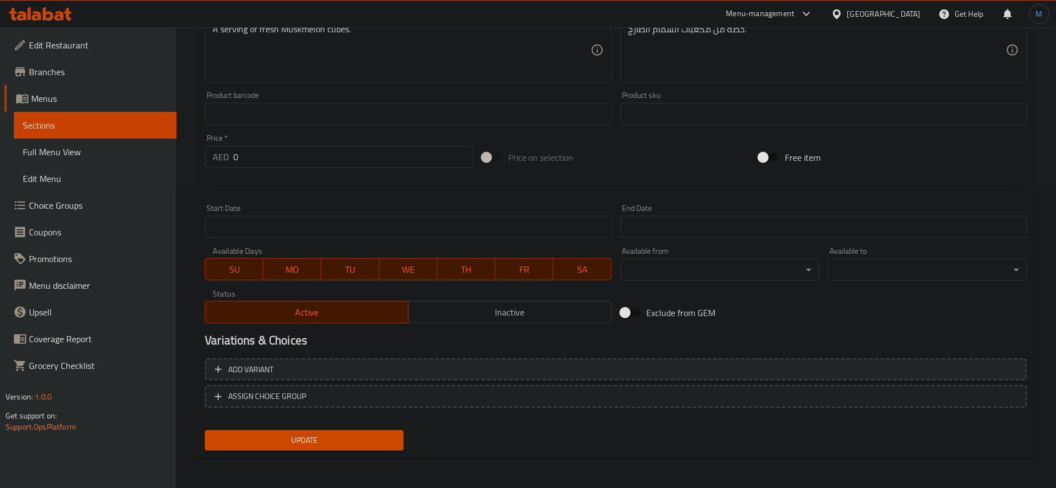
click at [878, 373] on span "Add variant" at bounding box center [616, 370] width 802 height 14
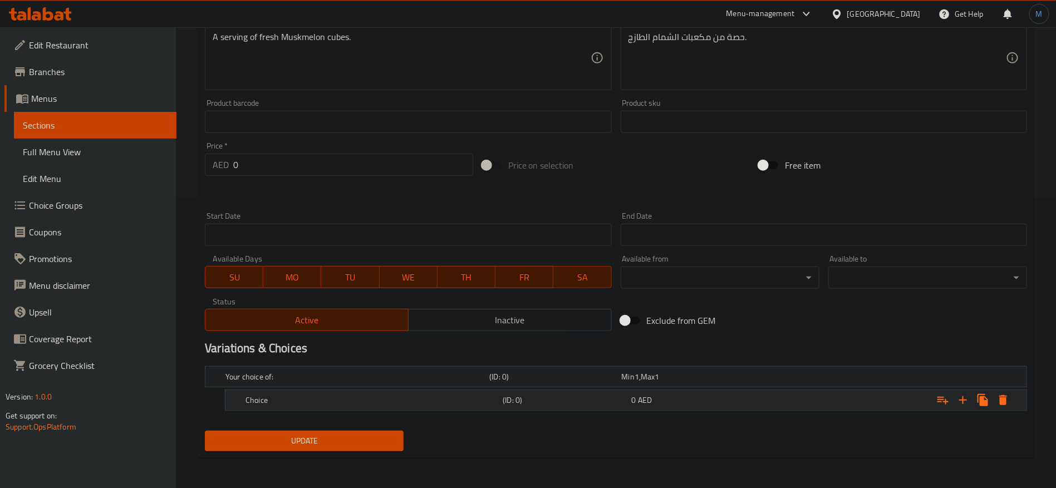
click at [878, 396] on div "Expand" at bounding box center [886, 400] width 257 height 24
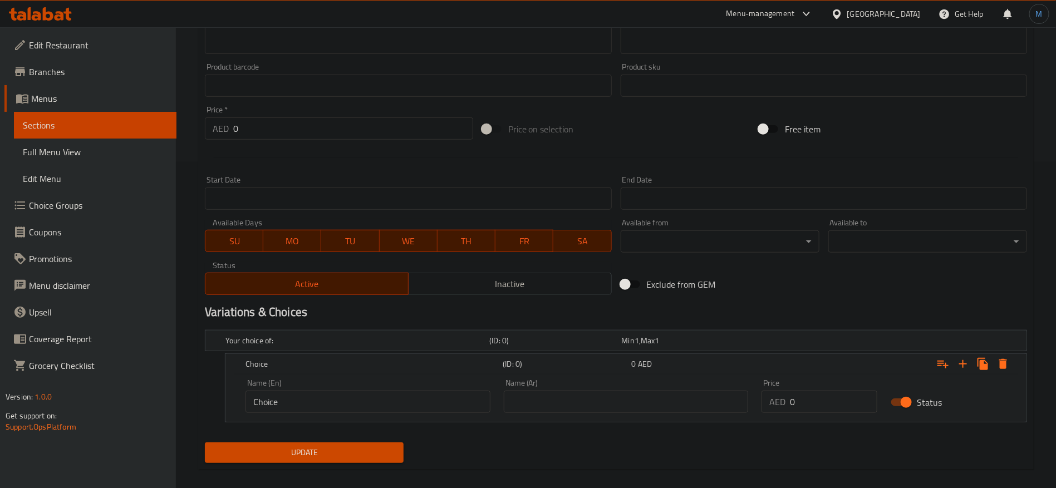
scroll to position [328, 0]
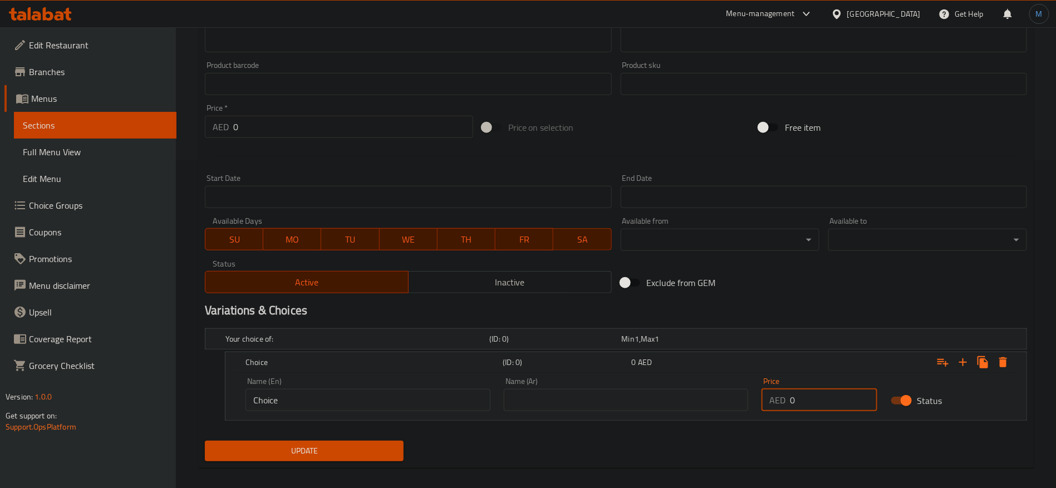
click at [837, 396] on input "0" at bounding box center [833, 400] width 87 height 22
paste input "12"
type input "12"
click at [644, 405] on input "text" at bounding box center [626, 400] width 245 height 22
type input "كبير"
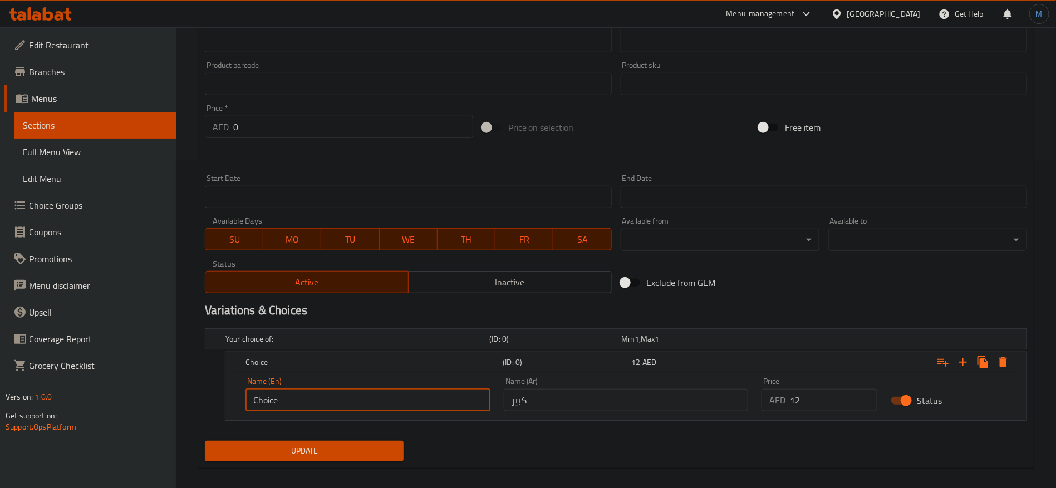
click at [381, 393] on input "Choice" at bounding box center [367, 400] width 245 height 22
click at [381, 391] on input "text" at bounding box center [367, 400] width 245 height 22
type input "Large"
click at [362, 427] on nav at bounding box center [616, 427] width 822 height 9
click at [367, 441] on button "Update" at bounding box center [304, 451] width 199 height 21
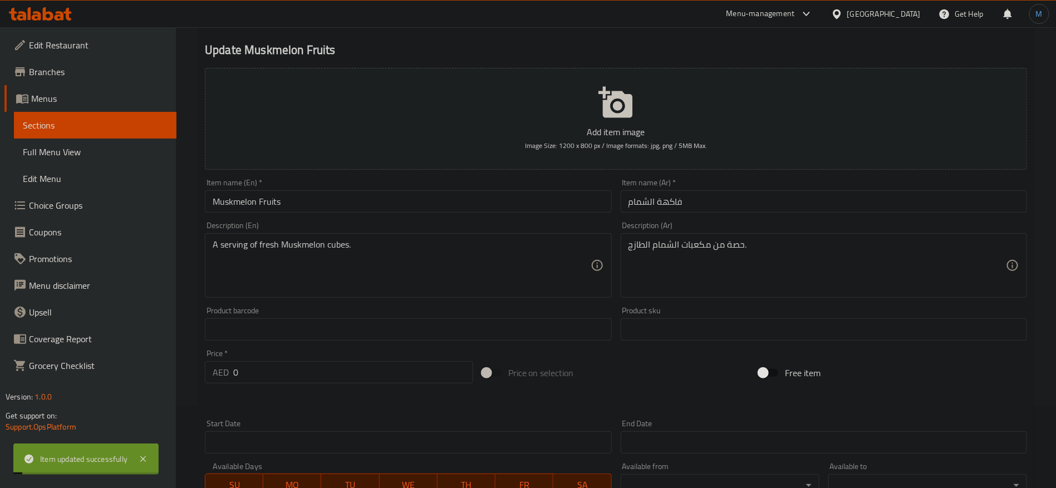
scroll to position [0, 0]
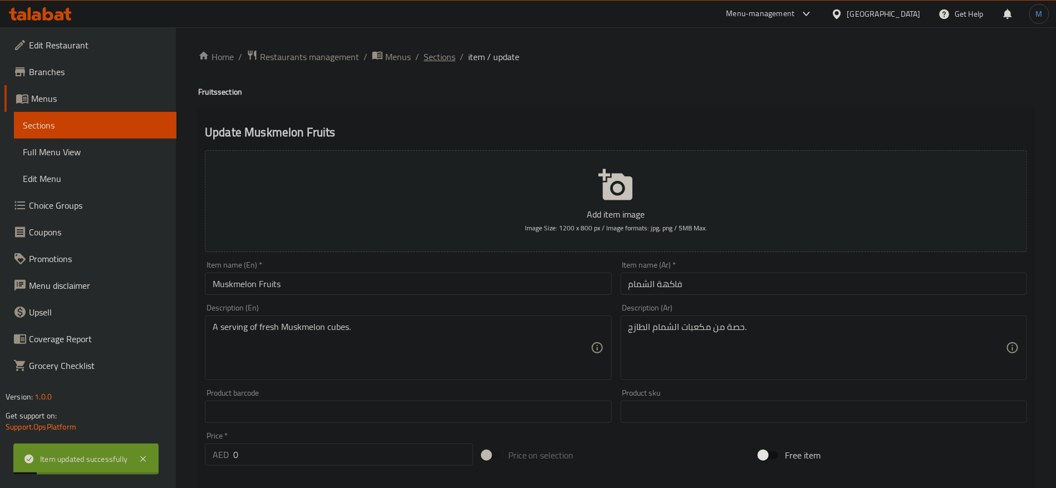
click at [446, 61] on span "Sections" at bounding box center [439, 56] width 32 height 13
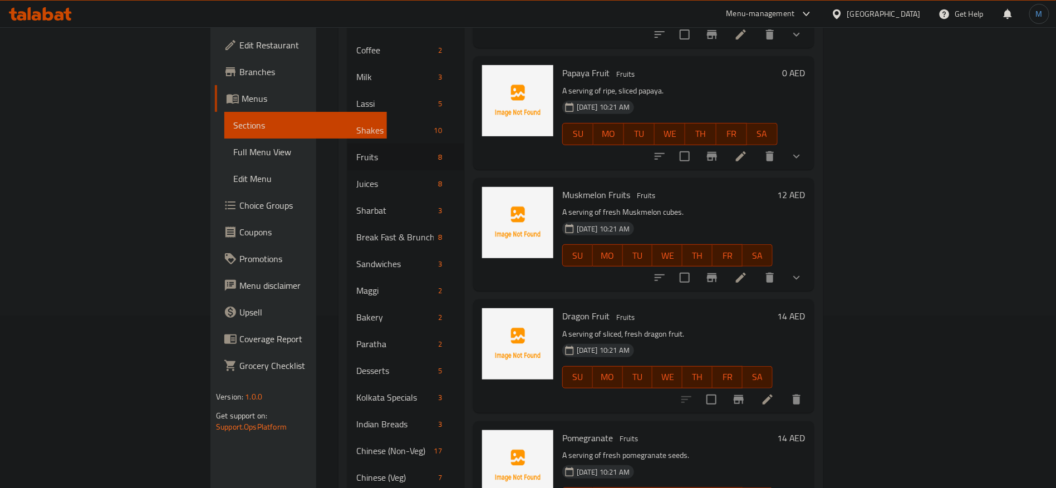
scroll to position [167, 0]
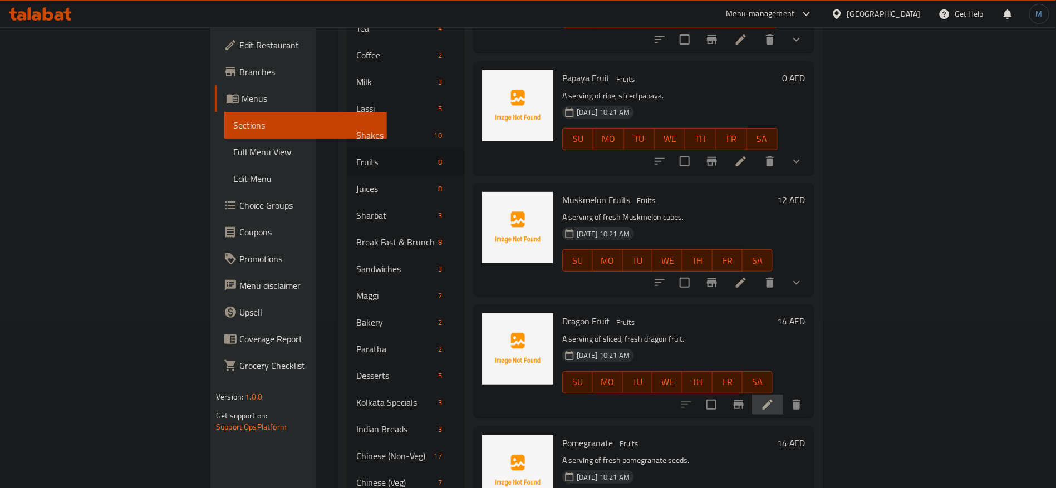
click at [783, 395] on li at bounding box center [767, 405] width 31 height 20
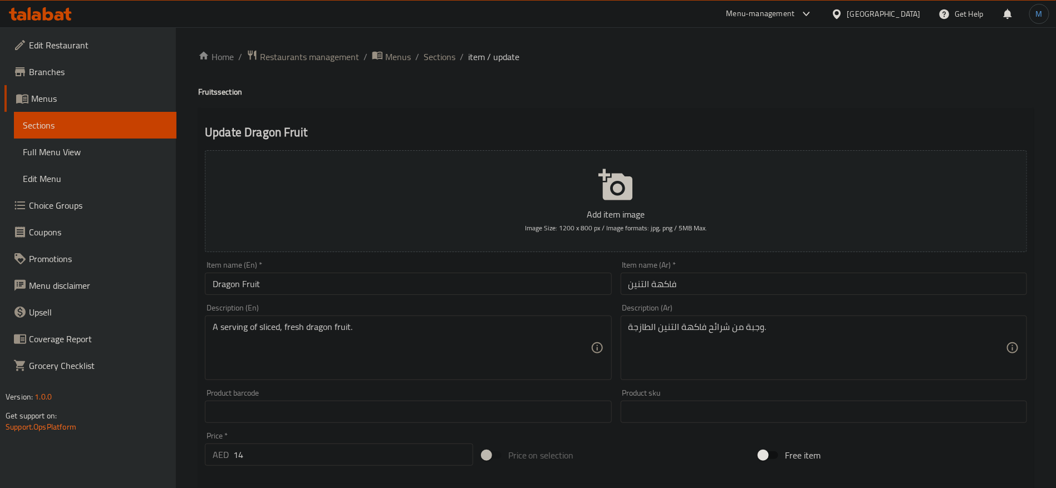
click at [423, 269] on div "Item name (En)   * Dragon Fruit Item name (En) *" at bounding box center [408, 278] width 406 height 34
click at [433, 294] on input "Dragon Fruit" at bounding box center [408, 284] width 406 height 22
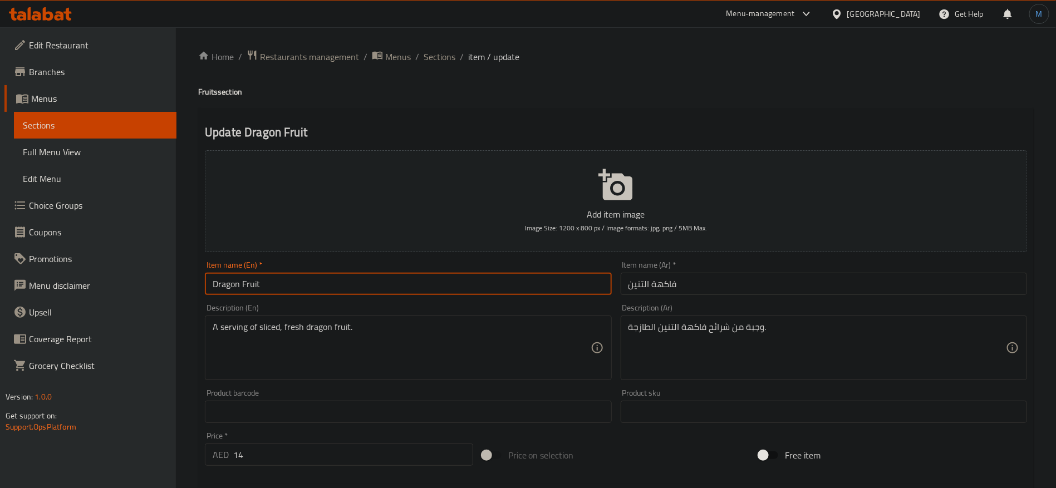
click at [644, 281] on input "فاكهة التنين" at bounding box center [823, 284] width 406 height 22
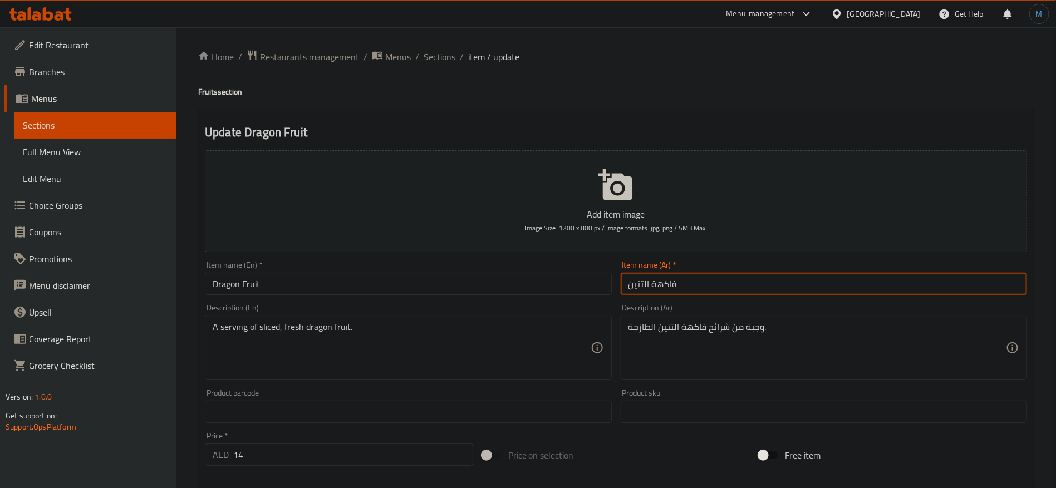
click at [644, 281] on input "فاكهة التنين" at bounding box center [823, 284] width 406 height 22
type input "فاكهة التنين"
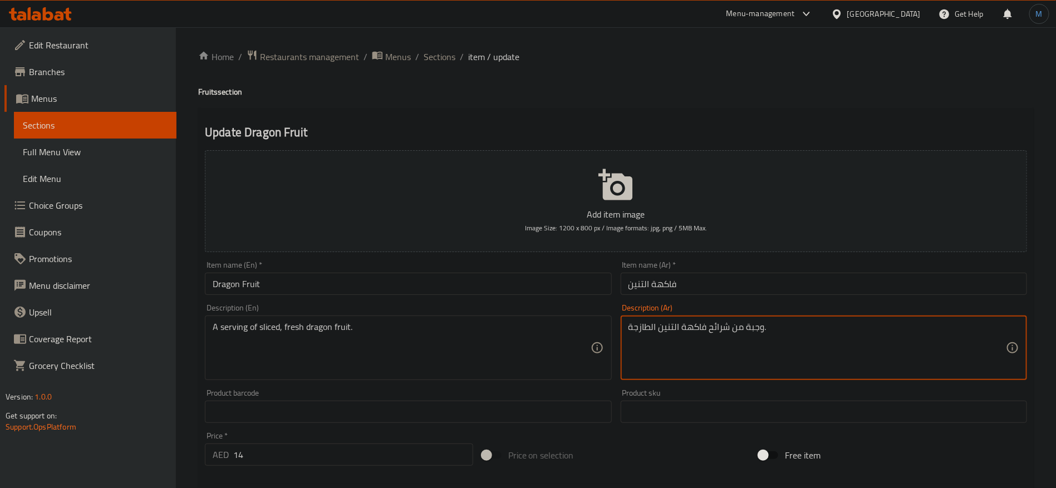
click at [715, 329] on textarea "وجبة من شرائح فاكهة التنين الطازجة." at bounding box center [816, 348] width 377 height 53
type textarea "حصه من فاكهة التنين الطازجة المقطعة"
click at [770, 293] on input "فاكهة التنين" at bounding box center [823, 284] width 406 height 22
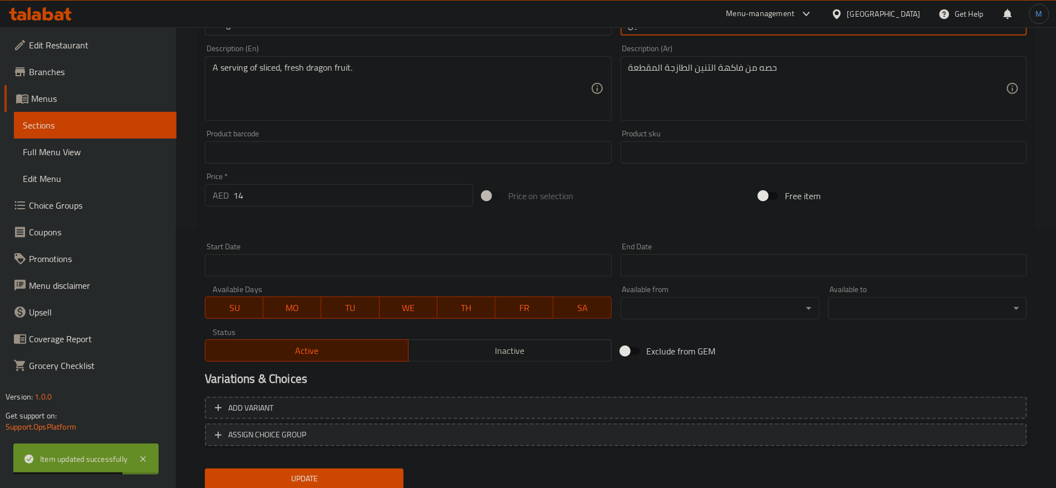
scroll to position [298, 0]
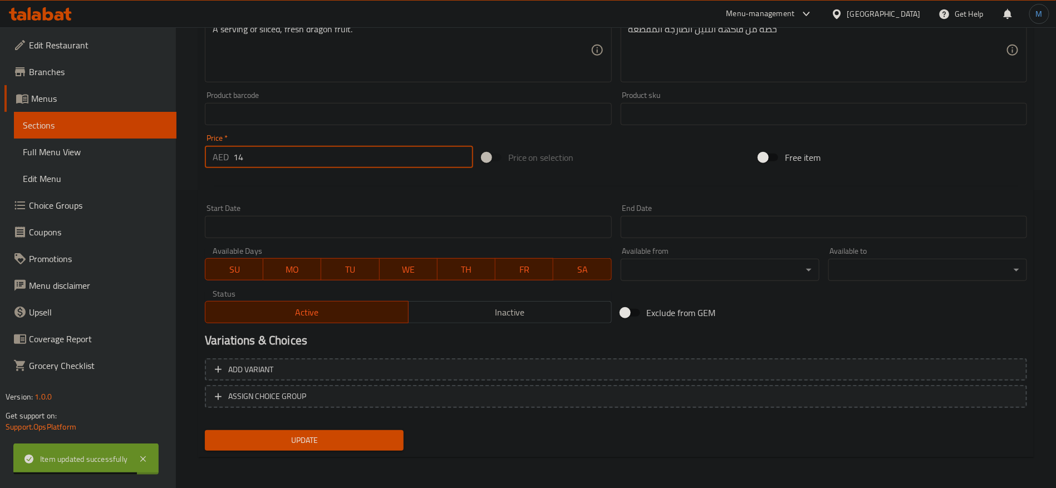
click at [353, 166] on input "14" at bounding box center [353, 157] width 240 height 22
type input "0"
click at [609, 359] on button "Add variant" at bounding box center [616, 369] width 822 height 23
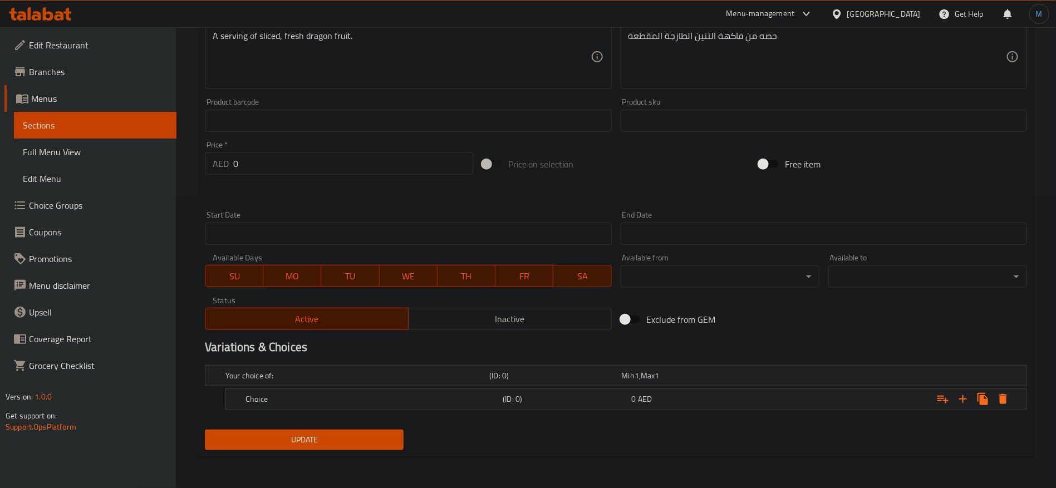
scroll to position [290, 0]
click at [760, 402] on div "Expand" at bounding box center [886, 400] width 257 height 24
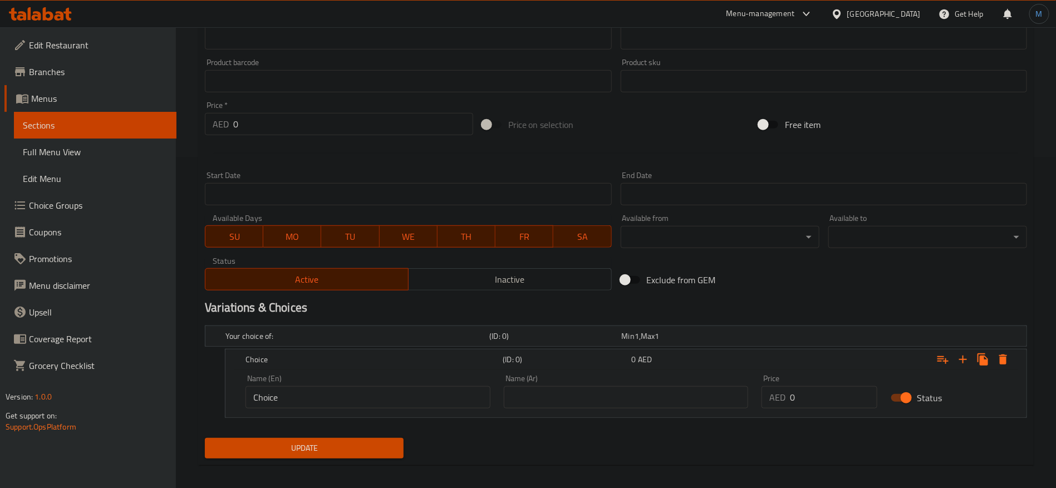
scroll to position [331, 0]
click at [814, 397] on input "0" at bounding box center [833, 397] width 87 height 22
paste input "14"
type input "14"
click at [642, 396] on input "text" at bounding box center [626, 397] width 245 height 22
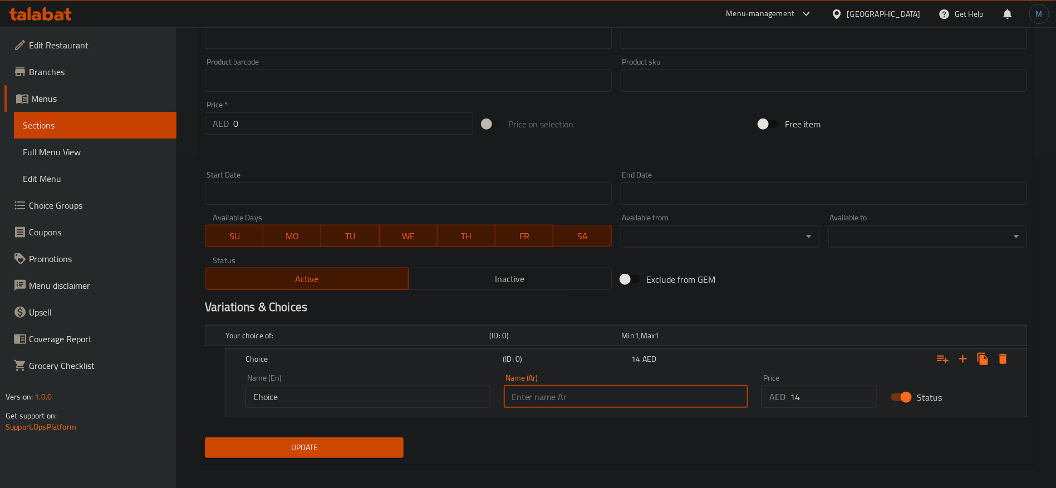
type input "كبير"
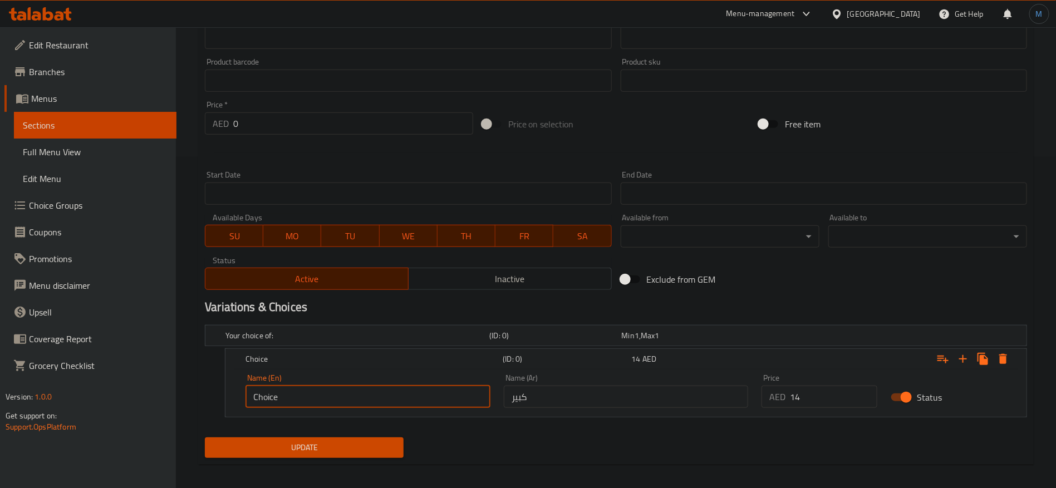
click at [392, 402] on input "Choice" at bounding box center [367, 397] width 245 height 22
click at [391, 402] on input "text" at bounding box center [367, 397] width 245 height 22
type input "Large"
click at [354, 443] on span "Update" at bounding box center [304, 448] width 181 height 14
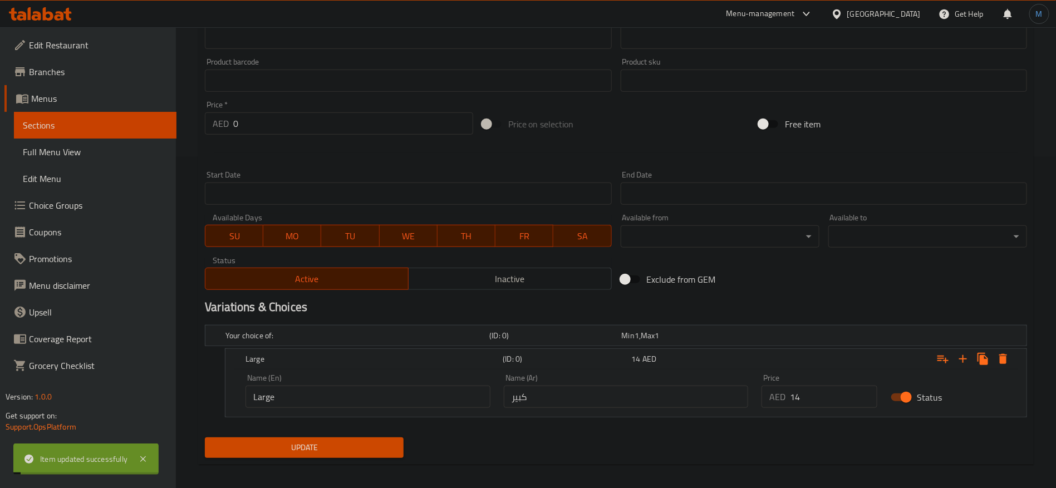
scroll to position [0, 0]
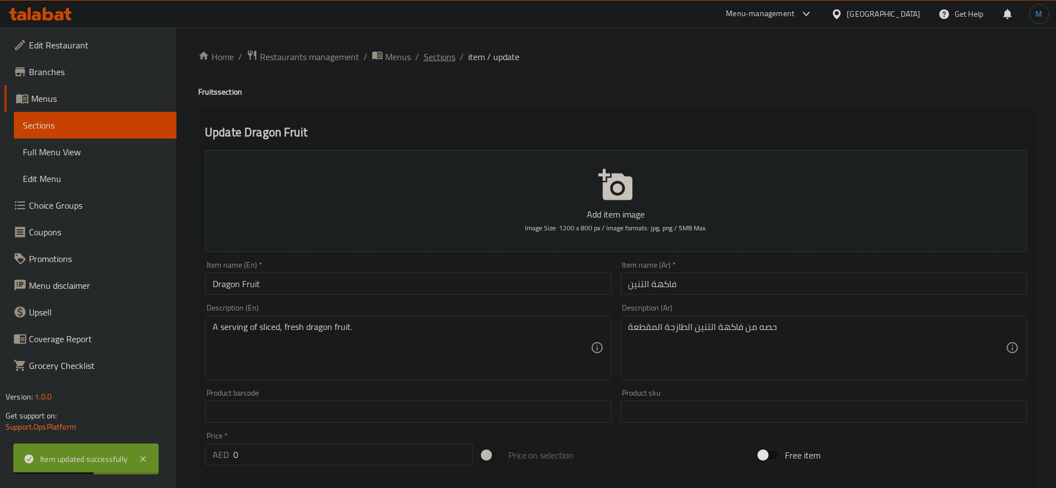
click at [442, 63] on span "Sections" at bounding box center [439, 56] width 32 height 13
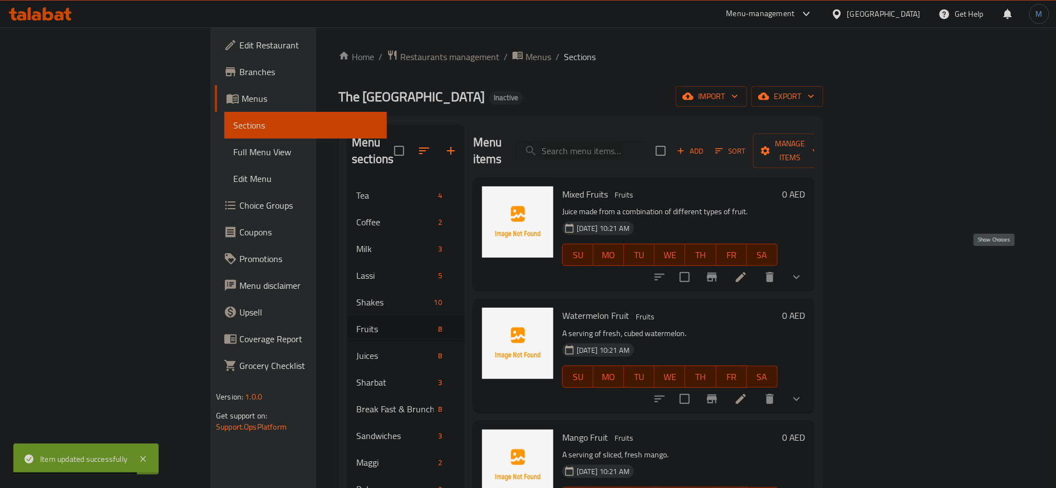
click at [803, 270] on icon "show more" at bounding box center [796, 276] width 13 height 13
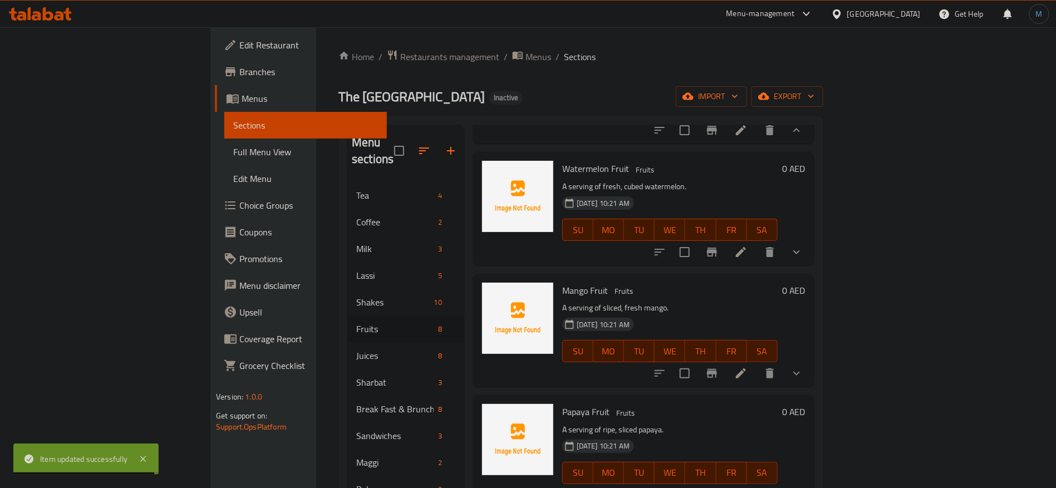
scroll to position [250, 0]
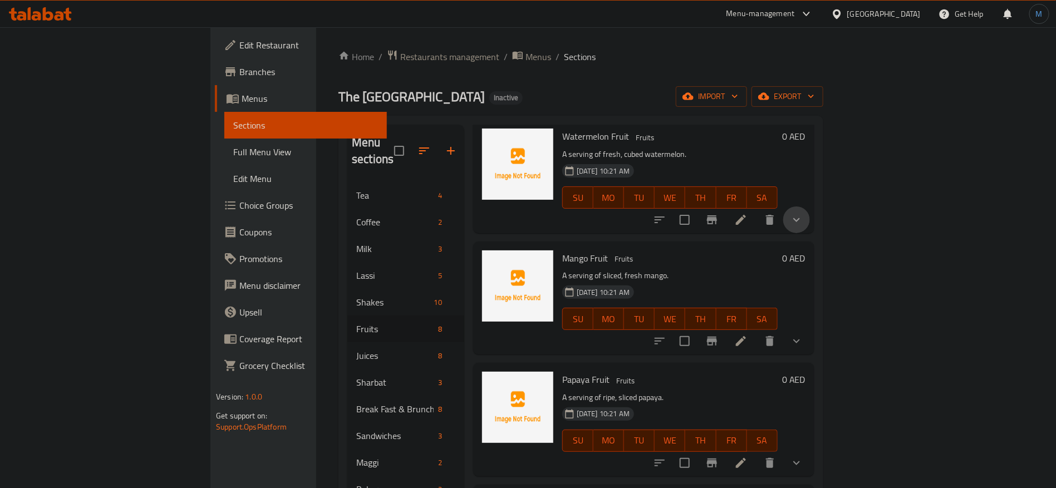
click at [810, 222] on button "show more" at bounding box center [796, 219] width 27 height 27
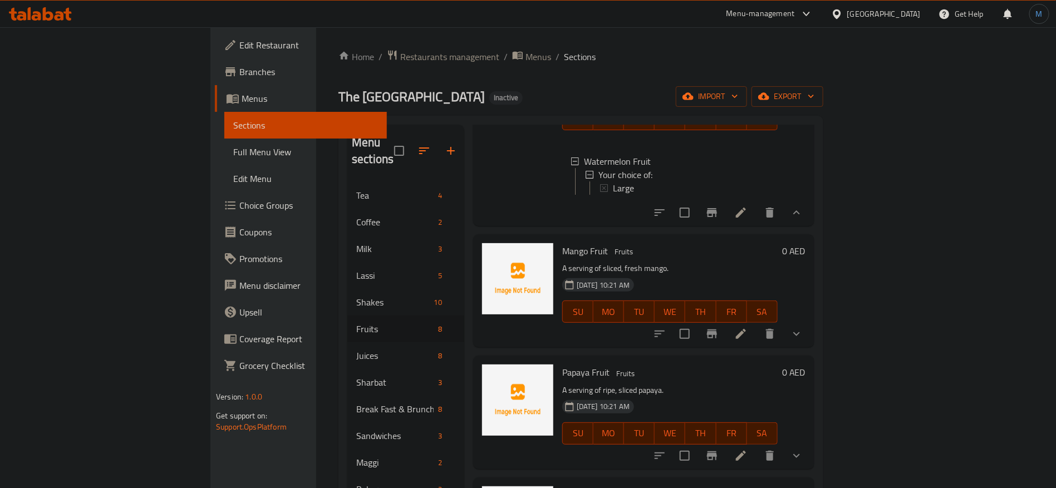
scroll to position [417, 0]
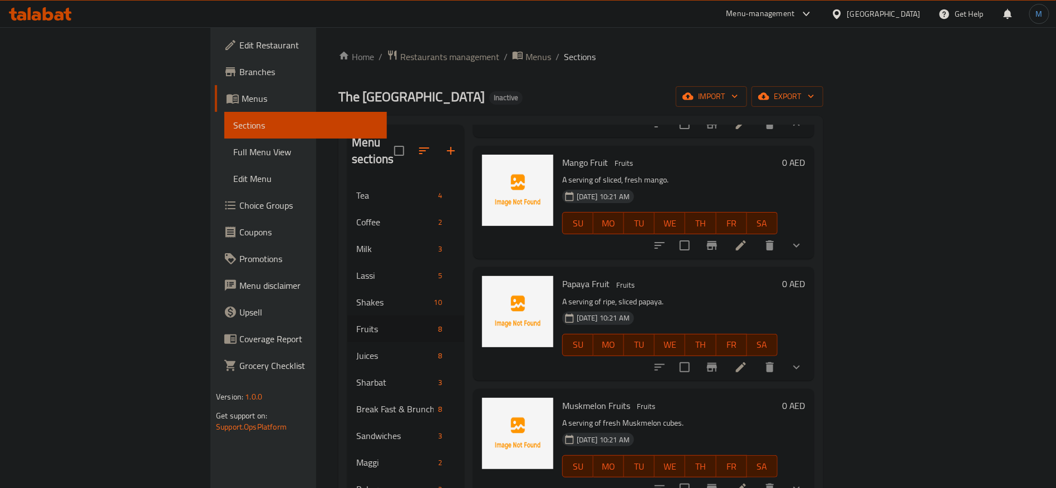
click at [810, 243] on button "show more" at bounding box center [796, 245] width 27 height 27
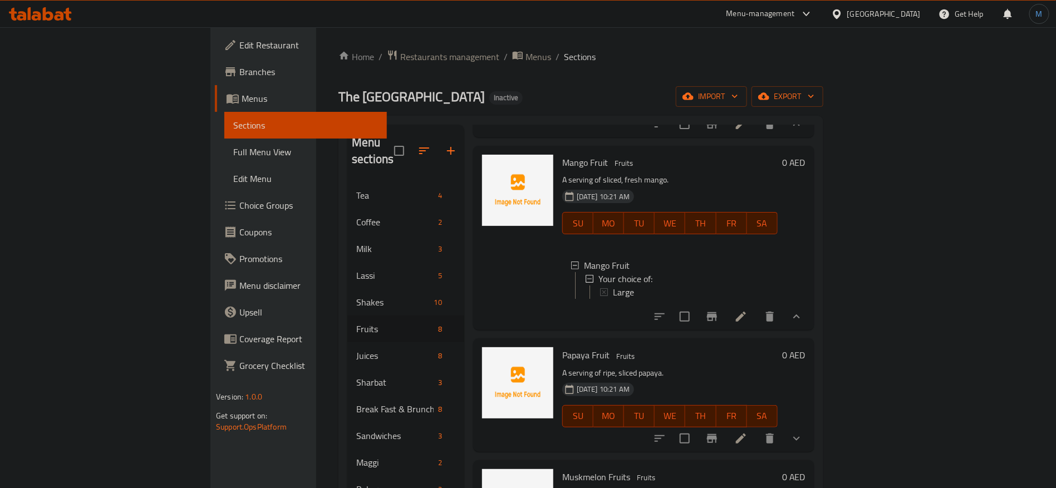
click at [686, 76] on div "Home / Restaurants management / Menus / Sections The Kolkata Junction Inactive …" at bounding box center [580, 443] width 485 height 787
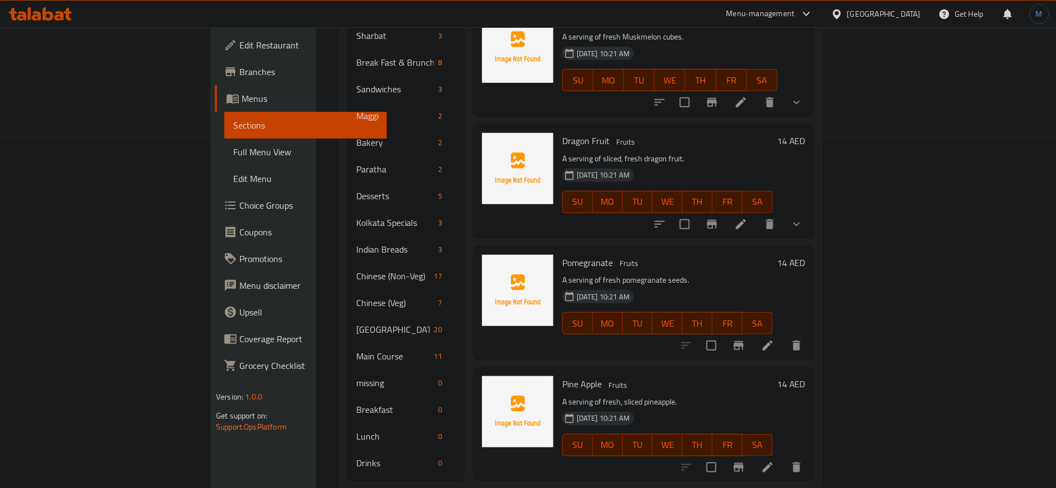
scroll to position [353, 0]
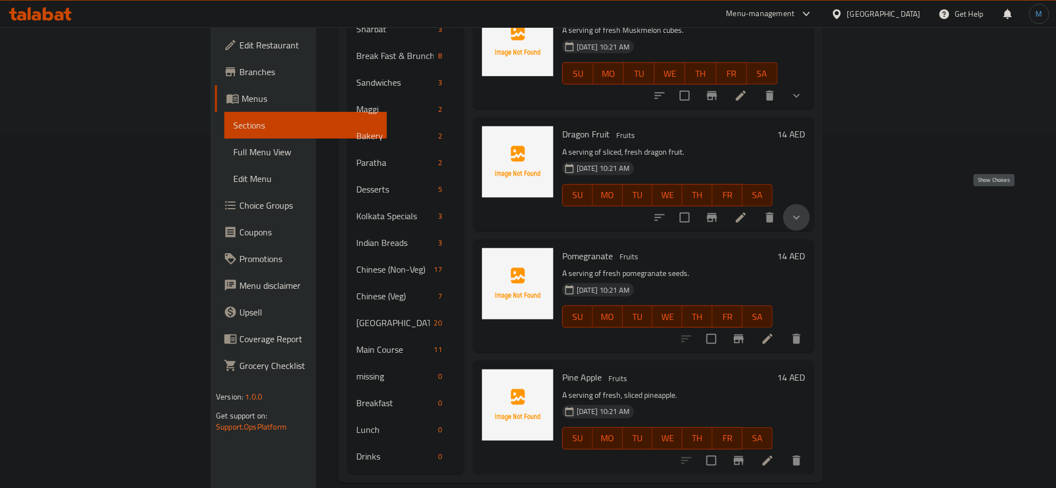
click at [803, 211] on icon "show more" at bounding box center [796, 217] width 13 height 13
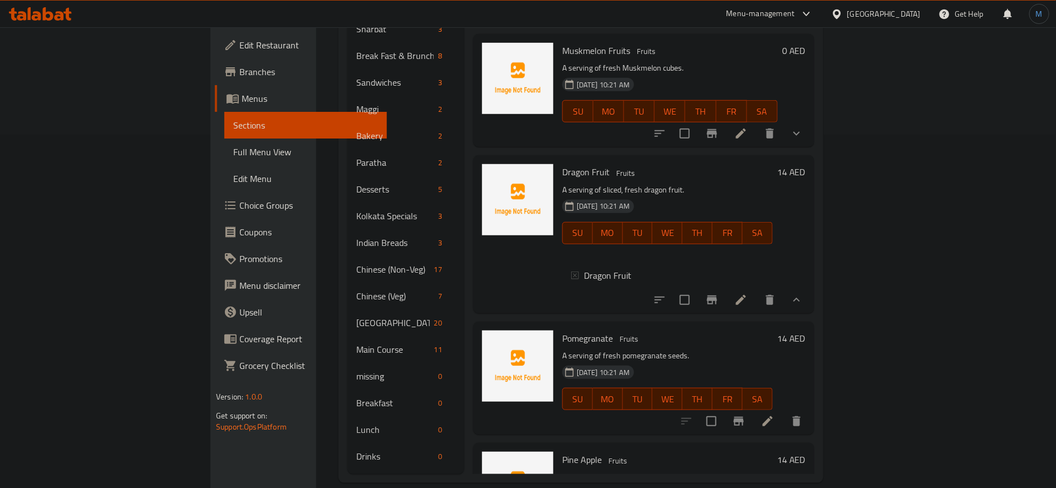
scroll to position [482, 0]
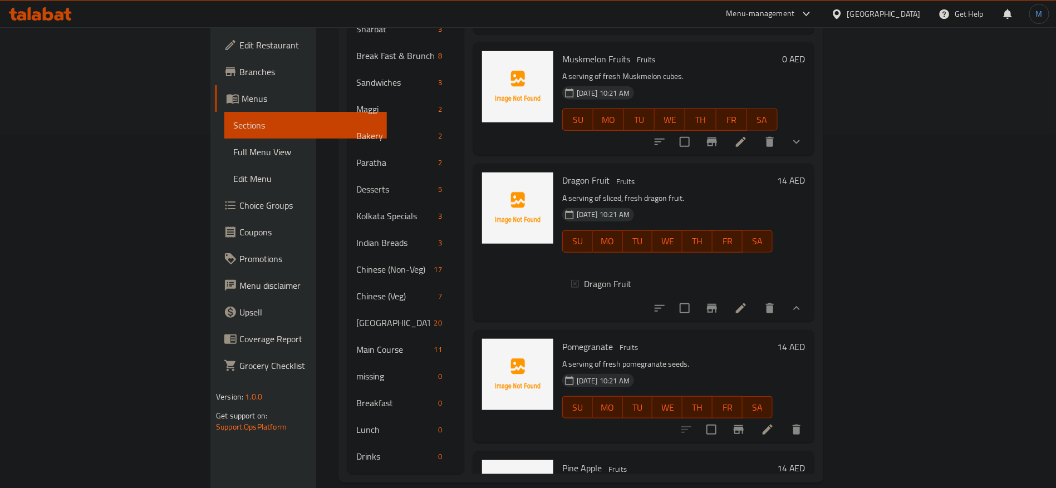
click at [747, 315] on icon at bounding box center [740, 308] width 13 height 13
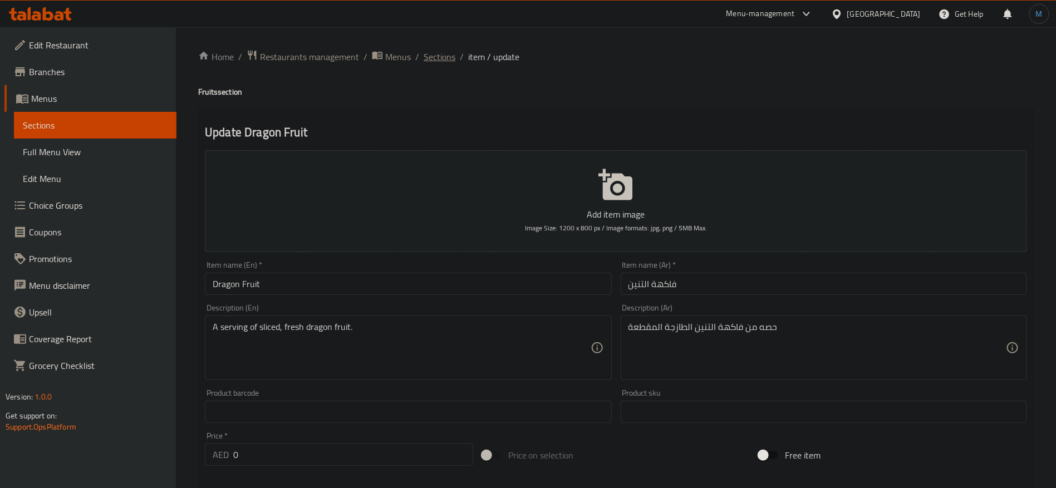
click at [437, 59] on span "Sections" at bounding box center [439, 56] width 32 height 13
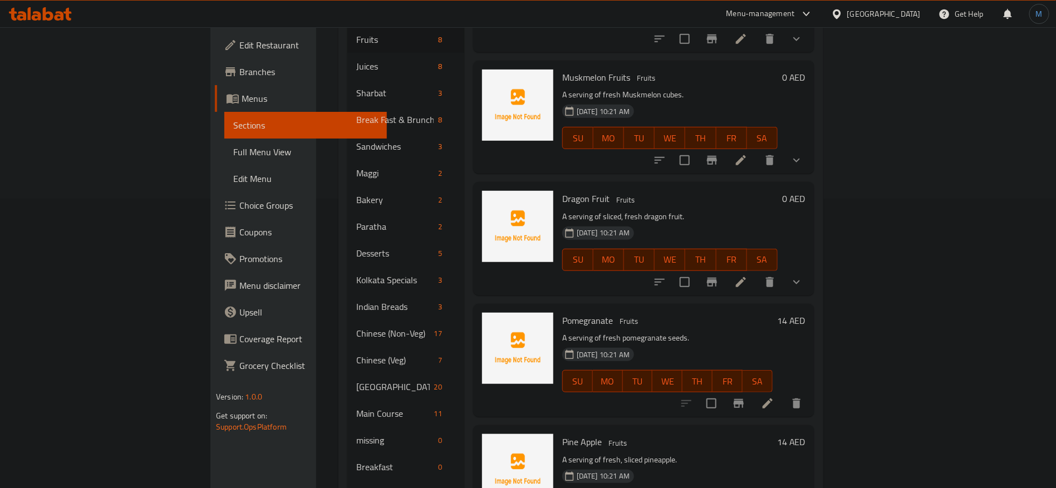
scroll to position [334, 0]
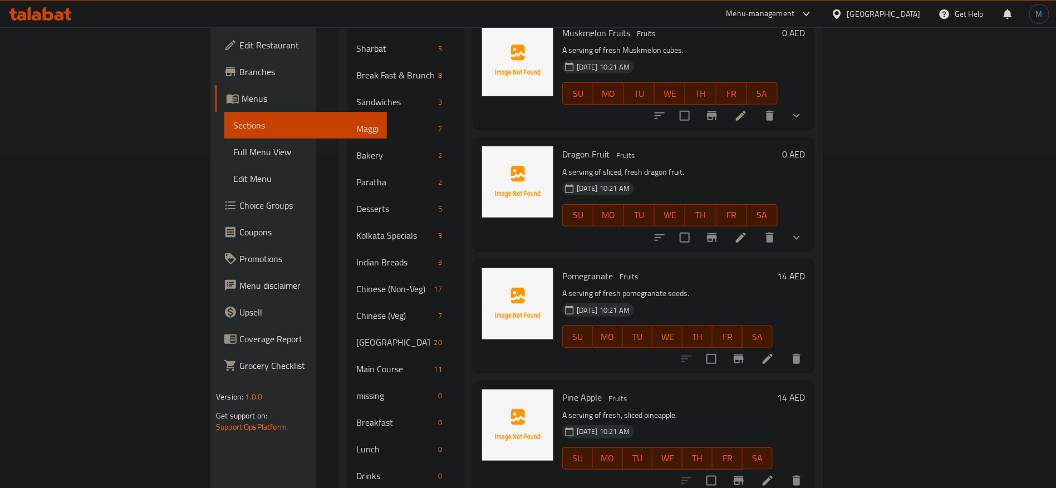
click at [783, 349] on li at bounding box center [767, 359] width 31 height 20
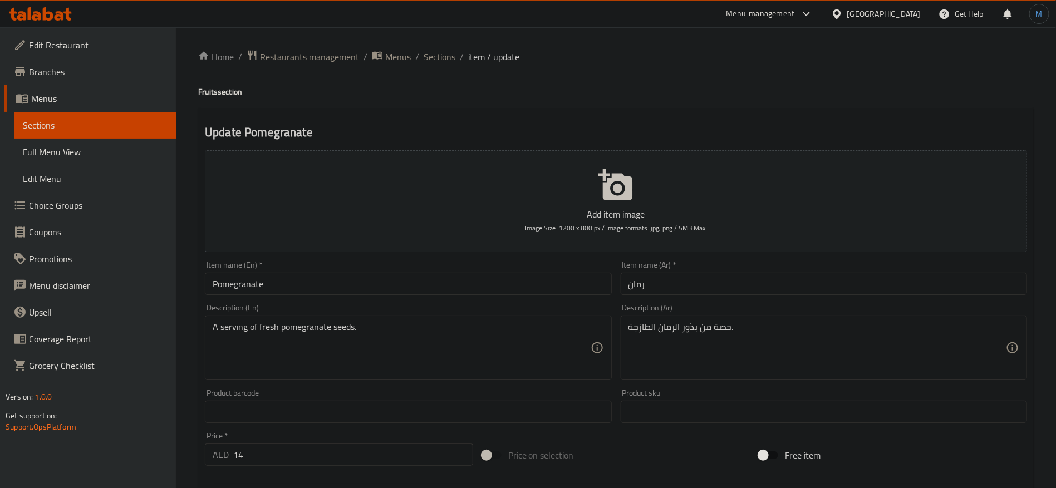
click at [762, 294] on input "رمان" at bounding box center [823, 284] width 406 height 22
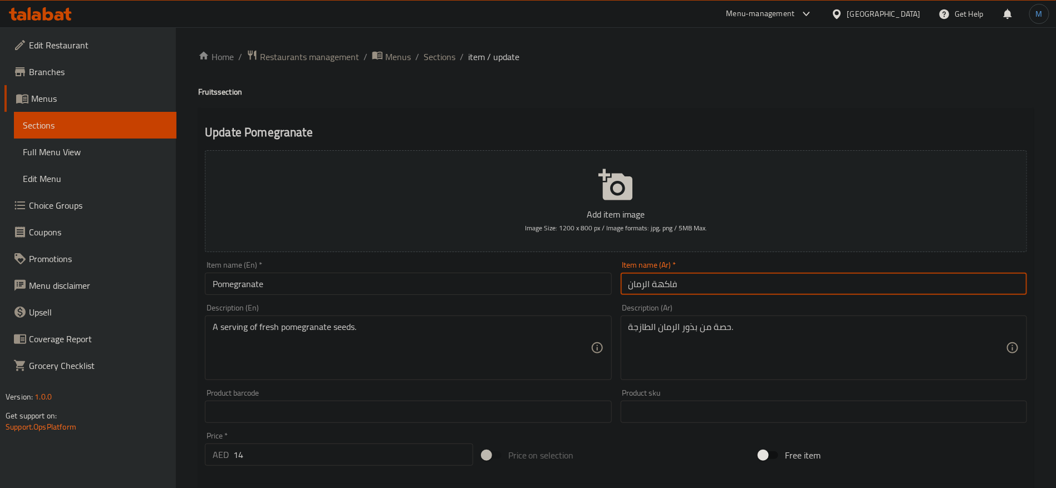
type input "فاكهة الرمان"
click at [209, 93] on h4 "Fruits section" at bounding box center [615, 91] width 835 height 11
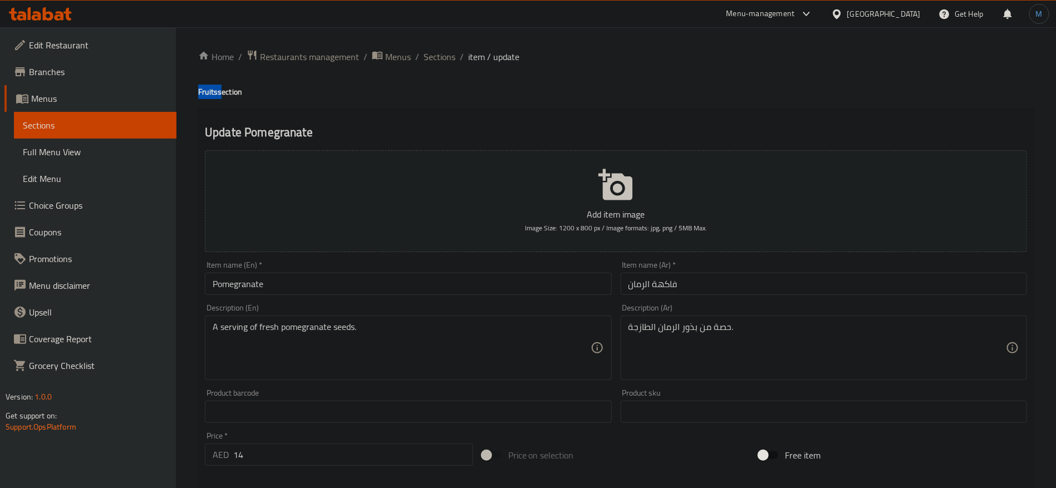
click at [209, 93] on h4 "Fruits section" at bounding box center [615, 91] width 835 height 11
copy h4 "Fruits"
click at [305, 293] on input "Pomegranate" at bounding box center [408, 284] width 406 height 22
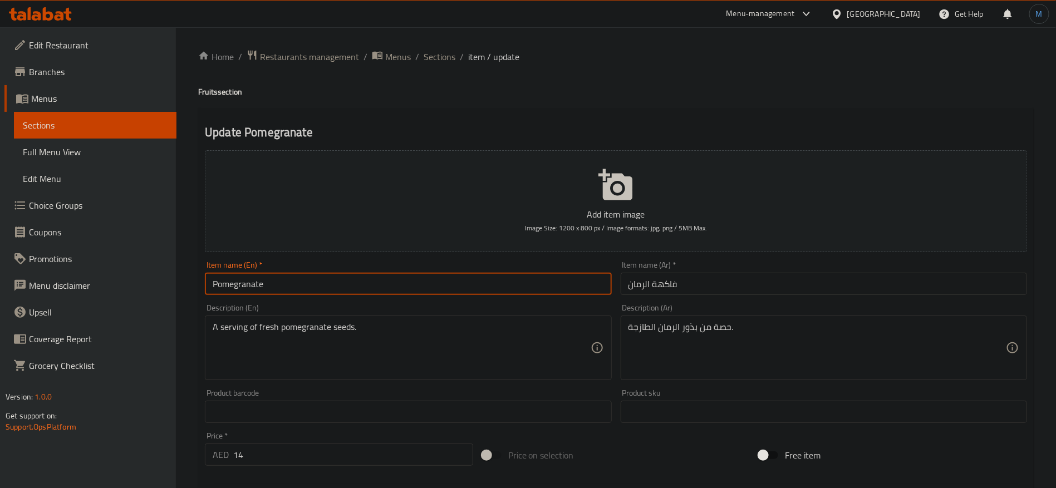
paste input "Fruits"
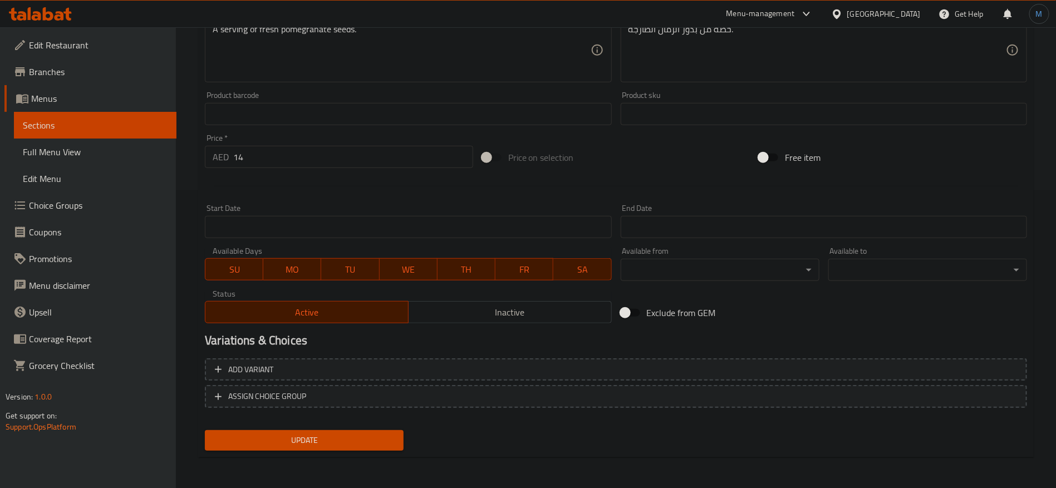
type input "Pomegranate Fruit"
drag, startPoint x: 318, startPoint y: 151, endPoint x: 319, endPoint y: 160, distance: 9.0
click at [319, 156] on input "14" at bounding box center [353, 157] width 240 height 22
type input "0"
click at [798, 354] on div "Add variant ASSIGN CHOICE GROUP" at bounding box center [615, 390] width 831 height 72
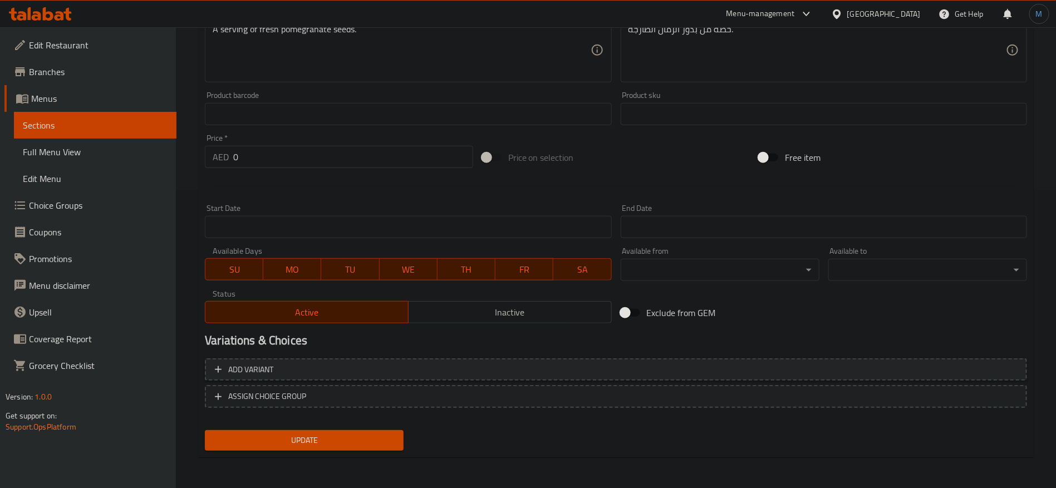
click at [805, 370] on span "Add variant" at bounding box center [616, 370] width 802 height 14
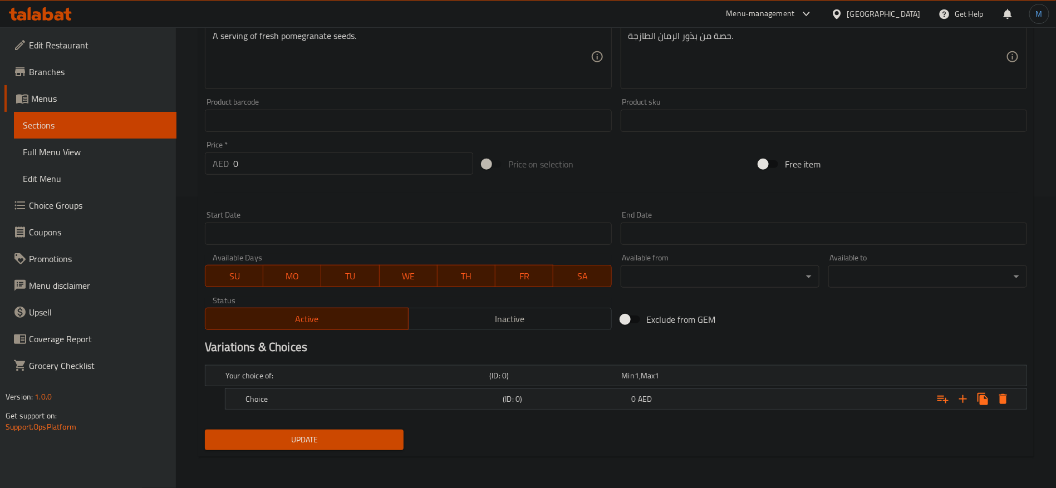
scroll to position [290, 0]
click at [839, 415] on nav at bounding box center [616, 417] width 822 height 9
click at [834, 408] on div "Expand" at bounding box center [886, 400] width 257 height 24
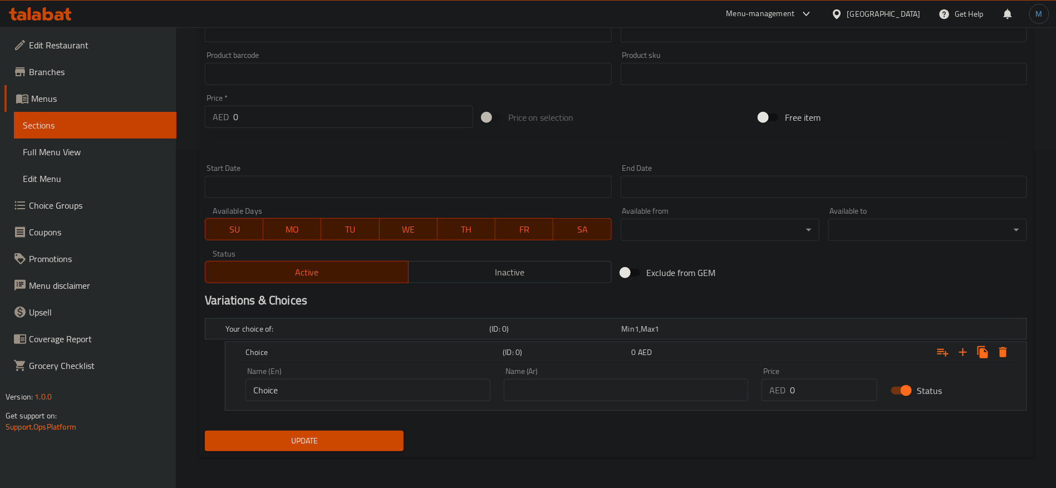
scroll to position [254, 0]
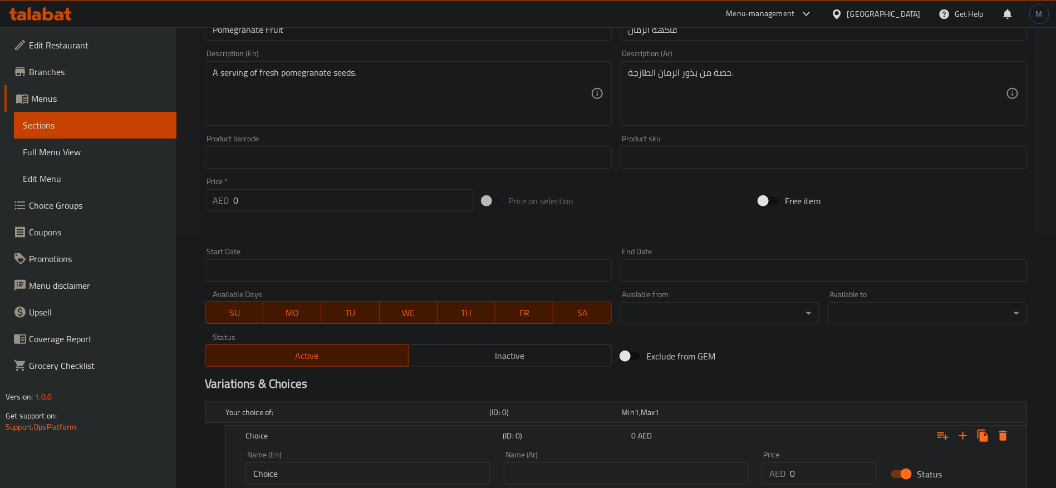
click at [807, 391] on h2 "Variations & Choices" at bounding box center [616, 384] width 822 height 17
click at [803, 467] on input "0" at bounding box center [833, 473] width 87 height 22
paste input "14"
type input "14"
click at [670, 466] on input "text" at bounding box center [626, 473] width 245 height 22
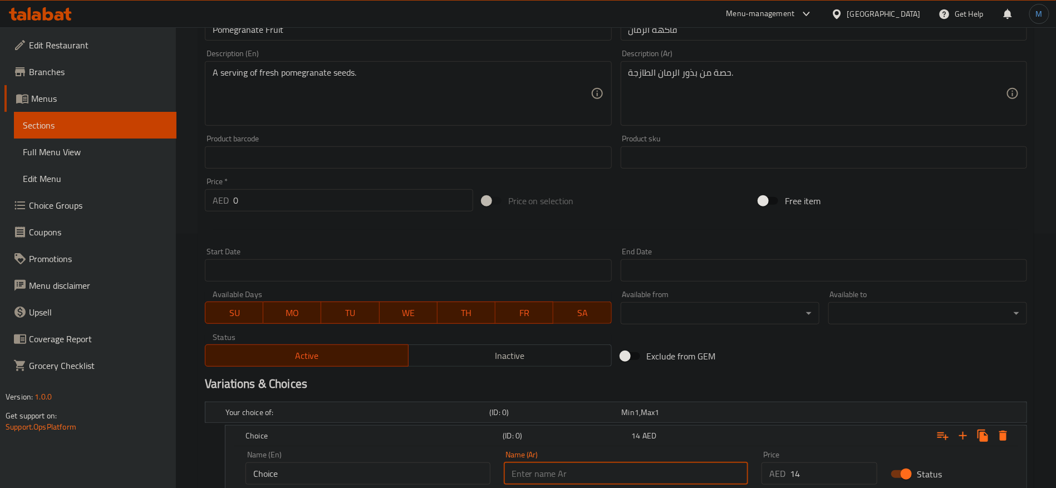
type input "كبير"
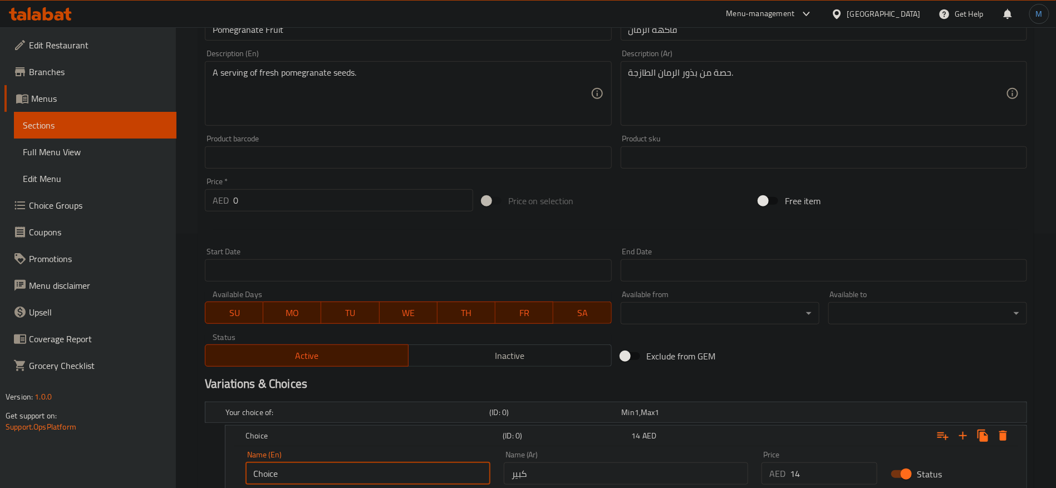
click at [429, 473] on input "Choice" at bounding box center [367, 473] width 245 height 22
type input "="
click at [429, 473] on input "text" at bounding box center [367, 473] width 245 height 22
type input "Large"
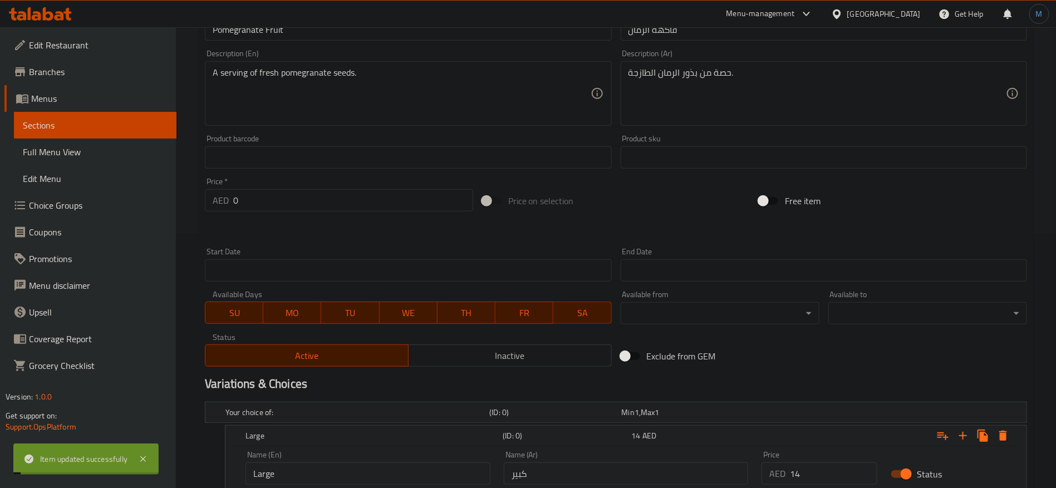
click at [615, 190] on div "Price on selection" at bounding box center [615, 201] width 277 height 30
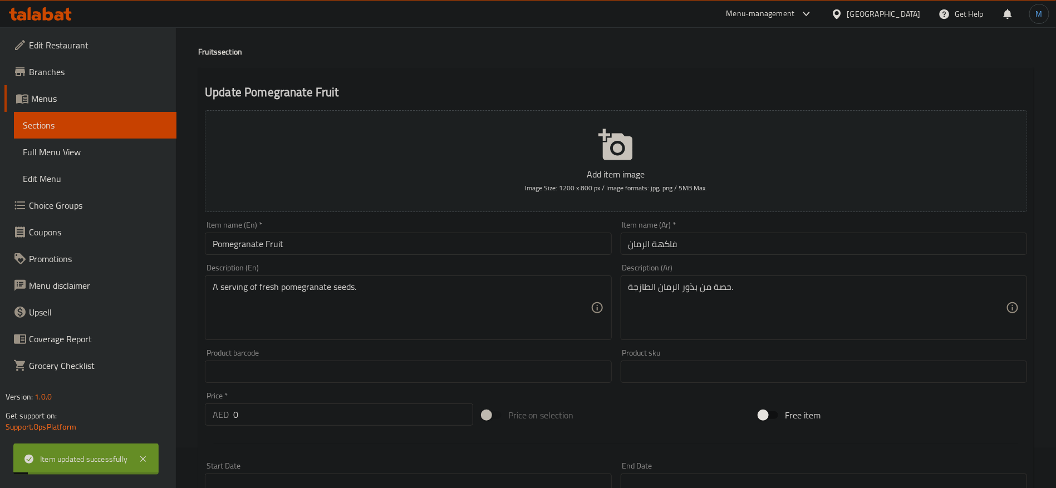
scroll to position [0, 0]
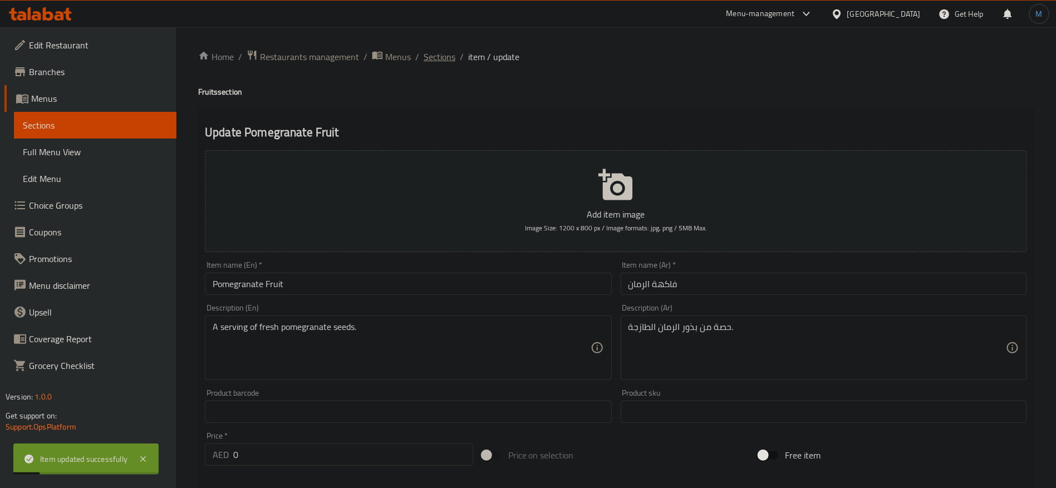
click at [447, 52] on span "Sections" at bounding box center [439, 56] width 32 height 13
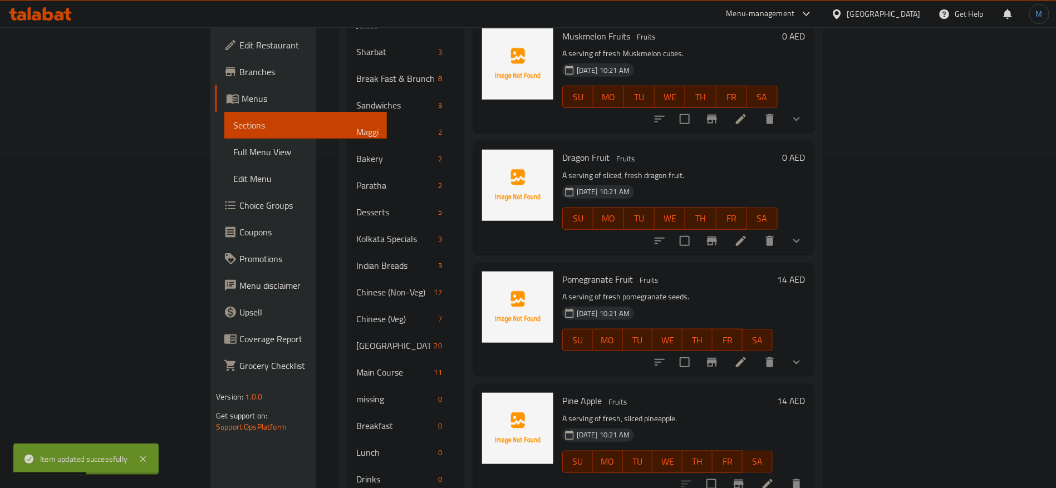
scroll to position [353, 0]
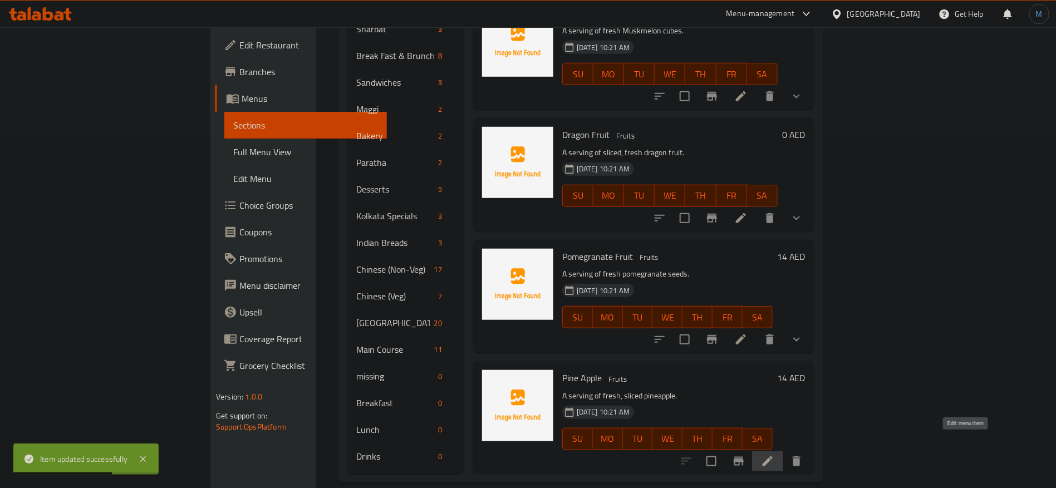
click at [774, 455] on icon at bounding box center [767, 461] width 13 height 13
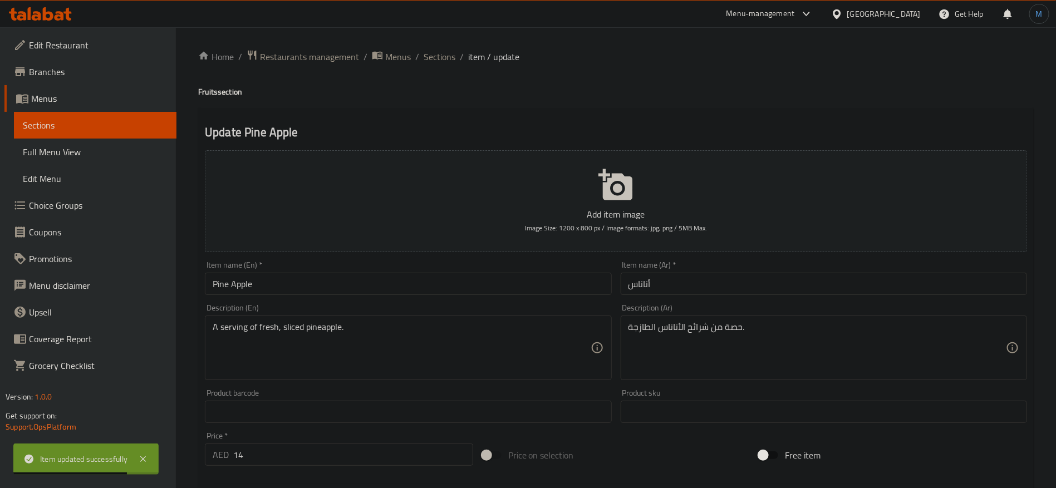
click at [423, 268] on div "Item name (En)   * Pine Apple Item name (En) *" at bounding box center [408, 278] width 406 height 34
click at [413, 284] on input "Pine Apple" at bounding box center [408, 284] width 406 height 22
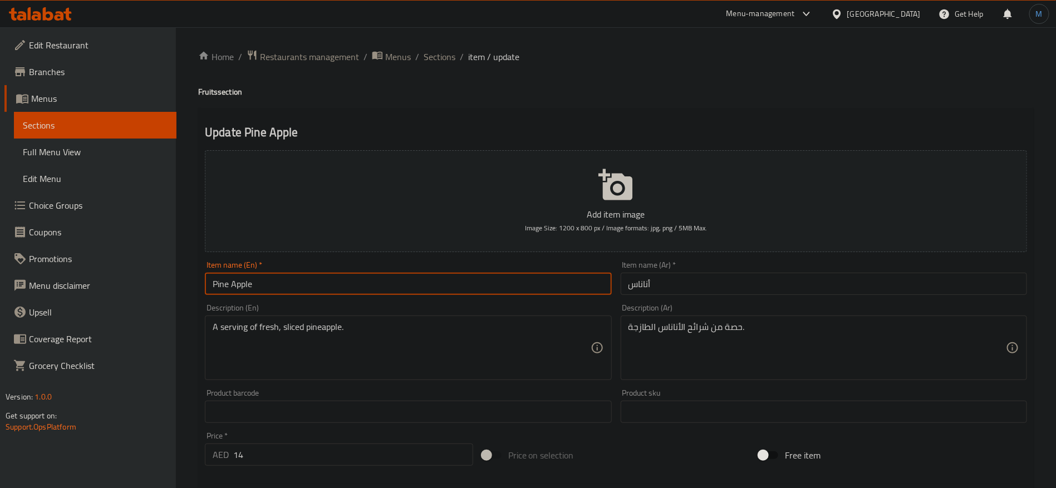
paste input "apple Fruit"
type input "Pineapple Fruit"
click at [694, 285] on input "أناناس" at bounding box center [823, 284] width 406 height 22
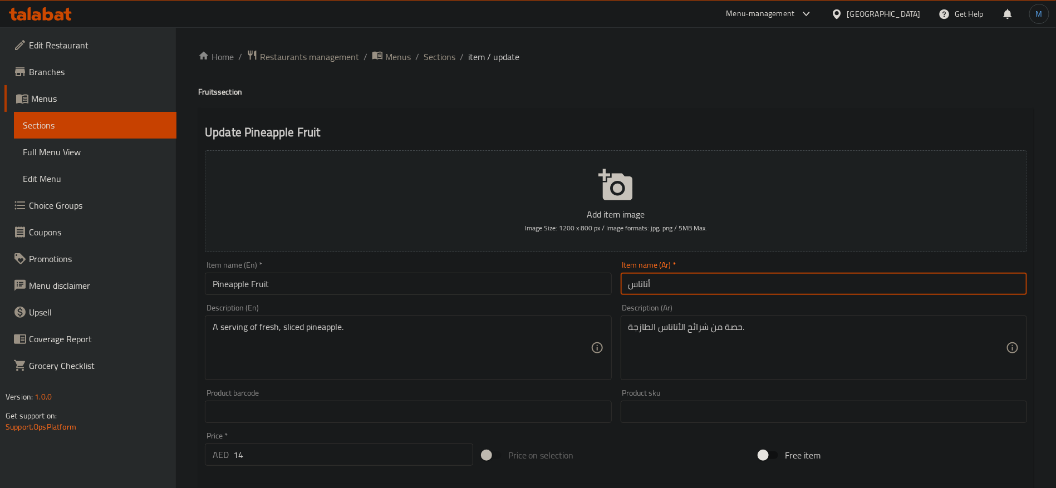
paste input "فاكهة ال"
type input "فاكهة الأناناس"
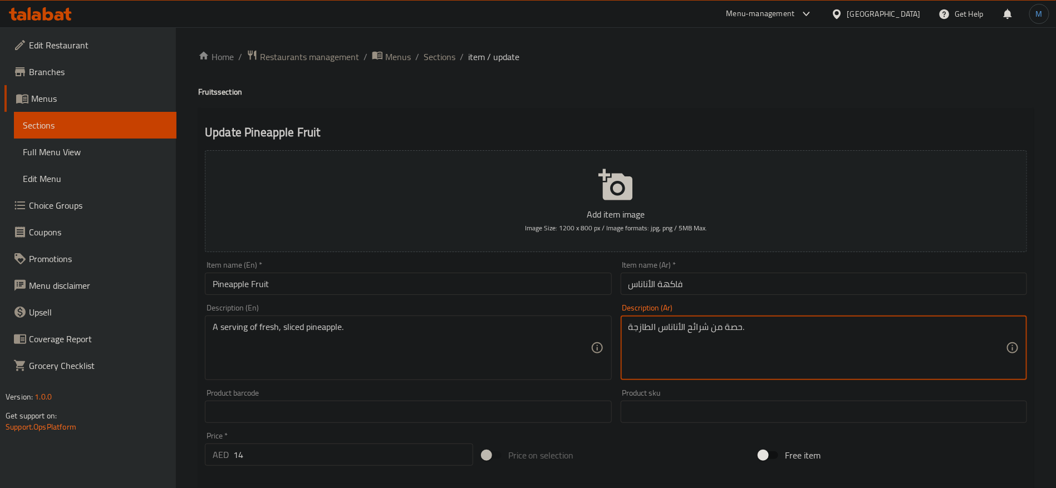
click at [698, 331] on textarea "حصة من شرائح الأناناس الطازجة." at bounding box center [816, 348] width 377 height 53
click at [817, 330] on textarea "حصة من الأناناس الطازجة." at bounding box center [816, 348] width 377 height 53
type textarea "حصة من الأناناس الطازج المقطع"
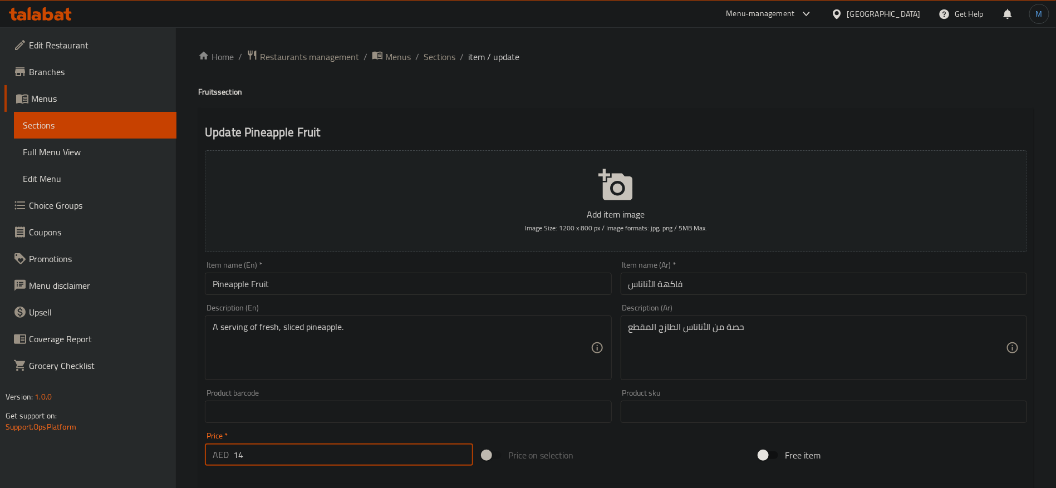
click at [345, 450] on input "14" at bounding box center [353, 454] width 240 height 22
type input "0"
click at [660, 469] on div "Price on selection" at bounding box center [615, 455] width 277 height 30
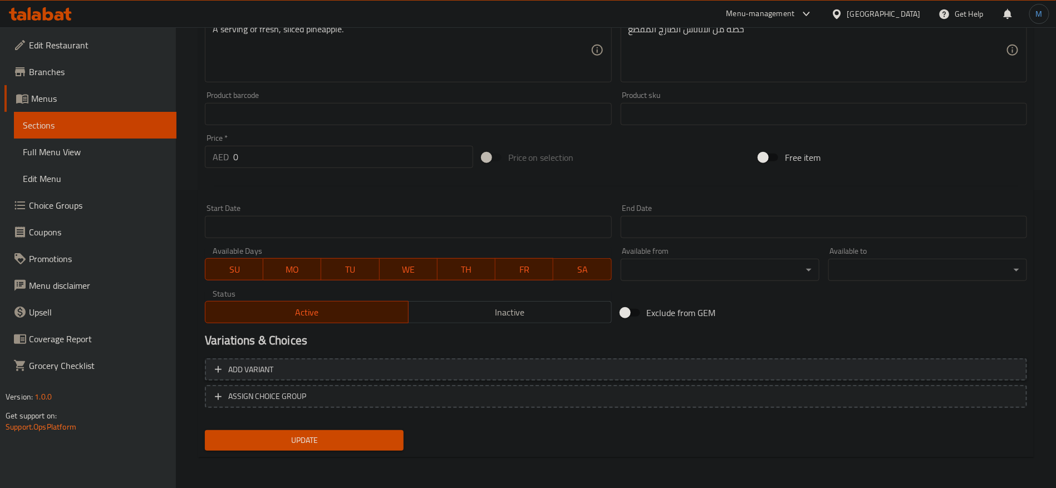
click at [859, 360] on button "Add variant" at bounding box center [616, 369] width 822 height 23
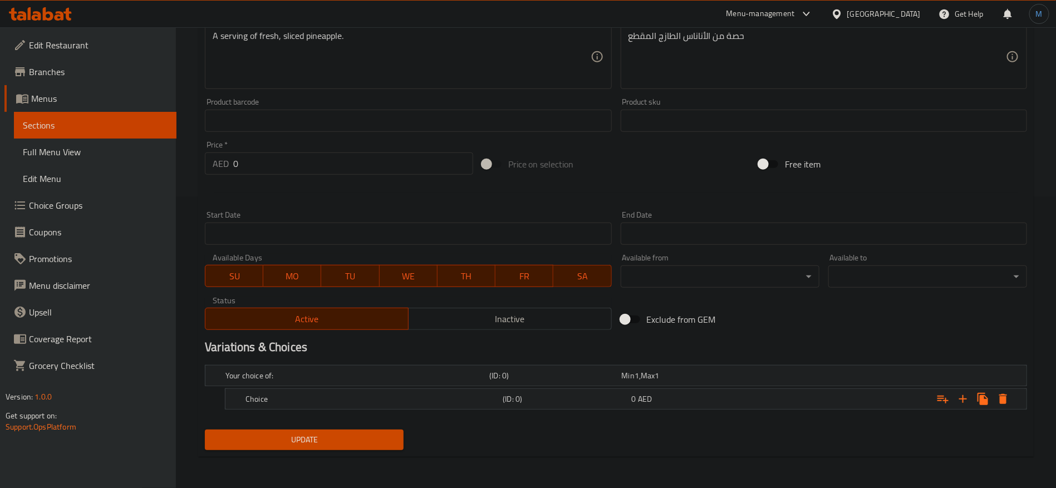
scroll to position [290, 0]
click at [848, 406] on div "Expand" at bounding box center [886, 400] width 257 height 24
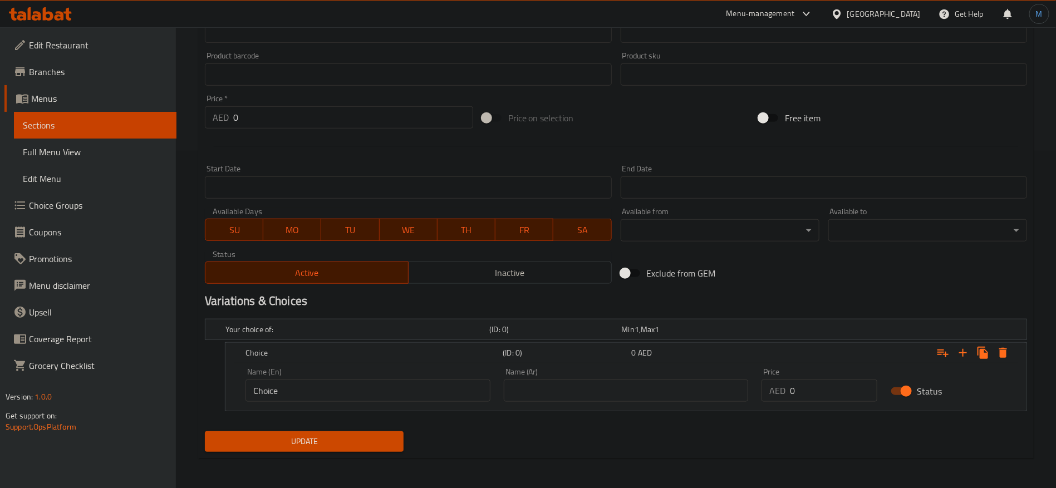
scroll to position [338, 0]
click at [801, 384] on input "0" at bounding box center [833, 390] width 87 height 22
paste input "14"
type input "14"
click at [663, 393] on input "text" at bounding box center [626, 390] width 245 height 22
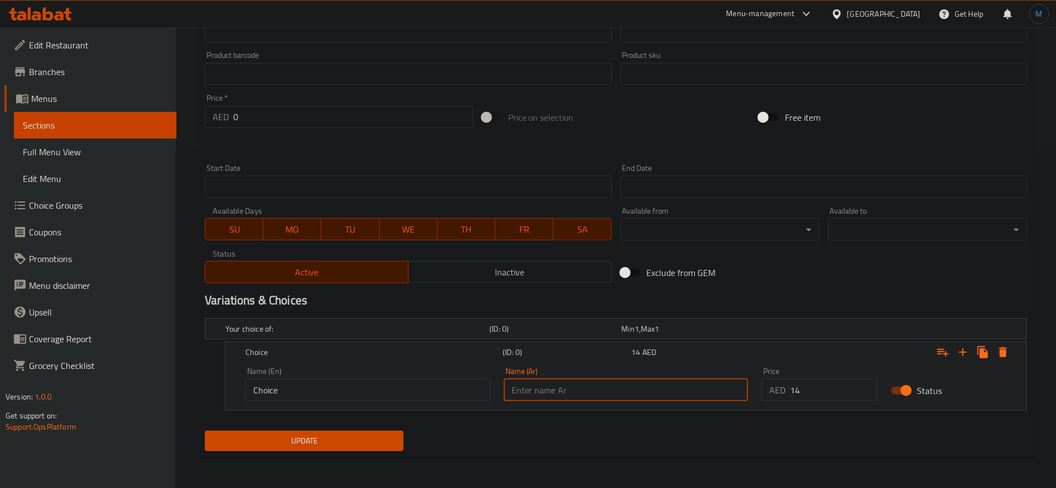
type input "كبير"
click at [395, 380] on input "Choice" at bounding box center [367, 390] width 245 height 22
click at [393, 381] on input "text" at bounding box center [367, 390] width 245 height 22
type input "Large"
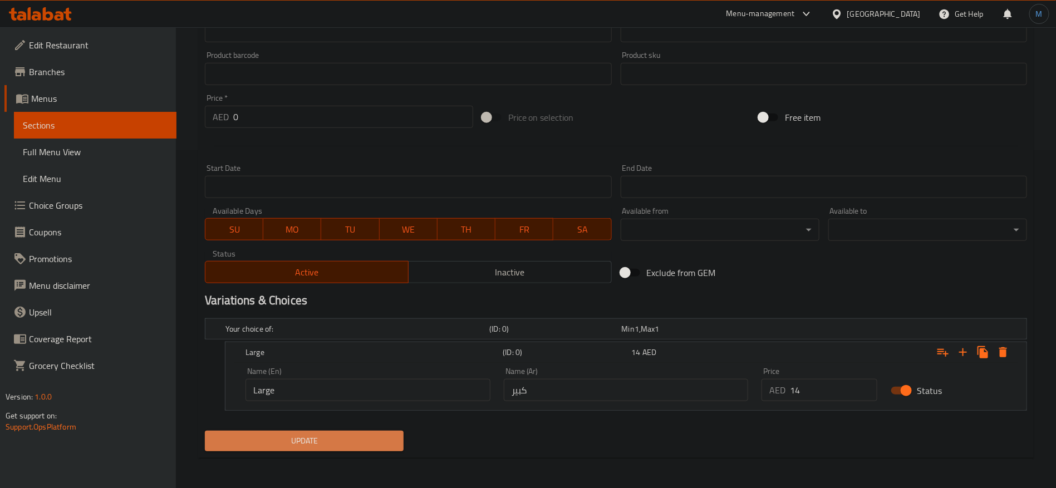
click at [359, 439] on span "Update" at bounding box center [304, 441] width 181 height 14
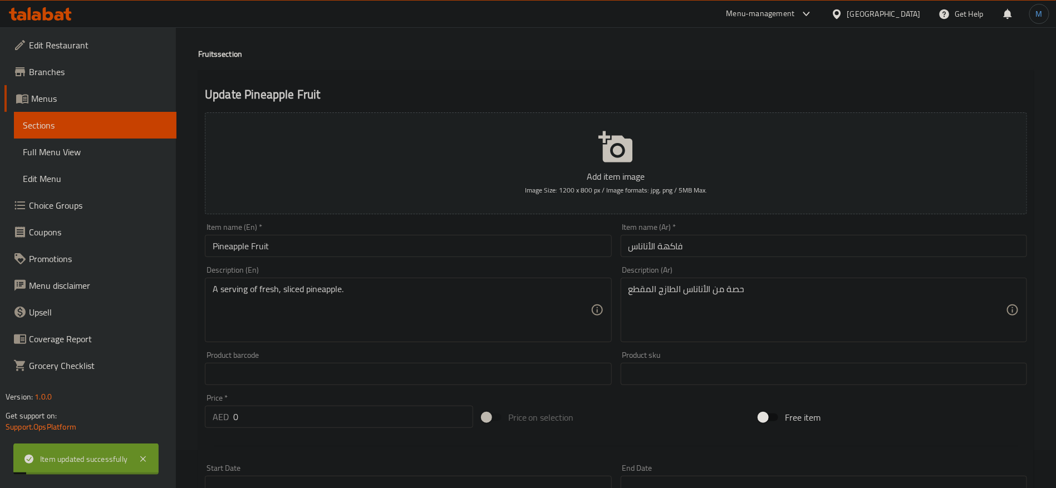
scroll to position [0, 0]
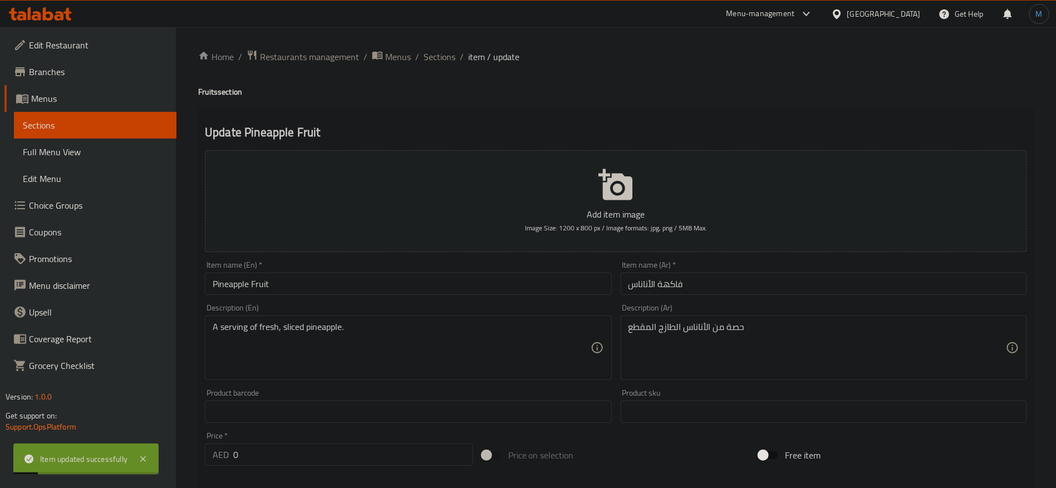
click at [440, 47] on div "Home / Restaurants management / Menus / Sections / item / update Fruits section…" at bounding box center [616, 427] width 880 height 800
click at [443, 55] on span "Sections" at bounding box center [439, 56] width 32 height 13
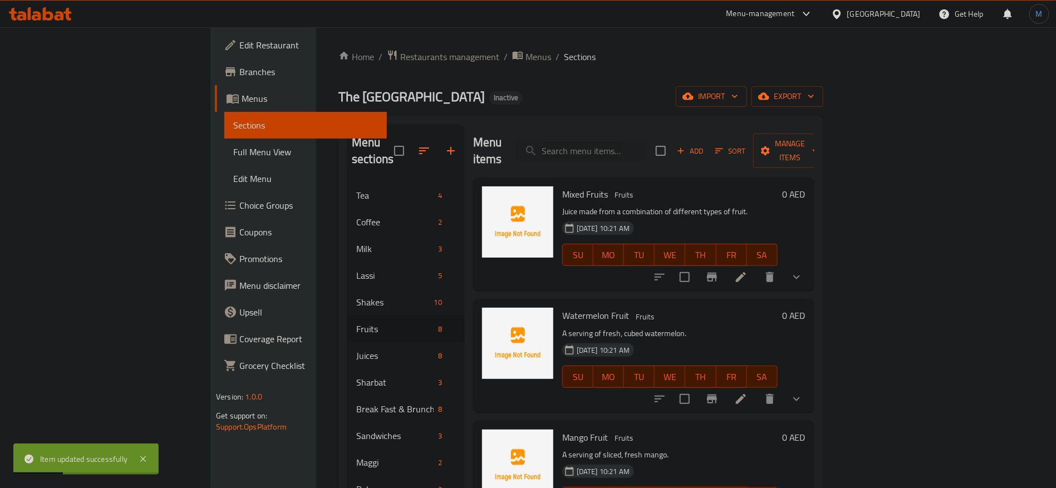
click at [224, 144] on link "Full Menu View" at bounding box center [305, 152] width 162 height 27
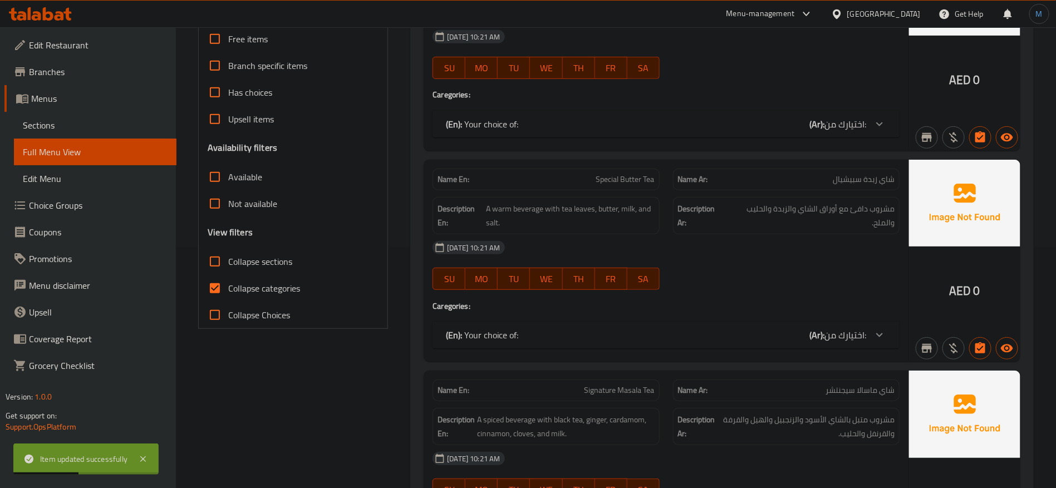
scroll to position [417, 0]
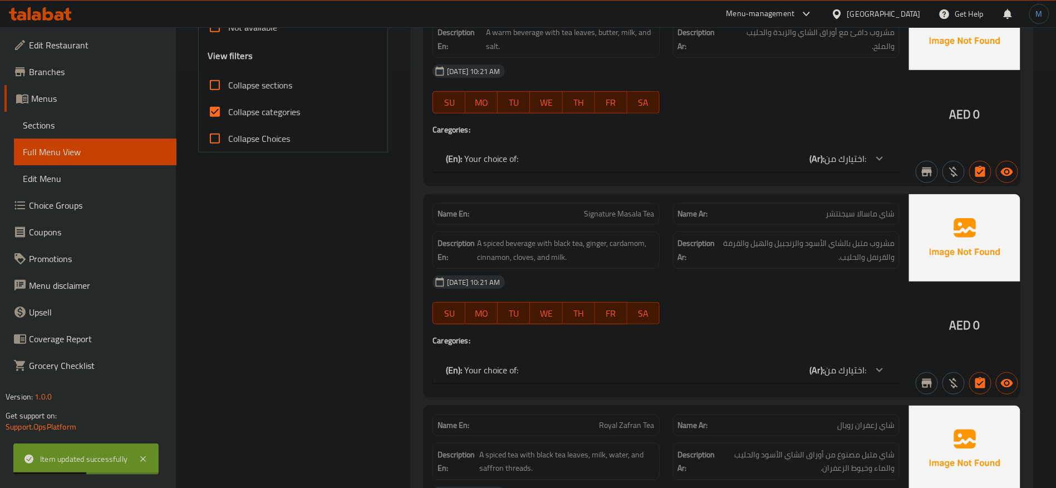
click at [258, 91] on span "Collapse sections" at bounding box center [260, 84] width 64 height 13
click at [228, 91] on input "Collapse sections" at bounding box center [214, 85] width 27 height 27
checkbox input "true"
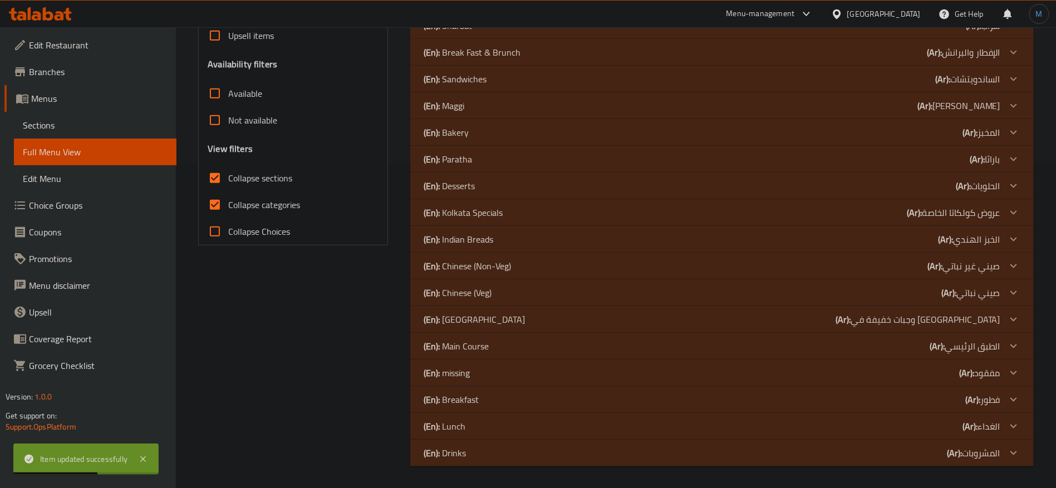
click at [235, 115] on span "Not available" at bounding box center [252, 120] width 49 height 13
click at [228, 115] on input "Not available" at bounding box center [214, 120] width 27 height 27
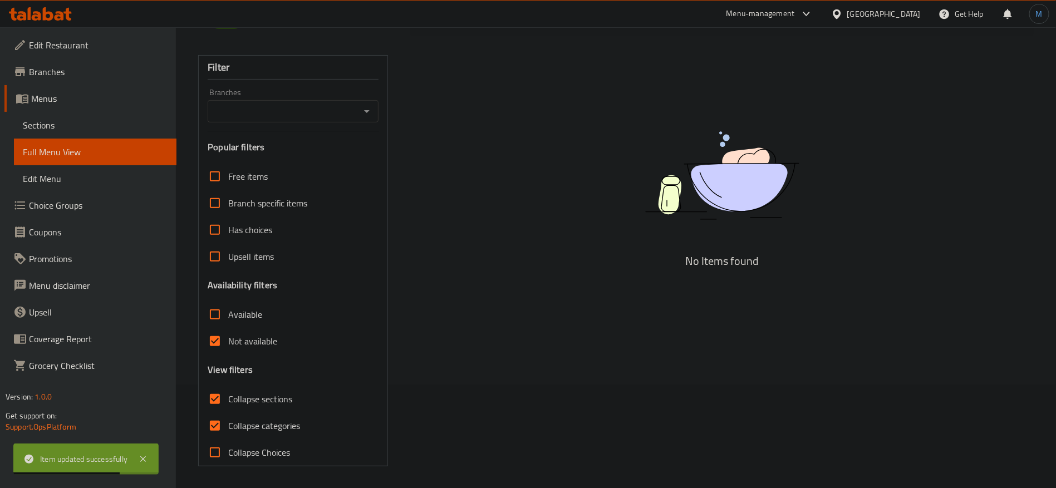
click at [269, 341] on span "Not available" at bounding box center [252, 340] width 49 height 13
click at [228, 341] on input "Not available" at bounding box center [214, 341] width 27 height 27
checkbox input "false"
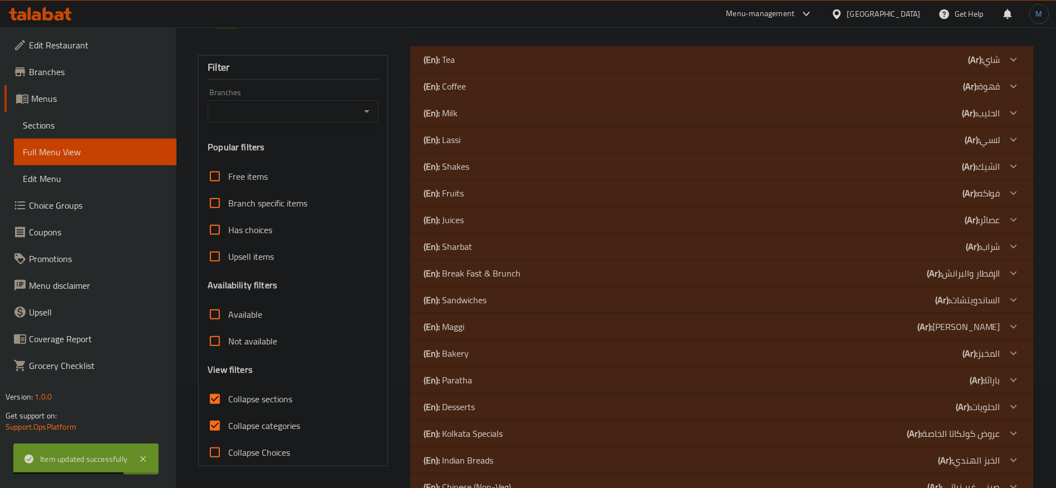
click at [253, 431] on span "Collapse categories" at bounding box center [264, 425] width 72 height 13
click at [228, 431] on input "Collapse categories" at bounding box center [214, 425] width 27 height 27
checkbox input "false"
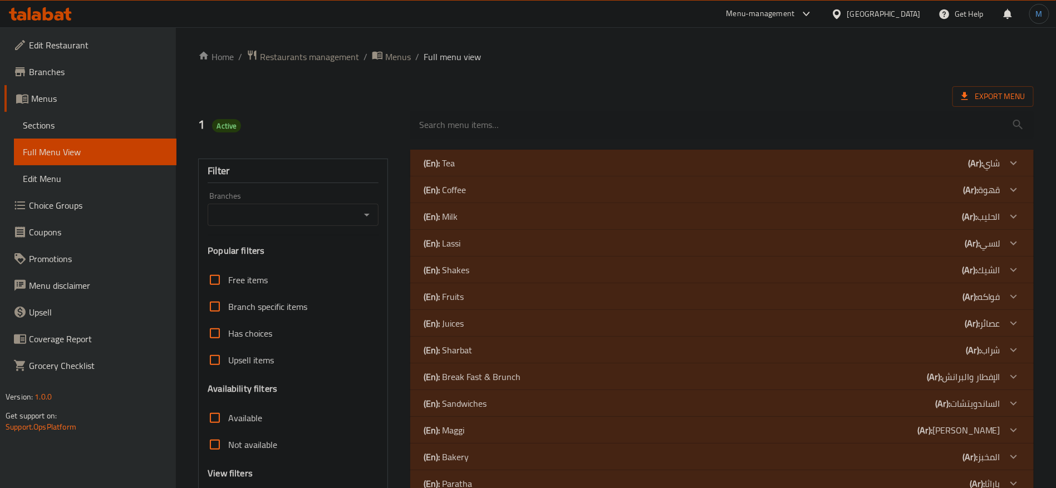
click at [940, 303] on div "(En): Fruits (Ar): فواكه" at bounding box center [711, 296] width 576 height 13
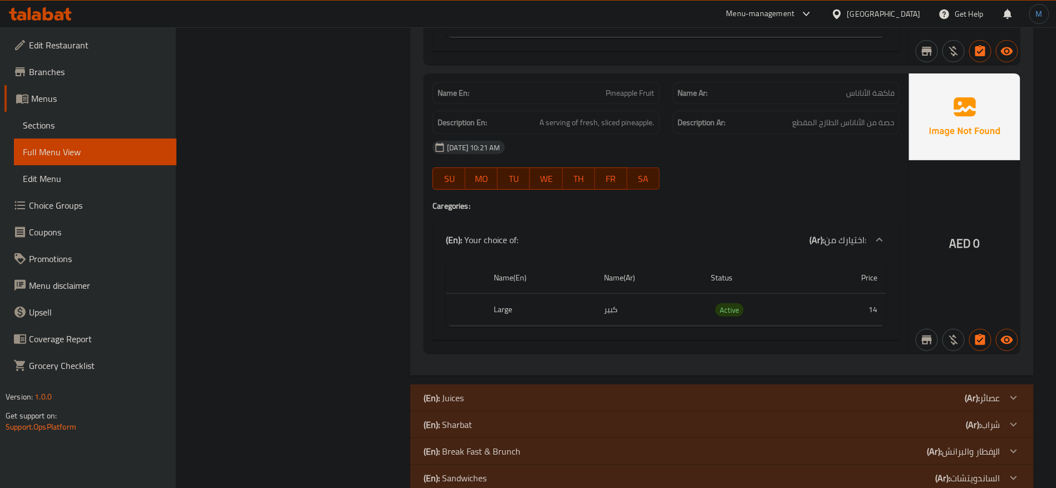
scroll to position [2420, 0]
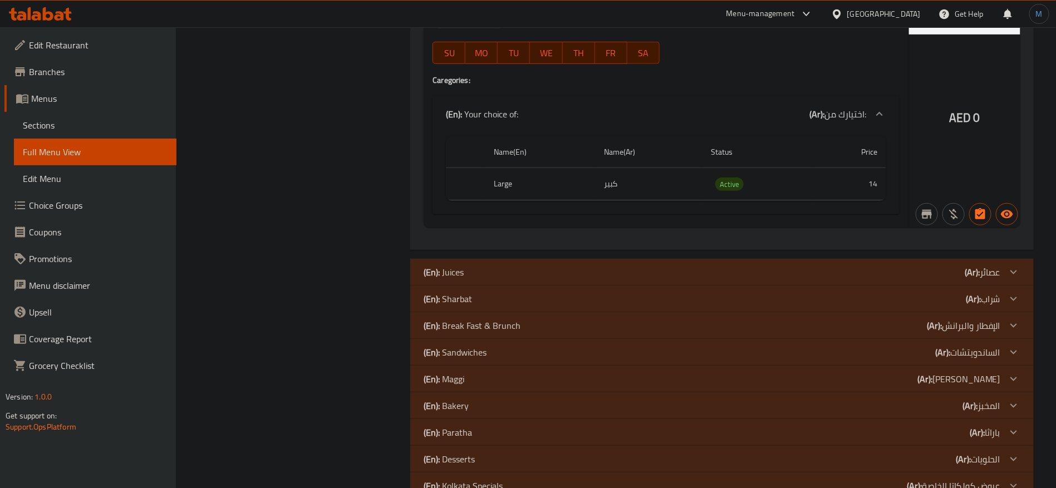
drag, startPoint x: 87, startPoint y: 122, endPoint x: 140, endPoint y: 124, distance: 52.9
click at [87, 123] on span "Sections" at bounding box center [95, 125] width 145 height 13
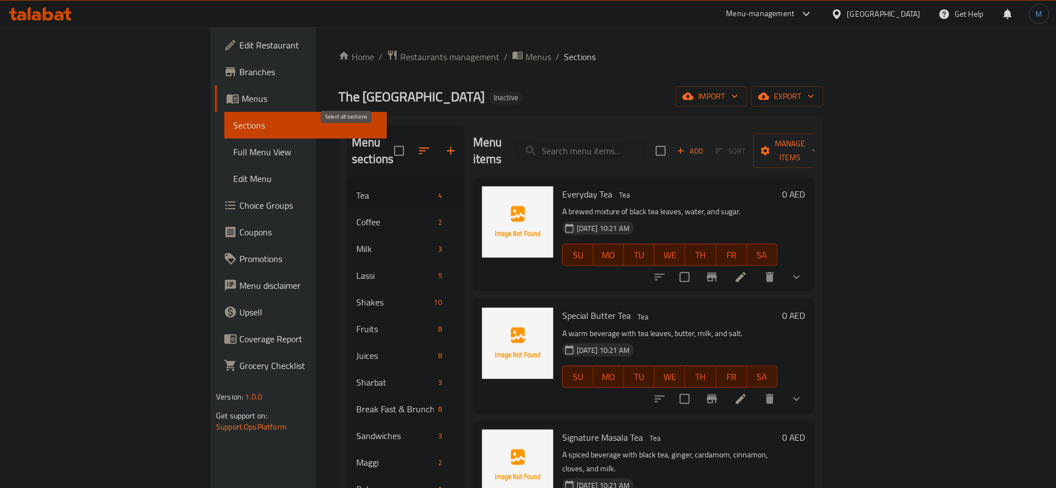
click at [387, 149] on input "checkbox" at bounding box center [398, 150] width 23 height 23
checkbox input "true"
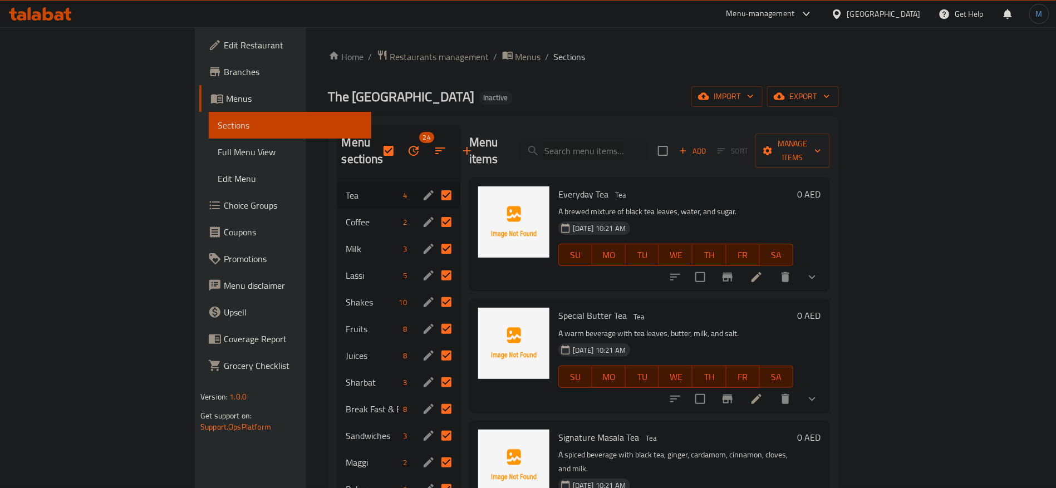
click at [435, 397] on input "Menu sections" at bounding box center [446, 408] width 23 height 23
checkbox input "false"
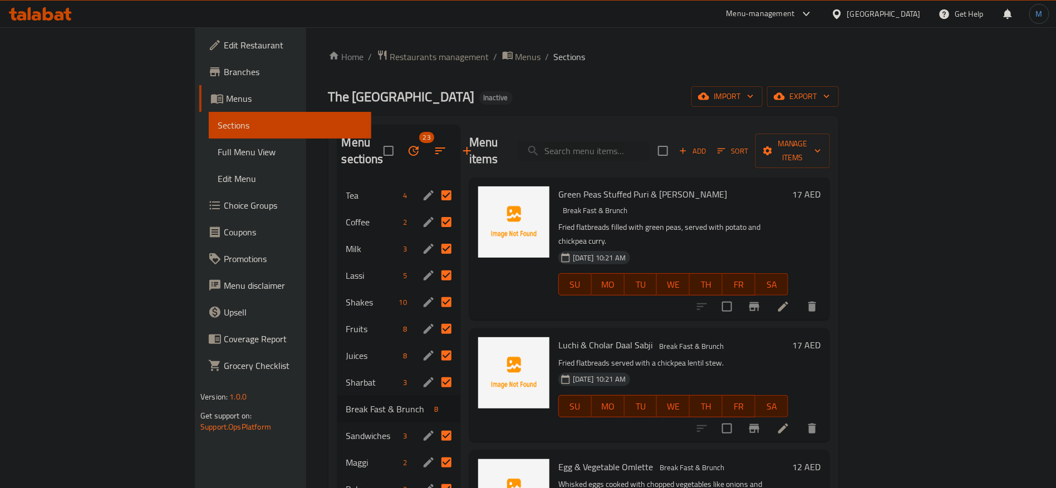
click at [435, 371] on input "Menu sections" at bounding box center [446, 382] width 23 height 23
checkbox input "false"
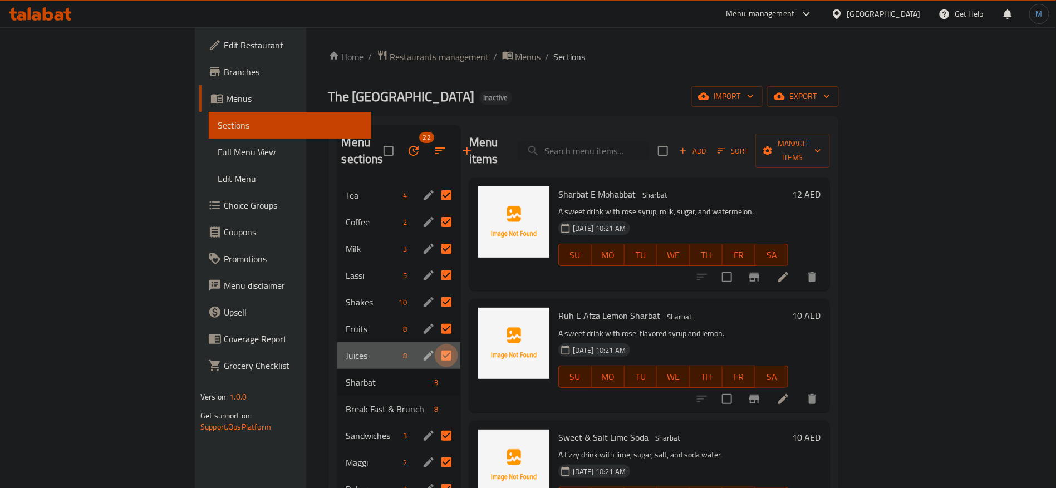
click at [435, 344] on input "Menu sections" at bounding box center [446, 355] width 23 height 23
checkbox input "false"
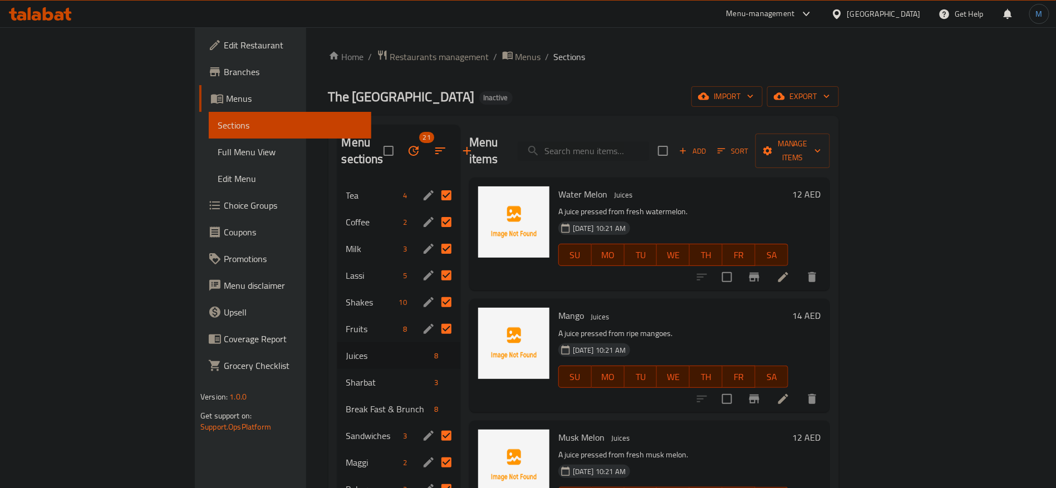
click at [435, 317] on input "Menu sections" at bounding box center [446, 328] width 23 height 23
checkbox input "false"
click at [435, 290] on input "Menu sections" at bounding box center [446, 301] width 23 height 23
checkbox input "false"
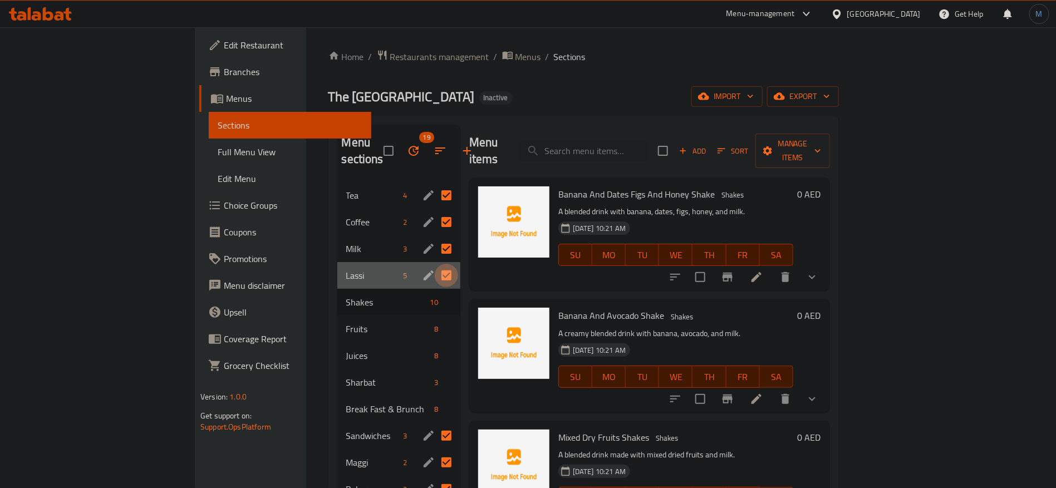
click at [435, 264] on input "Menu sections" at bounding box center [446, 275] width 23 height 23
checkbox input "false"
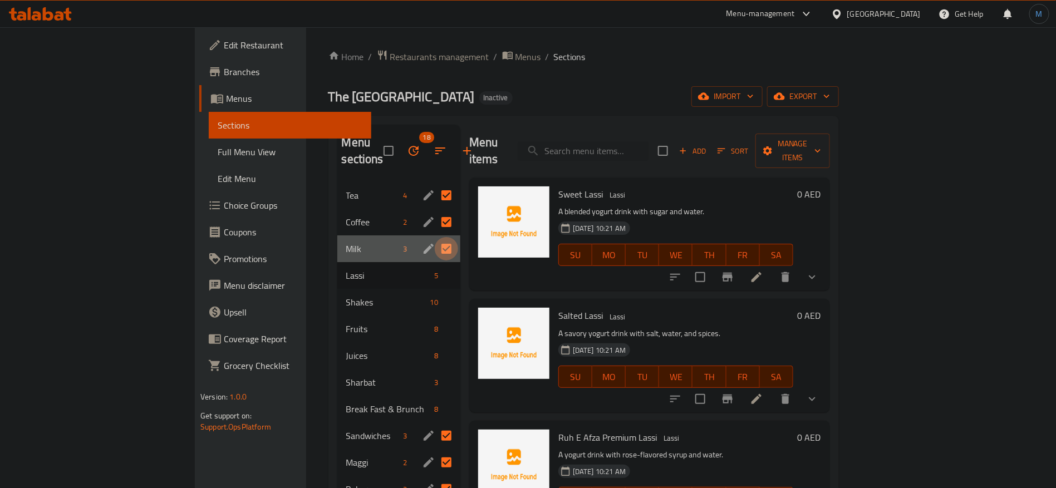
click at [435, 237] on input "Menu sections" at bounding box center [446, 248] width 23 height 23
checkbox input "false"
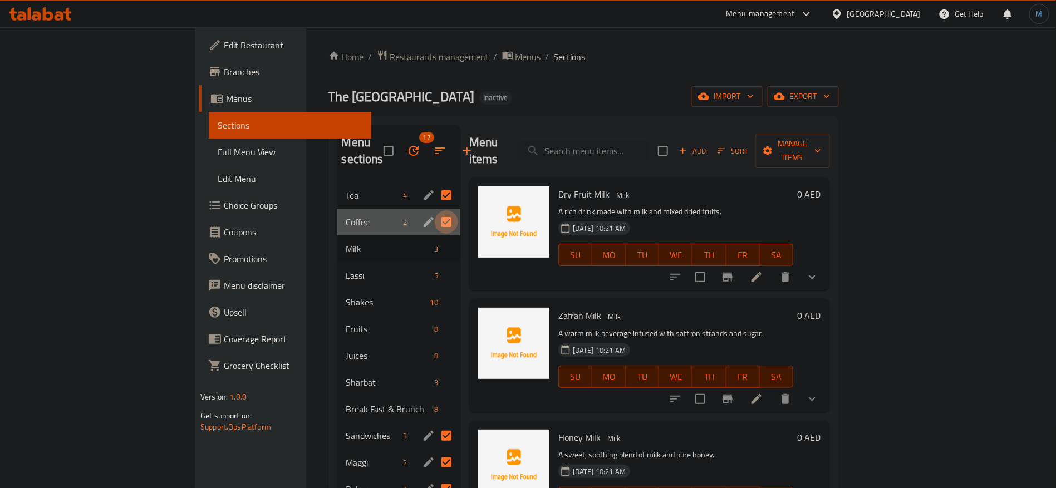
click at [435, 210] on input "Menu sections" at bounding box center [446, 221] width 23 height 23
checkbox input "false"
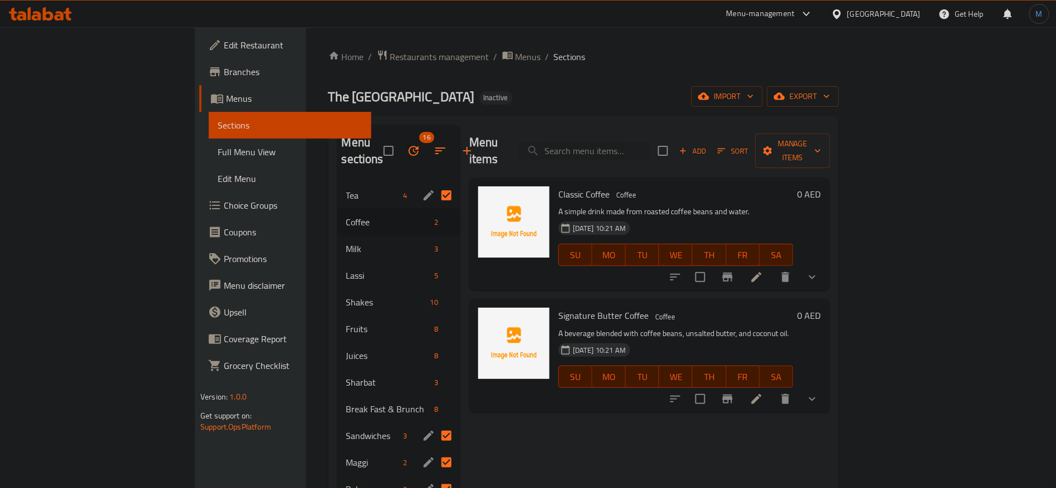
click at [435, 184] on input "Menu sections" at bounding box center [446, 195] width 23 height 23
checkbox input "false"
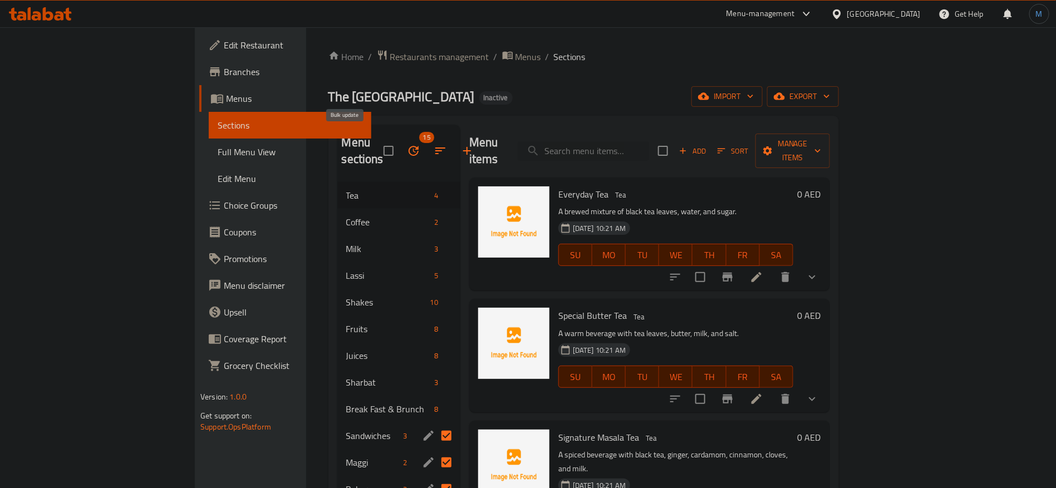
click at [400, 139] on button "button" at bounding box center [413, 150] width 27 height 27
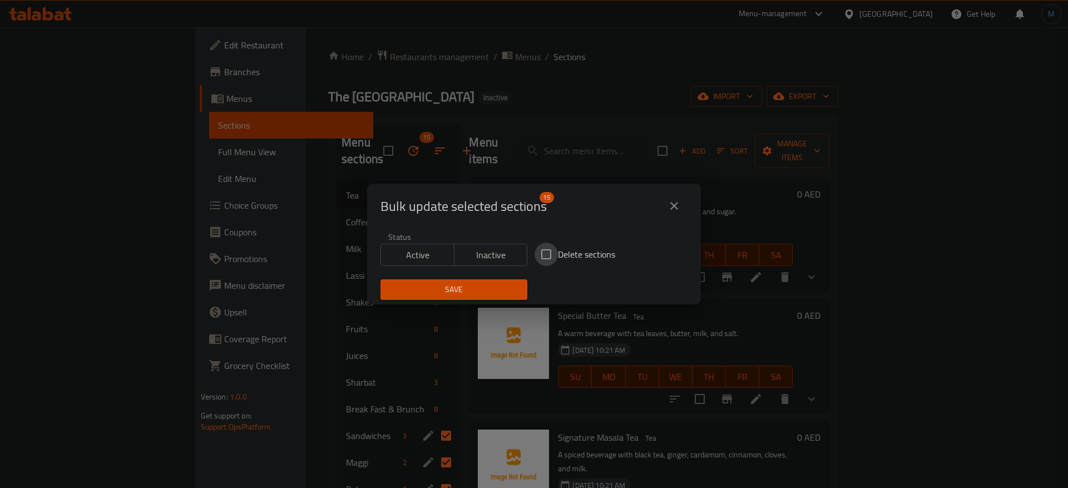
click at [545, 252] on input "Delete sections" at bounding box center [546, 254] width 23 height 23
checkbox input "true"
click at [476, 286] on span "Save" at bounding box center [453, 290] width 129 height 14
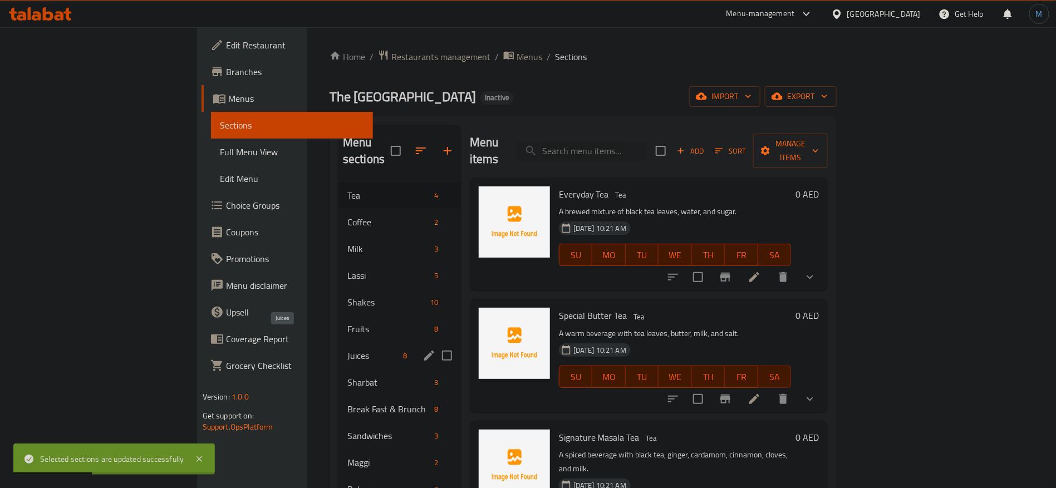
click at [347, 349] on span "Juices" at bounding box center [373, 355] width 52 height 13
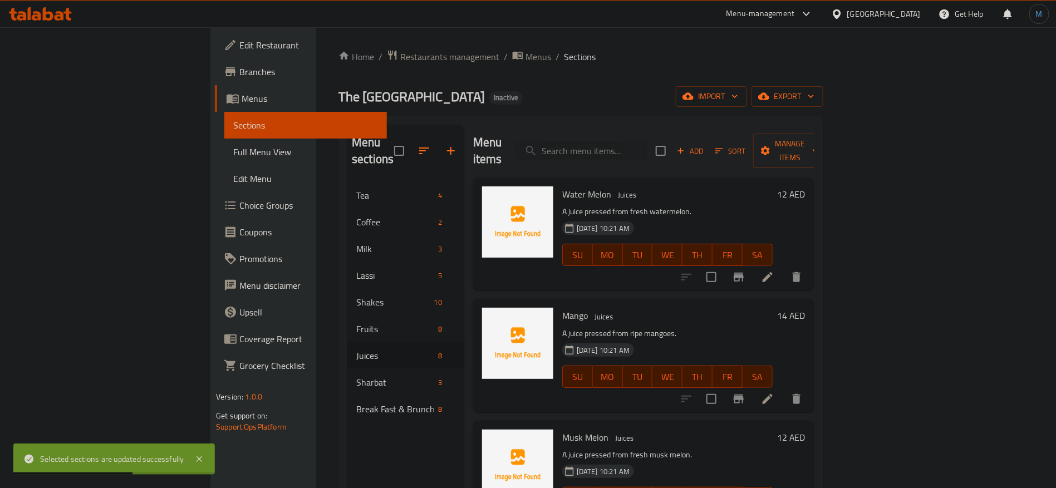
click at [783, 267] on li at bounding box center [767, 277] width 31 height 20
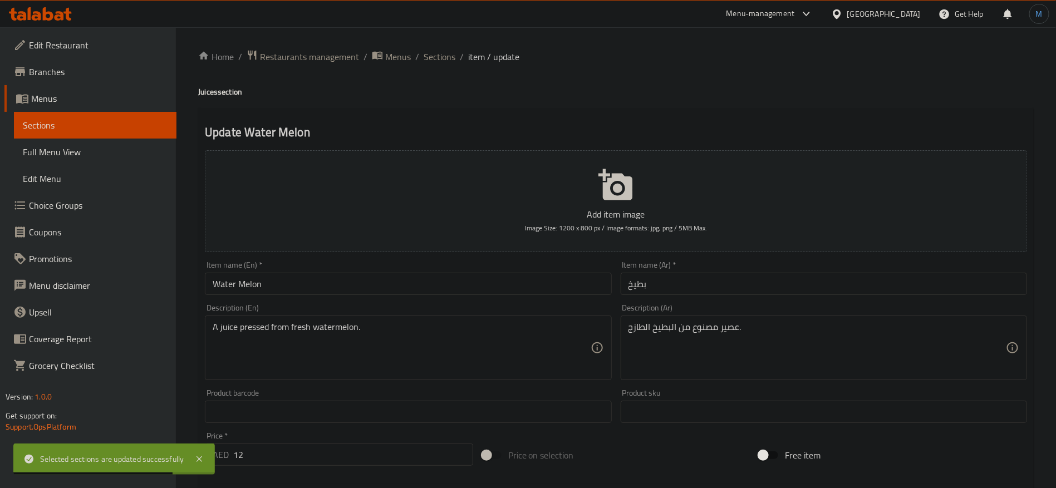
click at [209, 104] on div "Home / Restaurants management / Menus / Sections / item / update Juices section…" at bounding box center [615, 407] width 835 height 714
click at [203, 93] on h4 "Juices section" at bounding box center [615, 91] width 835 height 11
copy h4 "Juices"
click at [322, 297] on div "Item name (En)   * Water Melon Item name (En) *" at bounding box center [407, 278] width 415 height 43
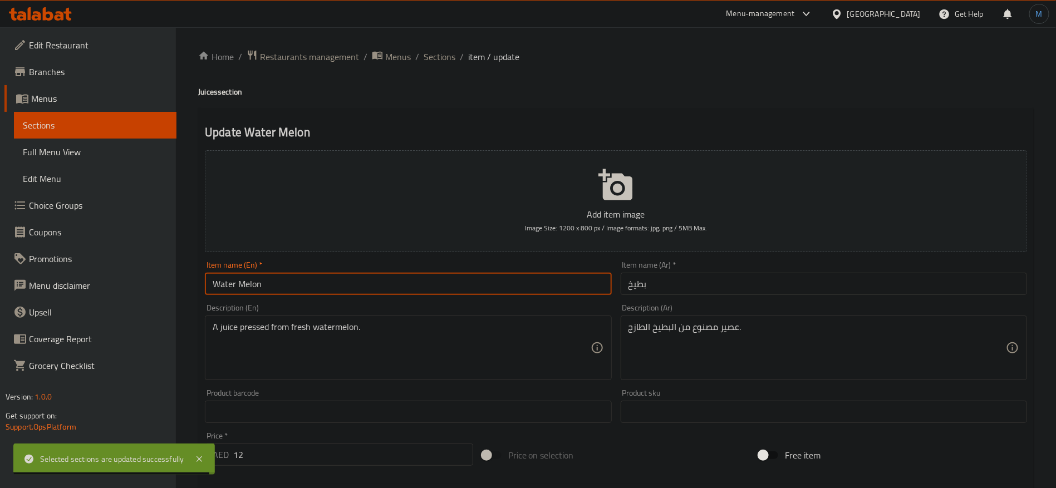
click at [322, 289] on input "Water Melon" at bounding box center [408, 284] width 406 height 22
paste input "Juices"
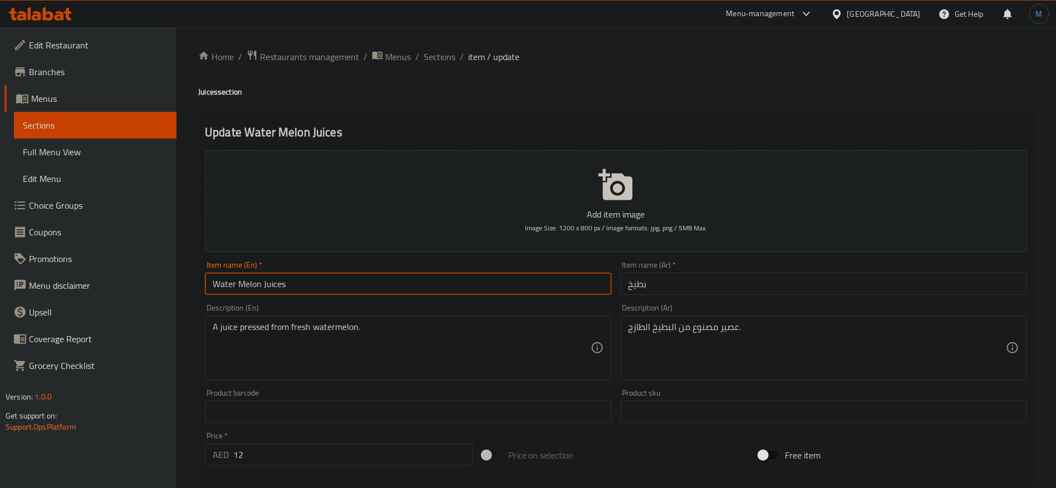
paste input "melon Juices"
type input "Watermelon Juices"
drag, startPoint x: 741, startPoint y: 286, endPoint x: 744, endPoint y: 281, distance: 5.7
click at [741, 286] on input "بطيخ" at bounding box center [823, 284] width 406 height 22
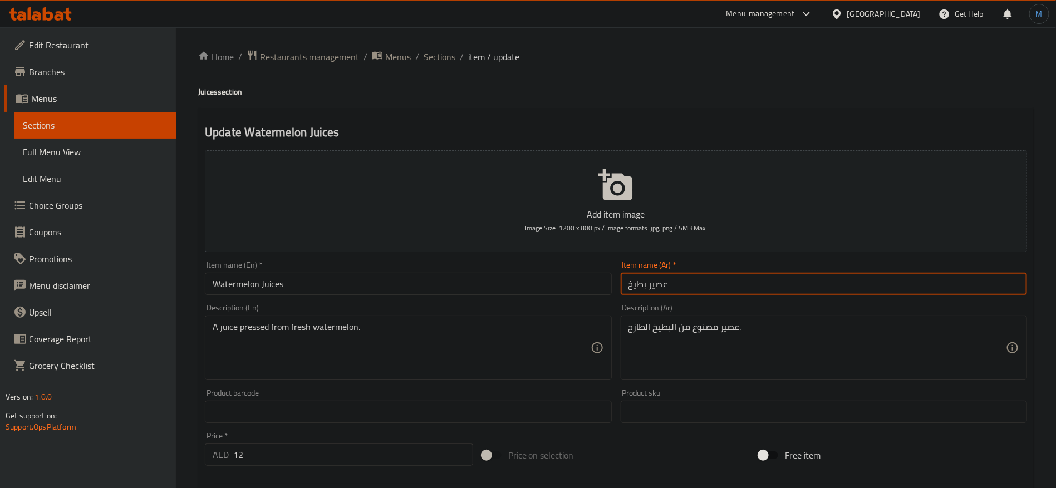
type input "عصير بطيخ"
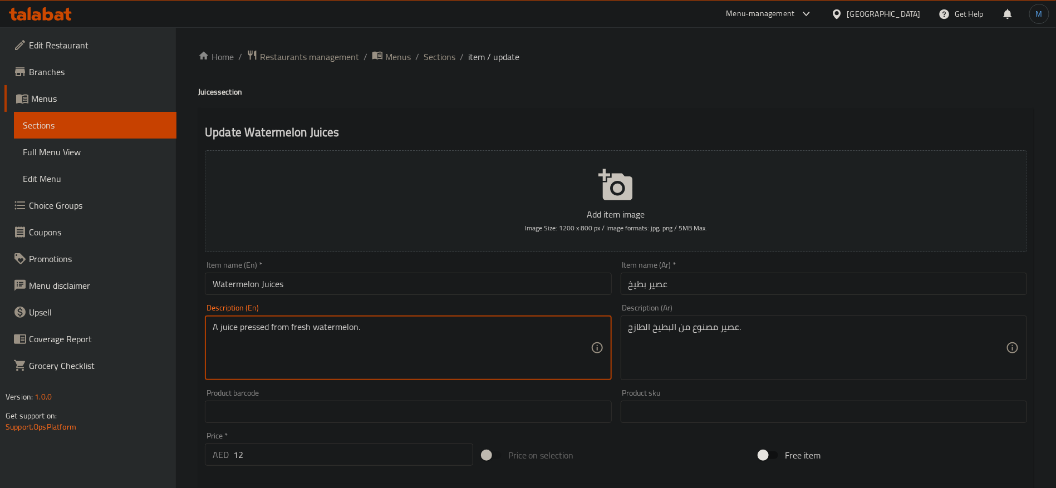
click at [262, 327] on textarea "A juice pressed from fresh watermelon." at bounding box center [401, 348] width 377 height 53
click at [228, 333] on textarea "A juice pressed from fresh watermelon." at bounding box center [401, 348] width 377 height 53
drag, startPoint x: 228, startPoint y: 333, endPoint x: 254, endPoint y: 334, distance: 25.6
click at [254, 334] on textarea "A juice pressed from fresh watermelon." at bounding box center [401, 348] width 377 height 53
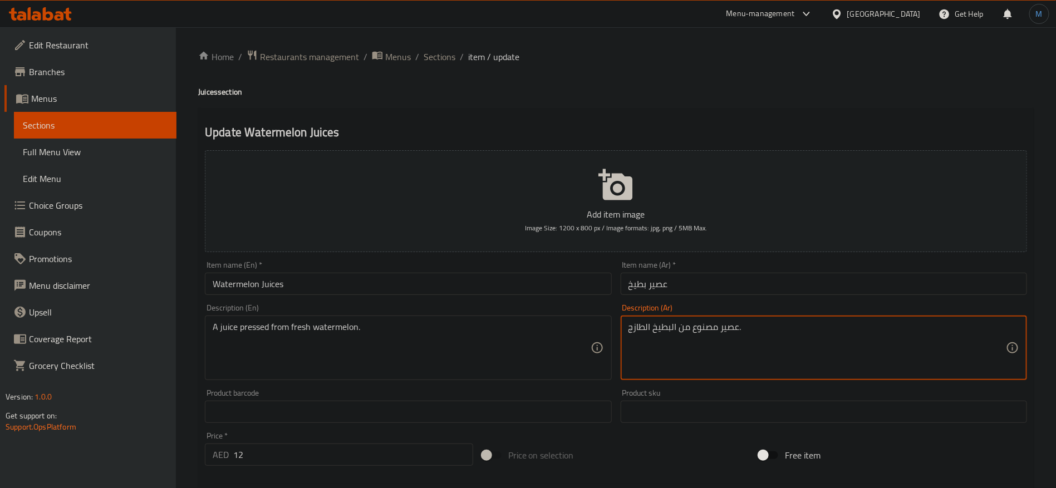
click at [724, 335] on textarea "عصير مصنوع من البطيخ الطازج." at bounding box center [816, 348] width 377 height 53
click at [708, 335] on textarea "عصير مصنوع من البطيخ الطازج." at bounding box center [816, 348] width 377 height 53
paste textarea "غوط"
type textarea "عصير مضغوط من البطيخ الطازج."
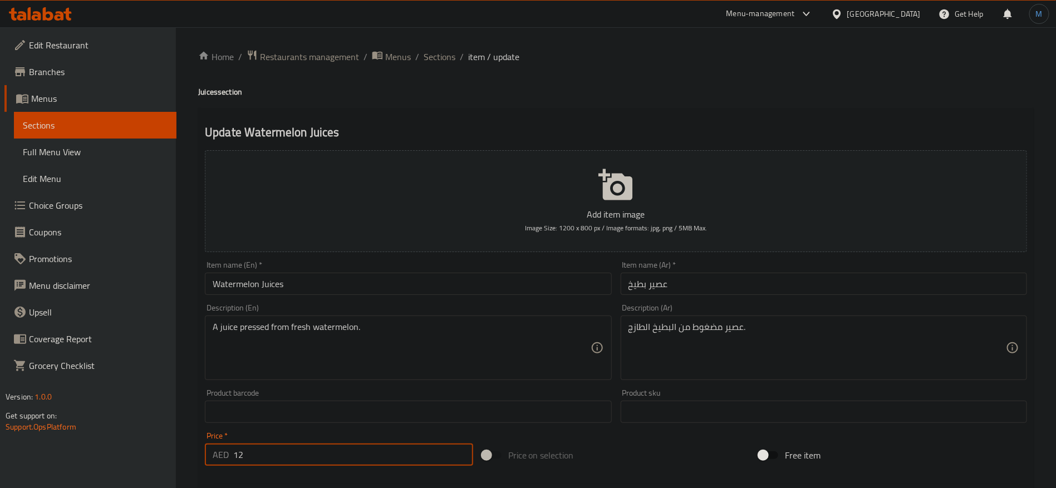
click at [374, 448] on input "12" at bounding box center [353, 454] width 240 height 22
type input "0"
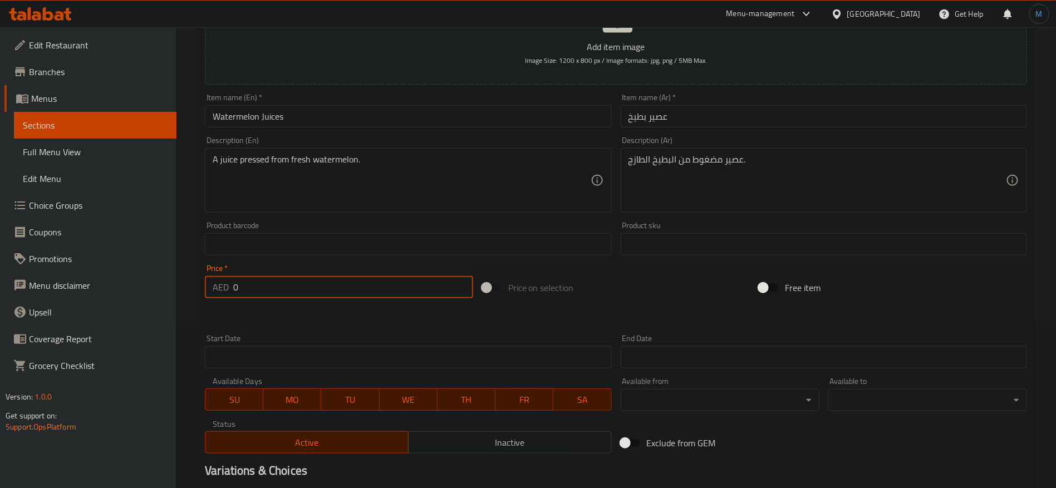
scroll to position [298, 0]
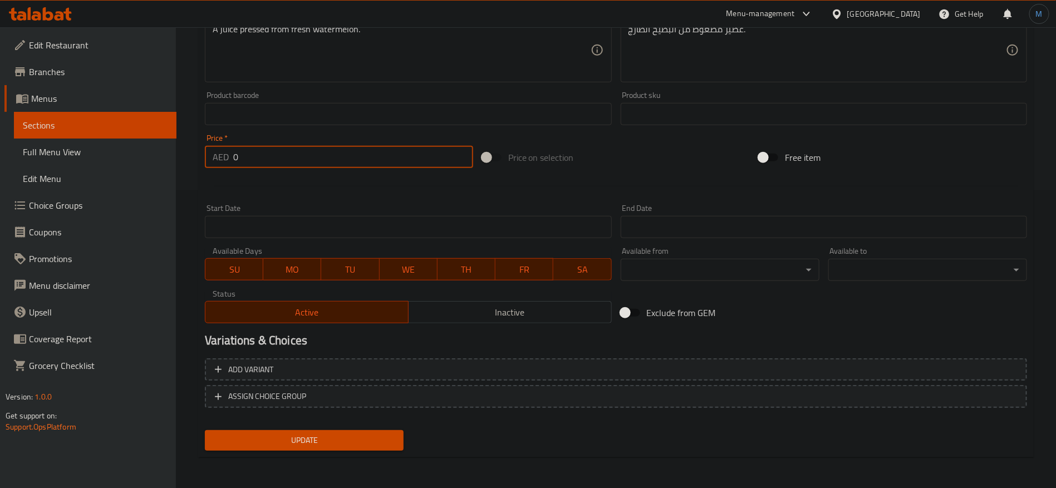
click at [887, 358] on button "Add variant" at bounding box center [616, 369] width 822 height 23
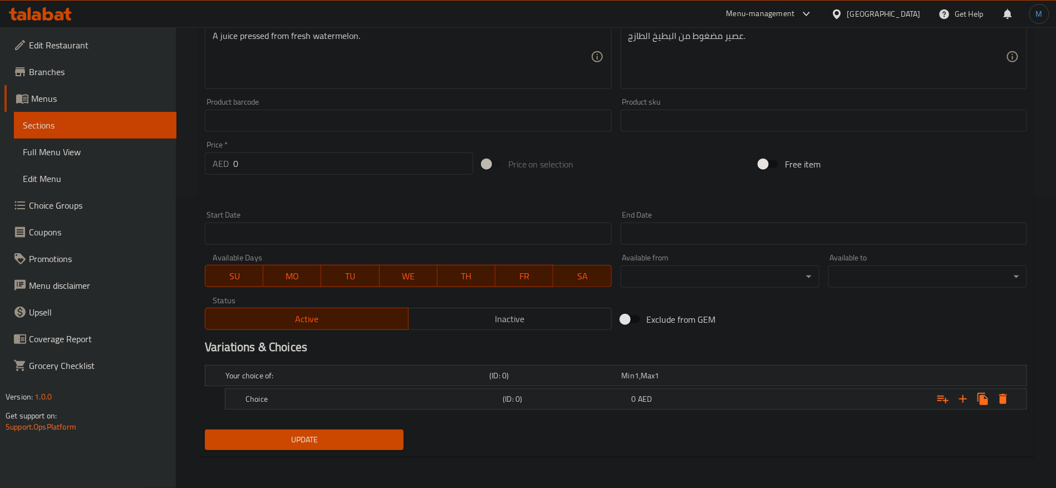
scroll to position [290, 0]
click at [847, 410] on div "Expand" at bounding box center [886, 400] width 257 height 24
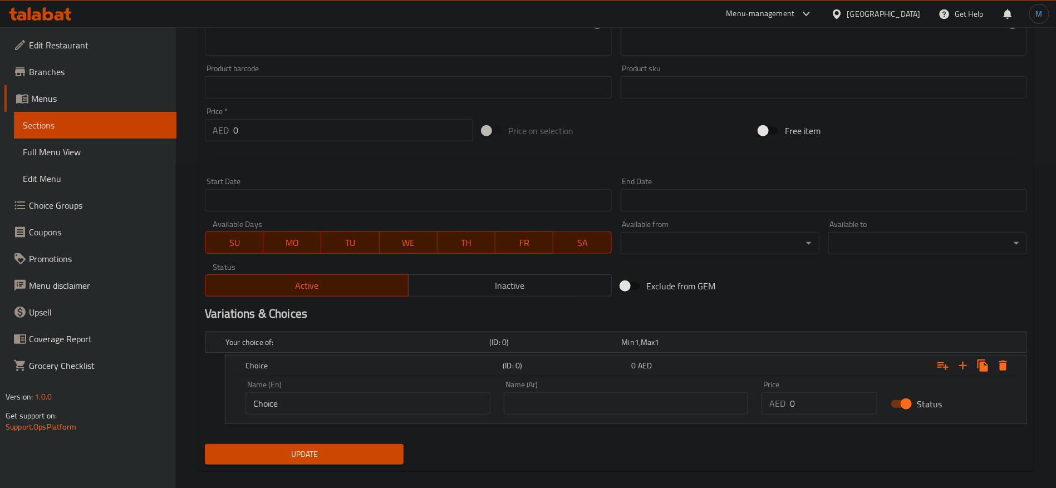
scroll to position [338, 0]
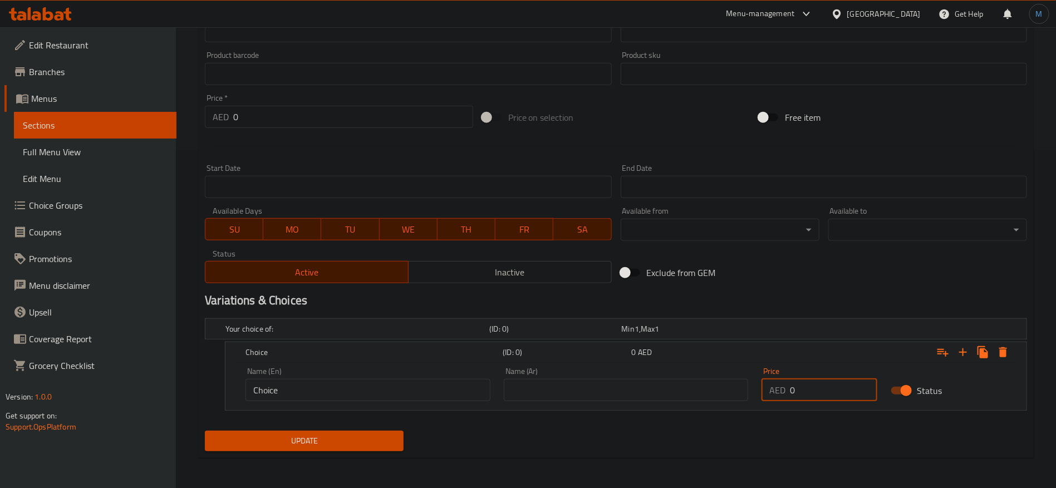
click at [808, 383] on input "0" at bounding box center [833, 390] width 87 height 22
paste input "12"
type input "12"
click at [608, 398] on input "text" at bounding box center [626, 390] width 245 height 22
type input "عادي"
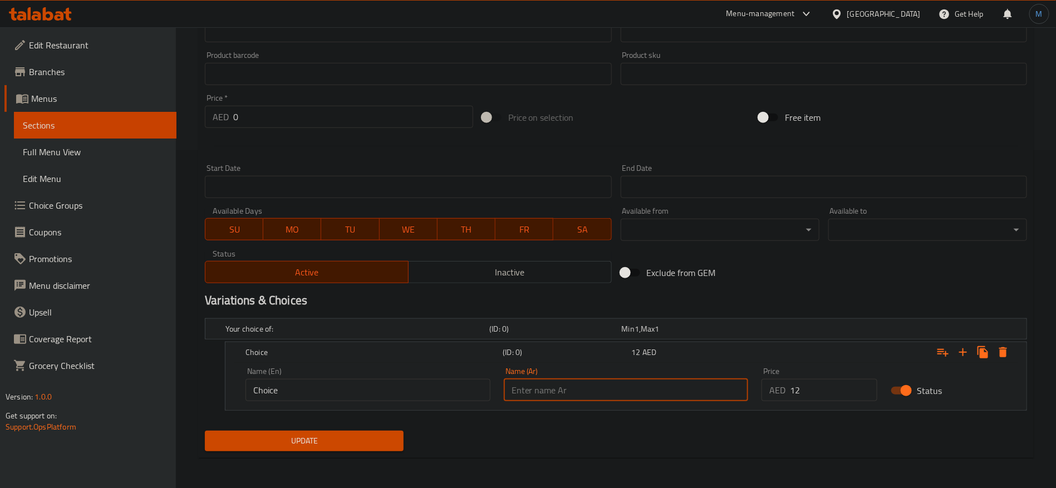
click at [601, 381] on input "text" at bounding box center [626, 390] width 245 height 22
type input "وسط"
click at [349, 389] on input "Choice" at bounding box center [367, 390] width 245 height 22
click at [349, 389] on input "text" at bounding box center [367, 390] width 245 height 22
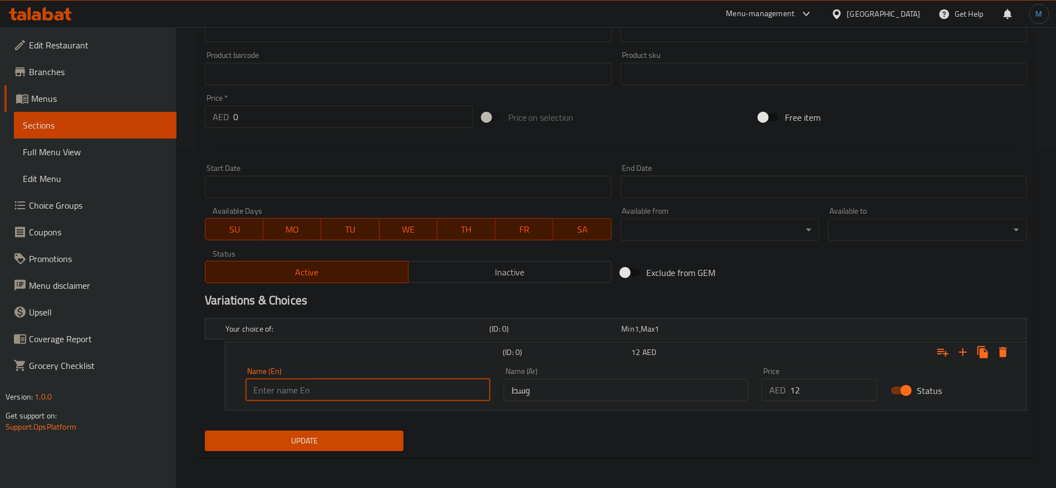
type input "Medium"
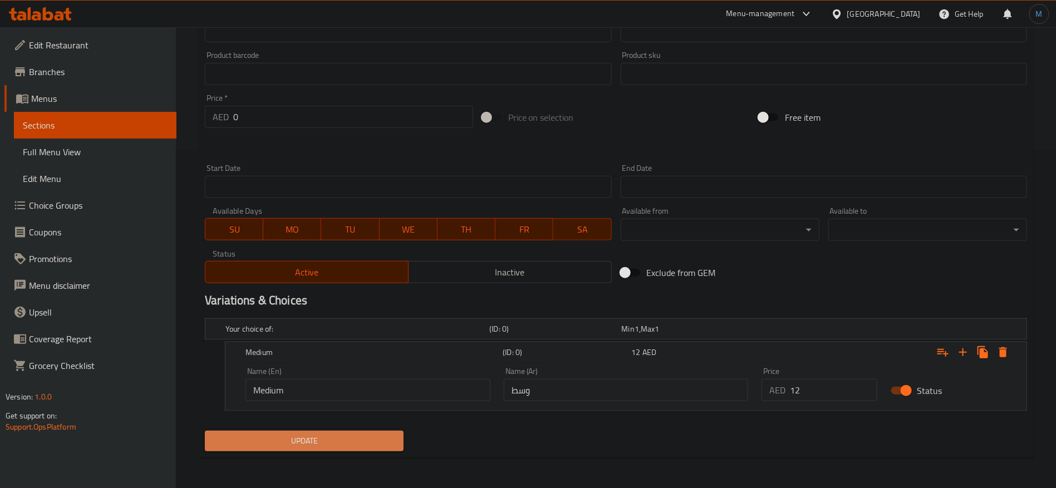
click at [339, 434] on span "Update" at bounding box center [304, 441] width 181 height 14
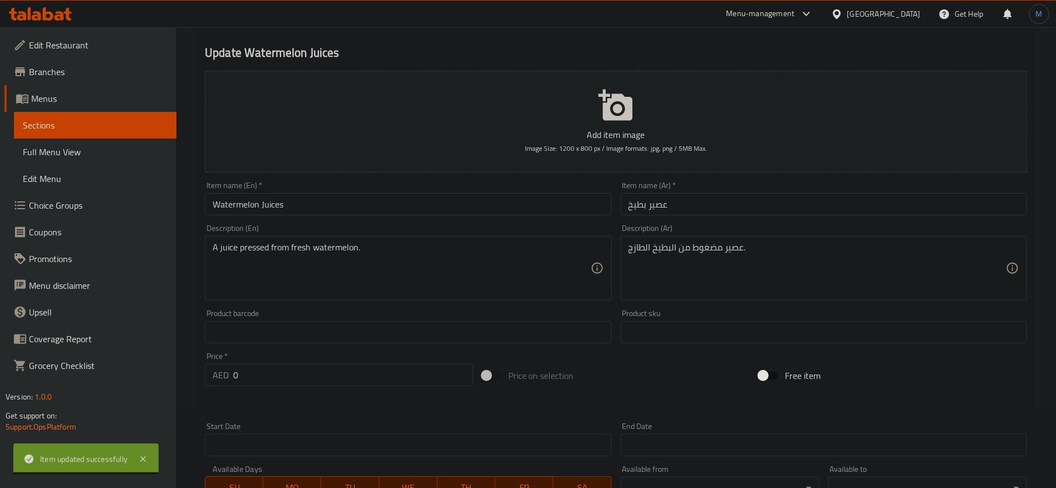
scroll to position [4, 0]
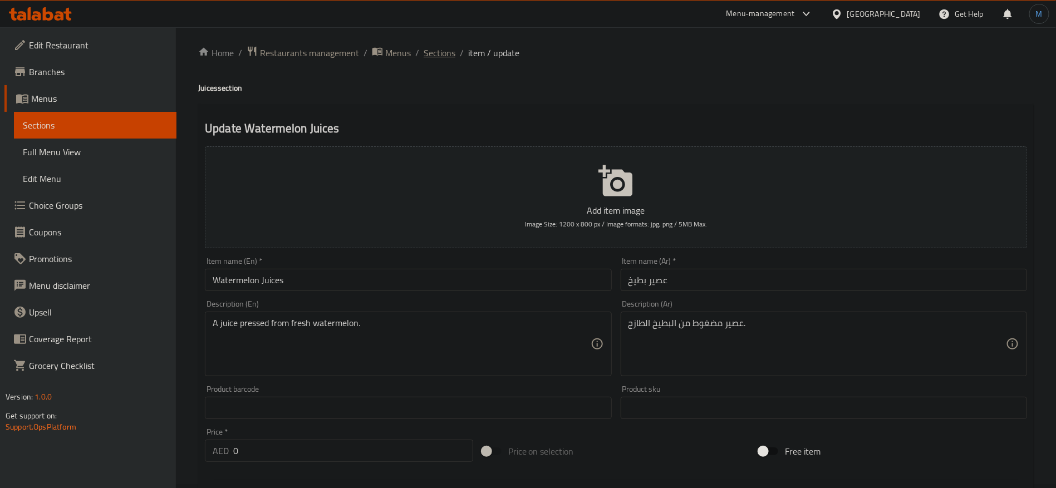
click at [435, 53] on span "Sections" at bounding box center [439, 52] width 32 height 13
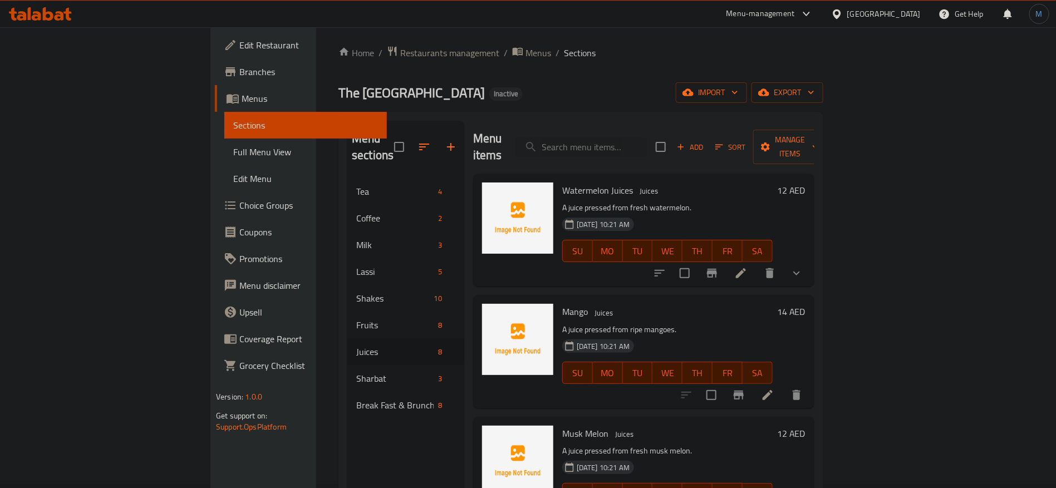
click at [576, 182] on span "Watermelon Juices" at bounding box center [597, 190] width 71 height 17
copy h6 "Juices"
click at [774, 388] on icon at bounding box center [767, 394] width 13 height 13
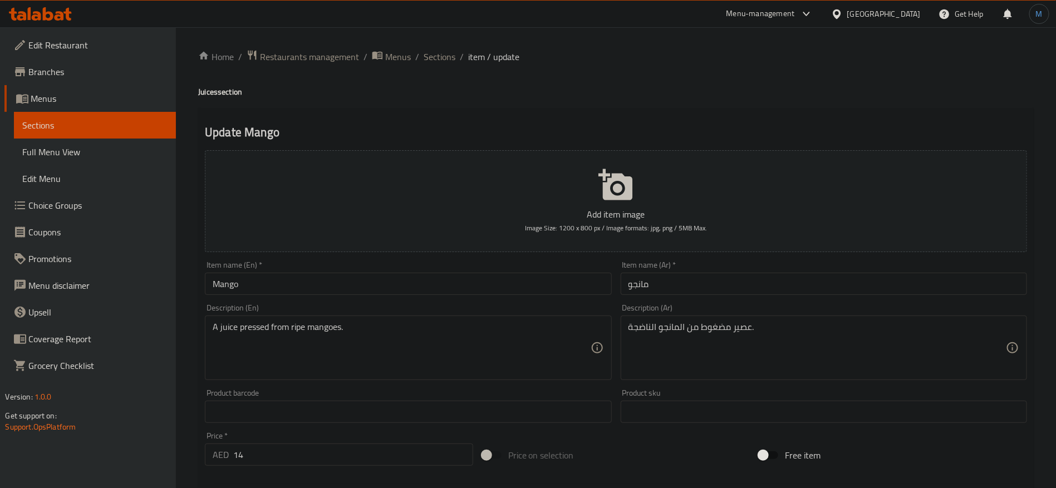
click at [383, 283] on input "Mango" at bounding box center [408, 284] width 406 height 22
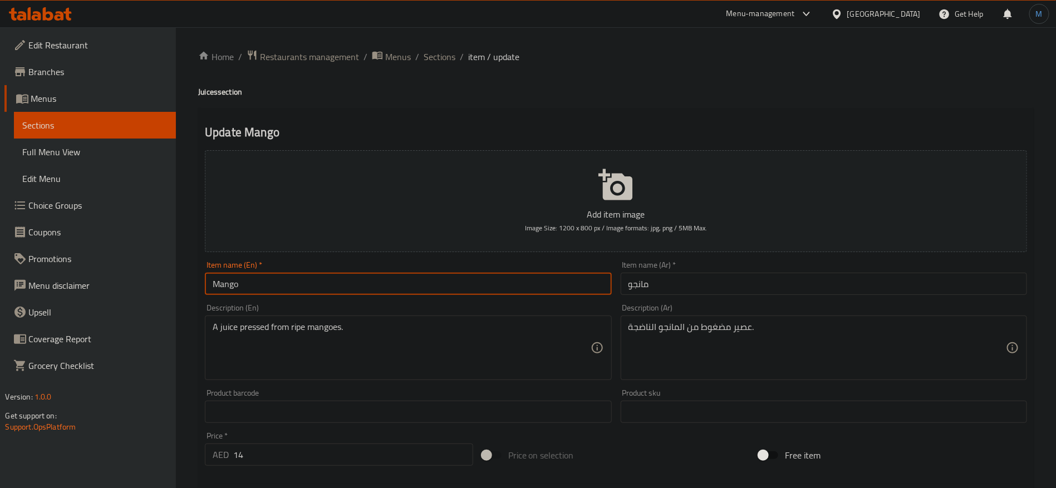
paste input "Juices"
type input "Mango Juices"
click at [727, 292] on input "مانجو" at bounding box center [823, 284] width 406 height 22
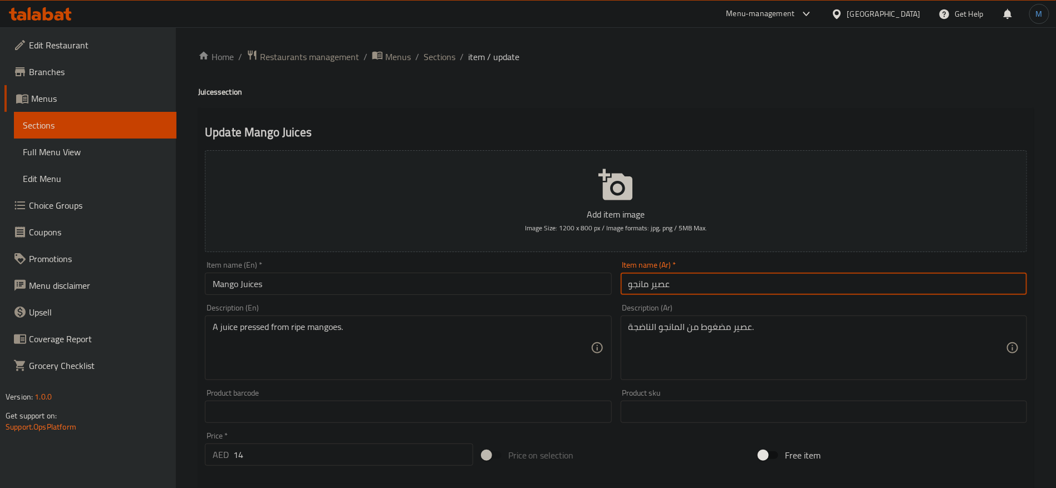
type input "عصير مانجو"
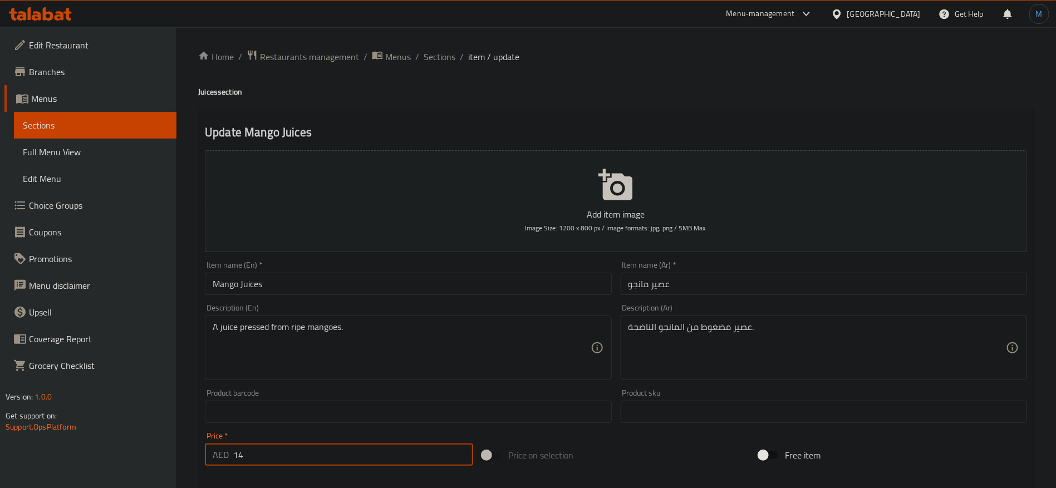
click at [335, 455] on input "14" at bounding box center [353, 454] width 240 height 22
type input "0"
click at [678, 475] on div at bounding box center [615, 483] width 831 height 27
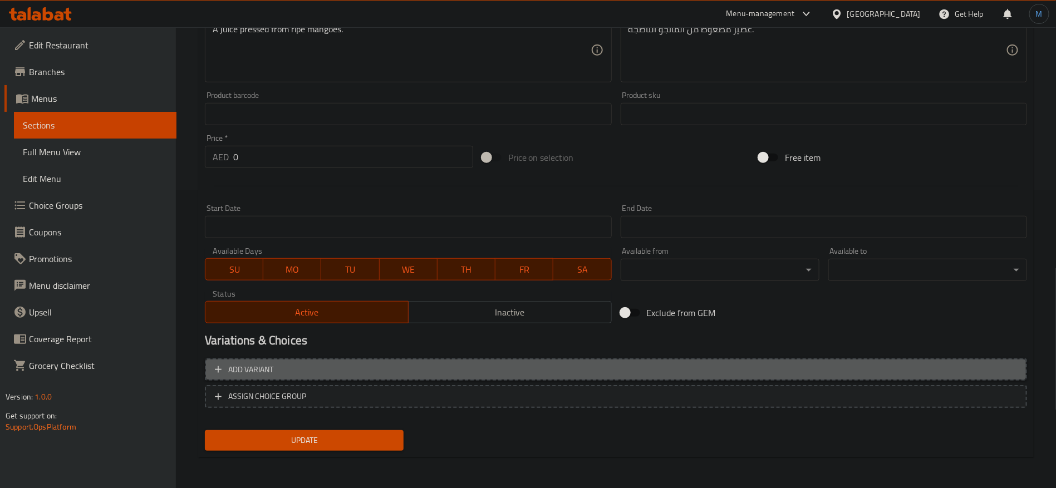
click at [926, 366] on span "Add variant" at bounding box center [616, 370] width 802 height 14
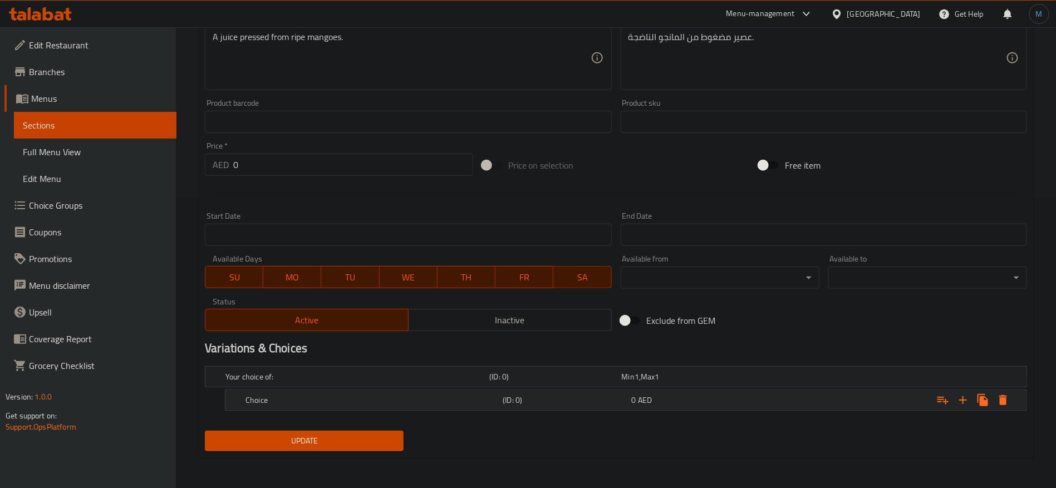
click at [816, 407] on div "Expand" at bounding box center [886, 400] width 257 height 24
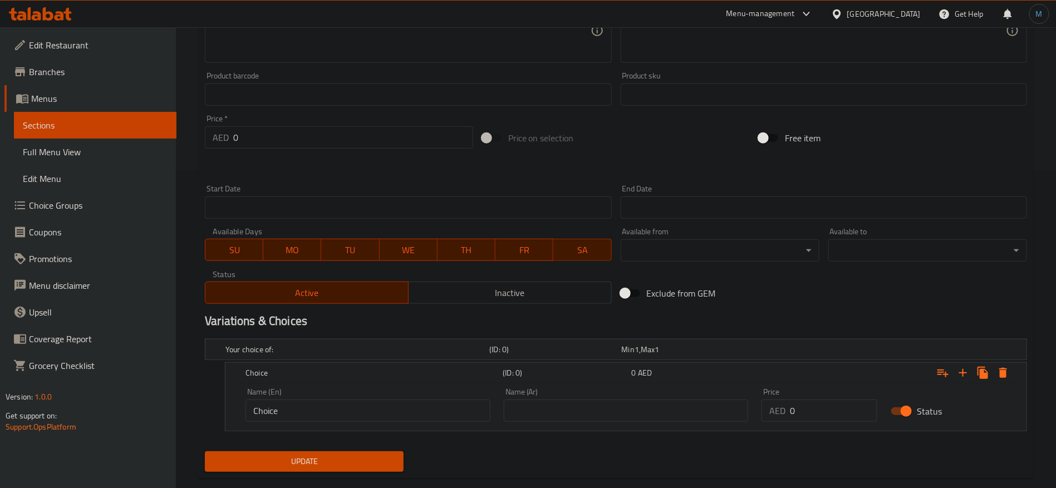
scroll to position [338, 0]
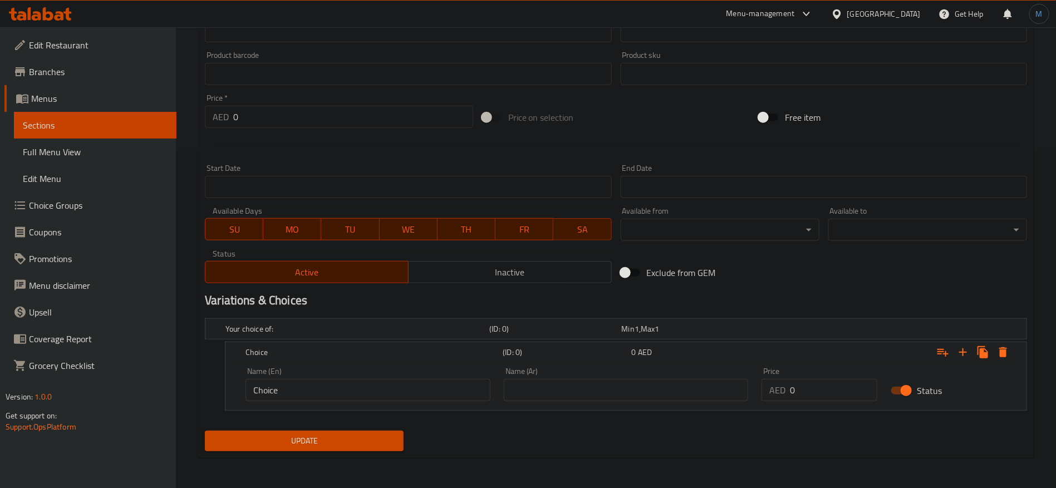
click at [810, 393] on input "0" at bounding box center [833, 390] width 87 height 22
paste input "14"
type input "14"
click at [647, 403] on div "Name (Ar) Name (Ar)" at bounding box center [626, 384] width 258 height 47
click at [644, 387] on input "text" at bounding box center [626, 390] width 245 height 22
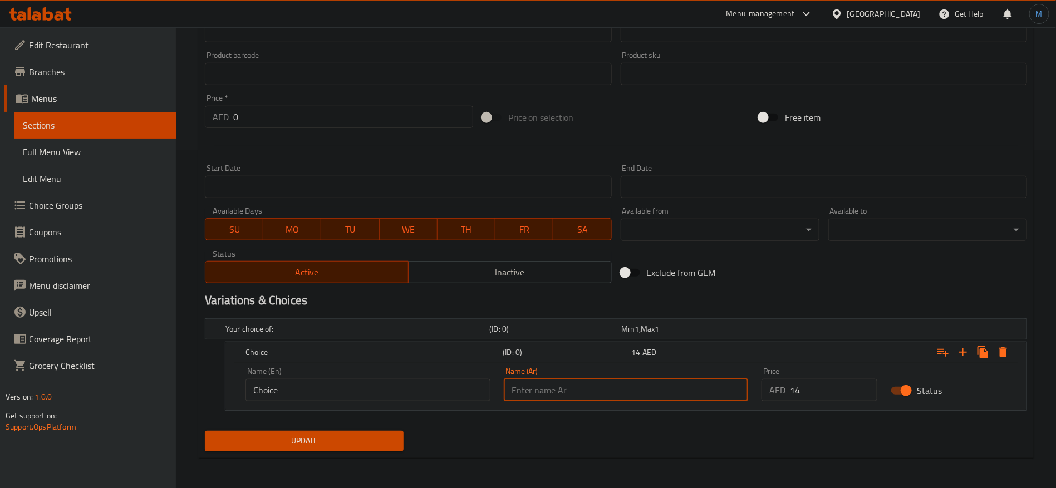
type input "وسط"
click at [331, 395] on input "Choice" at bounding box center [367, 390] width 245 height 22
click at [331, 395] on input "text" at bounding box center [367, 390] width 245 height 22
type input "Medium"
click at [317, 435] on span "Update" at bounding box center [304, 441] width 181 height 14
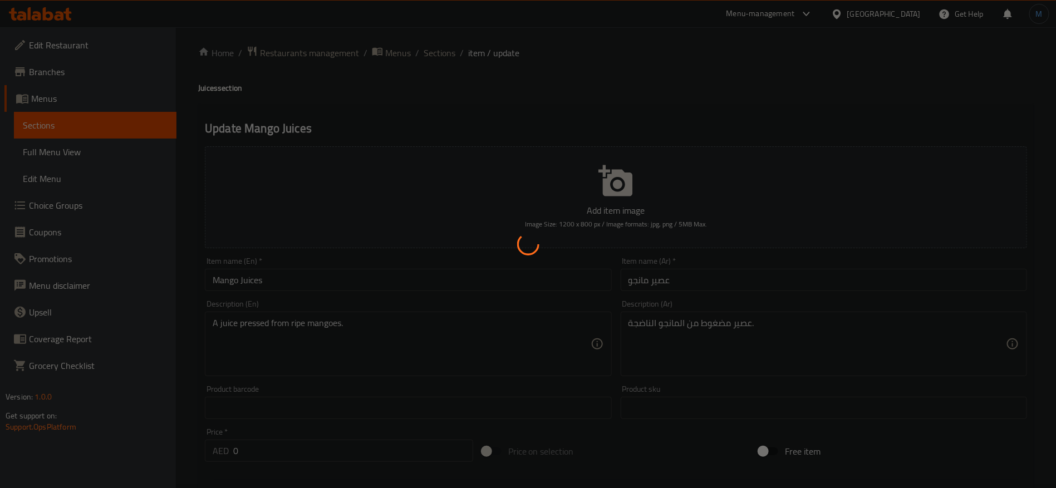
scroll to position [0, 0]
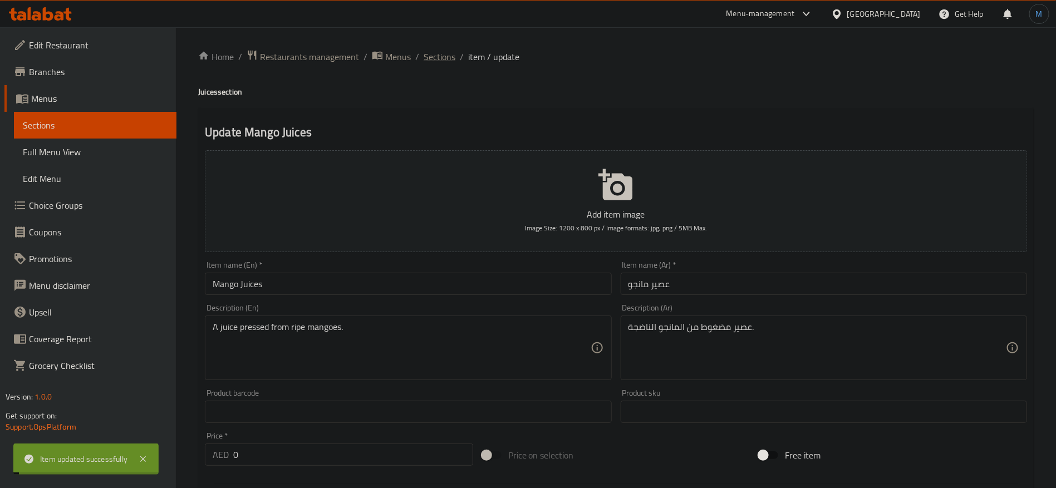
click at [437, 59] on span "Sections" at bounding box center [439, 56] width 32 height 13
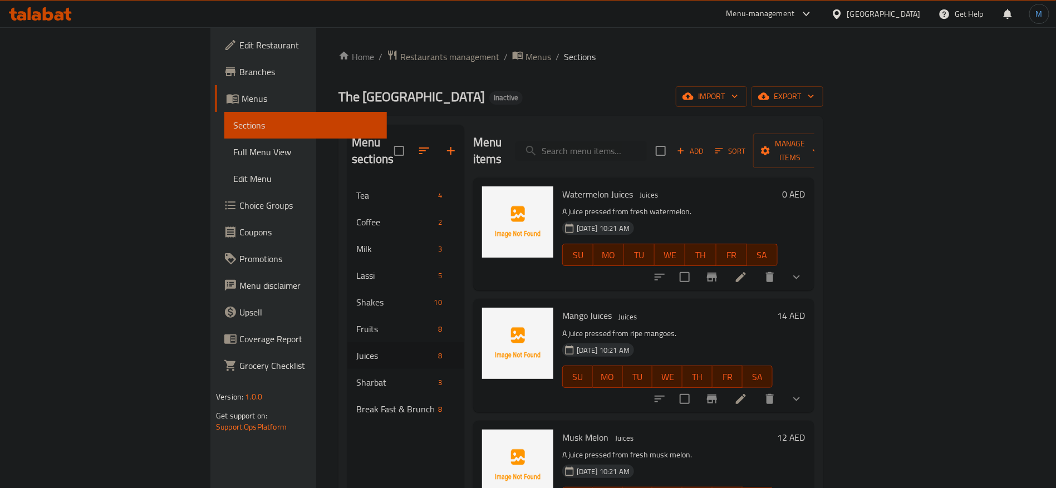
click at [562, 307] on span "Mango Juices" at bounding box center [587, 315] width 50 height 17
copy span "Juices"
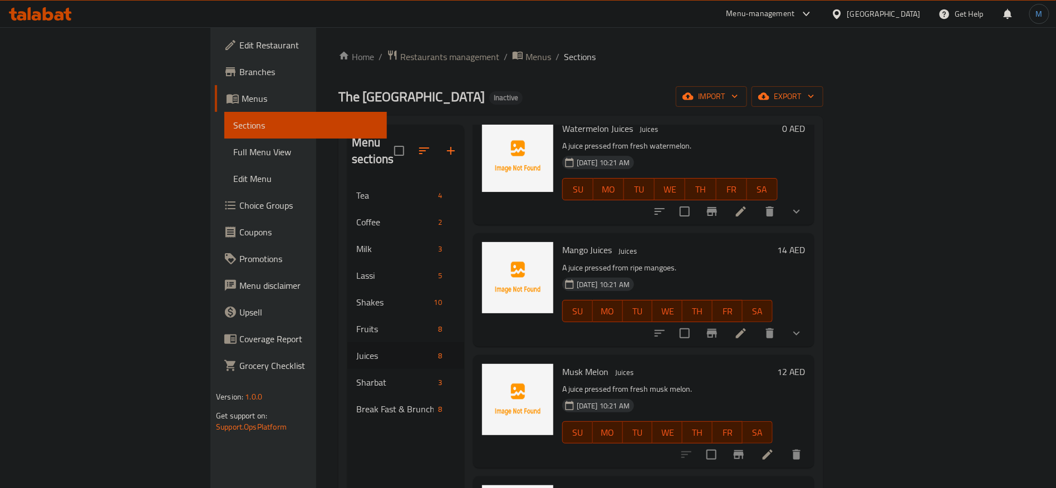
scroll to position [83, 0]
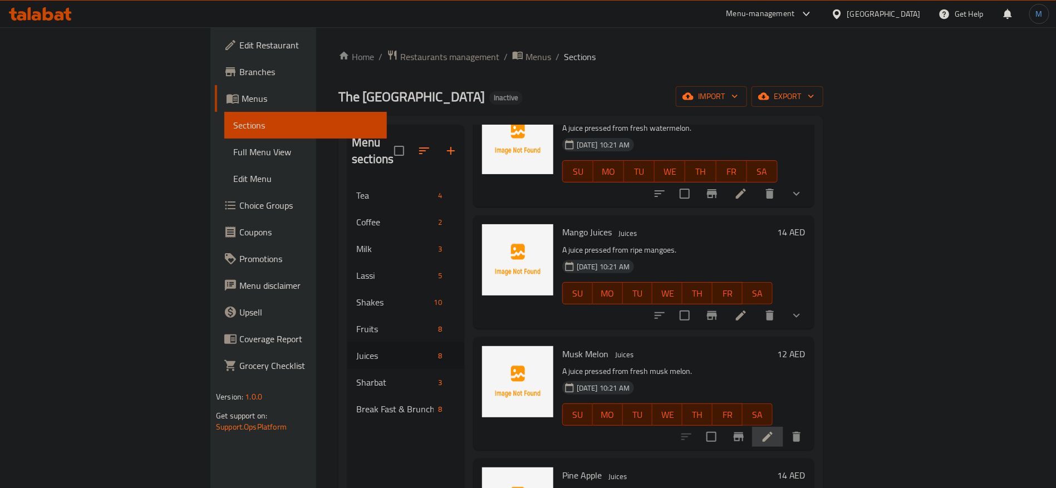
click at [772, 432] on icon at bounding box center [767, 437] width 10 height 10
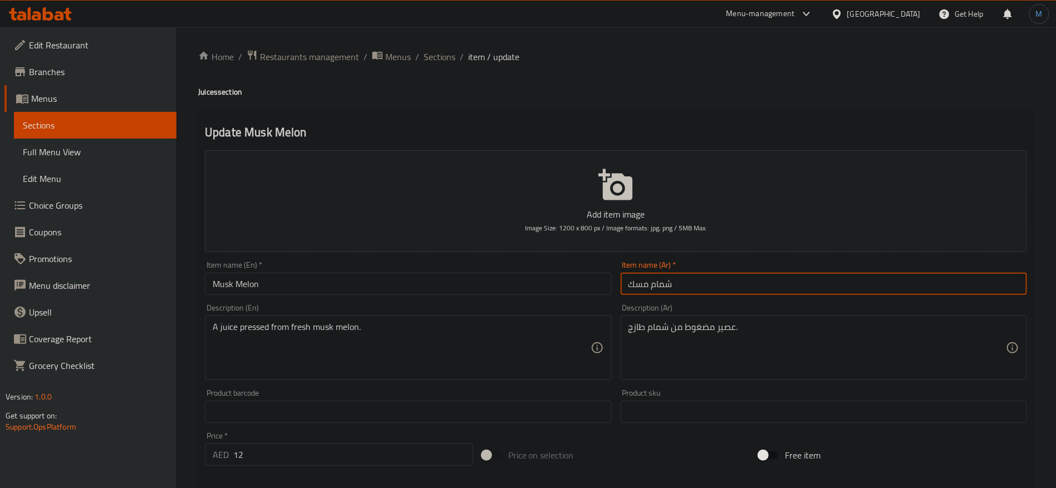
click at [753, 278] on input "شمام مسك" at bounding box center [823, 284] width 406 height 22
paste input "Juices"
type input "عصير الشمام"
click at [506, 278] on input "Musk Melon" at bounding box center [408, 284] width 406 height 22
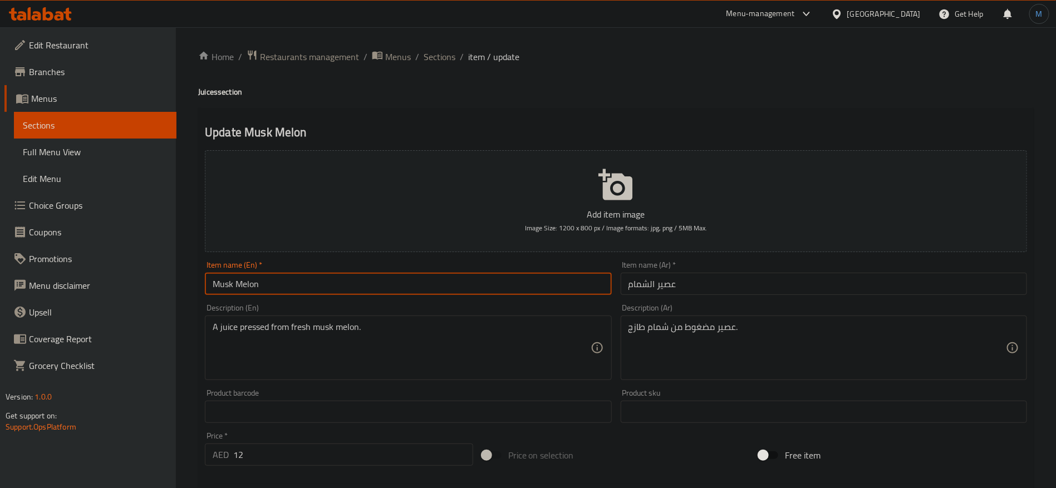
paste input "Juices"
paste input "Melon Juice"
type input "Muskmelon Juice"
click at [236, 281] on input "Muskmelon Juice" at bounding box center [408, 284] width 406 height 22
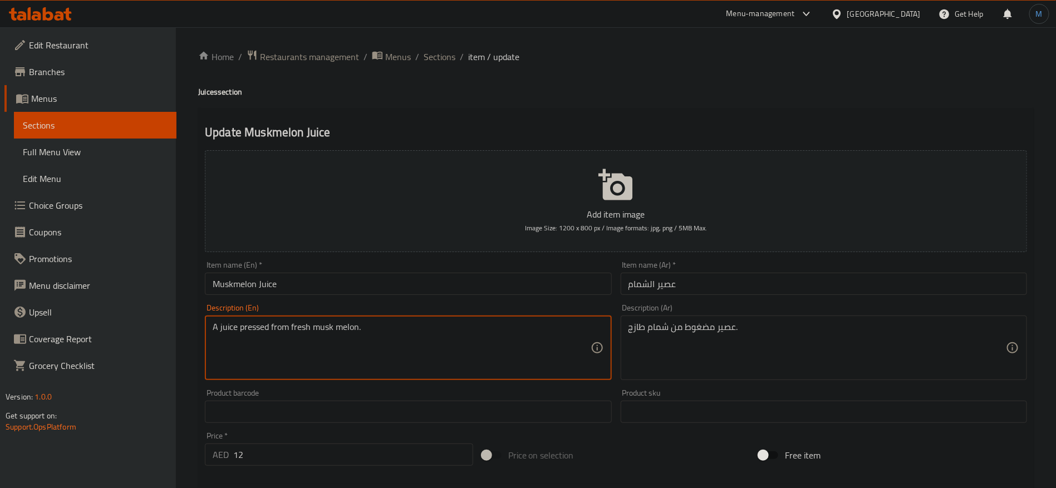
drag, startPoint x: 321, startPoint y: 325, endPoint x: 388, endPoint y: 323, distance: 66.8
click at [372, 325] on textarea "A juice pressed from fresh musk melon." at bounding box center [401, 348] width 377 height 53
paste textarea "Muskmelon"
type textarea "A juice pressed from fresh Muskmelon"
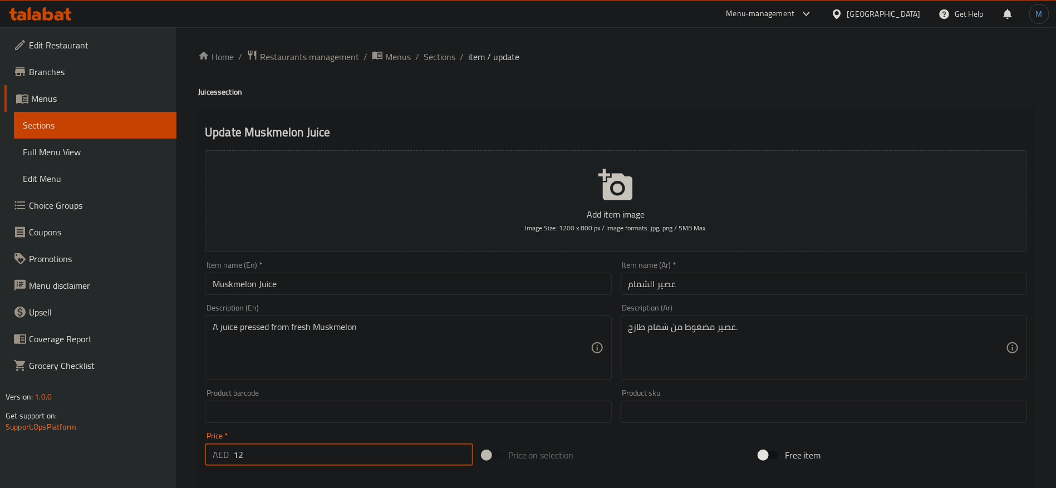
click at [393, 453] on input "12" at bounding box center [353, 454] width 240 height 22
type input "0"
drag, startPoint x: 680, startPoint y: 429, endPoint x: 702, endPoint y: 427, distance: 21.3
click at [680, 429] on div "Add item image Image Size: 1200 x 800 px / Image formats: jpg, png / 5MB Max. I…" at bounding box center [615, 386] width 831 height 480
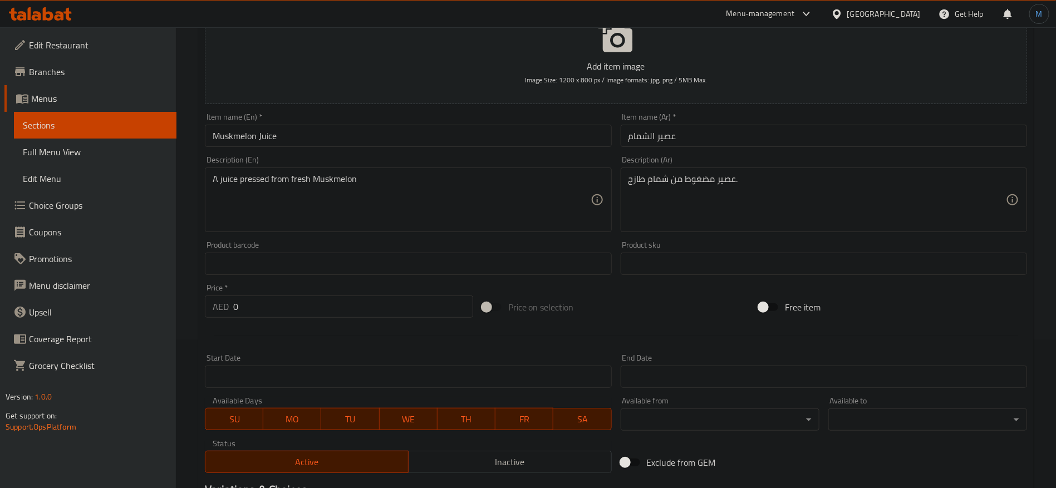
scroll to position [298, 0]
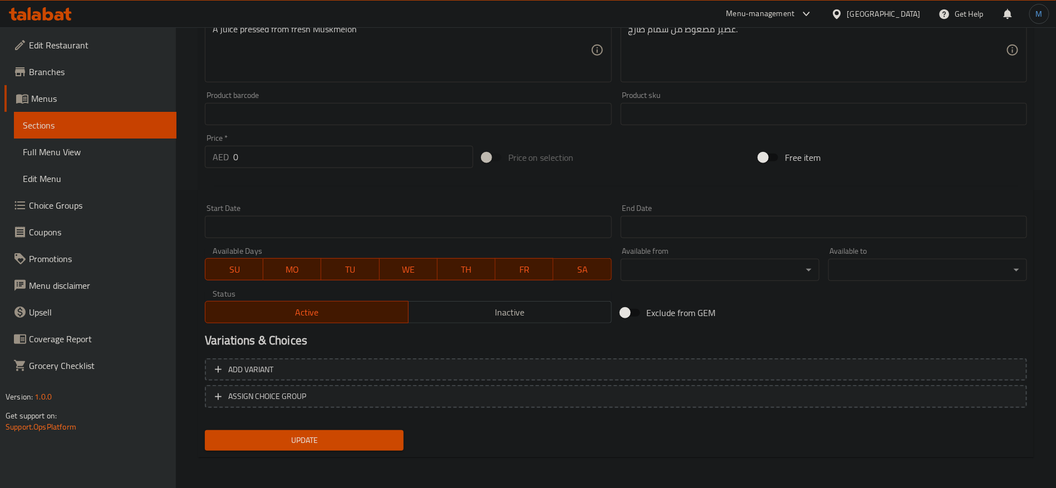
click at [828, 353] on div "Variations & Choices" at bounding box center [615, 341] width 831 height 26
click at [842, 373] on span "Add variant" at bounding box center [616, 370] width 802 height 14
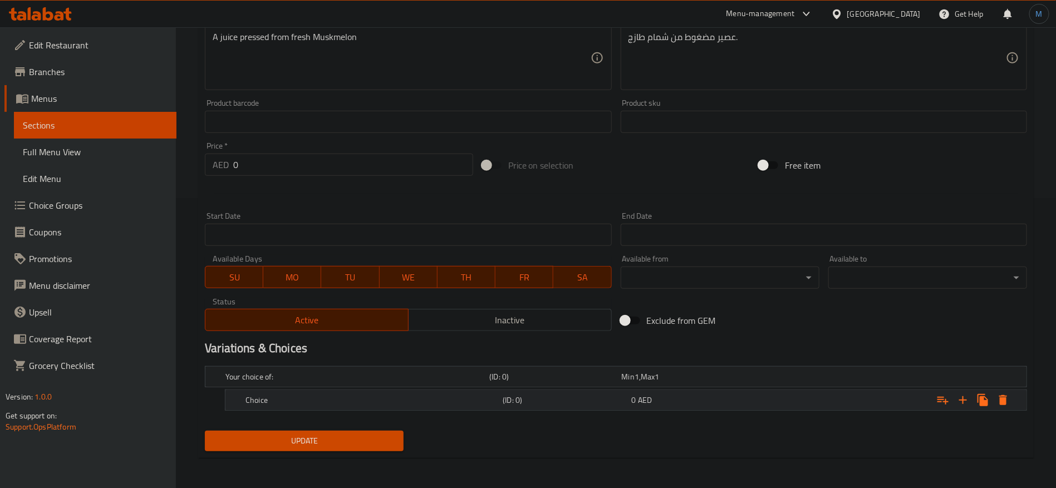
click at [854, 401] on div "Expand" at bounding box center [886, 400] width 257 height 24
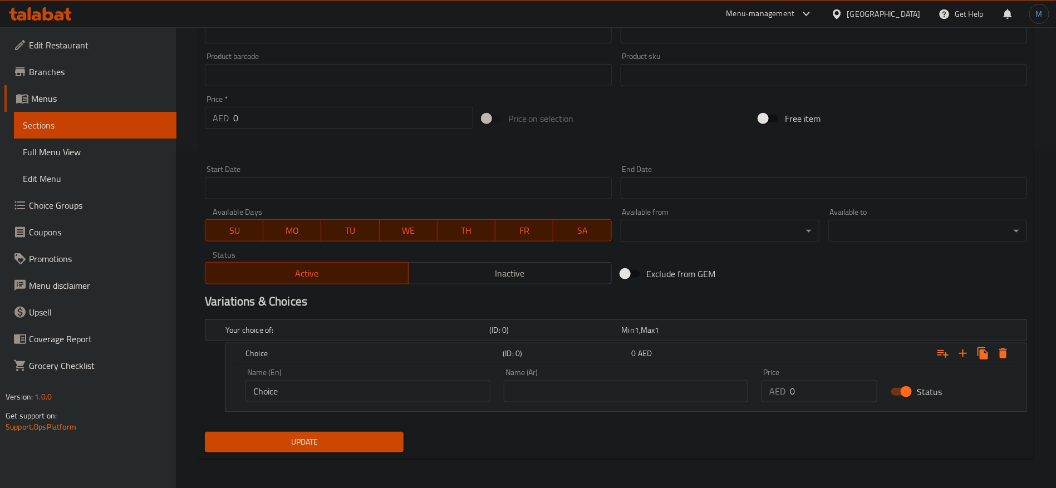
scroll to position [338, 0]
click at [828, 391] on input "0" at bounding box center [833, 390] width 87 height 22
paste input "12"
type input "12"
click at [584, 392] on input "text" at bounding box center [626, 390] width 245 height 22
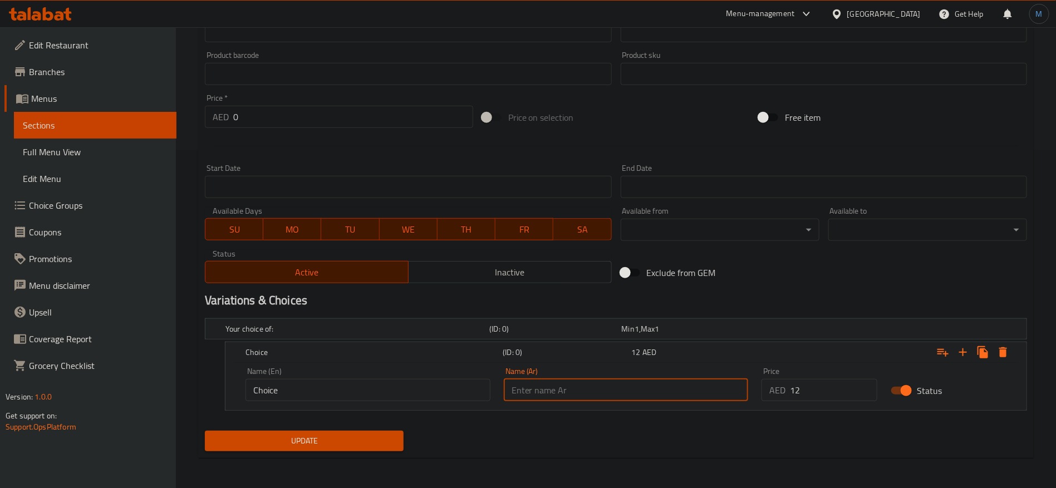
type input "وسط"
click at [381, 371] on div "Name (En) Choice Name (En)" at bounding box center [367, 384] width 245 height 34
click at [377, 385] on input "Choice" at bounding box center [367, 390] width 245 height 22
click at [377, 385] on input "text" at bounding box center [367, 390] width 245 height 22
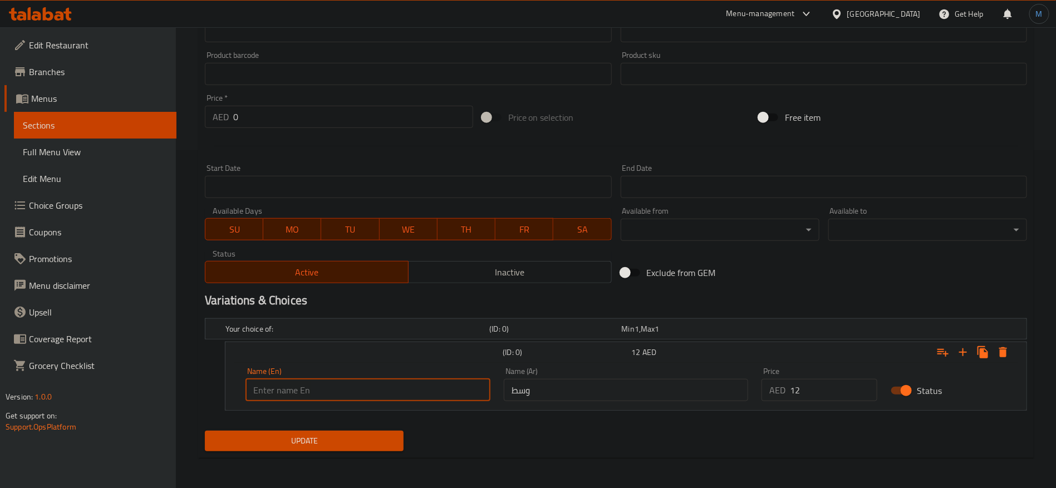
type input "Medium"
click at [344, 458] on div "Home / Restaurants management / Menus / Sections / item / update Juices section…" at bounding box center [615, 89] width 835 height 755
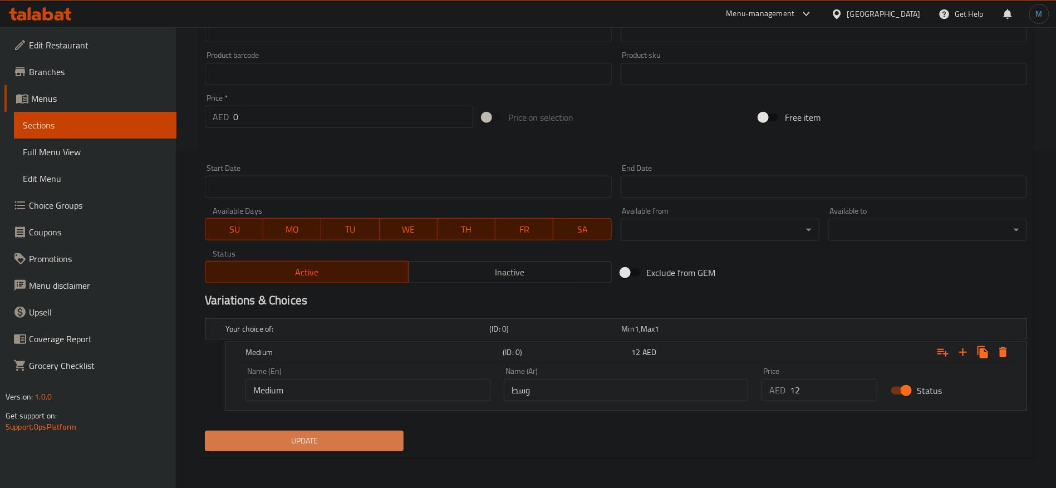
click at [347, 437] on span "Update" at bounding box center [304, 441] width 181 height 14
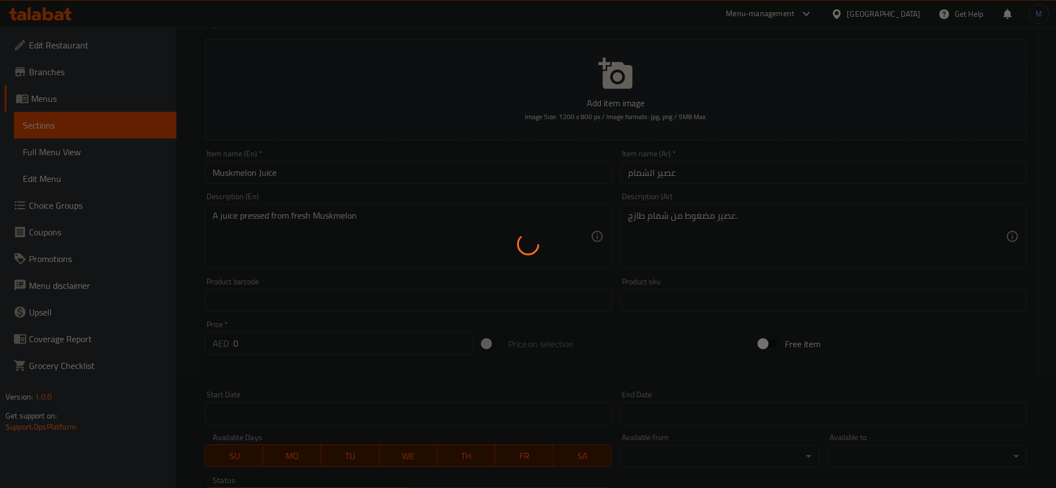
scroll to position [0, 0]
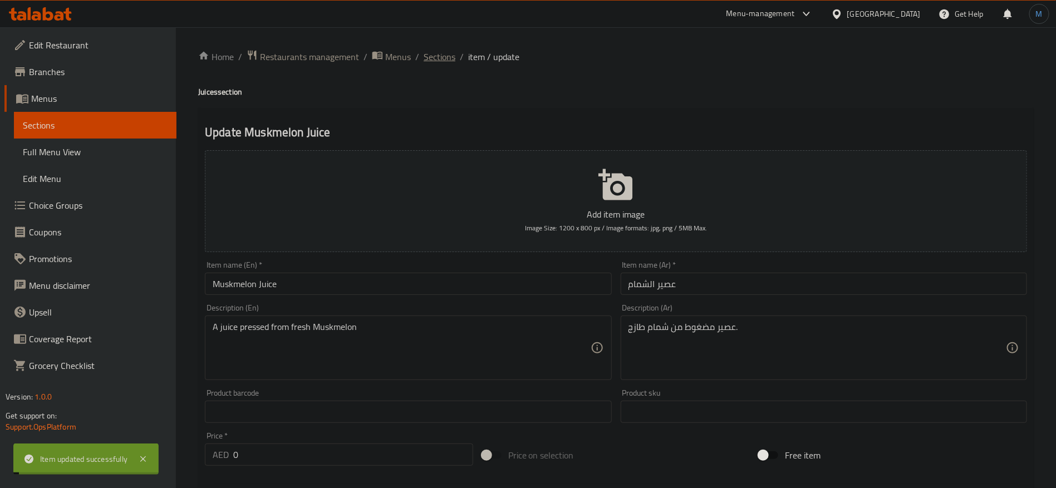
click at [444, 61] on span "Sections" at bounding box center [439, 56] width 32 height 13
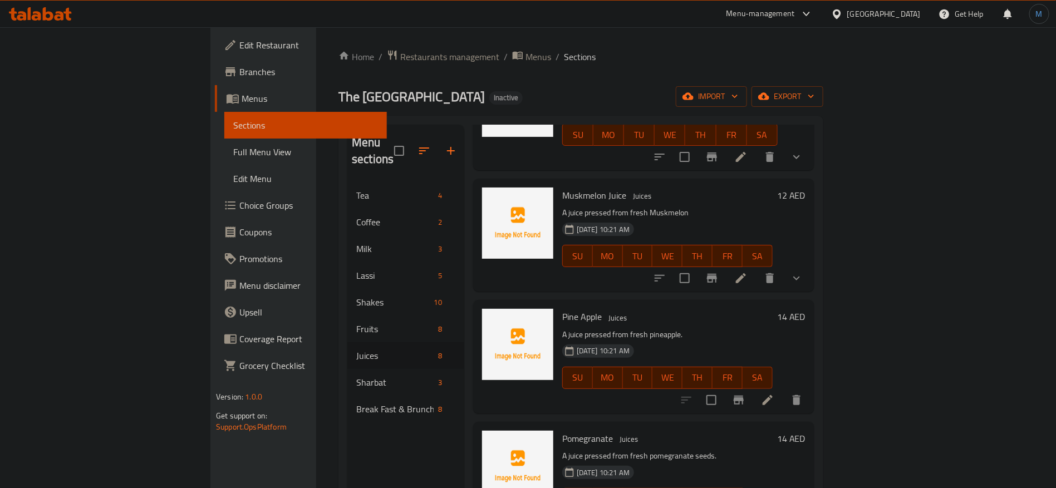
scroll to position [250, 0]
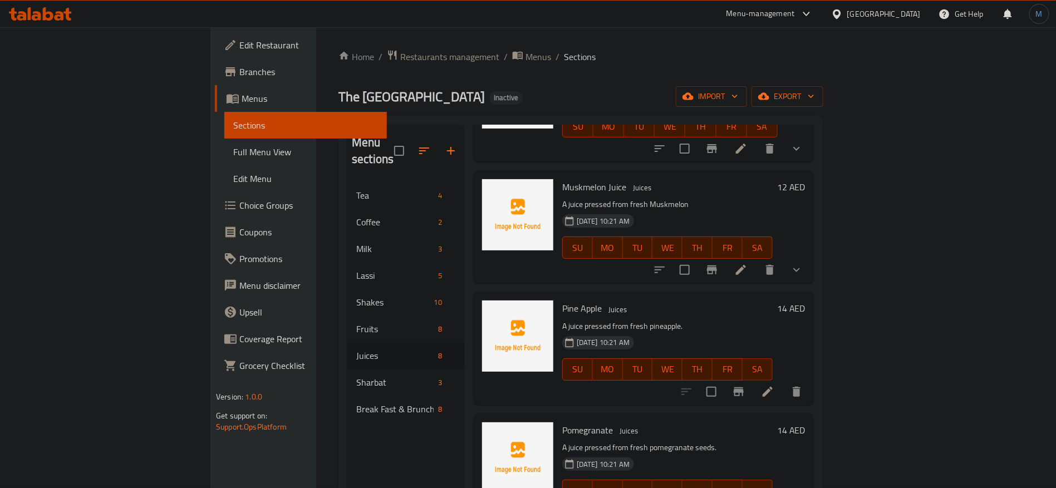
click at [783, 382] on li at bounding box center [767, 392] width 31 height 20
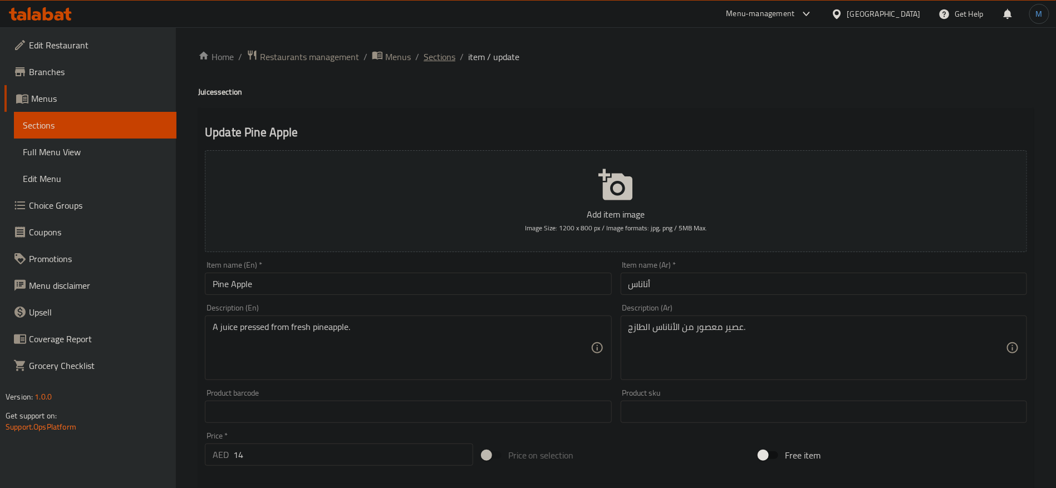
click at [435, 51] on span "Sections" at bounding box center [439, 56] width 32 height 13
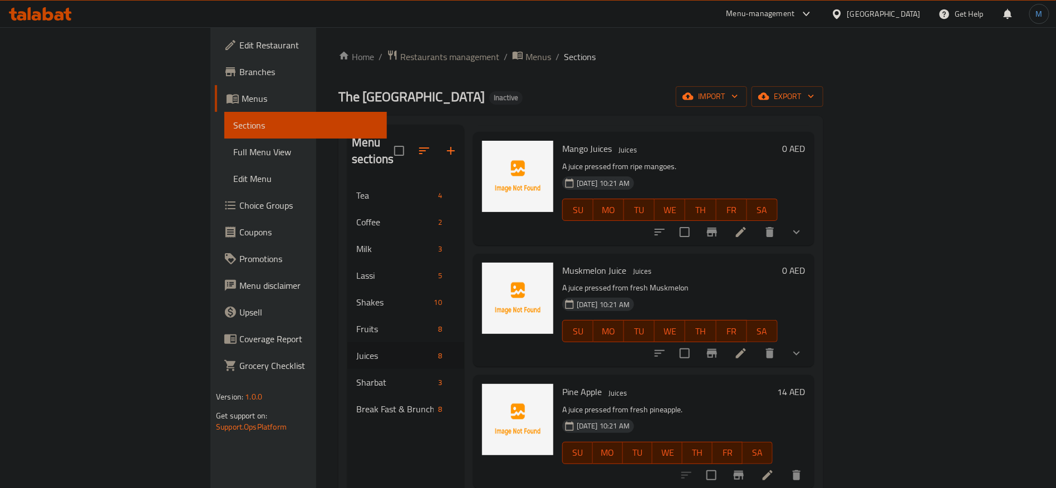
scroll to position [250, 0]
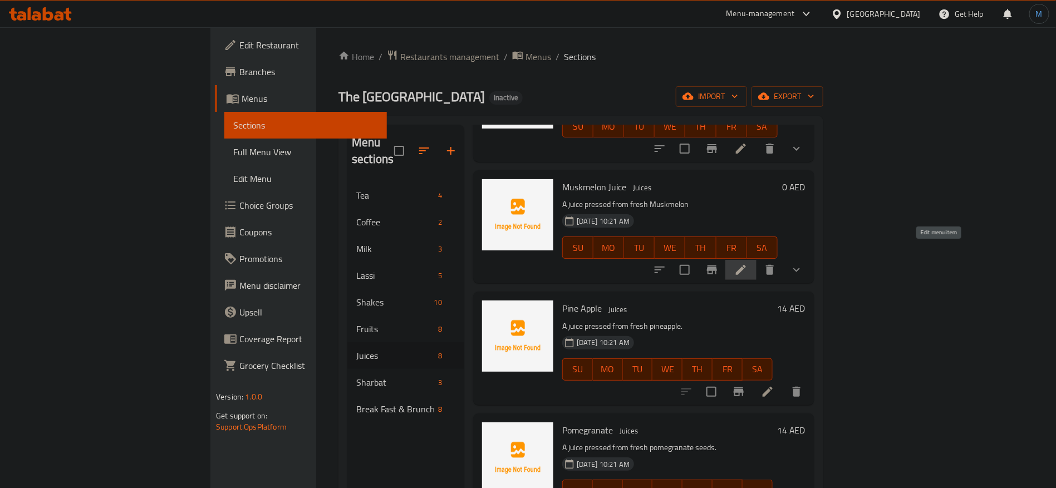
click at [747, 263] on icon at bounding box center [740, 269] width 13 height 13
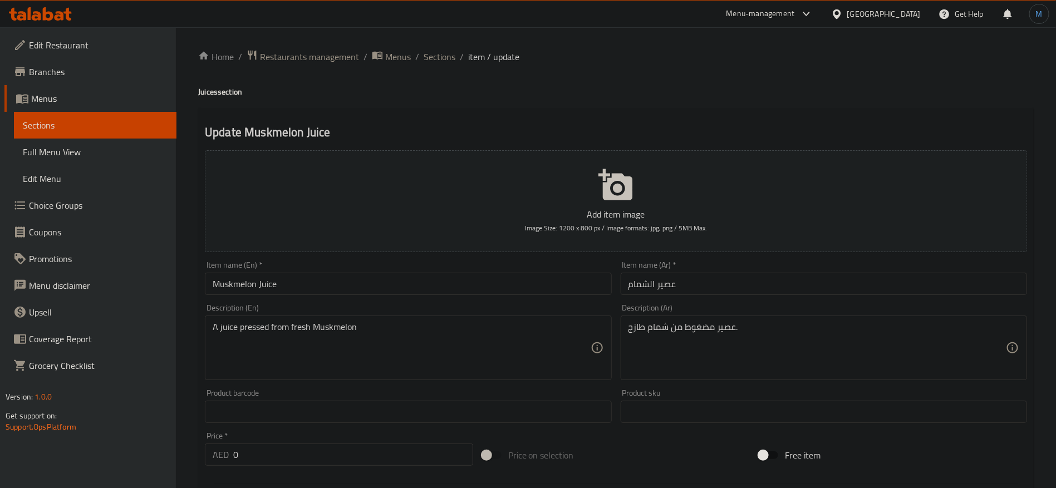
click at [437, 46] on div "Home / Restaurants management / Menus / Sections / item / update Juices section…" at bounding box center [616, 403] width 880 height 752
click at [444, 58] on span "Sections" at bounding box center [439, 56] width 32 height 13
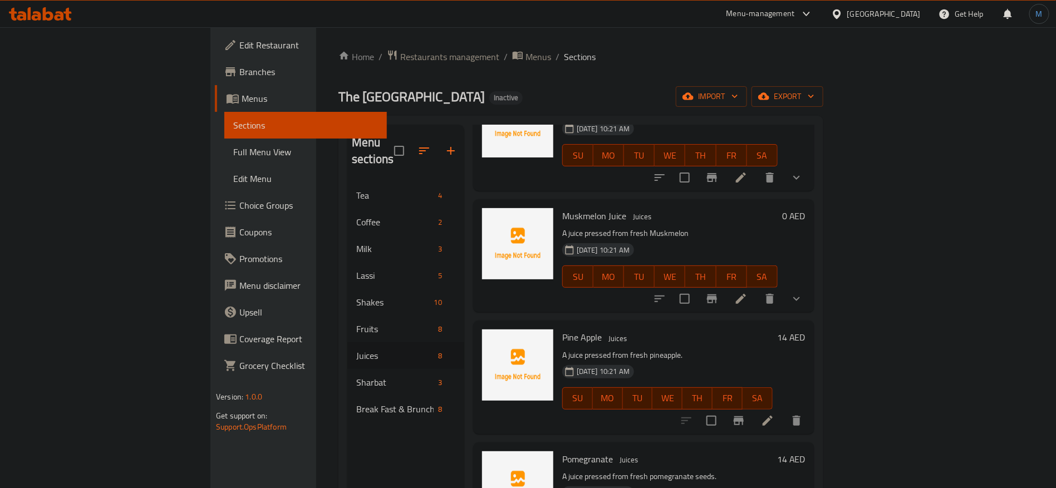
scroll to position [250, 0]
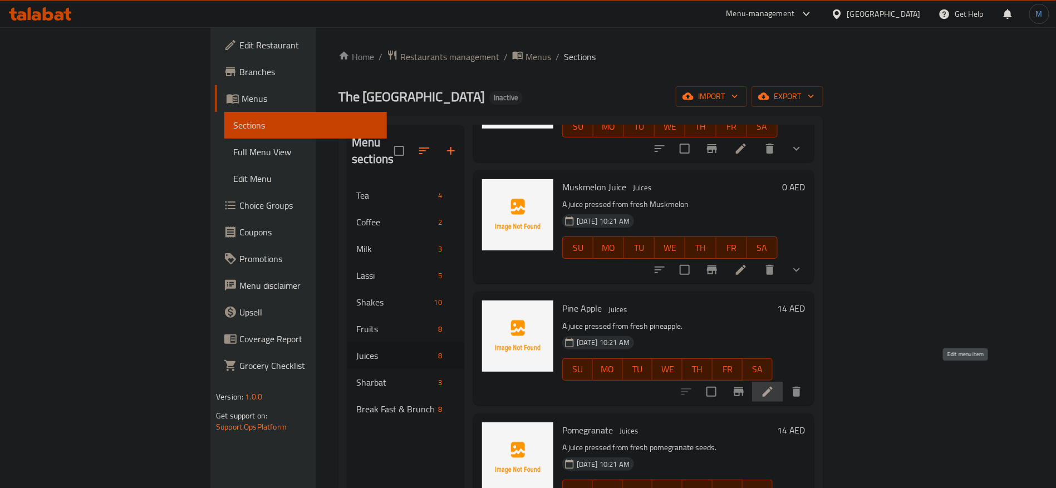
click at [774, 385] on icon at bounding box center [767, 391] width 13 height 13
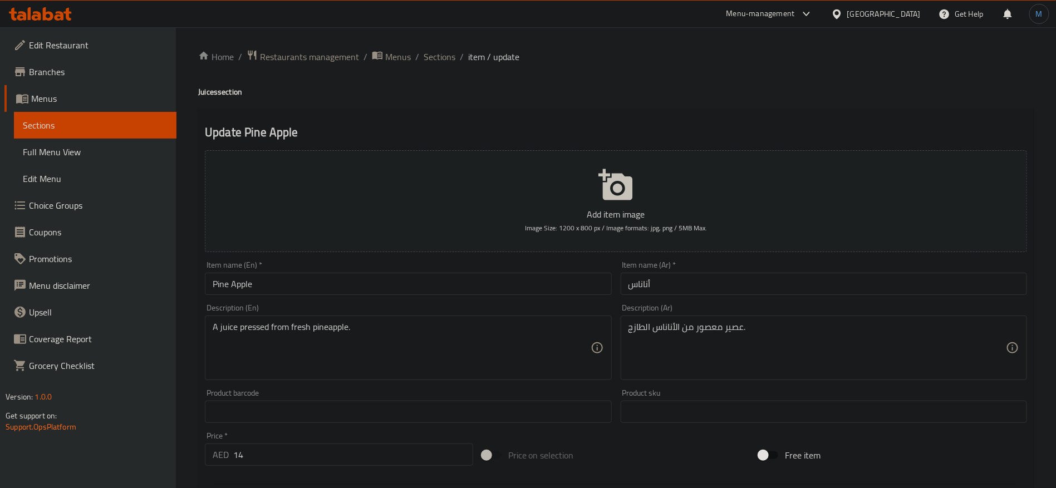
click at [583, 277] on input "Pine Apple" at bounding box center [408, 284] width 406 height 22
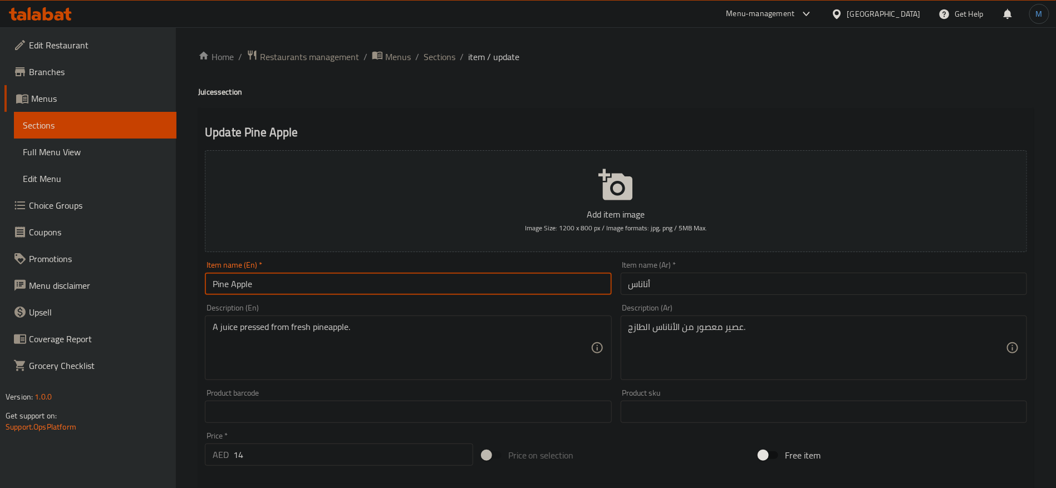
paste input "a"
type input "Pineapple Juice"
click at [746, 272] on div "Item name (Ar)   * أناناس Item name (Ar) *" at bounding box center [823, 278] width 406 height 34
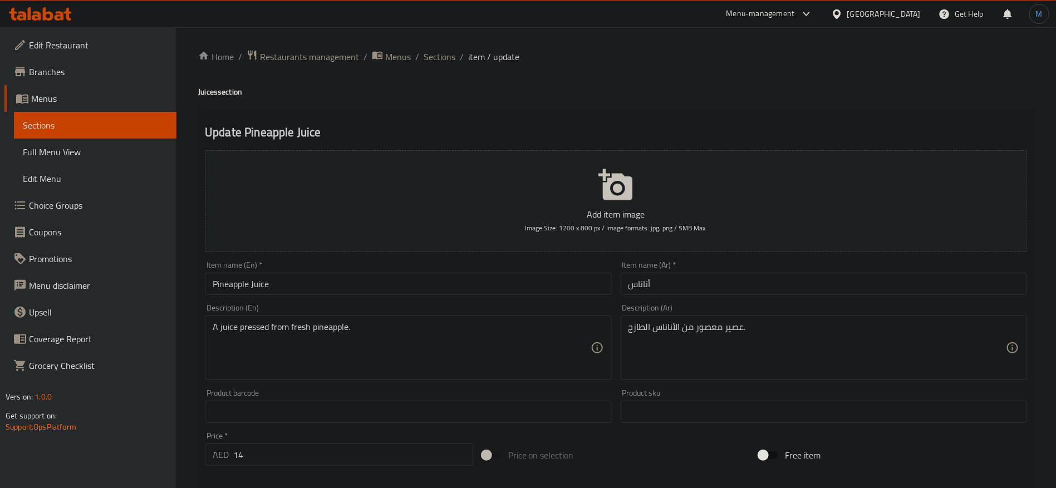
click at [744, 284] on input "أناناس" at bounding box center [823, 284] width 406 height 22
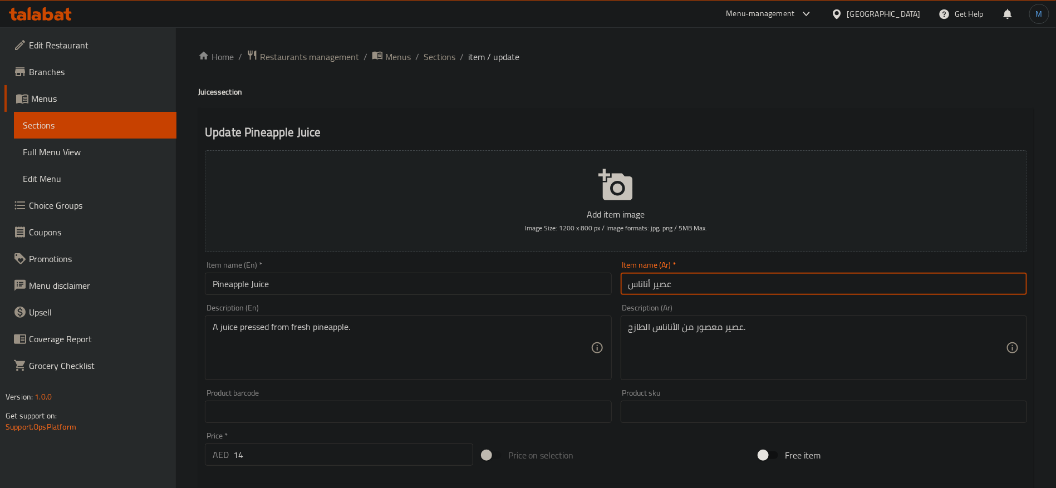
type input "عصير أناناس"
click at [462, 293] on input "Pineapple Juice" at bounding box center [408, 284] width 406 height 22
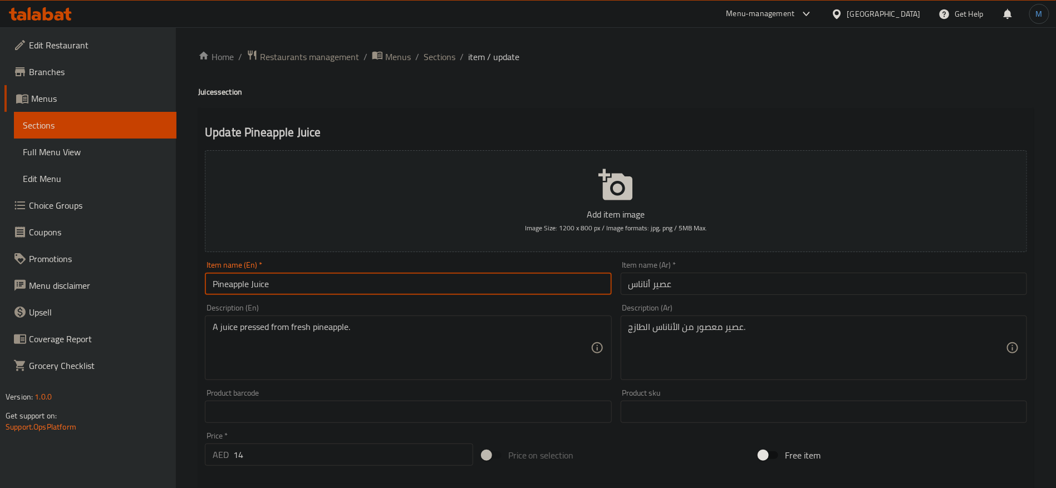
click at [334, 456] on input "14" at bounding box center [353, 454] width 240 height 22
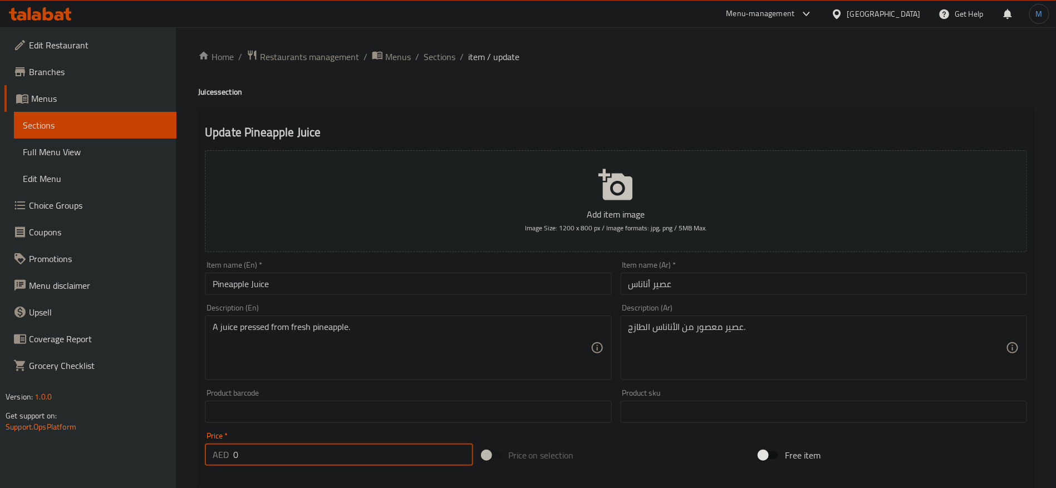
type input "0"
click at [411, 268] on div "Item name (En)   * Pineapple Juice Item name (En) *" at bounding box center [408, 278] width 406 height 34
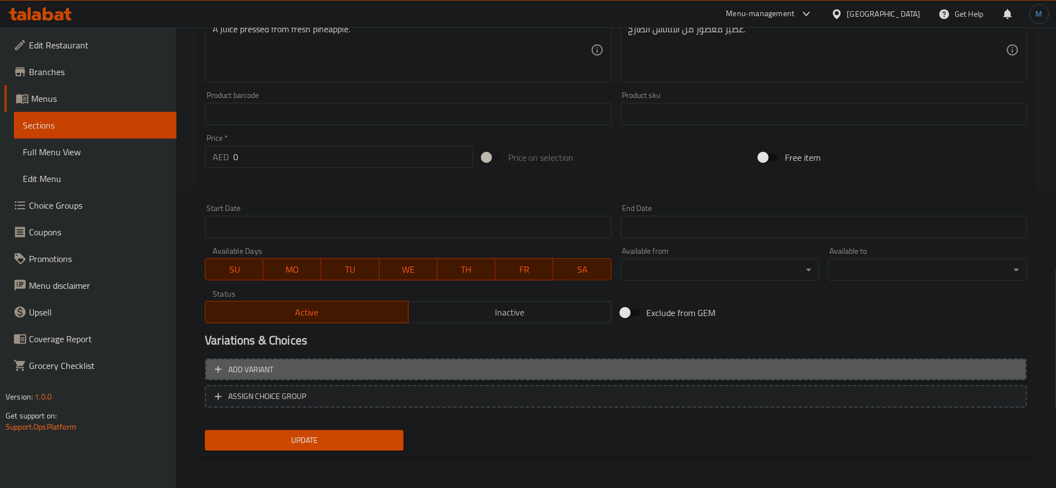
click at [808, 360] on button "Add variant" at bounding box center [616, 369] width 822 height 23
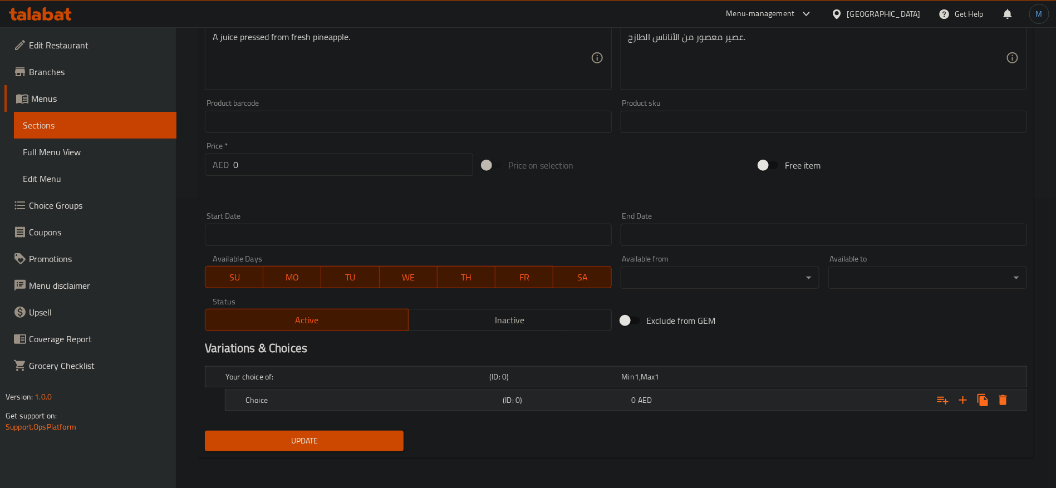
click at [855, 391] on div "Expand" at bounding box center [886, 400] width 257 height 24
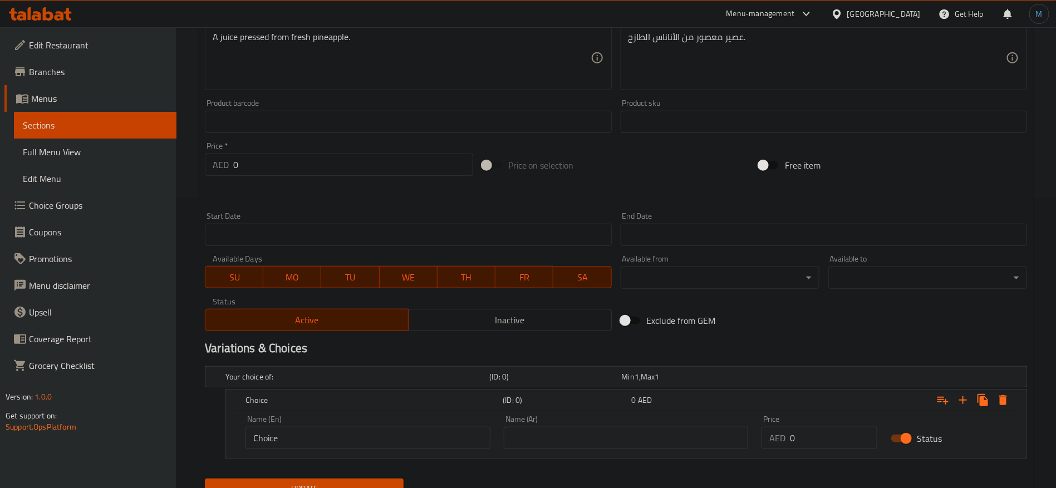
click at [812, 449] on div "Price AED 0 Price" at bounding box center [819, 431] width 129 height 47
click at [815, 447] on input "0" at bounding box center [833, 438] width 87 height 22
paste input "14"
type input "14"
click at [614, 443] on input "text" at bounding box center [626, 438] width 245 height 22
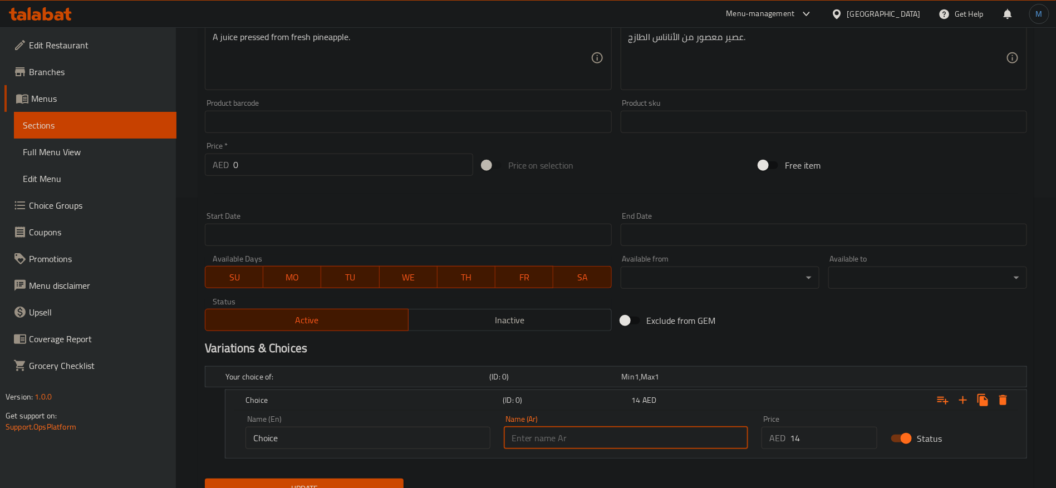
type input "وسط"
click at [346, 441] on input "Choice" at bounding box center [367, 438] width 245 height 22
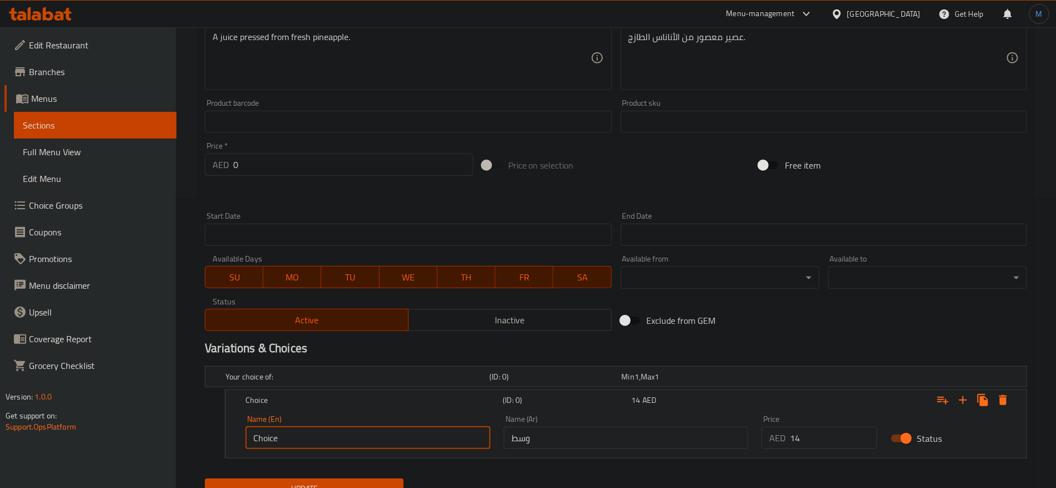
click at [346, 441] on input "Choice" at bounding box center [367, 438] width 245 height 22
click at [346, 441] on input "text" at bounding box center [367, 438] width 245 height 22
type input "Medium"
click at [369, 474] on div "Update" at bounding box center [304, 488] width 208 height 29
click at [377, 476] on div "Update" at bounding box center [304, 488] width 208 height 29
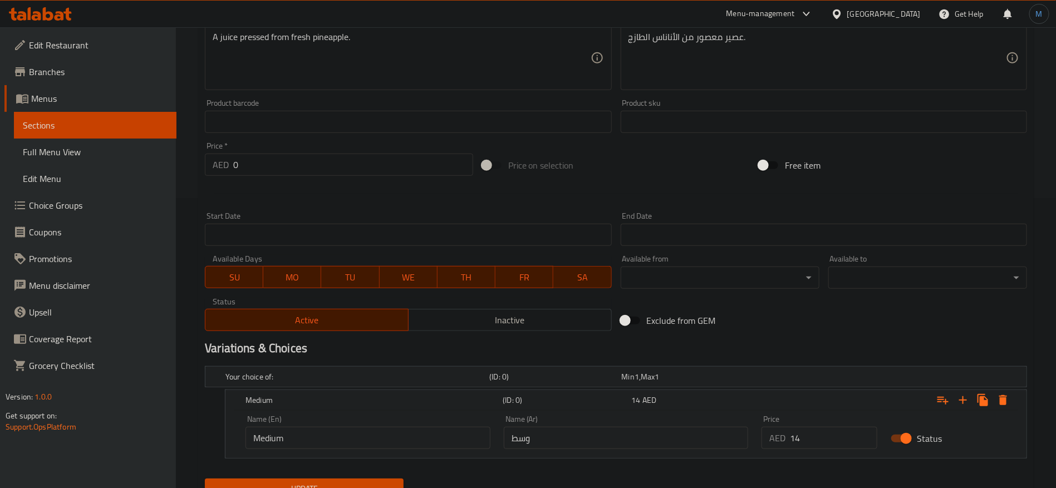
click at [383, 476] on div "Update" at bounding box center [304, 488] width 208 height 29
click at [392, 479] on button "Update" at bounding box center [304, 489] width 199 height 21
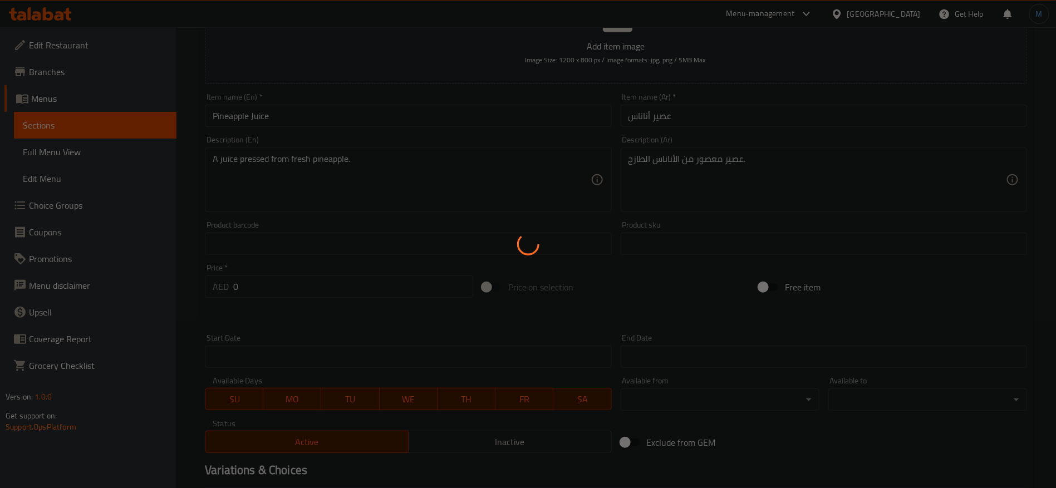
scroll to position [123, 0]
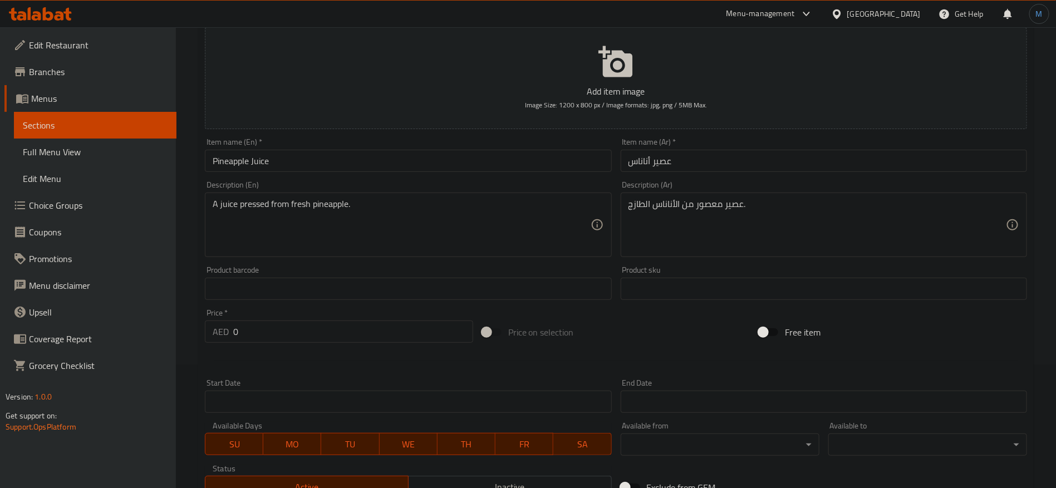
click at [375, 175] on div "Item name (En)   * Pineapple Juice Item name (En) *" at bounding box center [407, 155] width 415 height 43
click at [377, 166] on input "Pineapple Juice" at bounding box center [408, 161] width 406 height 22
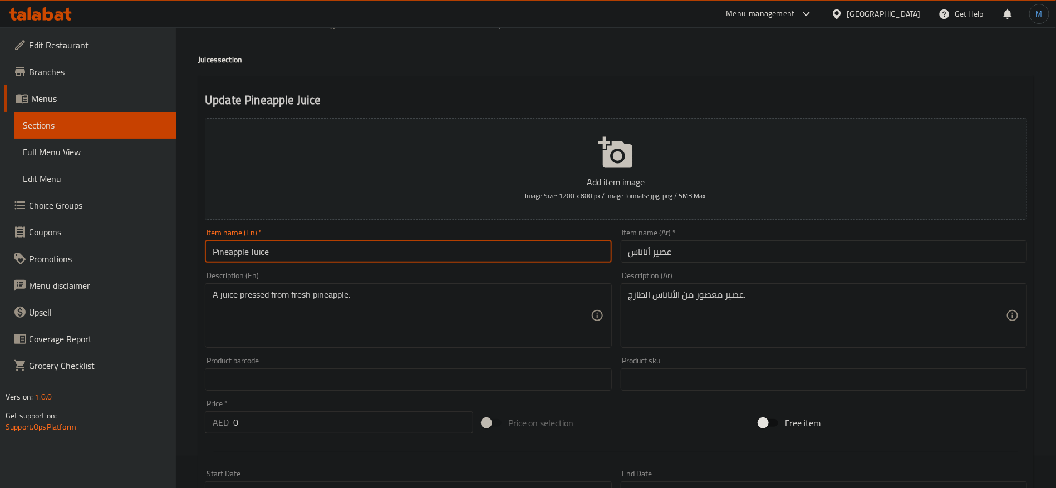
scroll to position [0, 0]
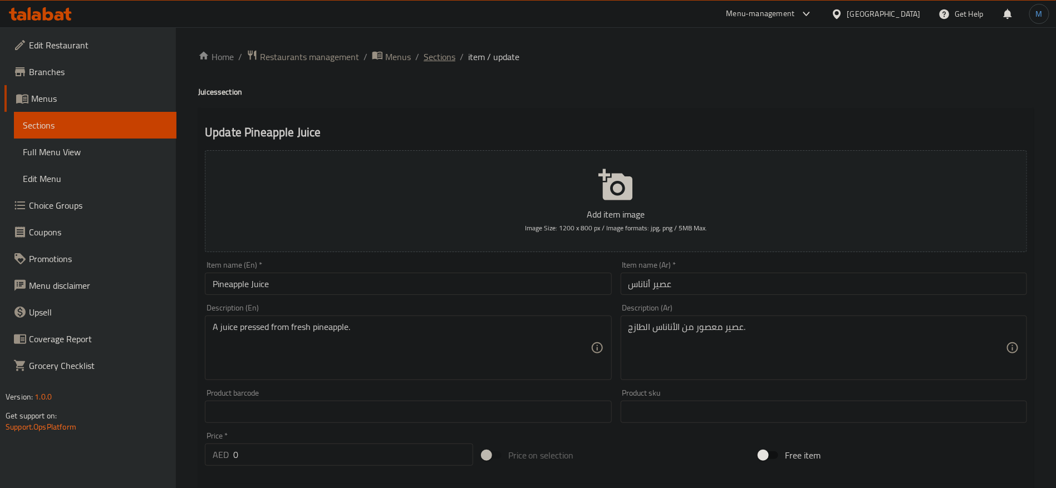
click at [446, 50] on span "Sections" at bounding box center [439, 56] width 32 height 13
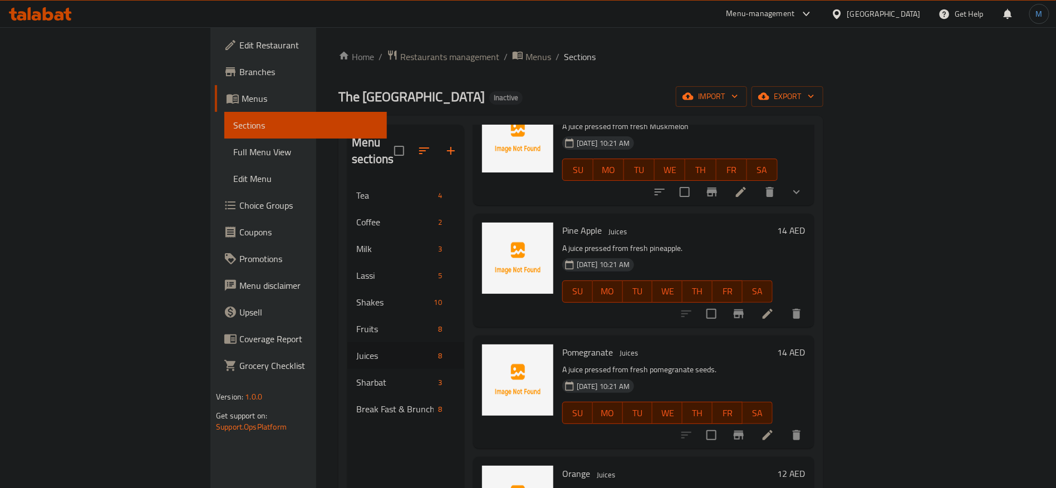
scroll to position [334, 0]
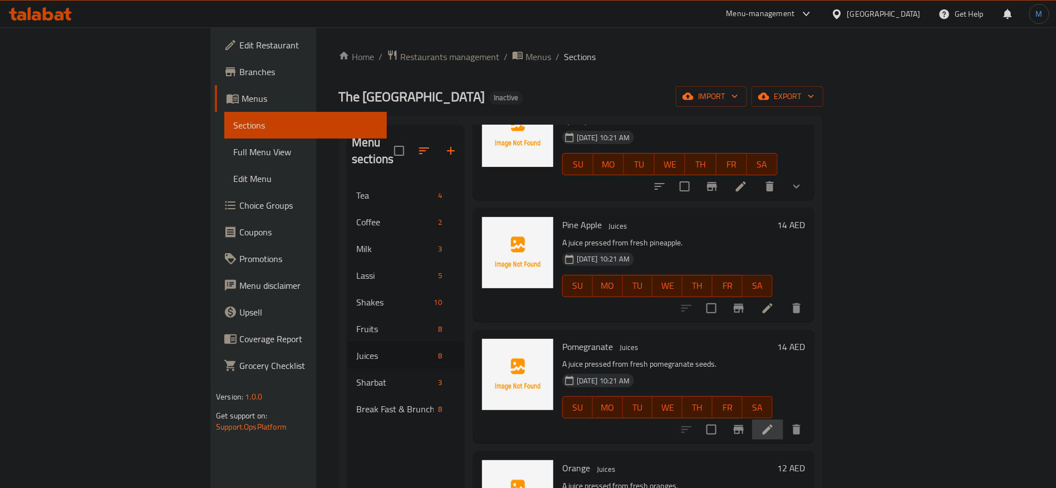
click at [783, 420] on li at bounding box center [767, 430] width 31 height 20
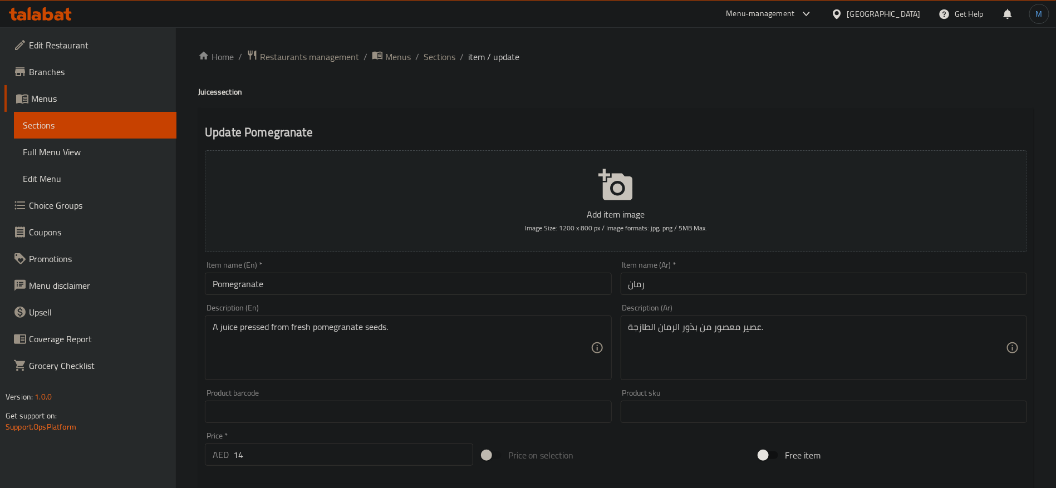
click at [216, 90] on h4 "Juices section" at bounding box center [615, 91] width 835 height 11
click at [211, 86] on h4 "Juices section" at bounding box center [615, 91] width 835 height 11
copy h4 "Juices"
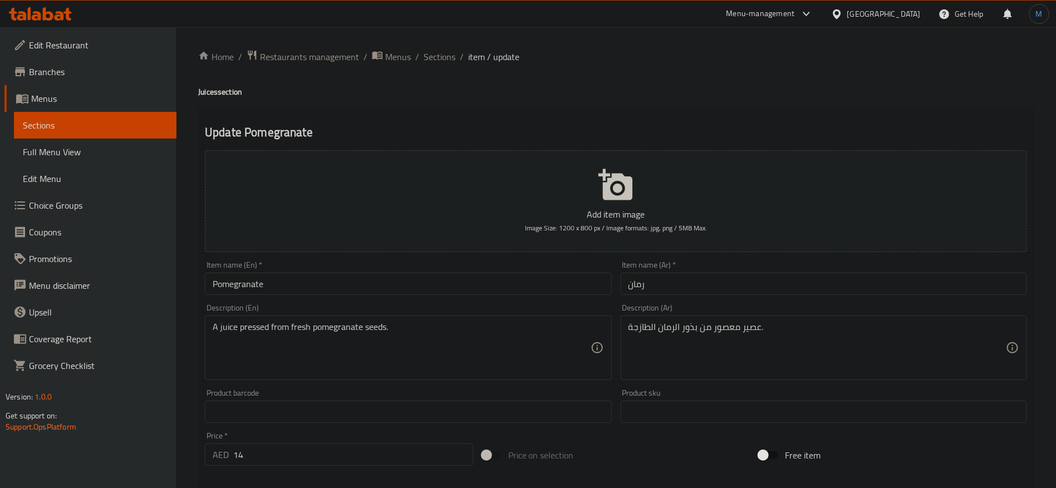
click at [331, 290] on input "Pomegranate" at bounding box center [408, 284] width 406 height 22
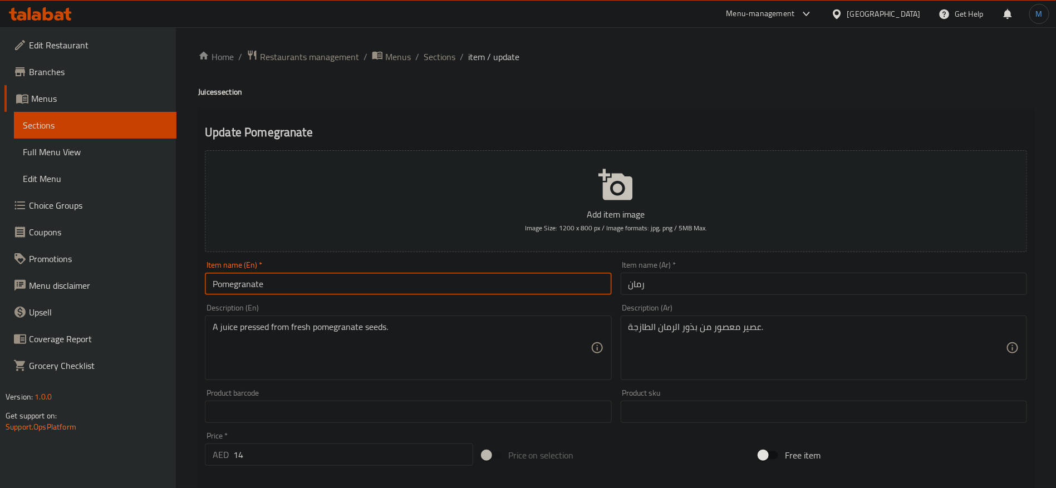
paste input "Juices"
type input "Pomegranate Juice"
click at [699, 292] on input "رمان" at bounding box center [823, 284] width 406 height 22
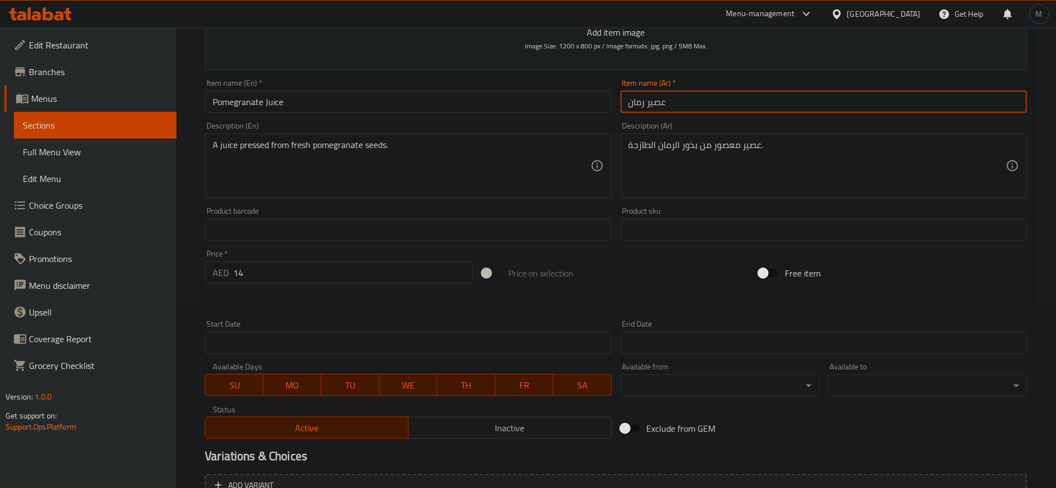
scroll to position [298, 0]
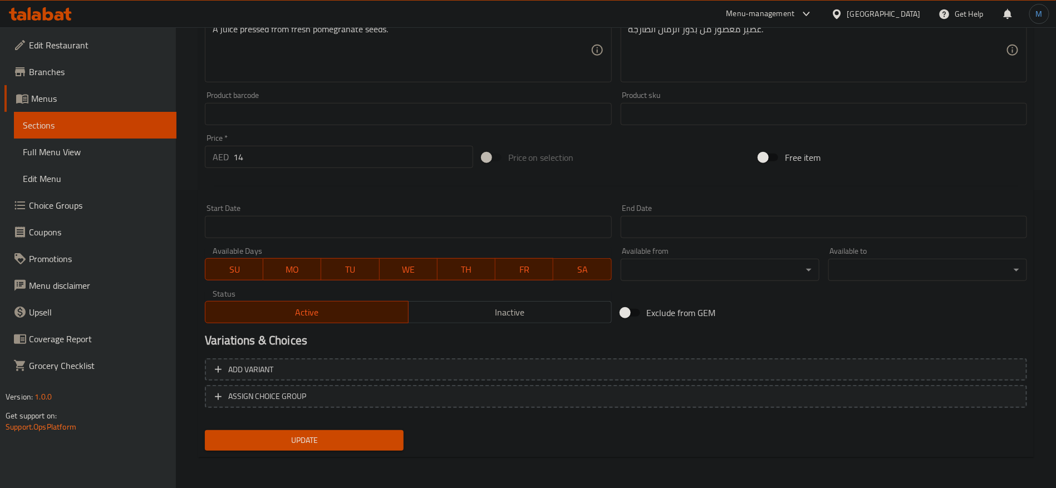
type input "عصير رمان"
click at [314, 166] on input "14" at bounding box center [353, 157] width 240 height 22
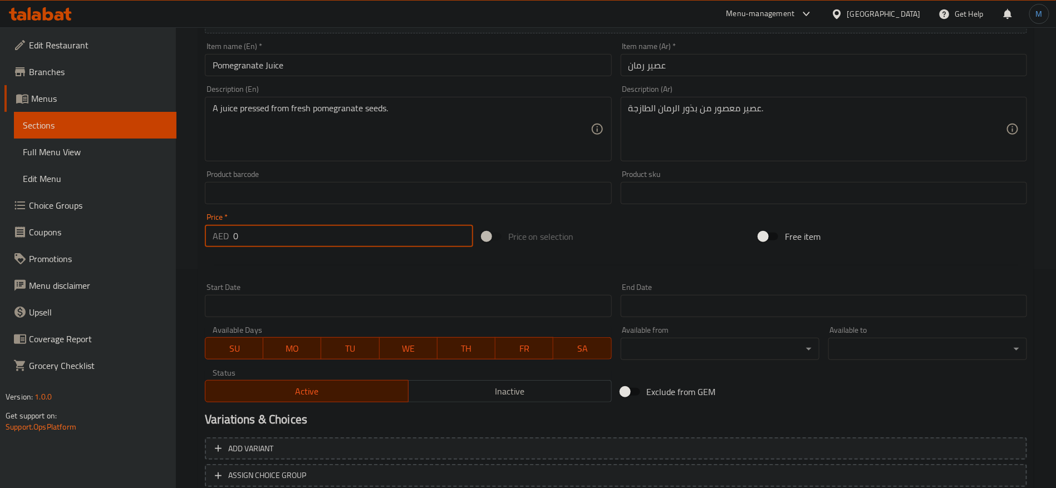
scroll to position [214, 0]
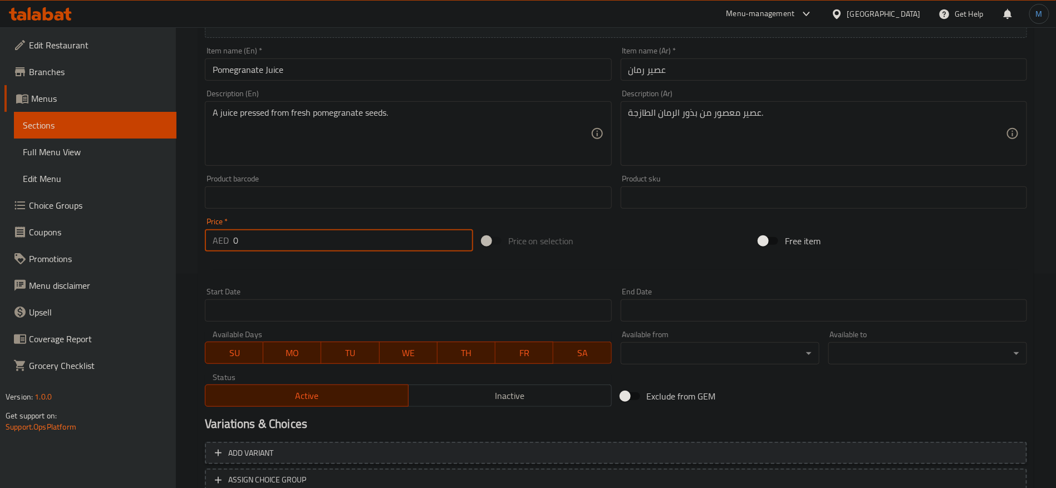
type input "0"
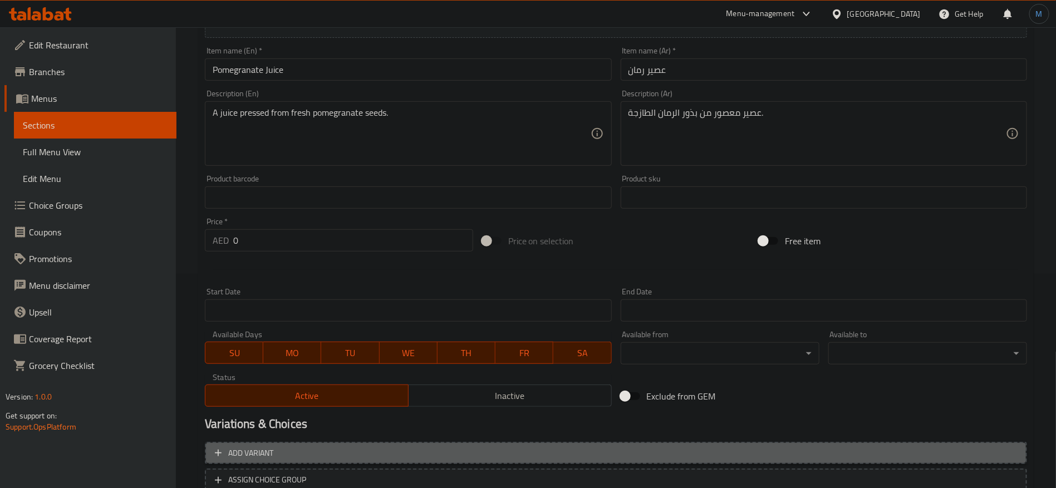
click at [854, 445] on button "Add variant" at bounding box center [616, 453] width 822 height 23
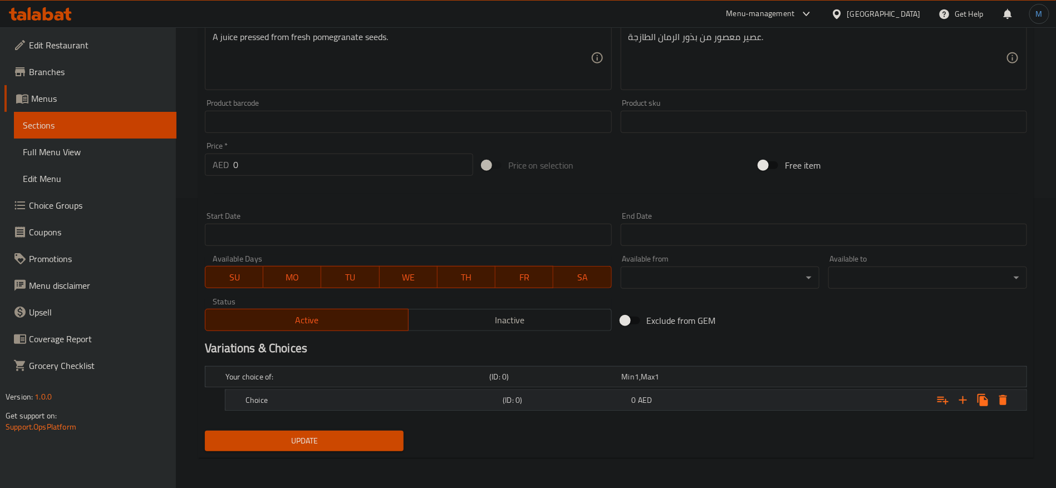
click at [588, 403] on h5 "(ID: 0)" at bounding box center [564, 400] width 124 height 11
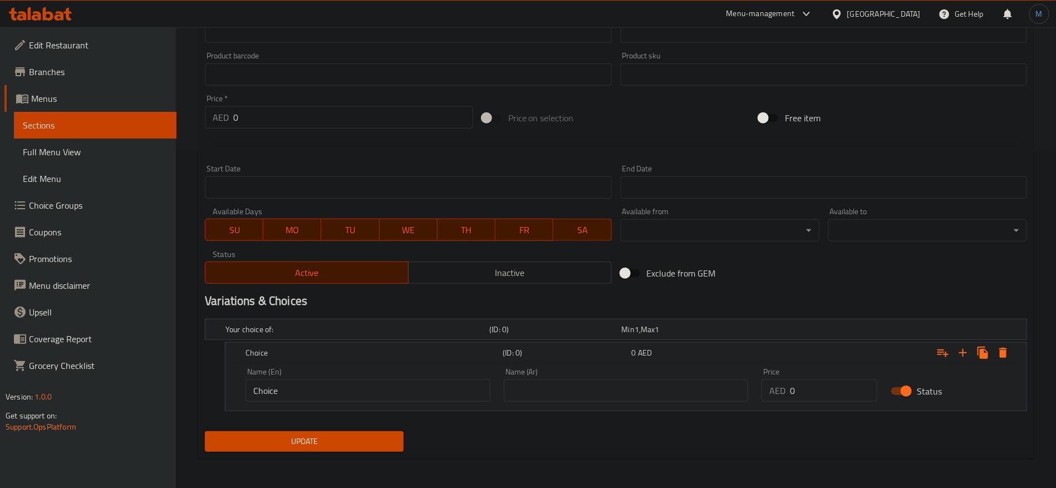
scroll to position [338, 0]
click at [796, 389] on div "AED 0 Price" at bounding box center [819, 390] width 116 height 22
click at [803, 391] on input "0" at bounding box center [833, 390] width 87 height 22
paste input "14"
type input "14"
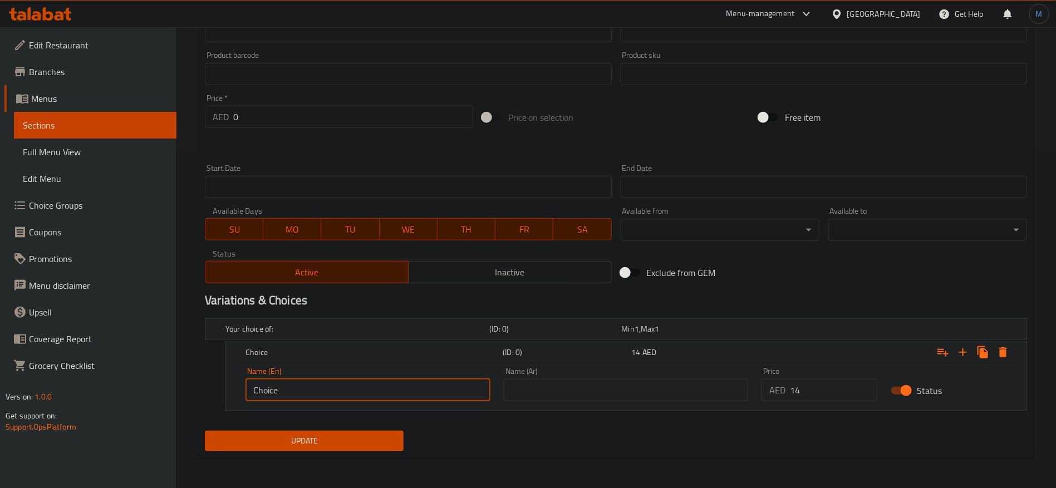
click at [363, 385] on input "Choice" at bounding box center [367, 390] width 245 height 22
click at [363, 385] on input "text" at bounding box center [367, 390] width 245 height 22
type input "Medium"
click at [627, 398] on input "text" at bounding box center [626, 390] width 245 height 22
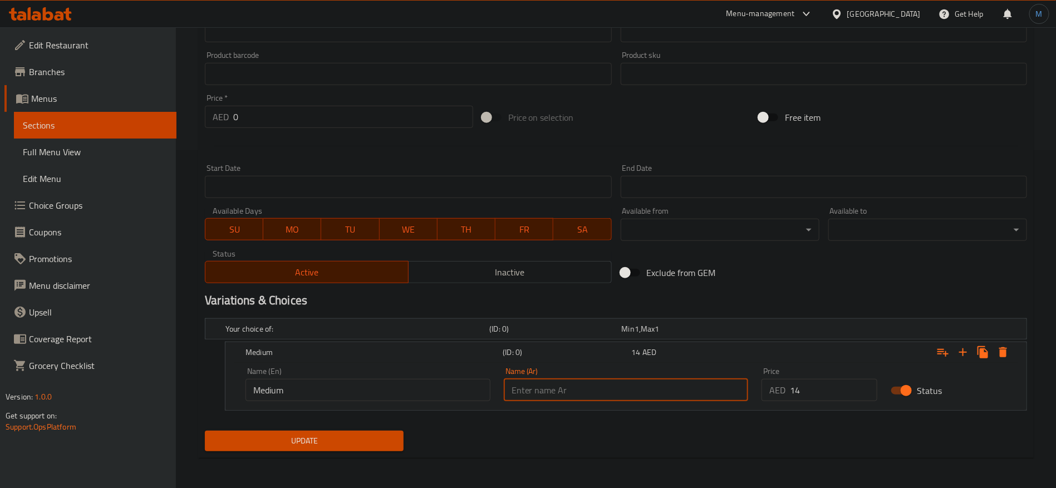
type input "وسط"
click at [369, 443] on span "Update" at bounding box center [304, 441] width 181 height 14
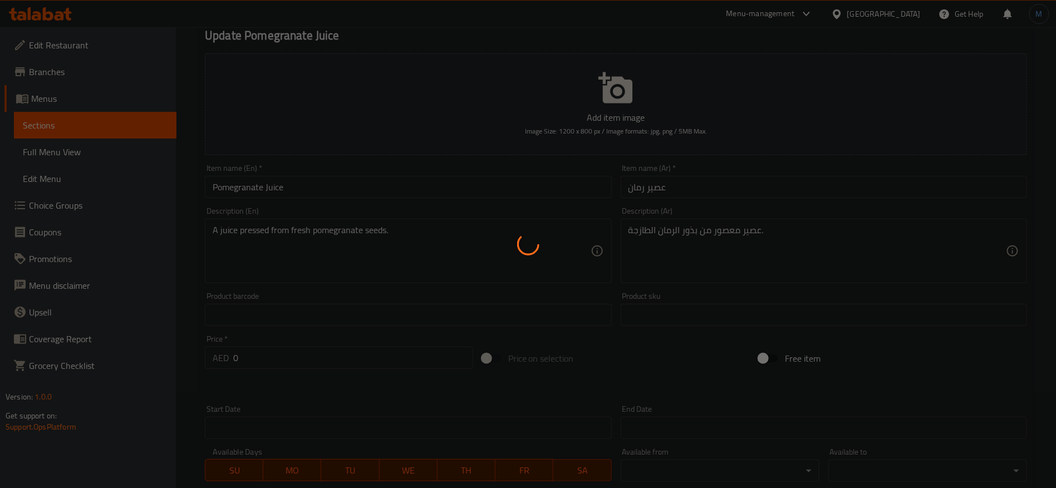
scroll to position [4, 0]
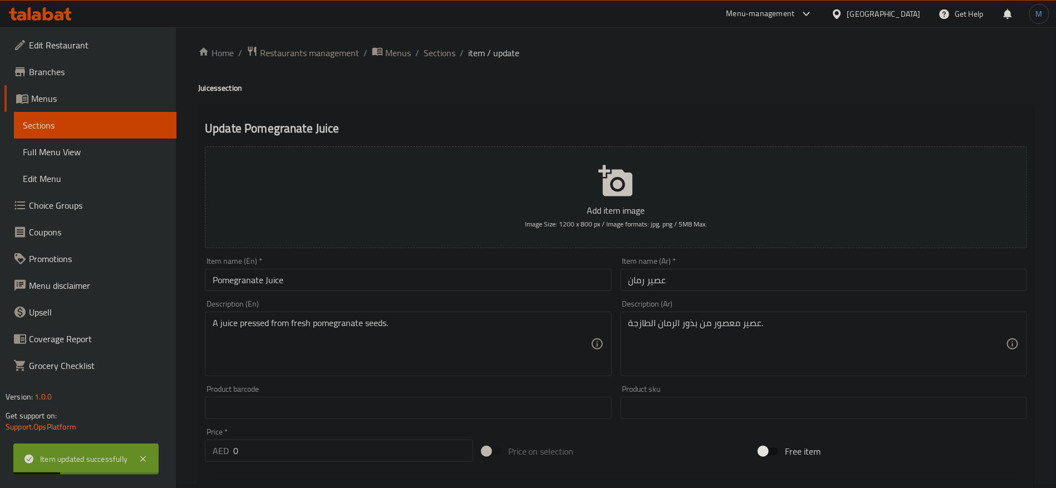
click at [416, 285] on input "Pomegranate Juice" at bounding box center [408, 280] width 406 height 22
click at [447, 53] on span "Sections" at bounding box center [439, 52] width 32 height 13
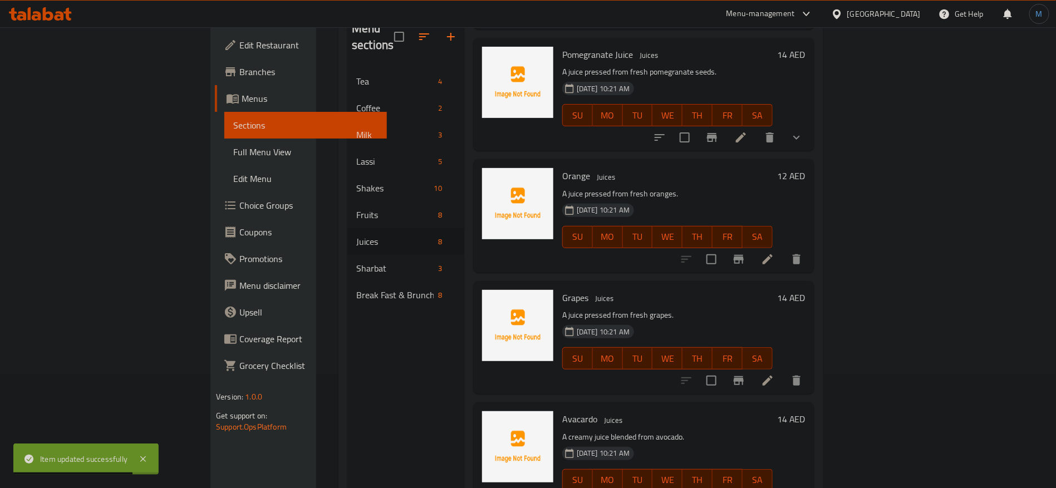
scroll to position [156, 0]
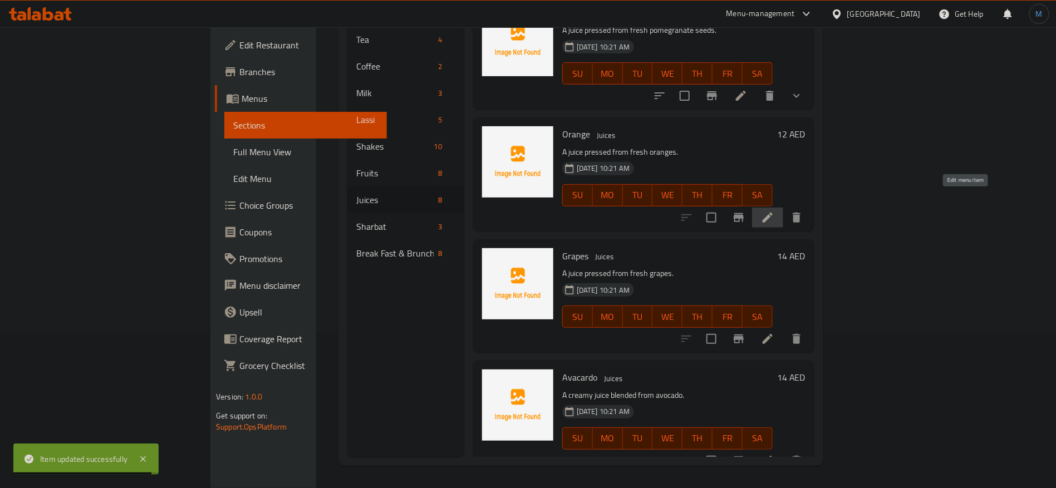
click at [774, 211] on icon at bounding box center [767, 217] width 13 height 13
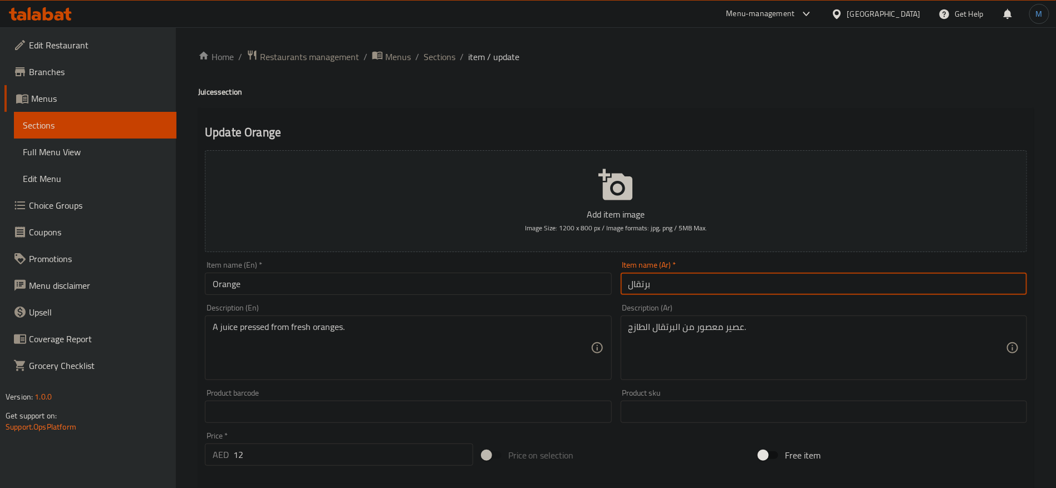
click at [674, 279] on input "برتقال" at bounding box center [823, 284] width 406 height 22
type input "عصير برتقال"
click at [213, 94] on h4 "Juices section" at bounding box center [615, 91] width 835 height 11
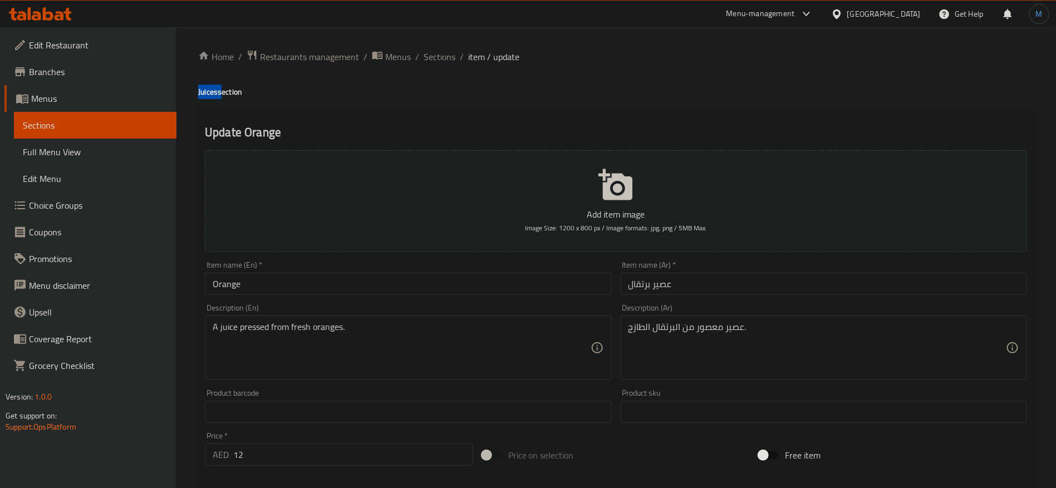
click at [213, 94] on h4 "Juices section" at bounding box center [615, 91] width 835 height 11
copy h4 "Juices"
click at [292, 279] on input "Orange" at bounding box center [408, 284] width 406 height 22
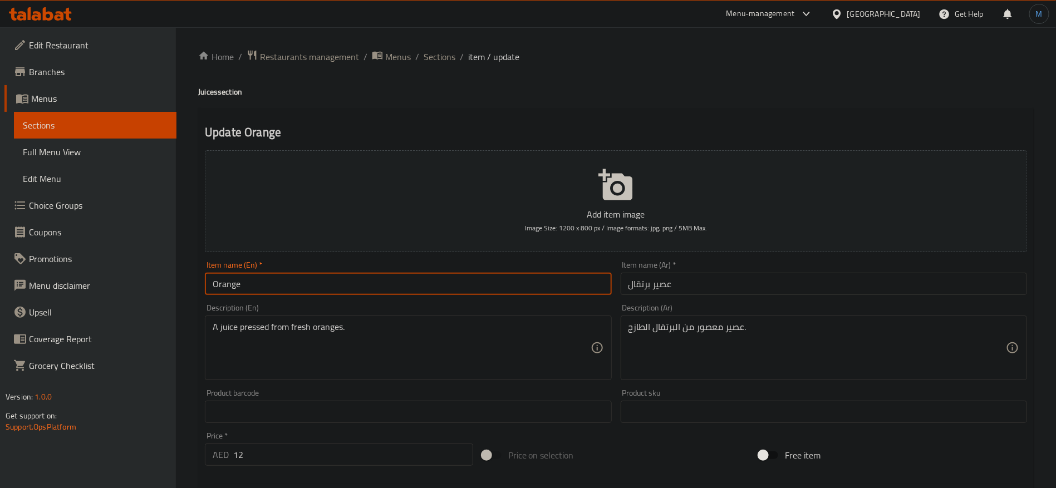
paste input "Juices"
type input "Orange Juice"
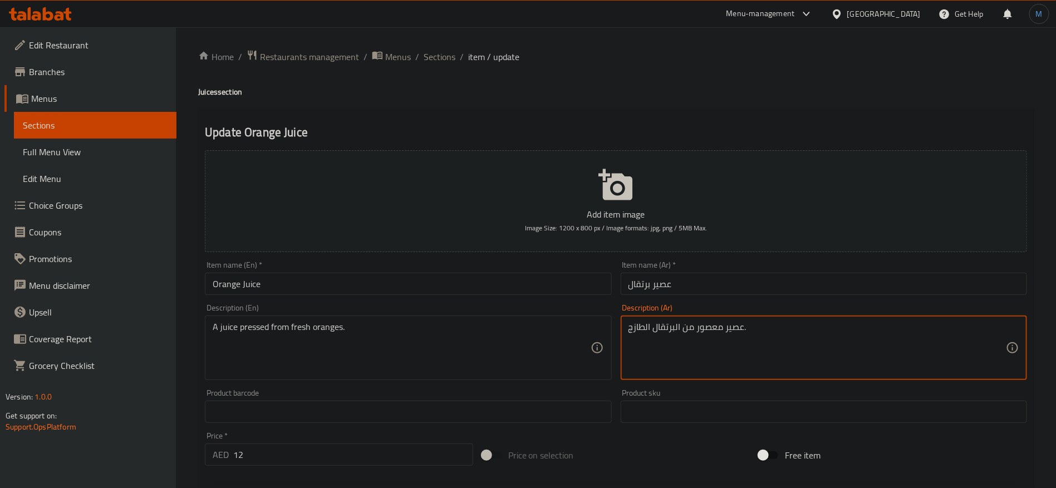
click at [709, 326] on textarea "عصير معصور من البرتقال الطازج." at bounding box center [816, 348] width 377 height 53
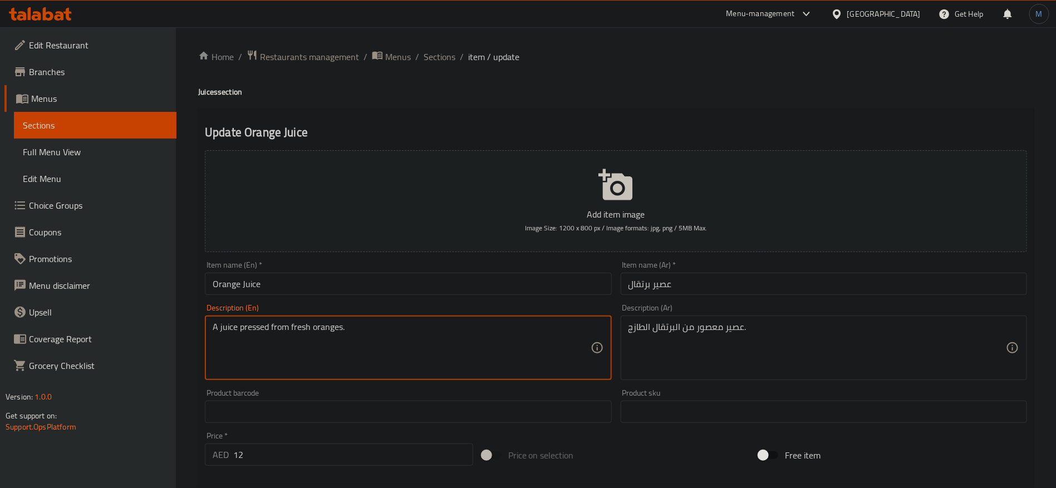
click at [246, 328] on textarea "A juice pressed from fresh oranges." at bounding box center [401, 348] width 377 height 53
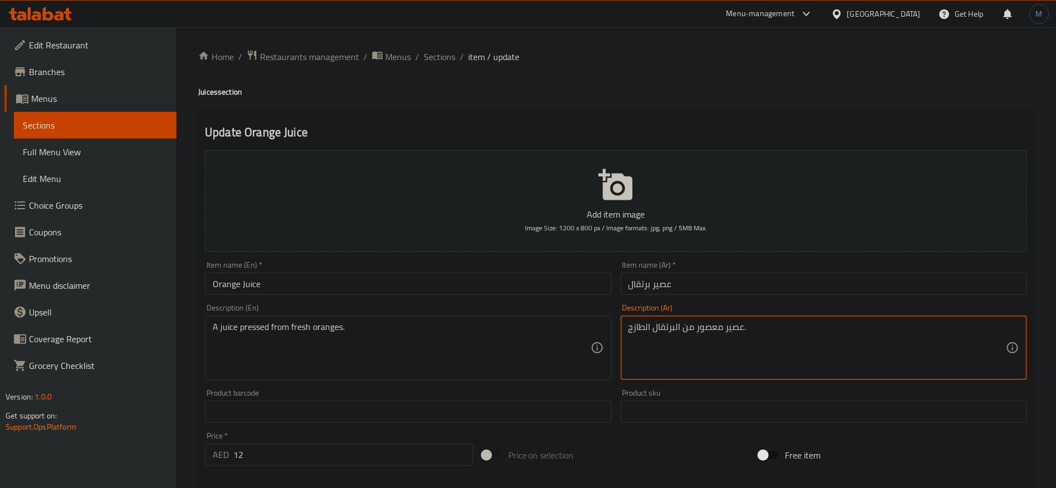
click at [726, 333] on textarea "عصير معصور من البرتقال الطازج." at bounding box center [816, 348] width 377 height 53
click at [702, 332] on textarea "عصير معصور من البرتقال الطازج." at bounding box center [816, 348] width 377 height 53
click at [746, 329] on textarea "عصير مضغوط من البرتقال الطازج." at bounding box center [816, 348] width 377 height 53
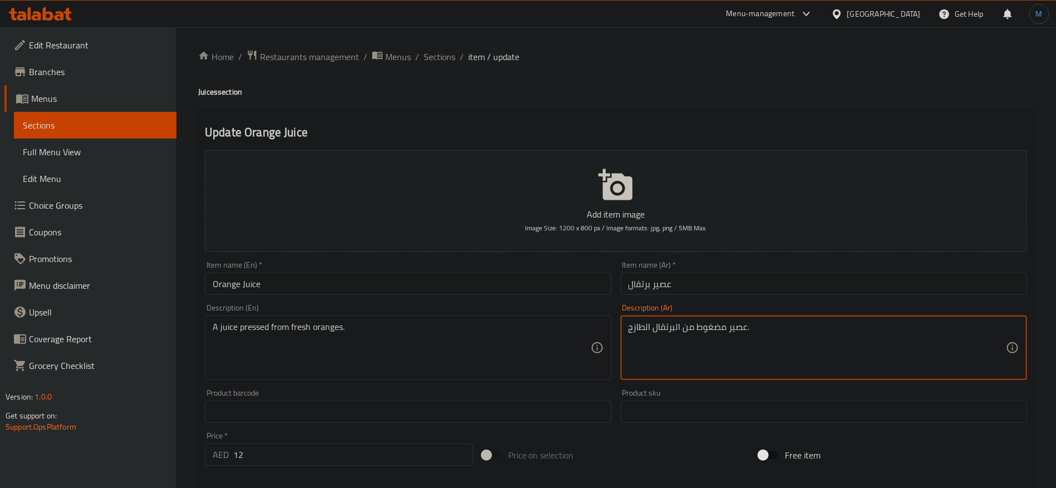
click at [754, 329] on textarea "عصير مضغوط من البرتقال الطازج." at bounding box center [816, 348] width 377 height 53
click at [736, 331] on textarea "عصير مضغوط من البرتقال الطازج." at bounding box center [816, 348] width 377 height 53
click at [674, 326] on textarea "عصير مضغوط من البرتقال الطازج." at bounding box center [816, 348] width 377 height 53
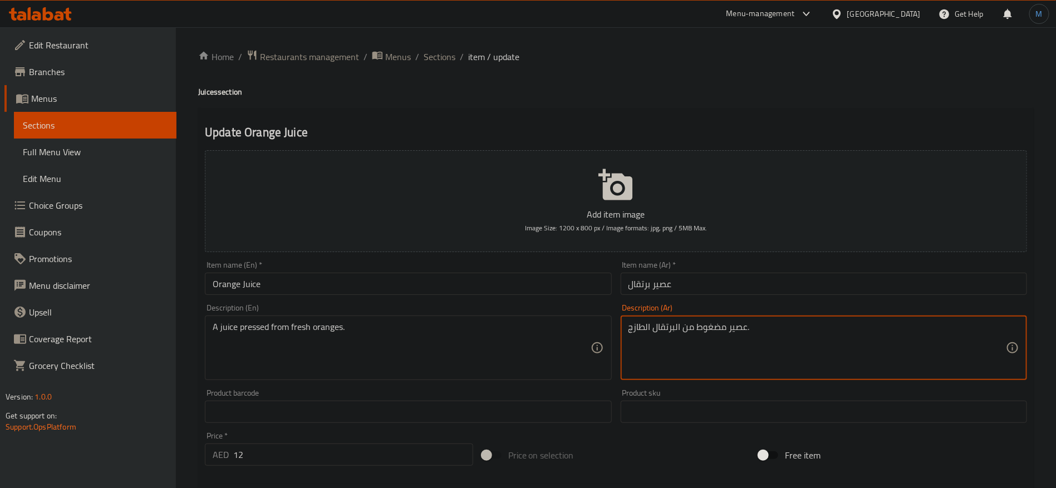
type textarea "عصير مضغوط من البرتقال الطازج."
click at [525, 284] on input "Orange Juice" at bounding box center [408, 284] width 406 height 22
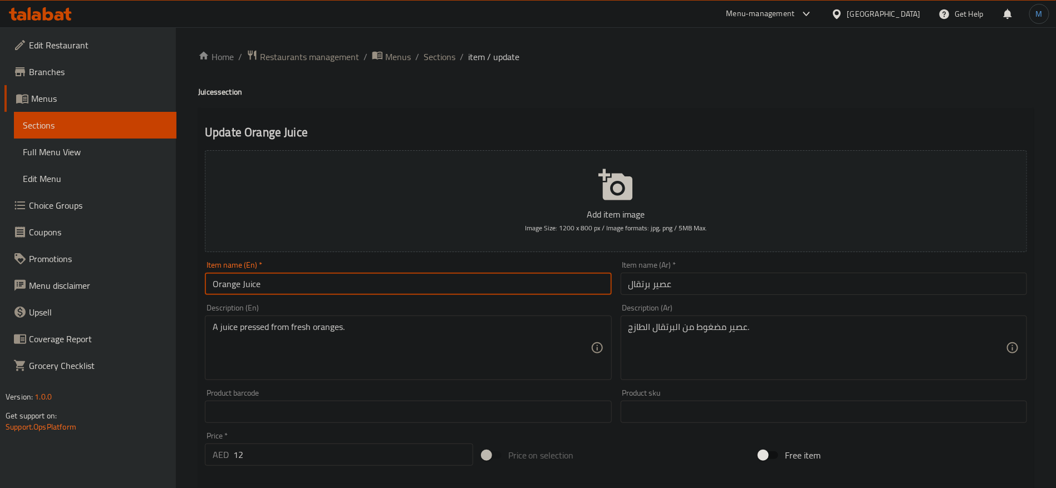
click at [449, 463] on input "12" at bounding box center [353, 454] width 240 height 22
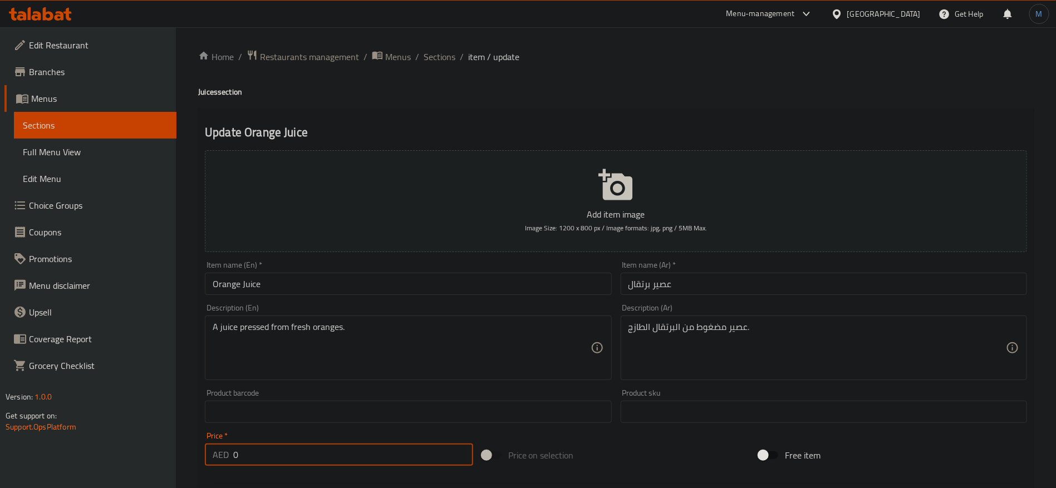
type input "0"
click at [609, 455] on div "Price on selection" at bounding box center [615, 455] width 277 height 30
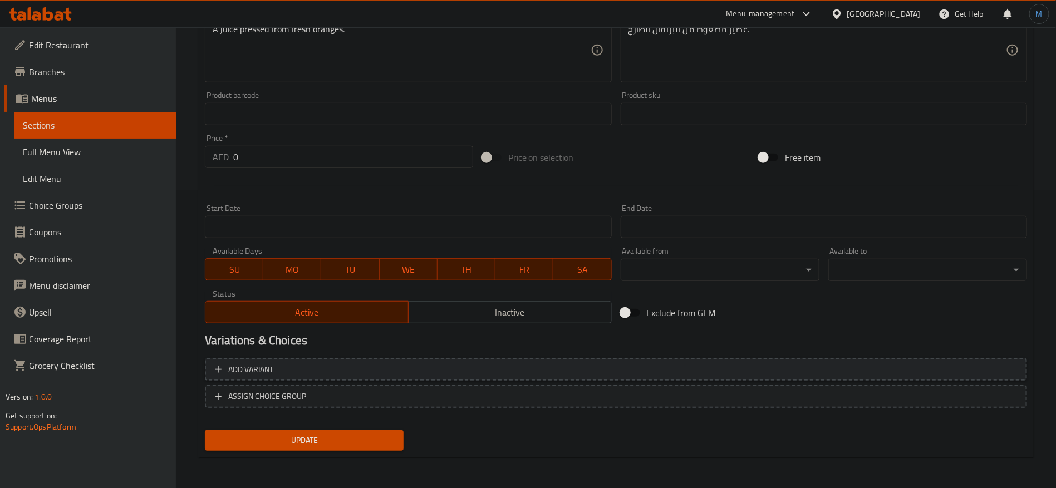
click at [759, 369] on span "Add variant" at bounding box center [616, 370] width 802 height 14
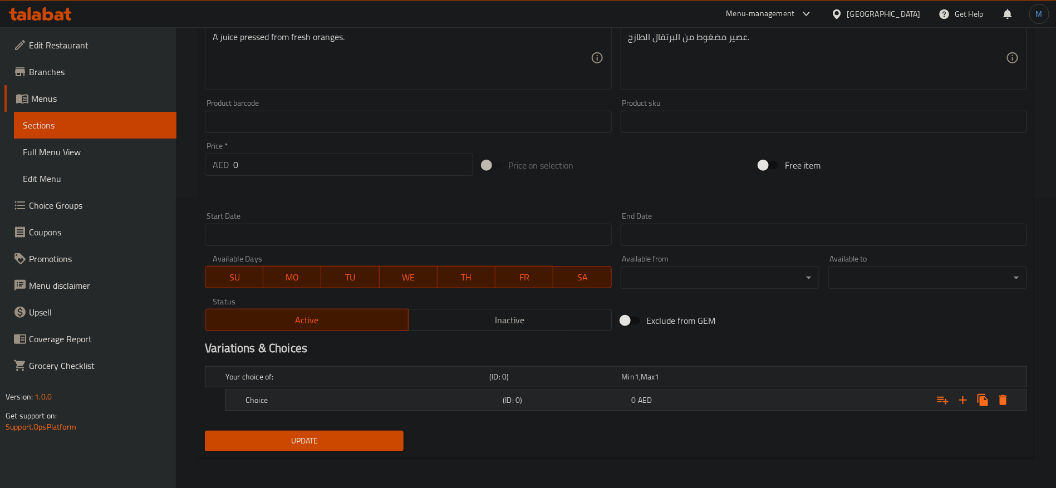
click at [889, 409] on div "Expand" at bounding box center [886, 400] width 257 height 24
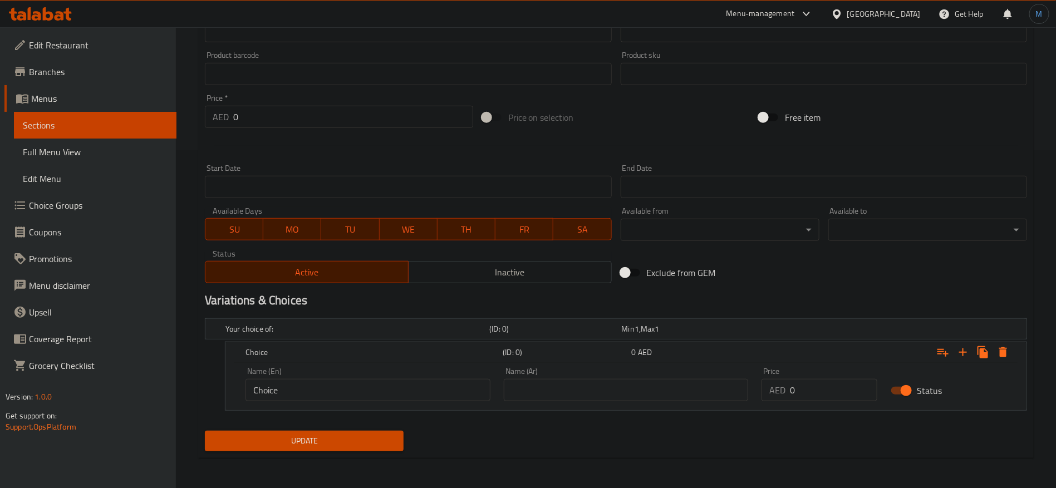
scroll to position [338, 0]
click at [829, 394] on input "0" at bounding box center [833, 390] width 87 height 22
paste input "12"
type input "12"
click at [563, 403] on div "Name (Ar) Name (Ar)" at bounding box center [626, 384] width 258 height 47
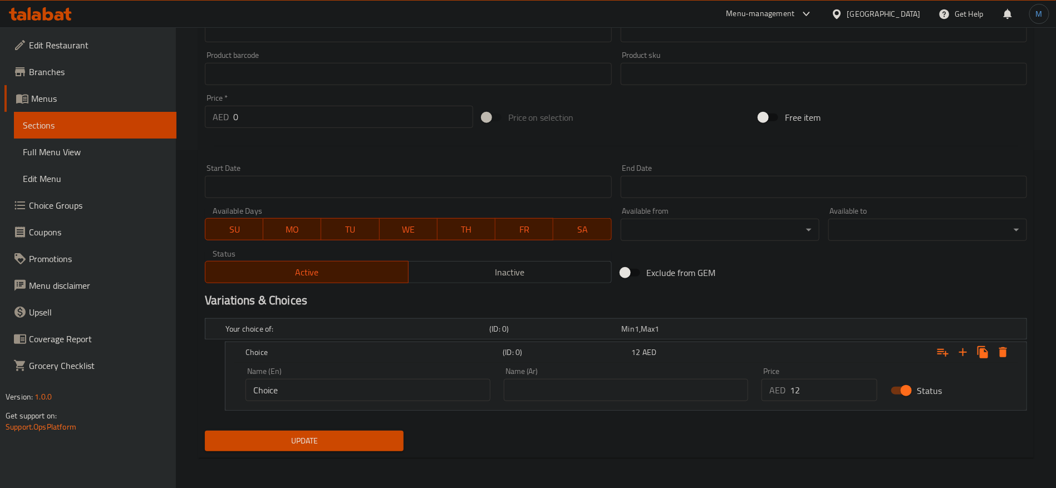
click at [564, 400] on input "text" at bounding box center [626, 390] width 245 height 22
type input "وسط"
click at [422, 393] on input "Choice" at bounding box center [367, 390] width 245 height 22
click at [422, 393] on input "text" at bounding box center [367, 390] width 245 height 22
type input "Medium"
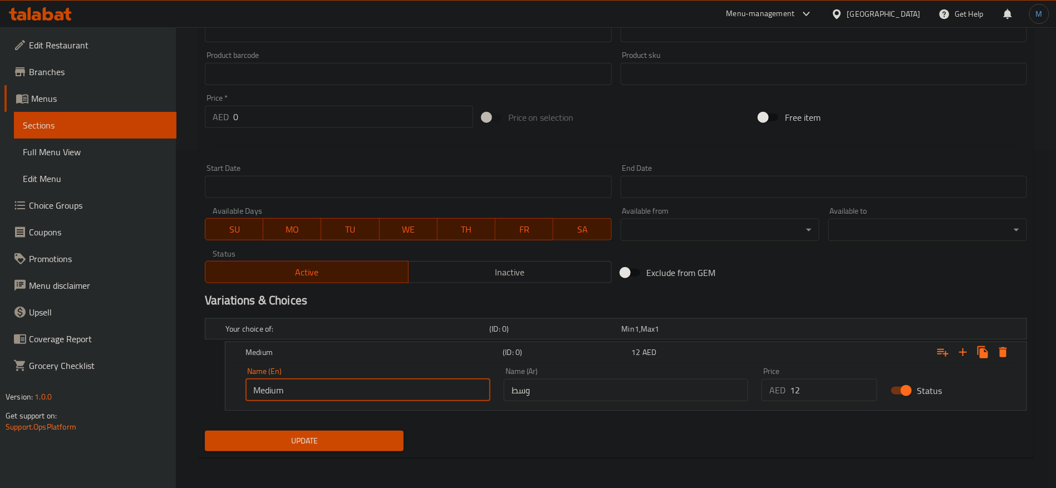
click at [317, 431] on button "Update" at bounding box center [304, 441] width 199 height 21
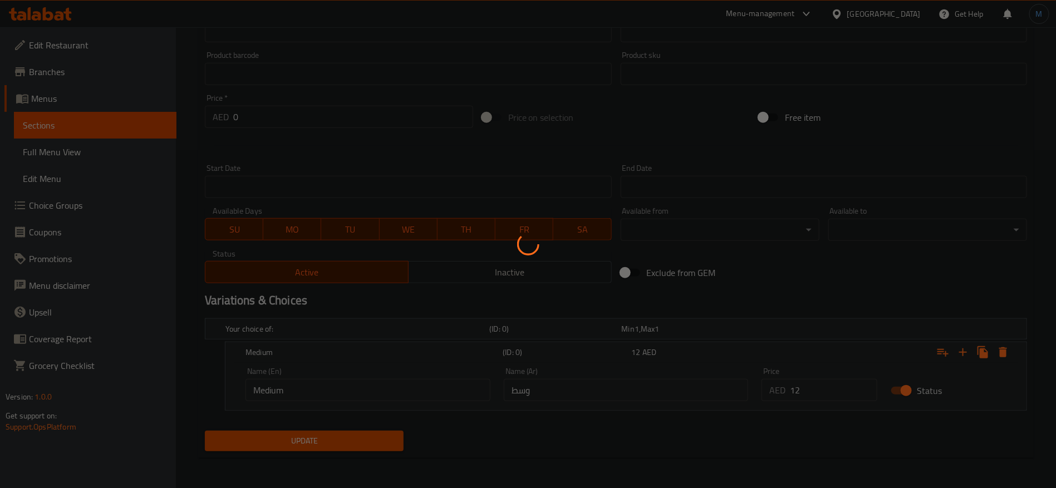
scroll to position [0, 0]
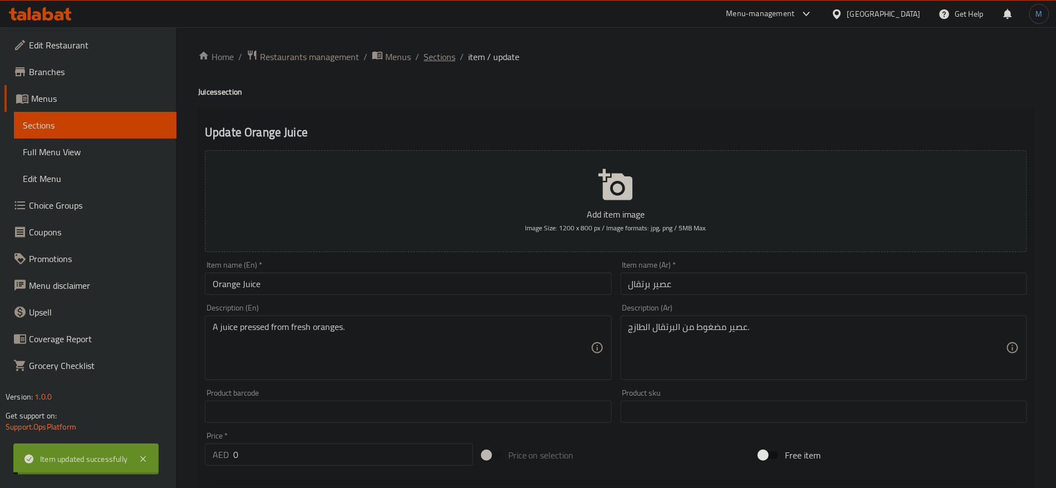
click at [440, 58] on span "Sections" at bounding box center [439, 56] width 32 height 13
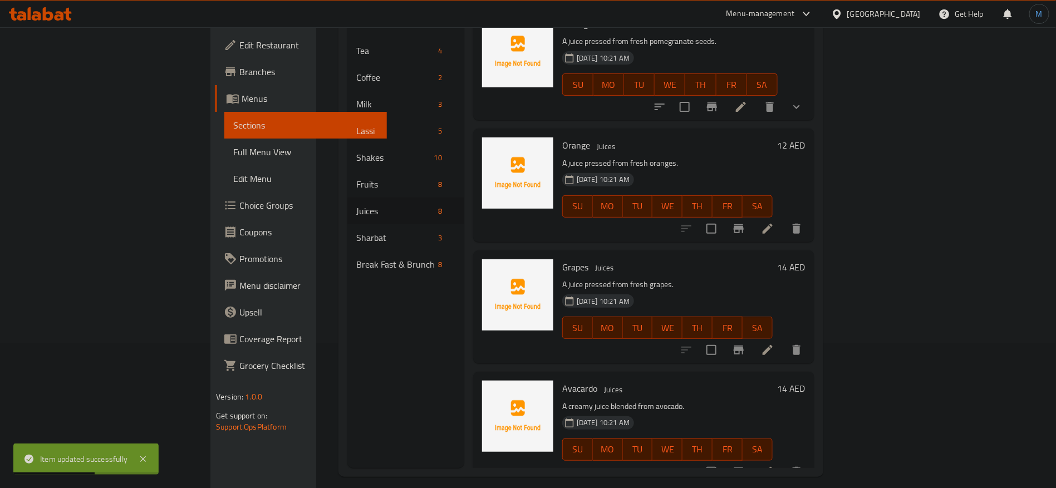
scroll to position [156, 0]
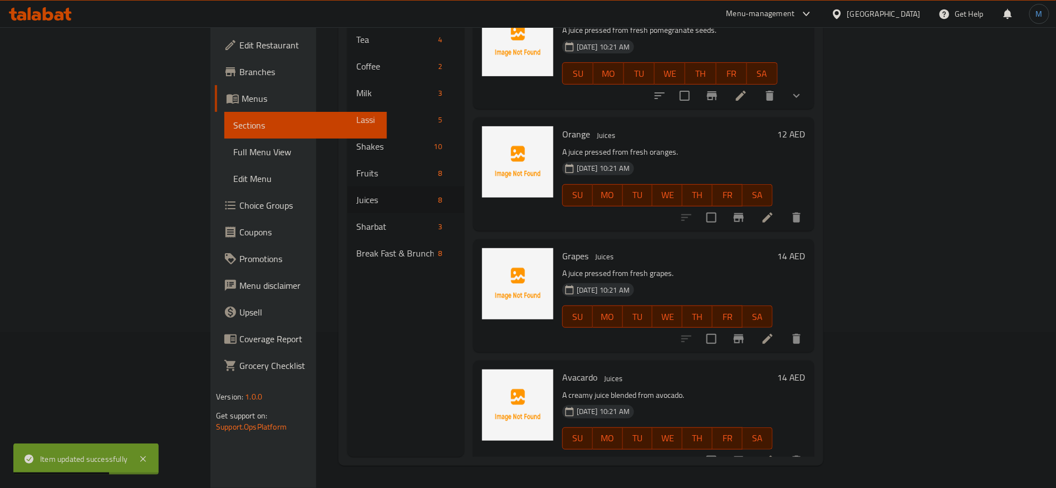
click at [783, 329] on li at bounding box center [767, 339] width 31 height 20
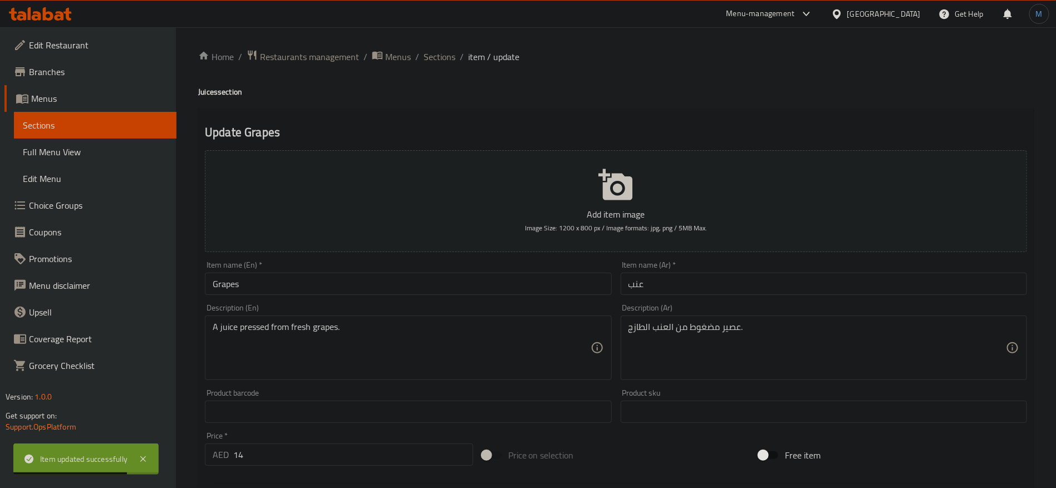
click at [739, 301] on div "Description (Ar) عصير مضغوط من العنب الطازج. Description (Ar)" at bounding box center [823, 341] width 415 height 85
click at [740, 293] on input "عنب" at bounding box center [823, 284] width 406 height 22
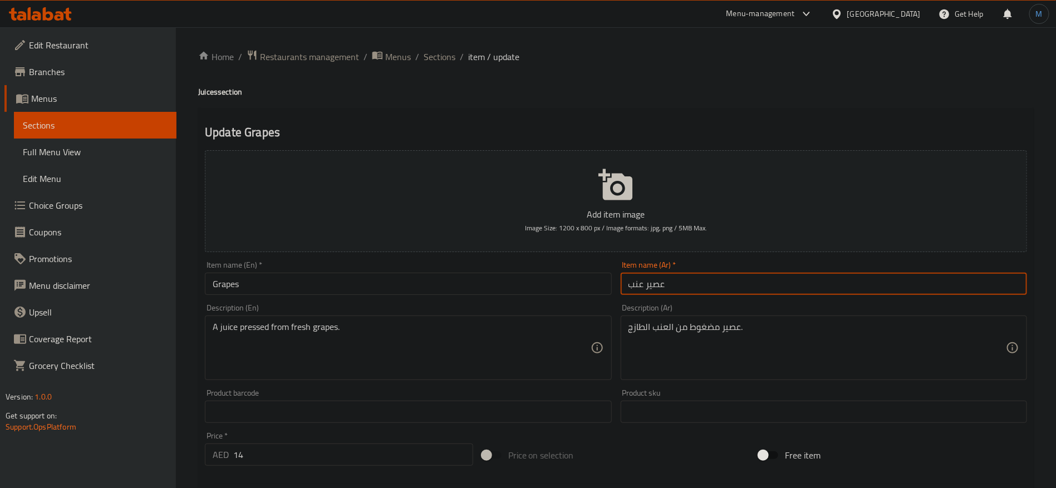
type input "عصير عنب"
click at [345, 273] on input "Grapes" at bounding box center [408, 284] width 406 height 22
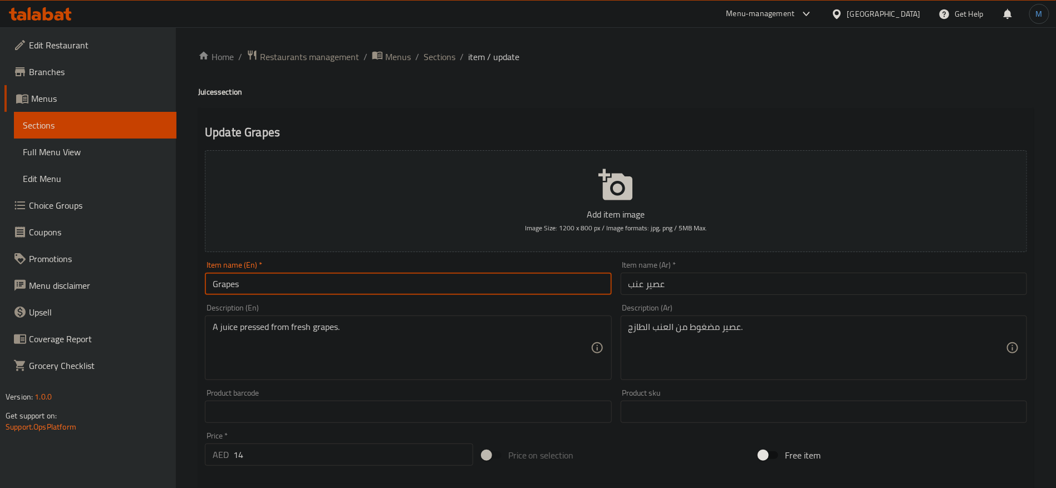
click at [208, 95] on h4 "Juices section" at bounding box center [615, 91] width 835 height 11
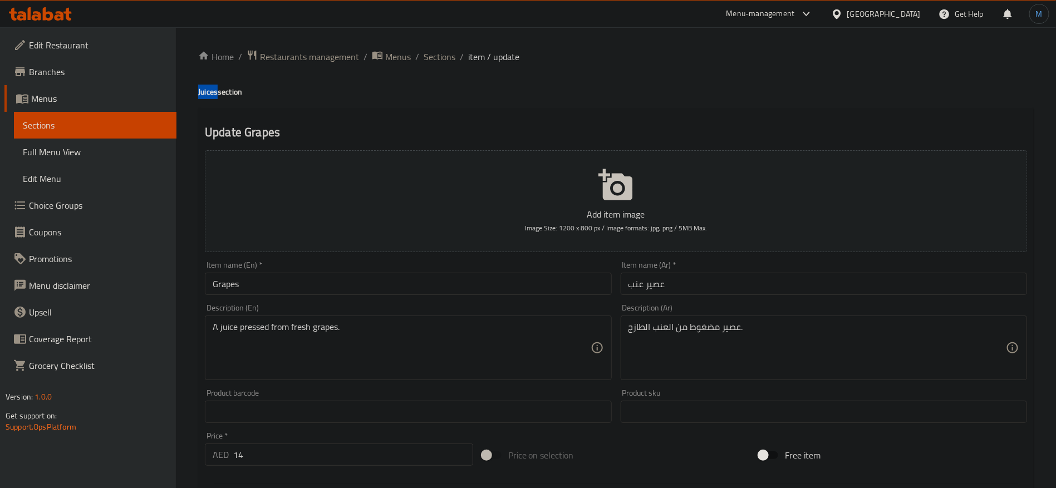
drag, startPoint x: 208, startPoint y: 95, endPoint x: 208, endPoint y: 108, distance: 13.4
click at [208, 95] on h4 "Juices section" at bounding box center [615, 91] width 835 height 11
copy h4 "Juices"
click at [306, 289] on input "Grapes" at bounding box center [408, 284] width 406 height 22
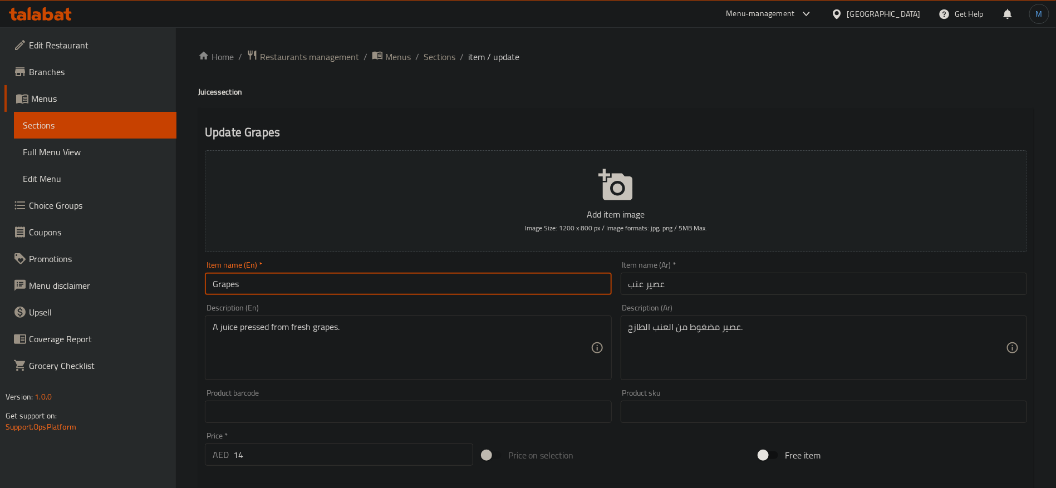
paste input "Juices"
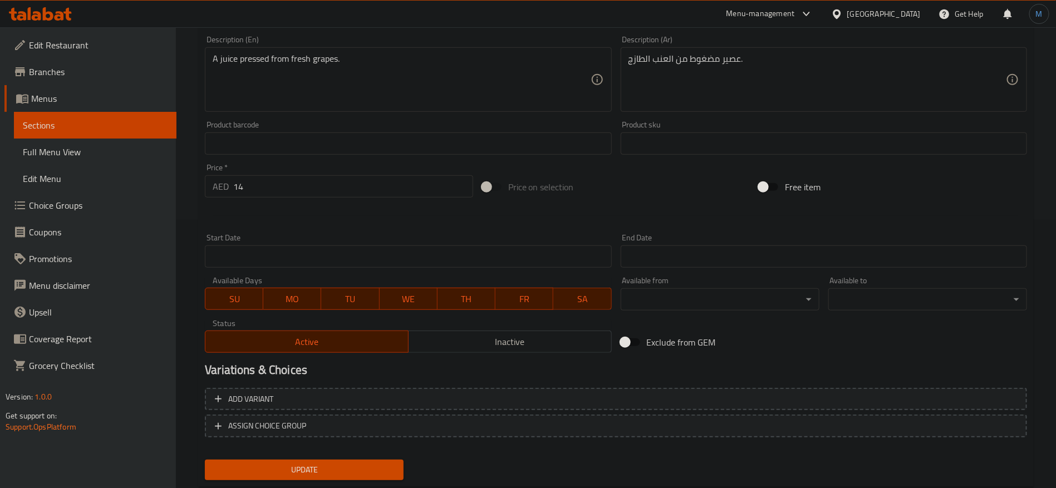
scroll to position [298, 0]
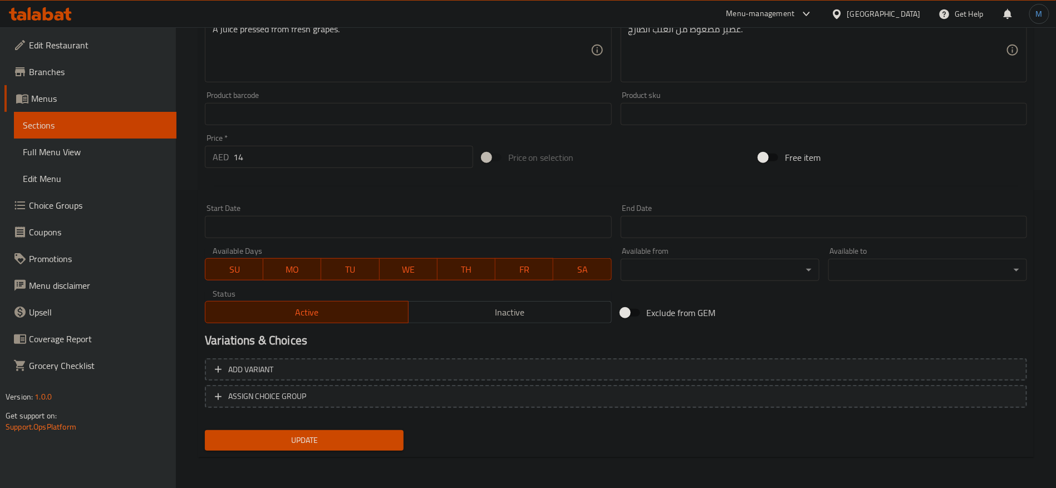
type input "Grapes Juice"
click at [379, 159] on input "14" at bounding box center [353, 157] width 240 height 22
type input "0"
click at [807, 355] on div "Add variant ASSIGN CHOICE GROUP" at bounding box center [615, 390] width 831 height 72
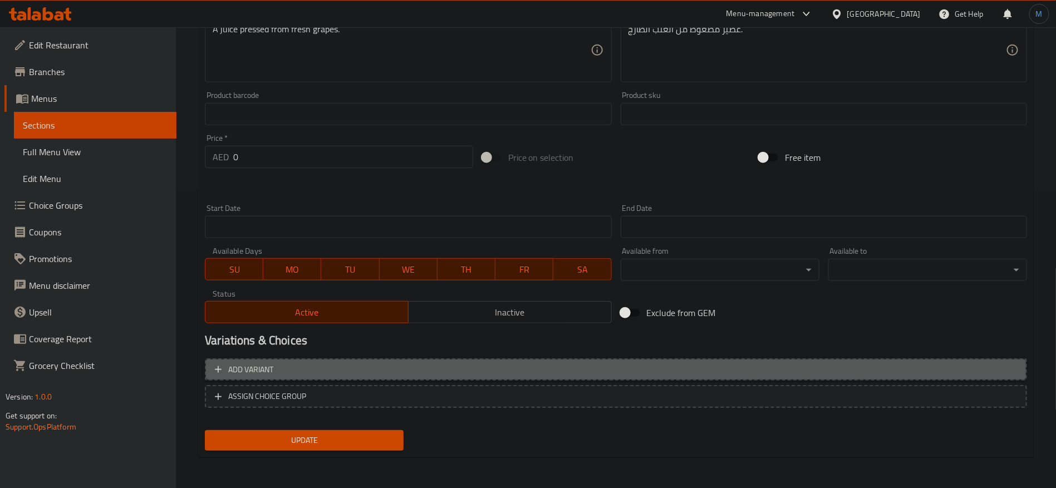
click at [817, 363] on span "Add variant" at bounding box center [616, 370] width 802 height 14
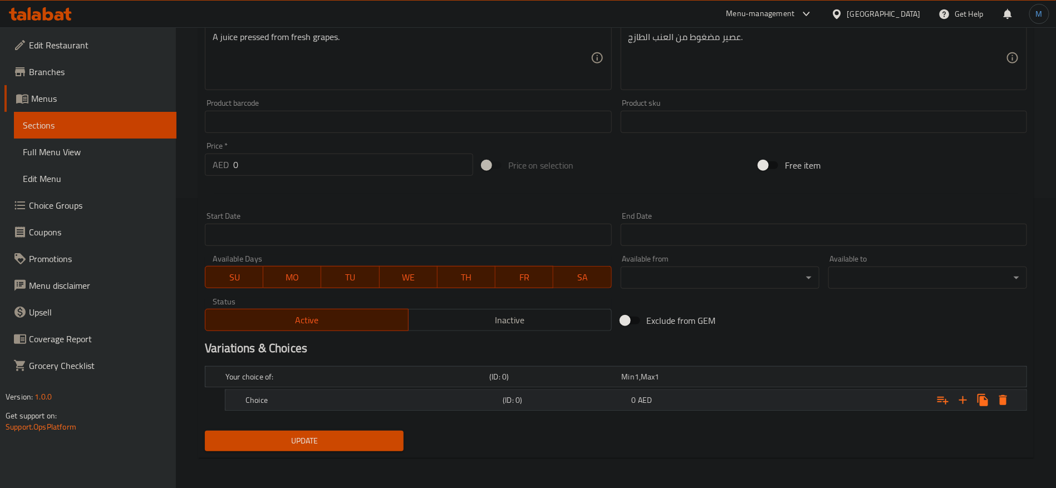
click at [872, 407] on div "Expand" at bounding box center [886, 400] width 257 height 24
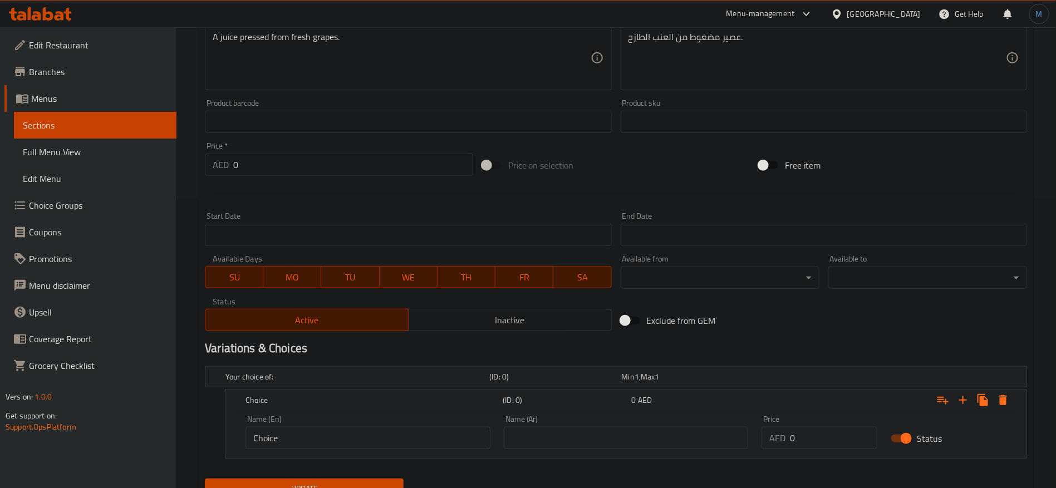
scroll to position [334, 0]
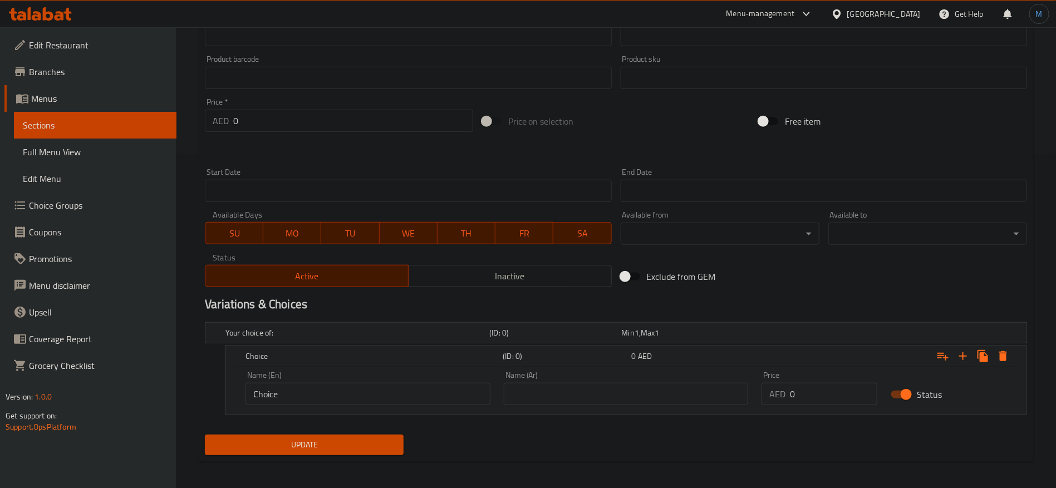
click at [829, 392] on input "0" at bounding box center [833, 394] width 87 height 22
paste input "14"
type input "14"
click at [650, 390] on input "text" at bounding box center [626, 394] width 245 height 22
type input "وسط"
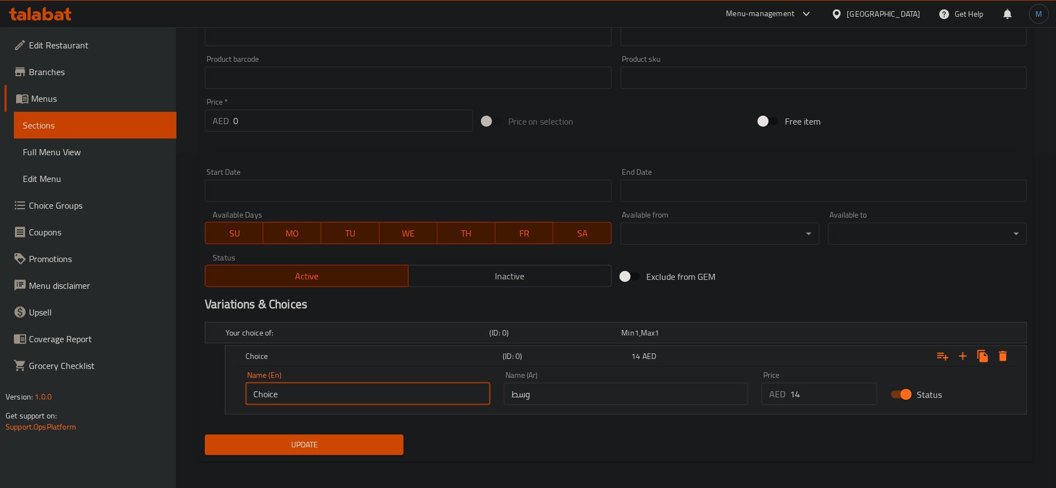
click at [374, 401] on input "Choice" at bounding box center [367, 394] width 245 height 22
click at [374, 398] on input "text" at bounding box center [367, 394] width 245 height 22
type input "Medium"
drag, startPoint x: 344, startPoint y: 460, endPoint x: 349, endPoint y: 446, distance: 15.0
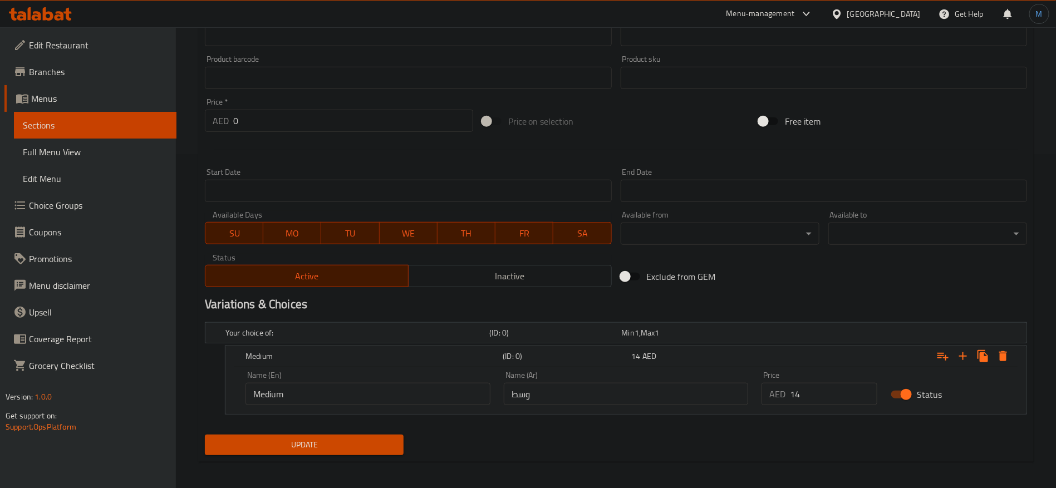
click at [345, 458] on div "Update Grapes Juice Add item image Image Size: 1200 x 800 px / Image formats: j…" at bounding box center [615, 118] width 835 height 688
click at [349, 446] on span "Update" at bounding box center [304, 445] width 181 height 14
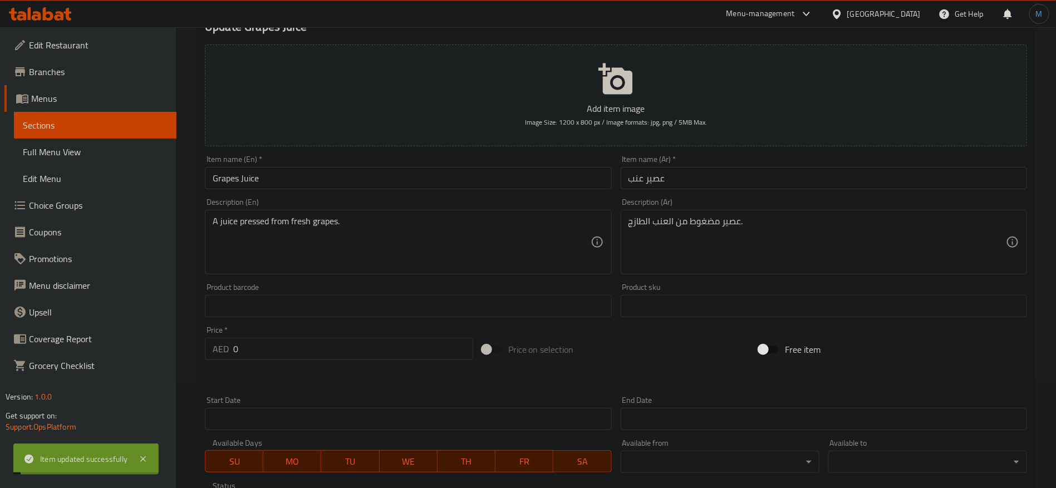
scroll to position [0, 0]
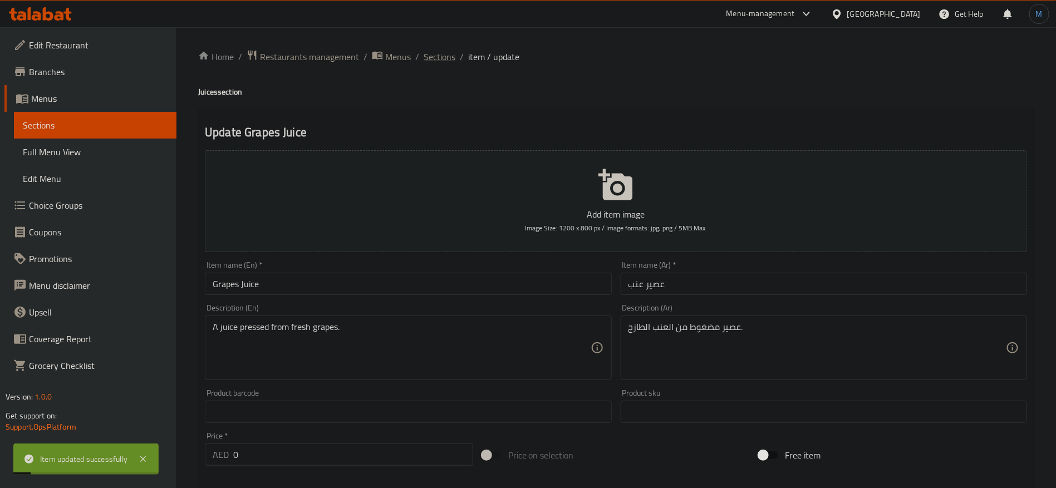
click at [446, 54] on span "Sections" at bounding box center [439, 56] width 32 height 13
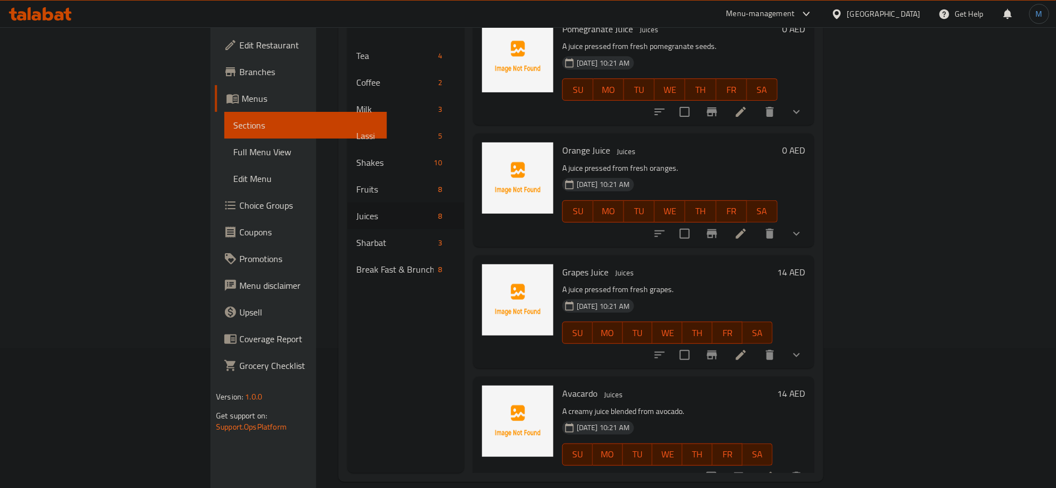
scroll to position [156, 0]
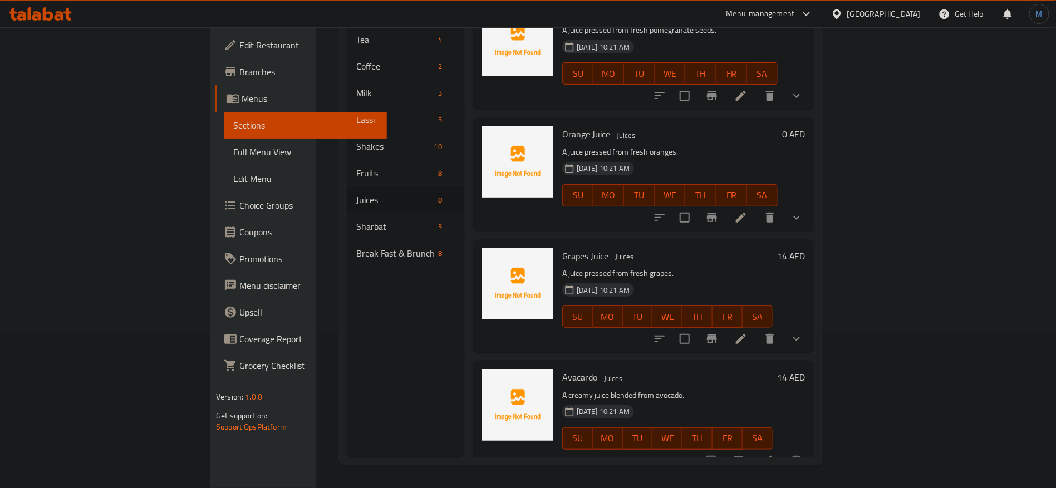
click at [774, 454] on icon at bounding box center [767, 460] width 13 height 13
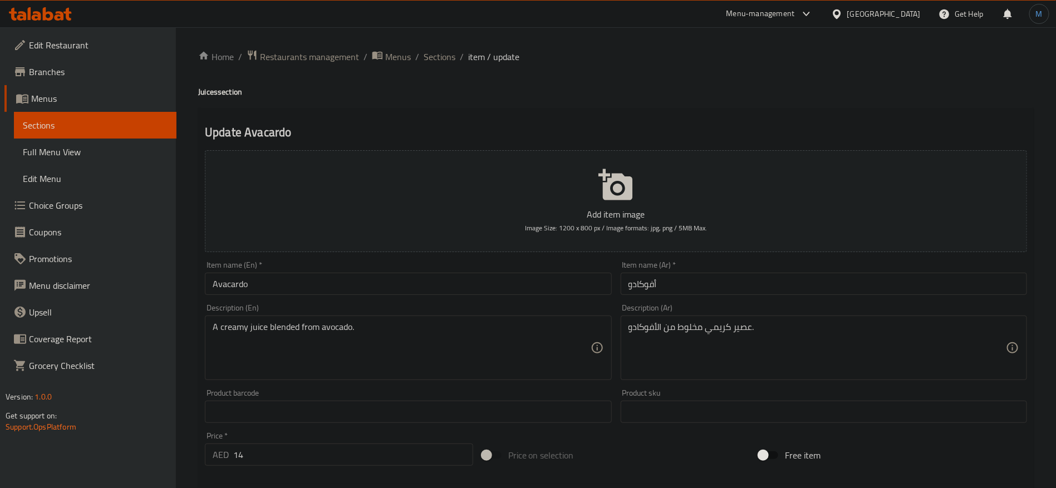
click at [356, 288] on input "Avacardo" at bounding box center [408, 284] width 406 height 22
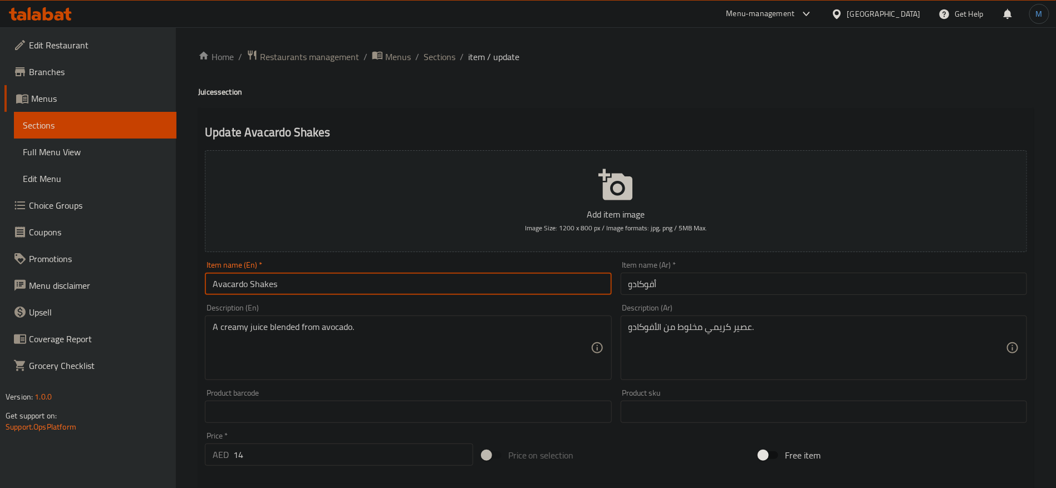
click at [213, 87] on h4 "Juices section" at bounding box center [615, 91] width 835 height 11
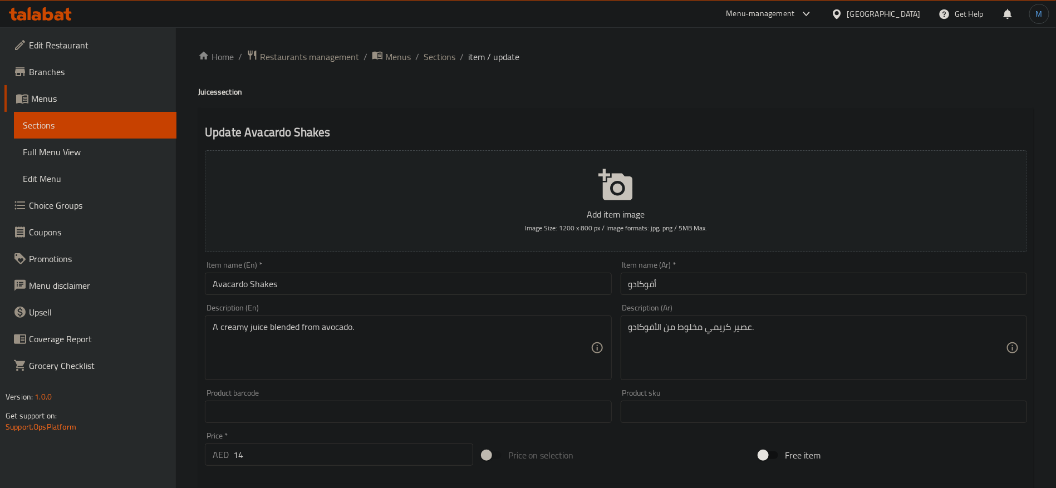
click at [213, 87] on h4 "Juices section" at bounding box center [615, 91] width 835 height 11
copy h4 "Juices"
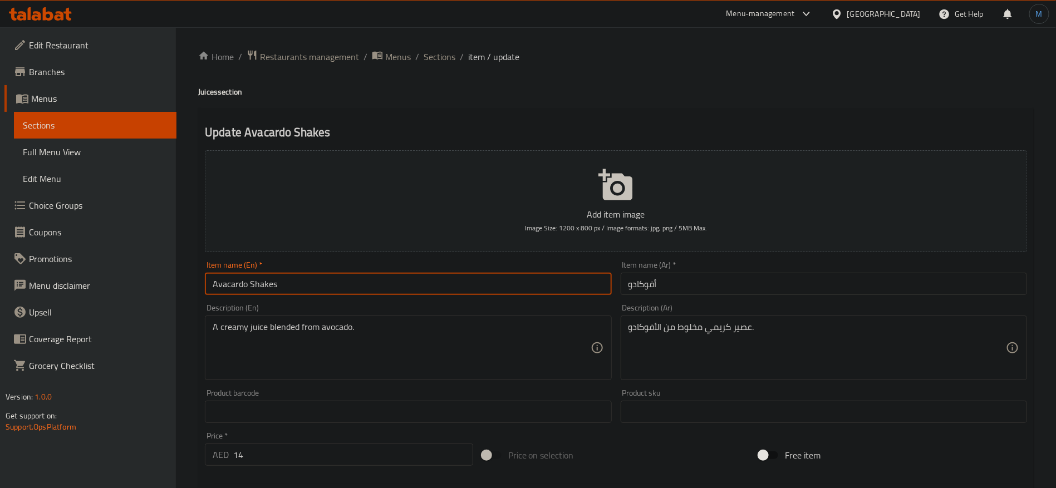
click at [262, 283] on input "Avacardo Shakes" at bounding box center [408, 284] width 406 height 22
paste input "Juices"
type input "Avocado Juice"
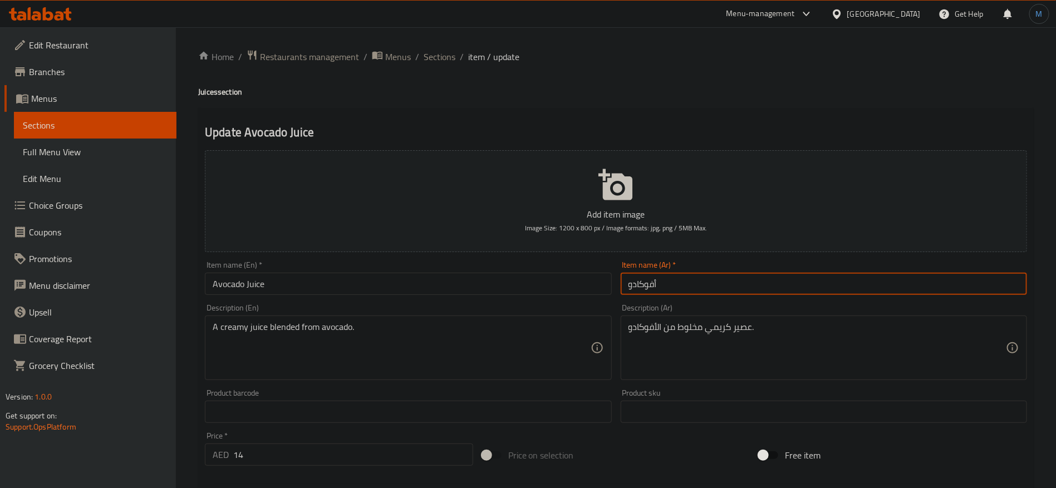
click at [763, 287] on input "أفوكادو" at bounding box center [823, 284] width 406 height 22
type input "عصير أفوكادو"
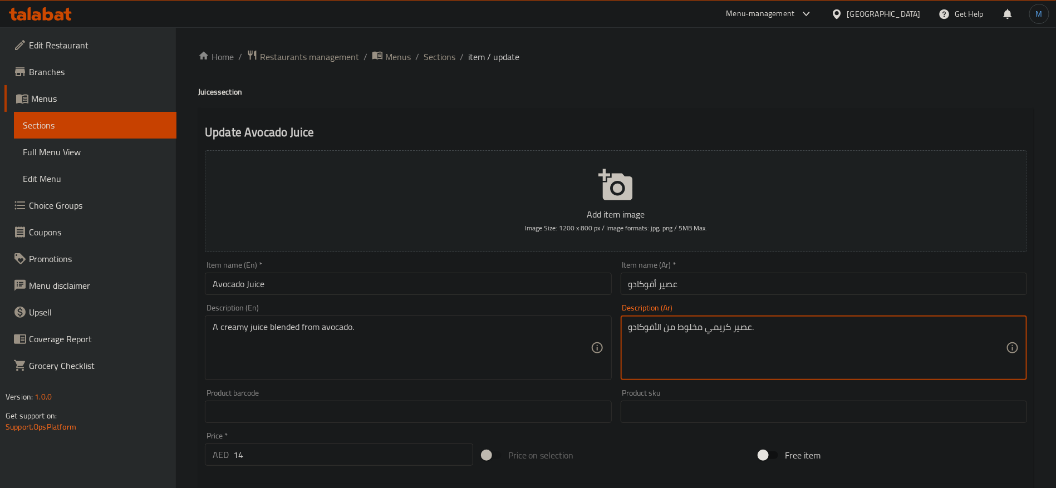
click at [693, 333] on textarea "عصير كريمي مخلوط من الأفوكادو." at bounding box center [816, 348] width 377 height 53
type textarea "عصير كريمي ممزوج من الأفوكادو."
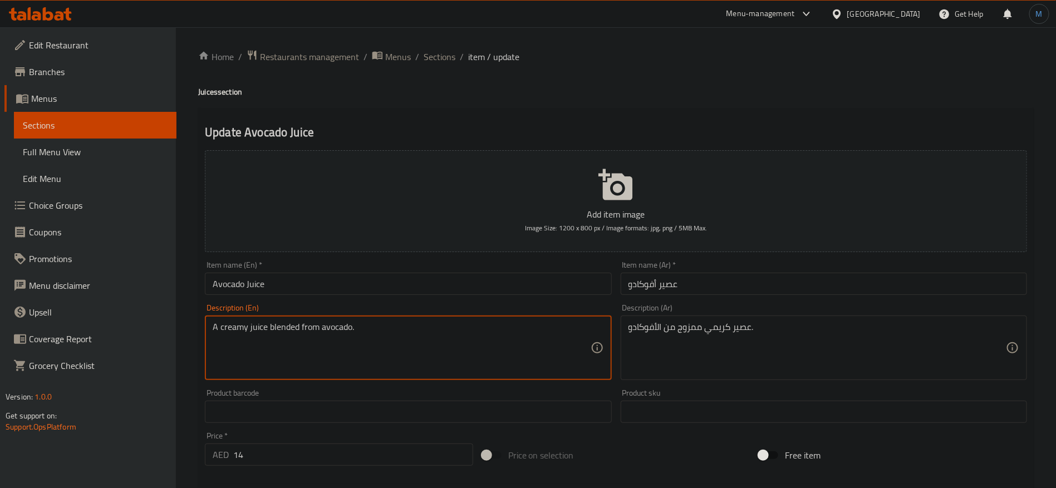
click at [224, 287] on input "Avocado Juice" at bounding box center [408, 284] width 406 height 22
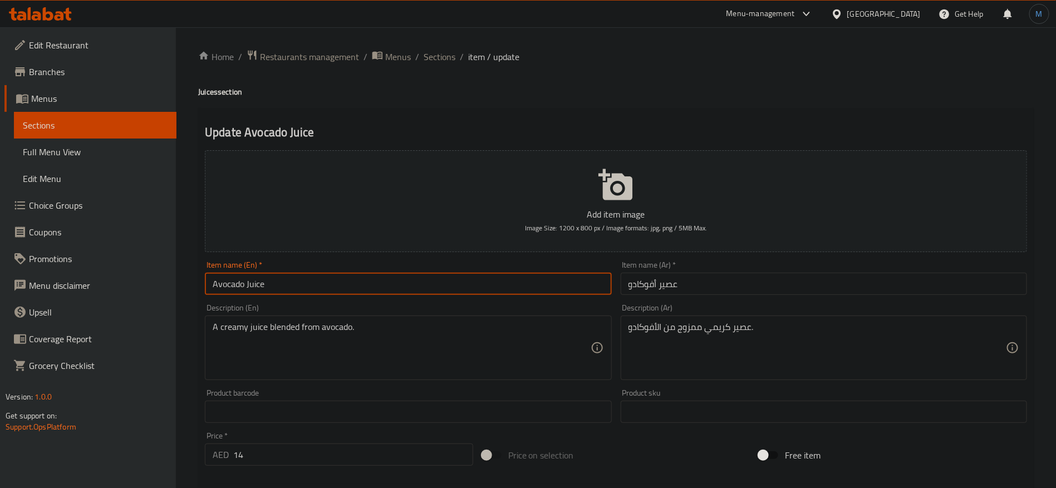
click at [224, 287] on input "Avocado Juice" at bounding box center [408, 284] width 406 height 22
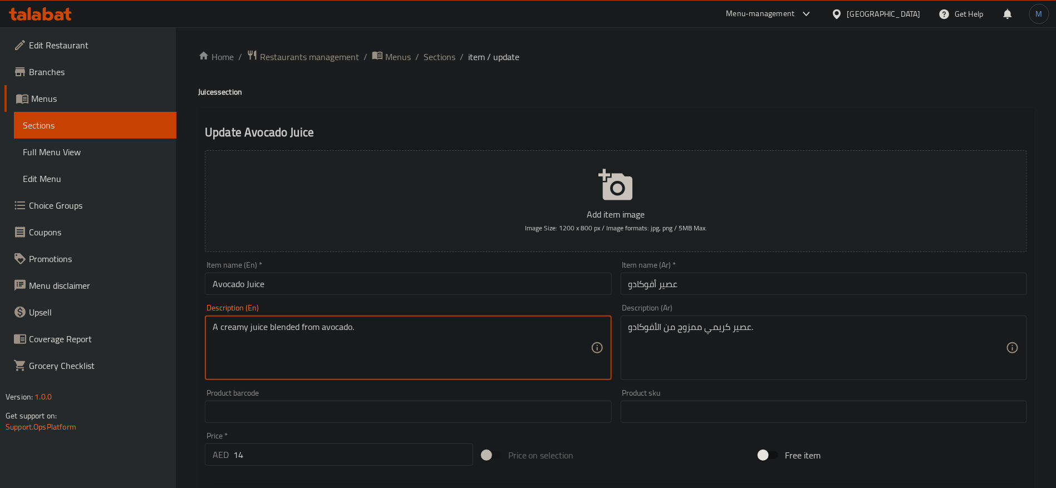
drag, startPoint x: 484, startPoint y: 359, endPoint x: 375, endPoint y: 335, distance: 111.1
click at [332, 327] on textarea "A creamy juice blended from avocado." at bounding box center [401, 348] width 377 height 53
paste textarea "A"
click at [470, 348] on textarea "A creamy juice blended from Avocado." at bounding box center [401, 348] width 377 height 53
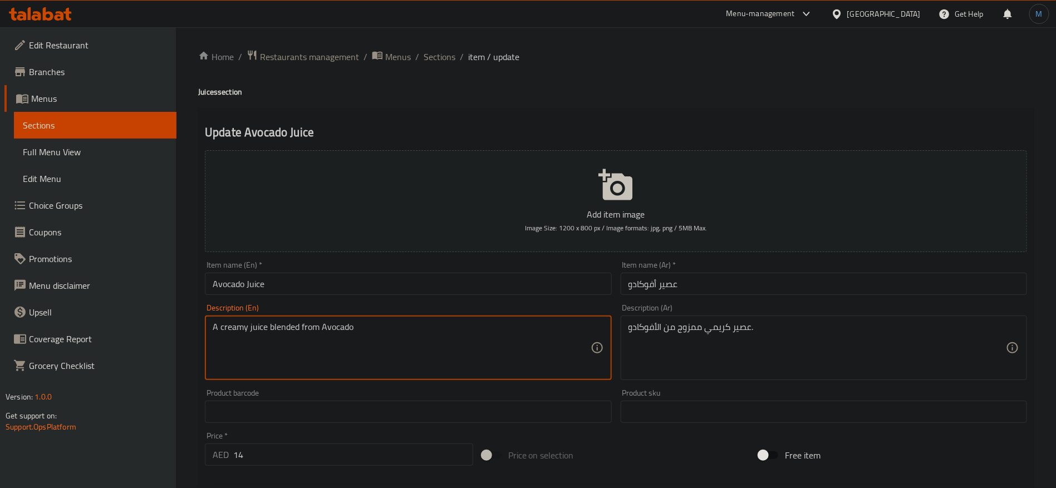
type textarea "A creamy juice blended from Avocado"
click at [384, 460] on input "14" at bounding box center [353, 454] width 240 height 22
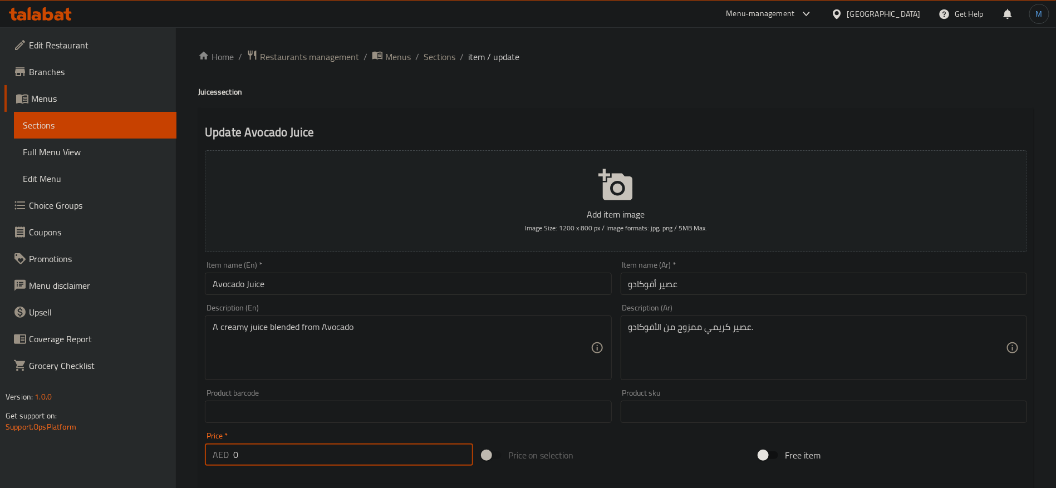
type input "0"
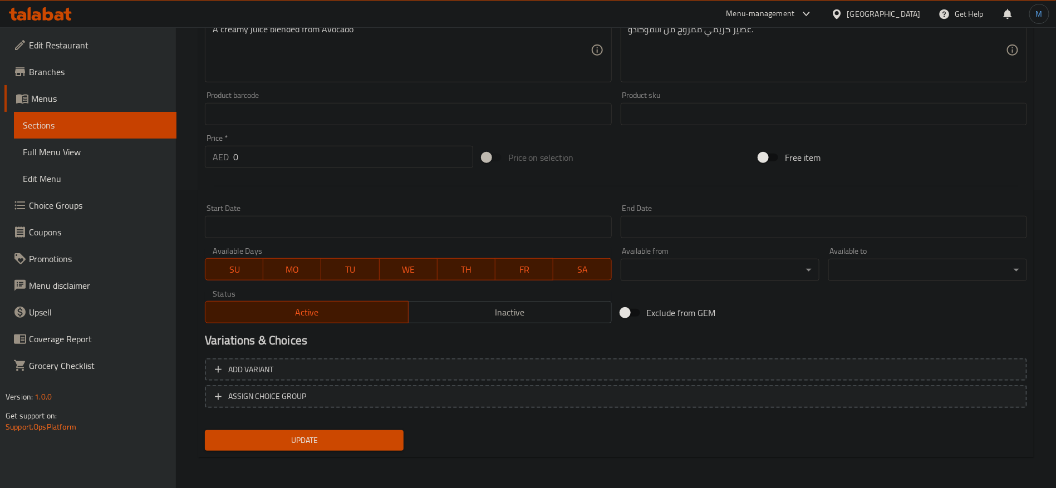
click at [820, 354] on div "Add variant ASSIGN CHOICE GROUP" at bounding box center [615, 390] width 831 height 72
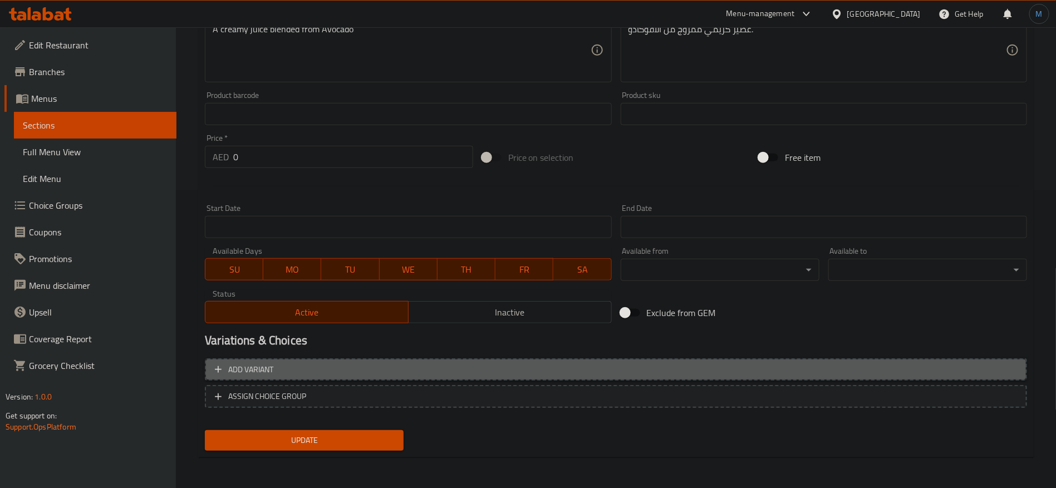
click at [813, 373] on span "Add variant" at bounding box center [616, 370] width 802 height 14
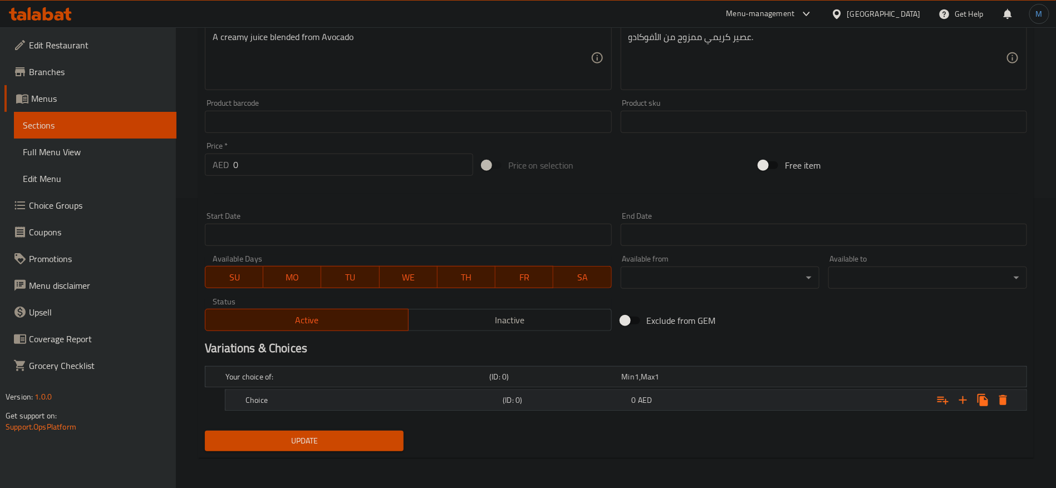
click at [743, 405] on div "0 AED" at bounding box center [693, 400] width 129 height 16
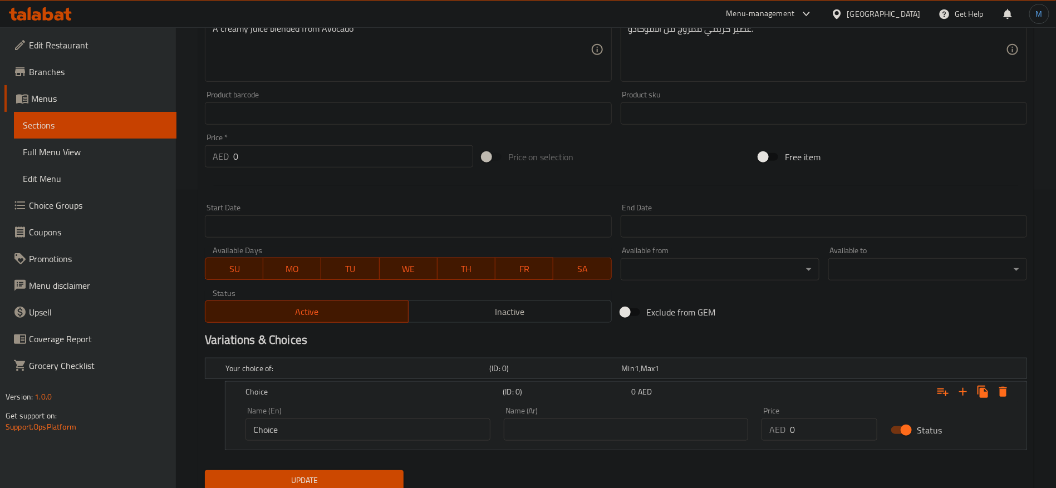
scroll to position [336, 0]
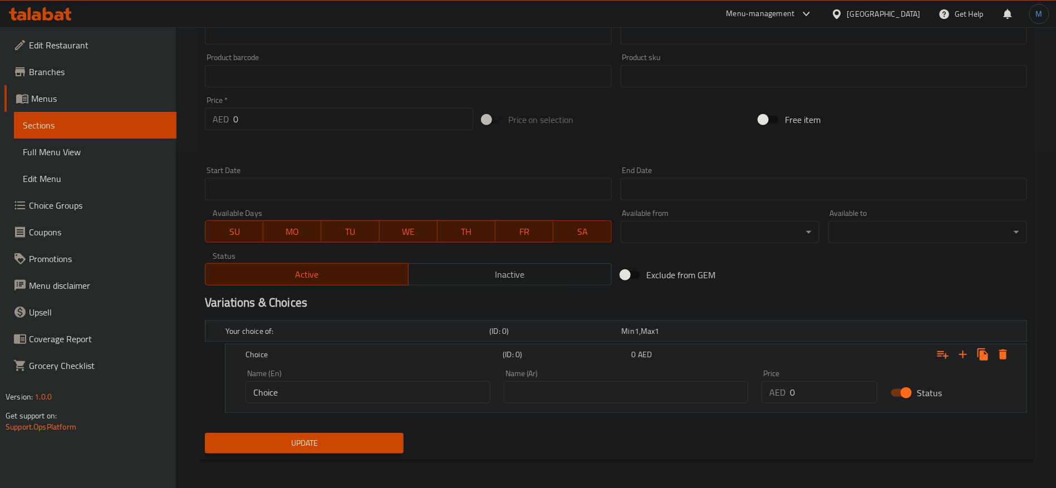
drag, startPoint x: 675, startPoint y: 391, endPoint x: 730, endPoint y: 397, distance: 55.5
click at [675, 391] on input "text" at bounding box center [626, 392] width 245 height 22
click at [800, 393] on input "0" at bounding box center [833, 392] width 87 height 22
paste input "14"
type input "14"
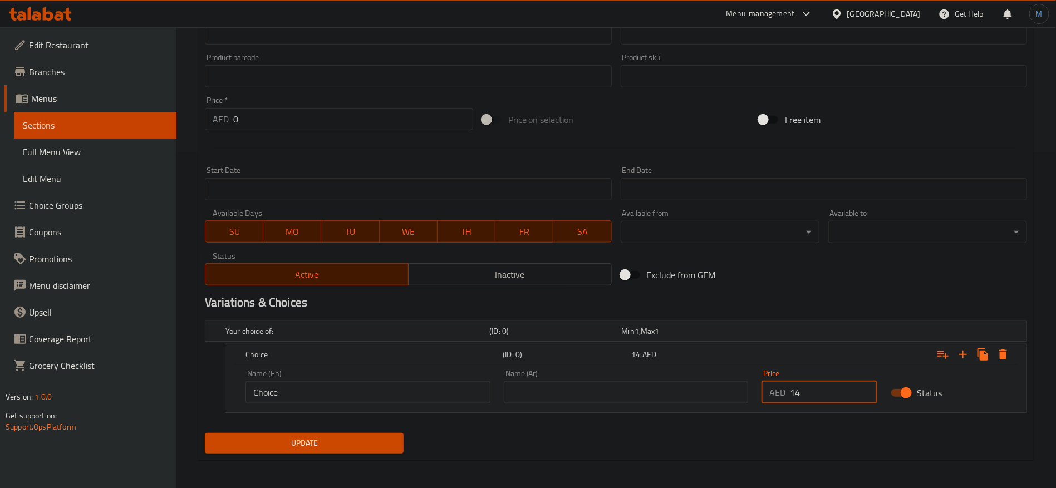
click at [656, 402] on input "text" at bounding box center [626, 392] width 245 height 22
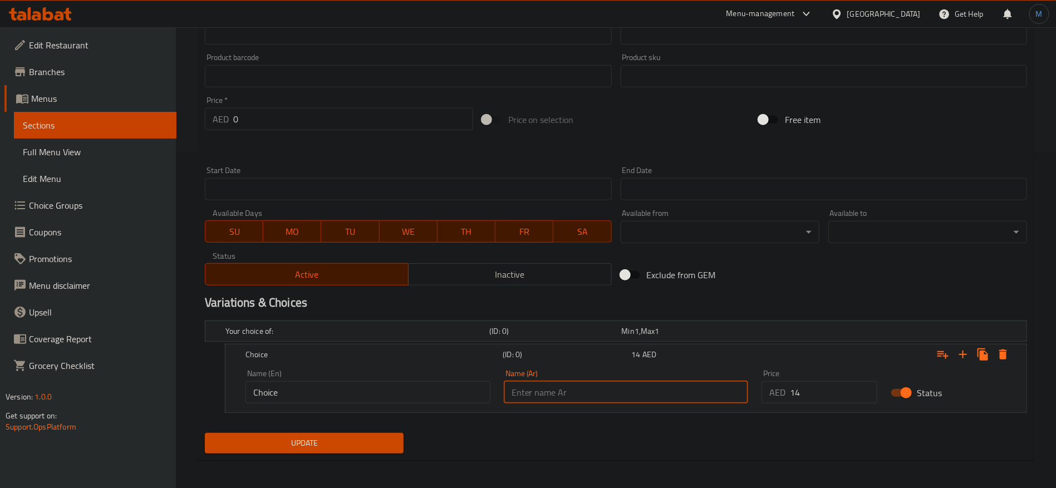
type input "وسط"
click at [403, 378] on div "Name (En) Choice Name (En)" at bounding box center [367, 386] width 245 height 34
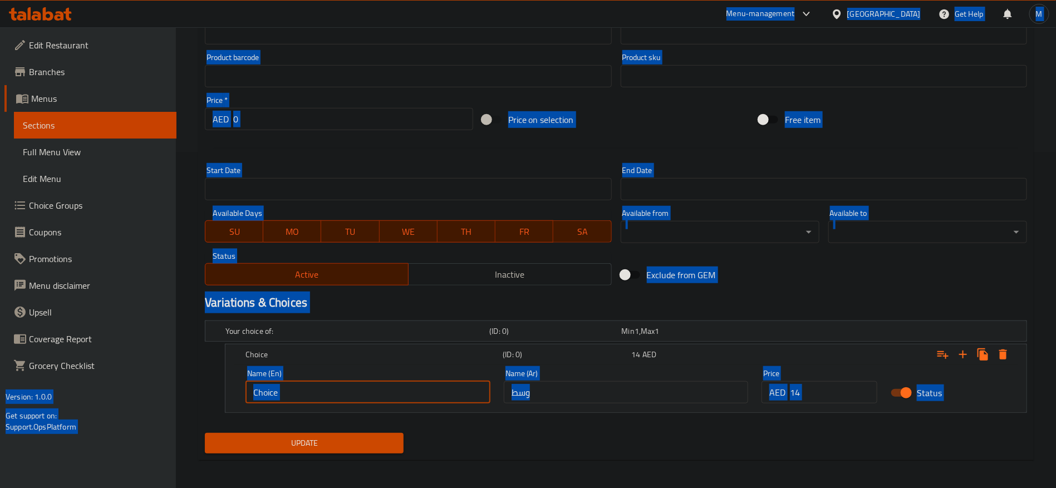
click at [395, 389] on input "Choice" at bounding box center [367, 392] width 245 height 22
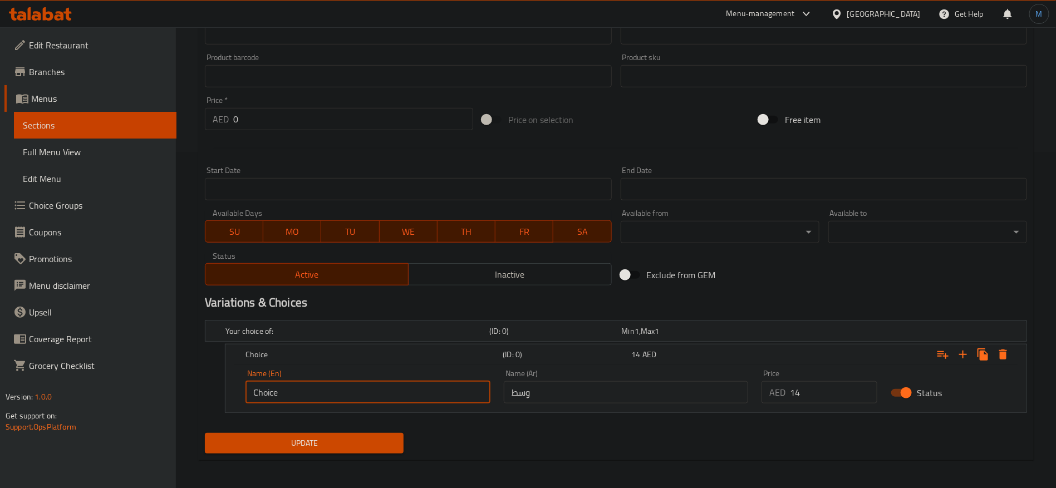
click at [395, 389] on input "Choice" at bounding box center [367, 392] width 245 height 22
click at [395, 389] on input "text" at bounding box center [367, 392] width 245 height 22
type input "Medium"
click at [336, 441] on span "Update" at bounding box center [304, 443] width 181 height 14
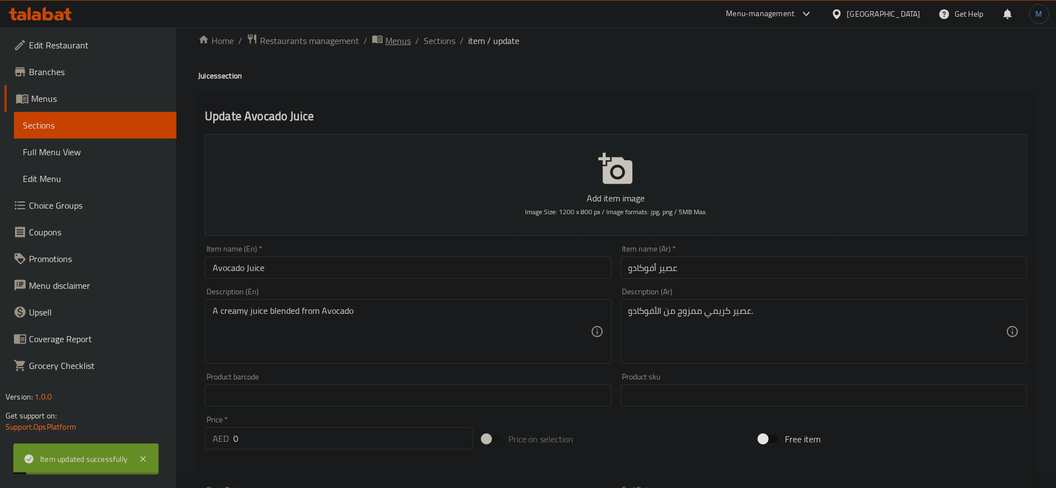
scroll to position [0, 0]
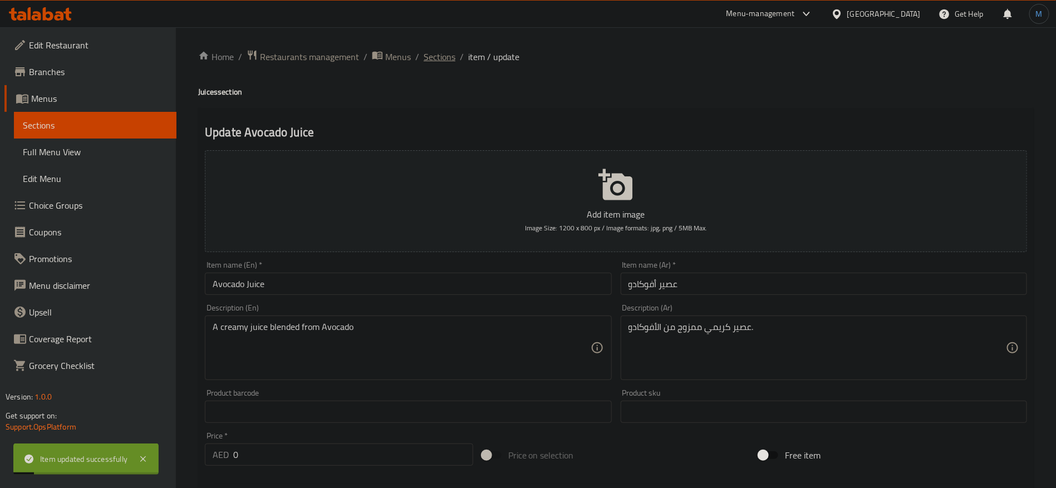
click at [423, 55] on span "Sections" at bounding box center [439, 56] width 32 height 13
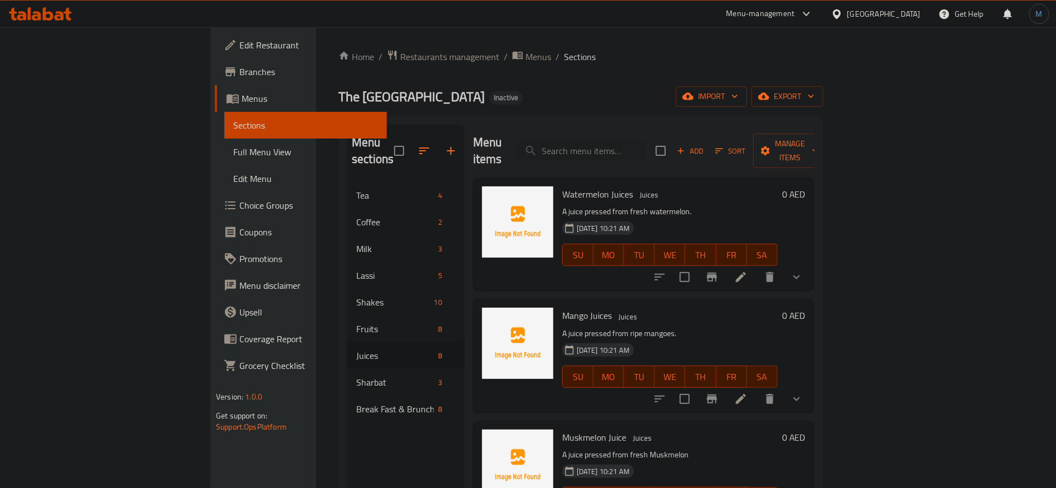
click at [678, 308] on h6 "Mango Juices Juices" at bounding box center [669, 316] width 215 height 16
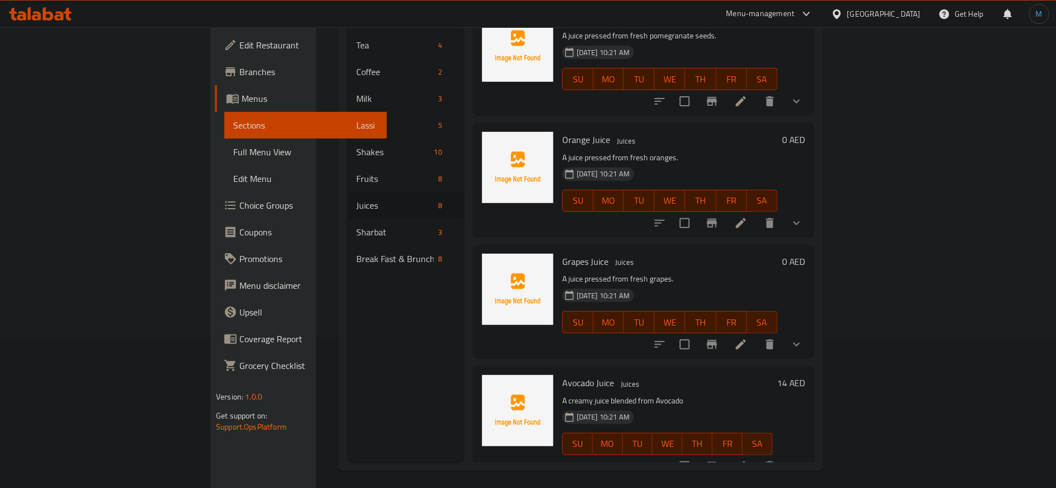
scroll to position [156, 0]
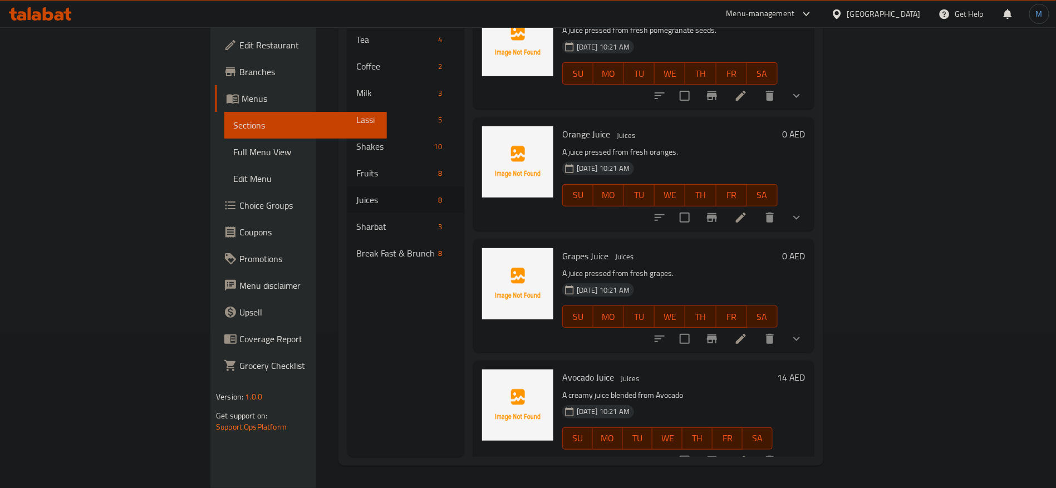
click at [224, 144] on link "Full Menu View" at bounding box center [305, 152] width 162 height 27
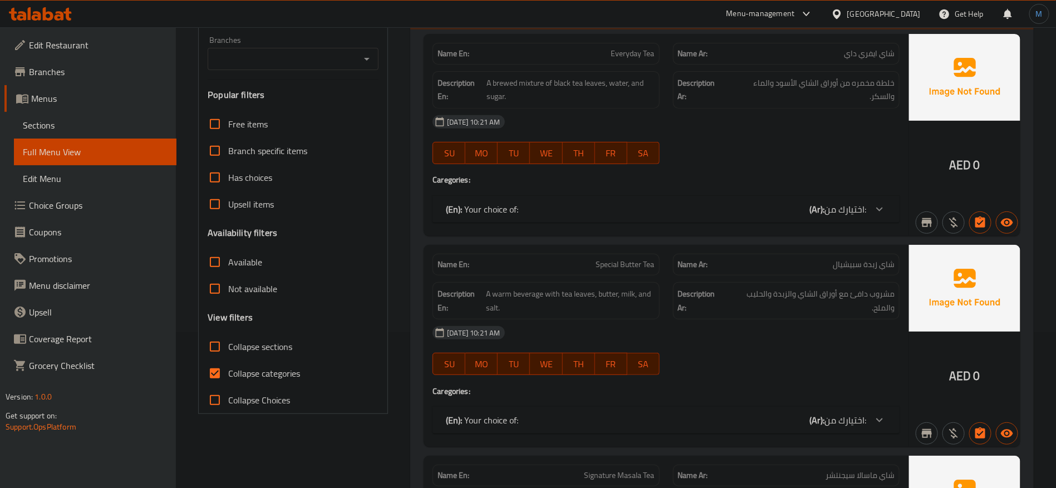
click at [256, 353] on span "Collapse sections" at bounding box center [260, 346] width 64 height 13
click at [228, 354] on input "Collapse sections" at bounding box center [214, 346] width 27 height 27
checkbox input "true"
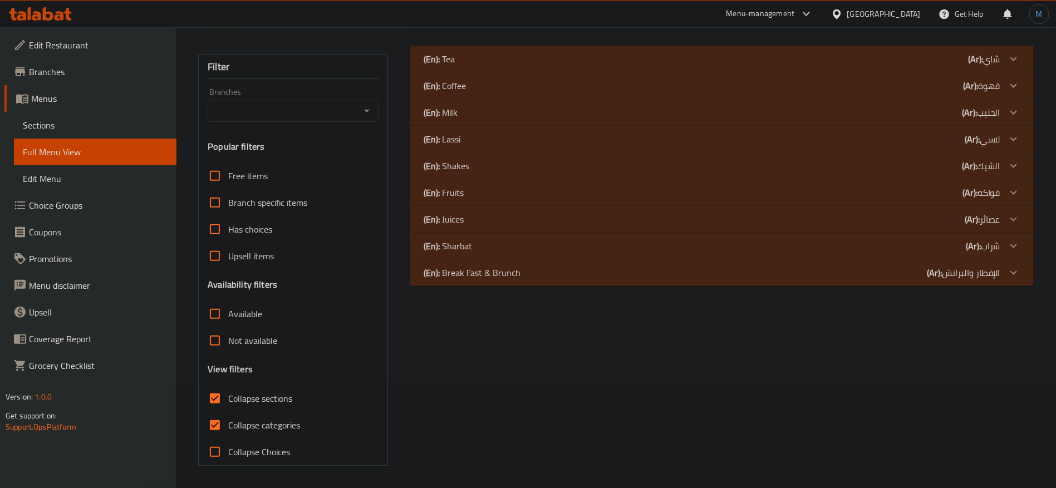
scroll to position [103, 0]
click at [256, 369] on div "Free items Branch specific items Has choices Upsell items Availability filters …" at bounding box center [293, 314] width 171 height 303
click at [285, 432] on span "Collapse categories" at bounding box center [264, 425] width 72 height 13
click at [228, 432] on input "Collapse categories" at bounding box center [214, 425] width 27 height 27
checkbox input "false"
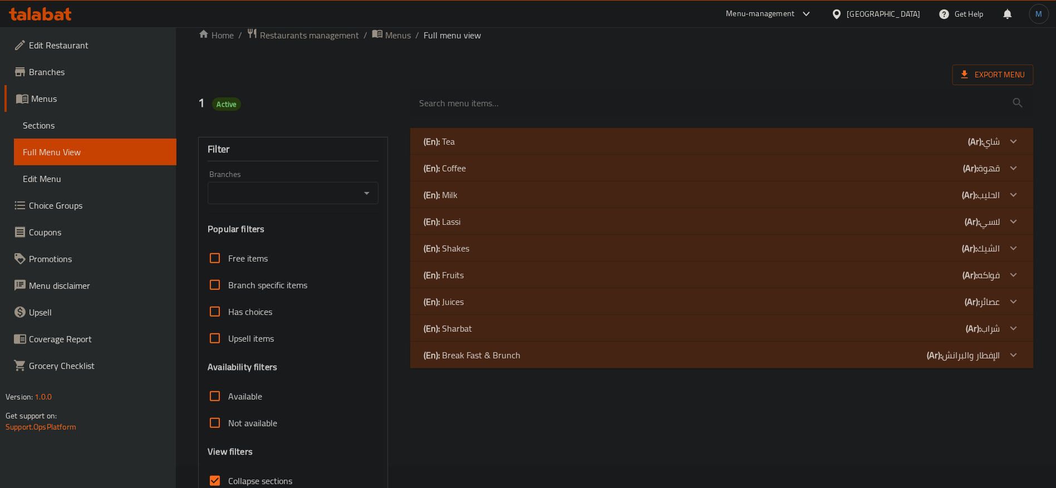
scroll to position [0, 0]
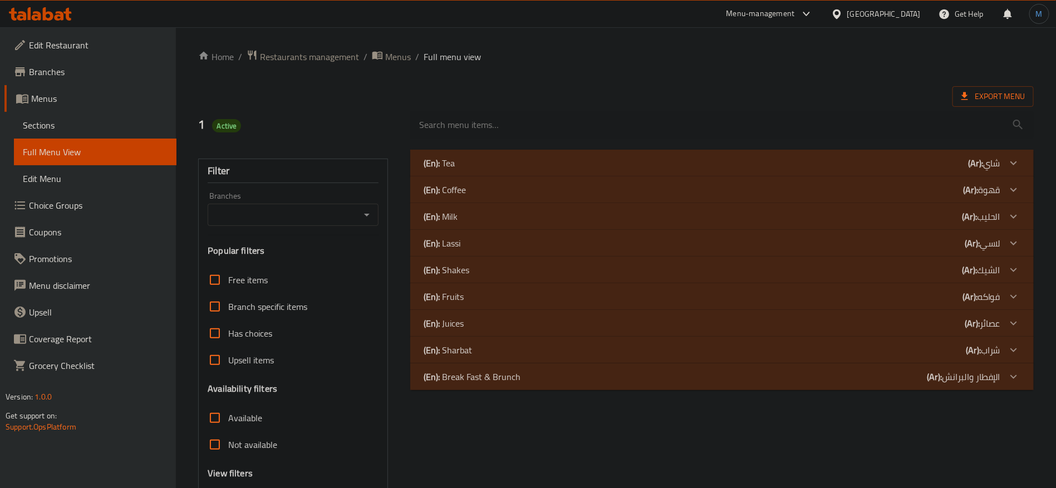
click at [990, 332] on div "(En): Juices (Ar): عصائر" at bounding box center [721, 323] width 623 height 27
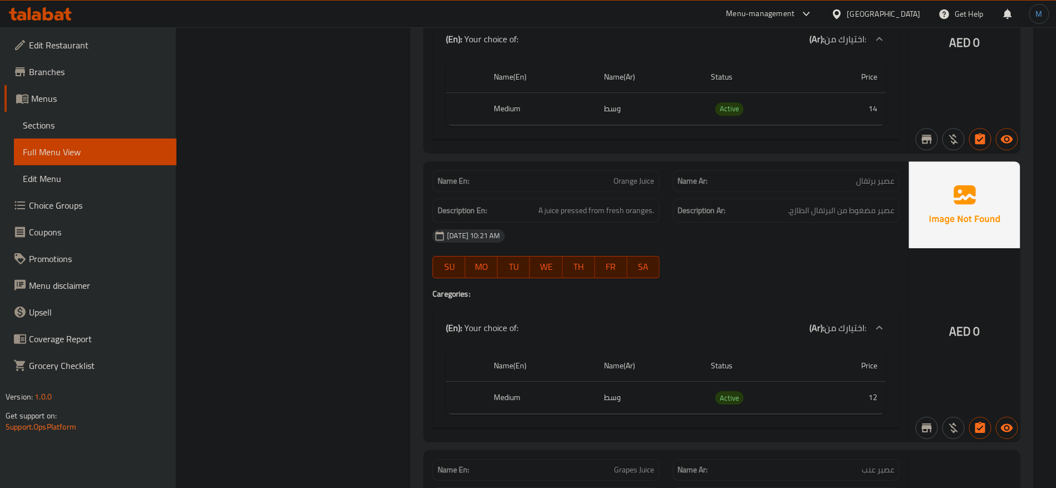
scroll to position [1669, 0]
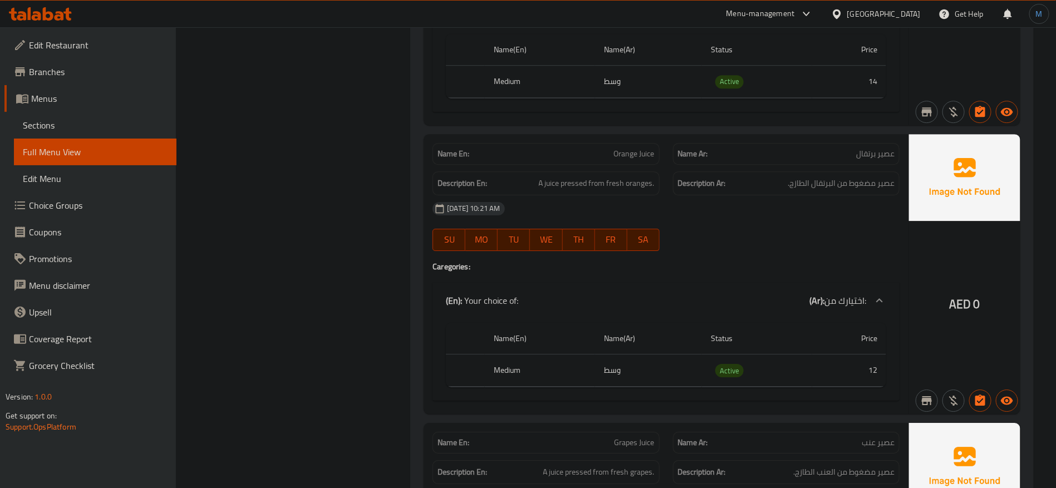
click at [743, 270] on h4 "Caregories:" at bounding box center [665, 266] width 467 height 11
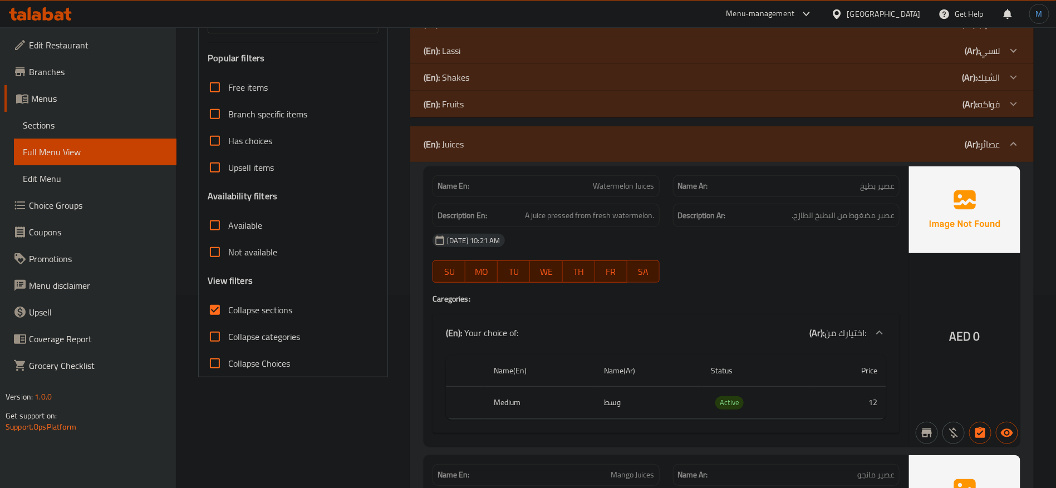
scroll to position [83, 0]
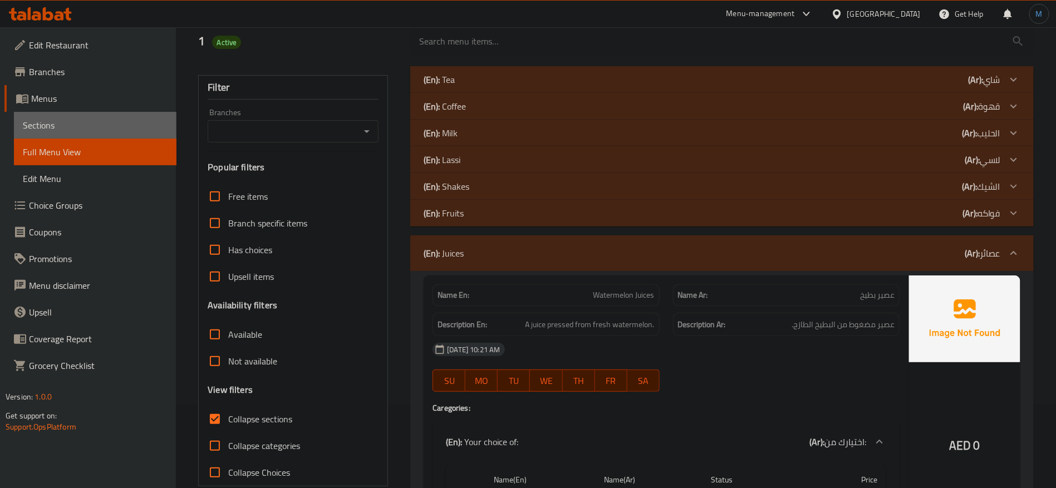
click at [88, 136] on link "Sections" at bounding box center [95, 125] width 162 height 27
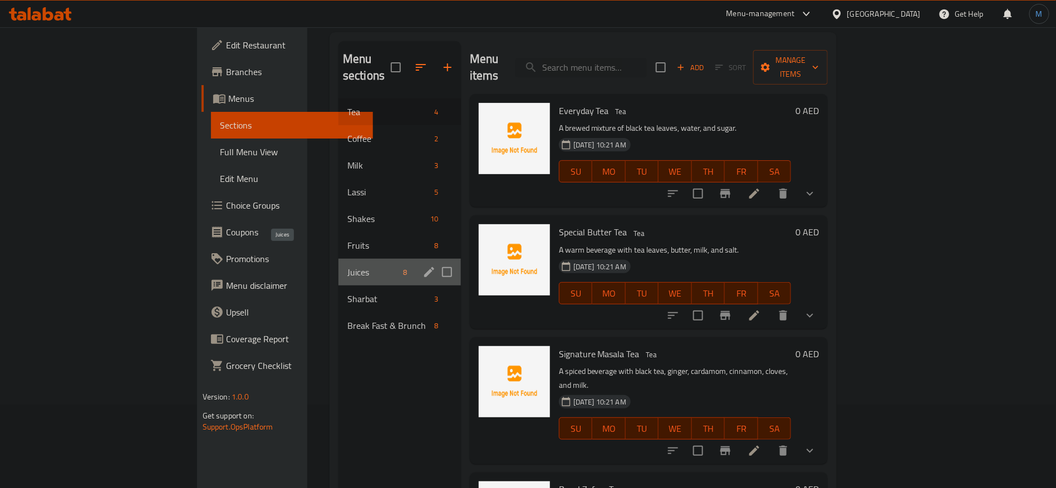
click at [347, 265] on span "Juices" at bounding box center [373, 271] width 52 height 13
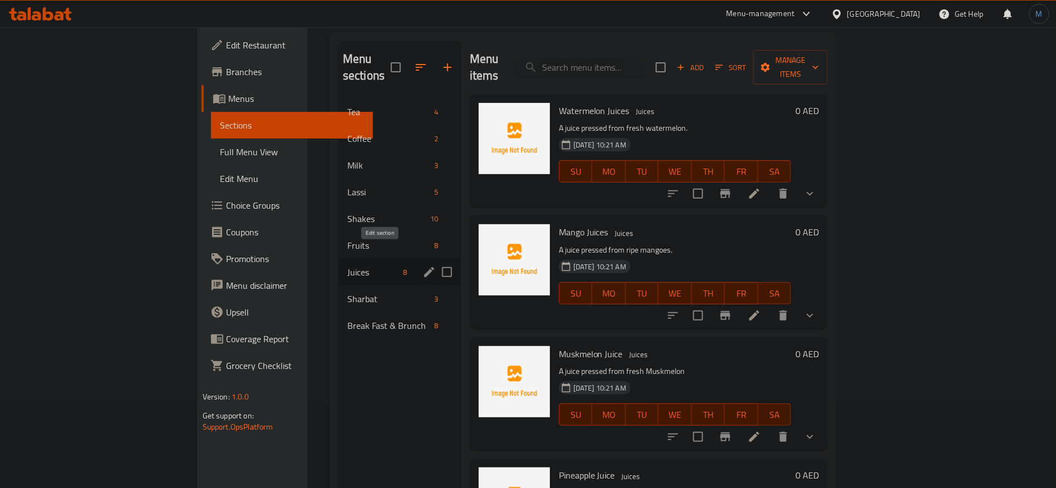
click at [422, 265] on icon "edit" at bounding box center [428, 271] width 13 height 13
click at [338, 285] on div "Sharbat 3" at bounding box center [399, 298] width 122 height 27
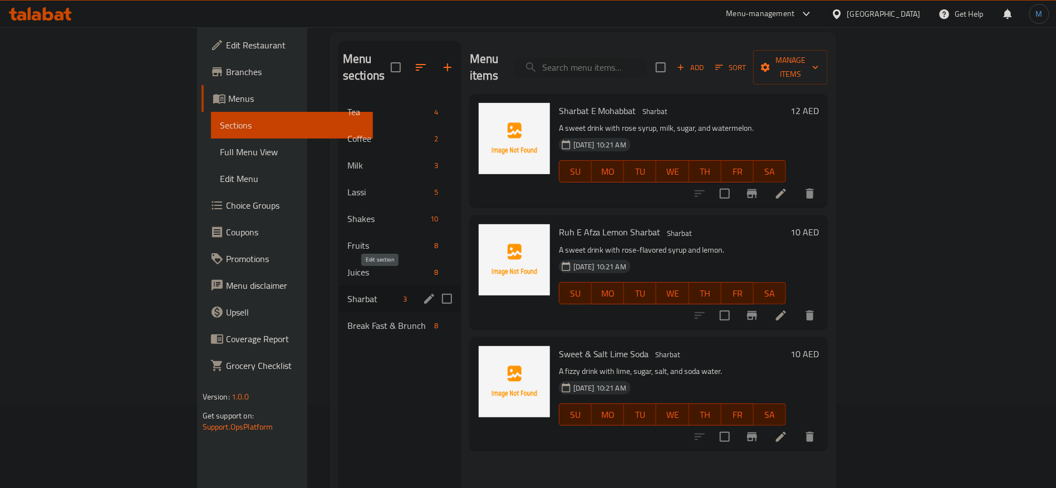
click at [422, 292] on icon "edit" at bounding box center [428, 298] width 13 height 13
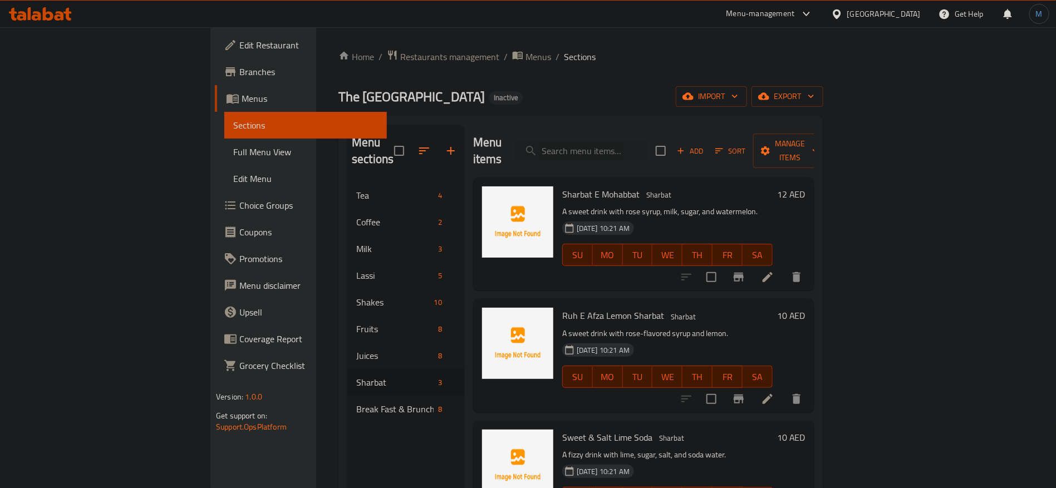
click at [774, 270] on icon at bounding box center [767, 276] width 13 height 13
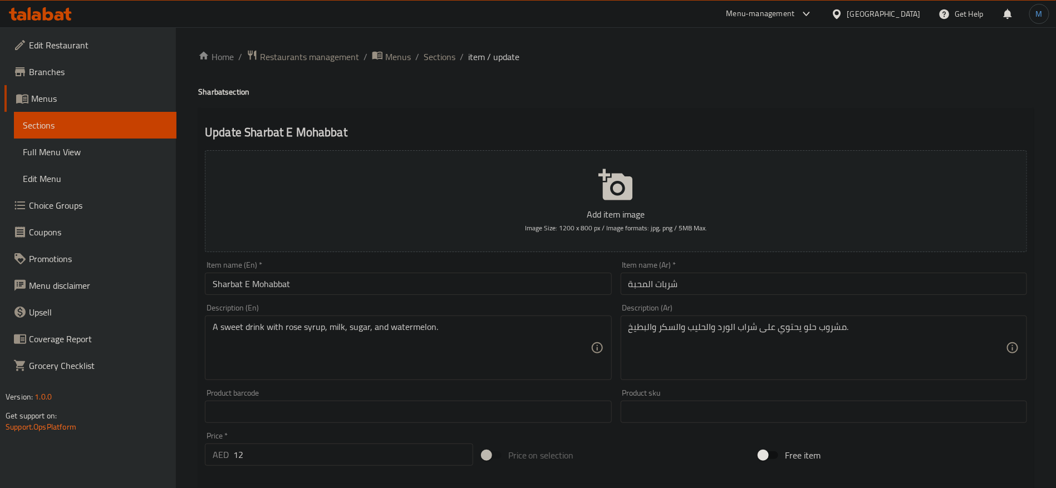
click at [387, 286] on input "Sharbat E Mohabbat" at bounding box center [408, 284] width 406 height 22
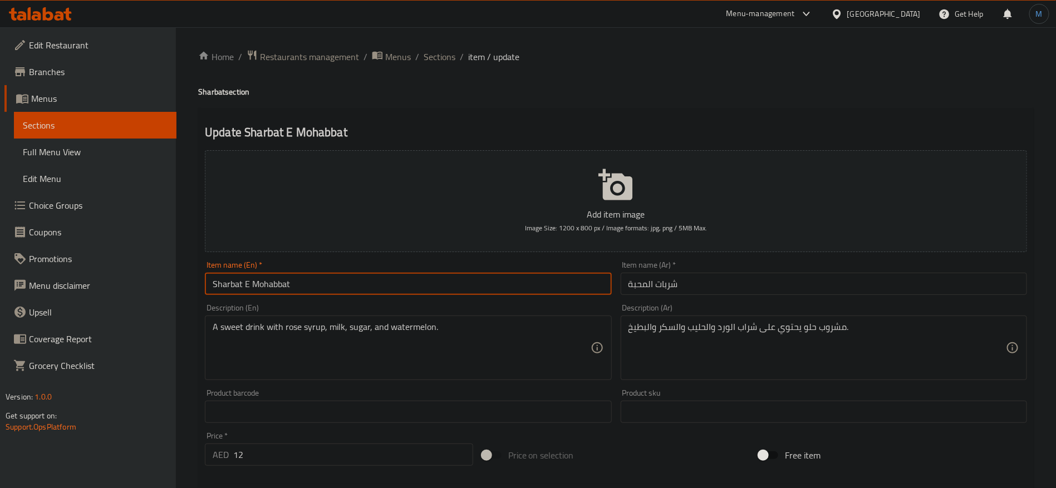
click at [387, 286] on input "Sharbat E Mohabbat" at bounding box center [408, 284] width 406 height 22
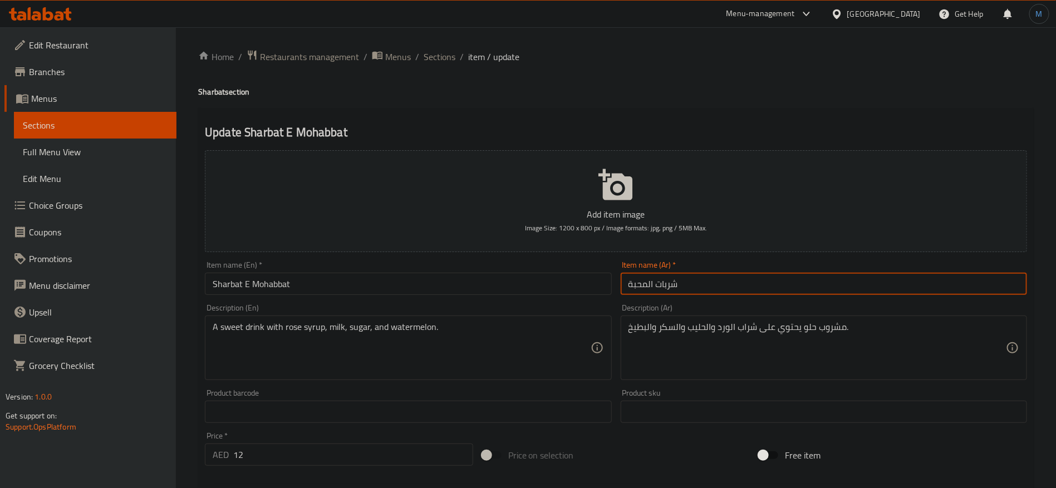
click at [791, 279] on input "شربات المحبة" at bounding box center [823, 284] width 406 height 22
type input "شربات المحبات"
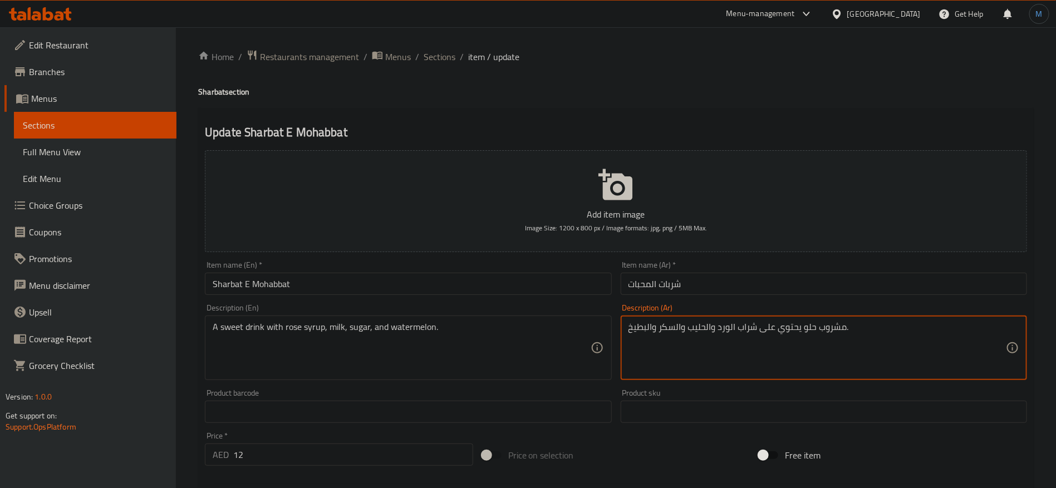
click at [786, 327] on textarea "مشروب حلو يحتوي على شراب الورد والحليب والسكر والبطيخ." at bounding box center [816, 348] width 377 height 53
click at [762, 327] on textarea "مشروب حلو يحتوي على شراب الورد والحليب والسكر والبطيخ." at bounding box center [816, 348] width 377 height 53
type textarea "مشروب حلو مع شراب الورد والحليب والسكر والبطيخ."
click at [428, 292] on input "Sharbat E Mohabbat" at bounding box center [408, 284] width 406 height 22
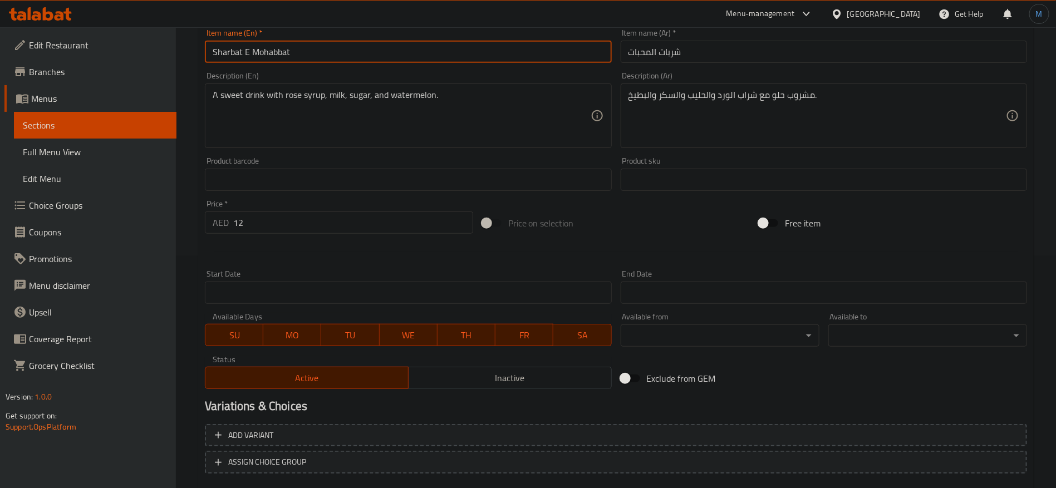
scroll to position [250, 0]
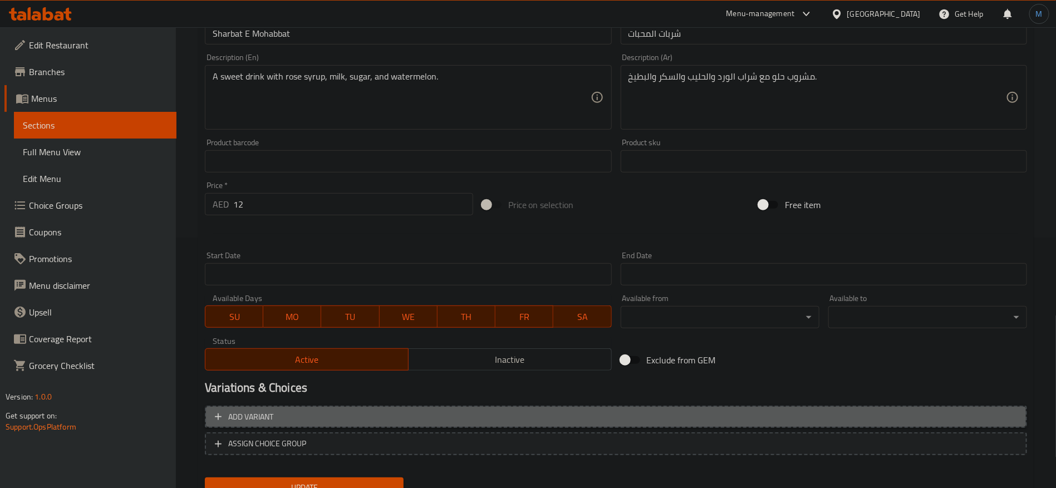
click at [536, 408] on button "Add variant" at bounding box center [616, 417] width 822 height 23
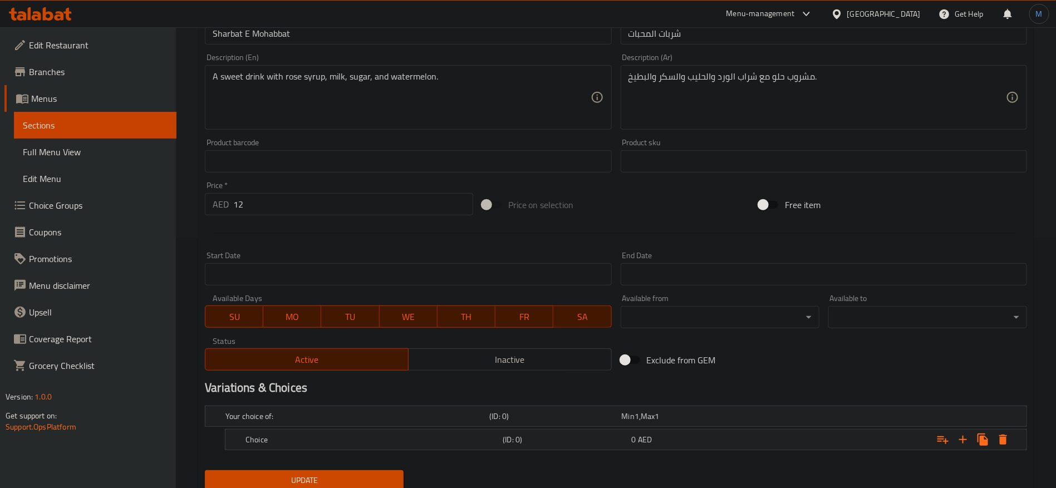
click at [329, 204] on input "12" at bounding box center [353, 204] width 240 height 22
type input "0"
click at [767, 238] on div at bounding box center [615, 233] width 831 height 27
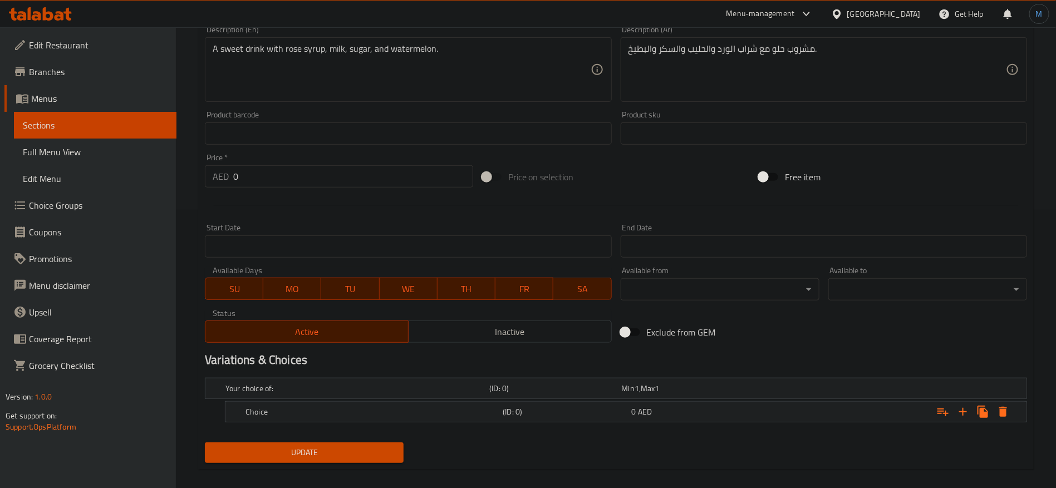
scroll to position [290, 0]
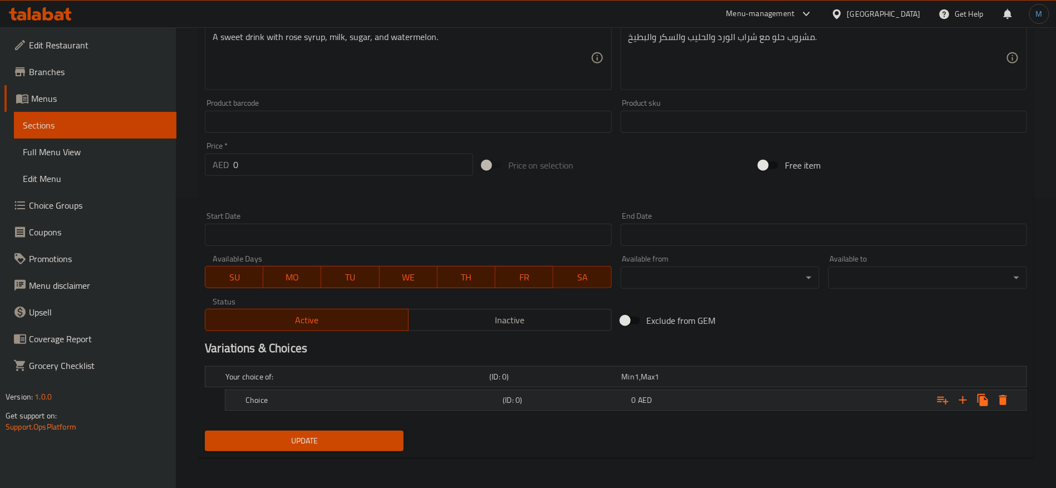
drag, startPoint x: 796, startPoint y: 398, endPoint x: 826, endPoint y: 398, distance: 29.5
click at [797, 398] on div "Expand" at bounding box center [886, 400] width 257 height 24
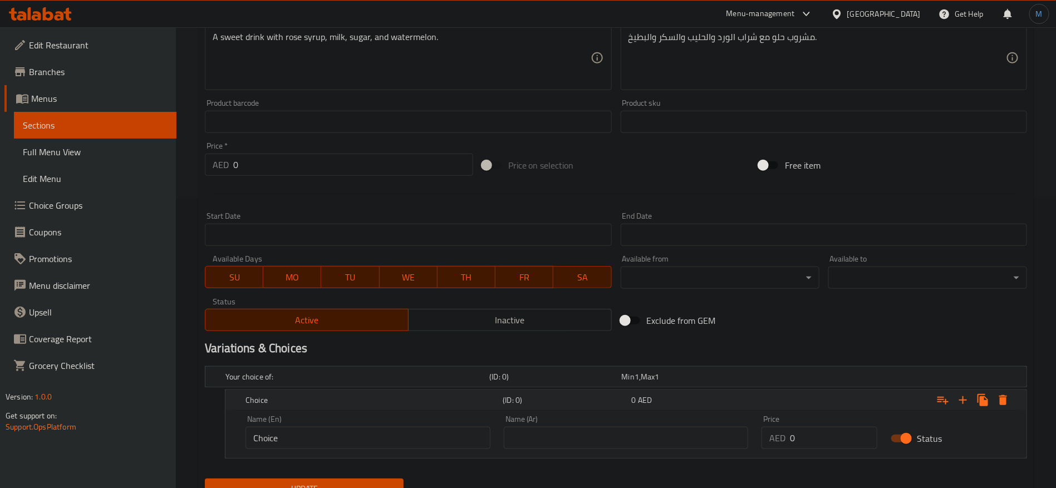
scroll to position [338, 0]
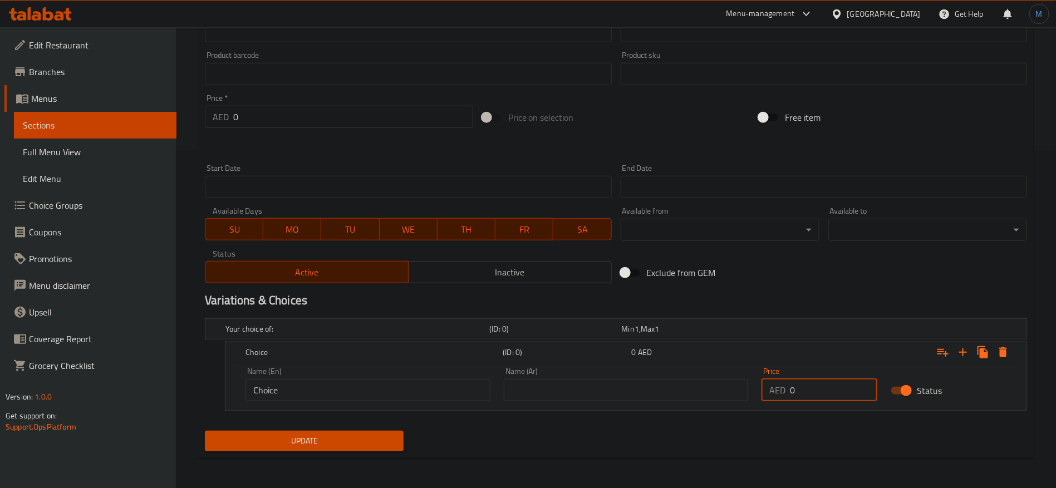
click at [824, 391] on input "0" at bounding box center [833, 390] width 87 height 22
paste input "12"
type input "12"
click at [663, 383] on input "text" at bounding box center [626, 390] width 245 height 22
type input "عادي"
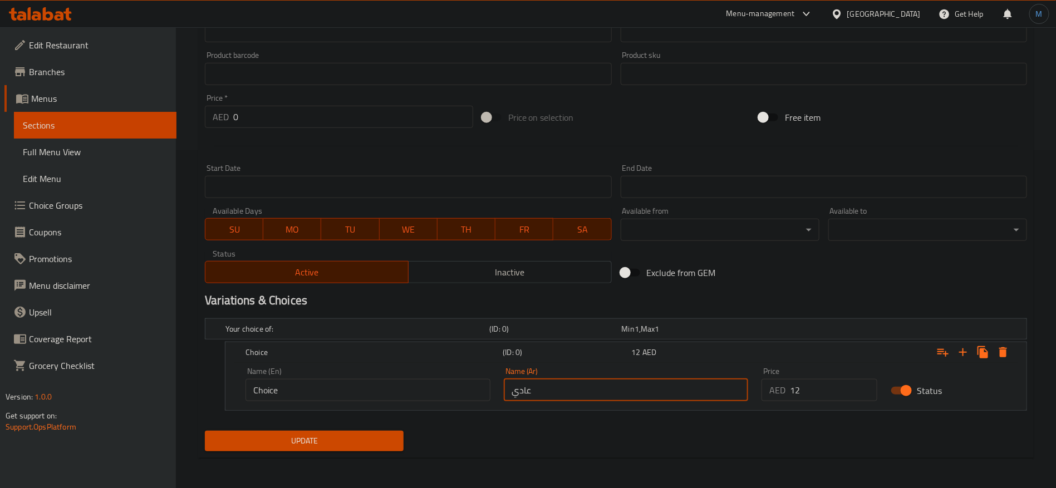
click at [424, 375] on div "Name (En) Choice Name (En)" at bounding box center [367, 384] width 245 height 34
click at [424, 384] on input "Choice" at bounding box center [367, 390] width 245 height 22
type input "\"
click at [424, 384] on input "\" at bounding box center [367, 390] width 245 height 22
click at [424, 384] on input "text" at bounding box center [367, 390] width 245 height 22
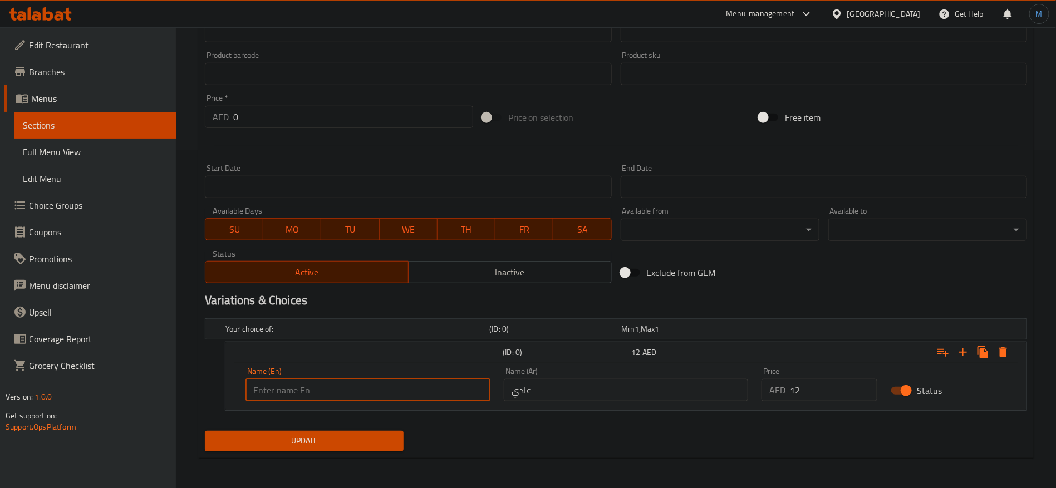
type input "Regular"
click at [365, 426] on div "Update" at bounding box center [304, 440] width 208 height 29
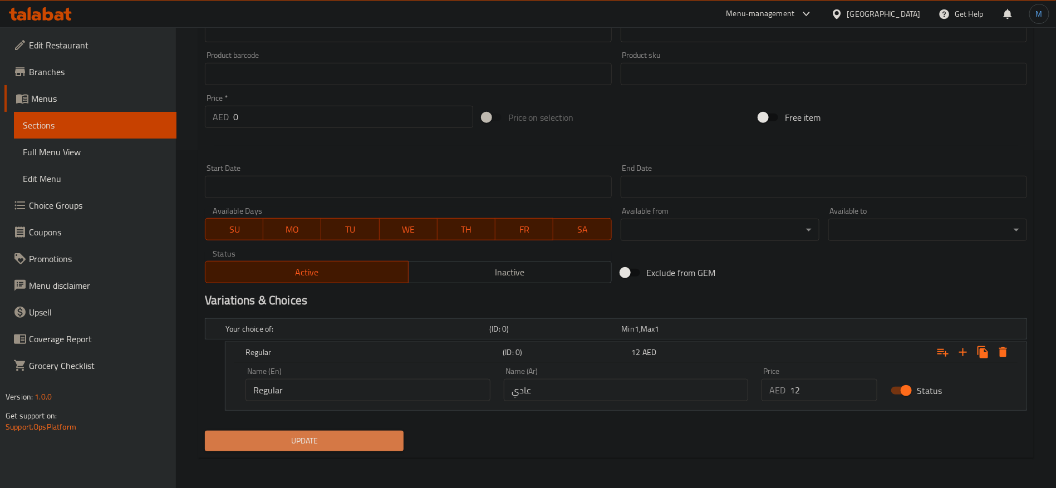
click at [372, 431] on button "Update" at bounding box center [304, 441] width 199 height 21
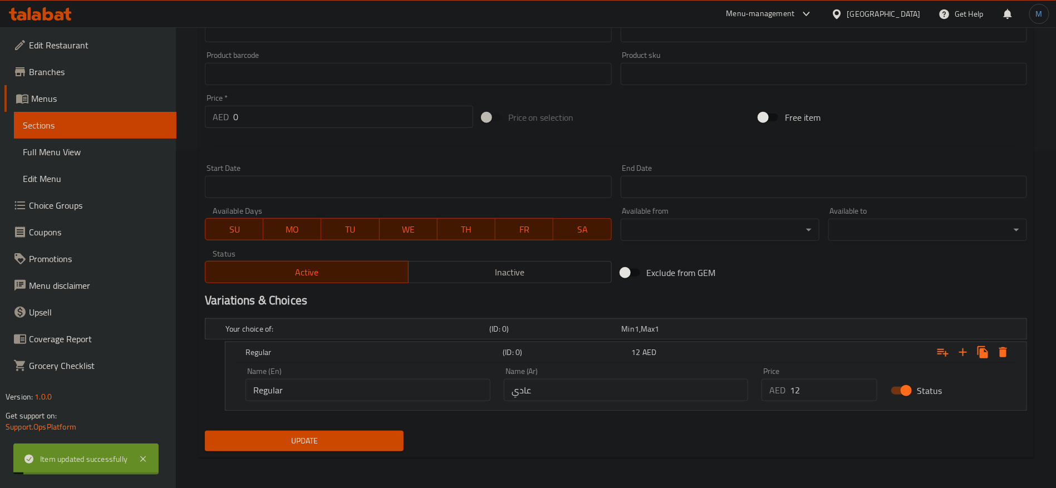
click at [798, 275] on div "Exclude from GEM" at bounding box center [754, 273] width 277 height 30
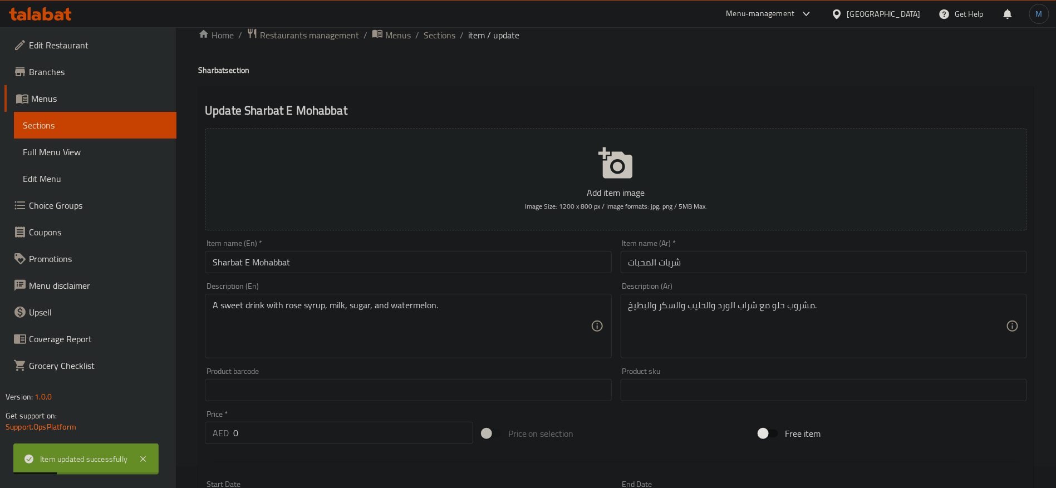
scroll to position [0, 0]
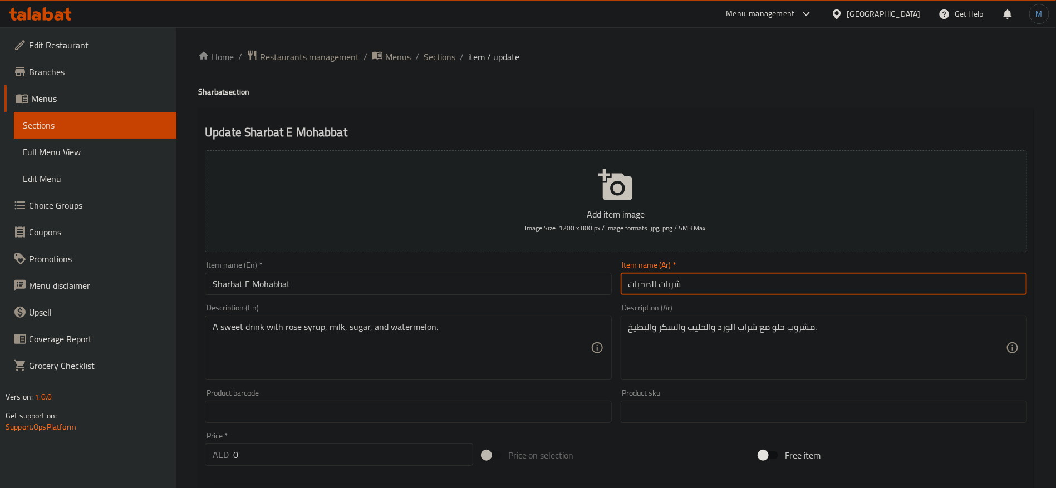
click at [696, 279] on input "شربات المحبات" at bounding box center [823, 284] width 406 height 22
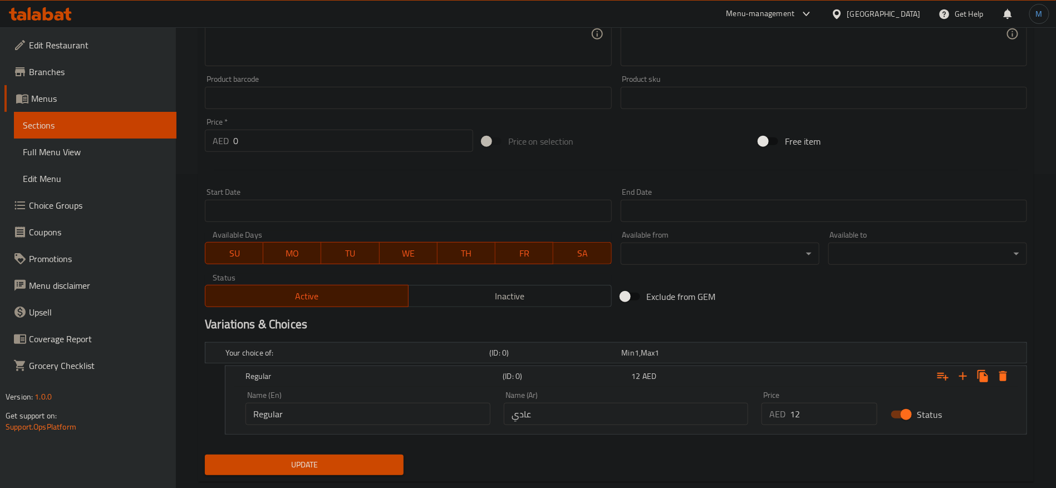
scroll to position [4, 0]
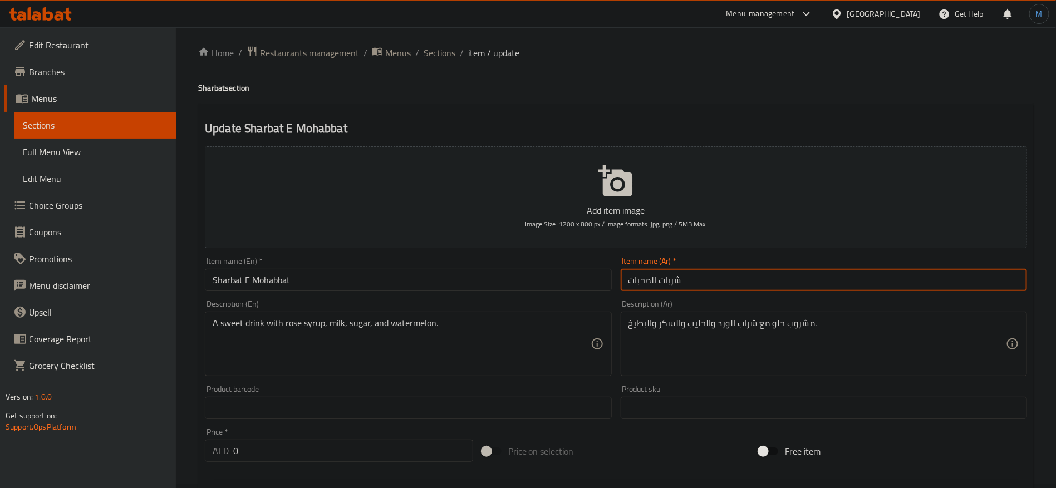
click at [659, 281] on input "شربات المحبات" at bounding box center [823, 280] width 406 height 22
type input "شربات اي المحبات"
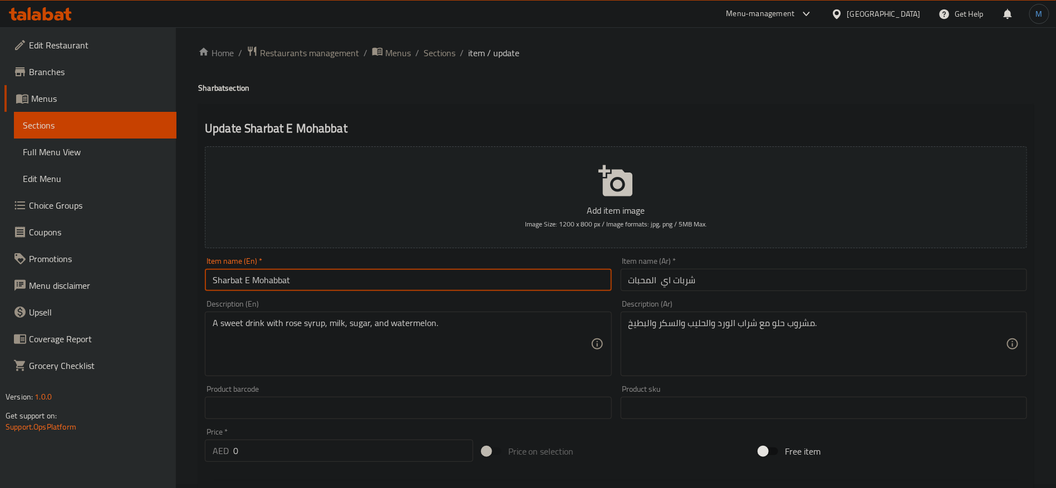
click at [524, 289] on input "Sharbat E Mohabbat" at bounding box center [408, 280] width 406 height 22
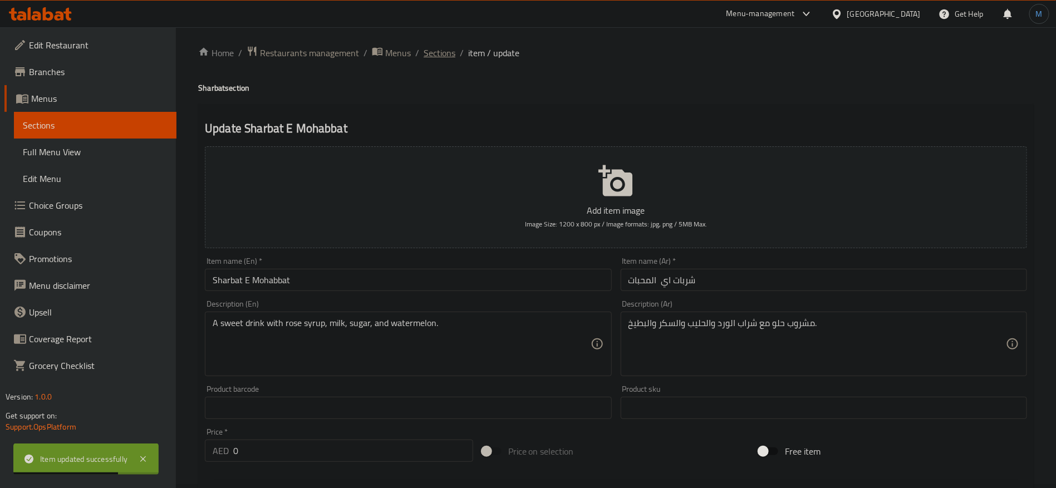
click at [432, 54] on span "Sections" at bounding box center [439, 52] width 32 height 13
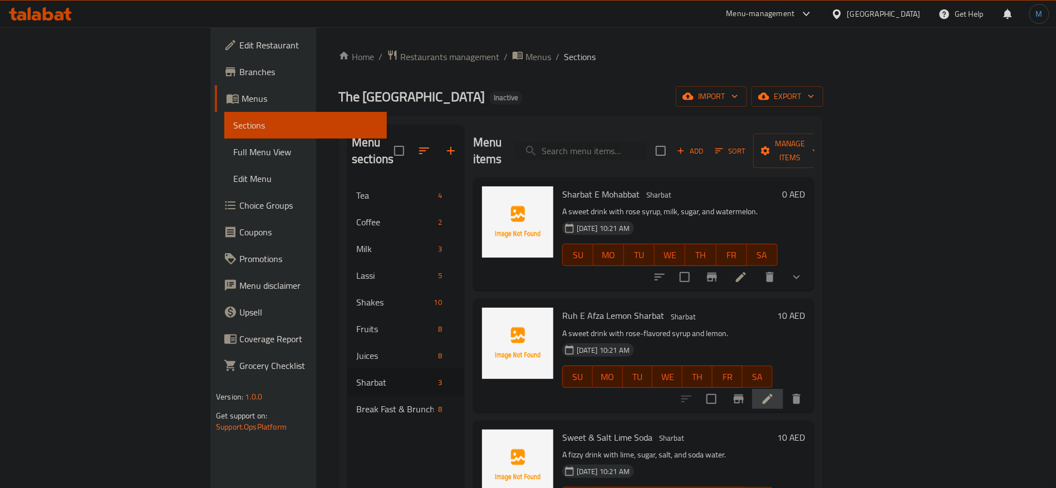
click at [783, 389] on li at bounding box center [767, 399] width 31 height 20
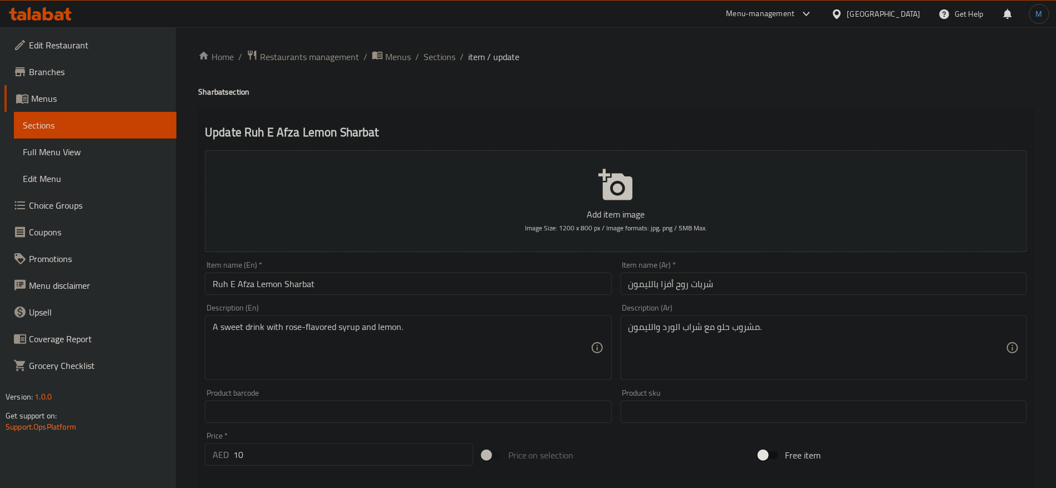
click at [216, 286] on input "Ruh E Afza Lemon Sharbat" at bounding box center [408, 284] width 406 height 22
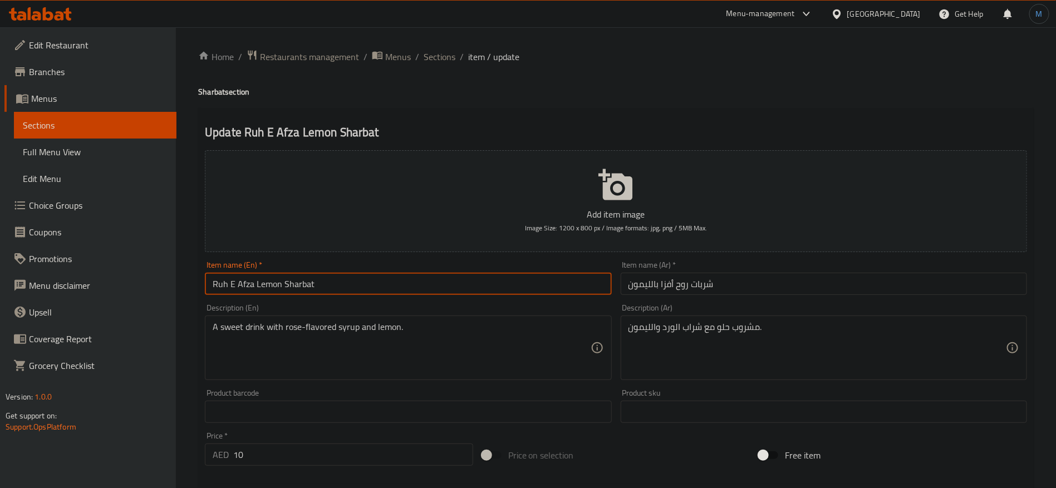
drag, startPoint x: 216, startPoint y: 286, endPoint x: 268, endPoint y: 284, distance: 51.8
click at [268, 284] on input "Ruh E Afza Lemon Sharbat" at bounding box center [408, 284] width 406 height 22
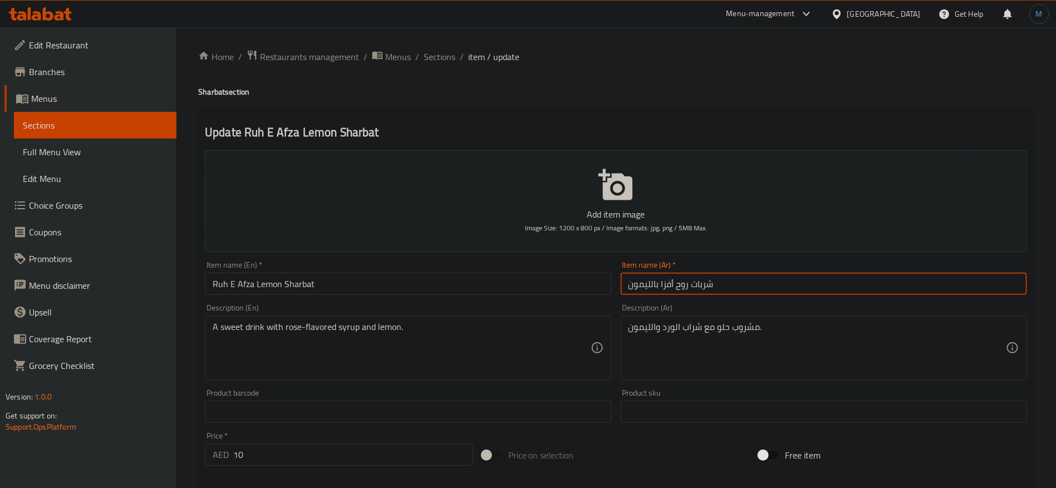
click at [682, 287] on input "شربات روح أفزا بالليمون" at bounding box center [823, 284] width 406 height 22
click at [657, 285] on input "شربات روح أفزا بالليمون" at bounding box center [823, 284] width 406 height 22
paste input "ي أفزا"
type input "شربات روح إي أفزا ليمون"
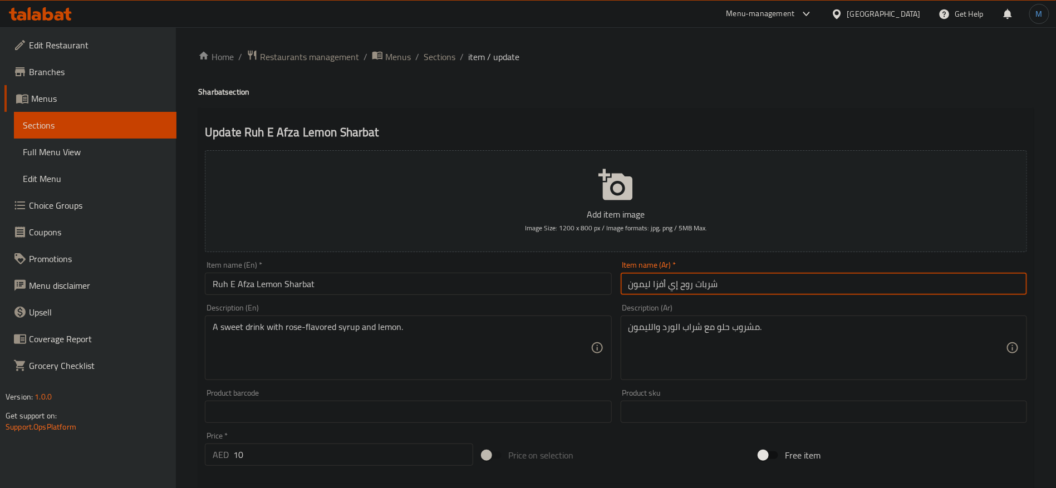
click at [413, 320] on div "A sweet drink with rose-flavored syrup and lemon. Description (En)" at bounding box center [408, 347] width 406 height 65
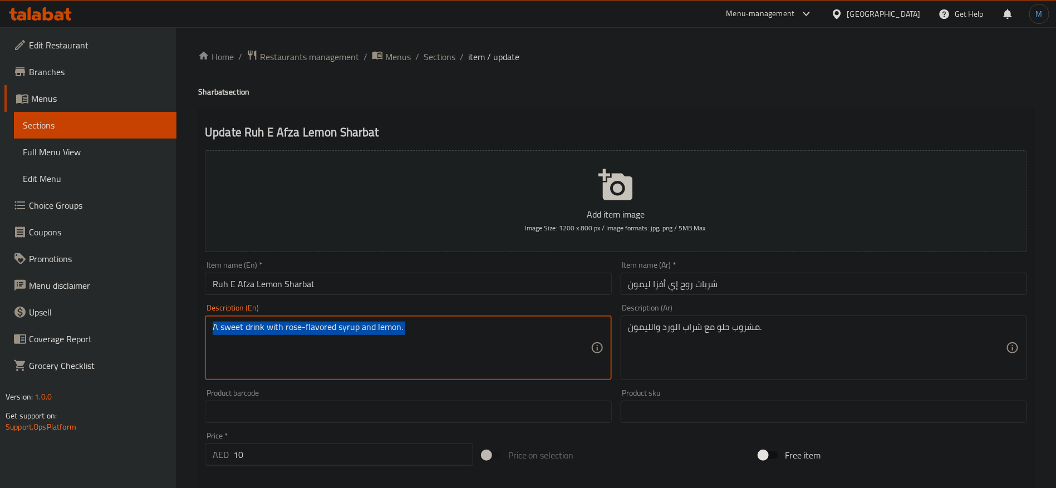
click at [413, 320] on div "A sweet drink with rose-flavored syrup and lemon. Description (En)" at bounding box center [408, 347] width 406 height 65
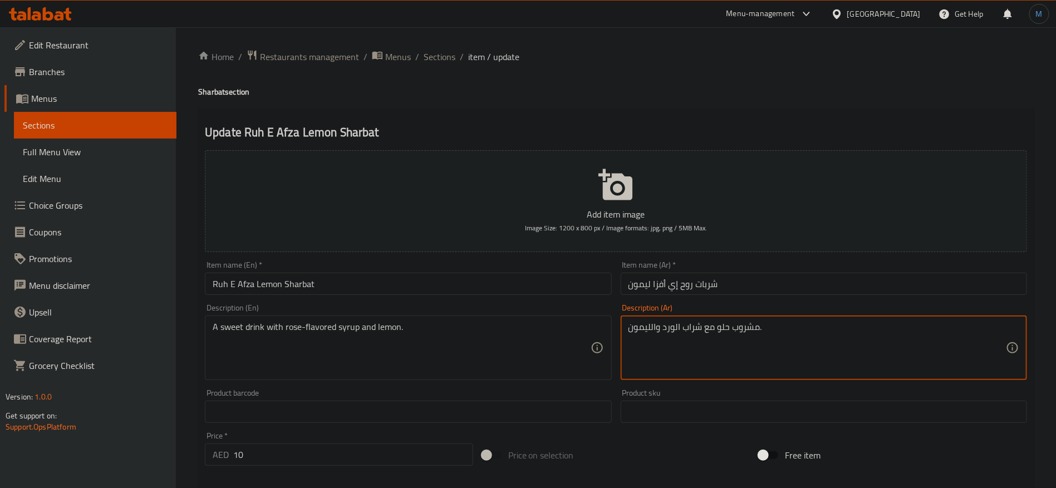
paste textarea "نكهة"
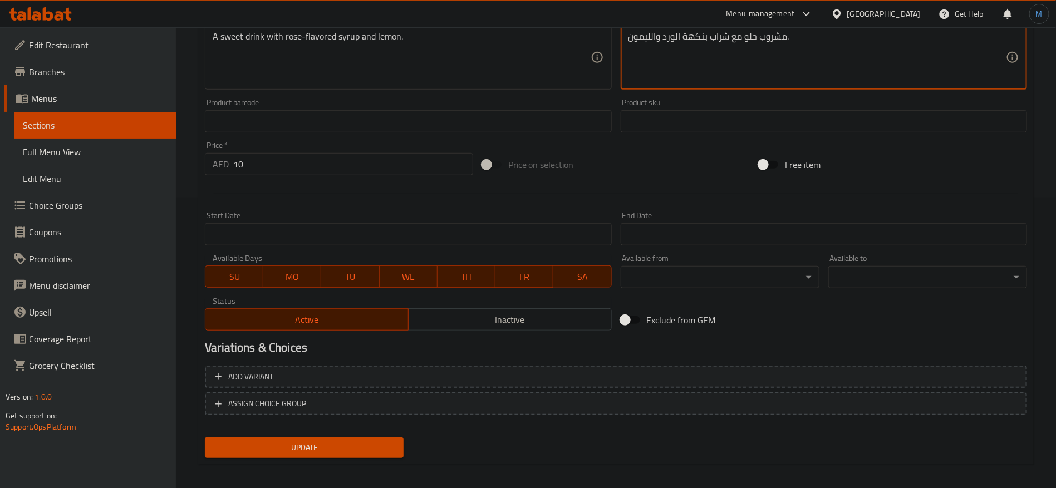
scroll to position [298, 0]
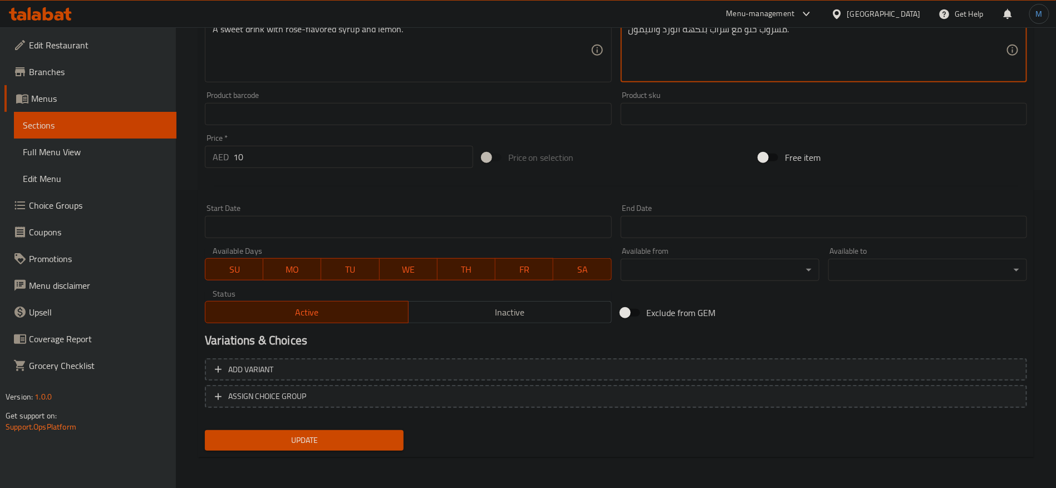
type textarea "مشروب حلو مع شراب بنكهة الورد والليمون."
click at [331, 150] on input "10" at bounding box center [353, 157] width 240 height 22
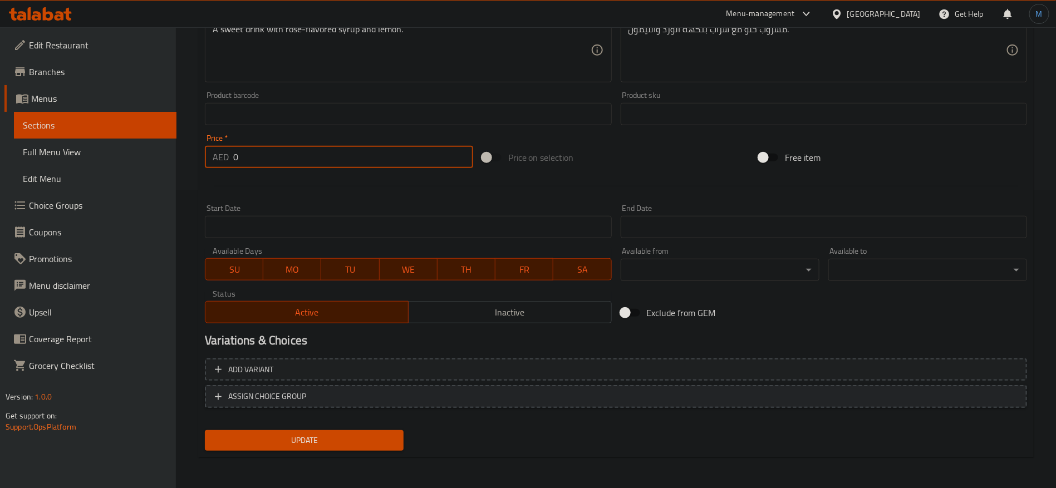
type input "0"
click at [814, 373] on span "Add variant" at bounding box center [616, 370] width 802 height 14
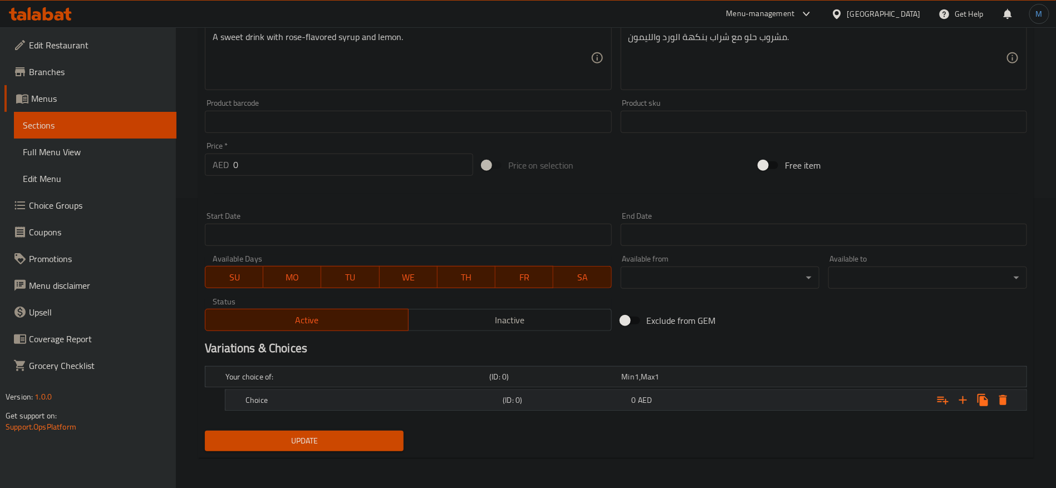
click at [900, 403] on div "Expand" at bounding box center [886, 400] width 257 height 24
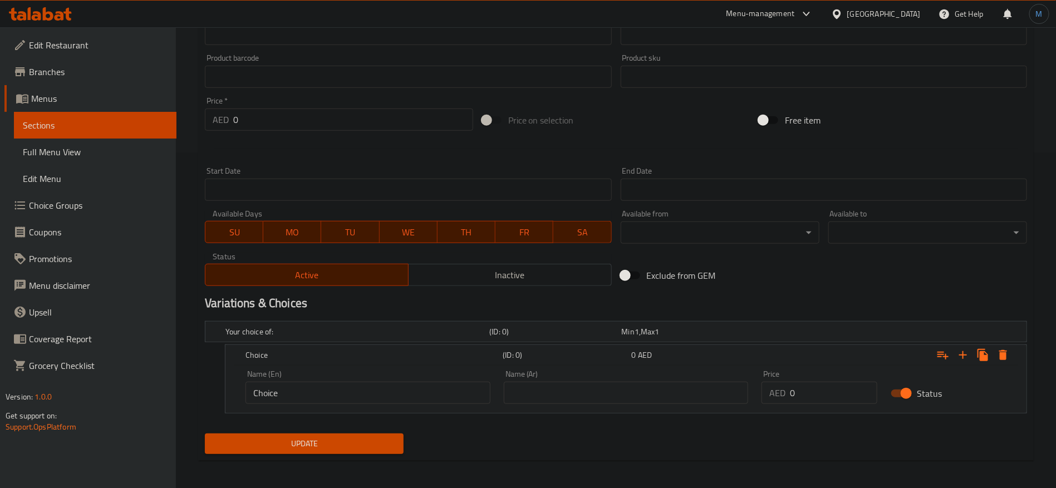
scroll to position [337, 0]
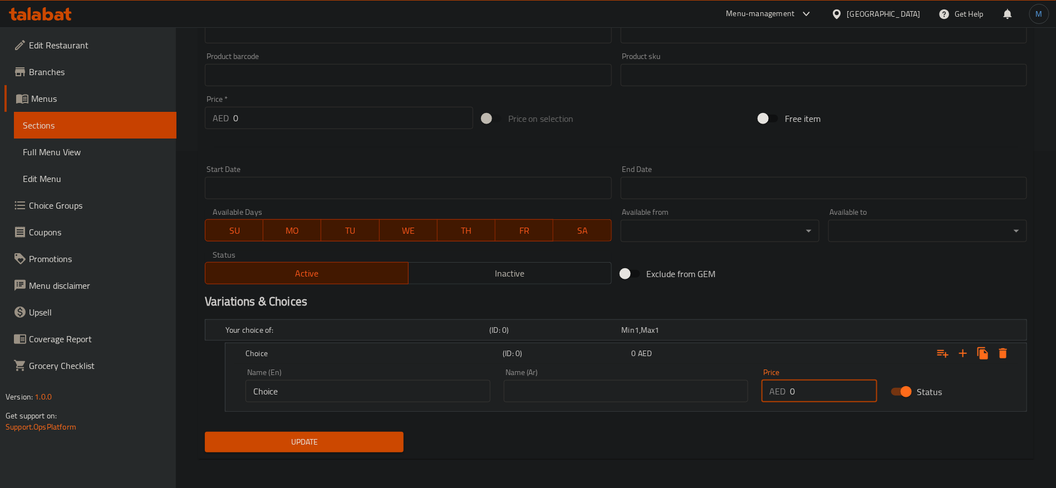
click at [827, 395] on input "0" at bounding box center [833, 391] width 87 height 22
paste input "1"
type input "10"
click at [602, 382] on input "text" at bounding box center [626, 391] width 245 height 22
type input "عادي"
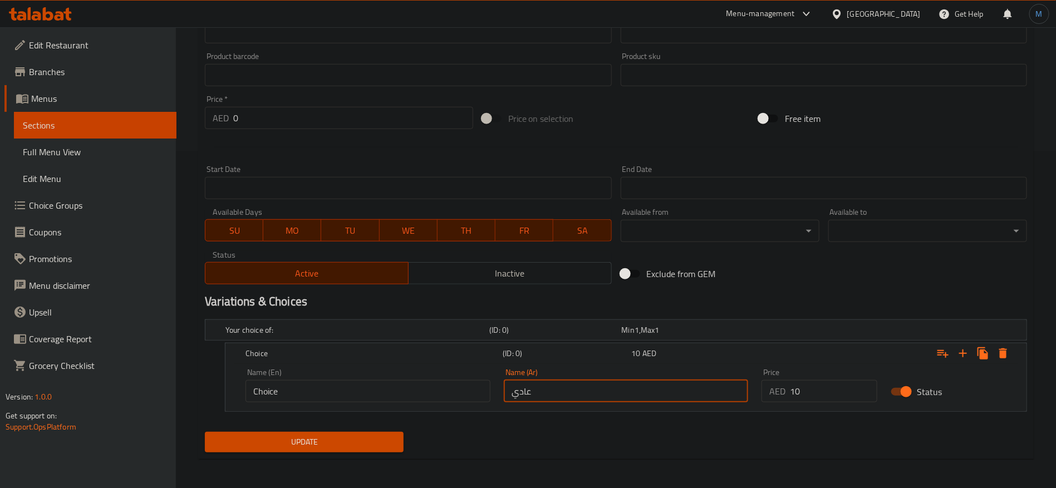
click at [421, 397] on input "Choice" at bounding box center [367, 391] width 245 height 22
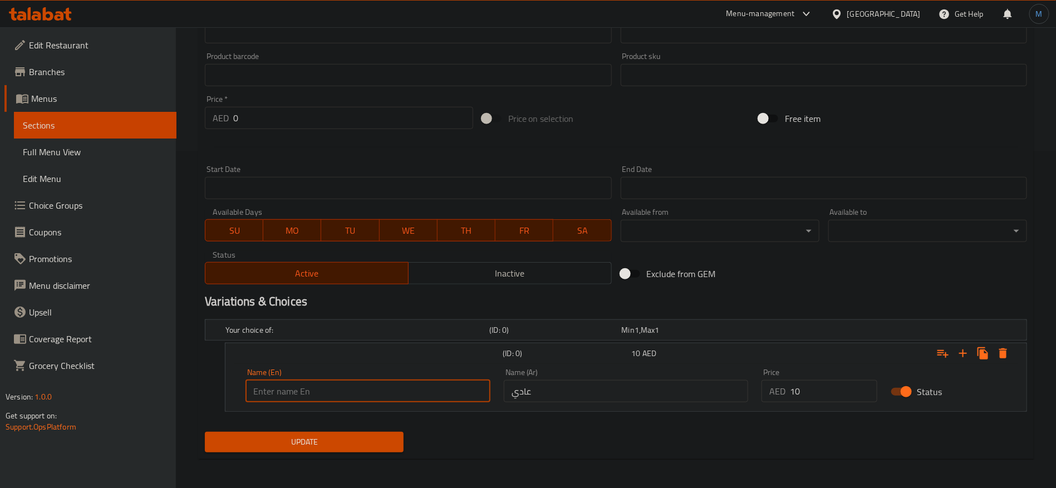
click at [421, 397] on input "text" at bounding box center [367, 391] width 245 height 22
type input "Regular"
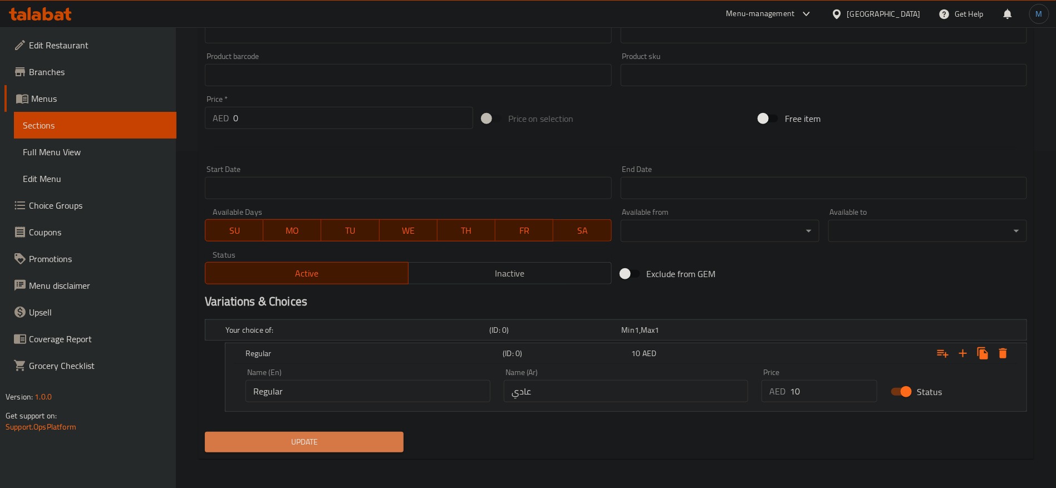
click at [364, 435] on span "Update" at bounding box center [304, 442] width 181 height 14
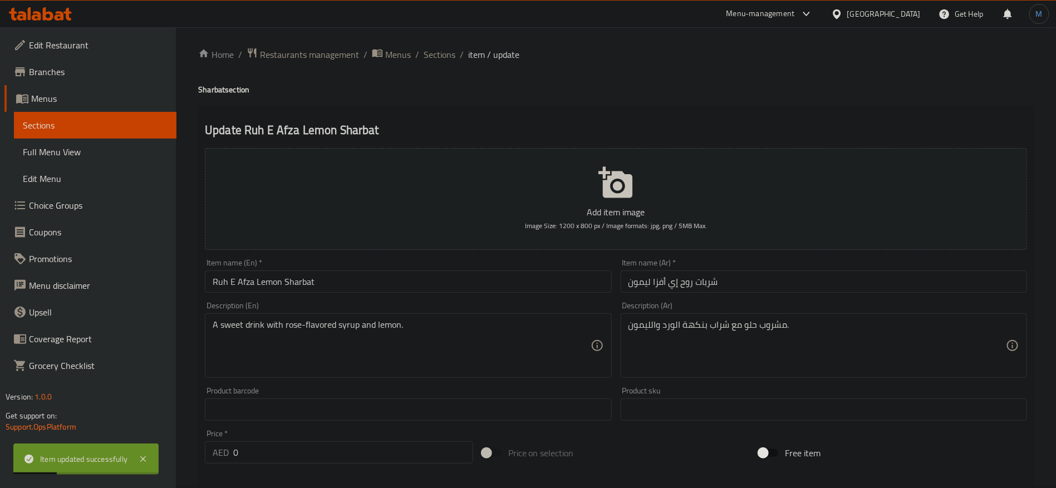
scroll to position [0, 0]
click at [450, 66] on div "Home / Restaurants management / Menus / Sections / item / update Sharbat sectio…" at bounding box center [615, 427] width 835 height 755
click at [446, 59] on span "Sections" at bounding box center [439, 56] width 32 height 13
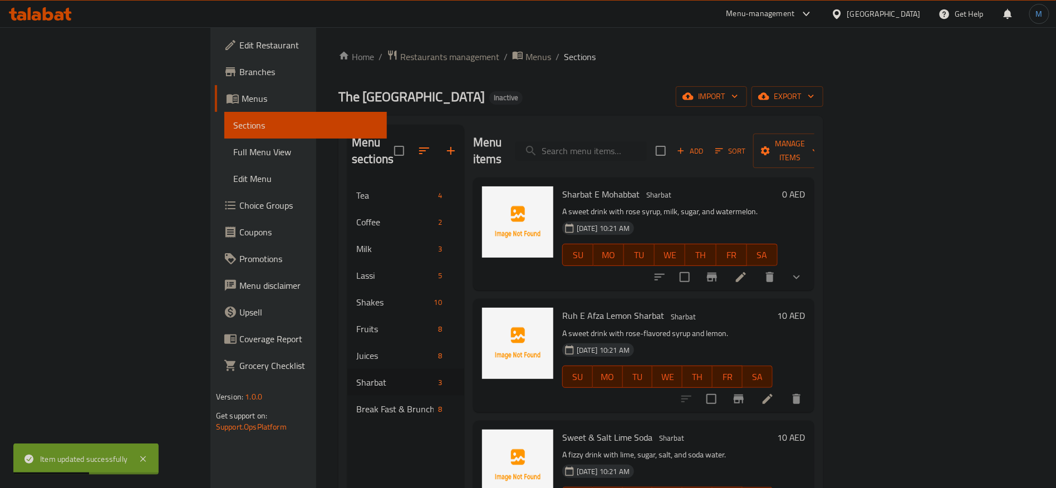
scroll to position [83, 0]
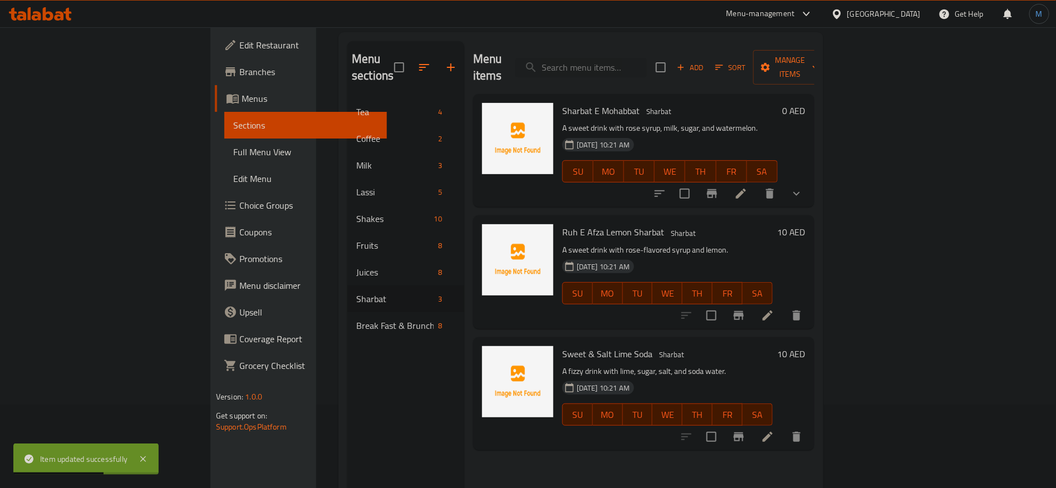
click at [774, 430] on icon at bounding box center [767, 436] width 13 height 13
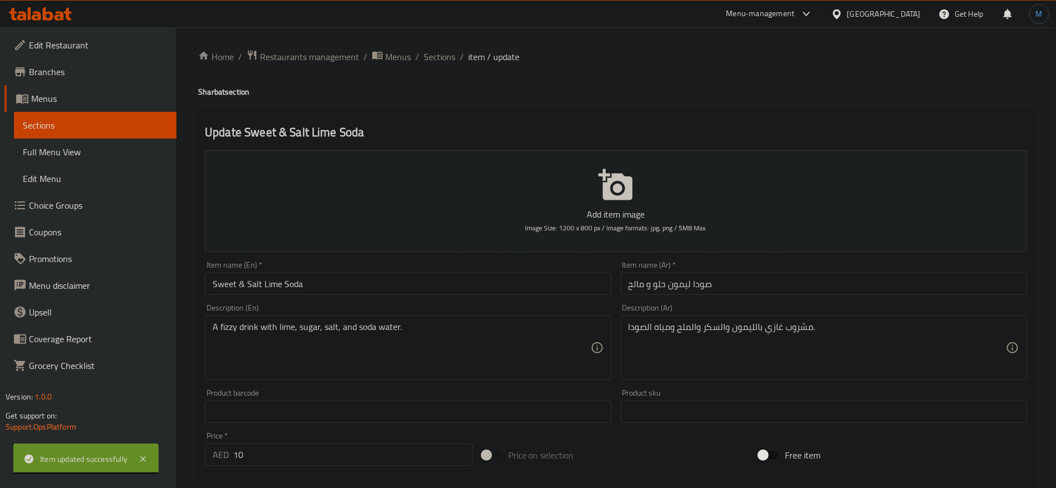
click at [245, 288] on input "Sweet & Salt Lime Soda" at bounding box center [408, 284] width 406 height 22
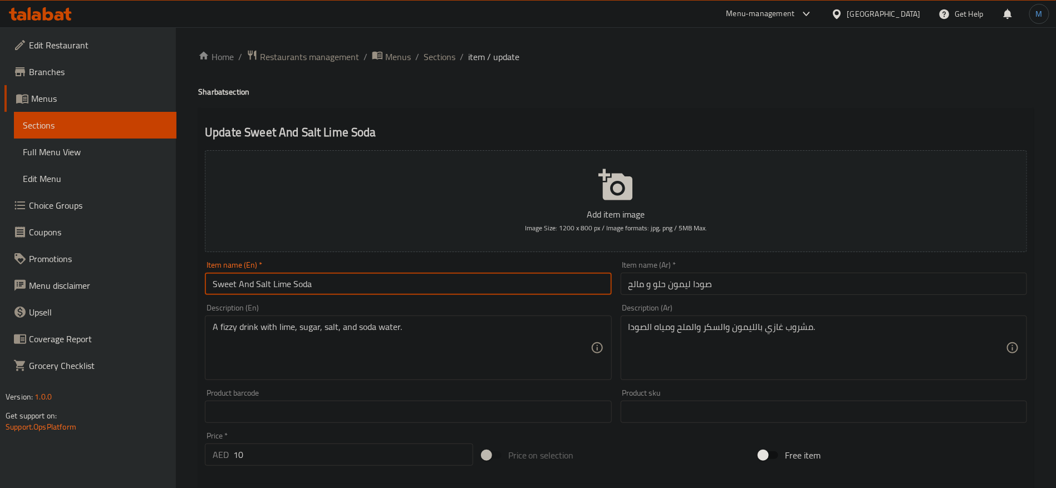
type input "Sweet And Salt Lime Soda"
click at [675, 285] on input "صودا ليمون حلو و مالح" at bounding box center [823, 284] width 406 height 22
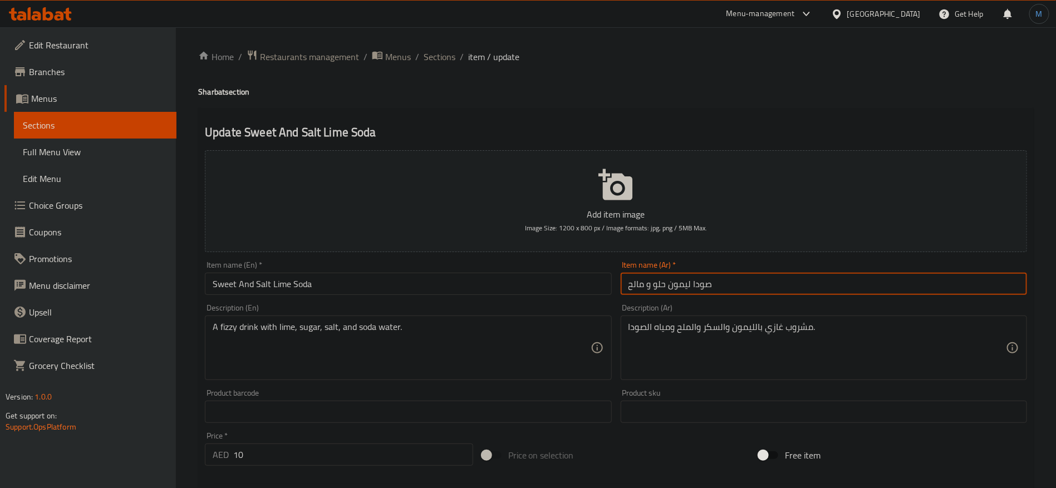
click at [675, 285] on input "صودا ليمون حلو و مالح" at bounding box center [823, 284] width 406 height 22
type input "صودا حامض حلو و مالح"
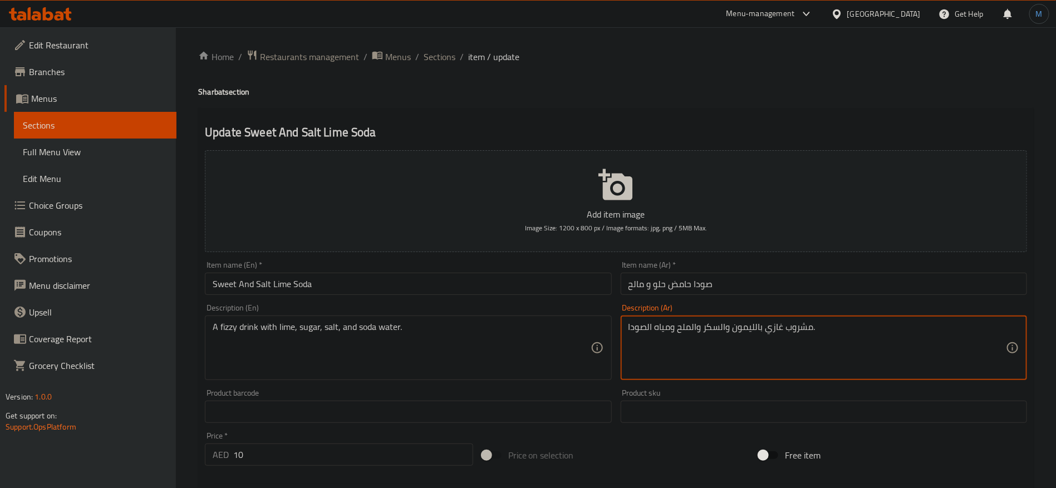
click at [746, 327] on textarea "مشروب غازي بالليمون والسكر والملح ومياه الصودا." at bounding box center [816, 348] width 377 height 53
type textarea "مشروب غازي بالحامض والسكر والملح ومياه الصودا."
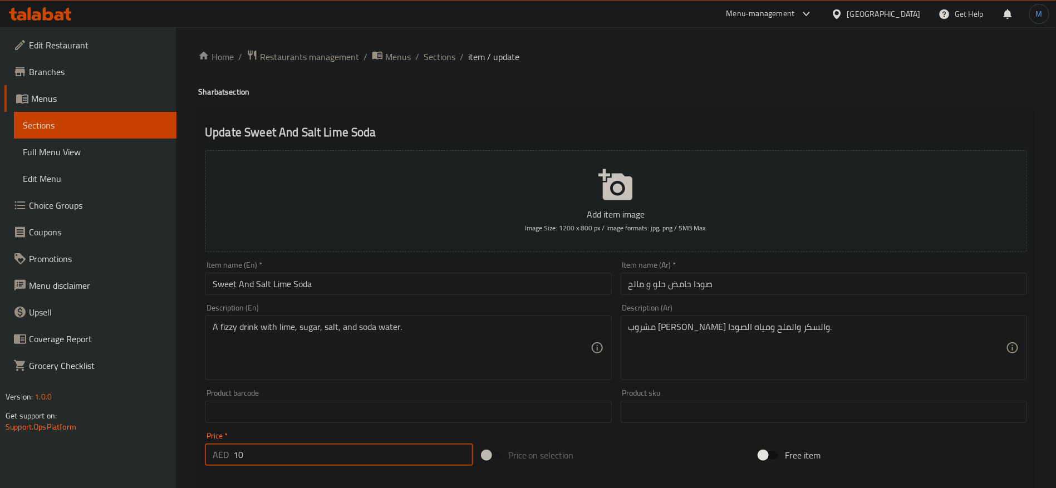
click at [338, 458] on input "10" at bounding box center [353, 454] width 240 height 22
type input "0"
click at [647, 463] on div "Price on selection" at bounding box center [615, 455] width 277 height 30
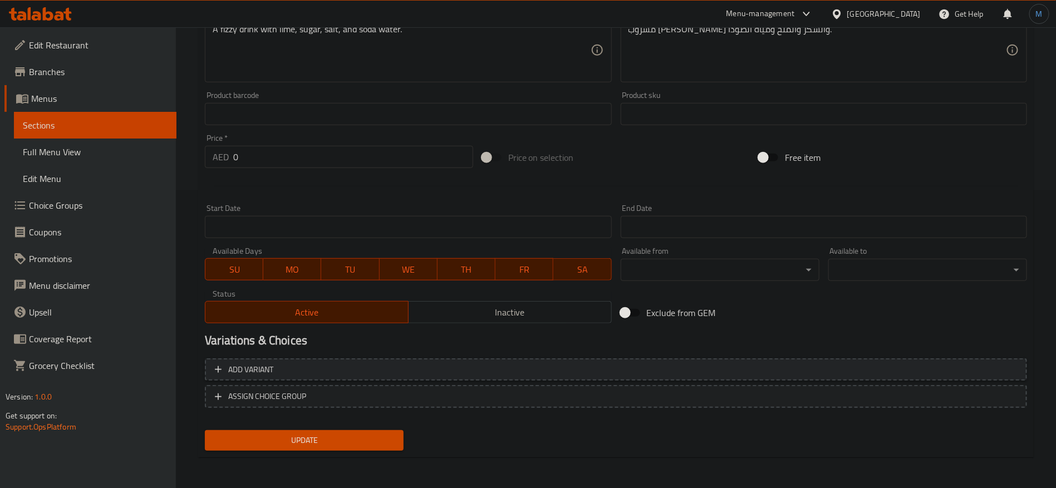
click at [847, 378] on button "Add variant" at bounding box center [616, 369] width 822 height 23
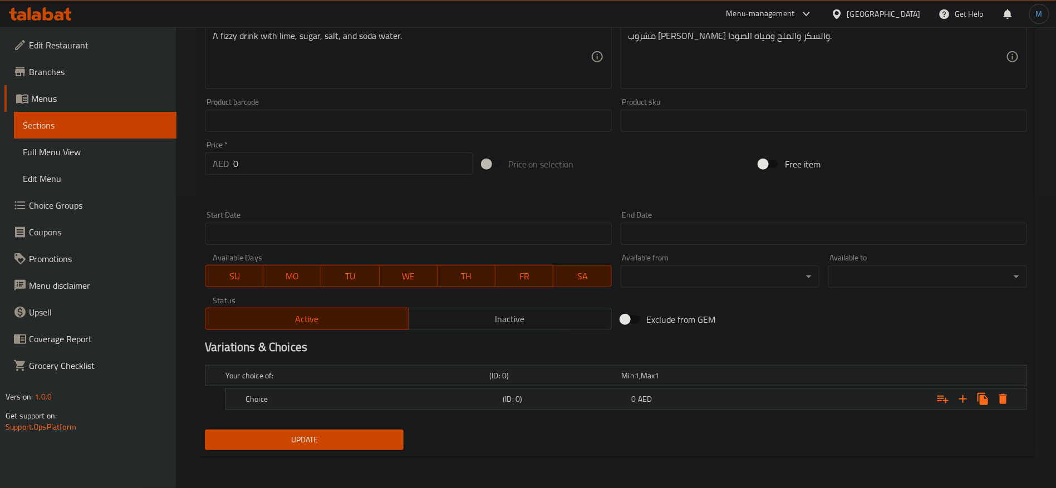
scroll to position [290, 0]
click at [797, 415] on nav at bounding box center [616, 417] width 822 height 9
click at [797, 402] on div "Expand" at bounding box center [886, 400] width 257 height 24
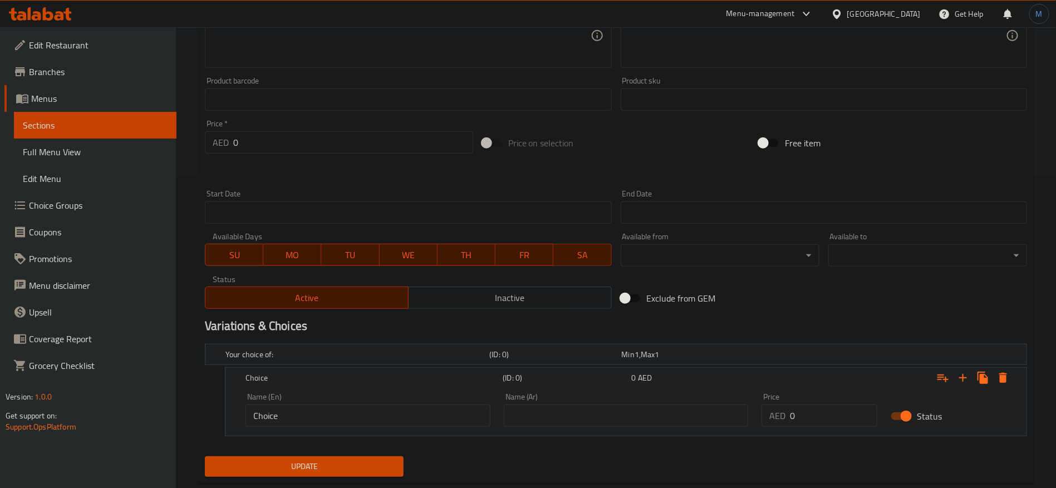
scroll to position [334, 0]
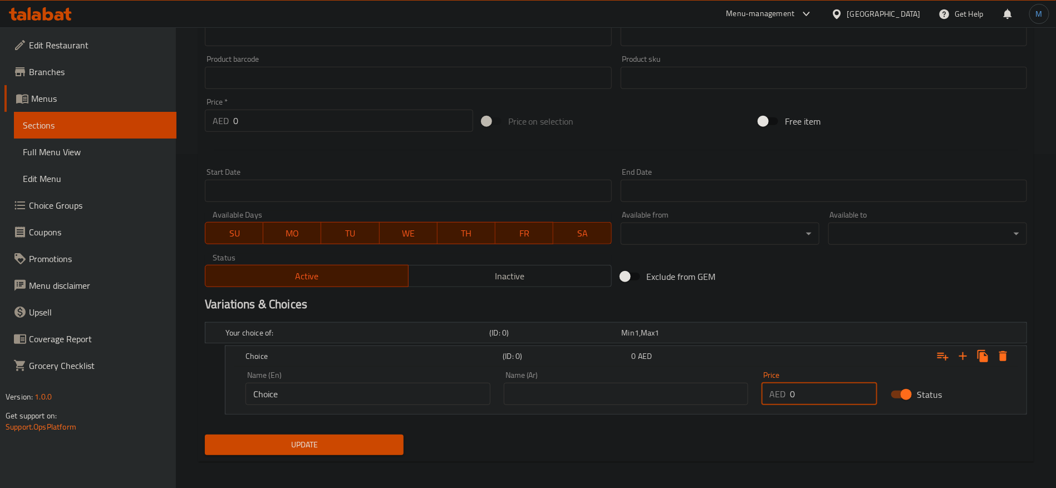
click at [803, 396] on input "0" at bounding box center [833, 394] width 87 height 22
paste input "1"
type input "10"
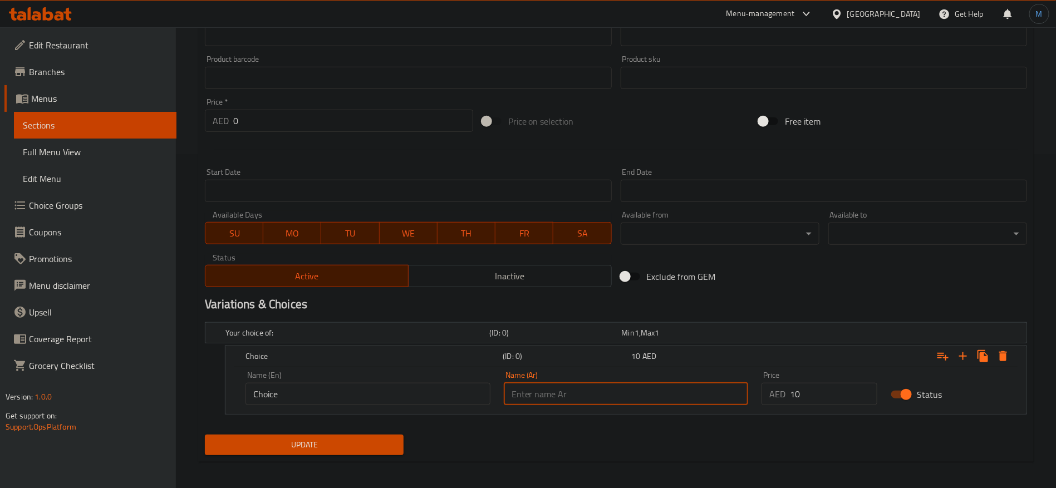
click at [687, 403] on input "text" at bounding box center [626, 394] width 245 height 22
type input "عادي"
click at [370, 396] on input "Choice" at bounding box center [367, 394] width 245 height 22
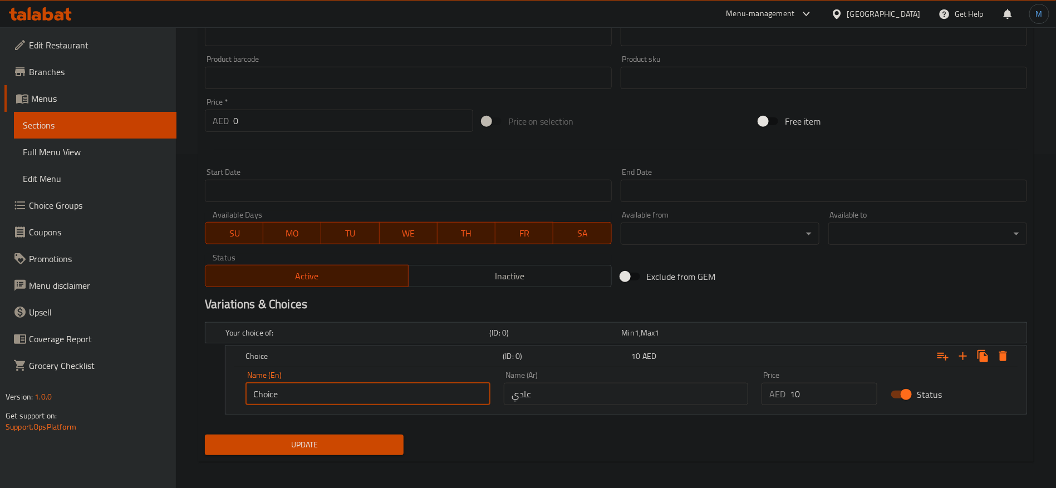
click at [370, 396] on input "Choice" at bounding box center [367, 394] width 245 height 22
click at [370, 396] on input "text" at bounding box center [367, 394] width 245 height 22
type input "Regular"
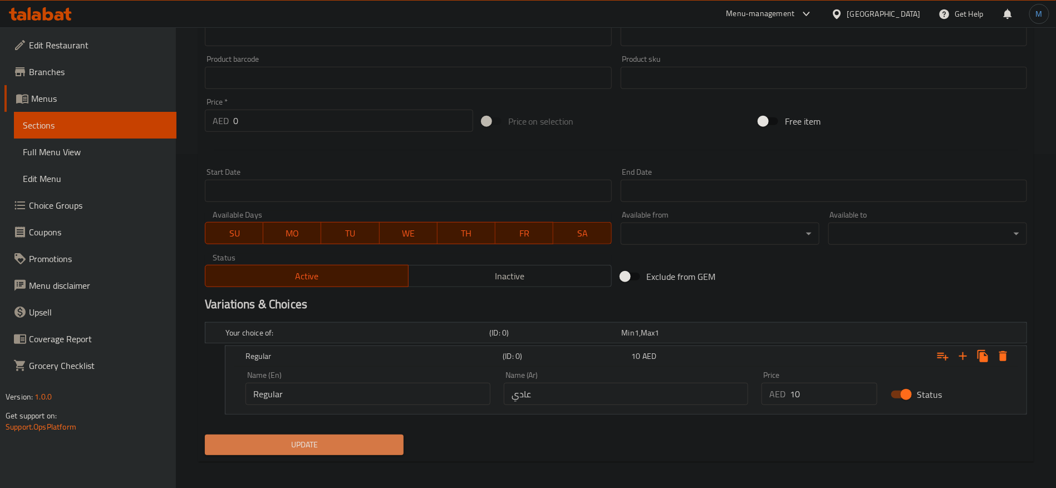
click at [343, 443] on span "Update" at bounding box center [304, 445] width 181 height 14
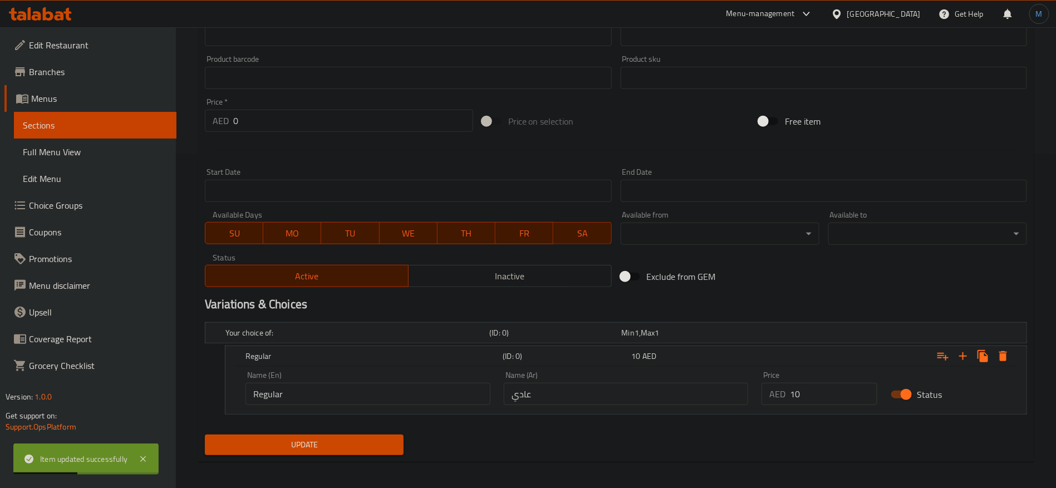
scroll to position [0, 0]
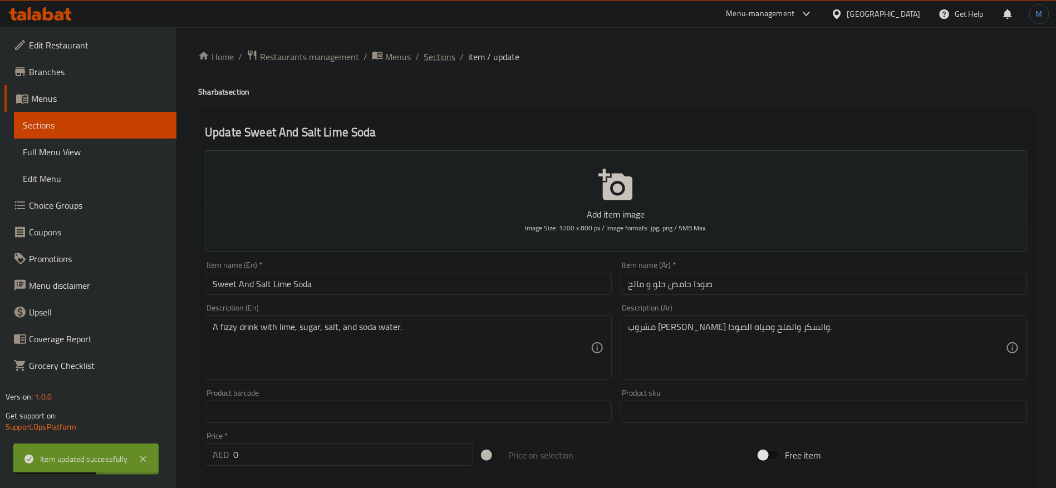
click at [441, 50] on span "Sections" at bounding box center [439, 56] width 32 height 13
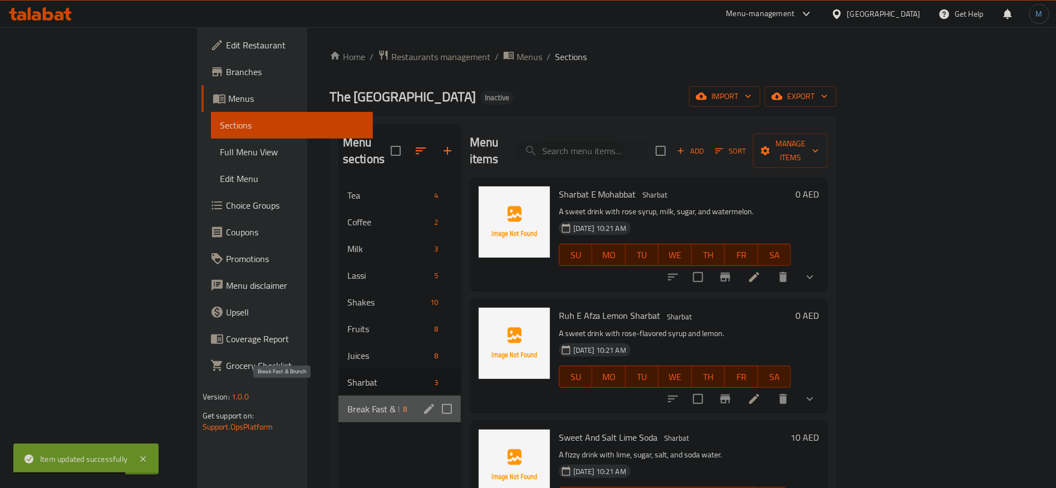
click at [347, 402] on span "Break Fast & Brunch" at bounding box center [373, 408] width 52 height 13
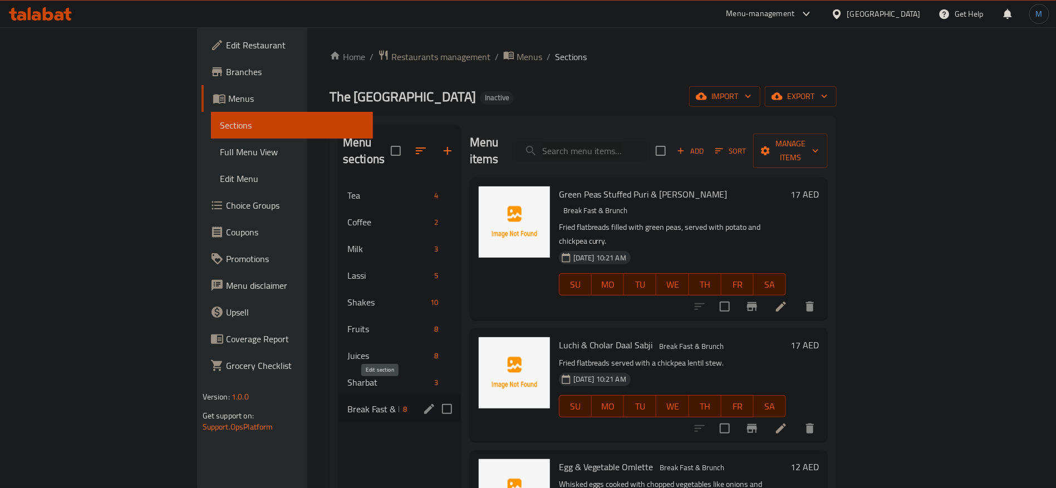
click at [422, 402] on icon "edit" at bounding box center [428, 408] width 13 height 13
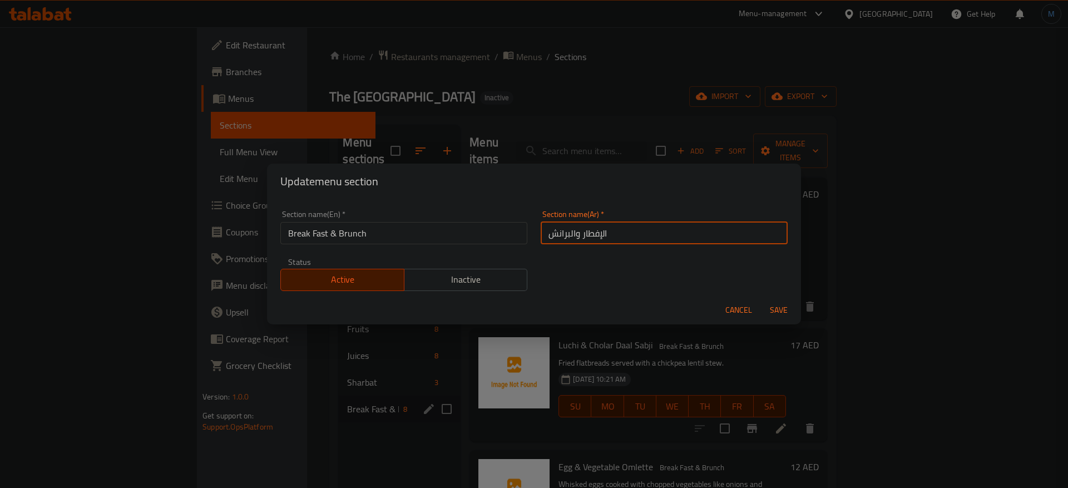
click at [629, 241] on input "الإفطار والبرانش" at bounding box center [664, 233] width 247 height 22
click at [333, 230] on input "Break Fast & Brunch" at bounding box center [403, 233] width 247 height 22
type input "BreakFast And Brunch"
click at [761, 300] on button "Save" at bounding box center [779, 310] width 36 height 21
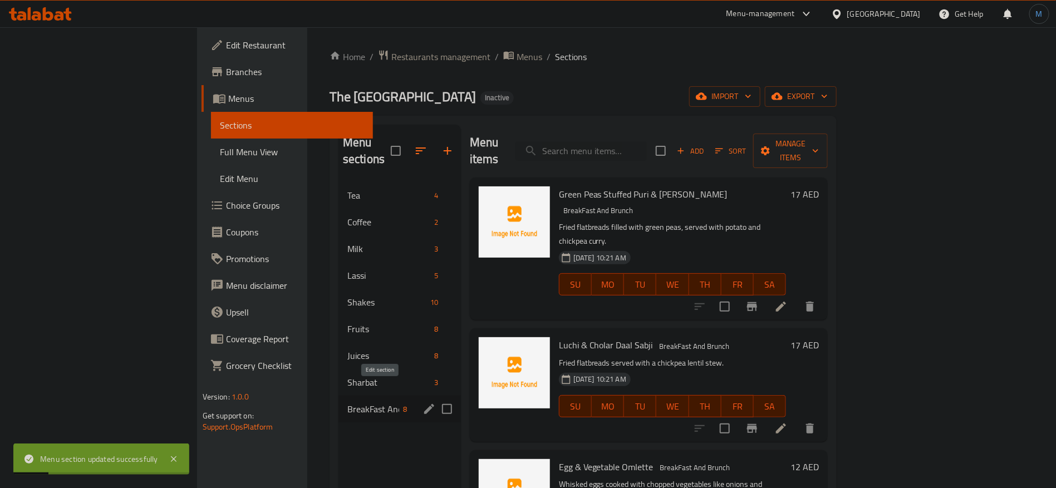
click at [422, 402] on icon "edit" at bounding box center [428, 408] width 13 height 13
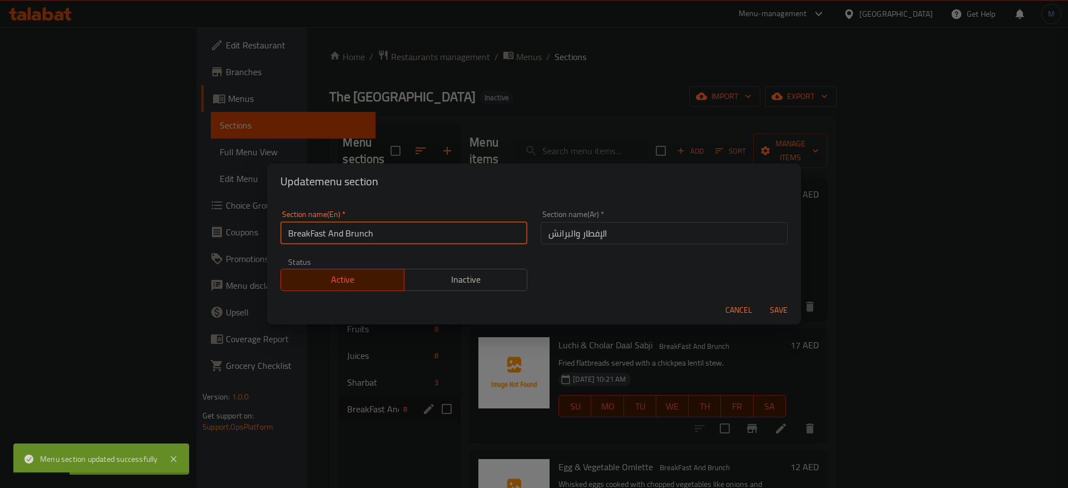
click at [303, 228] on input "BreakFast And Brunch" at bounding box center [403, 233] width 247 height 22
click at [312, 232] on input "Break Fast And Brunch" at bounding box center [403, 233] width 247 height 22
type input "BreakFast And Brunch"
click at [338, 236] on input "BreakFast And Brunch" at bounding box center [403, 233] width 247 height 22
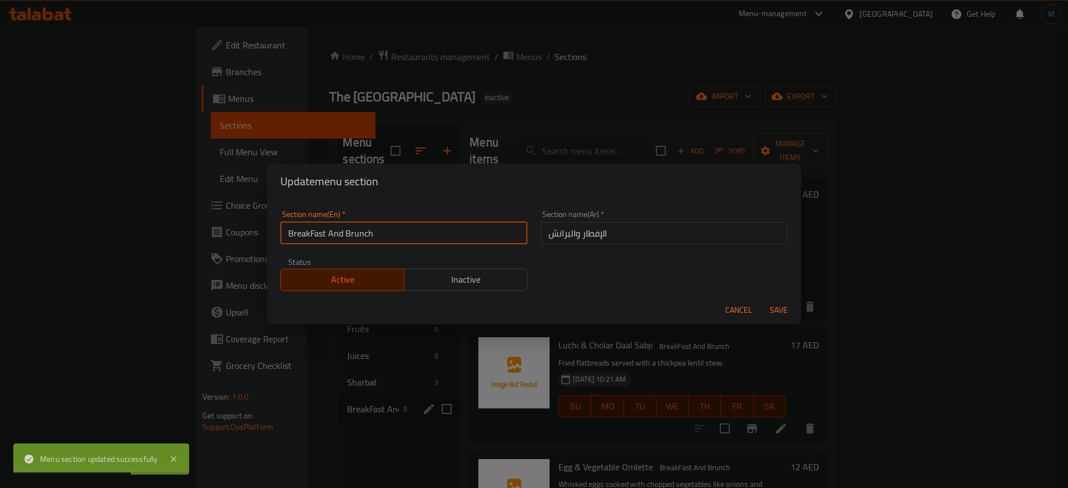
click at [361, 231] on input "BreakFast And Brunch" at bounding box center [403, 233] width 247 height 22
click at [385, 230] on input "BreakFast And Brunch" at bounding box center [403, 233] width 247 height 22
click at [314, 236] on input "BreakFast And Brunch" at bounding box center [403, 233] width 247 height 22
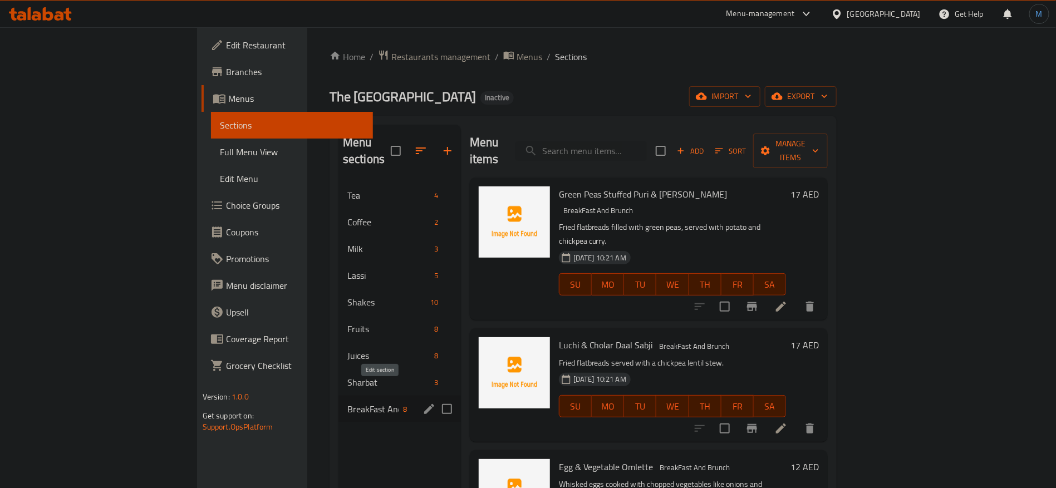
click at [422, 402] on icon "edit" at bounding box center [428, 408] width 13 height 13
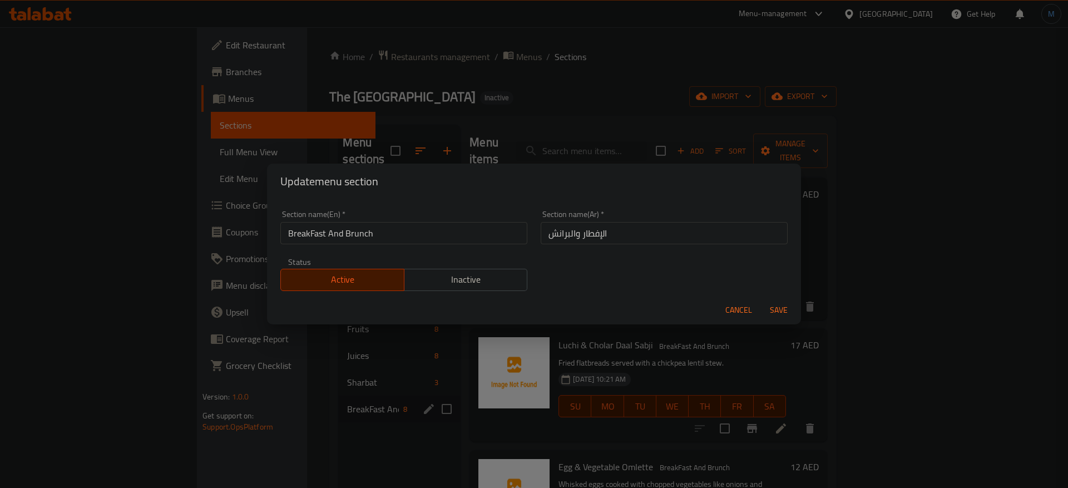
click at [304, 232] on input "BreakFast And Brunch" at bounding box center [403, 233] width 247 height 22
paste input "breakfast"
type input "breakfast And Brunch"
click at [761, 300] on button "Save" at bounding box center [779, 310] width 36 height 21
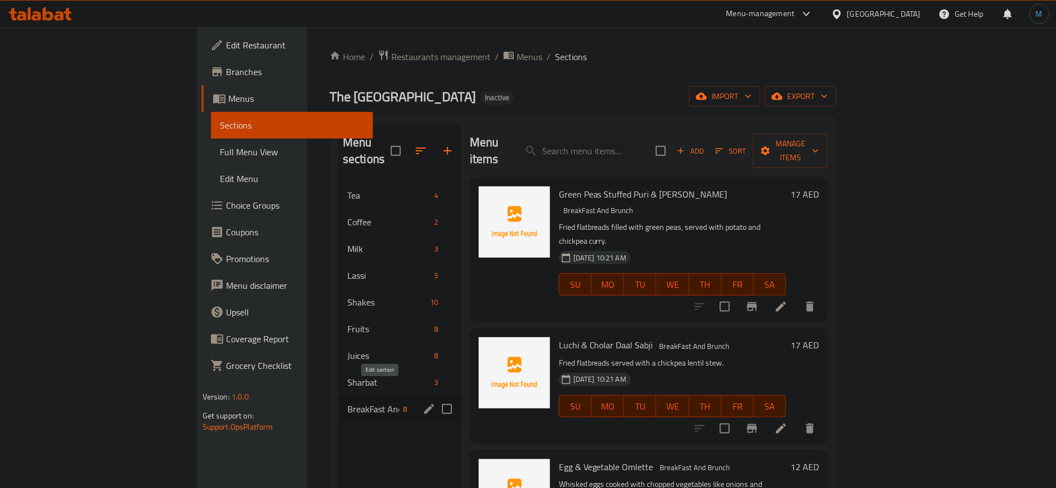
click at [424, 404] on icon "edit" at bounding box center [429, 409] width 10 height 10
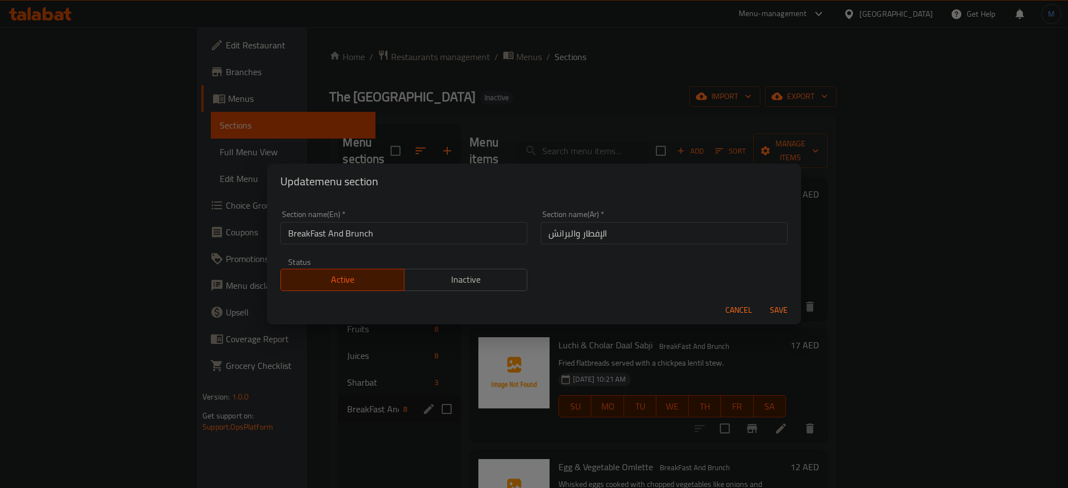
click at [494, 228] on input "BreakFast And Brunch" at bounding box center [403, 233] width 247 height 22
type input "`"
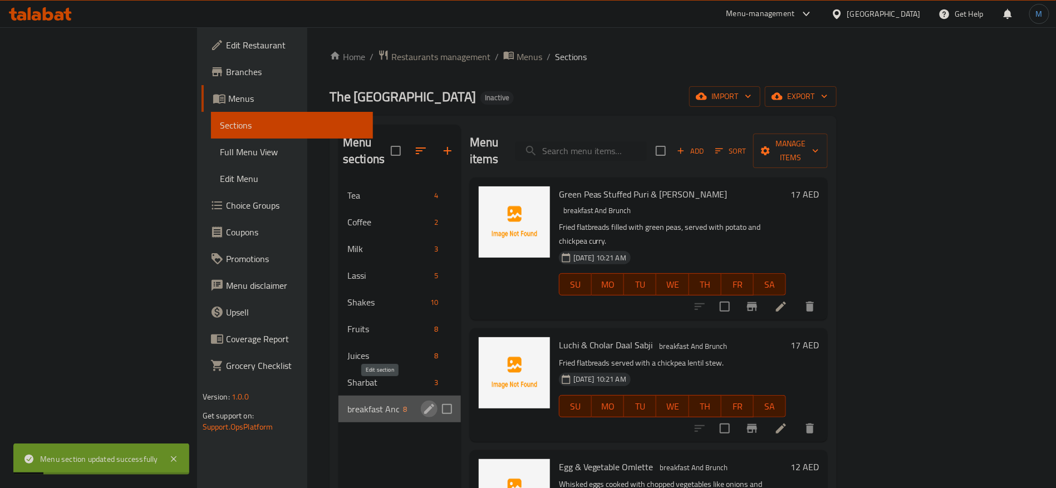
click at [422, 402] on icon "edit" at bounding box center [428, 408] width 13 height 13
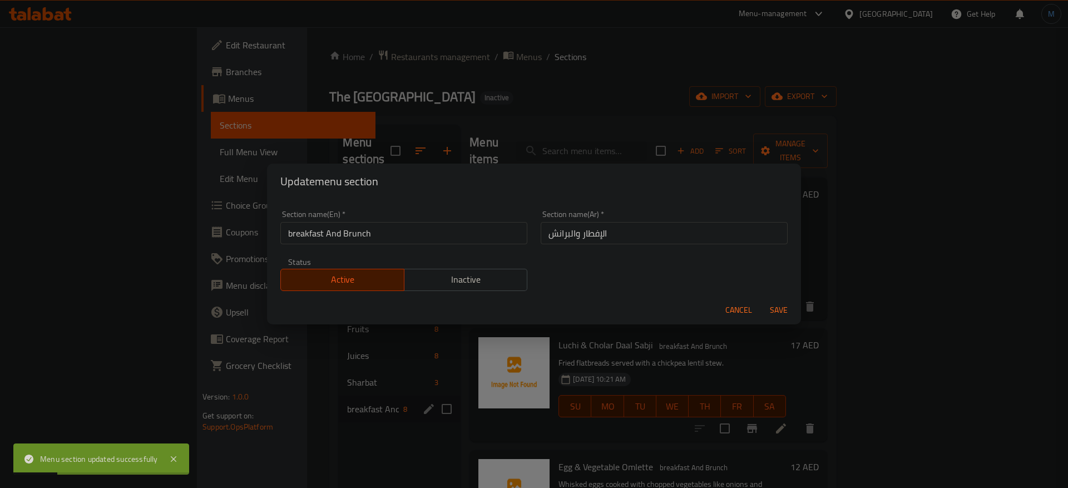
drag, startPoint x: 495, startPoint y: 219, endPoint x: 493, endPoint y: 228, distance: 9.2
click at [495, 219] on div "Section name(En)   * breakfast And Brunch Section name(En) *" at bounding box center [403, 227] width 247 height 34
click at [493, 228] on input "breakfast And Brunch" at bounding box center [403, 233] width 247 height 22
type input "Breakfast and Brunch"
click at [761, 300] on button "Save" at bounding box center [779, 310] width 36 height 21
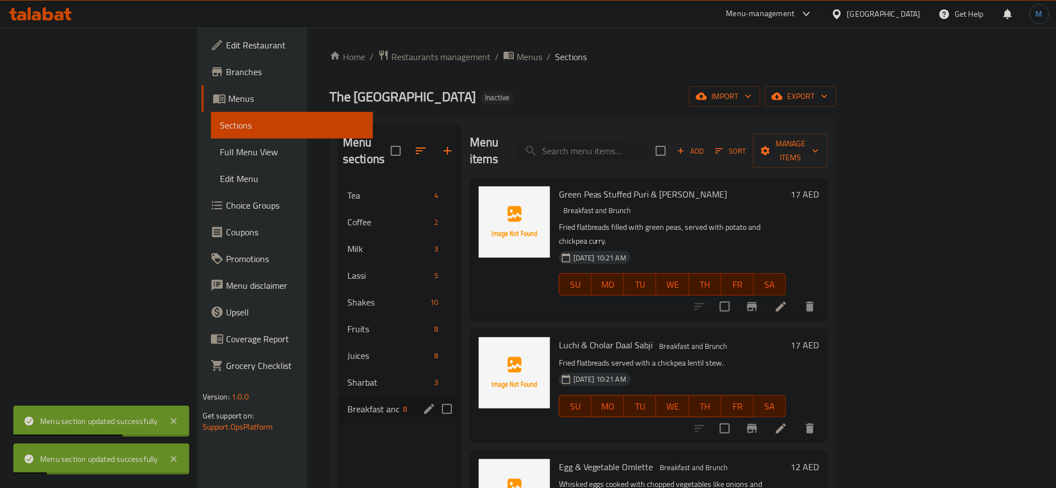
click at [787, 300] on icon at bounding box center [780, 306] width 13 height 13
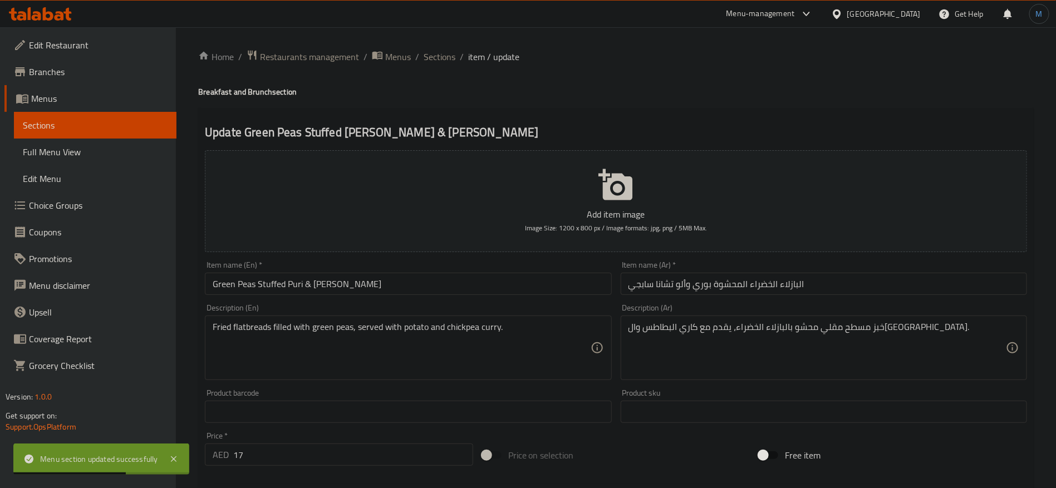
click at [247, 291] on input "Green Peas Stuffed Puri & Aalu Chana Sabji" at bounding box center [408, 284] width 406 height 22
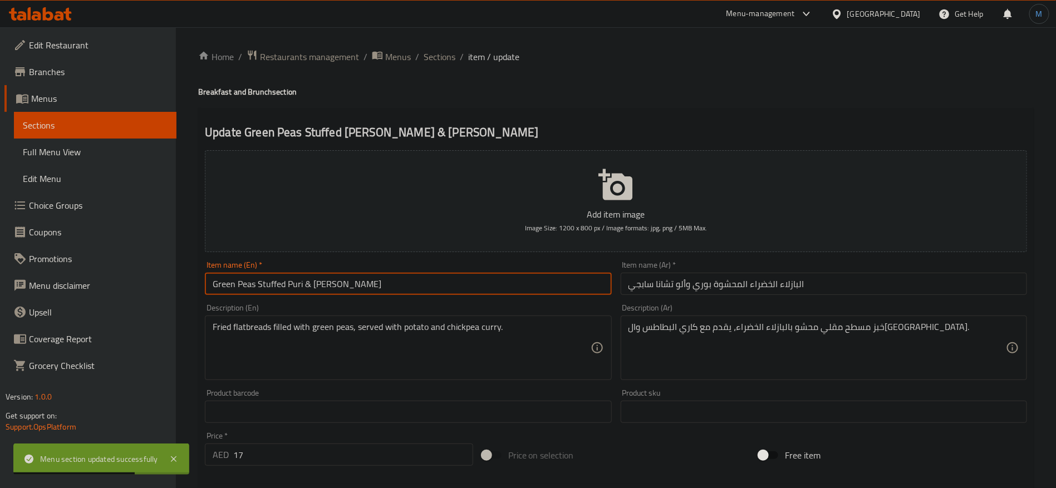
drag, startPoint x: 248, startPoint y: 291, endPoint x: 228, endPoint y: 291, distance: 20.0
click at [228, 291] on input "Green Peas Stuffed Puri & Aalu Chana Sabji" at bounding box center [408, 284] width 406 height 22
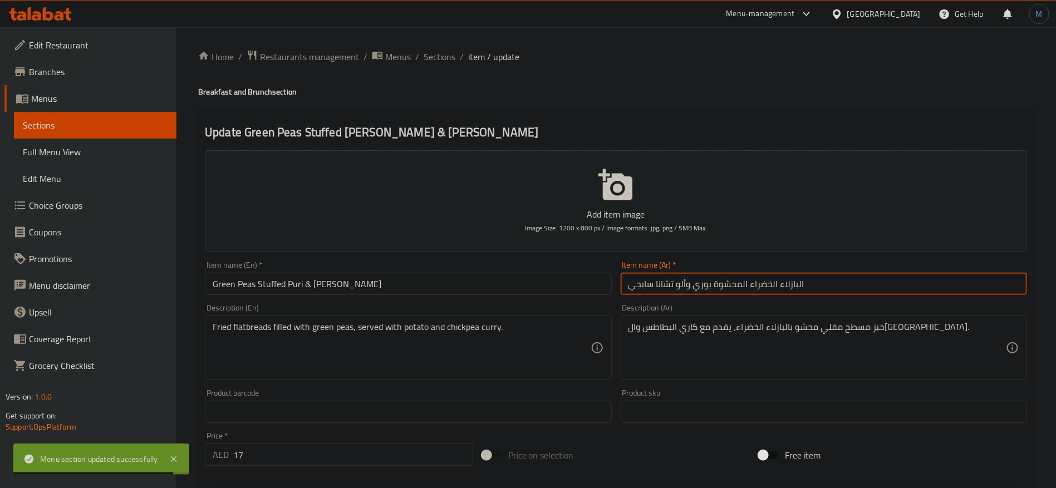
click at [839, 287] on input "البازلاء الخضراء المحشوة بوري وألو تشانا سابجي" at bounding box center [823, 284] width 406 height 22
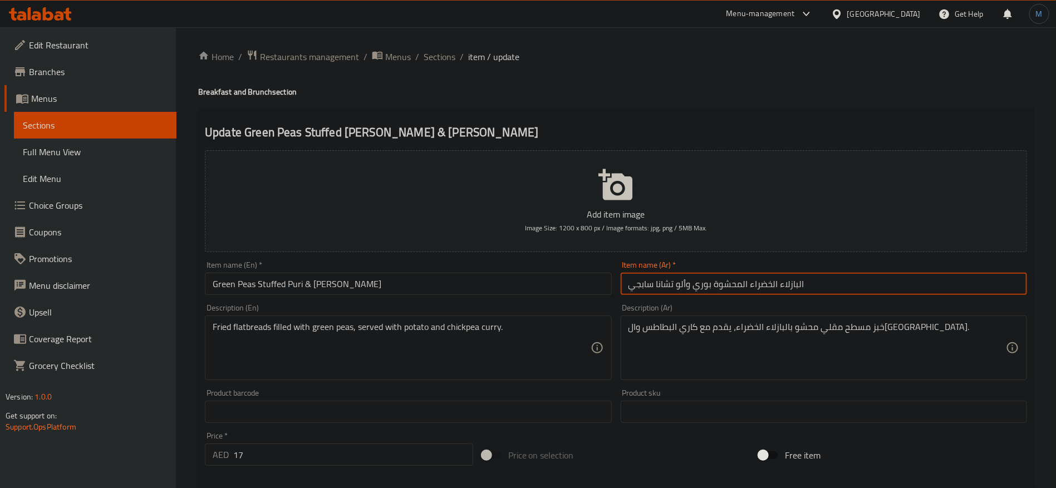
click at [795, 282] on input "البازلاء الخضراء المحشوة بوري وألو تشانا سابجي" at bounding box center [823, 284] width 406 height 22
click at [793, 281] on input "البازلاء الخضراء المحشوة بوري وألو تشانا سابجي" at bounding box center [823, 284] width 406 height 22
click at [770, 284] on input "البازلاء الخضراء المحشوة بوري وألو تشانا سابجي" at bounding box center [823, 284] width 406 height 22
paste input "ازلاء خضراء"
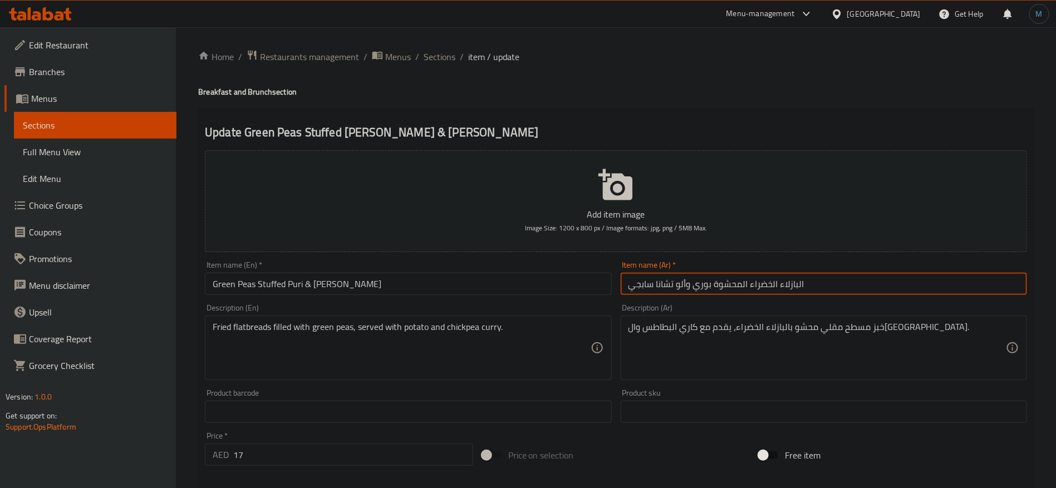
click at [786, 289] on input "البازلاء الخضراء المحشوة بوري وألو تشانا سابجي" at bounding box center [823, 284] width 406 height 22
click at [768, 285] on input "البازلاء الخضراء المحشوة بوري وألو تشانا سابجي" at bounding box center [823, 284] width 406 height 22
paste input "ازلاء"
type input "بازلاء خضراء محشوة ببوري وألو تشانا سابجي"
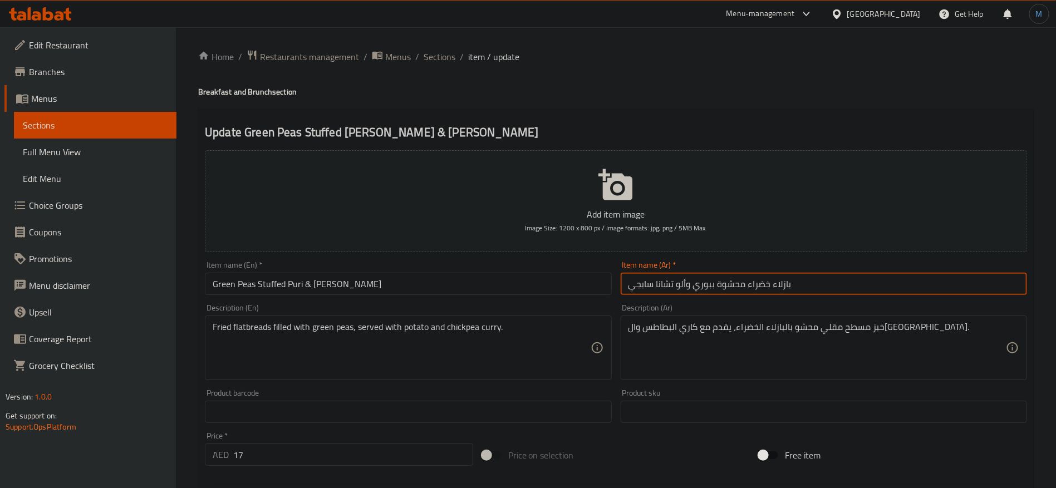
click at [309, 287] on input "Green Peas Stuffed Puri & Aalu Chana Sabji" at bounding box center [408, 284] width 406 height 22
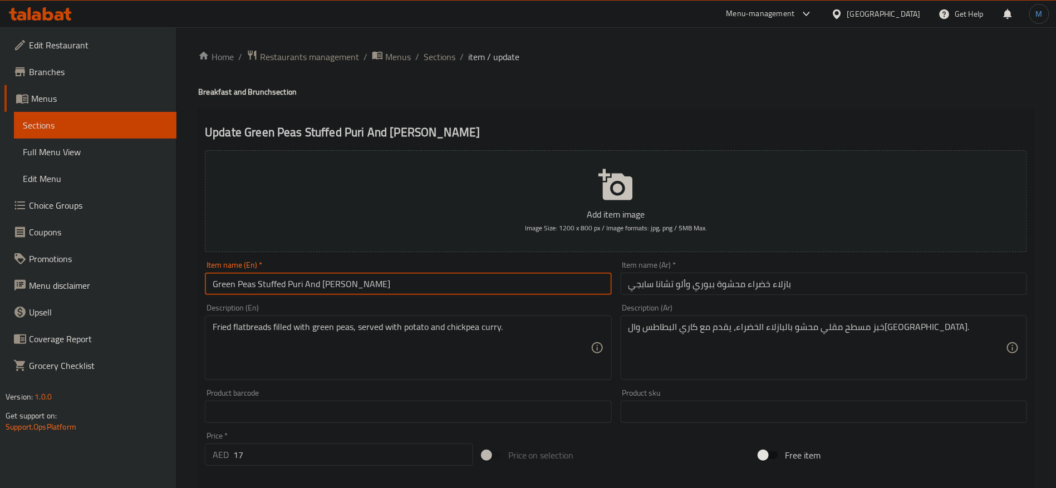
click at [318, 287] on input "Green Peas Stuffed Puri And Aalu Chana Sabji" at bounding box center [408, 284] width 406 height 22
drag, startPoint x: 318, startPoint y: 287, endPoint x: 378, endPoint y: 282, distance: 60.9
click at [378, 282] on input "Green Peas Stuffed Puri And Aalu Chana Sabji" at bounding box center [408, 284] width 406 height 22
type input "Green Peas Stuffed Puri And Aalu Chana Sabji"
click at [750, 286] on input "بازلاء خضراء محشوة ببوري وألو تشانا سابجي" at bounding box center [823, 284] width 406 height 22
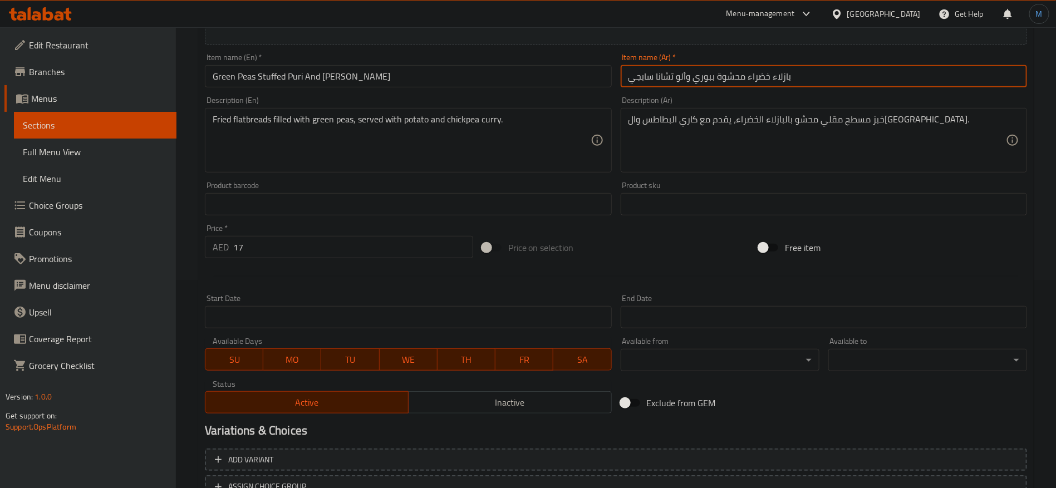
scroll to position [250, 0]
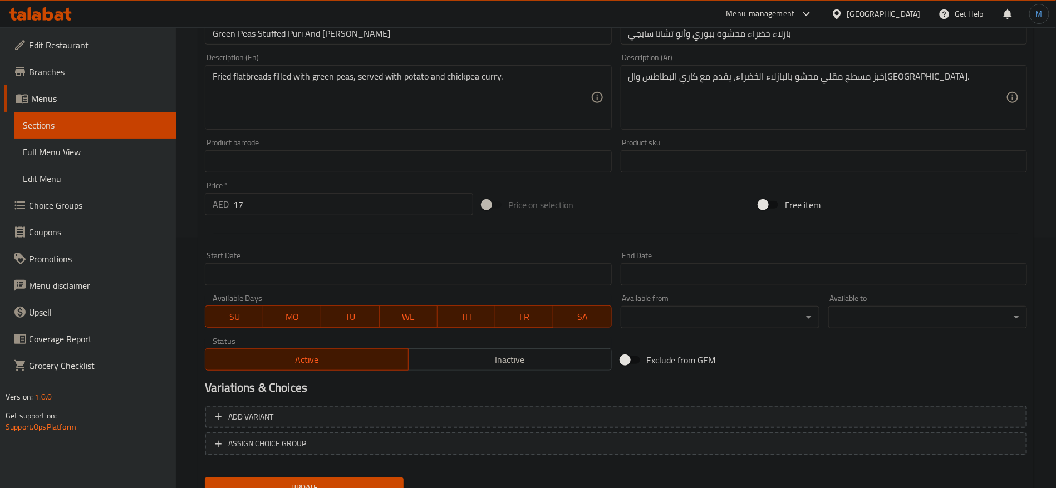
click at [338, 193] on div "Price   * AED 17 Price *" at bounding box center [339, 198] width 268 height 34
click at [341, 201] on input "17" at bounding box center [353, 204] width 240 height 22
type input "0"
click at [621, 225] on div at bounding box center [615, 233] width 831 height 27
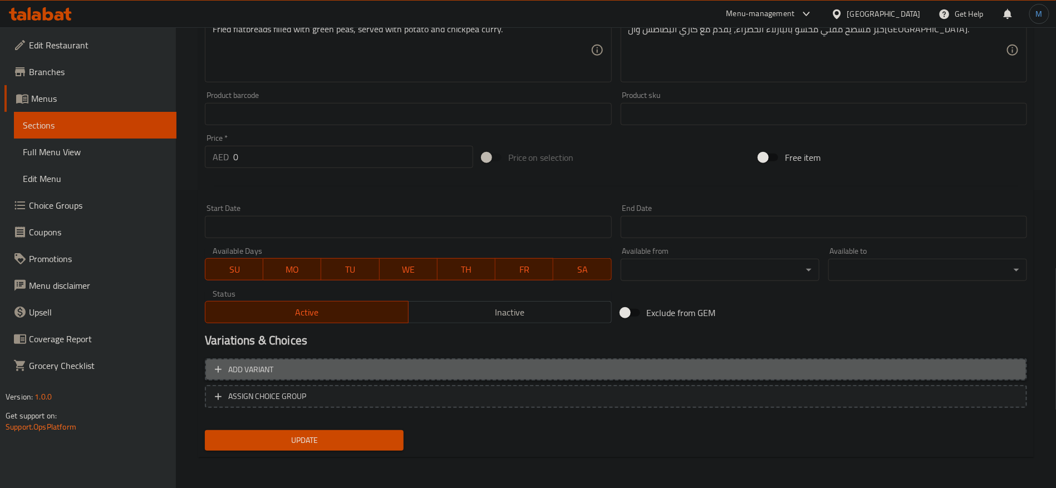
click at [831, 359] on button "Add variant" at bounding box center [616, 369] width 822 height 23
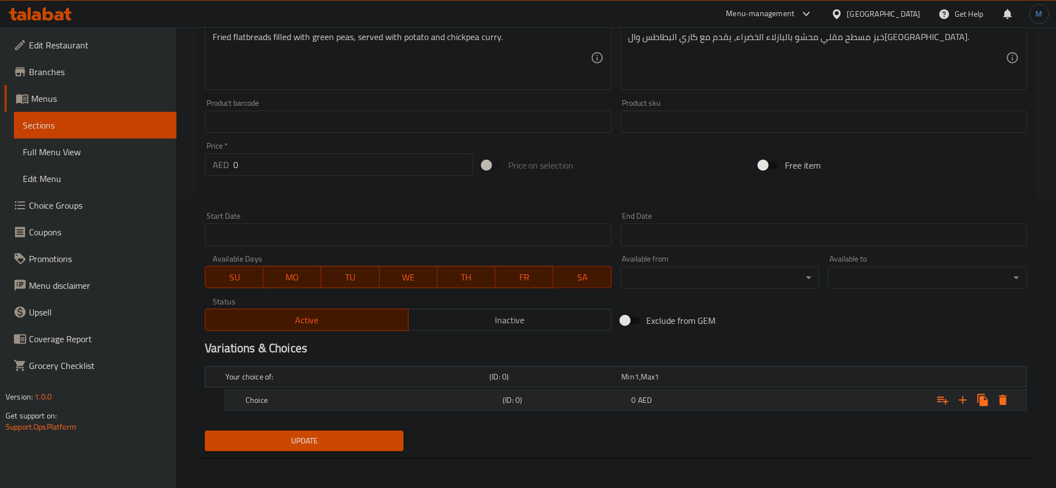
click at [836, 401] on div "Expand" at bounding box center [886, 400] width 257 height 24
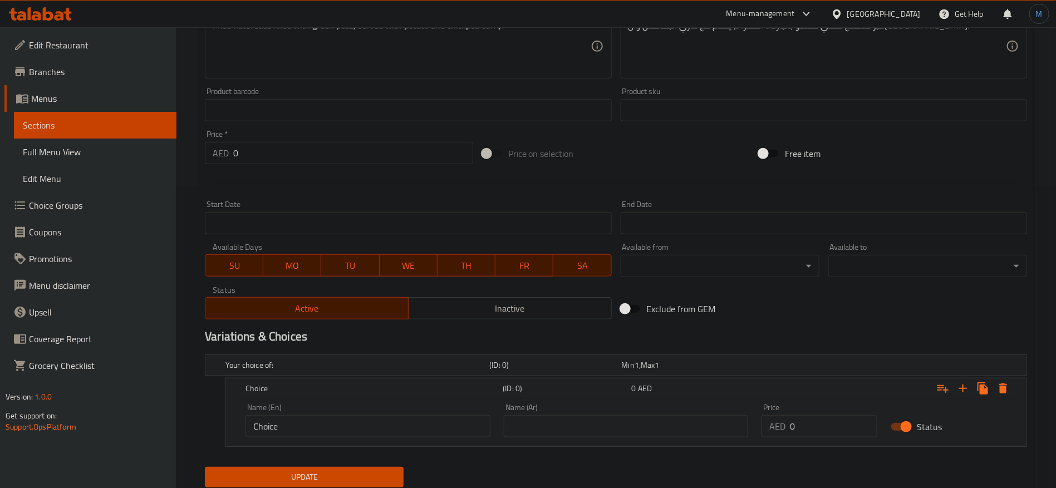
scroll to position [315, 0]
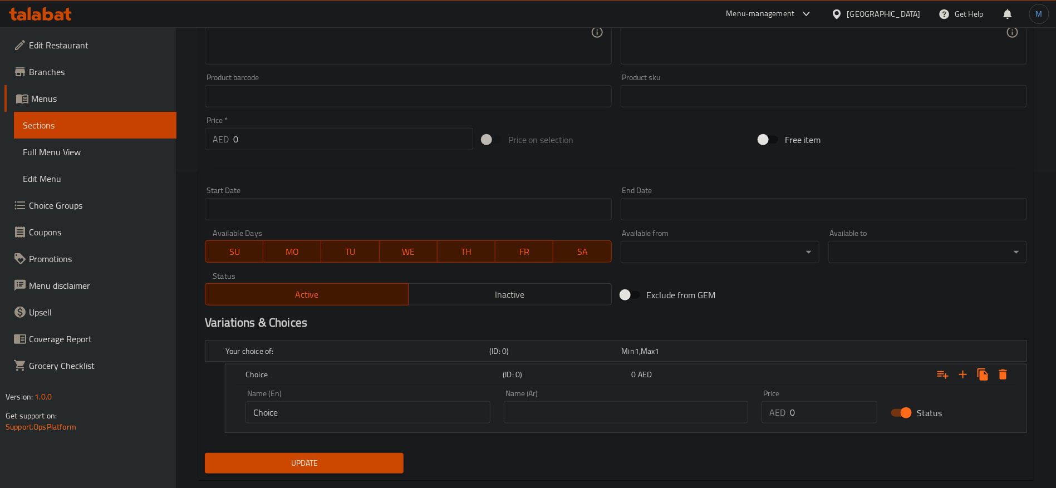
click at [823, 411] on input "0" at bounding box center [833, 412] width 87 height 22
paste input "17"
type input "17"
click at [640, 422] on input "text" at bounding box center [626, 412] width 245 height 22
type input "طبق واحد"
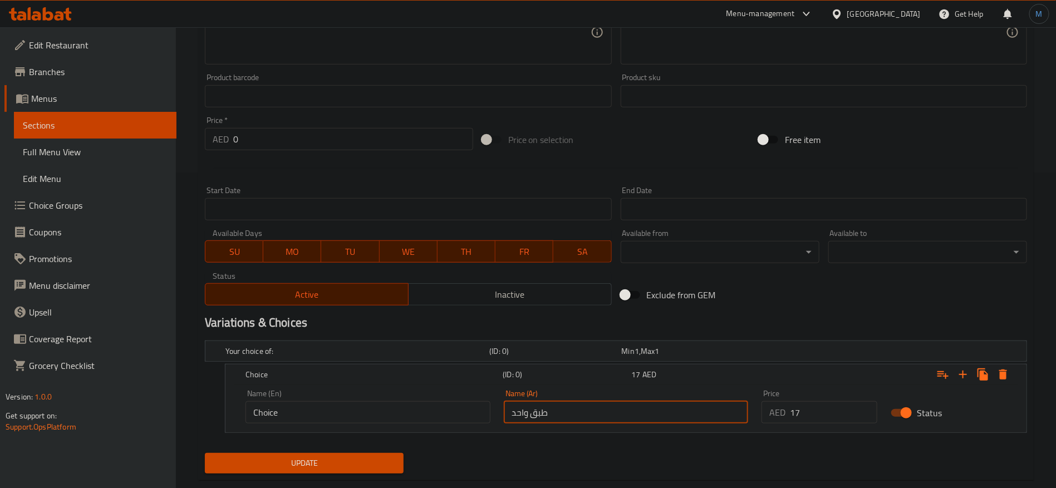
click at [462, 409] on input "Choice" at bounding box center [367, 412] width 245 height 22
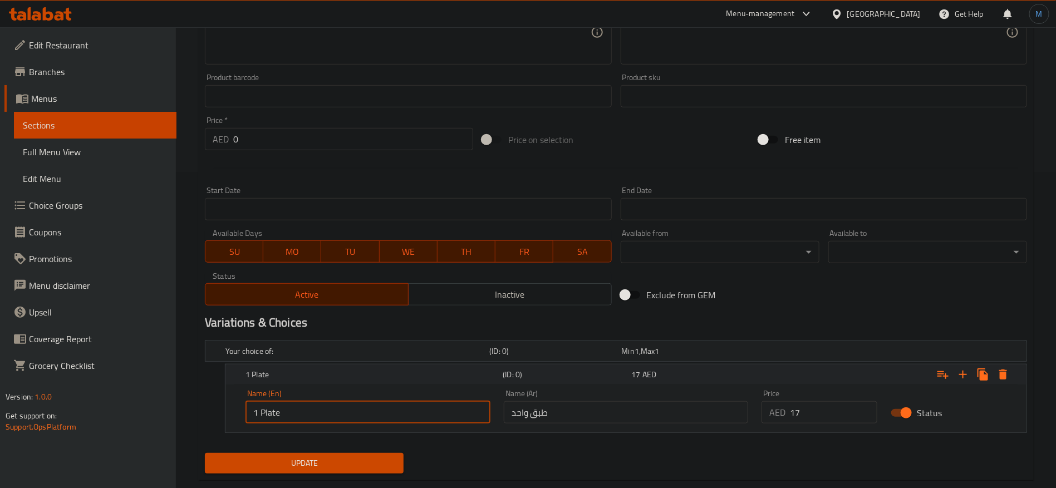
type input "1 Plate"
click at [326, 447] on div "Your choice of: (ID: 0) Min 1 , Max 1 Name (En) Your choice of: Name (En) Name …" at bounding box center [615, 392] width 831 height 112
click at [326, 450] on div "Update" at bounding box center [304, 462] width 208 height 29
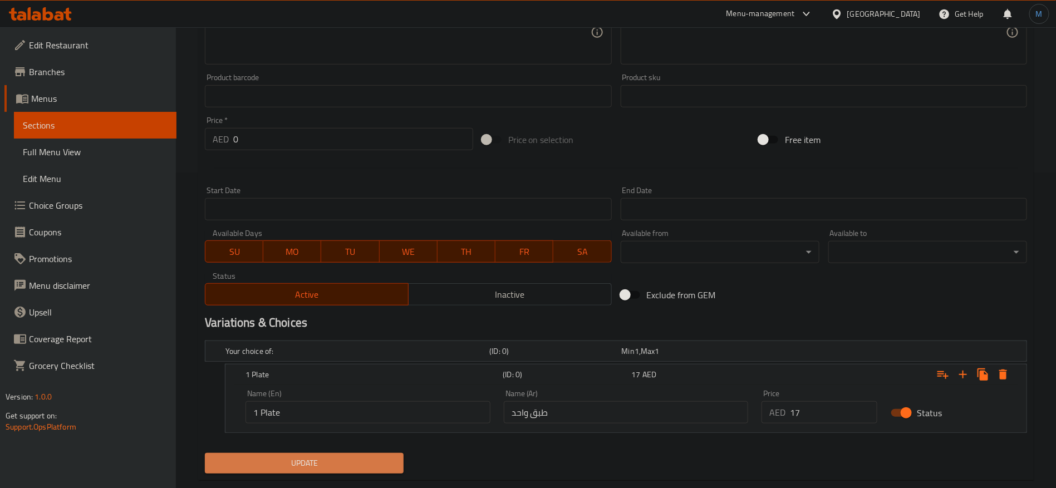
click at [339, 462] on span "Update" at bounding box center [304, 463] width 181 height 14
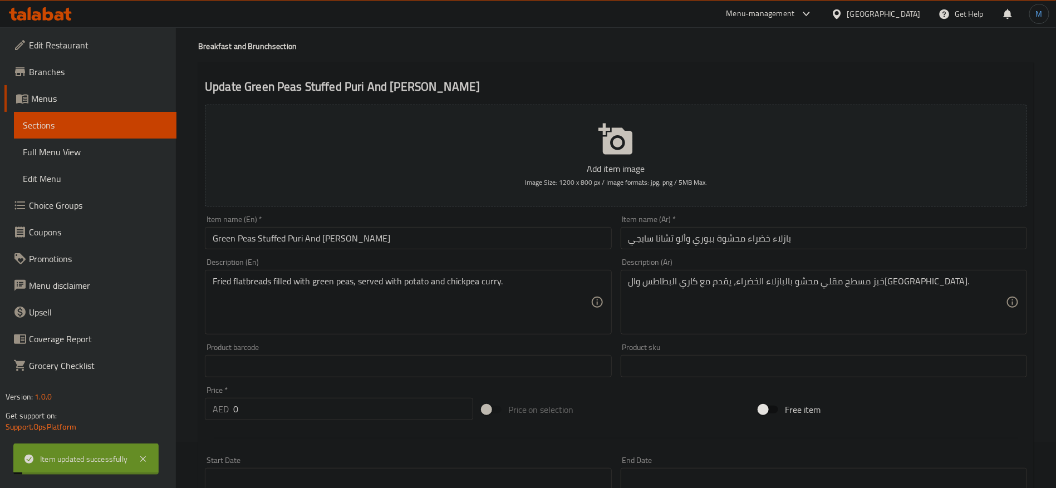
scroll to position [0, 0]
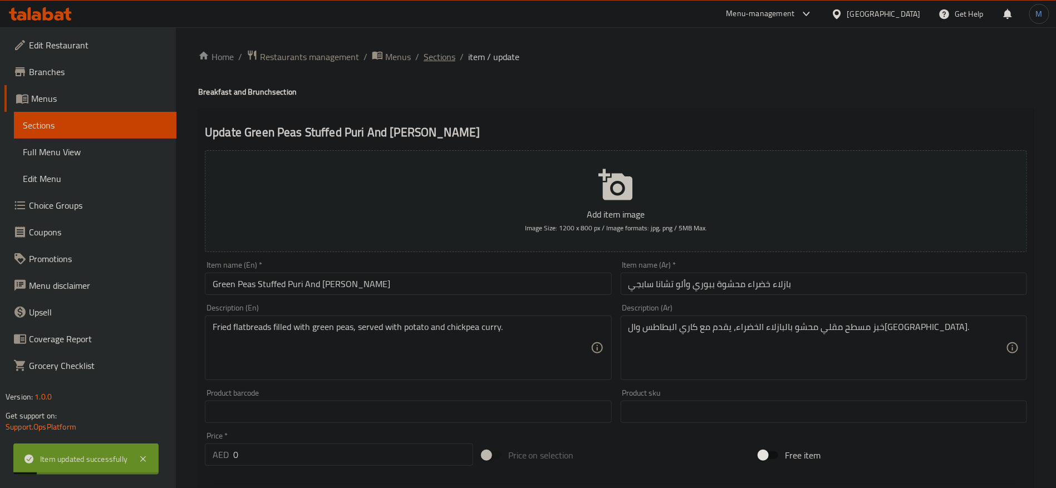
click at [450, 61] on span "Sections" at bounding box center [439, 56] width 32 height 13
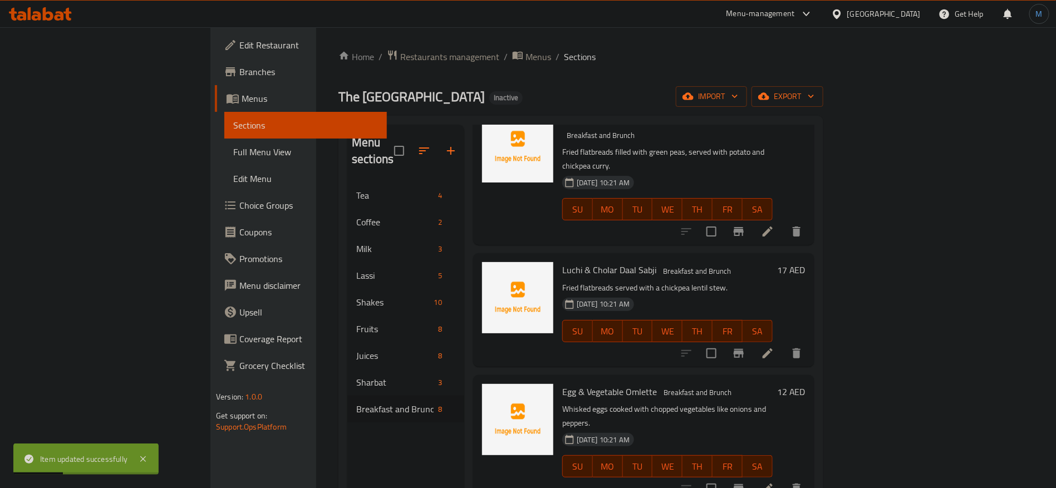
scroll to position [83, 0]
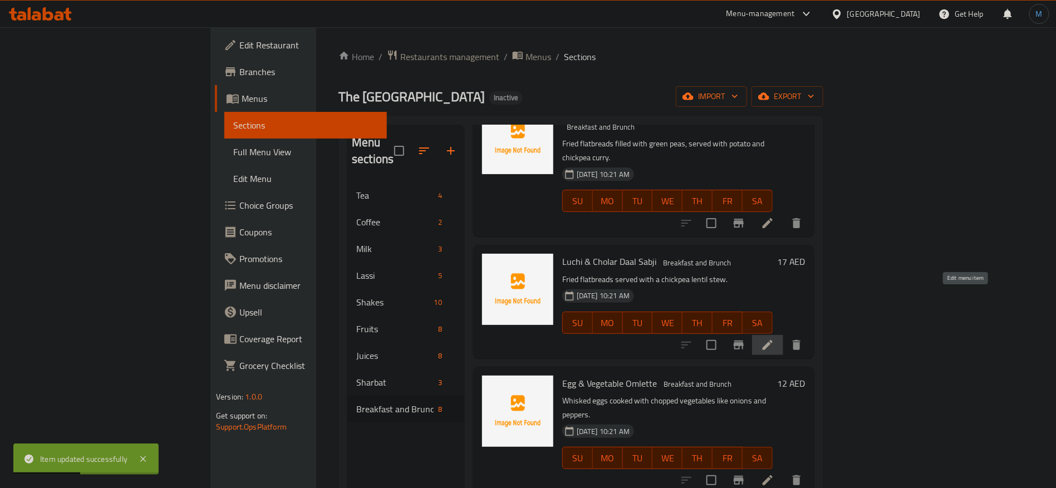
click at [774, 338] on icon at bounding box center [767, 344] width 13 height 13
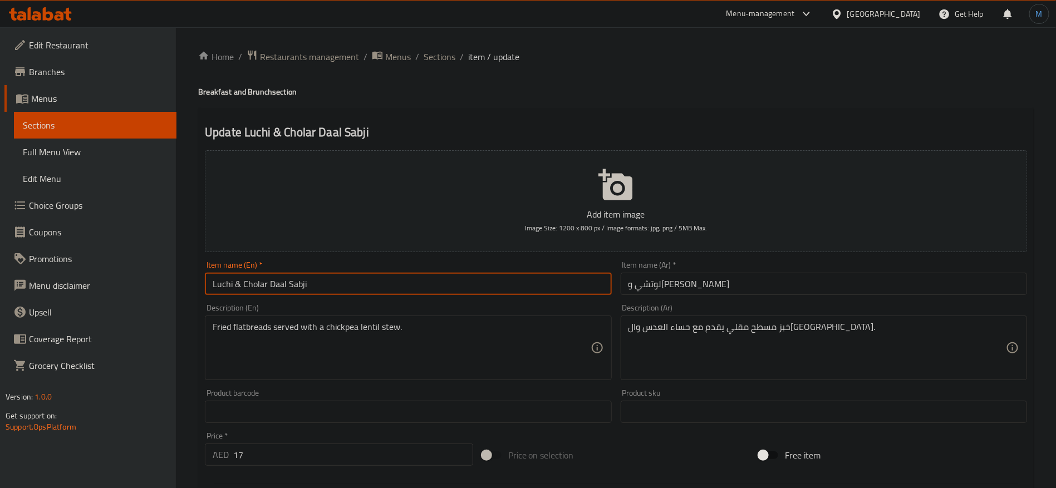
click at [242, 282] on input "Luchi & Cholar Daal Sabji" at bounding box center [408, 284] width 406 height 22
paste input "text"
type input "Luchi And Cholar Dal Sabji"
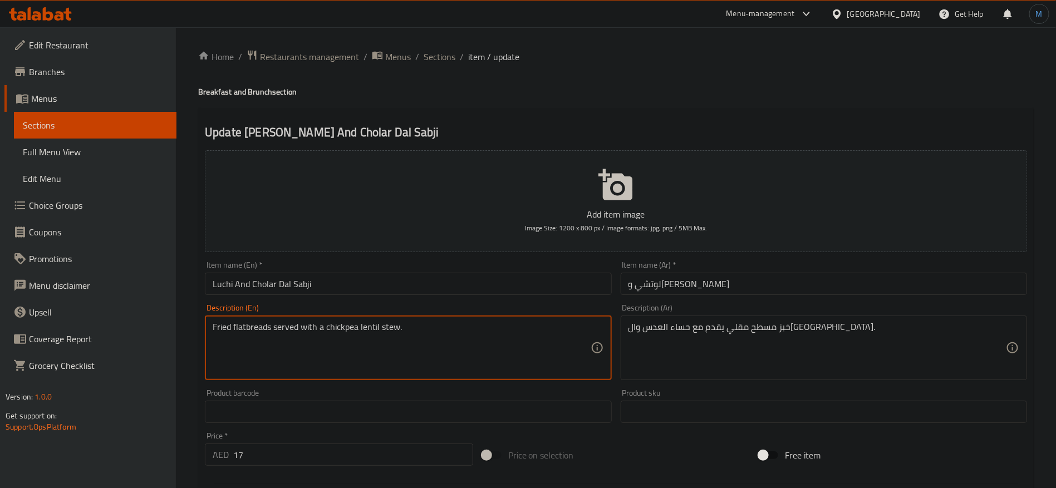
click at [377, 330] on textarea "Fried flatbreads served with a chickpea lentil stew." at bounding box center [401, 348] width 377 height 53
click at [387, 328] on textarea "Fried flatbreads served with a chickpea lentil stew." at bounding box center [401, 348] width 377 height 53
click at [410, 448] on input "17" at bounding box center [353, 454] width 240 height 22
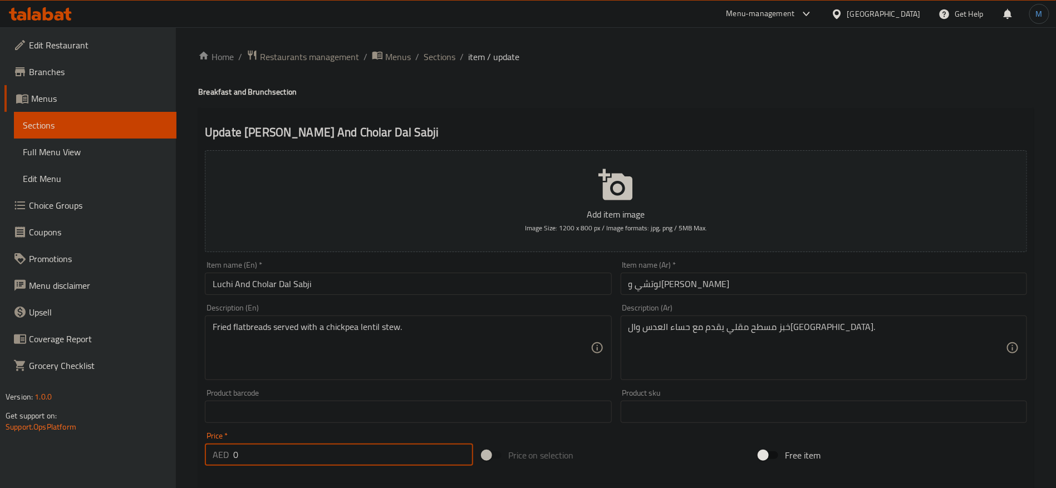
type input "0"
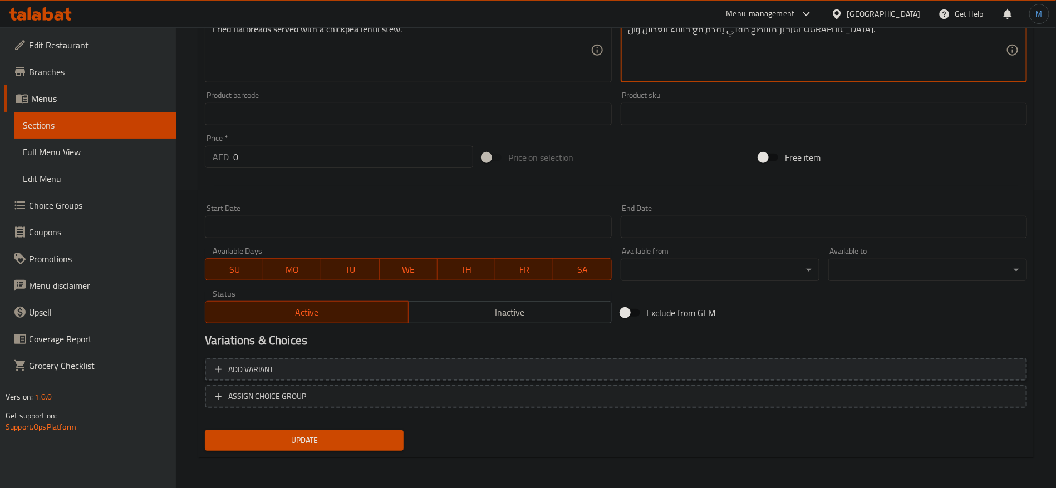
click at [780, 372] on span "Add variant" at bounding box center [616, 370] width 802 height 14
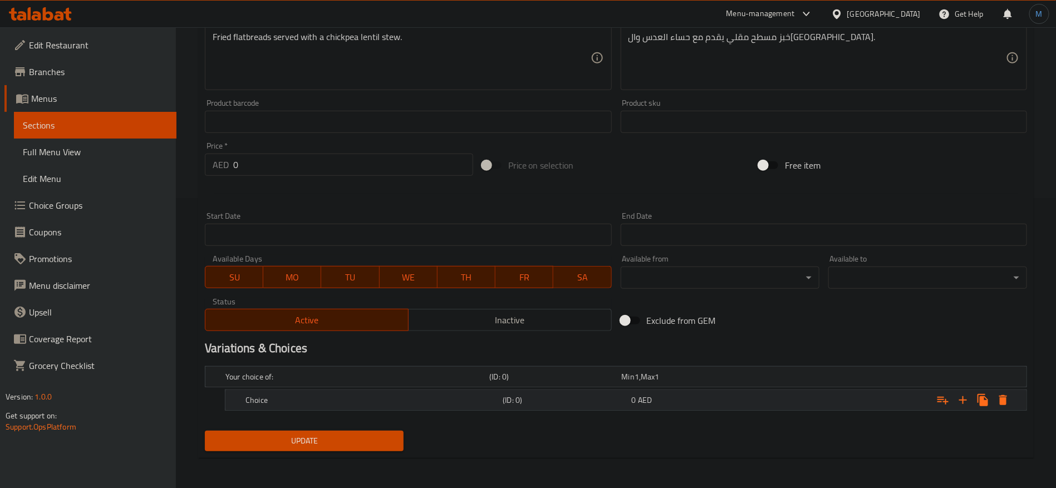
click at [807, 392] on div "Expand" at bounding box center [886, 400] width 257 height 24
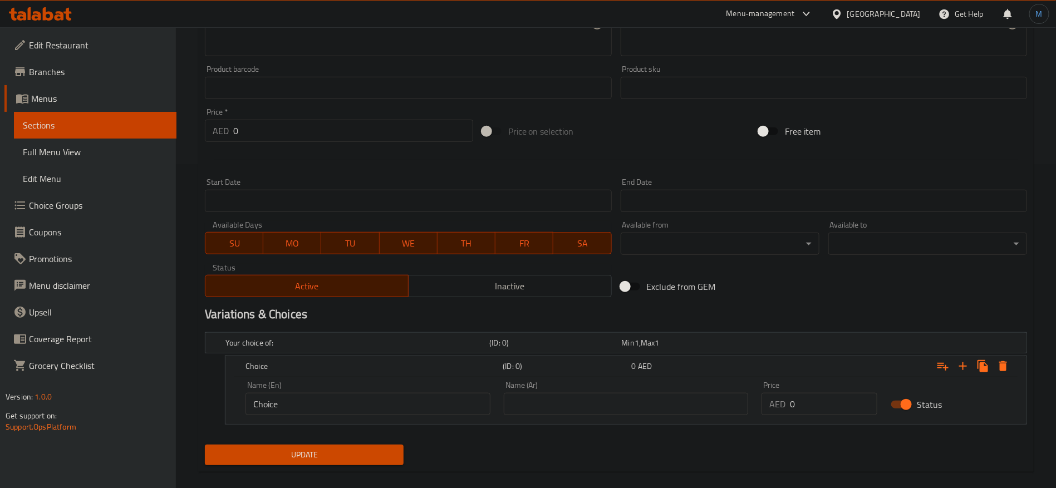
scroll to position [337, 0]
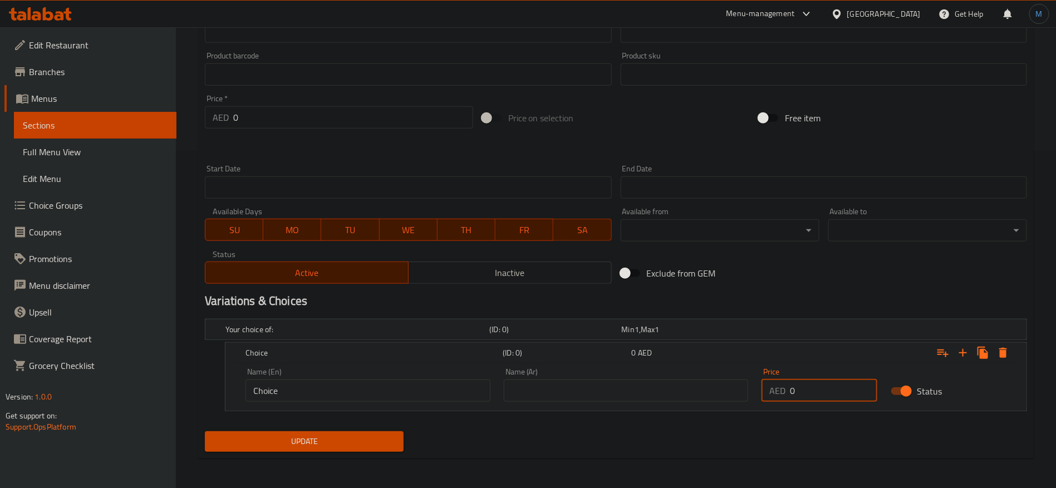
click at [807, 398] on input "0" at bounding box center [833, 390] width 87 height 22
paste input "17"
type input "17"
click at [648, 395] on input "text" at bounding box center [626, 390] width 245 height 22
type input "طبق واحد"
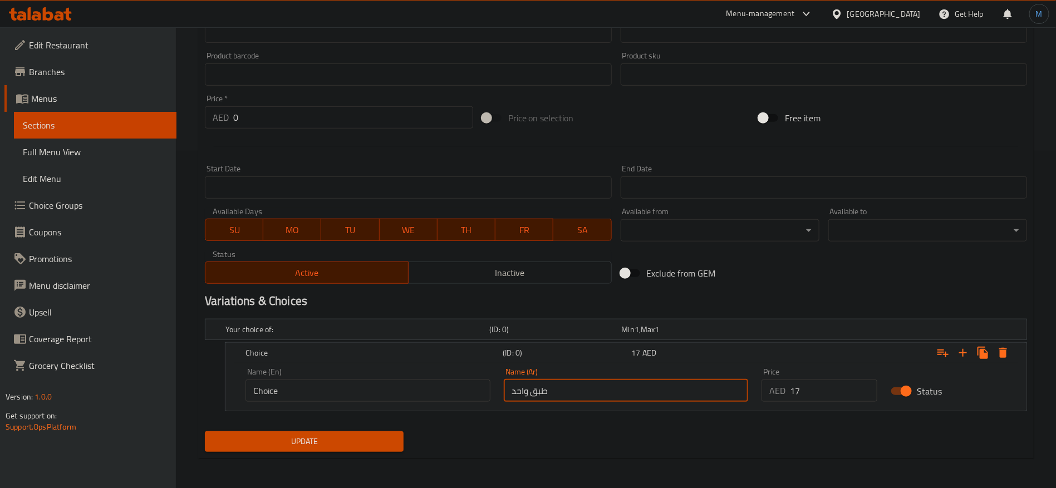
click at [367, 391] on input "Choice" at bounding box center [367, 390] width 245 height 22
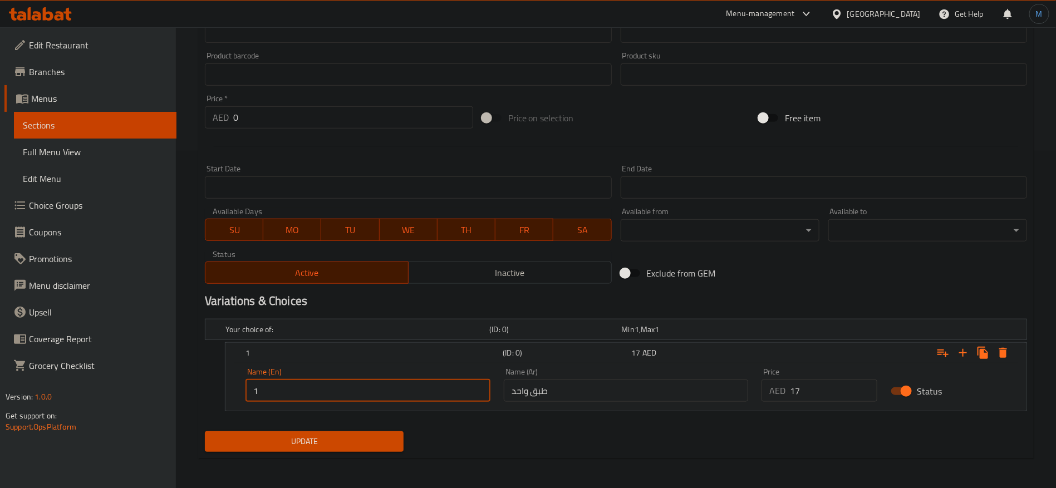
type input "1 Plate"
click at [369, 429] on div "Update" at bounding box center [304, 441] width 208 height 29
click at [368, 435] on span "Update" at bounding box center [304, 442] width 181 height 14
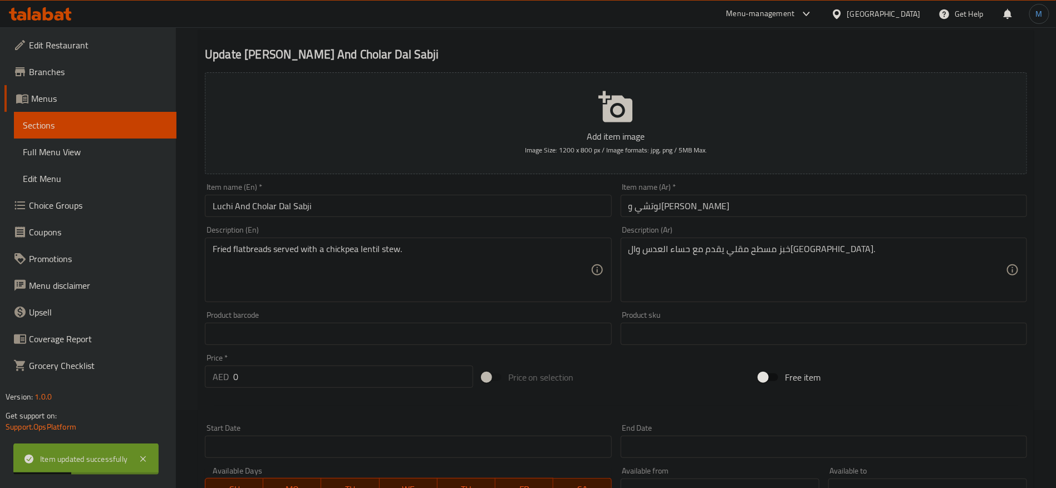
scroll to position [0, 0]
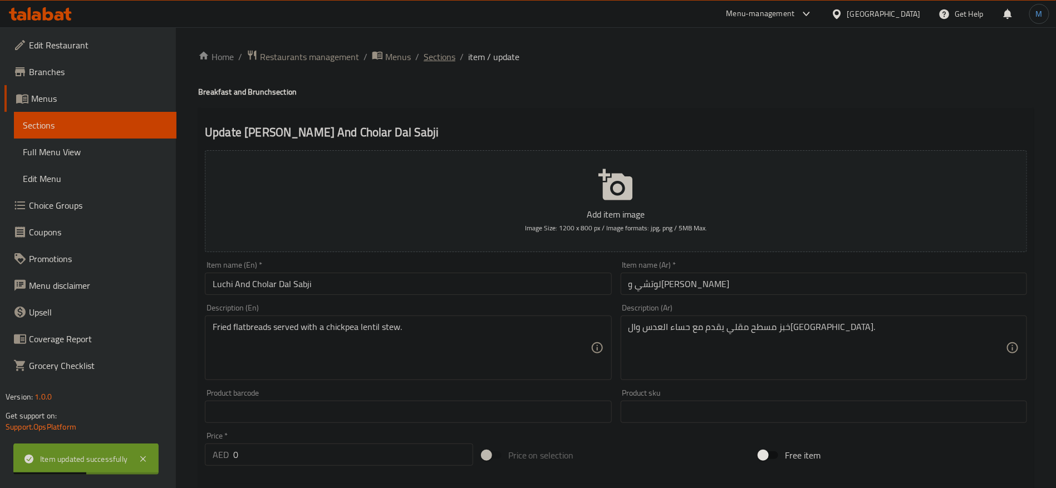
click at [447, 50] on span "Sections" at bounding box center [439, 56] width 32 height 13
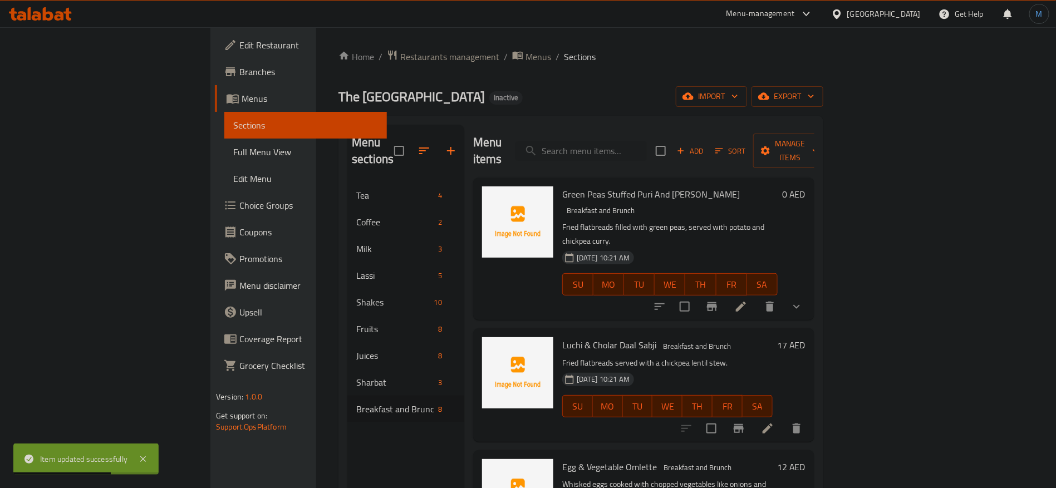
scroll to position [83, 0]
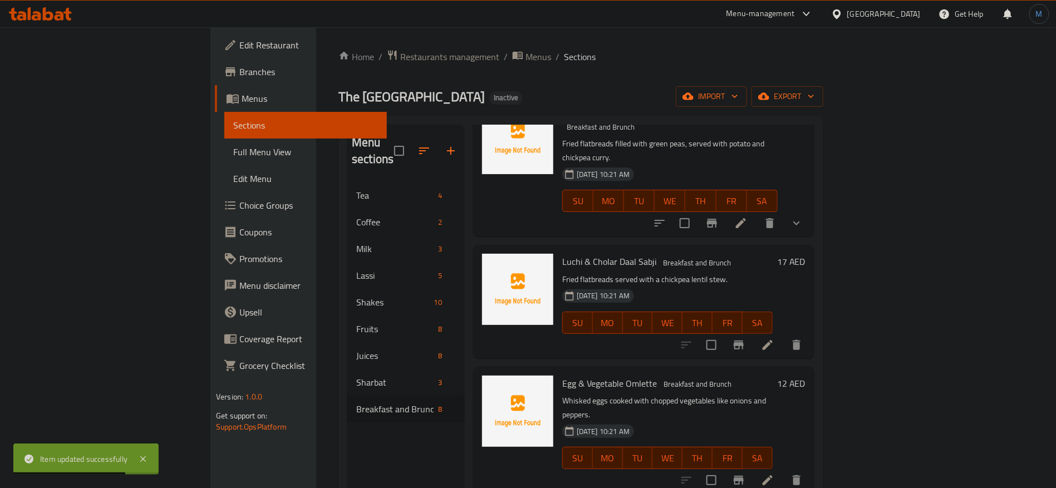
click at [774, 474] on icon at bounding box center [767, 480] width 13 height 13
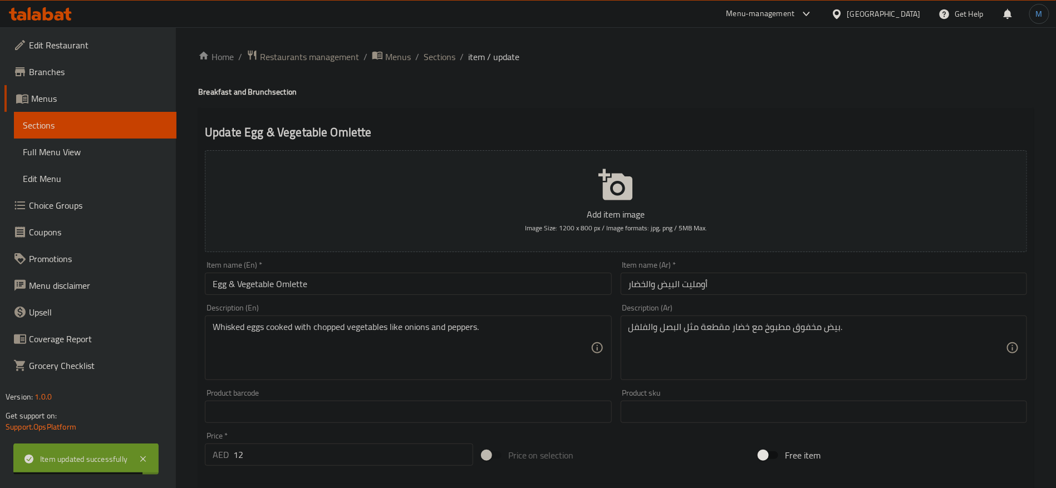
click at [494, 297] on div "Item name (En)   * Egg & Vegetable Omlette Item name (En) *" at bounding box center [407, 278] width 415 height 43
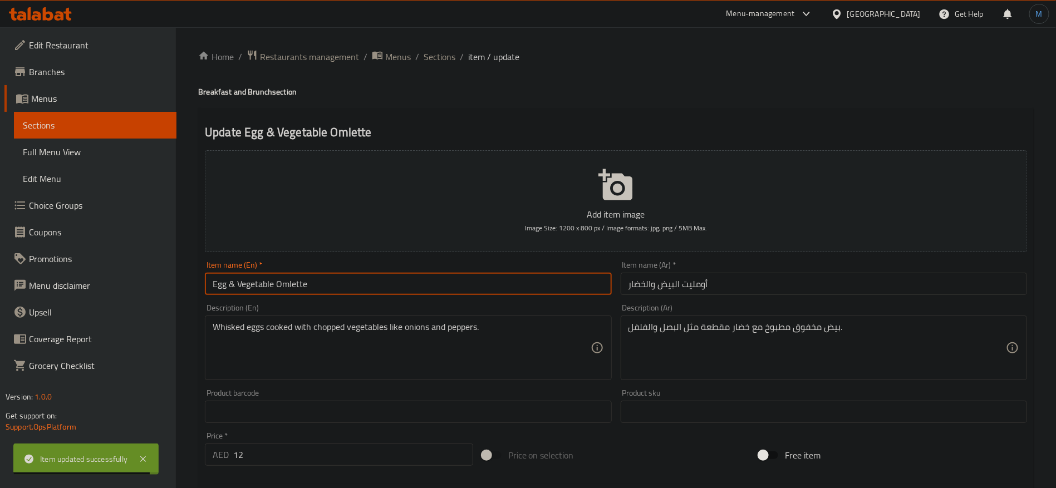
click at [492, 292] on input "Egg & Vegetable Omlette" at bounding box center [408, 284] width 406 height 22
click at [310, 290] on input "Egg And Vegetable Omlette" at bounding box center [408, 284] width 406 height 22
paste input "e"
type input "Egg And Vegetable Omelette"
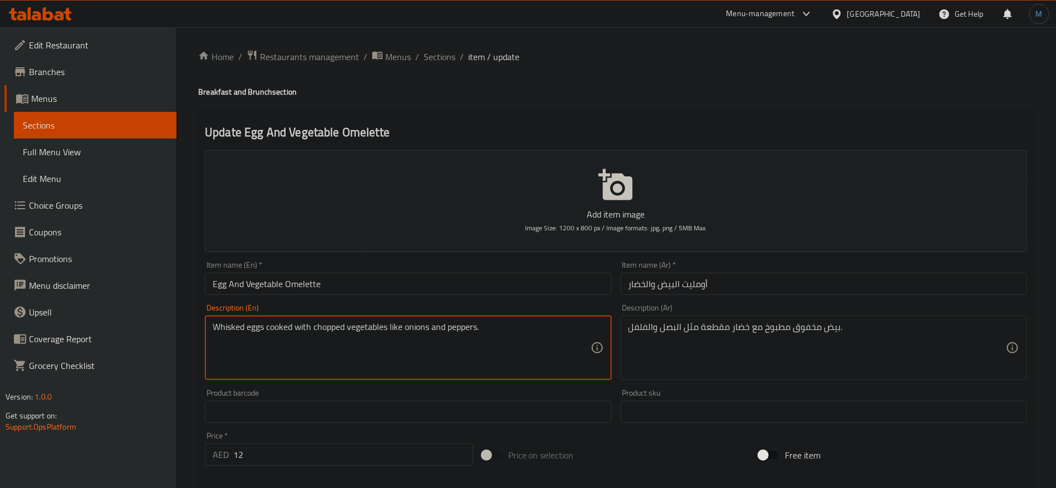
drag, startPoint x: 214, startPoint y: 328, endPoint x: 247, endPoint y: 328, distance: 32.8
click at [247, 328] on textarea "Whisked eggs cooked with chopped vegetables like onions and peppers." at bounding box center [401, 348] width 377 height 53
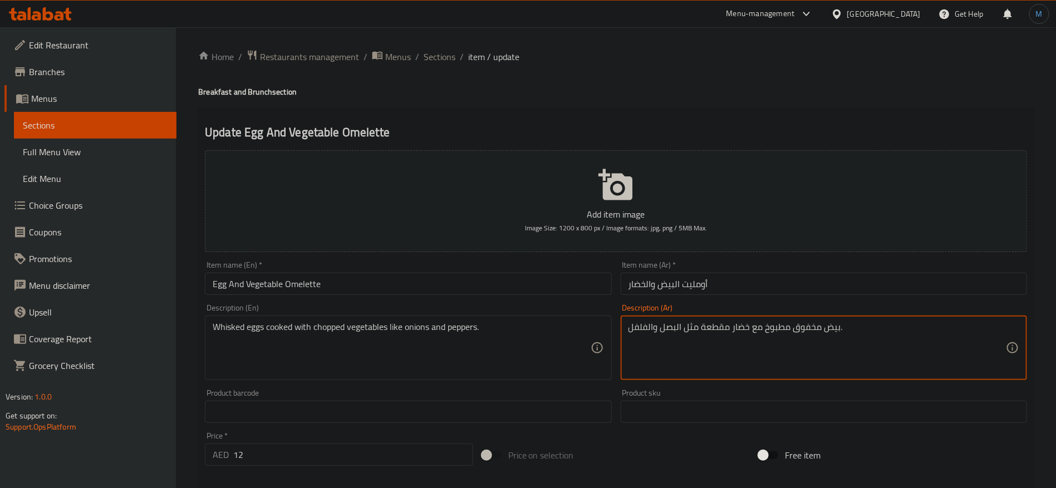
click at [701, 327] on textarea "بيض مخفوق مطبوخ مع خضار مقطعة مثل البصل والفلفل." at bounding box center [816, 348] width 377 height 53
click at [454, 299] on div "Description (En) Whisked eggs cooked with chopped vegetables like onions and pe…" at bounding box center [407, 341] width 415 height 85
click at [454, 296] on div "Item name (En)   * Egg And Vegetable Omelette Item name (En) *" at bounding box center [407, 278] width 415 height 43
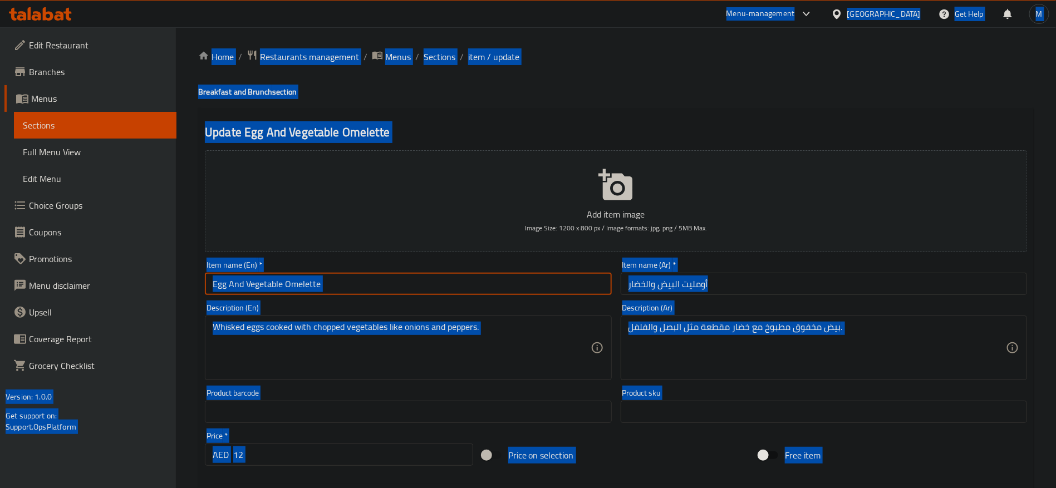
click at [457, 286] on input "Egg And Vegetable Omelette" at bounding box center [408, 284] width 406 height 22
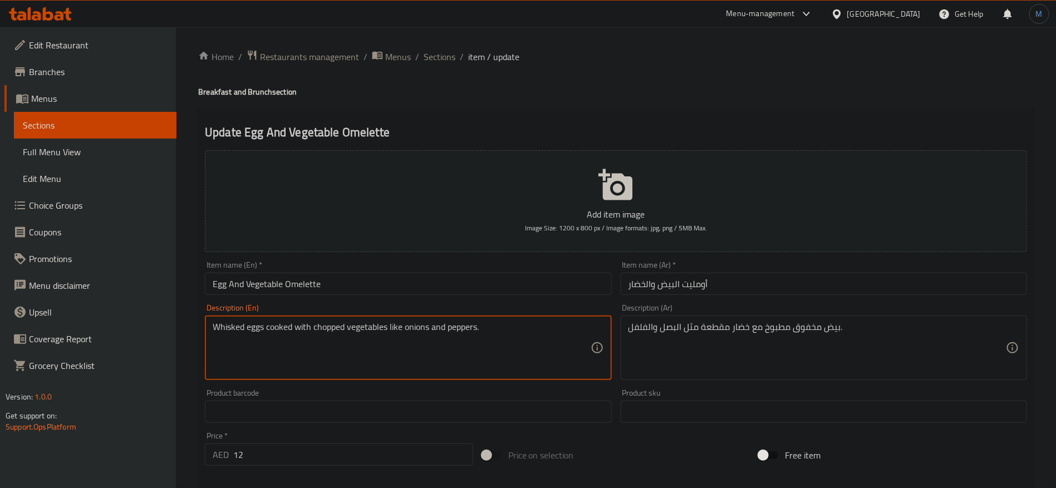
click at [426, 333] on textarea "Whisked eggs cooked with chopped vegetables like onions and peppers." at bounding box center [401, 348] width 377 height 53
type textarea "Whisked eggs cooked with chopped vegetables like and peppers."
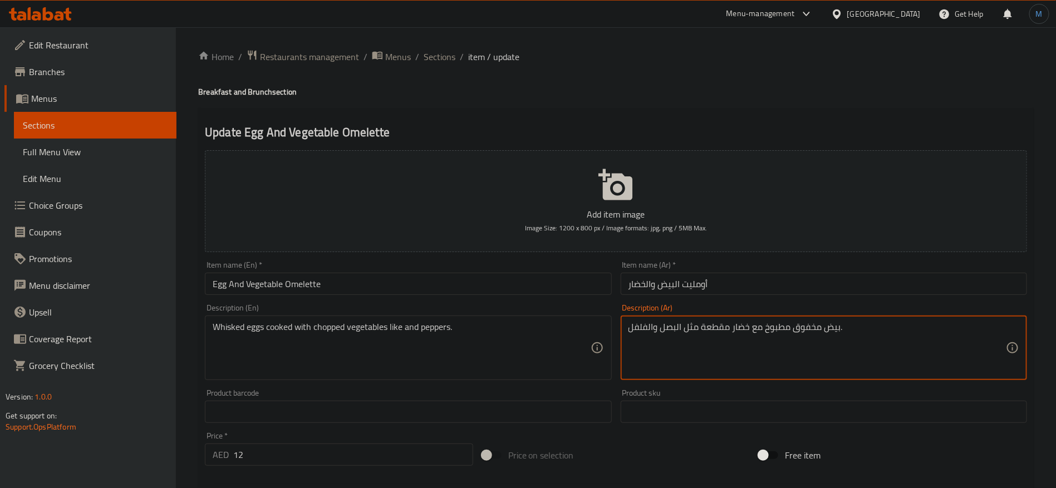
click at [678, 346] on textarea "بيض مخفوق مطبوخ مع خضار مقطعة مثل البصل والفلفل." at bounding box center [816, 348] width 377 height 53
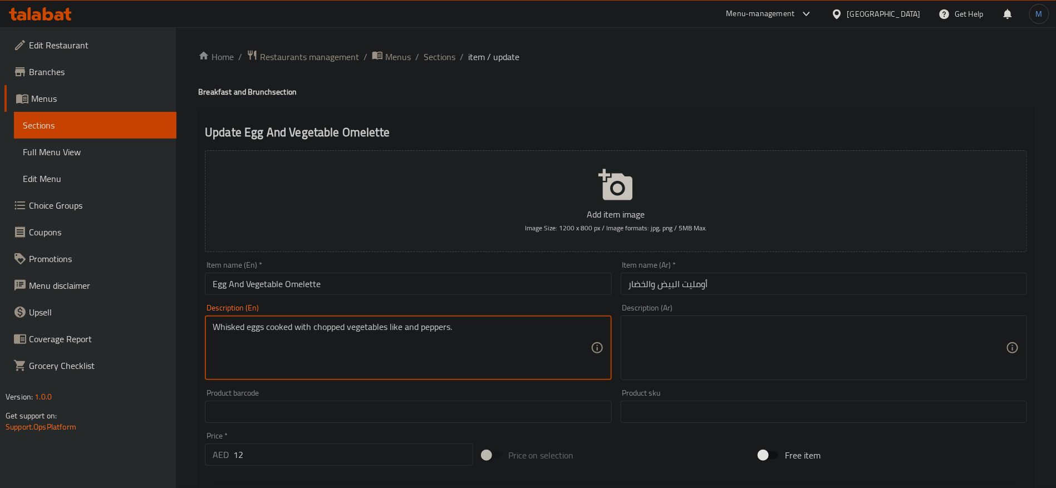
click at [403, 328] on textarea "Whisked eggs cooked with chopped vegetables like and peppers." at bounding box center [401, 348] width 377 height 53
click at [350, 451] on input "12" at bounding box center [353, 454] width 240 height 22
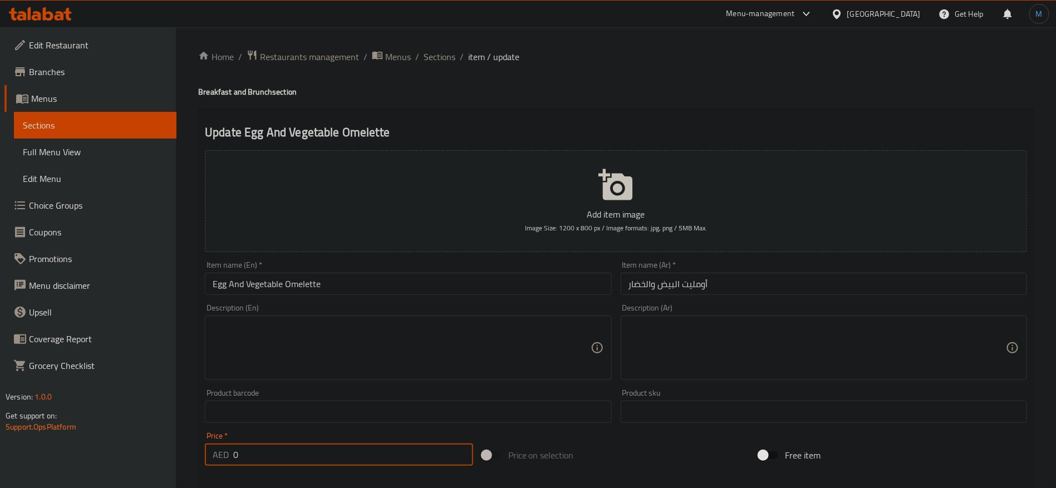
type input "0"
click at [743, 430] on div "Add item image Image Size: 1200 x 800 px / Image formats: jpg, png / 5MB Max. I…" at bounding box center [615, 386] width 831 height 480
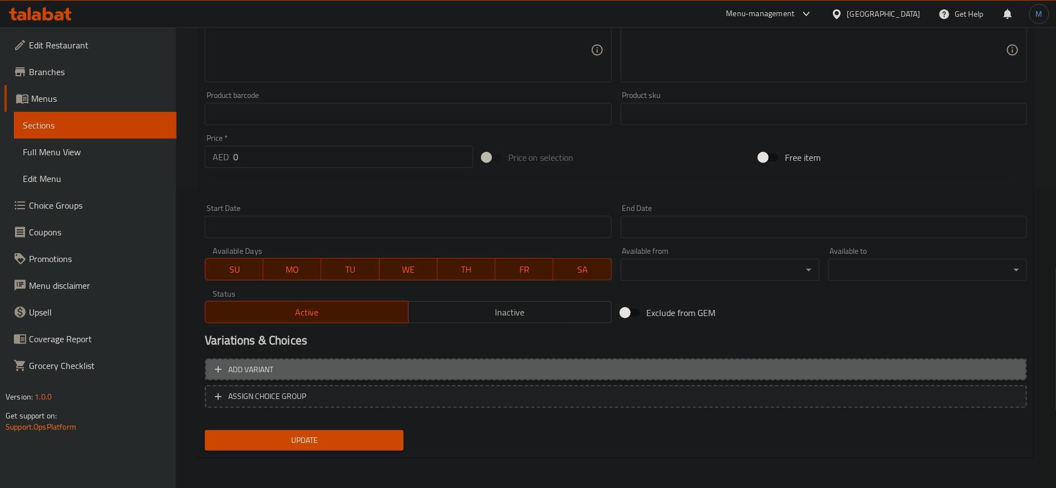
click at [885, 375] on span "Add variant" at bounding box center [616, 370] width 802 height 14
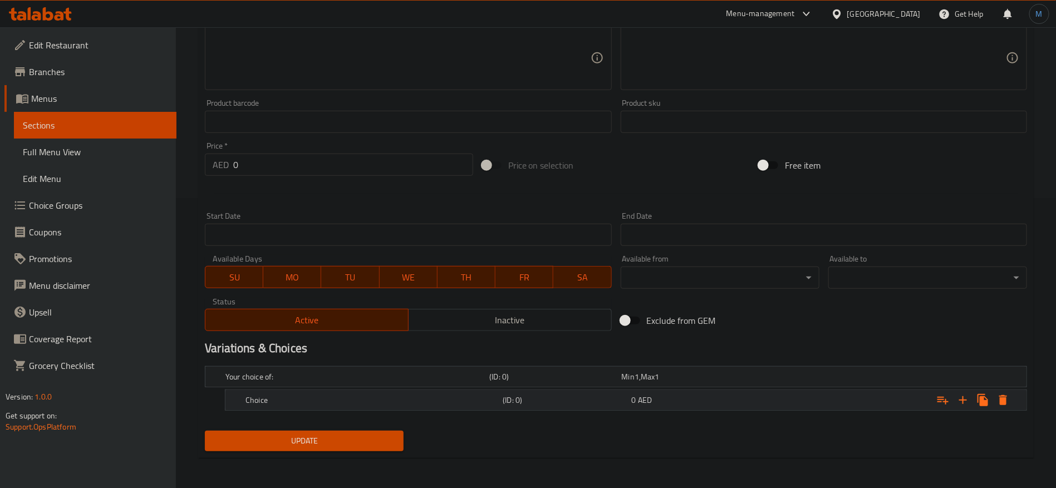
click at [911, 408] on div "Expand" at bounding box center [886, 400] width 257 height 24
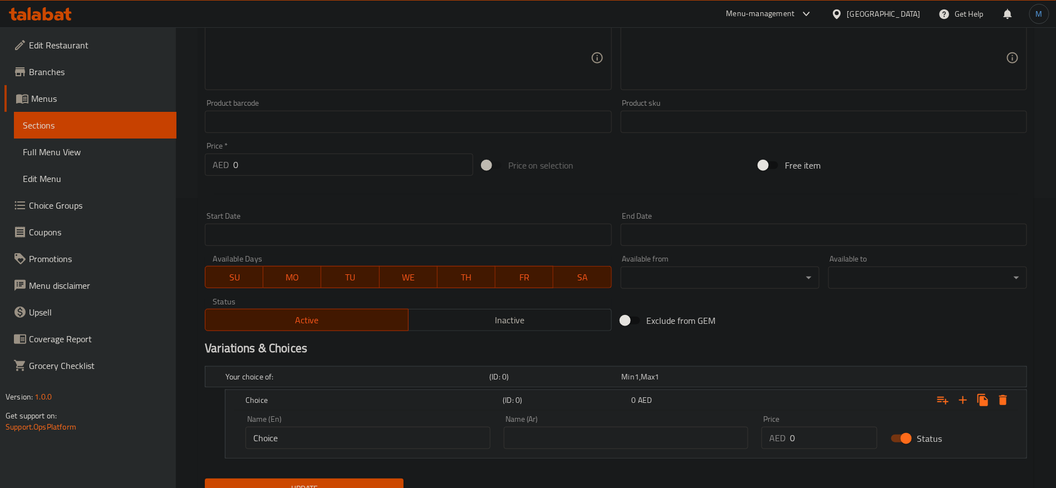
click at [822, 436] on input "0" at bounding box center [833, 438] width 87 height 22
paste input "12"
type input "12"
click at [654, 436] on input "text" at bounding box center [626, 438] width 245 height 22
type input "طبق واحد"
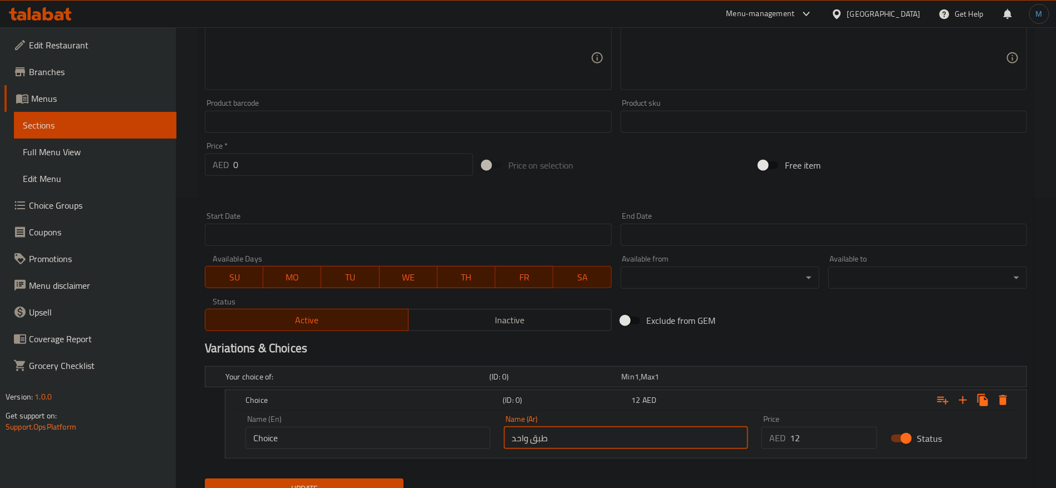
click at [401, 436] on input "Choice" at bounding box center [367, 438] width 245 height 22
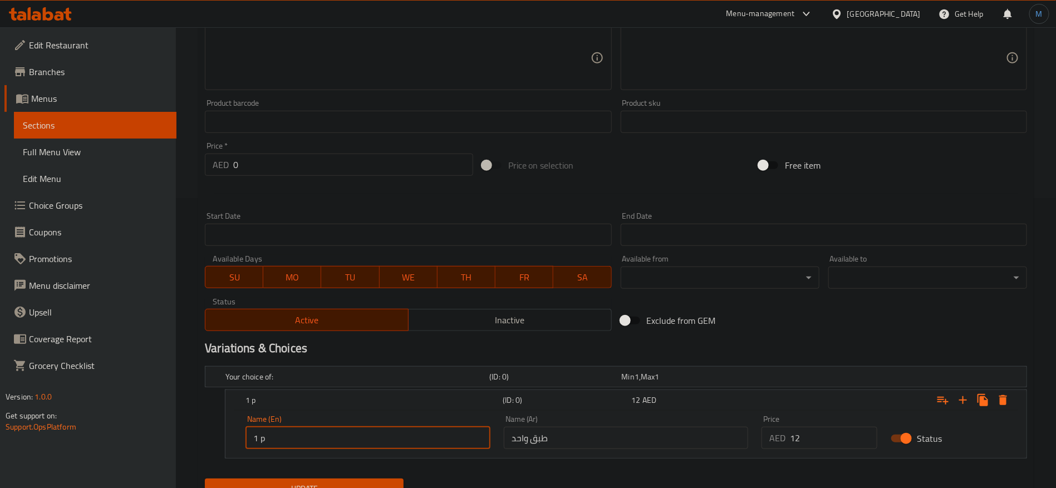
type input "1 Plate"
click at [205, 479] on button "Update" at bounding box center [304, 489] width 199 height 21
click at [396, 474] on div "Update" at bounding box center [304, 488] width 208 height 29
click at [391, 482] on span "Update" at bounding box center [304, 489] width 181 height 14
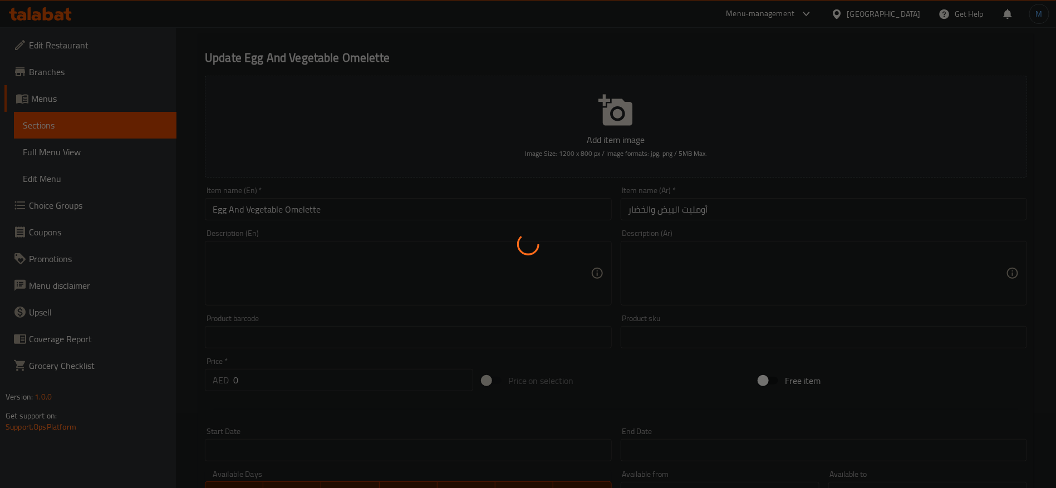
scroll to position [0, 0]
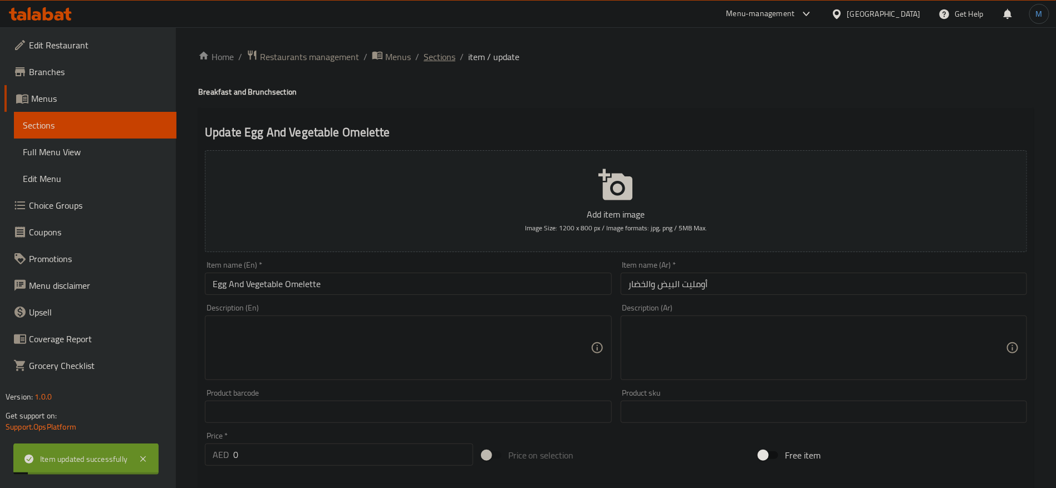
click at [426, 51] on span "Sections" at bounding box center [439, 56] width 32 height 13
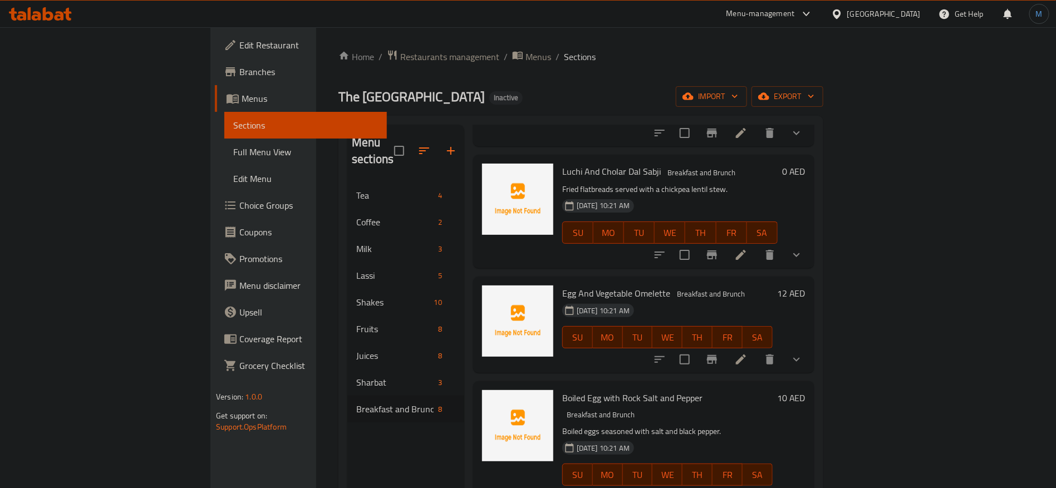
scroll to position [167, 0]
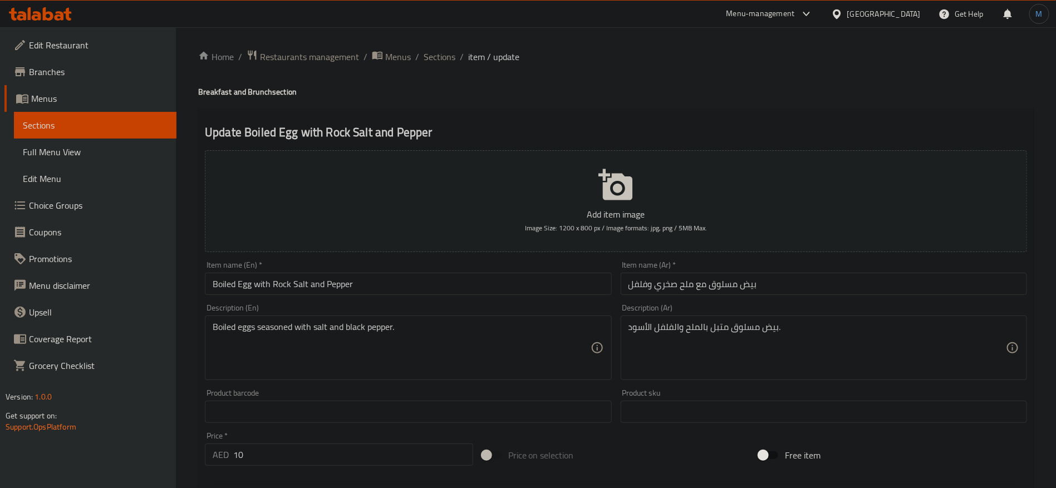
click at [454, 57] on ol "Home / Restaurants management / Menus / Sections / item / update" at bounding box center [615, 57] width 835 height 14
click at [450, 57] on span "Sections" at bounding box center [439, 56] width 32 height 13
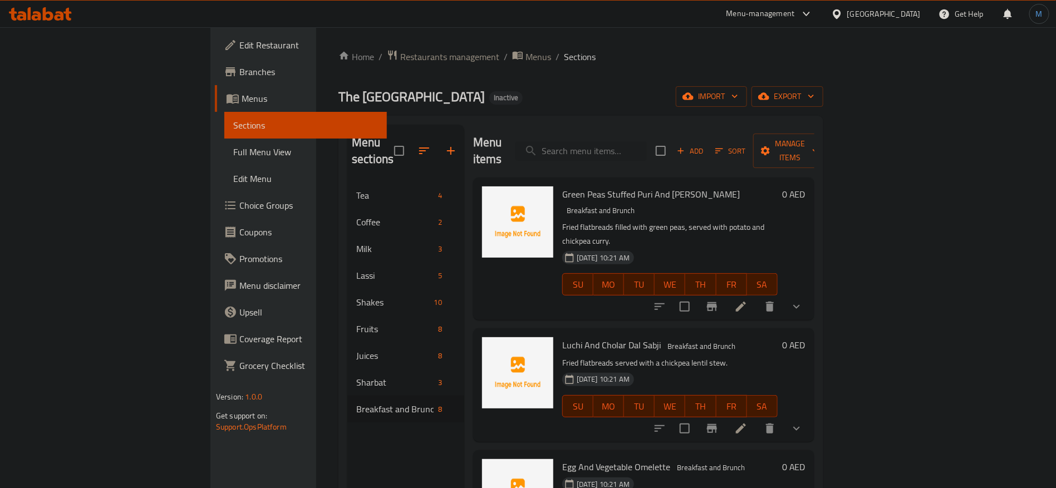
scroll to position [167, 0]
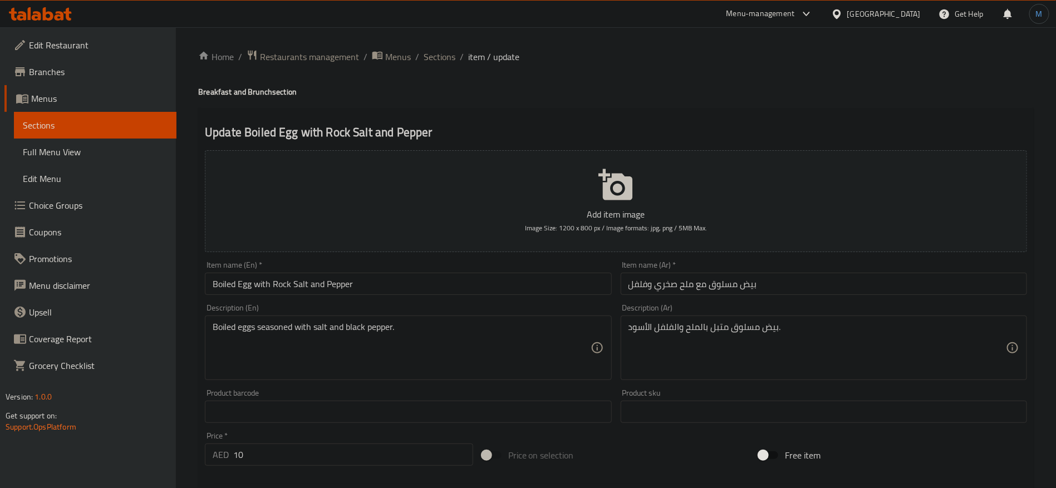
click at [691, 274] on input "بيض مسلوق مع ملح صخري وفلفل" at bounding box center [823, 284] width 406 height 22
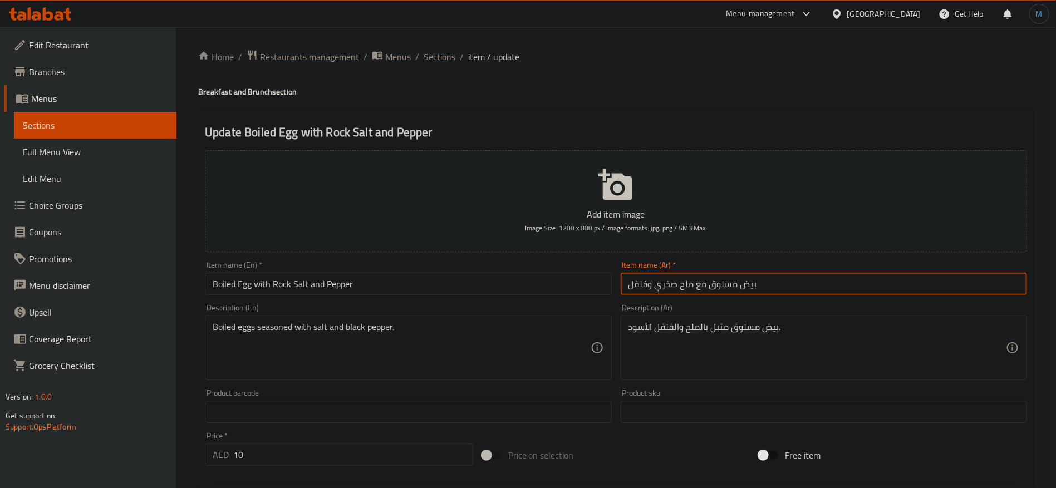
click at [691, 282] on input "بيض مسلوق مع ملح صخري وفلفل" at bounding box center [823, 284] width 406 height 22
click at [664, 284] on input "بيض مسلوق مع ملح صخري وفلفل" at bounding box center [823, 284] width 406 height 22
click at [390, 452] on input "10" at bounding box center [353, 454] width 240 height 22
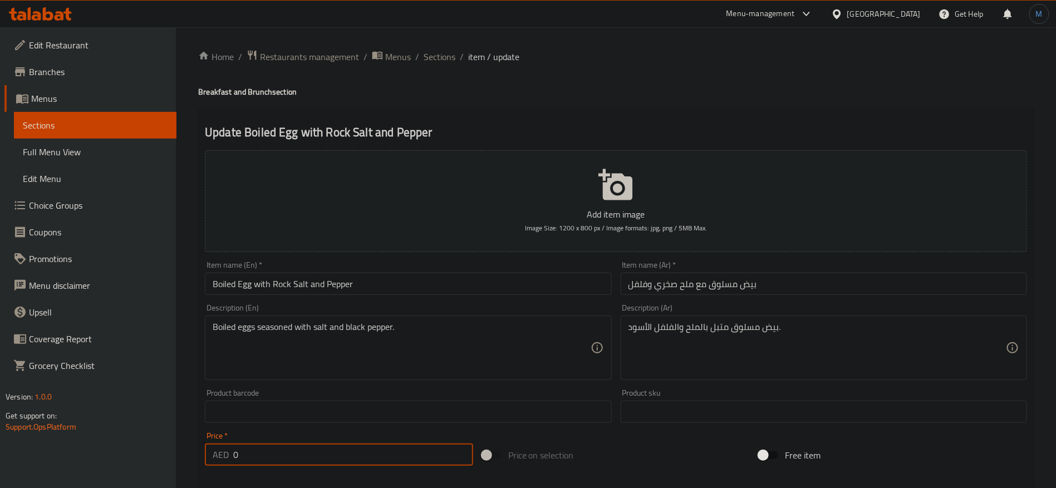
type input "0"
click at [698, 461] on div "Price on selection" at bounding box center [615, 455] width 277 height 30
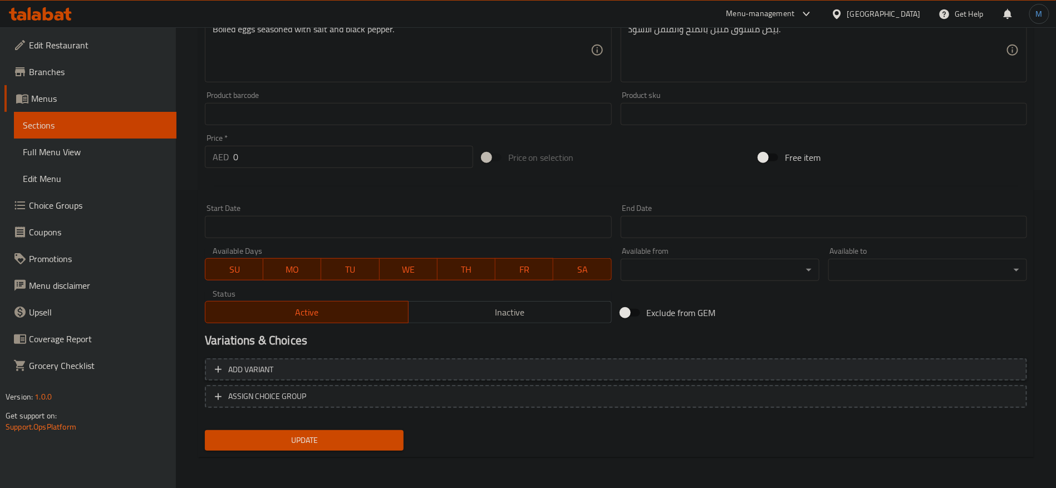
click at [805, 363] on span "Add variant" at bounding box center [616, 370] width 802 height 14
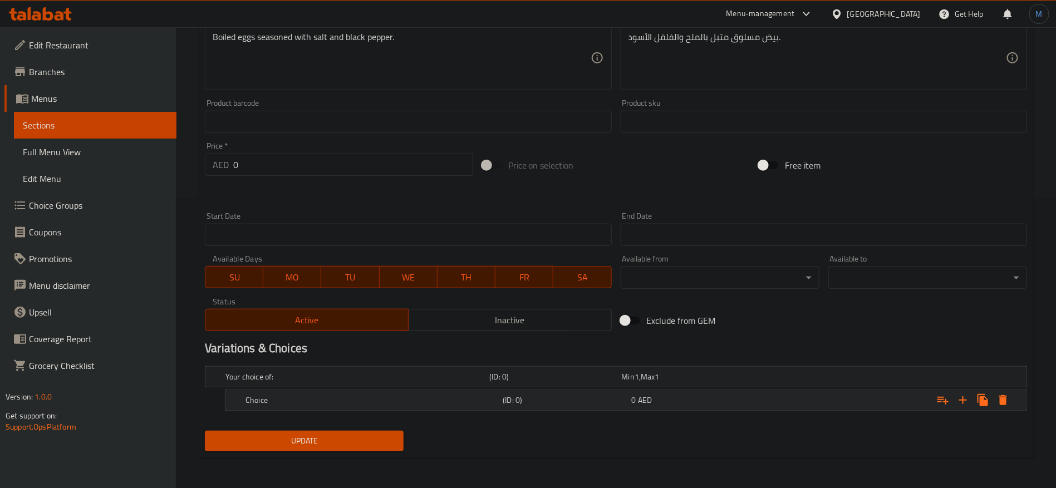
click at [636, 411] on div "Choice (ID: 0) 0 AED" at bounding box center [629, 400] width 772 height 24
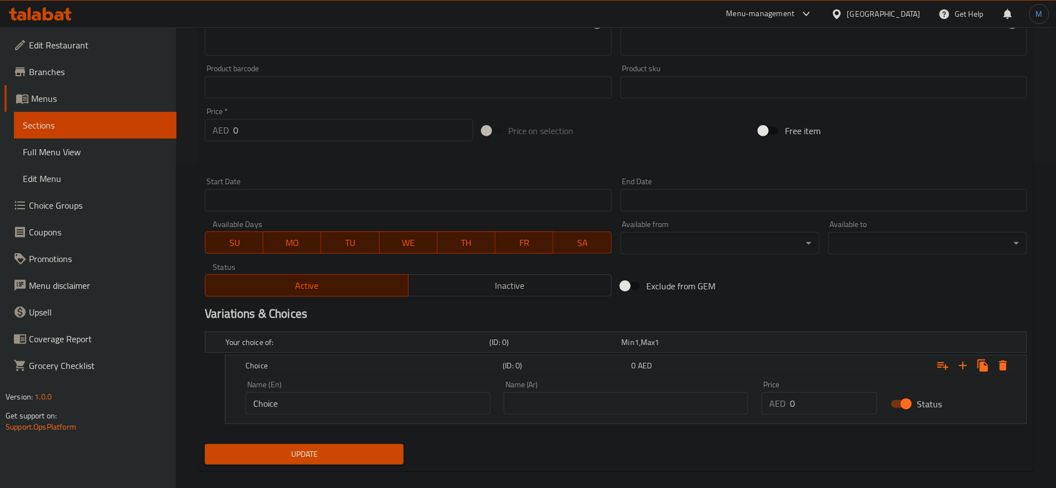
scroll to position [338, 0]
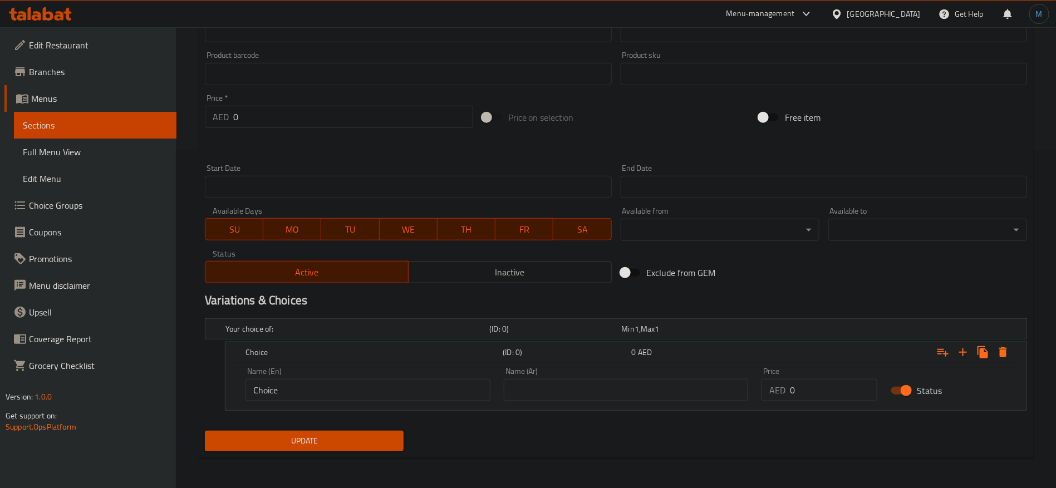
click at [813, 373] on div "Price AED 0 Price" at bounding box center [819, 384] width 116 height 34
click at [816, 391] on input "0" at bounding box center [833, 390] width 87 height 22
paste input "1"
type input "10"
click at [663, 392] on input "text" at bounding box center [626, 390] width 245 height 22
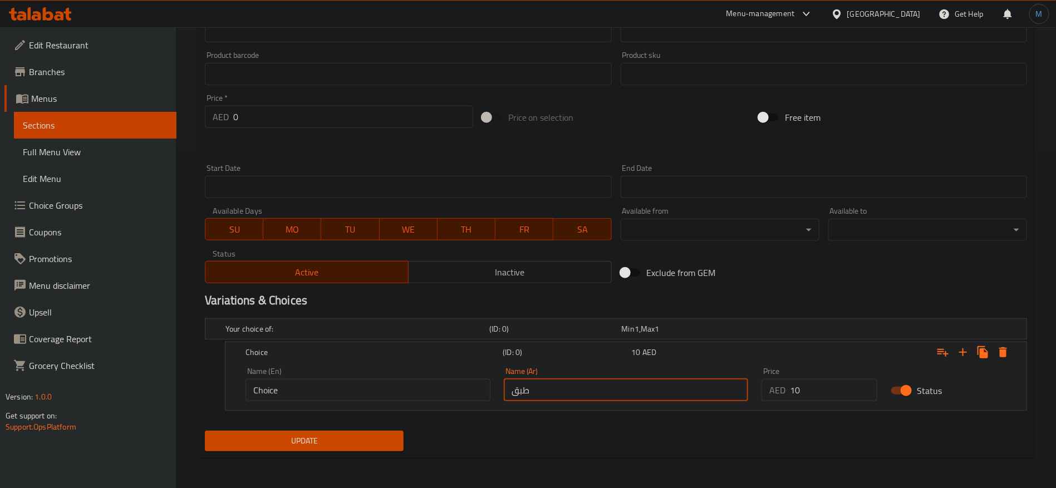
type input "طبق واحد"
click at [415, 407] on div "Name (En) Choice Name (En) Name (Ar) طبق واحد Name (Ar) Price AED 10 Price Stat…" at bounding box center [625, 386] width 801 height 47
click at [405, 397] on input "Choice" at bounding box center [367, 390] width 245 height 22
type input "1 Plate"
click at [343, 436] on span "Update" at bounding box center [304, 441] width 181 height 14
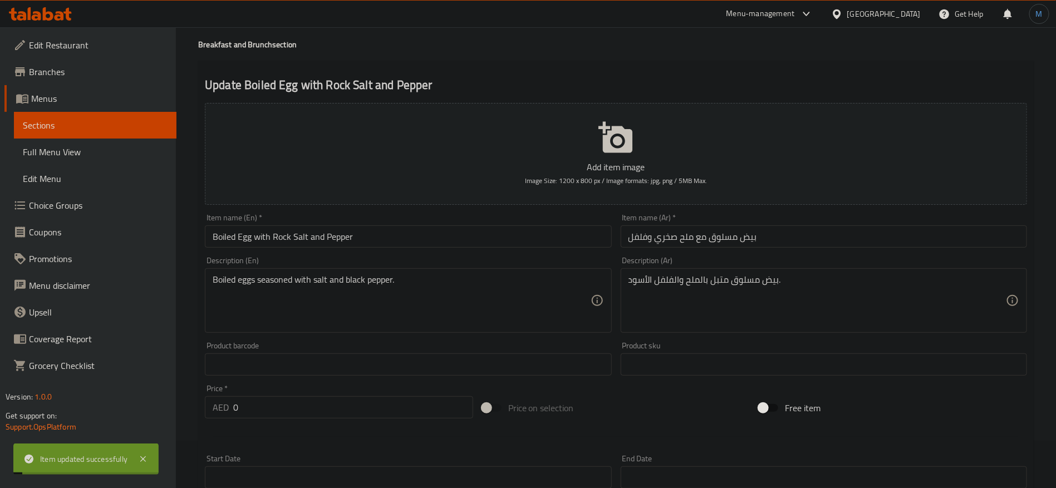
scroll to position [0, 0]
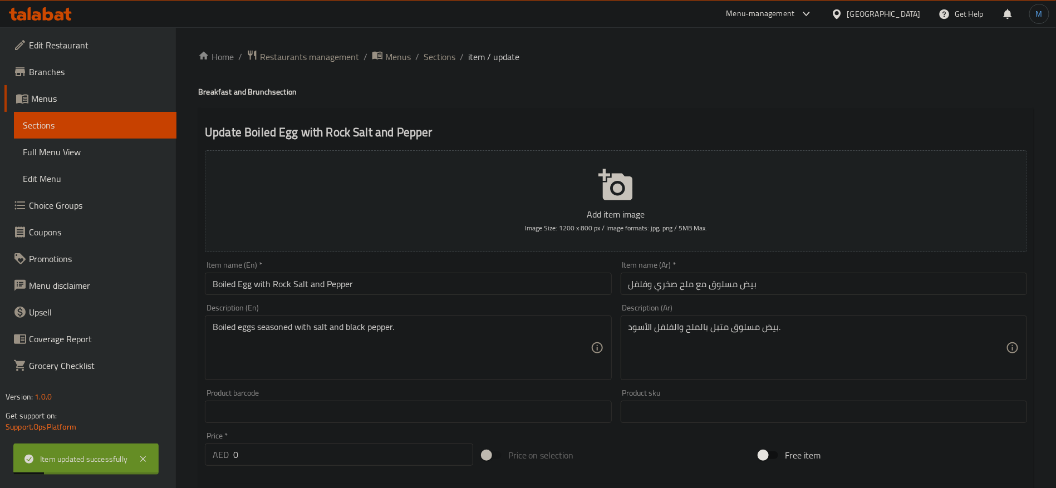
click at [440, 65] on div "Home / Restaurants management / Menus / Sections / item / update Breakfast and …" at bounding box center [615, 427] width 835 height 755
click at [440, 62] on span "Sections" at bounding box center [439, 56] width 32 height 13
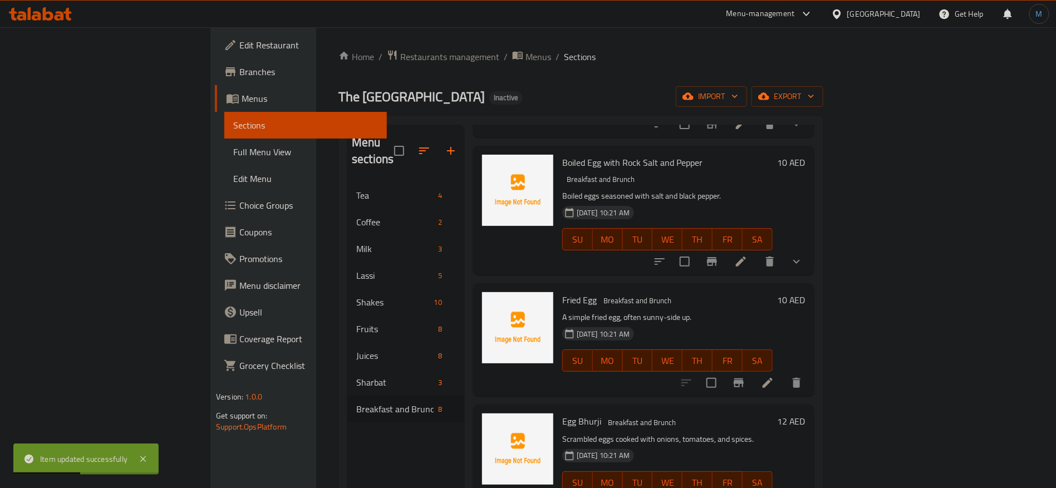
scroll to position [417, 0]
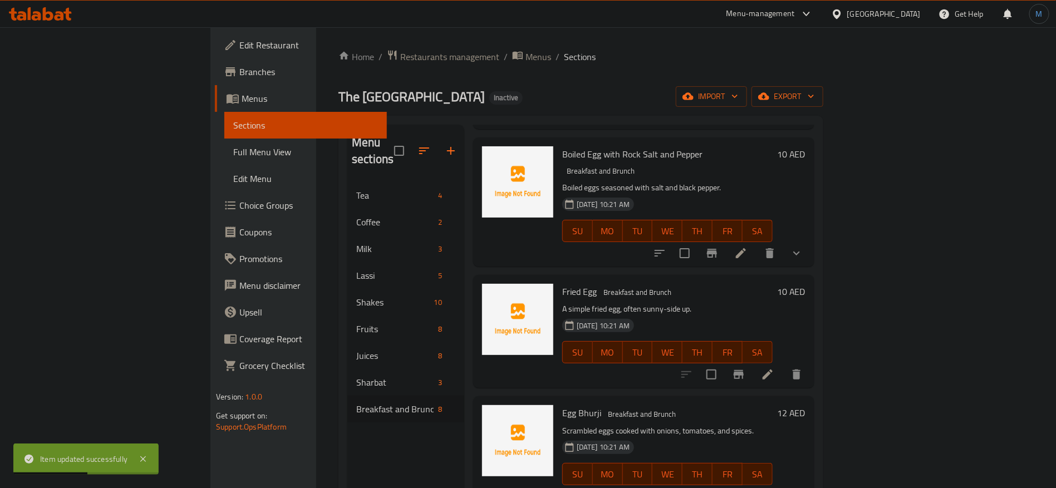
click at [783, 364] on li at bounding box center [767, 374] width 31 height 20
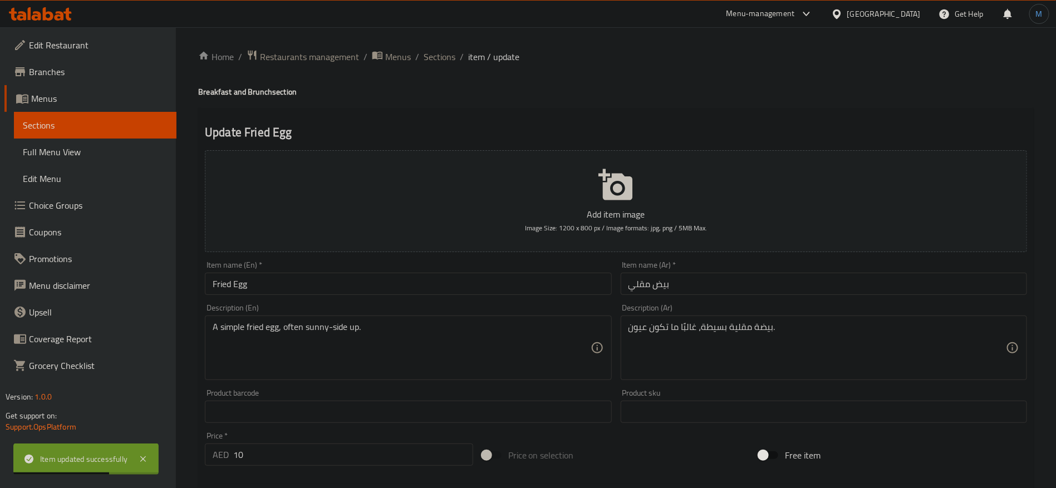
click at [682, 290] on input "بيض مقلي" at bounding box center [823, 284] width 406 height 22
click at [456, 296] on div "Item name (En)   * Fried Egg Item name (En) *" at bounding box center [407, 278] width 415 height 43
click at [456, 287] on input "Fried Egg" at bounding box center [408, 284] width 406 height 22
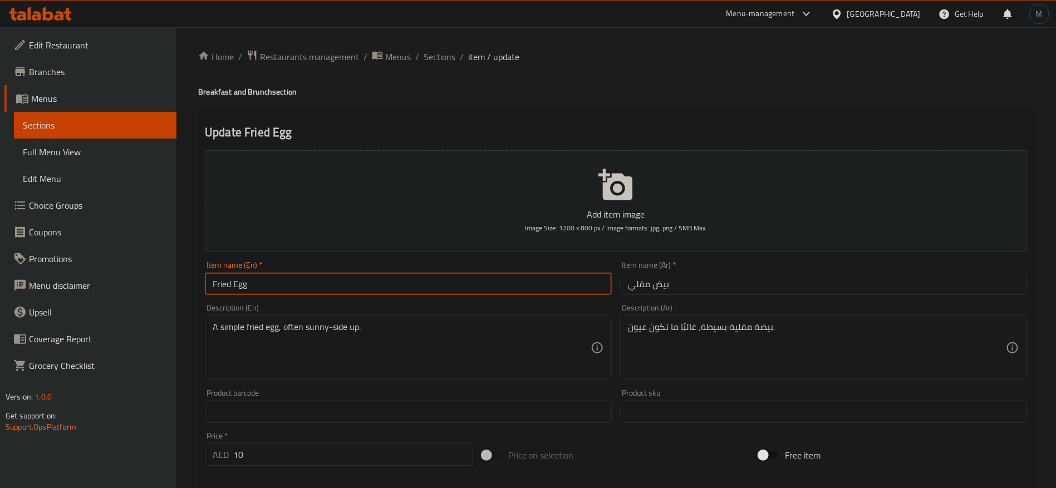
click at [487, 283] on input "Fried Egg" at bounding box center [408, 284] width 406 height 22
click at [486, 292] on input "Fried Egg" at bounding box center [408, 284] width 406 height 22
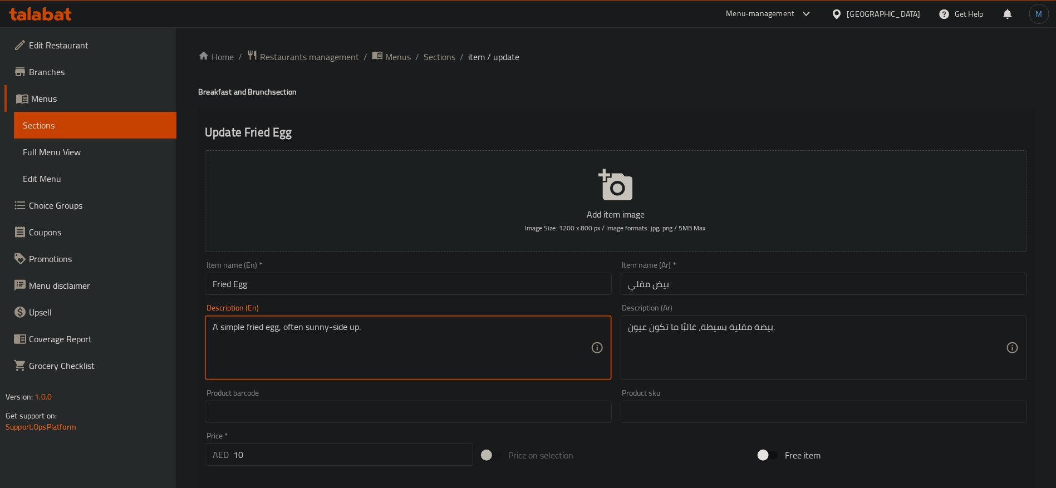
paste textarea "n egg cooked in hot oil until the edges are crispy"
type textarea "An egg cooked in hot oil until the edges are crispy."
click at [767, 374] on div "بيضة مقلية بسيطة، غالبًا ما تكون عيون. Description (Ar)" at bounding box center [823, 347] width 406 height 65
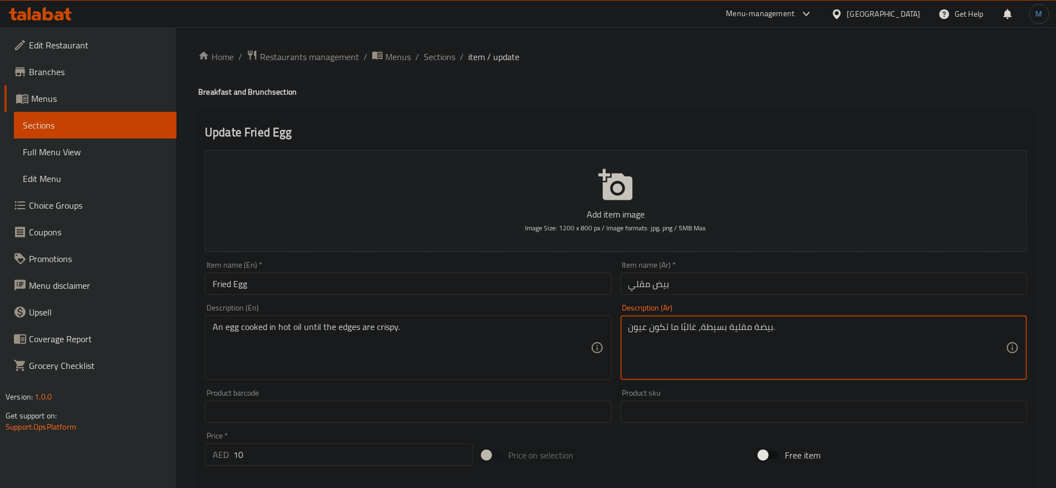
click at [768, 346] on textarea "بيضة مقلية بسيطة، غالبًا ما تكون عيون." at bounding box center [816, 348] width 377 height 53
paste textarea "طبوخة بالزيت الساخن حتى تصبح الحواف مقرمشة"
type textarea "بيضة مطبوخة بالزيت الساخن حتى تصبح الحواف مقرمشة."
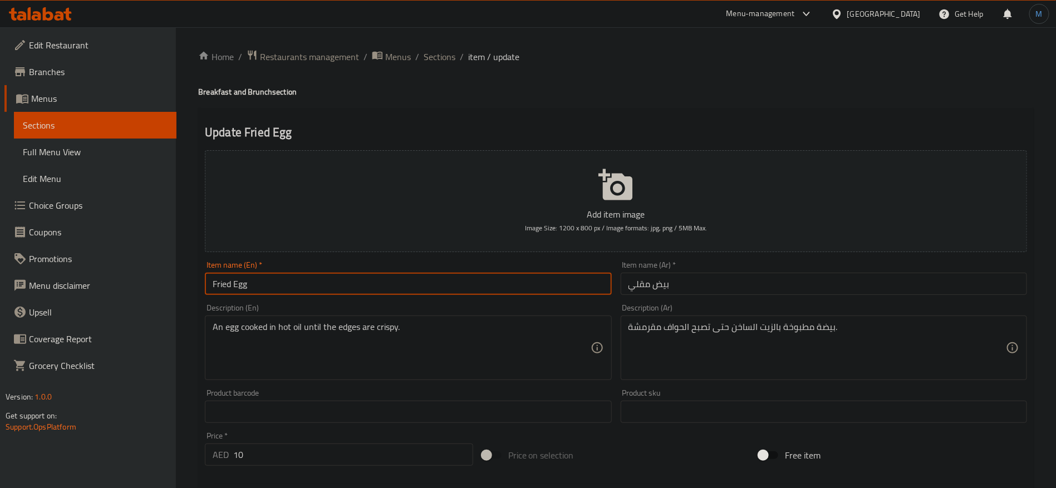
click at [531, 282] on input "Fried Egg" at bounding box center [408, 284] width 406 height 22
click at [556, 285] on input "Fried Egg" at bounding box center [408, 284] width 406 height 22
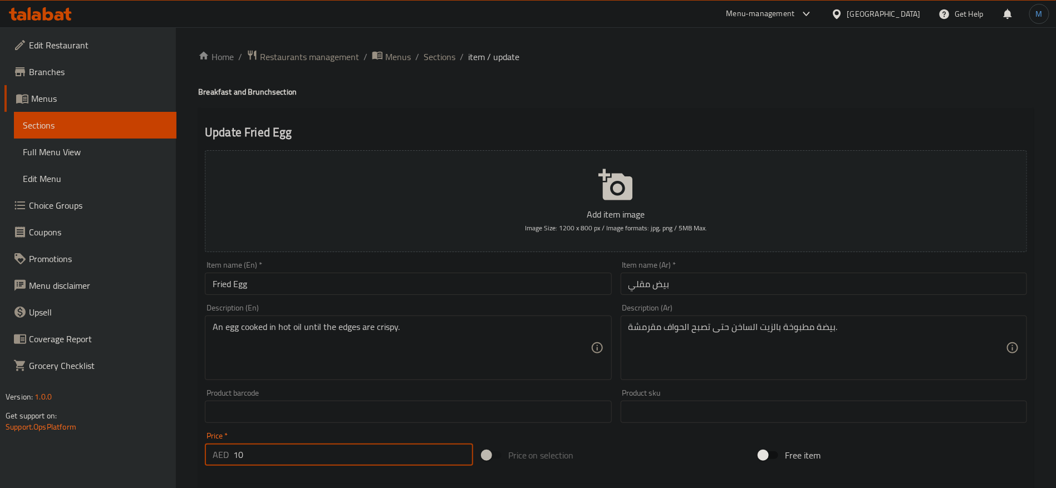
click at [345, 462] on input "10" at bounding box center [353, 454] width 240 height 22
type input "0"
click at [623, 433] on div "Add item image Image Size: 1200 x 800 px / Image formats: jpg, png / 5MB Max. I…" at bounding box center [615, 386] width 831 height 480
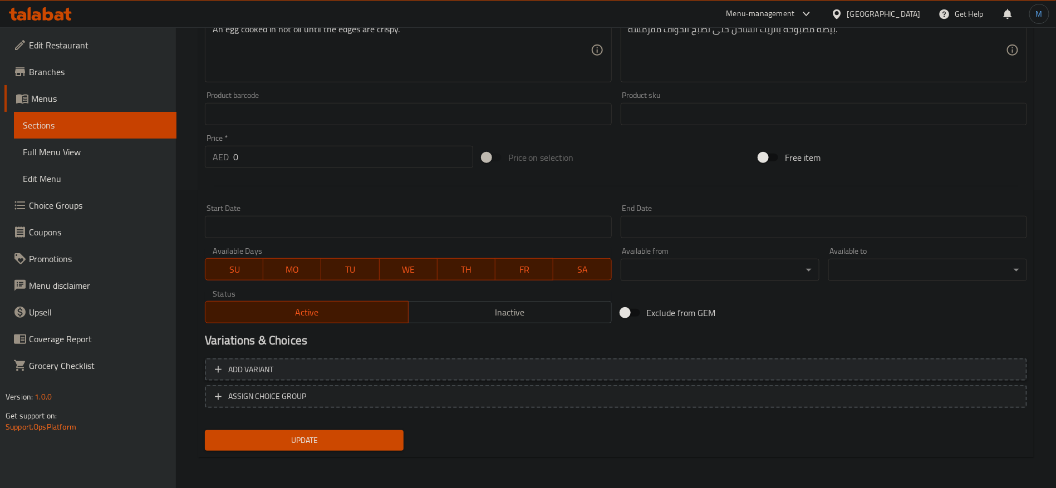
click at [867, 374] on span "Add variant" at bounding box center [616, 370] width 802 height 14
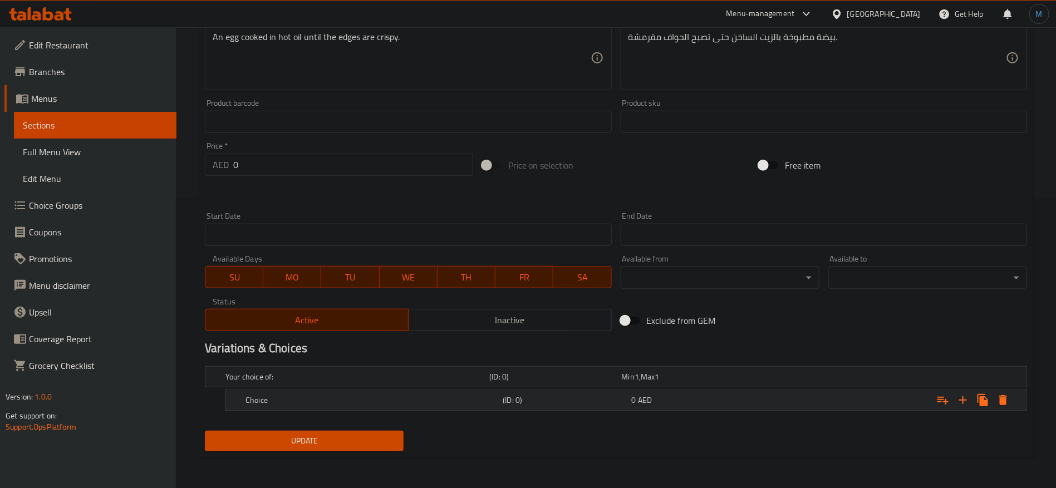
click at [881, 396] on div "Expand" at bounding box center [886, 400] width 257 height 24
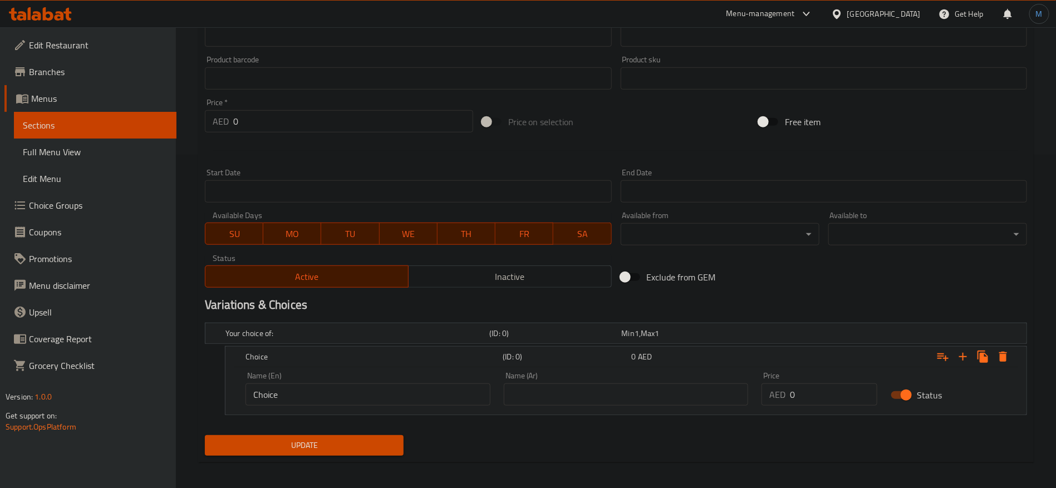
scroll to position [334, 0]
click at [794, 390] on input "0" at bounding box center [833, 394] width 87 height 22
paste input "1"
type input "10"
click at [678, 398] on input "text" at bounding box center [626, 394] width 245 height 22
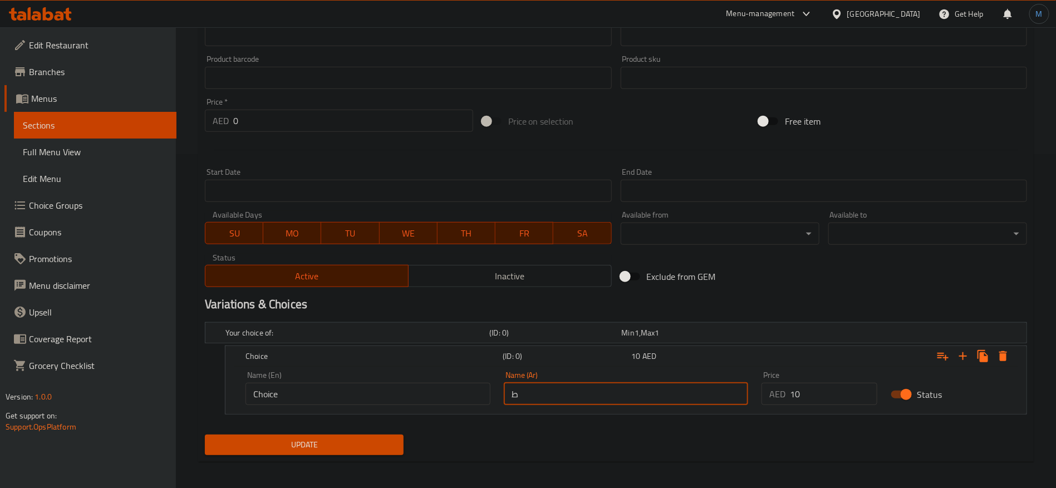
type input "طبق واحد"
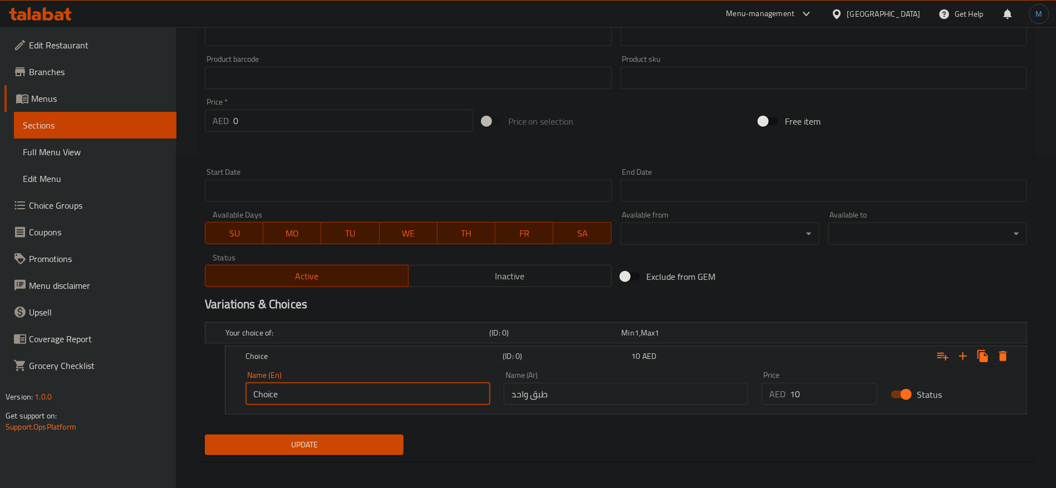
click at [414, 395] on input "Choice" at bounding box center [367, 394] width 245 height 22
type input "1 Plate"
click at [383, 436] on button "Update" at bounding box center [304, 445] width 199 height 21
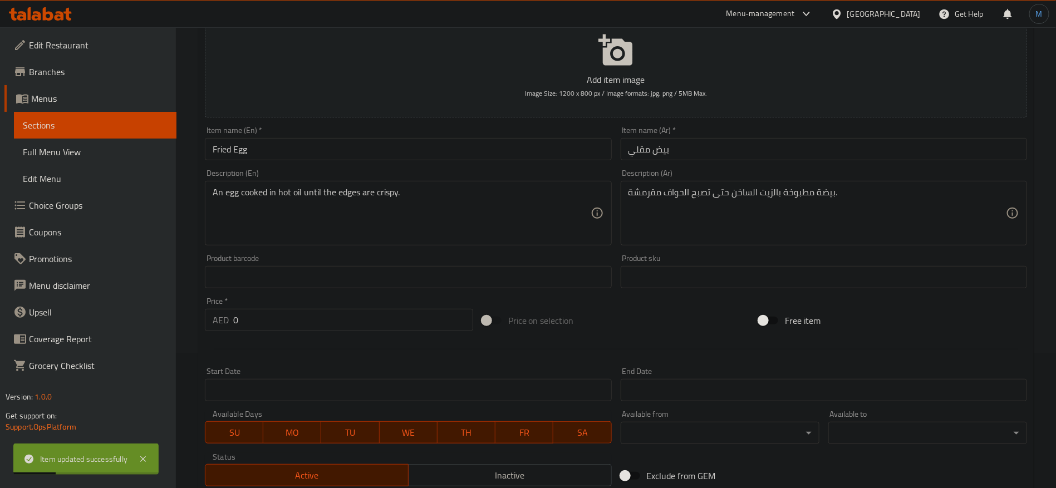
scroll to position [0, 0]
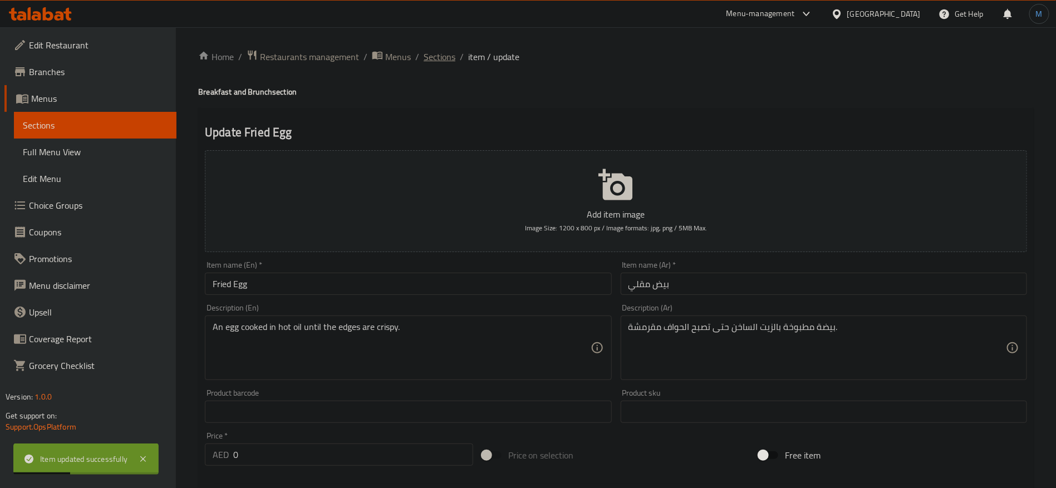
click at [438, 55] on span "Sections" at bounding box center [439, 56] width 32 height 13
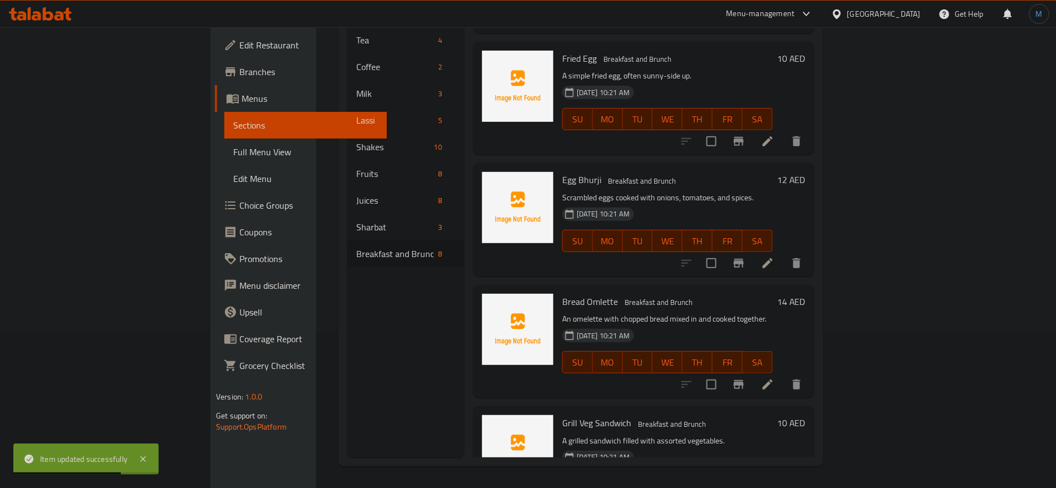
scroll to position [156, 0]
click at [774, 256] on icon at bounding box center [767, 262] width 13 height 13
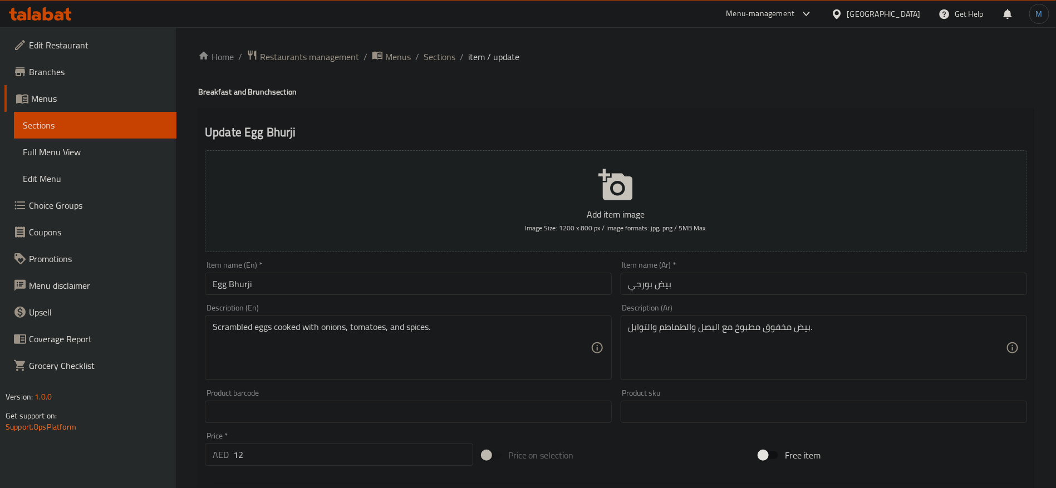
click at [521, 275] on input "Egg Bhurji" at bounding box center [408, 284] width 406 height 22
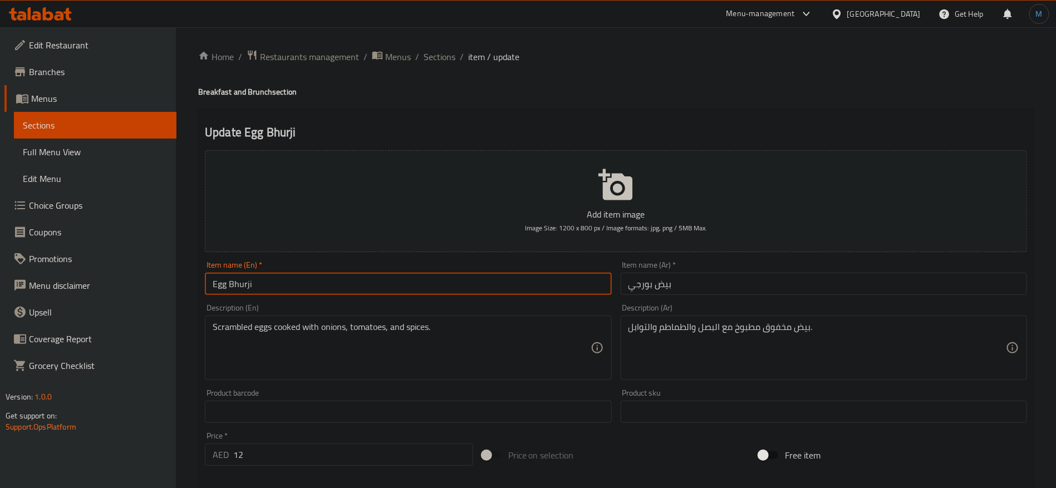
click at [541, 281] on input "Egg Bhurji" at bounding box center [408, 284] width 406 height 22
click at [641, 284] on input "بيض بورجي" at bounding box center [823, 284] width 406 height 22
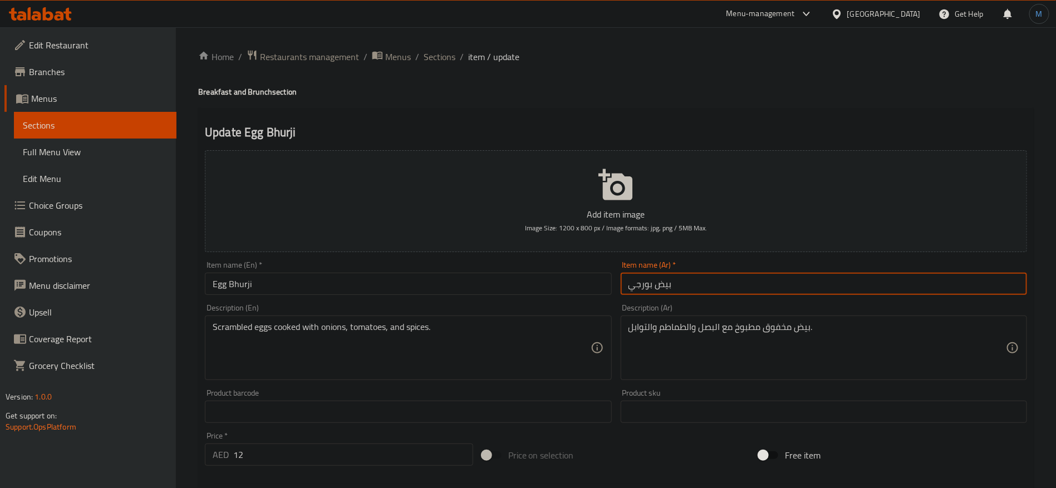
click at [641, 284] on input "بيض بورجي" at bounding box center [823, 284] width 406 height 22
paste input "text"
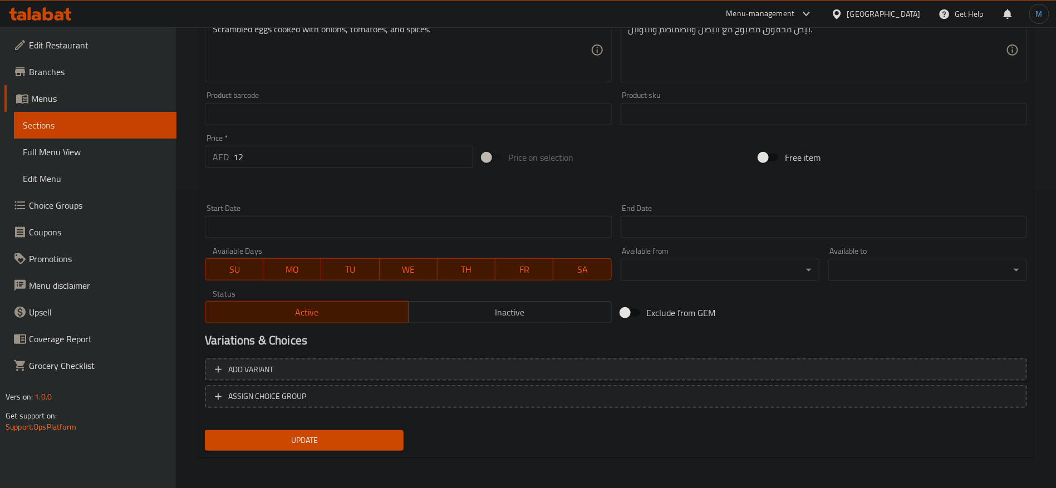
type input "بيض بورجي"
click at [776, 367] on span "Add variant" at bounding box center [616, 370] width 802 height 14
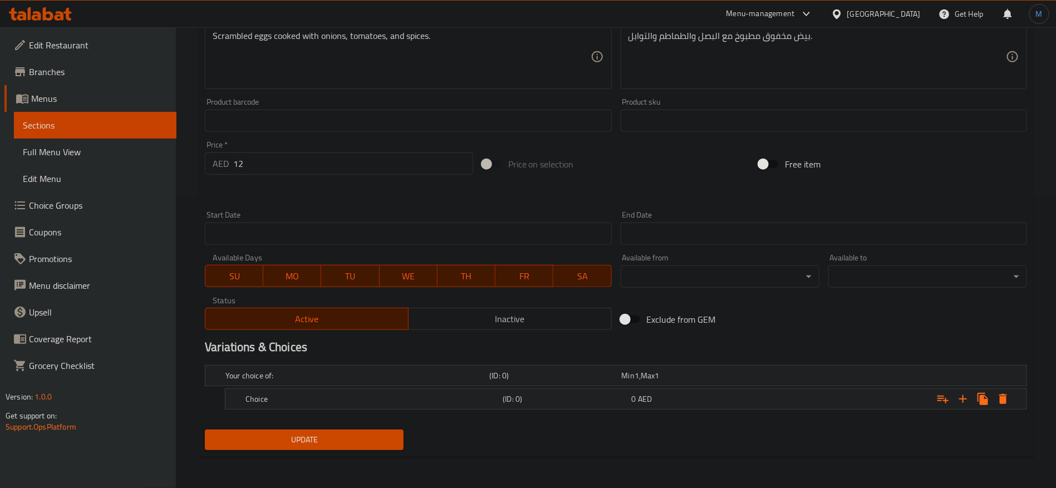
scroll to position [290, 0]
click at [284, 162] on input "12" at bounding box center [353, 165] width 240 height 22
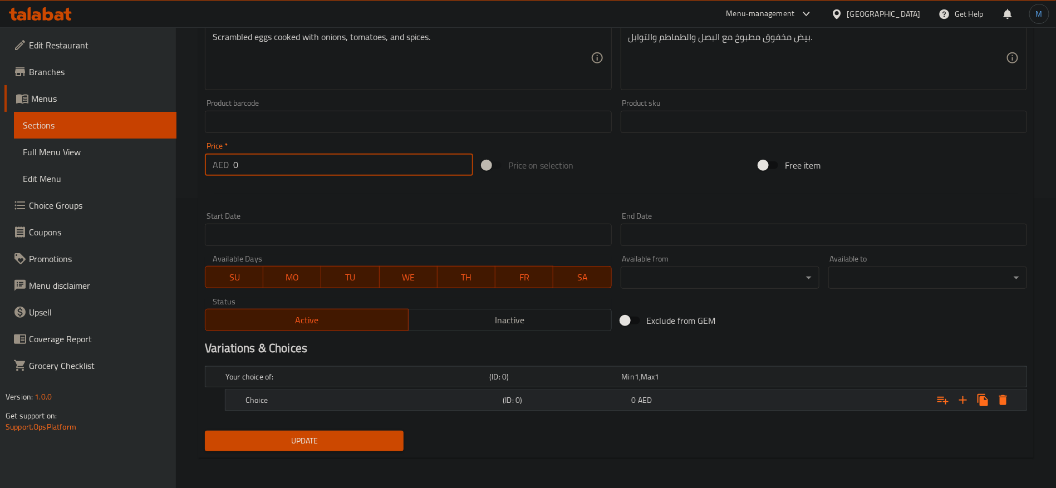
type input "0"
click at [839, 396] on div "Expand" at bounding box center [886, 400] width 257 height 24
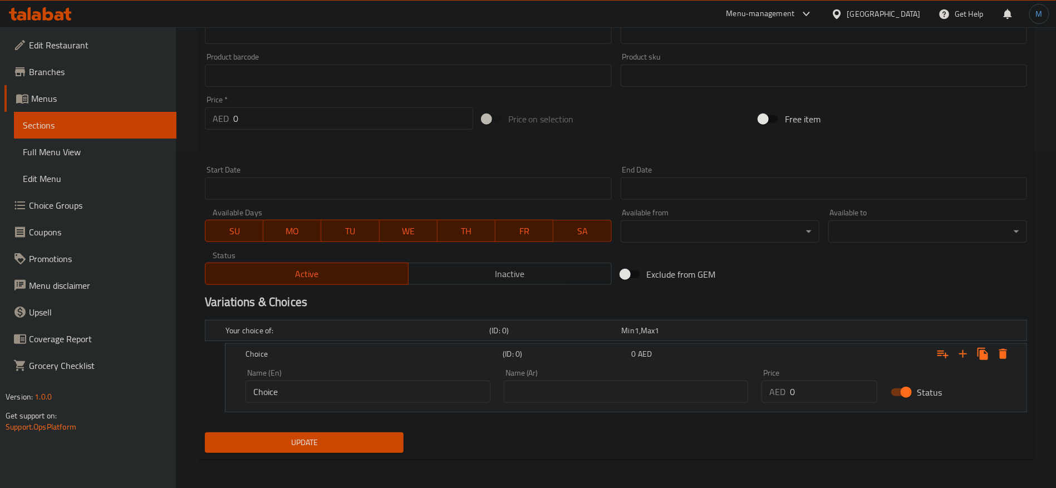
scroll to position [338, 0]
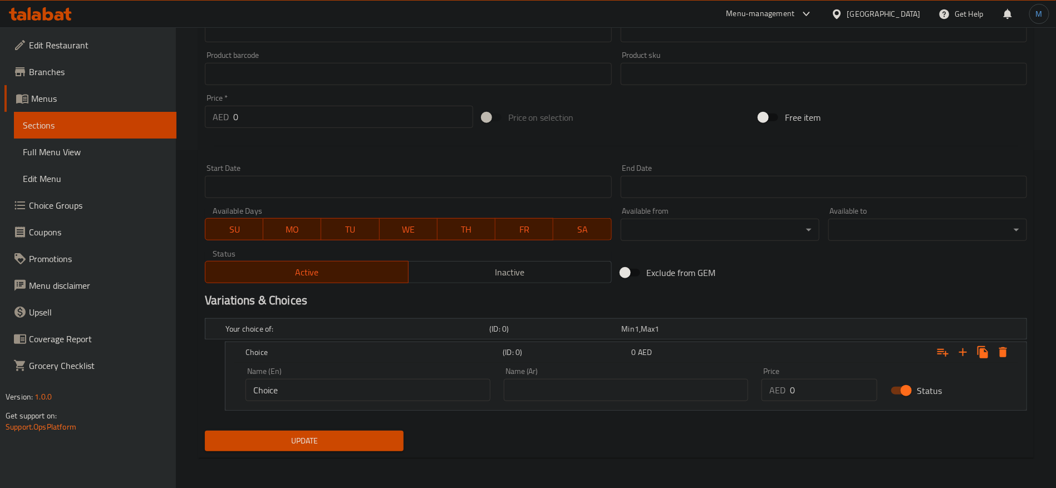
click at [818, 391] on input "0" at bounding box center [833, 390] width 87 height 22
paste input "12"
type input "12"
click at [679, 399] on input "text" at bounding box center [626, 390] width 245 height 22
type input "طبق واحد"
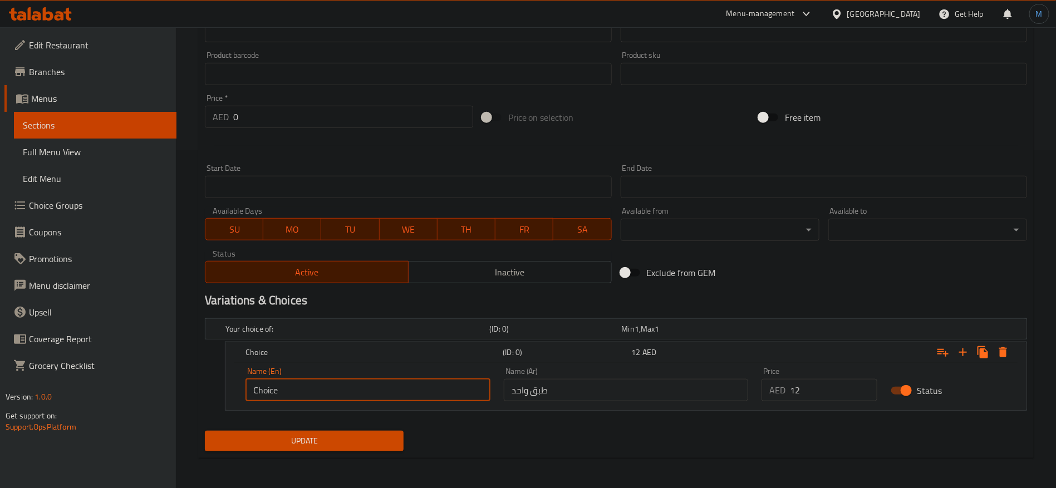
click at [401, 396] on input "Choice" at bounding box center [367, 390] width 245 height 22
type input "1 Plate"
click at [346, 428] on div "Update" at bounding box center [304, 440] width 208 height 29
click at [350, 435] on span "Update" at bounding box center [304, 441] width 181 height 14
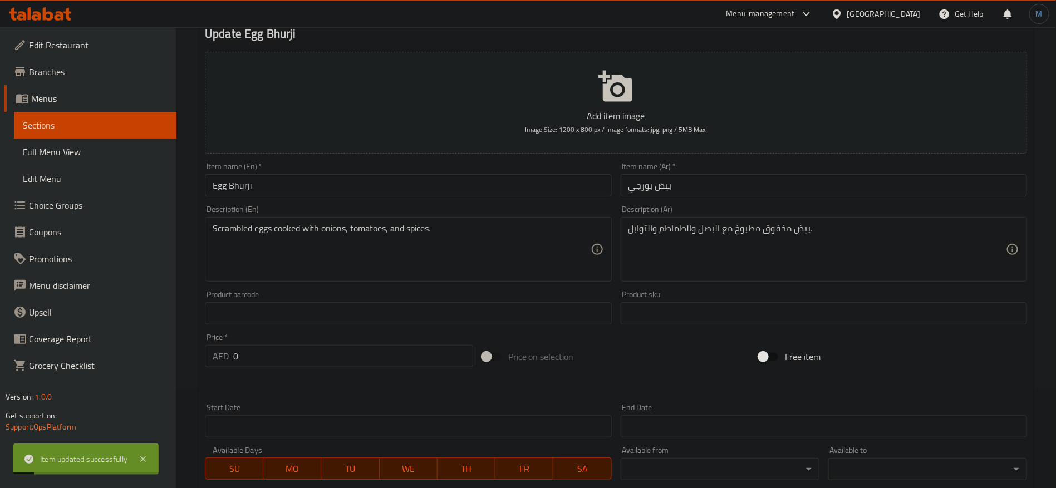
scroll to position [0, 0]
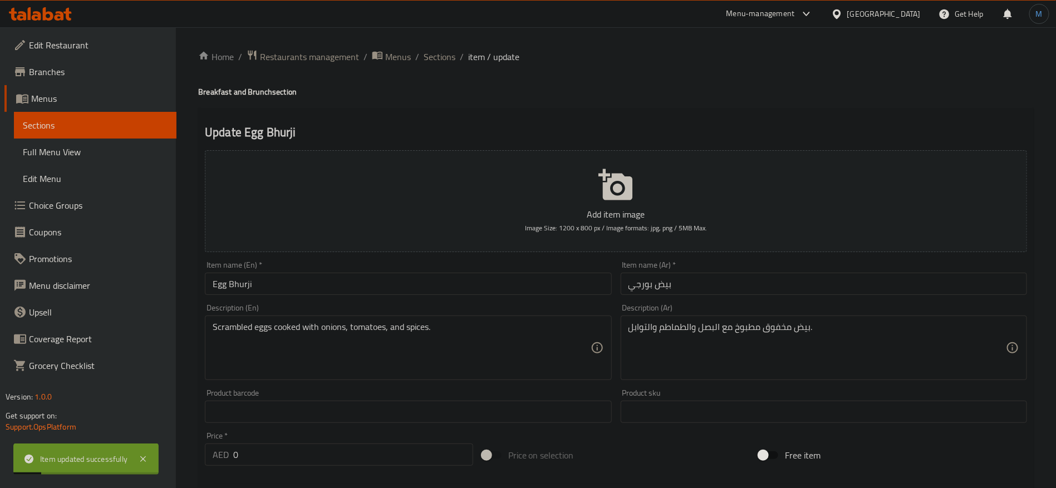
click at [440, 44] on div "Home / Restaurants management / Menus / Sections / item / update Breakfast and …" at bounding box center [616, 427] width 880 height 800
click at [441, 52] on span "Sections" at bounding box center [439, 56] width 32 height 13
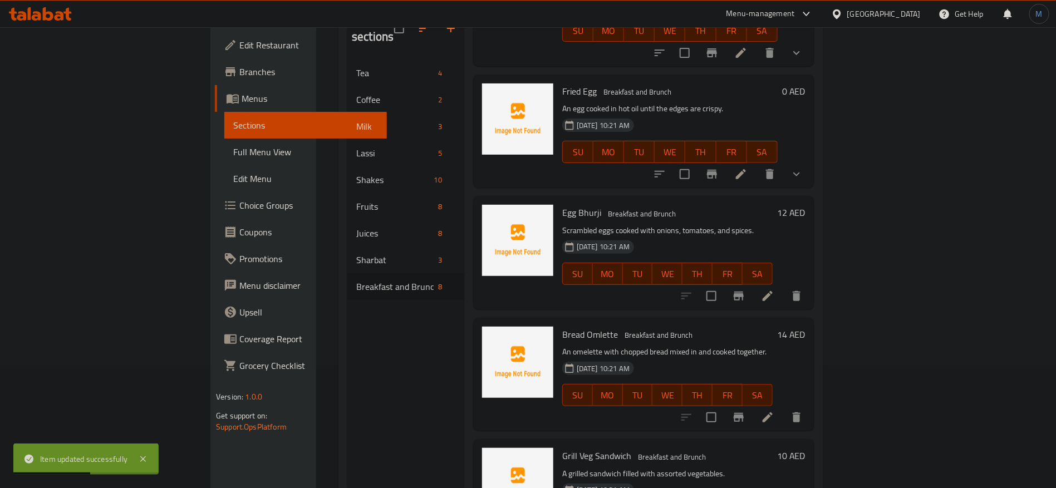
scroll to position [156, 0]
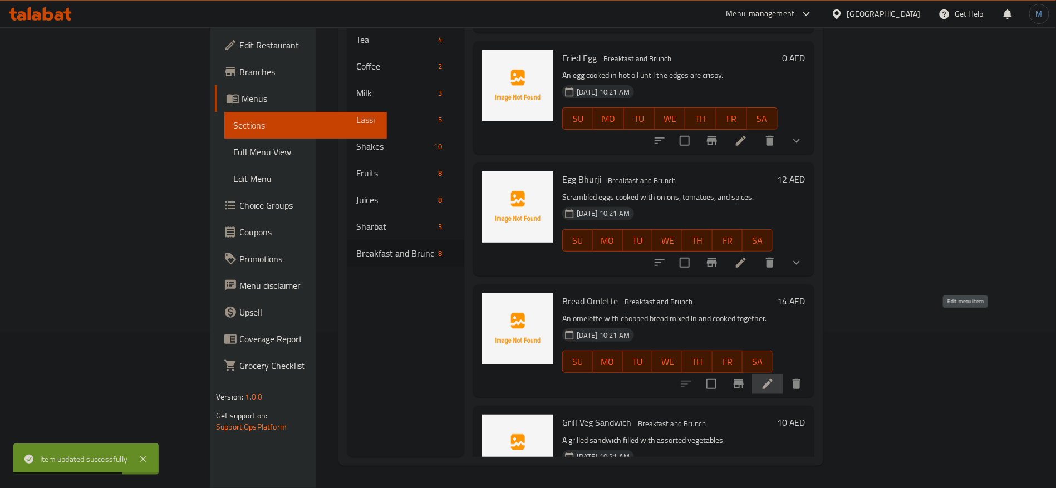
click at [774, 377] on icon at bounding box center [767, 383] width 13 height 13
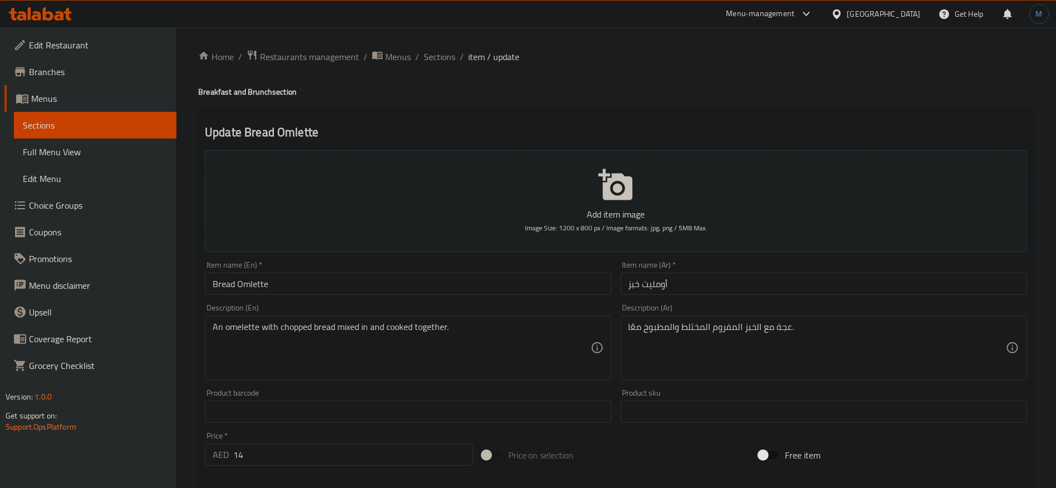
click at [664, 283] on input "أومليت خبز" at bounding box center [823, 284] width 406 height 22
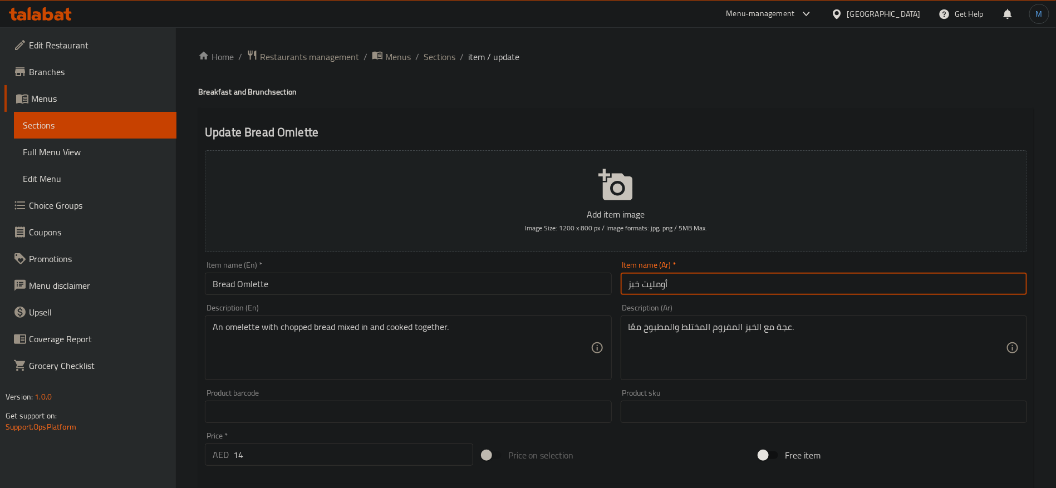
click at [664, 283] on input "أومليت خبز" at bounding box center [823, 284] width 406 height 22
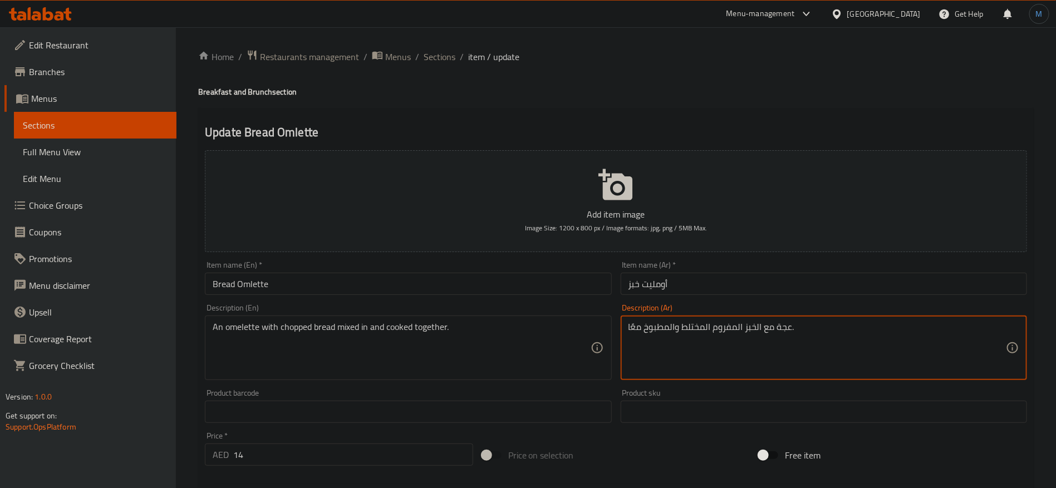
click at [781, 330] on textarea "عجة مع الخبز المفروم المختلط والمطبوخ معًا." at bounding box center [816, 348] width 377 height 53
paste textarea "ومليت"
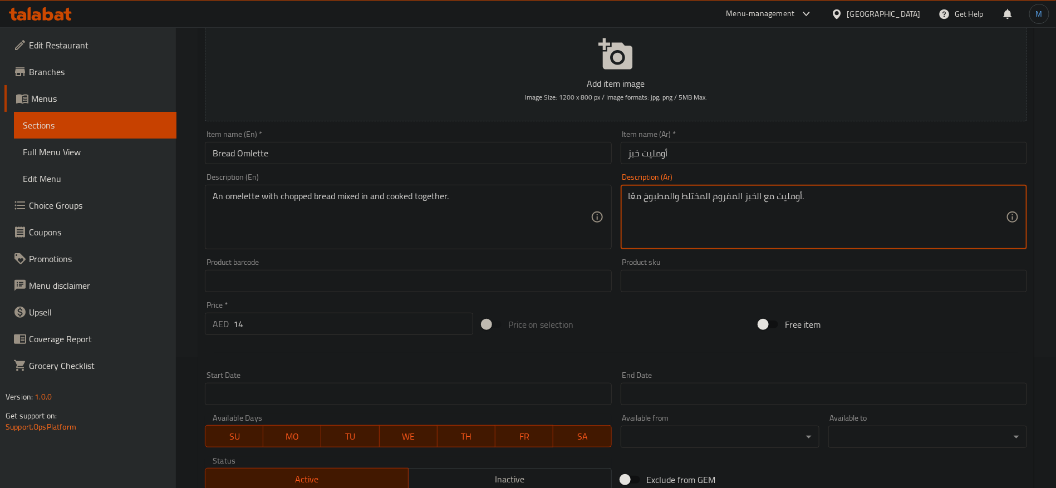
scroll to position [250, 0]
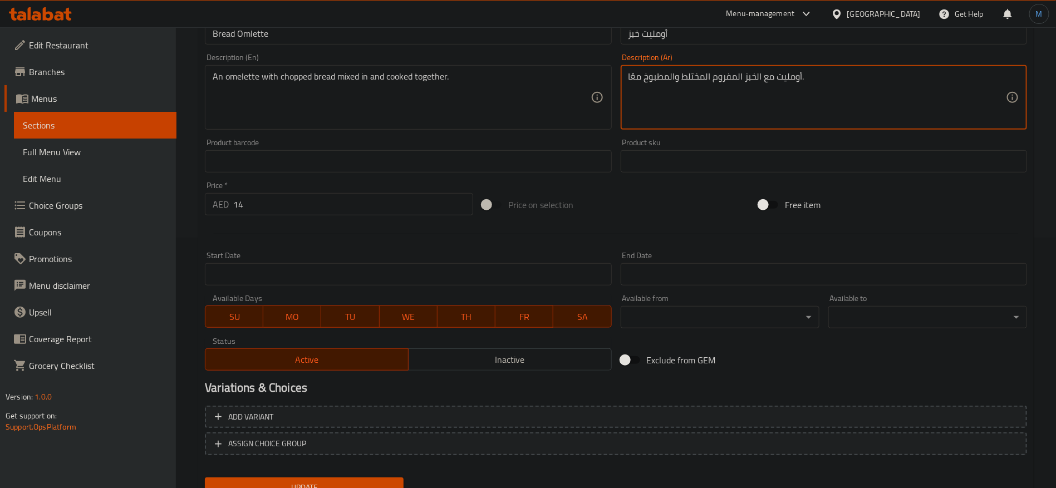
type textarea "أومليت مع الخبز المفروم المختلط والمطبوخ معًا."
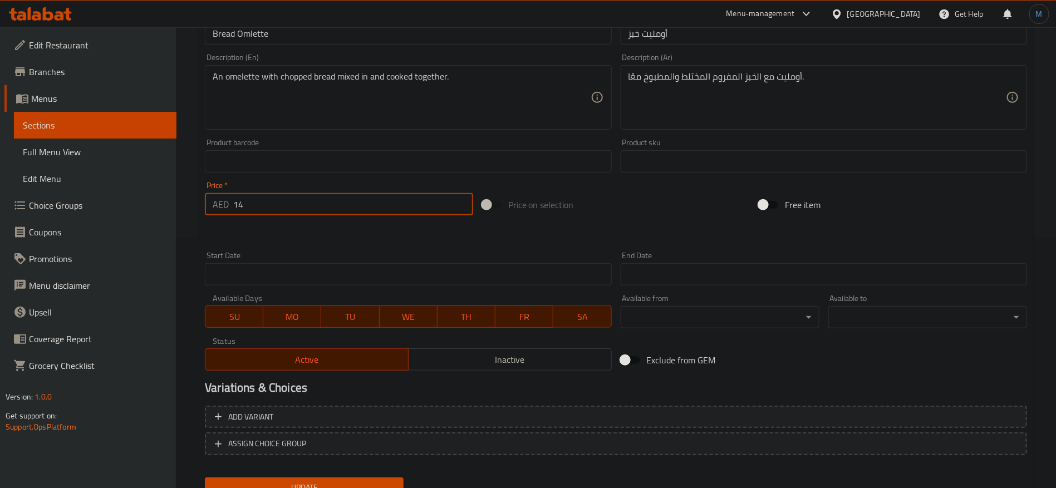
click at [338, 211] on input "14" at bounding box center [353, 204] width 240 height 22
type input "0"
click at [693, 213] on div "Price on selection" at bounding box center [615, 205] width 277 height 30
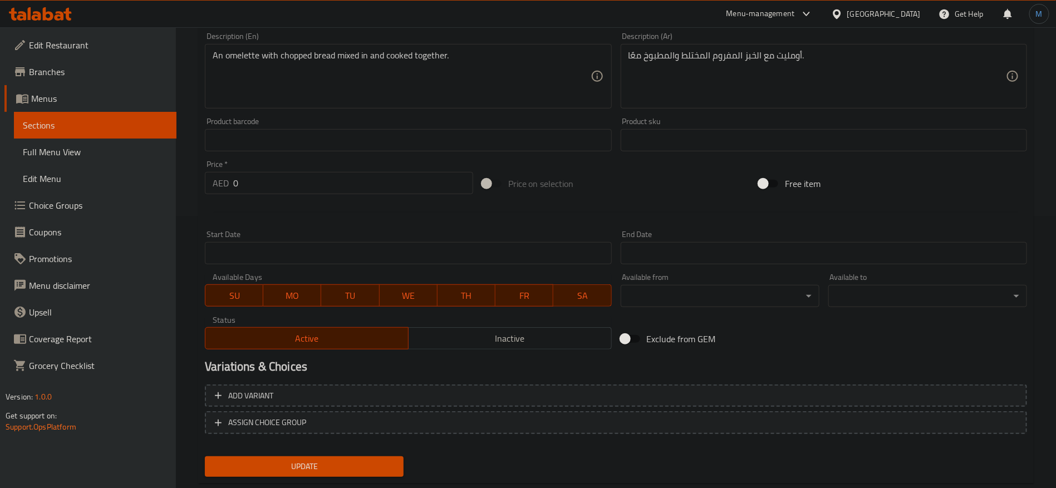
scroll to position [298, 0]
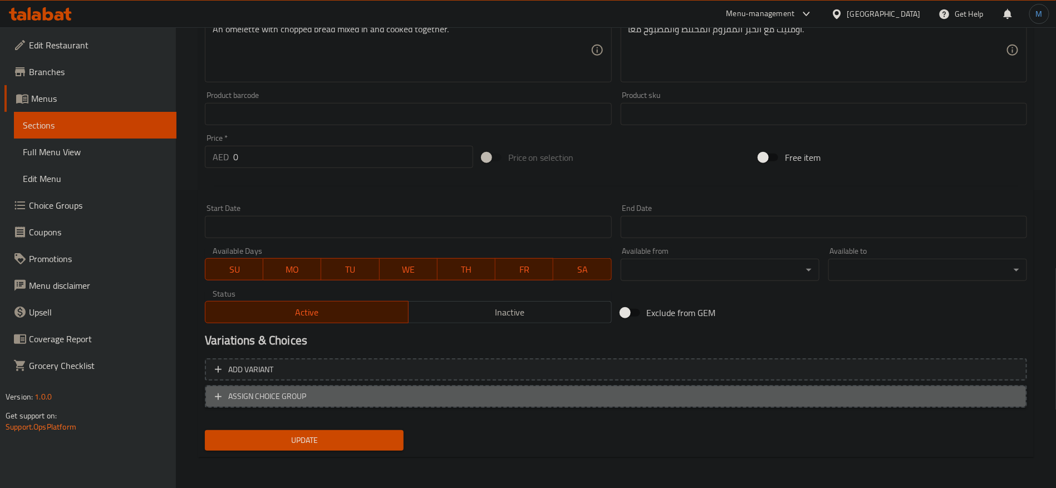
click at [760, 386] on button "ASSIGN CHOICE GROUP" at bounding box center [616, 396] width 822 height 23
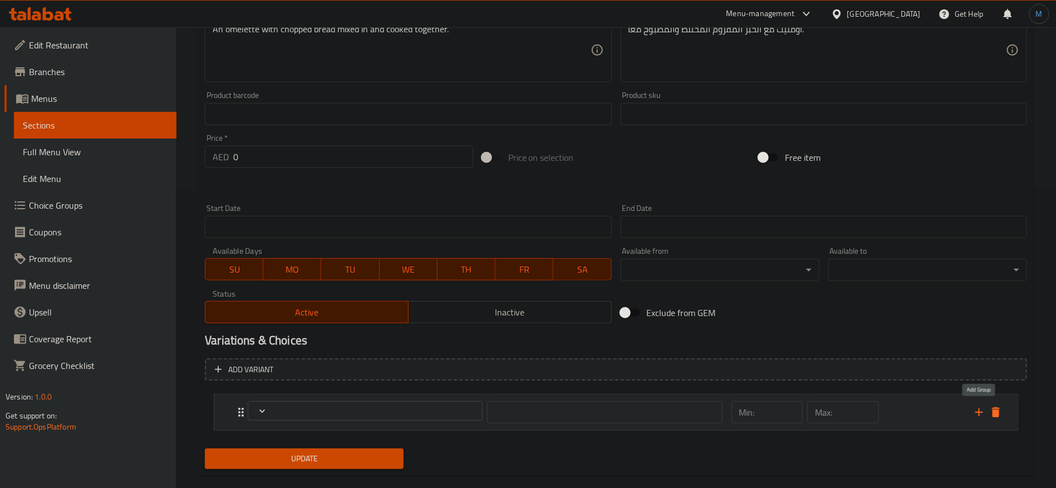
click at [983, 407] on icon "add" at bounding box center [978, 412] width 13 height 13
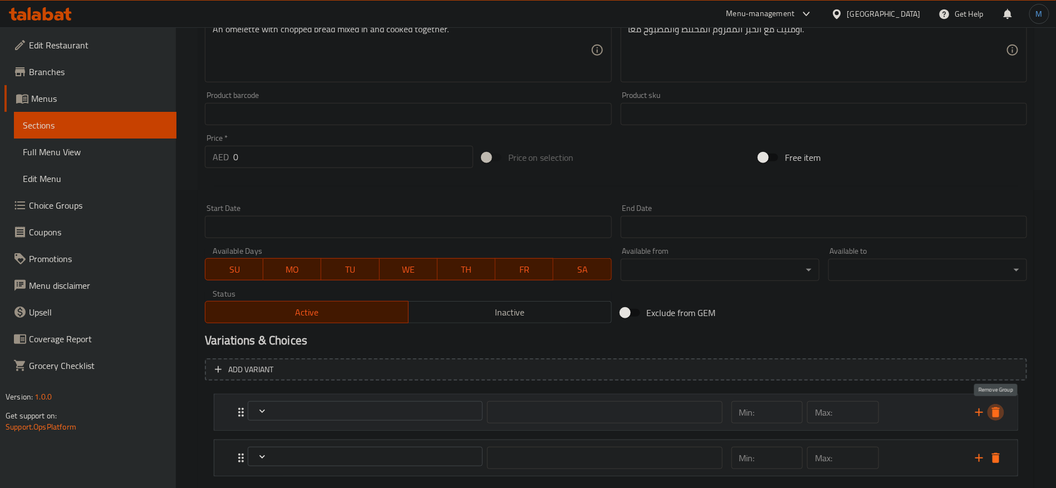
click at [991, 407] on icon "delete" at bounding box center [995, 412] width 13 height 13
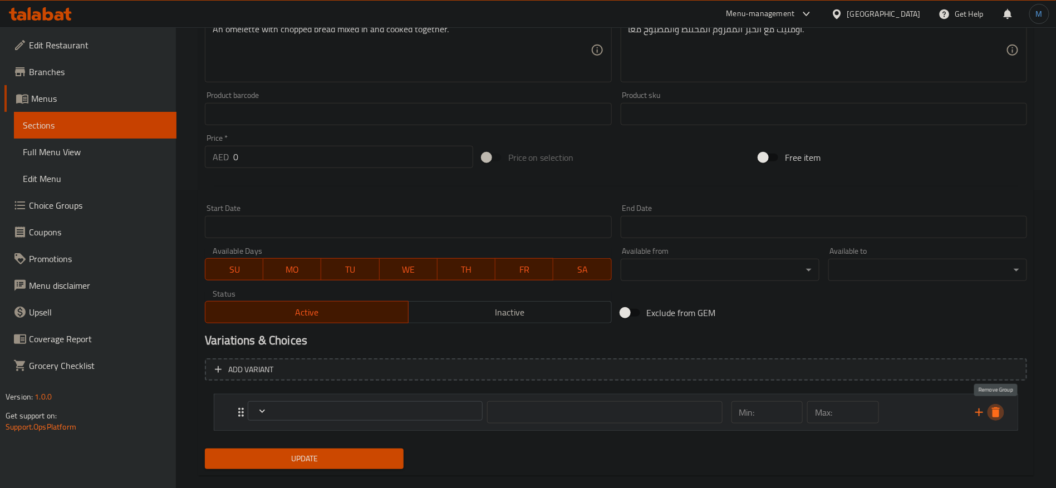
click at [991, 407] on icon "delete" at bounding box center [995, 412] width 13 height 13
click at [998, 405] on button "delete" at bounding box center [995, 412] width 17 height 17
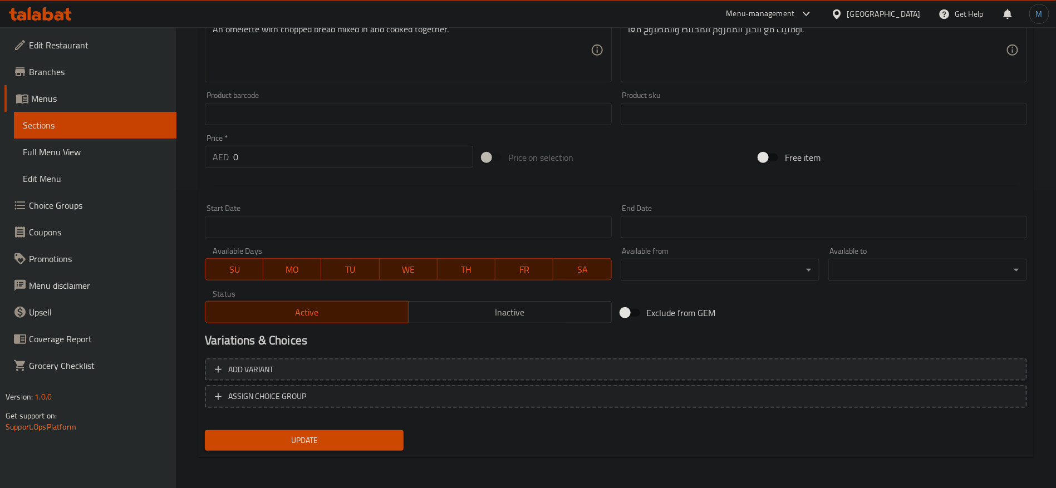
click at [919, 367] on span "Add variant" at bounding box center [616, 370] width 802 height 14
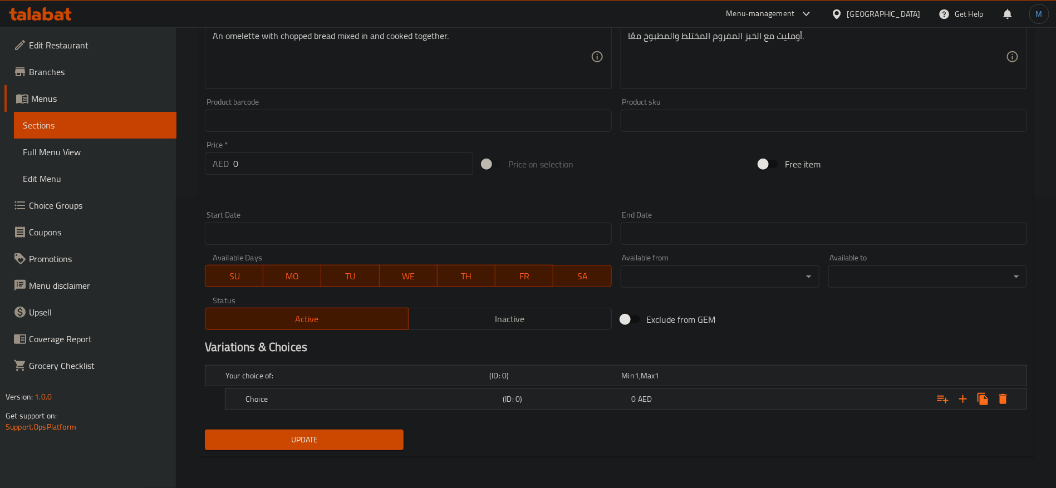
scroll to position [290, 0]
drag, startPoint x: 909, startPoint y: 398, endPoint x: 890, endPoint y: 412, distance: 23.5
click at [906, 400] on div "Expand" at bounding box center [886, 400] width 257 height 24
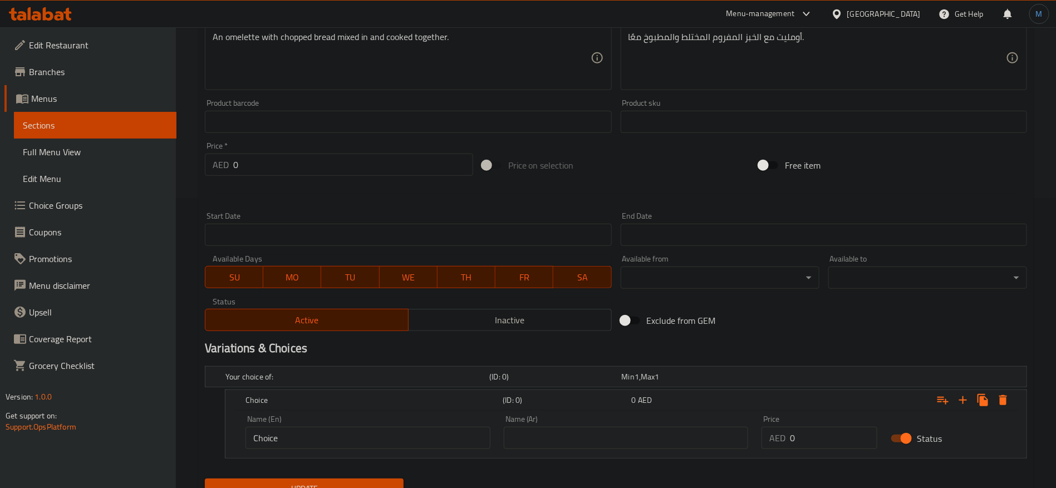
drag, startPoint x: 831, startPoint y: 428, endPoint x: 833, endPoint y: 445, distance: 16.8
click at [831, 430] on input "0" at bounding box center [833, 438] width 87 height 22
paste input "14"
type input "14"
click at [698, 440] on input "text" at bounding box center [626, 438] width 245 height 22
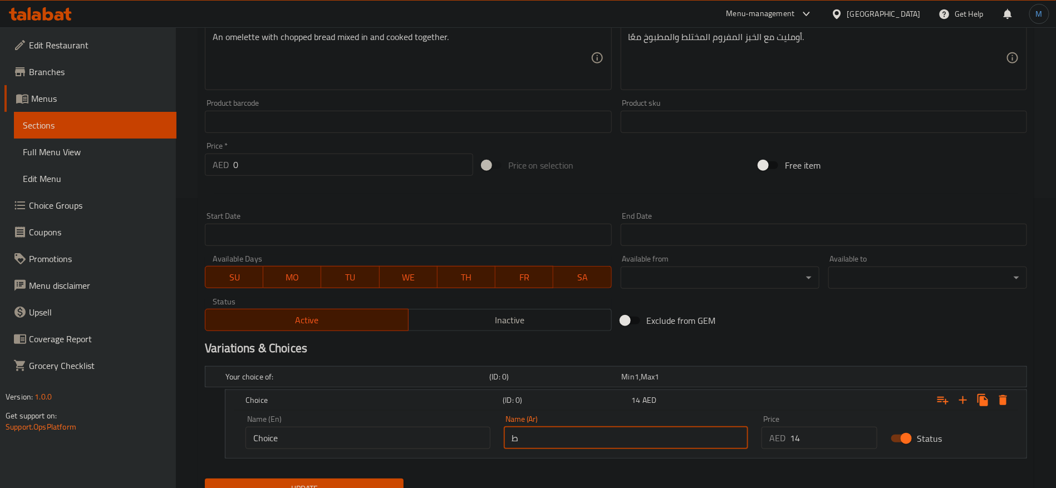
type input "طبق واحد"
drag, startPoint x: 393, startPoint y: 438, endPoint x: 399, endPoint y: 426, distance: 13.4
click at [393, 438] on input "Choice" at bounding box center [367, 438] width 245 height 22
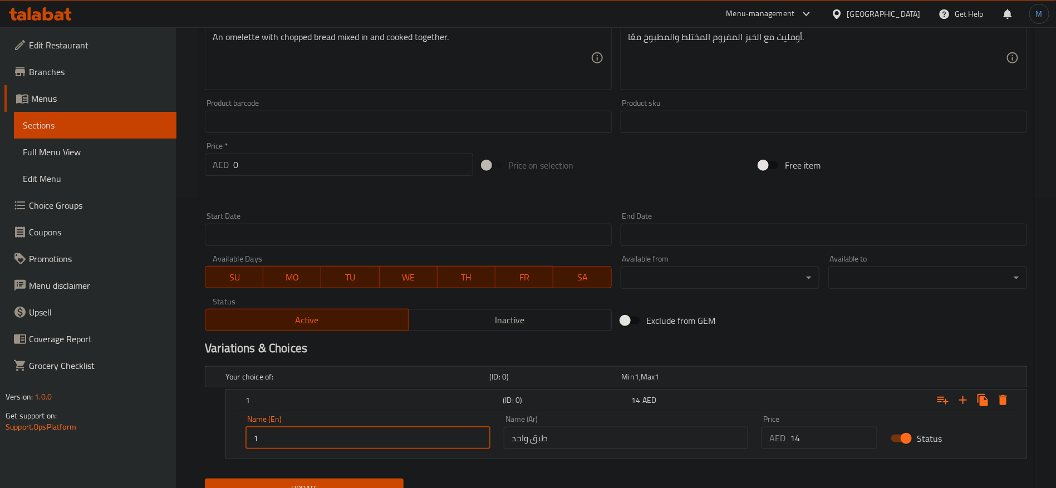
type input "1 Plate"
click at [395, 474] on div "Update" at bounding box center [304, 488] width 208 height 29
click at [394, 479] on button "Update" at bounding box center [304, 489] width 199 height 21
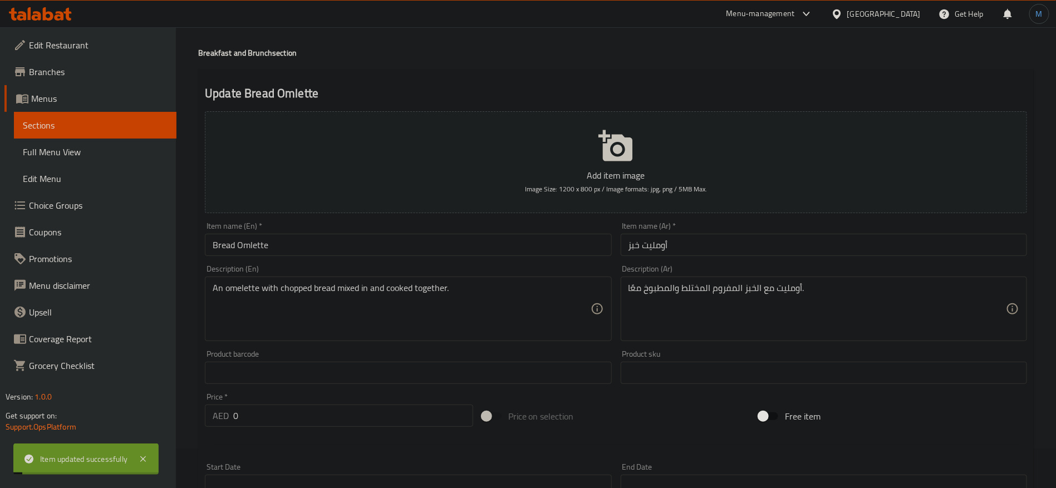
scroll to position [0, 0]
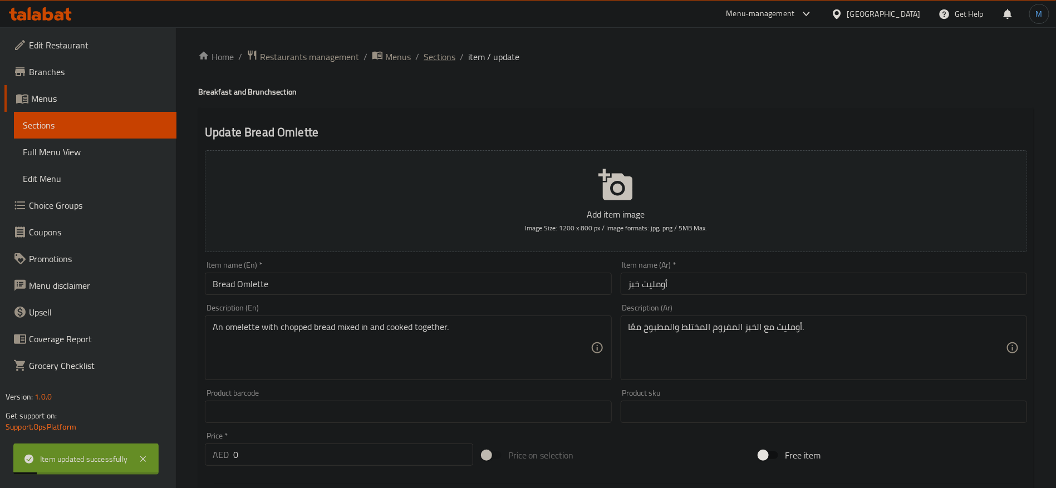
click at [445, 60] on span "Sections" at bounding box center [439, 56] width 32 height 13
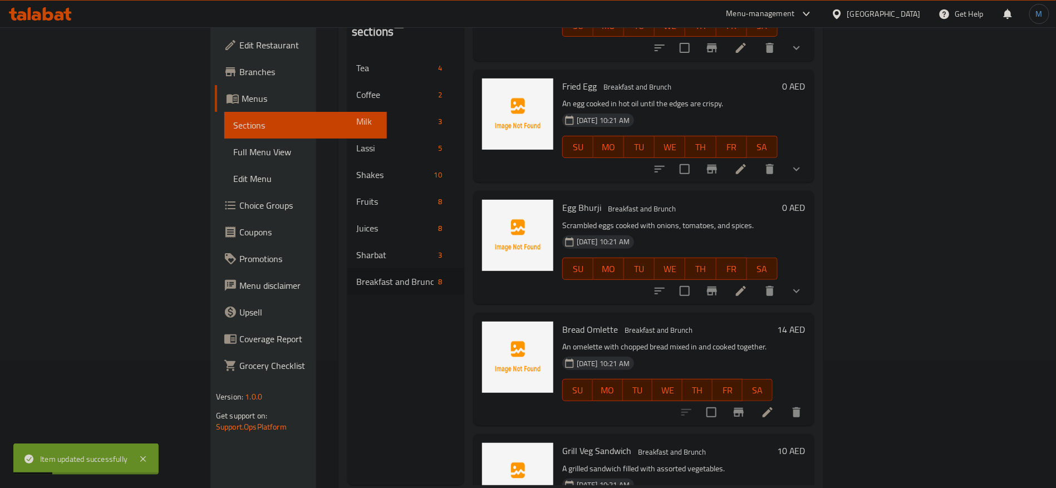
scroll to position [156, 0]
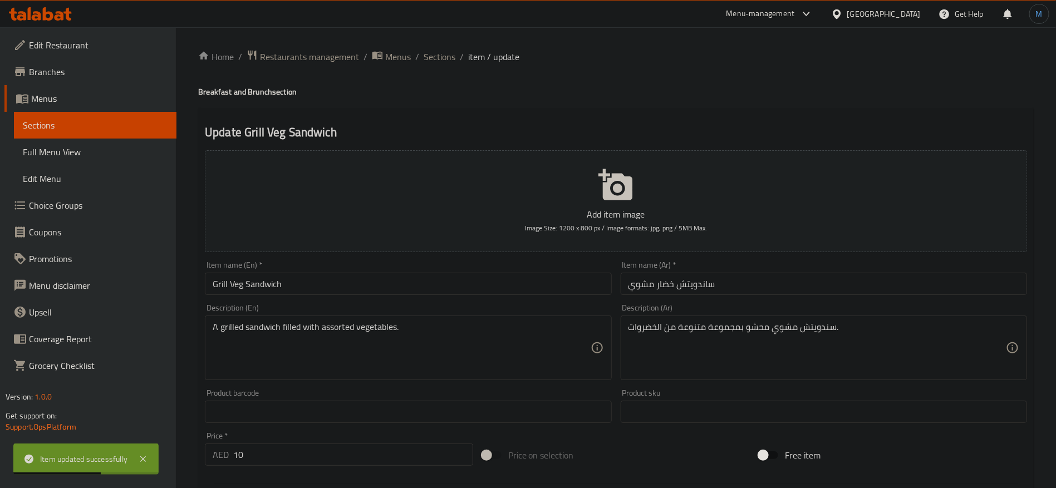
click at [758, 279] on input "ساندويتش خضار مشوي" at bounding box center [823, 284] width 406 height 22
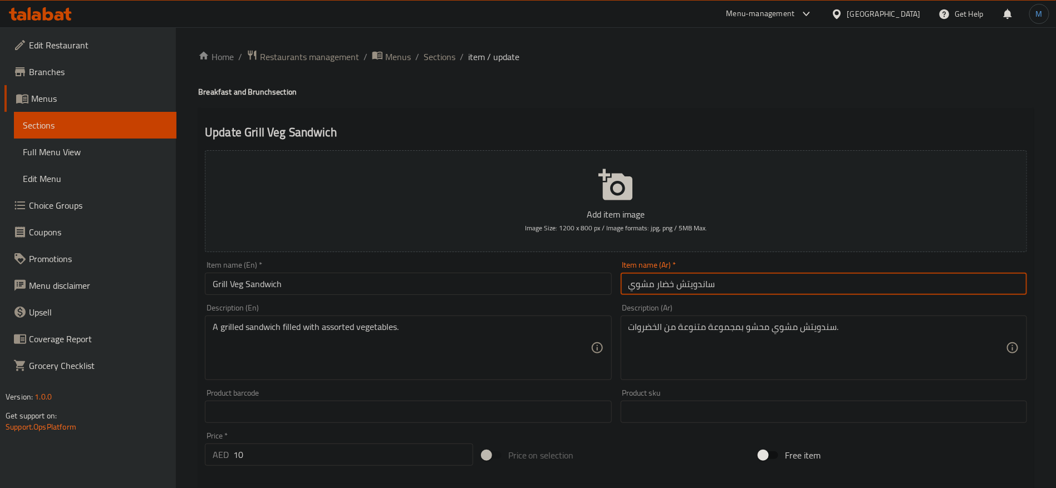
click at [348, 457] on input "10" at bounding box center [353, 454] width 240 height 22
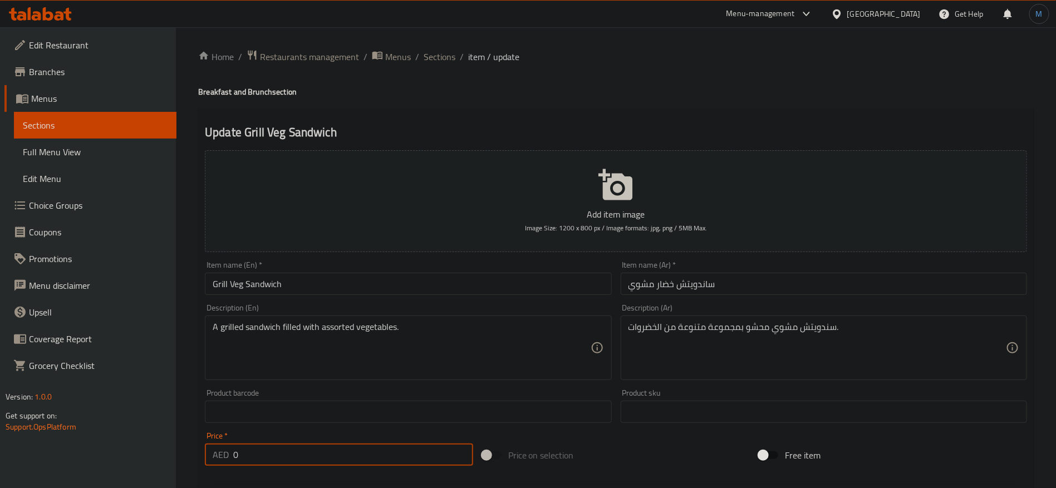
type input "0"
click at [687, 436] on div "Add item image Image Size: 1200 x 800 px / Image formats: jpg, png / 5MB Max. I…" at bounding box center [615, 386] width 831 height 480
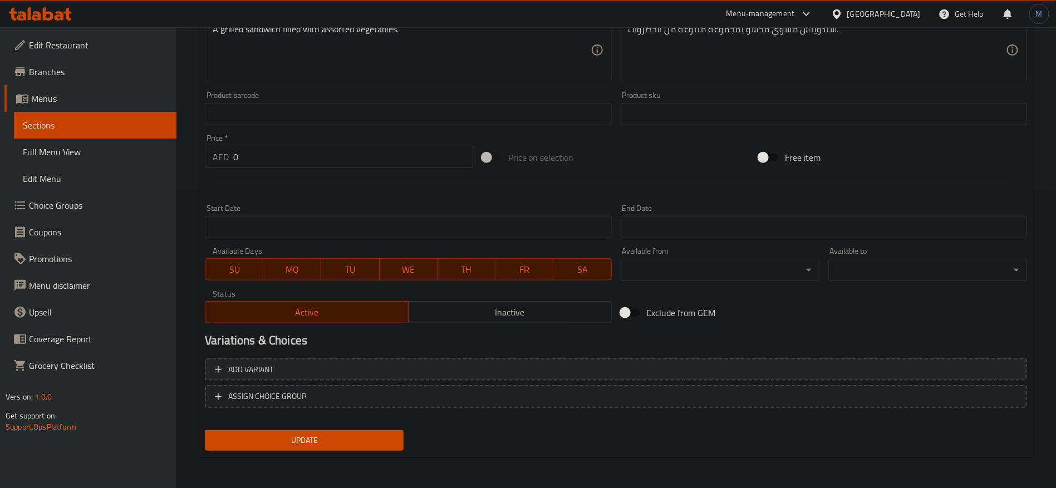
click at [759, 375] on span "Add variant" at bounding box center [616, 370] width 802 height 14
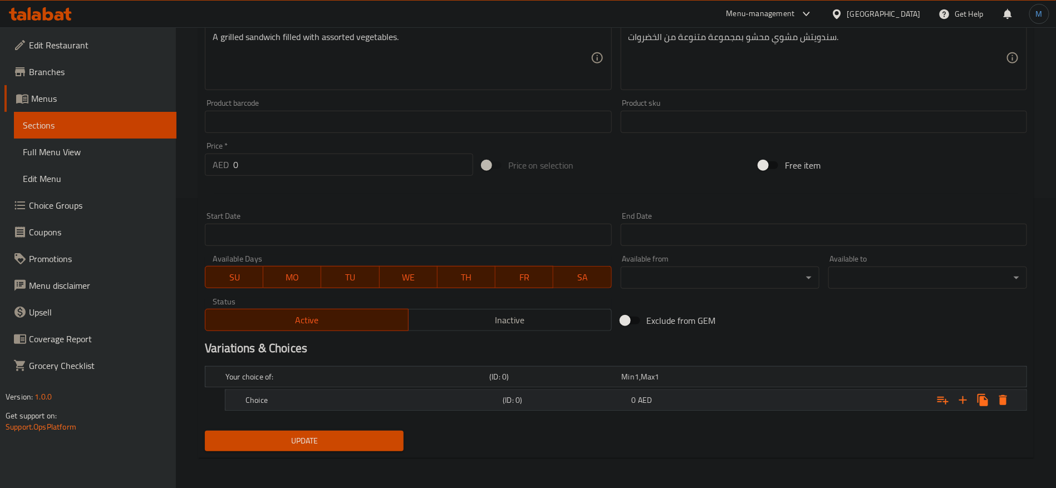
click at [776, 400] on div "Expand" at bounding box center [886, 400] width 257 height 24
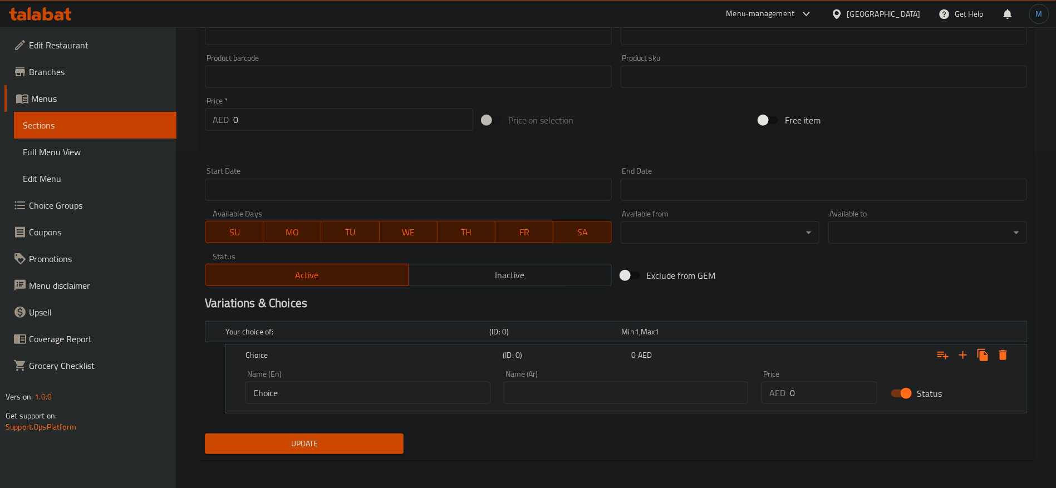
scroll to position [337, 0]
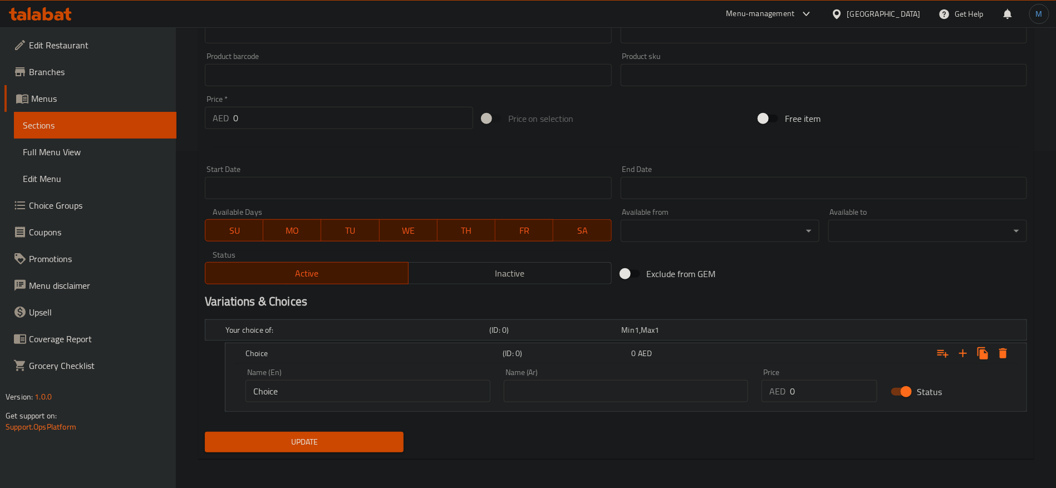
click at [803, 388] on input "0" at bounding box center [833, 391] width 87 height 22
paste input "1"
type input "10"
click at [662, 392] on input "text" at bounding box center [626, 391] width 245 height 22
type input "طبق واحد"
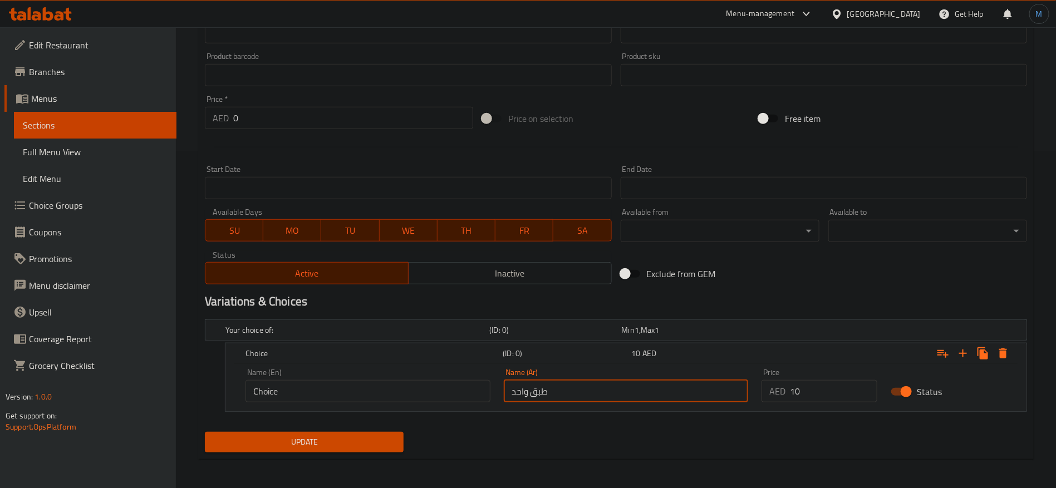
click at [374, 384] on input "Choice" at bounding box center [367, 391] width 245 height 22
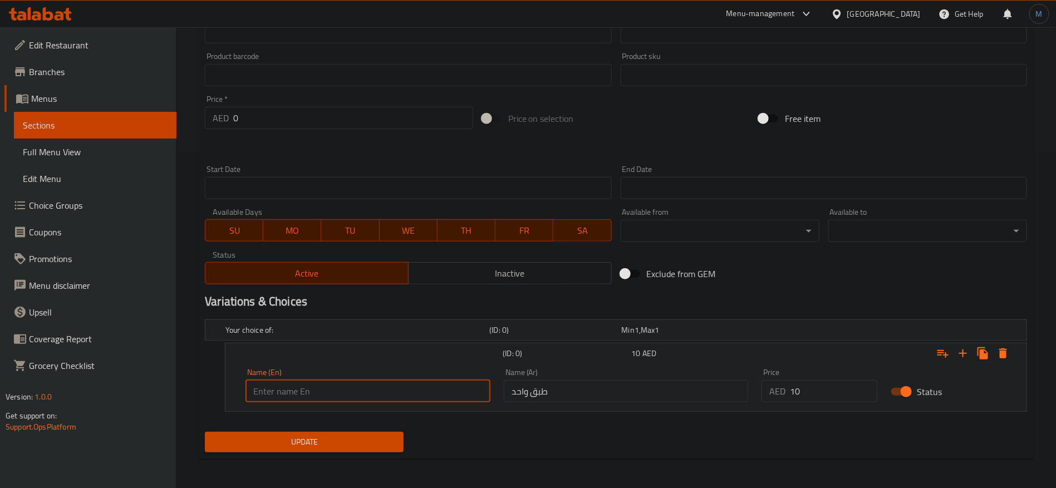
click at [374, 384] on input "text" at bounding box center [367, 391] width 245 height 22
type input "1 Plate"
click at [354, 428] on div "Update" at bounding box center [304, 441] width 208 height 29
click at [354, 433] on button "Update" at bounding box center [304, 442] width 199 height 21
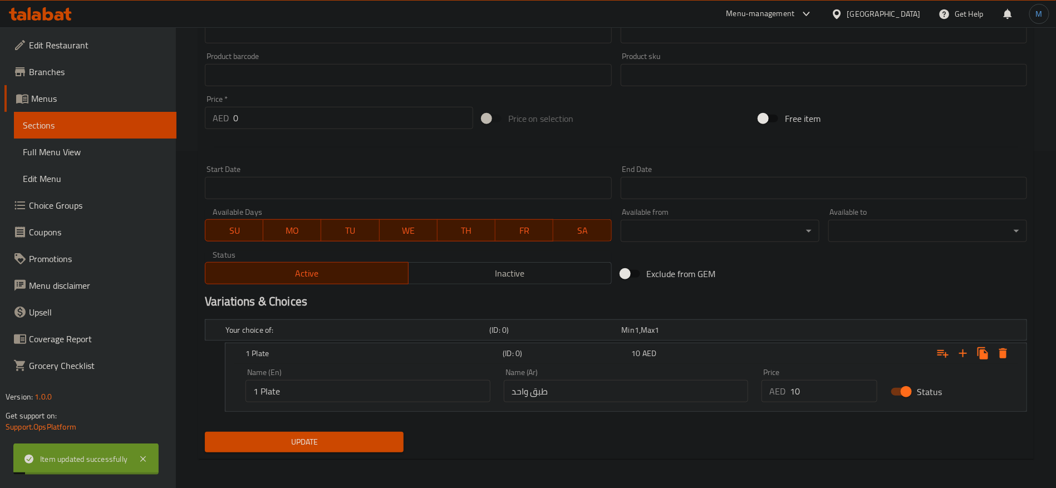
click at [806, 277] on div "Exclude from GEM" at bounding box center [754, 274] width 277 height 30
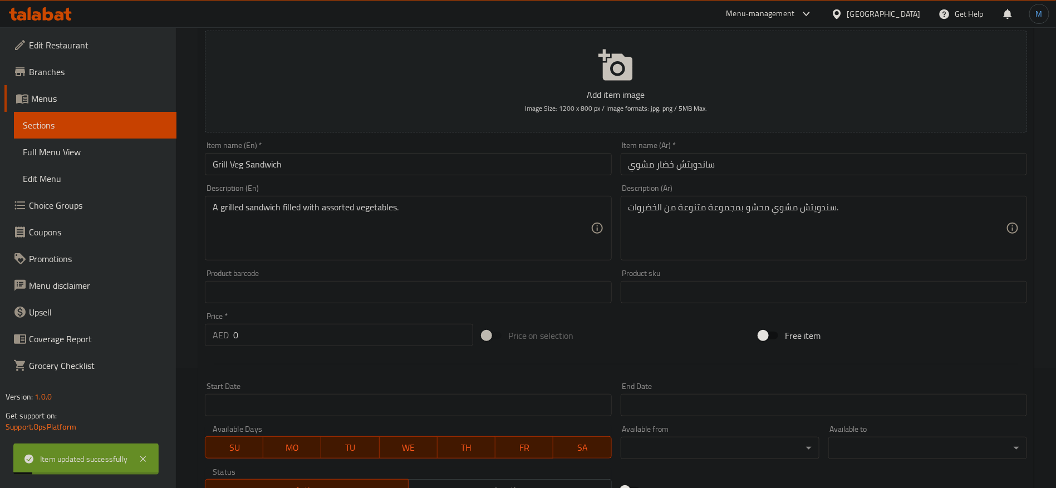
scroll to position [0, 0]
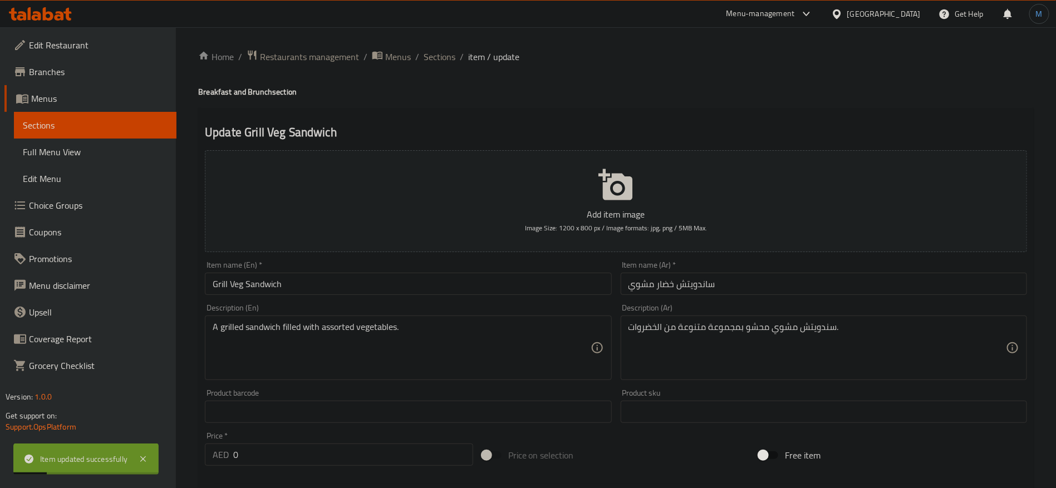
click at [422, 57] on ol "Home / Restaurants management / Menus / Sections / item / update" at bounding box center [615, 57] width 835 height 14
click at [426, 57] on span "Sections" at bounding box center [439, 56] width 32 height 13
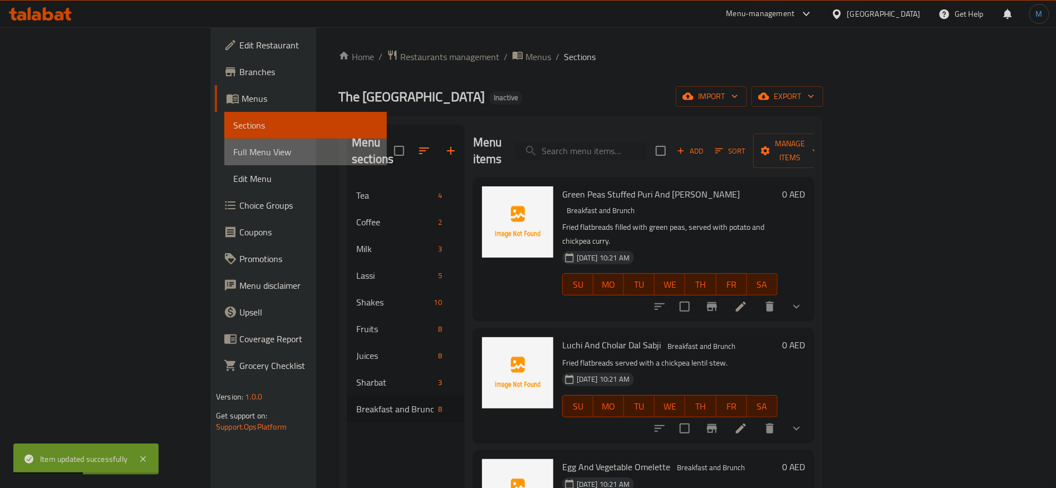
click at [233, 156] on span "Full Menu View" at bounding box center [305, 151] width 145 height 13
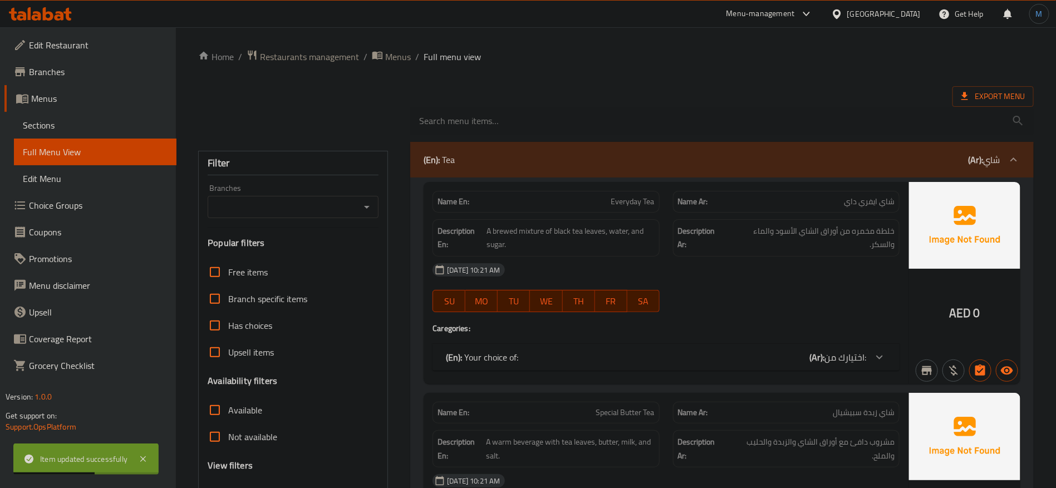
scroll to position [334, 0]
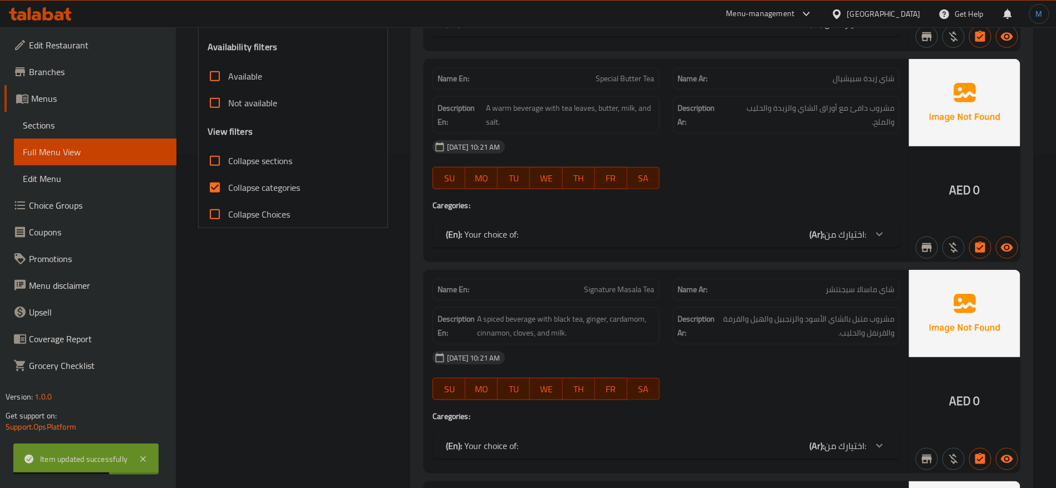
click at [241, 190] on span "Collapse categories" at bounding box center [264, 187] width 72 height 13
click at [228, 190] on input "Collapse categories" at bounding box center [214, 187] width 27 height 27
checkbox input "false"
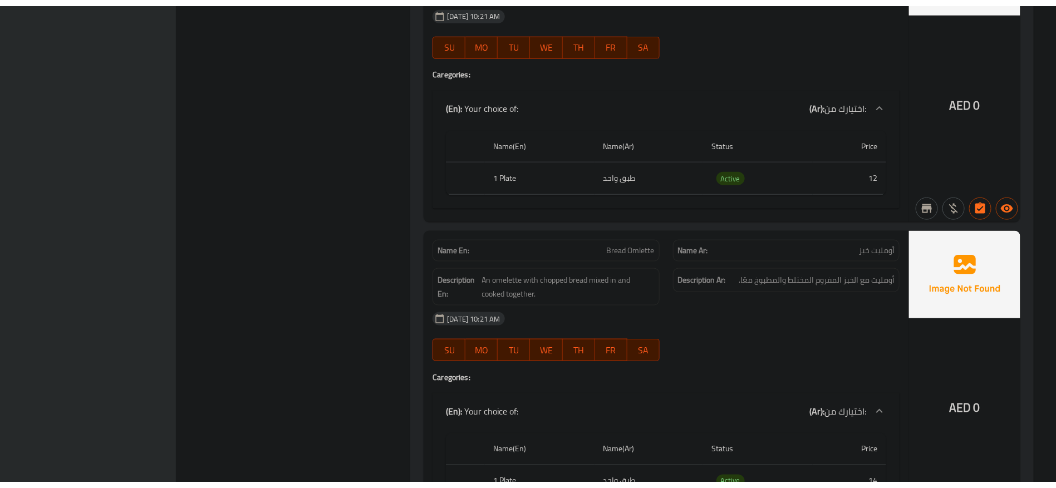
scroll to position [15721, 0]
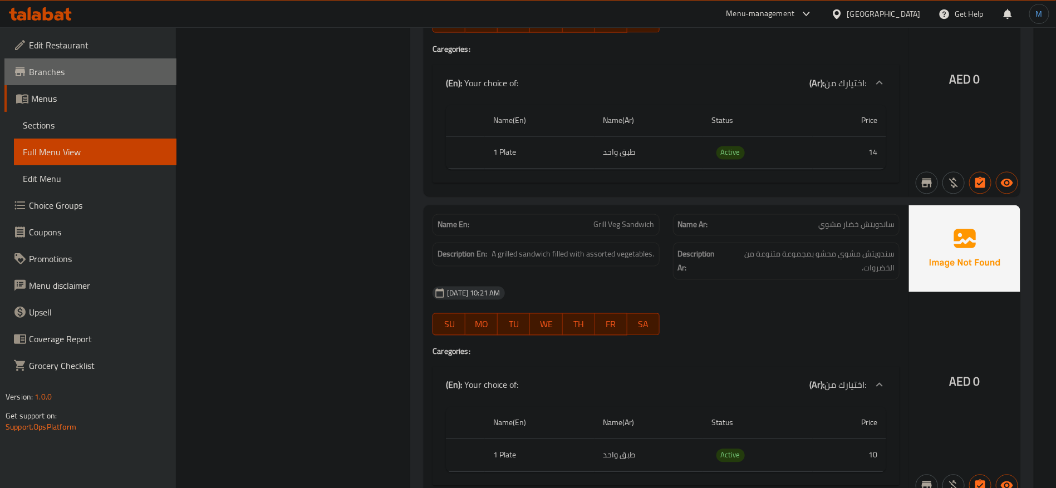
click at [130, 72] on span "Branches" at bounding box center [98, 71] width 139 height 13
